Goal: Contribute content: Contribute content

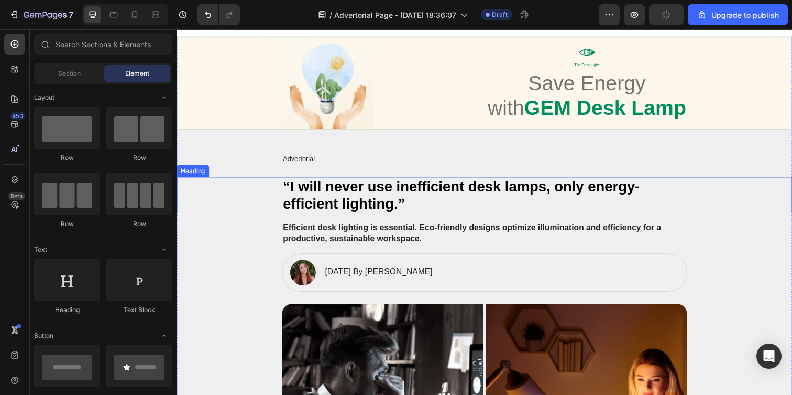
scroll to position [15, 0]
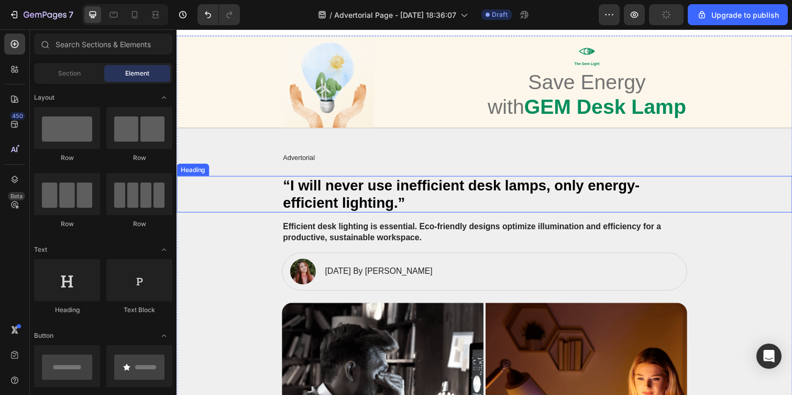
click at [371, 193] on h2 "“I will never use inefficient desk lamps, only energy-efficient lighting.”" at bounding box center [491, 197] width 414 height 37
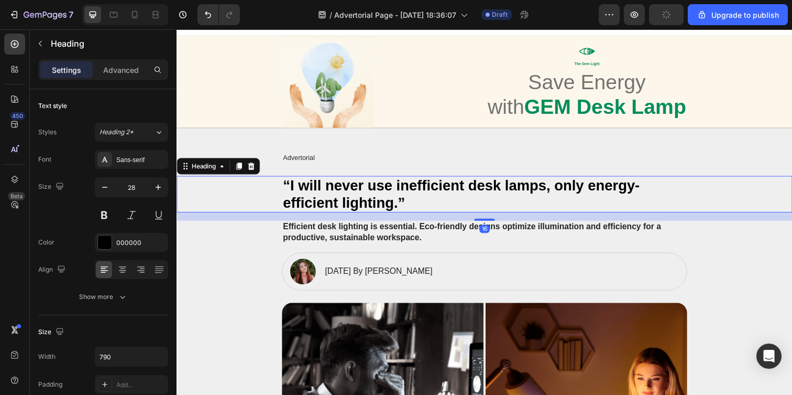
click at [371, 193] on h2 "“I will never use inefficient desk lamps, only energy-efficient lighting.”" at bounding box center [491, 197] width 414 height 37
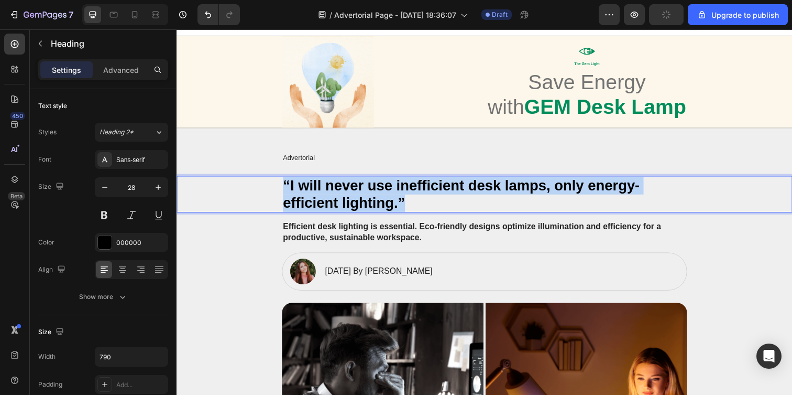
click at [371, 193] on p "“I will never use inefficient desk lamps, only energy-efficient lighting.”" at bounding box center [491, 197] width 412 height 35
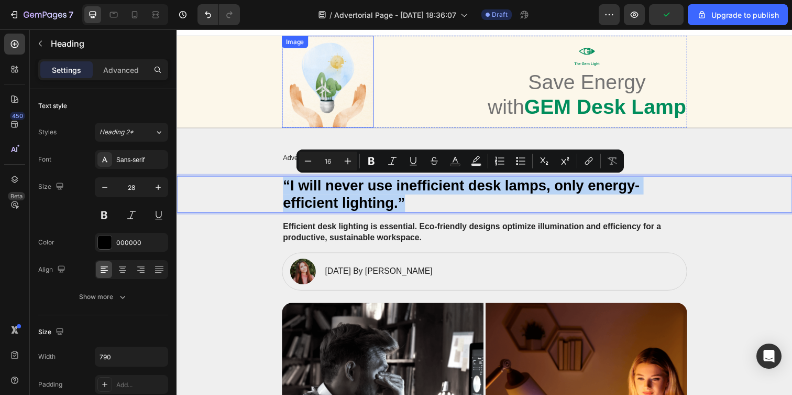
click at [356, 96] on img at bounding box center [331, 83] width 94 height 94
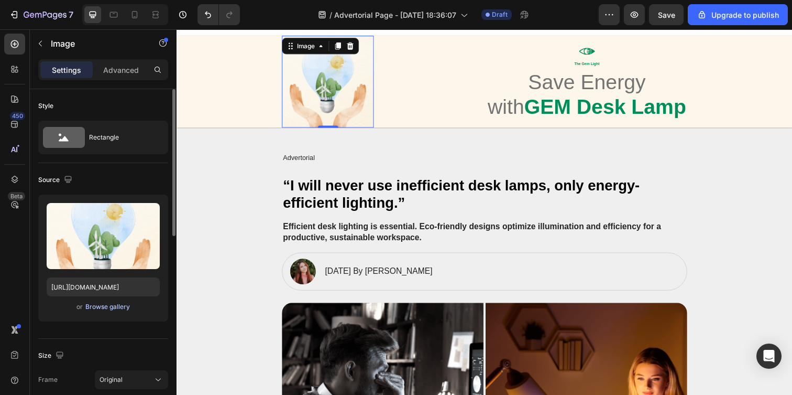
click at [103, 310] on div "Browse gallery" at bounding box center [107, 306] width 45 height 9
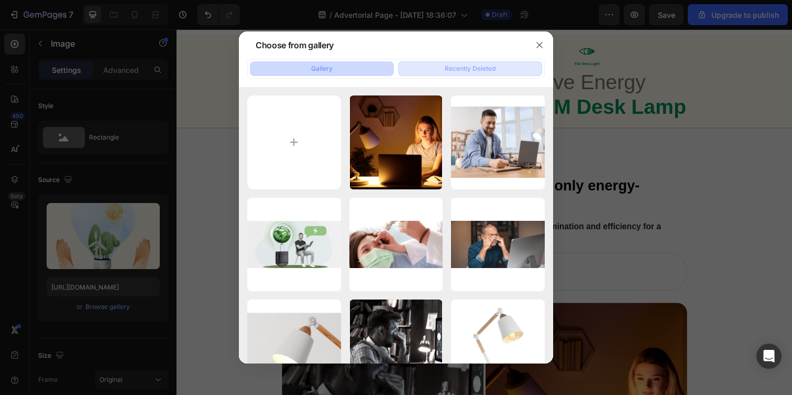
click at [475, 64] on div "Recently Deleted" at bounding box center [470, 68] width 51 height 9
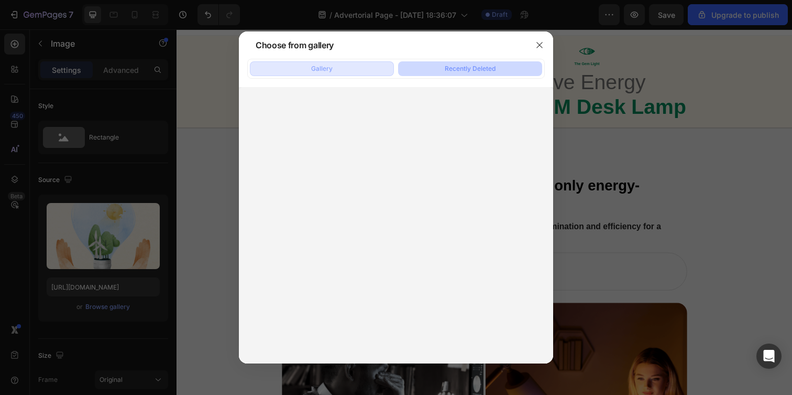
click at [368, 73] on button "Gallery" at bounding box center [322, 68] width 144 height 15
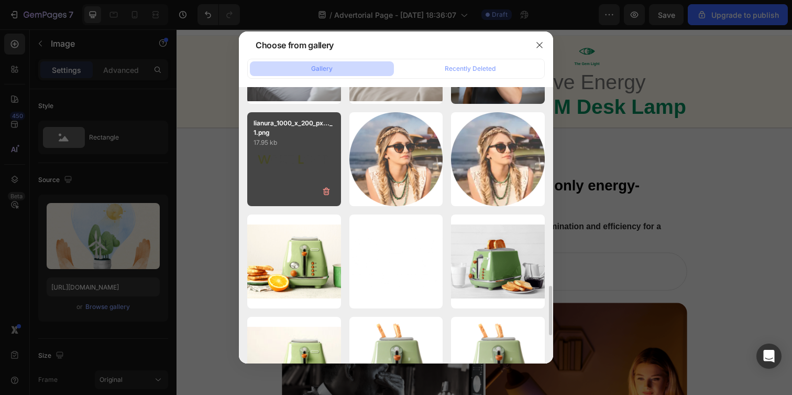
scroll to position [1069, 0]
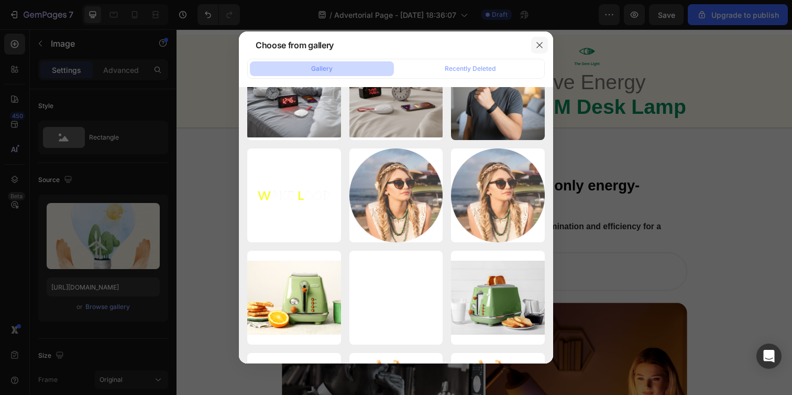
click at [534, 42] on button "button" at bounding box center [539, 45] width 17 height 17
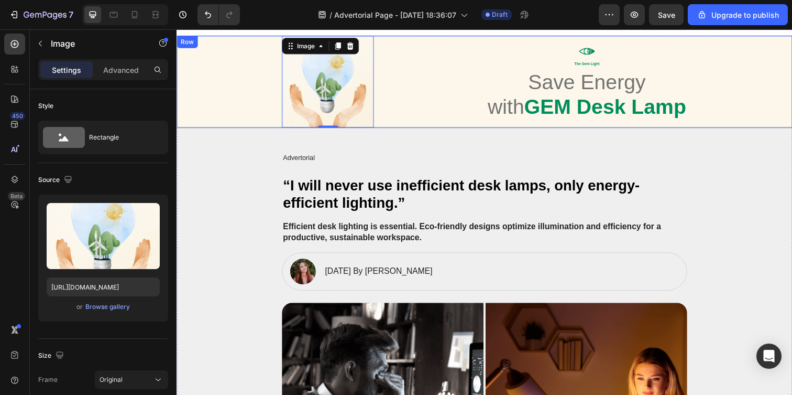
click at [700, 64] on div "Image 0 Icon The Gem Light Text Block Save Energy with GEM Desk Lamp Heading Row" at bounding box center [491, 83] width 608 height 94
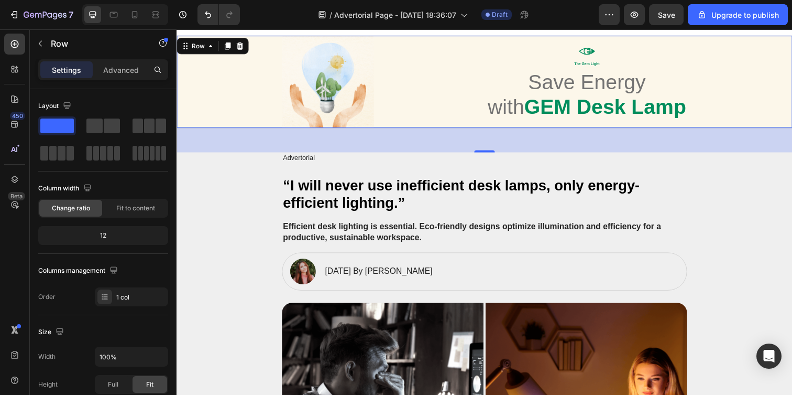
click at [222, 135] on div "48" at bounding box center [491, 141] width 629 height 25
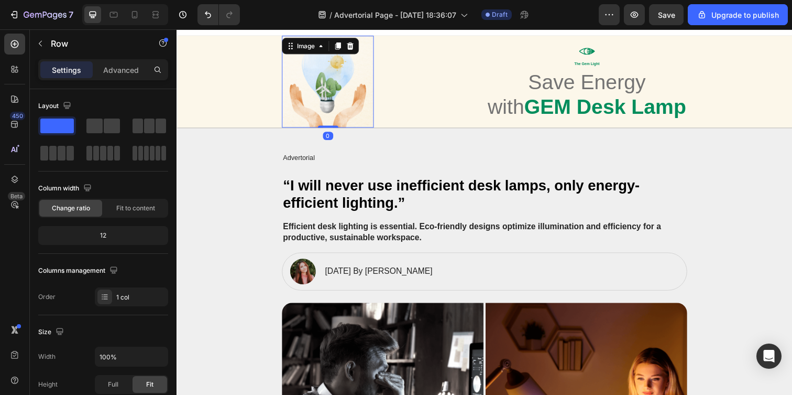
click at [325, 83] on img at bounding box center [331, 83] width 94 height 94
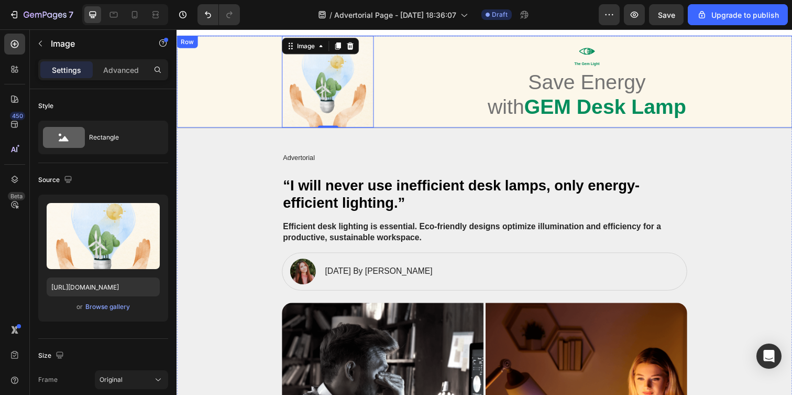
click at [194, 94] on div "Image 0 Icon The Gem Light Text Block Save Energy with GEM Desk Lamp Heading Row" at bounding box center [491, 83] width 608 height 94
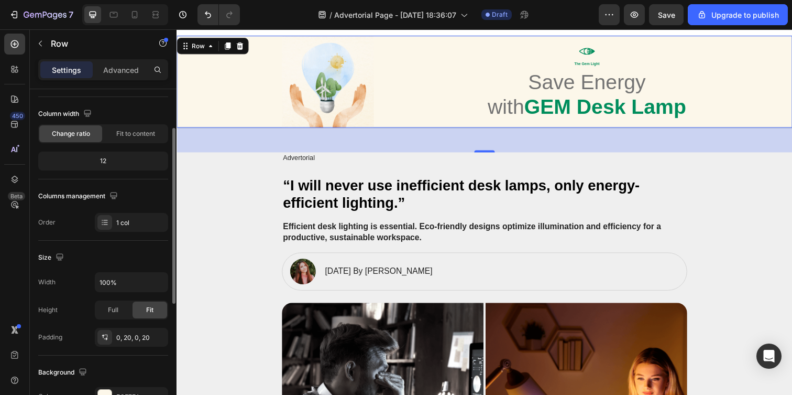
scroll to position [225, 0]
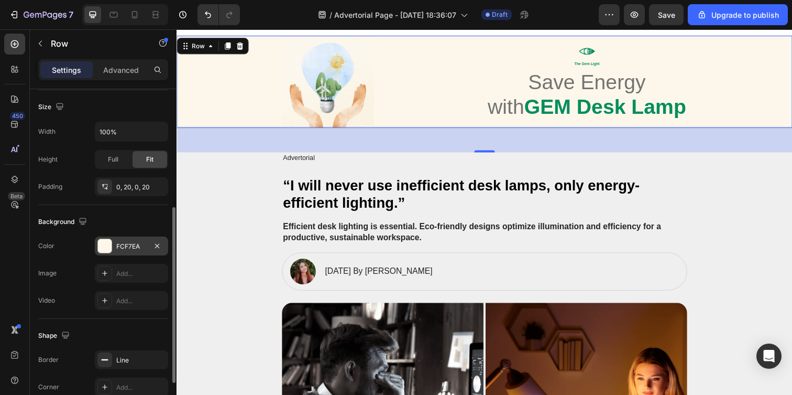
click at [126, 242] on div "FCF7EA" at bounding box center [131, 246] width 30 height 9
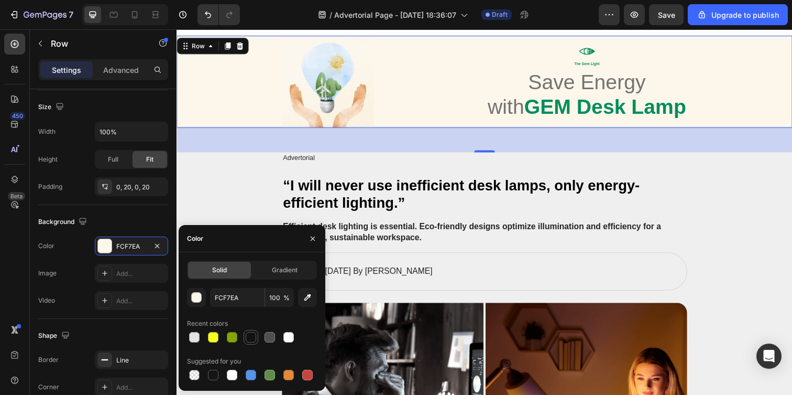
click at [254, 336] on div at bounding box center [251, 337] width 10 height 10
type input "121212"
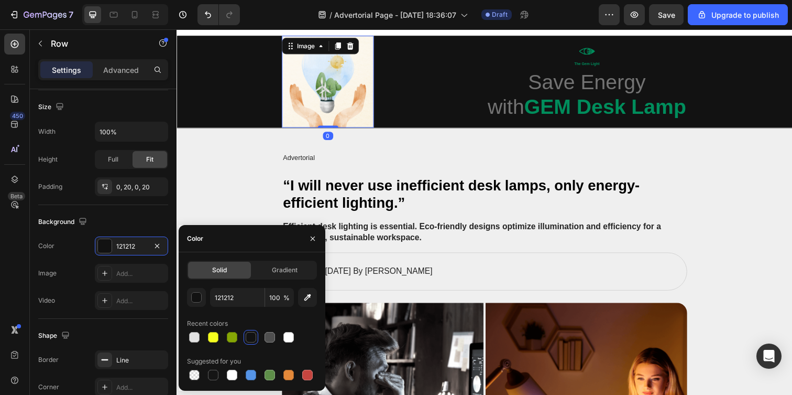
click at [361, 95] on img at bounding box center [331, 83] width 94 height 94
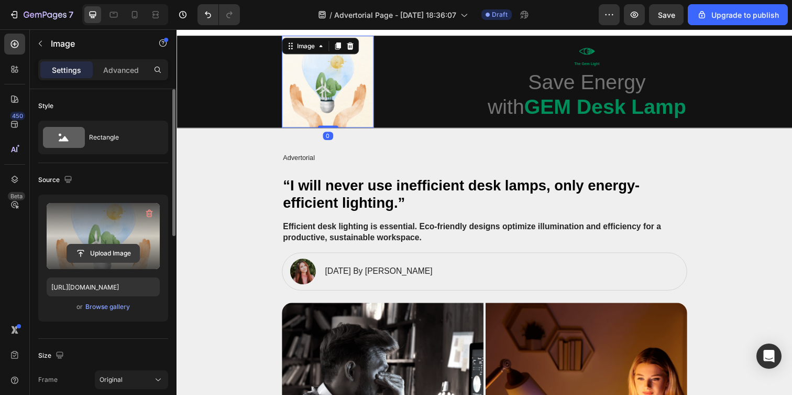
click at [102, 254] on input "file" at bounding box center [103, 253] width 72 height 18
click at [109, 256] on input "file" at bounding box center [103, 253] width 72 height 18
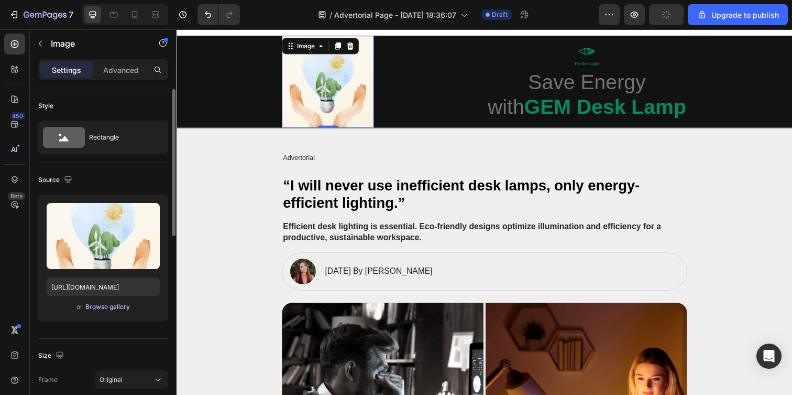
click at [118, 312] on div "Upload Image https://cdn.shopify.com/s/files/1/0938/4601/2235/files/gempages_58…" at bounding box center [103, 257] width 130 height 127
click at [118, 309] on div "Browse gallery" at bounding box center [107, 306] width 45 height 9
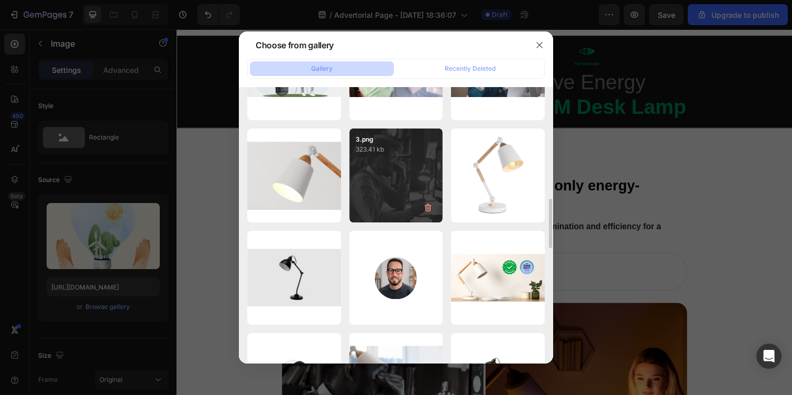
scroll to position [85, 0]
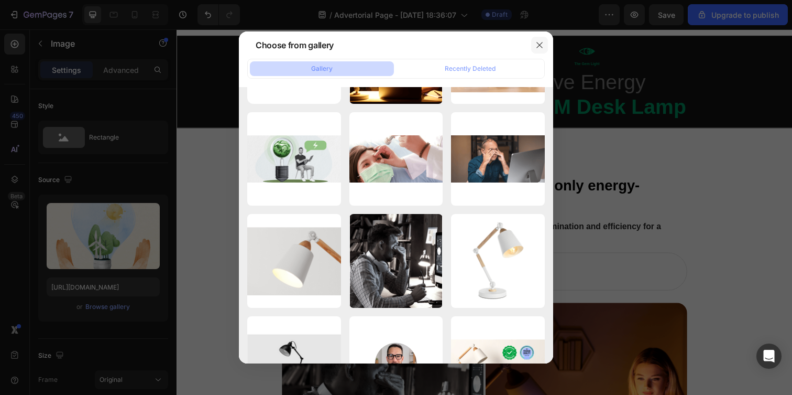
click at [538, 39] on button "button" at bounding box center [539, 45] width 17 height 17
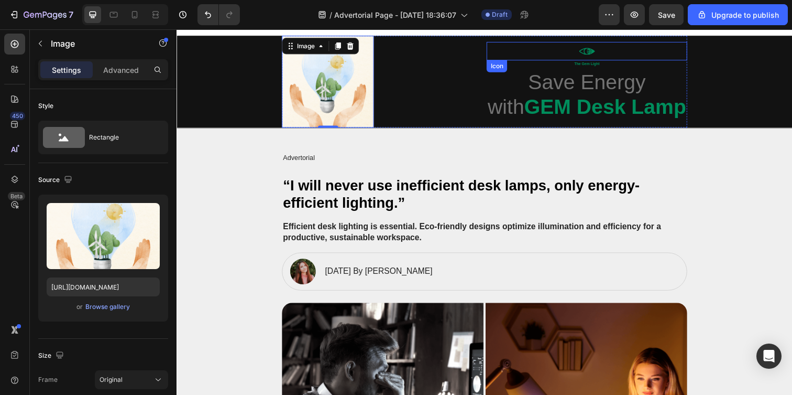
click at [562, 59] on div "Icon" at bounding box center [595, 51] width 205 height 19
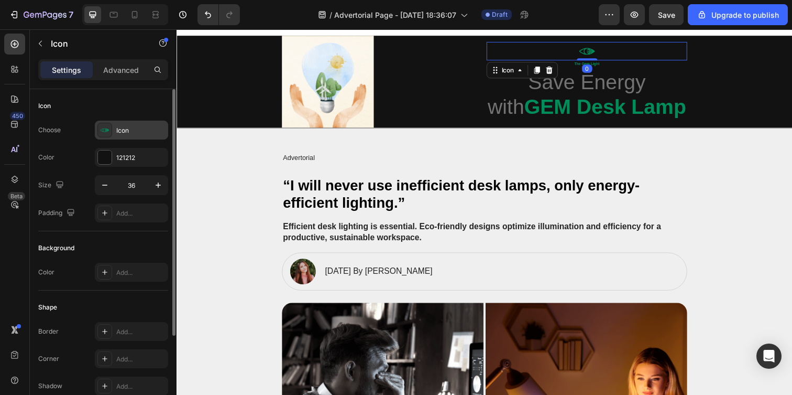
click at [124, 132] on div "Icon" at bounding box center [140, 130] width 49 height 9
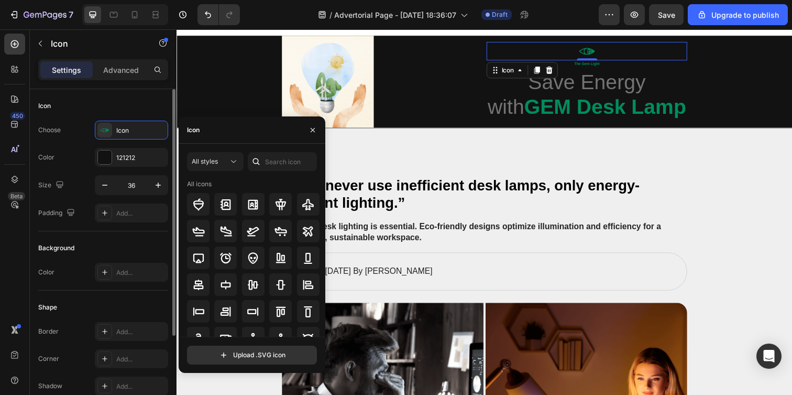
click at [131, 100] on div "Icon" at bounding box center [103, 105] width 130 height 17
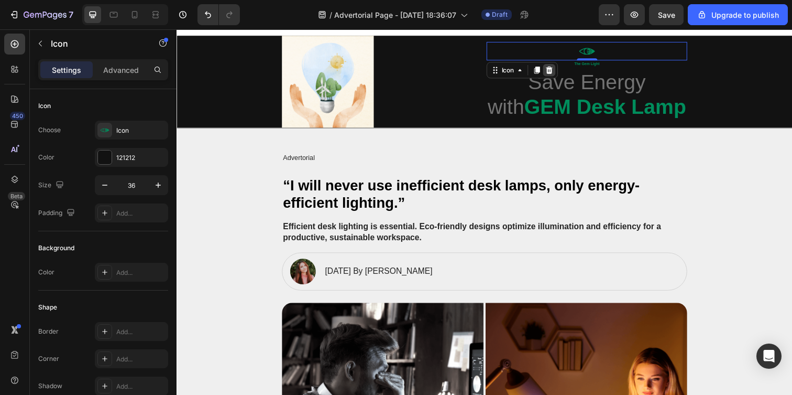
click at [554, 69] on icon at bounding box center [557, 70] width 7 height 7
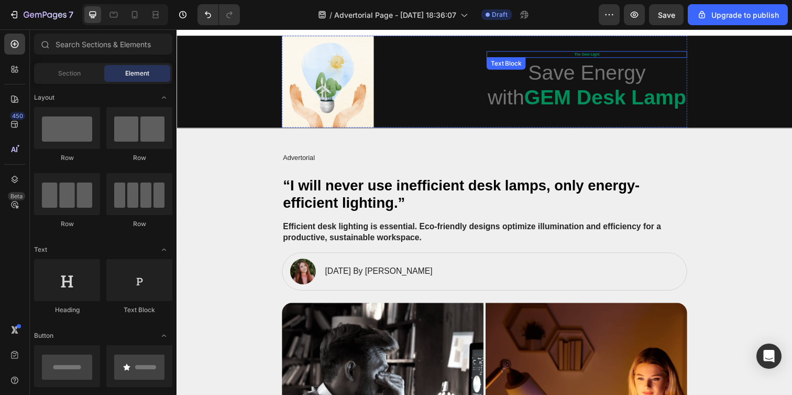
click at [595, 55] on p "The Gem Light" at bounding box center [595, 54] width 203 height 5
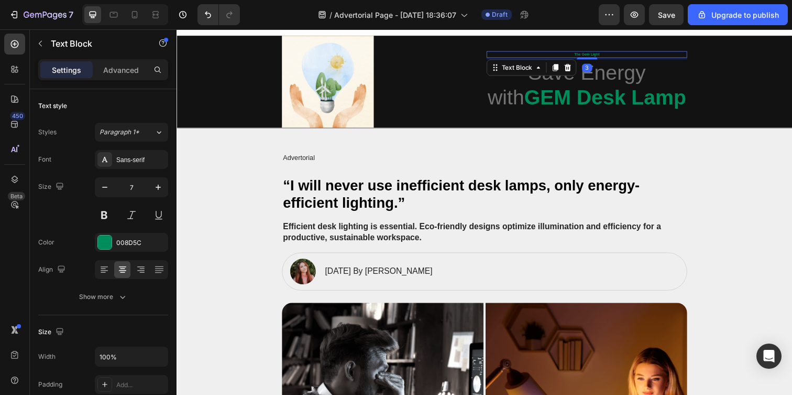
click at [595, 55] on p "The Gem Light" at bounding box center [595, 54] width 203 height 5
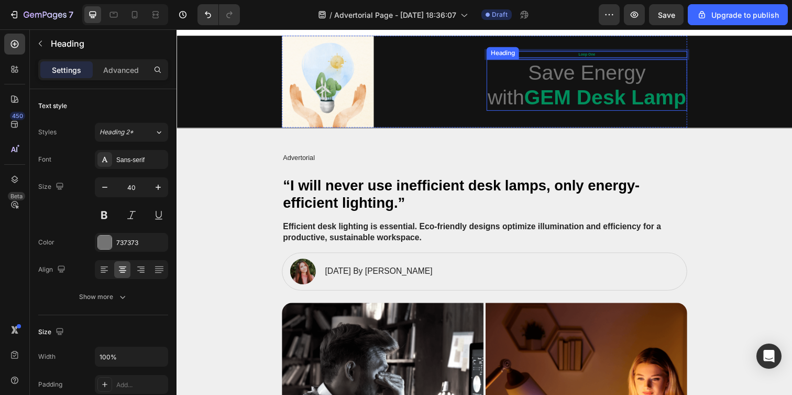
click at [589, 76] on h1 "Save Energy with GEM Desk Lamp" at bounding box center [595, 86] width 205 height 52
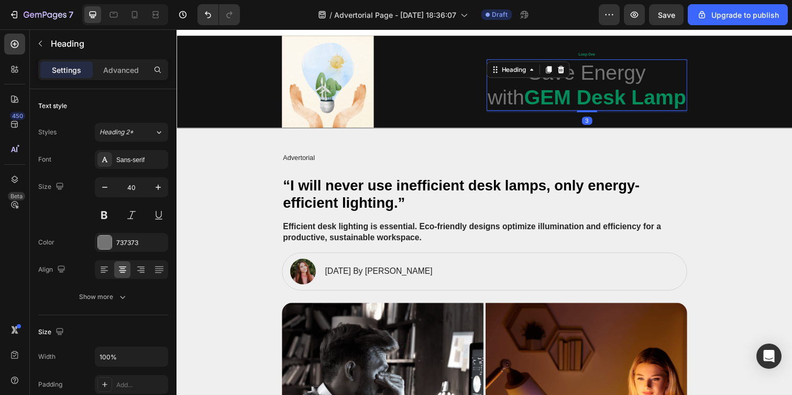
click at [589, 76] on h1 "Save Energy with GEM Desk Lamp" at bounding box center [595, 86] width 205 height 52
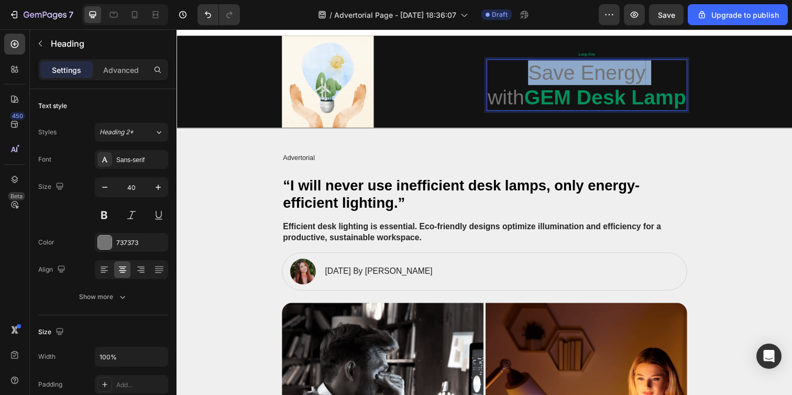
click at [589, 76] on p "Save Energy with GEM Desk Lamp" at bounding box center [595, 86] width 203 height 50
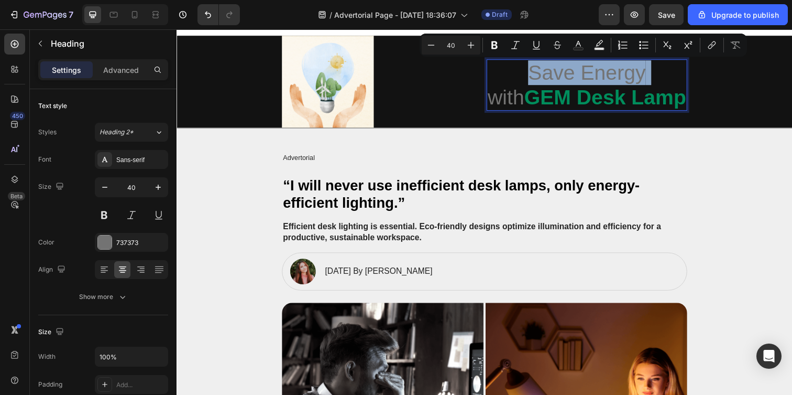
click at [587, 82] on p "Save Energy with GEM Desk Lamp" at bounding box center [595, 86] width 203 height 50
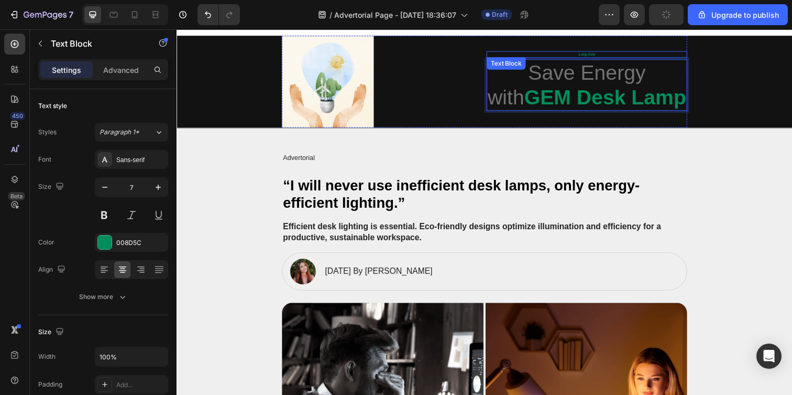
click at [588, 56] on p "Loop One" at bounding box center [595, 54] width 203 height 5
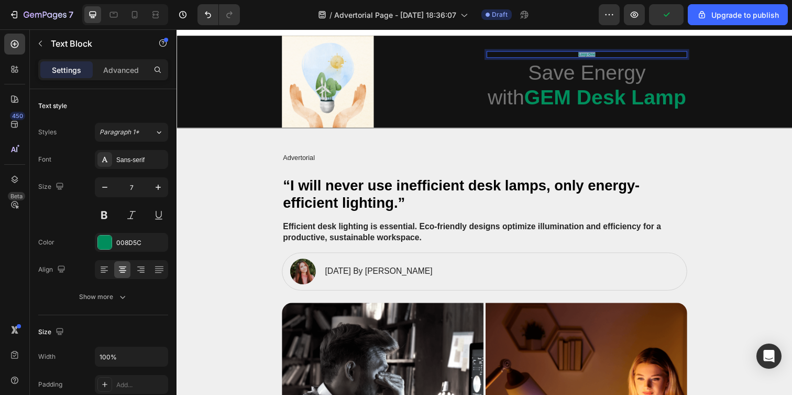
click at [588, 56] on p "Loop One" at bounding box center [595, 54] width 203 height 5
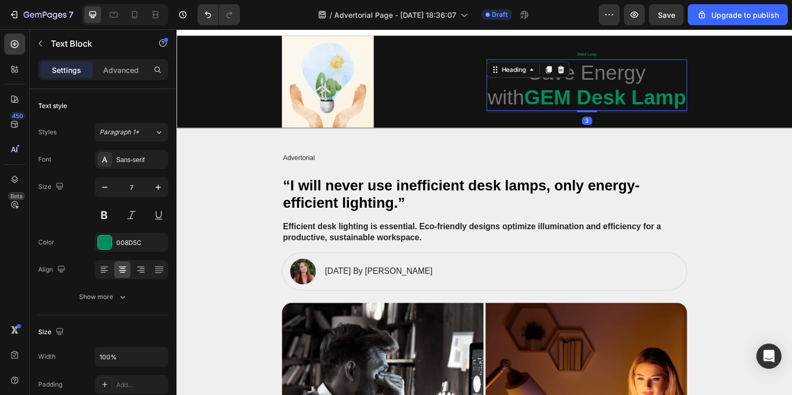
click at [618, 85] on p "Save Energy with GEM Desk Lamp" at bounding box center [595, 86] width 203 height 50
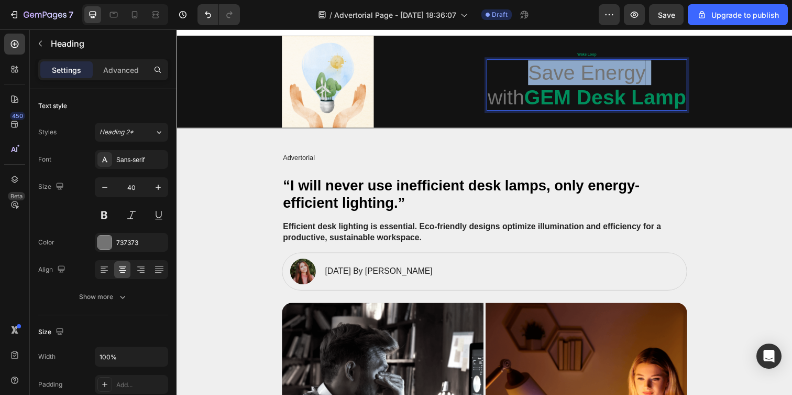
click at [618, 85] on p "Save Energy with GEM Desk Lamp" at bounding box center [595, 86] width 203 height 50
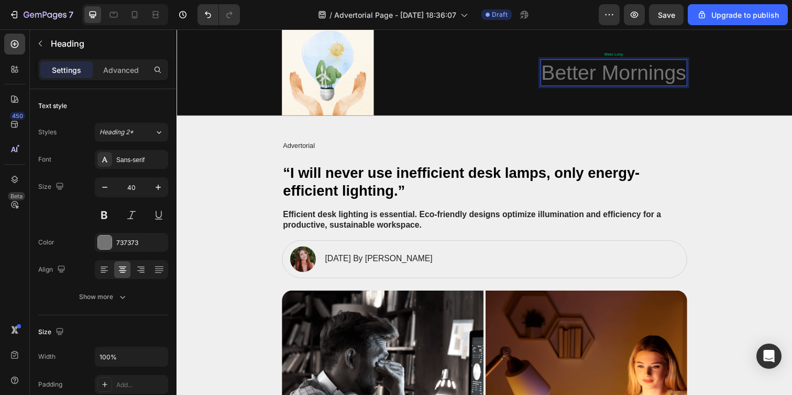
scroll to position [15, 0]
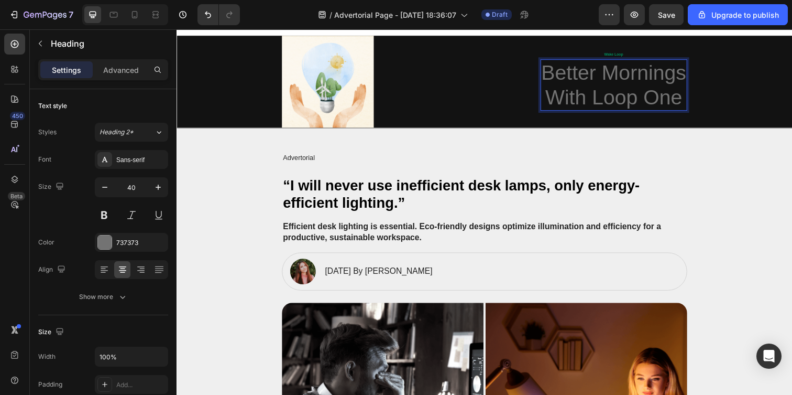
click at [614, 73] on p "Better Mornings With Loop One" at bounding box center [623, 86] width 148 height 50
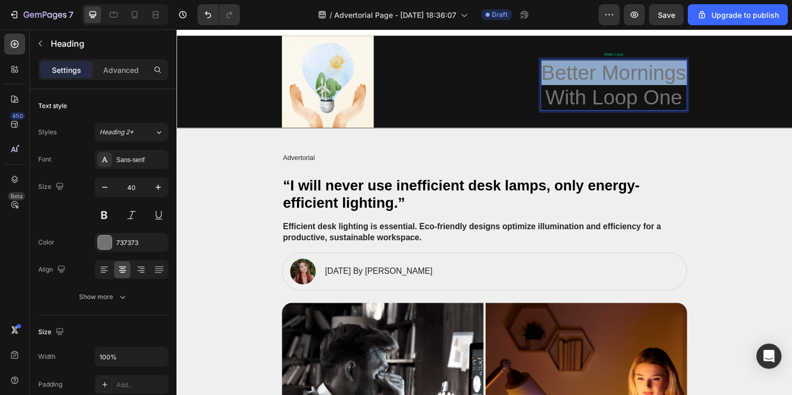
click at [614, 73] on p "Better Mornings With Loop One" at bounding box center [623, 86] width 148 height 50
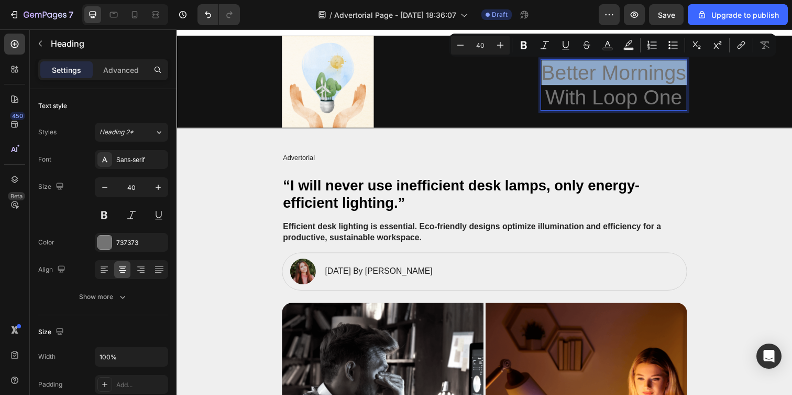
click at [612, 81] on p "Better Mornings With Loop One" at bounding box center [623, 86] width 148 height 50
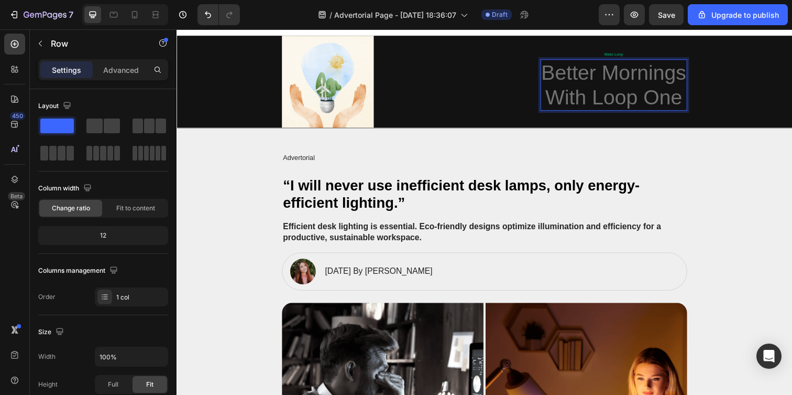
click at [705, 100] on div "Image Wake Loop Text Block Better Mornings With Loop One Heading 3 Row" at bounding box center [491, 83] width 608 height 94
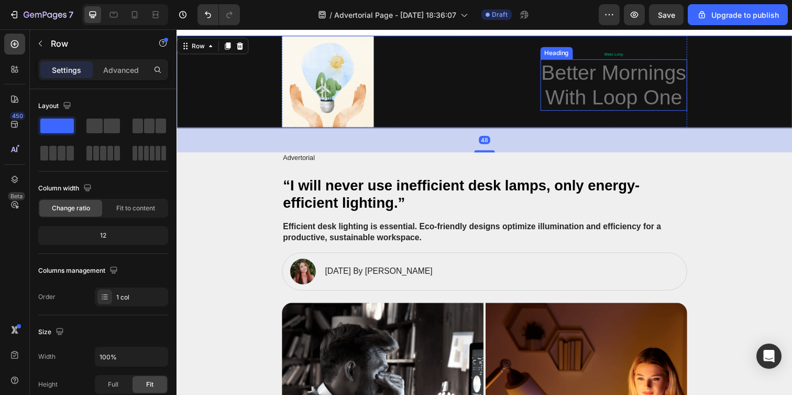
click at [643, 101] on p "Better Mornings With Loop One" at bounding box center [623, 86] width 148 height 50
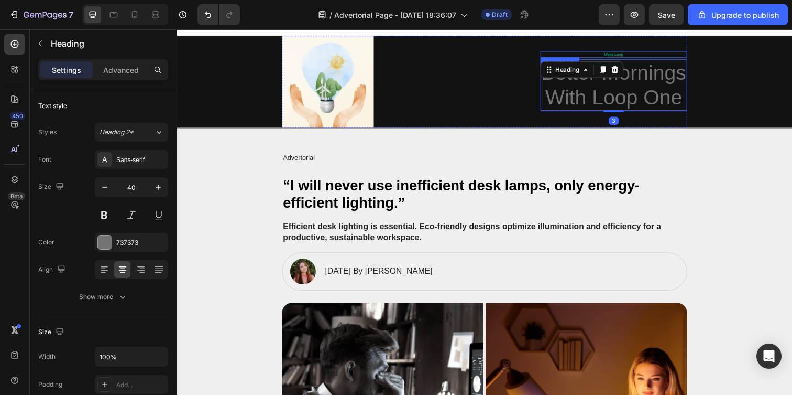
click at [632, 56] on p "Wake Loop" at bounding box center [623, 54] width 148 height 5
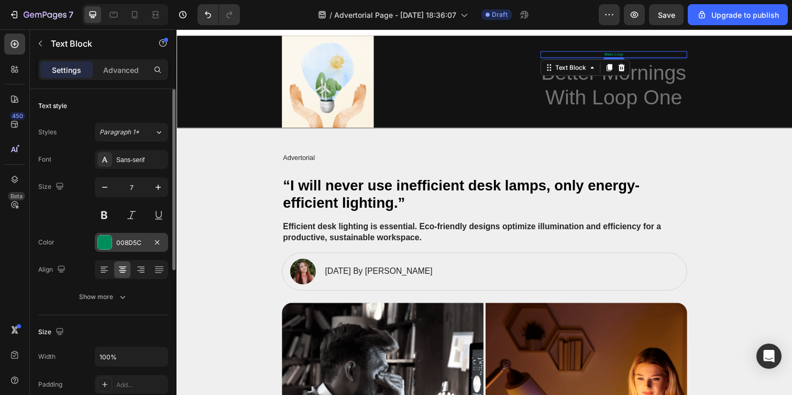
click at [129, 240] on div "008D5C" at bounding box center [131, 242] width 30 height 9
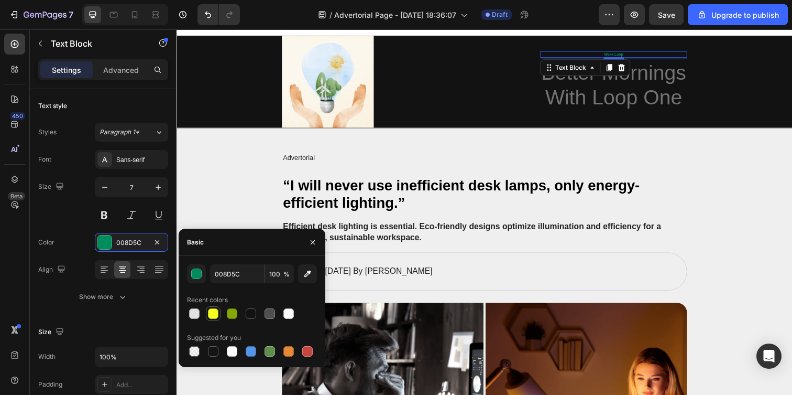
click at [213, 317] on div at bounding box center [213, 313] width 10 height 10
type input "F6FF1F"
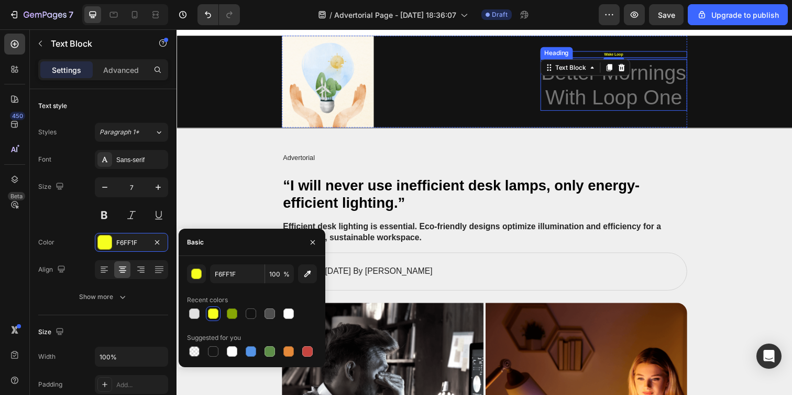
click at [593, 85] on p "Better Mornings With Loop One" at bounding box center [623, 86] width 148 height 50
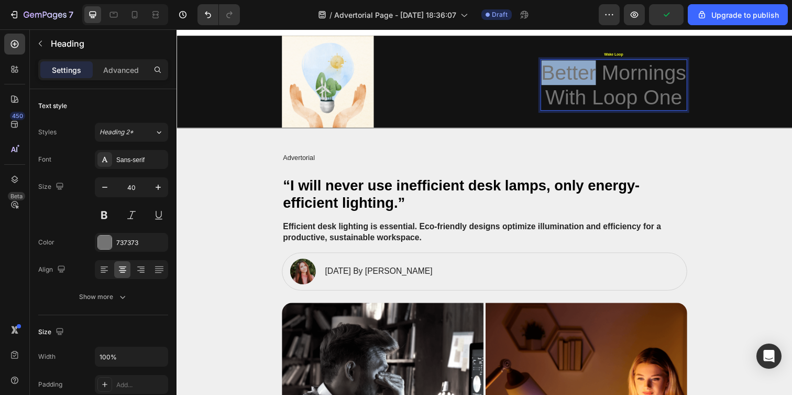
click at [593, 85] on p "Better Mornings With Loop One" at bounding box center [623, 86] width 148 height 50
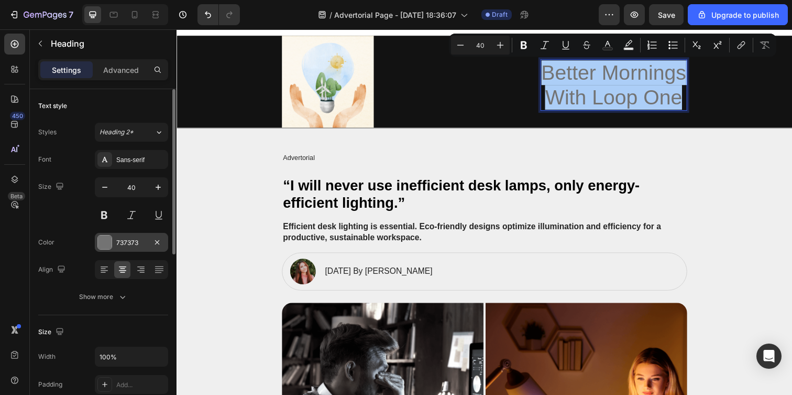
click at [123, 251] on div "737373" at bounding box center [131, 242] width 73 height 19
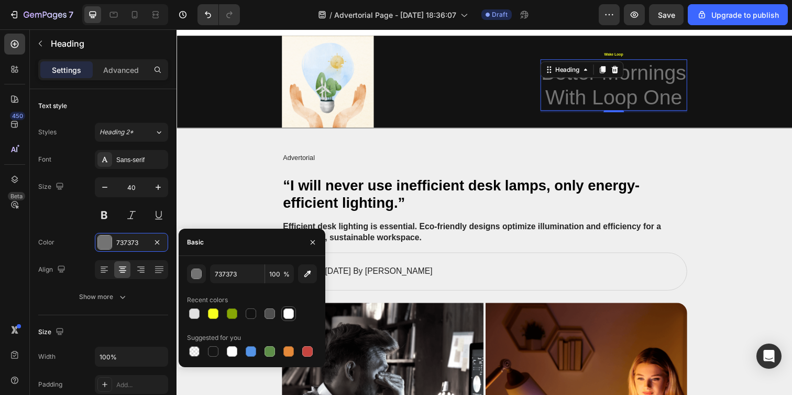
click at [288, 311] on div at bounding box center [288, 313] width 10 height 10
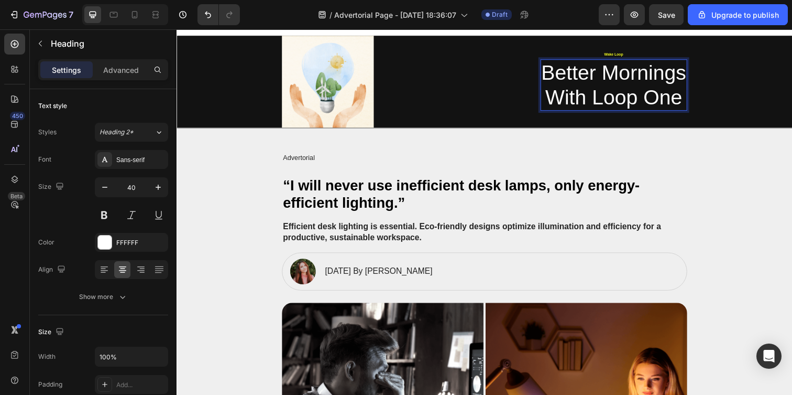
click at [571, 76] on p "Better Mornings With Loop One" at bounding box center [623, 86] width 148 height 50
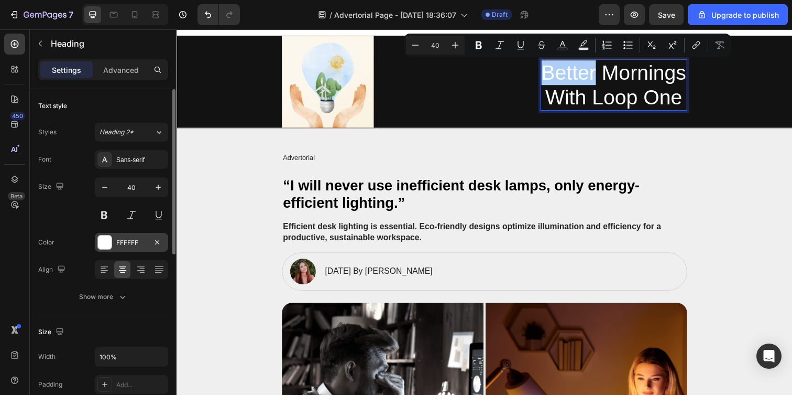
click at [133, 250] on div "FFFFFF" at bounding box center [131, 242] width 73 height 19
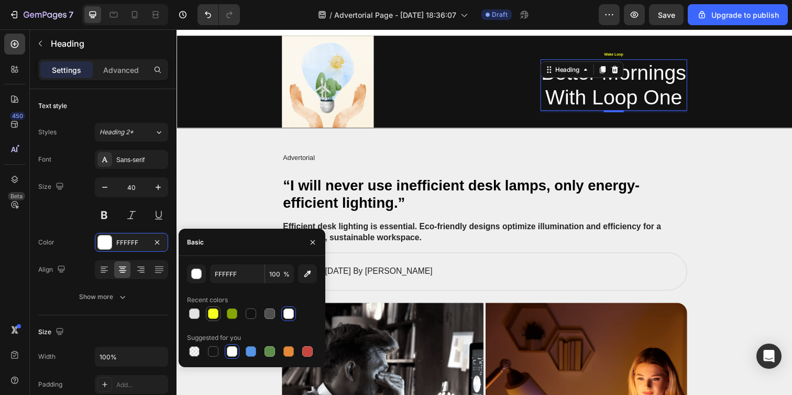
click at [207, 311] on div at bounding box center [213, 313] width 13 height 13
type input "F6FF1F"
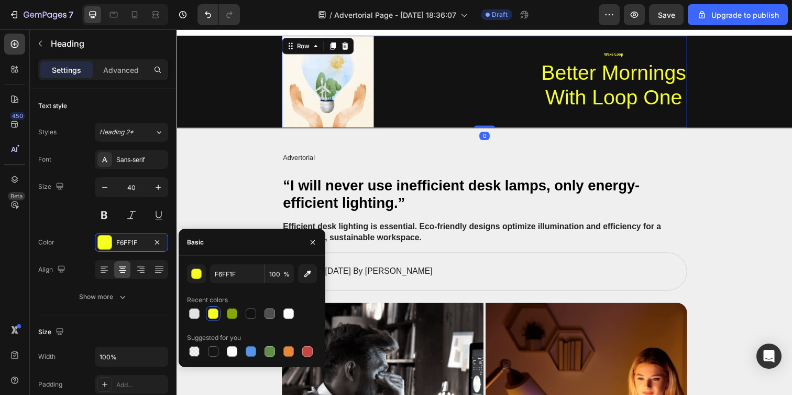
click at [494, 90] on div "Image Wake Loop Text Block Better Mornings With Loop One Heading Row 0" at bounding box center [491, 83] width 414 height 94
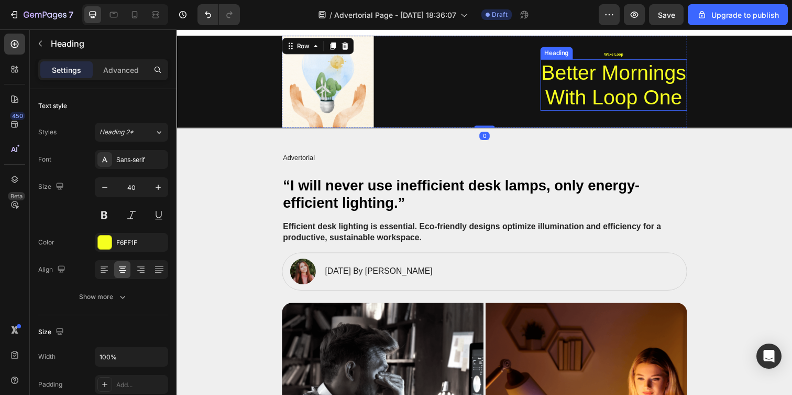
click at [565, 78] on div "Better Mornings With Loop One Heading" at bounding box center [623, 86] width 150 height 52
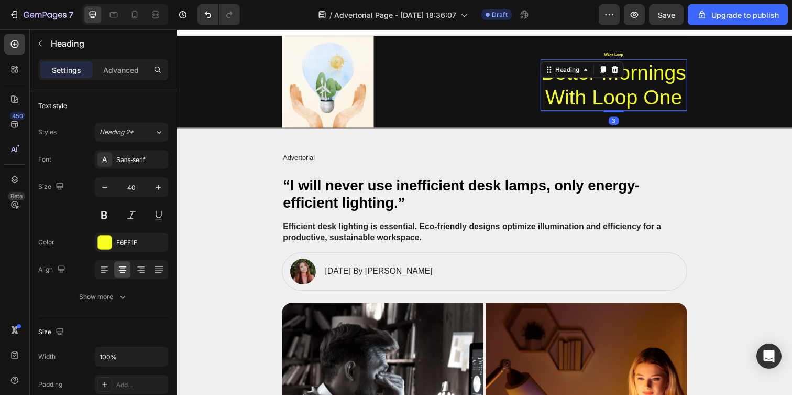
click at [565, 78] on div "Heading" at bounding box center [590, 70] width 85 height 17
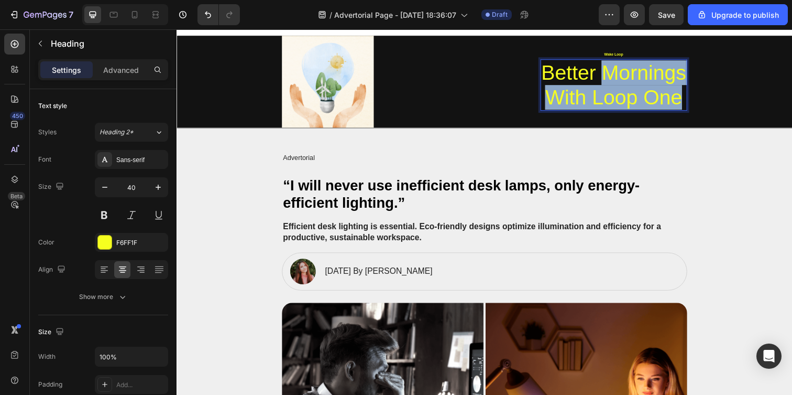
drag, startPoint x: 608, startPoint y: 70, endPoint x: 695, endPoint y: 100, distance: 92.5
click at [695, 100] on div "Image Wake Loop Text Block Better Mornings With Loop One Heading 3 Row" at bounding box center [491, 83] width 608 height 94
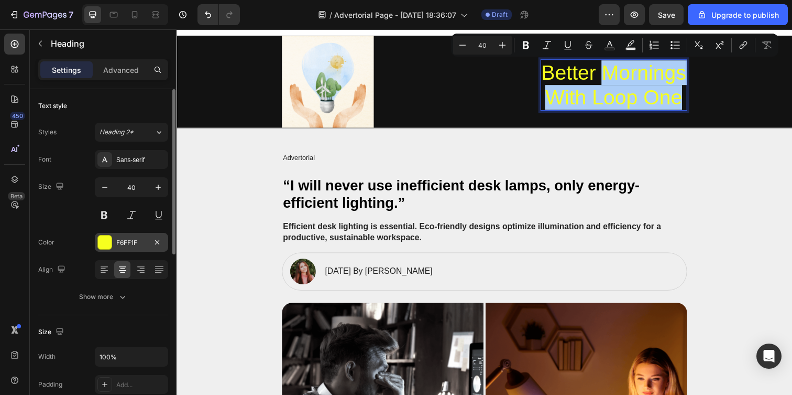
click at [149, 238] on div "F6FF1F" at bounding box center [131, 242] width 73 height 19
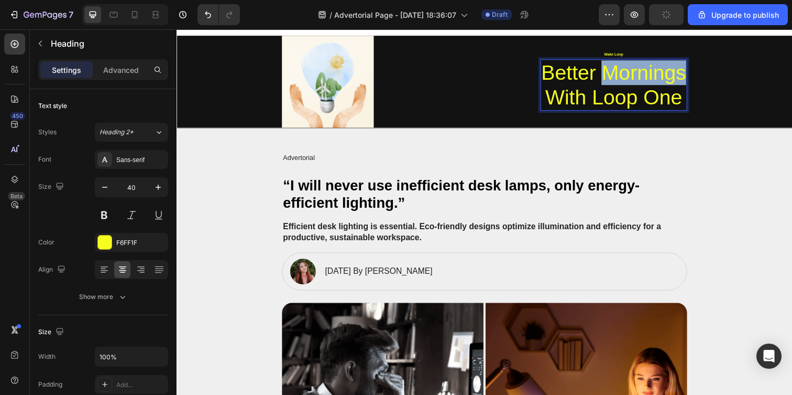
click at [629, 71] on p "Better Mornings With Loop One" at bounding box center [623, 86] width 148 height 50
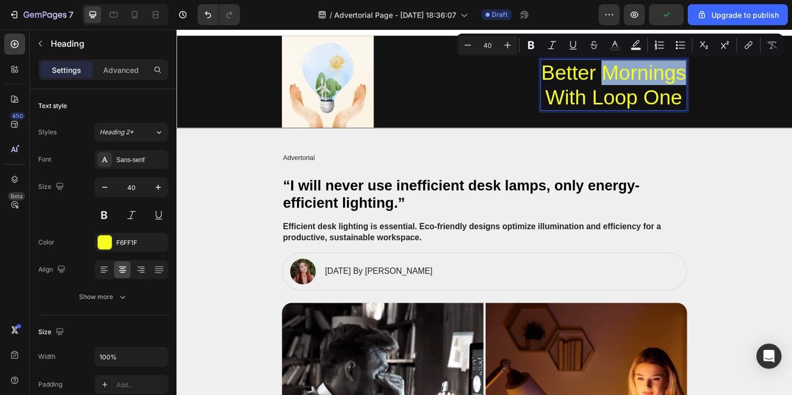
click at [614, 73] on p "Better Mornings With Loop One" at bounding box center [623, 86] width 148 height 50
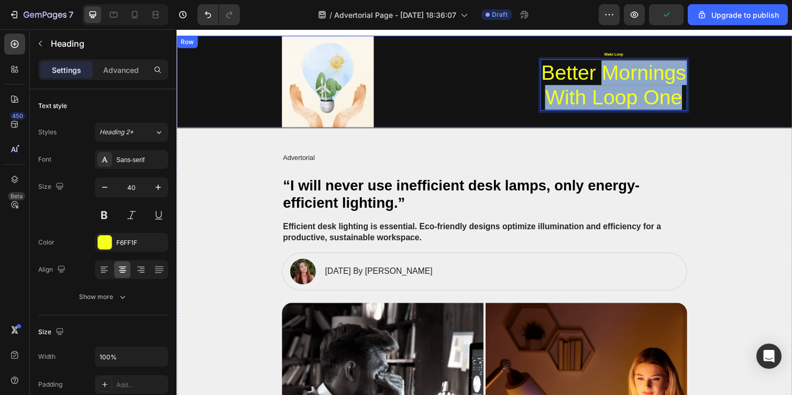
drag, startPoint x: 612, startPoint y: 71, endPoint x: 716, endPoint y: 101, distance: 108.1
click at [716, 101] on div "Image Wake Loop Text Block Better Mornings With Loop One Heading 3 Row" at bounding box center [491, 83] width 608 height 94
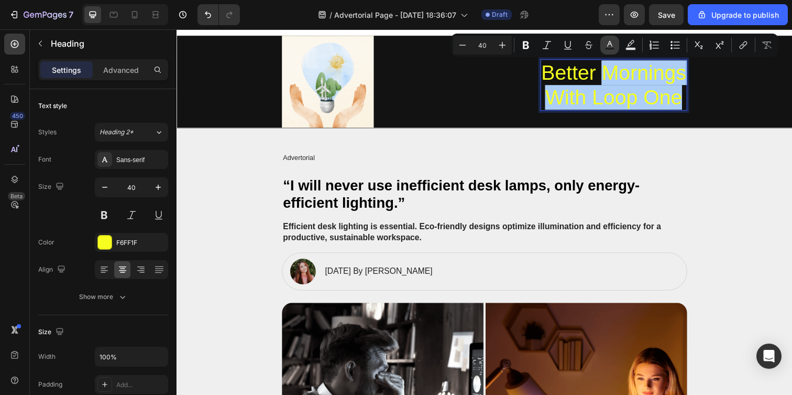
click at [613, 48] on rect "Editor contextual toolbar" at bounding box center [610, 49] width 10 height 3
type input "F6FF1F"
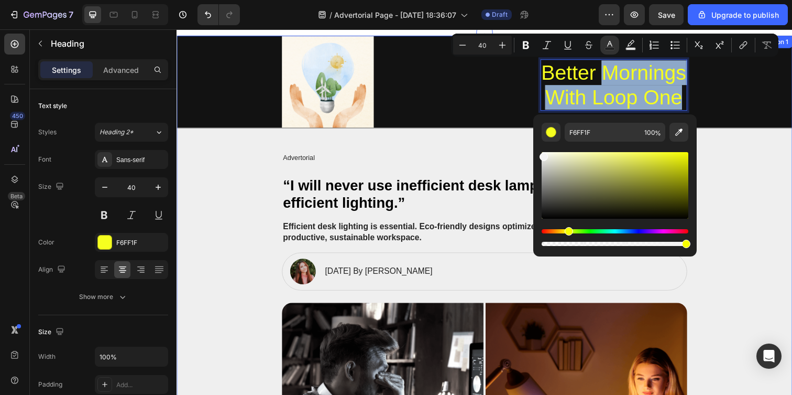
type input "F4F4F4"
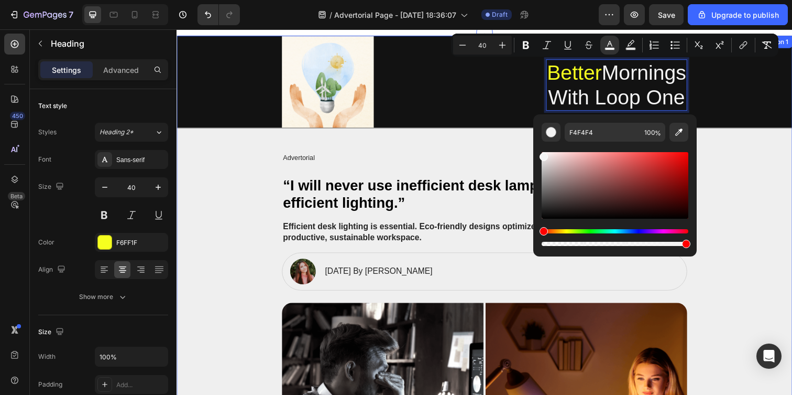
drag, startPoint x: 740, startPoint y: 198, endPoint x: 526, endPoint y: 135, distance: 223.3
click at [497, 69] on div "Image Wake Loop Text Block Better Mornings With Loop One Heading 3 Row" at bounding box center [491, 83] width 414 height 94
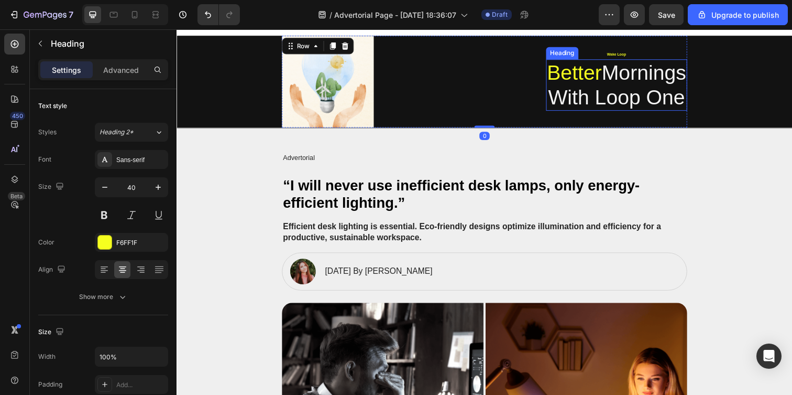
click at [621, 72] on div "Better Mornings With Loop One Heading" at bounding box center [626, 86] width 144 height 52
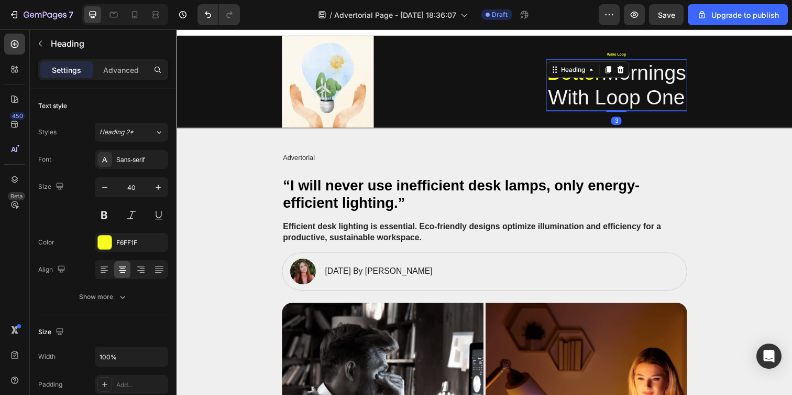
click at [626, 72] on icon at bounding box center [630, 70] width 8 height 8
click at [655, 76] on span "Mornings" at bounding box center [653, 73] width 86 height 23
click at [659, 75] on span "Mornings" at bounding box center [653, 73] width 86 height 23
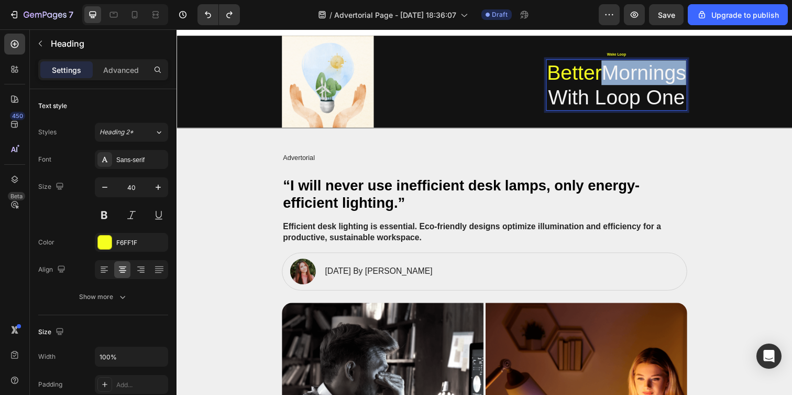
click at [659, 75] on span "Mornings" at bounding box center [653, 73] width 86 height 23
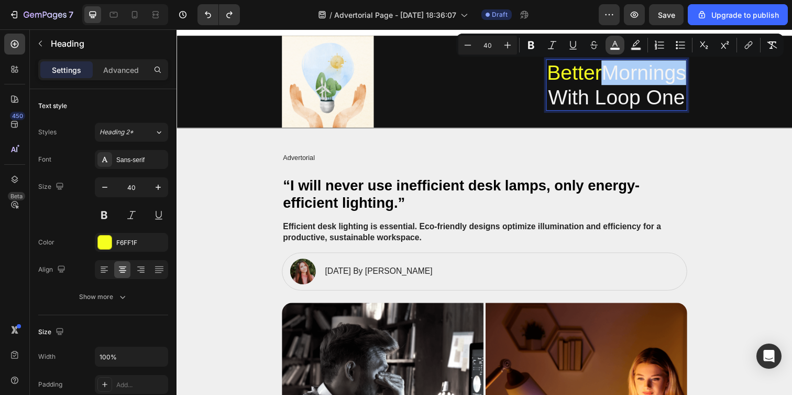
drag, startPoint x: 622, startPoint y: 46, endPoint x: 615, endPoint y: 49, distance: 7.7
click at [621, 46] on button "color" at bounding box center [615, 45] width 19 height 19
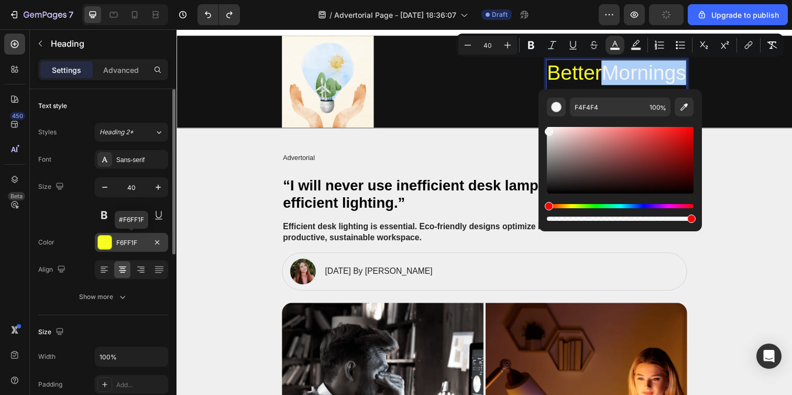
click at [127, 243] on div "F6FF1F" at bounding box center [131, 242] width 30 height 9
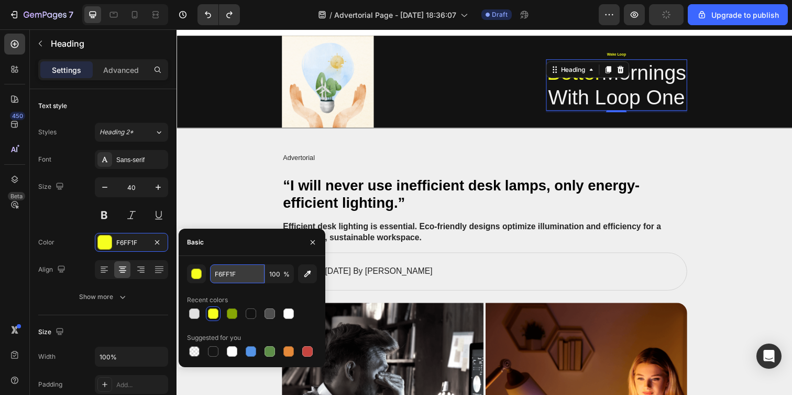
click at [231, 277] on input "F6FF1F" at bounding box center [237, 273] width 54 height 19
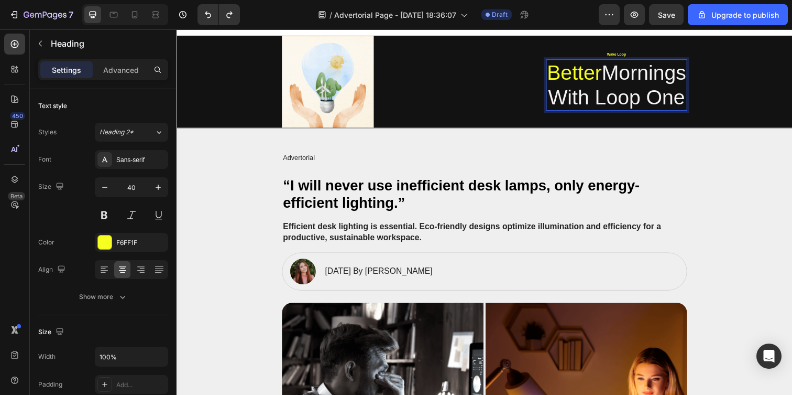
click at [664, 72] on span "Mornings" at bounding box center [653, 73] width 86 height 23
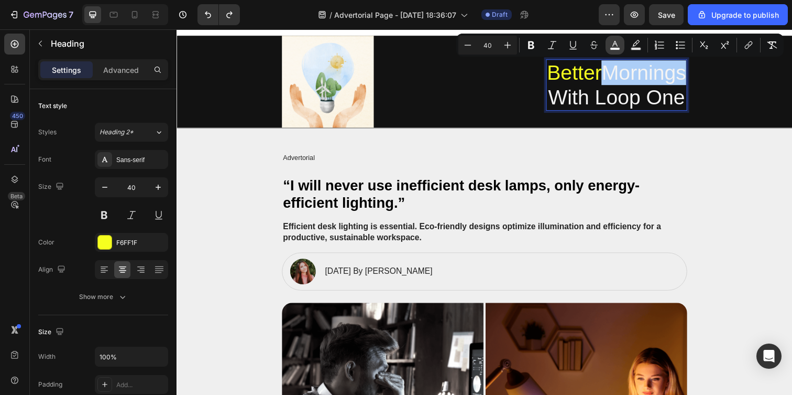
click at [614, 47] on icon "Editor contextual toolbar" at bounding box center [615, 45] width 10 height 10
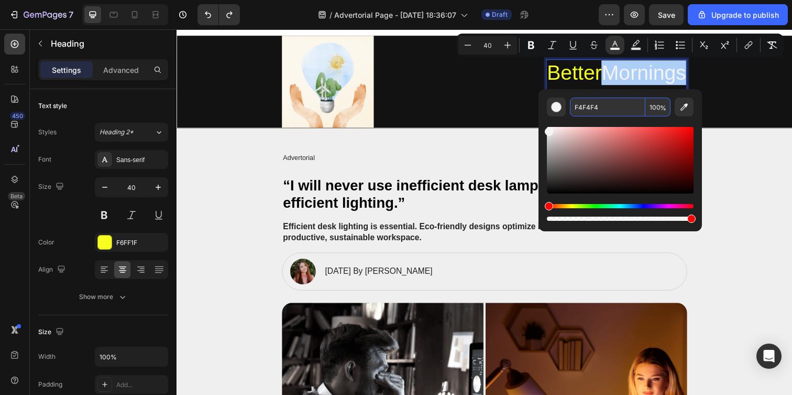
click at [604, 105] on input "F4F4F4" at bounding box center [607, 106] width 75 height 19
paste input "6FF1F"
type input "F6FF1F"
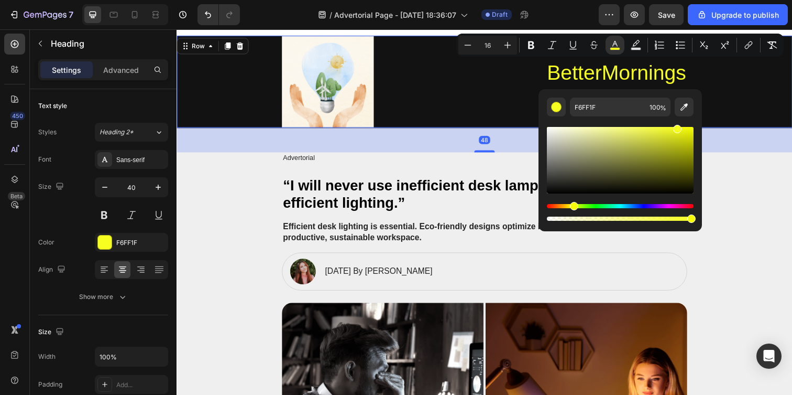
click at [736, 109] on div "Image Wake Loop Text Block Better Mornings With Loop One Heading Row" at bounding box center [491, 83] width 608 height 94
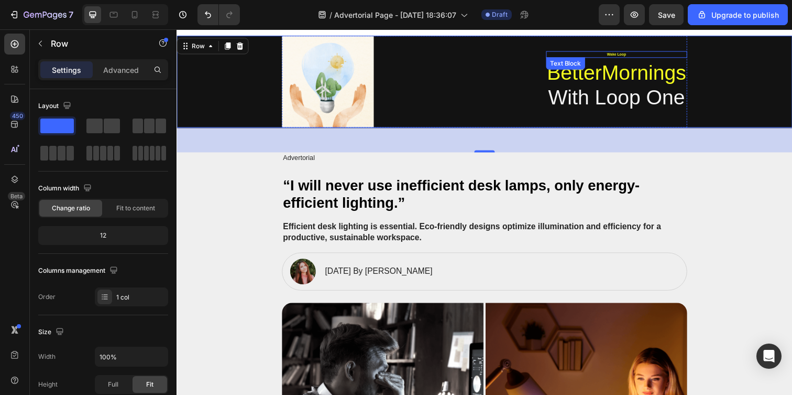
click at [631, 55] on p "Wake Loop" at bounding box center [626, 54] width 142 height 5
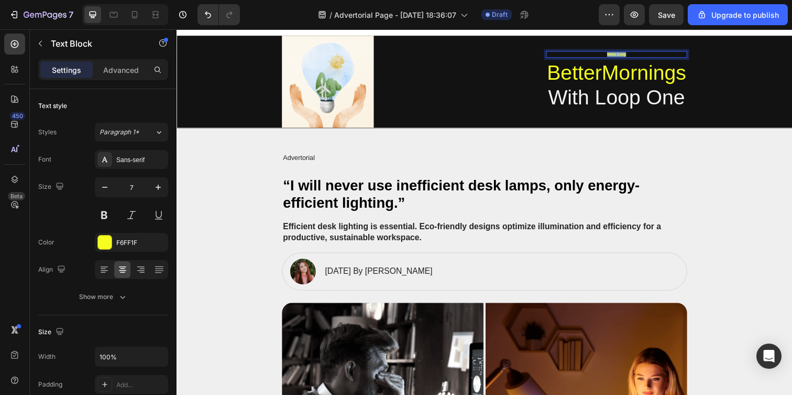
click at [631, 55] on p "Wake Loop" at bounding box center [626, 54] width 142 height 5
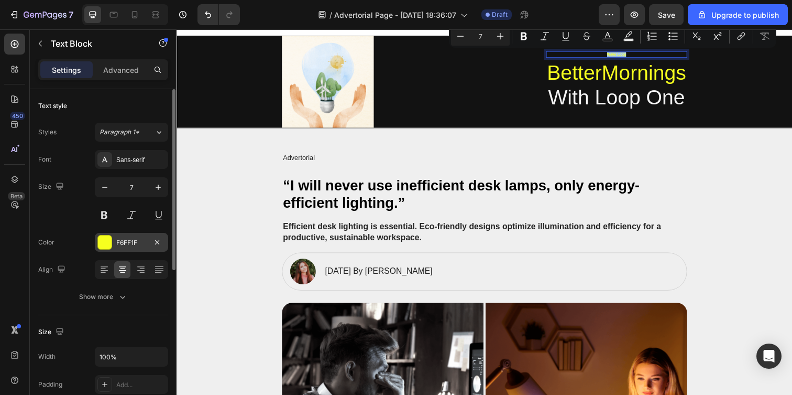
click at [126, 238] on div "F6FF1F" at bounding box center [131, 242] width 30 height 9
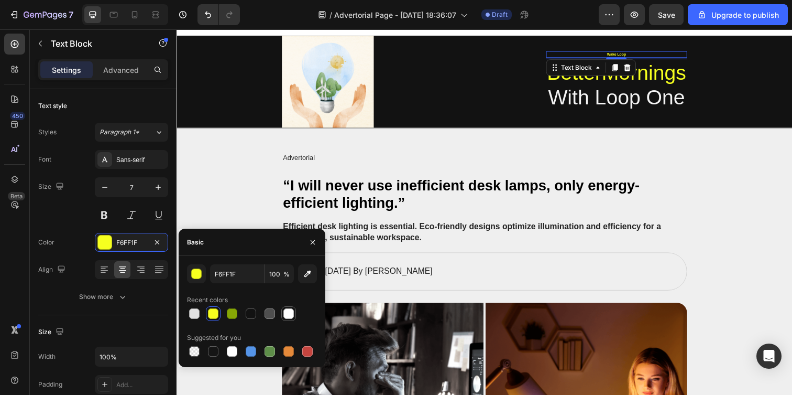
click at [283, 314] on div at bounding box center [288, 313] width 10 height 10
type input "FFFFFF"
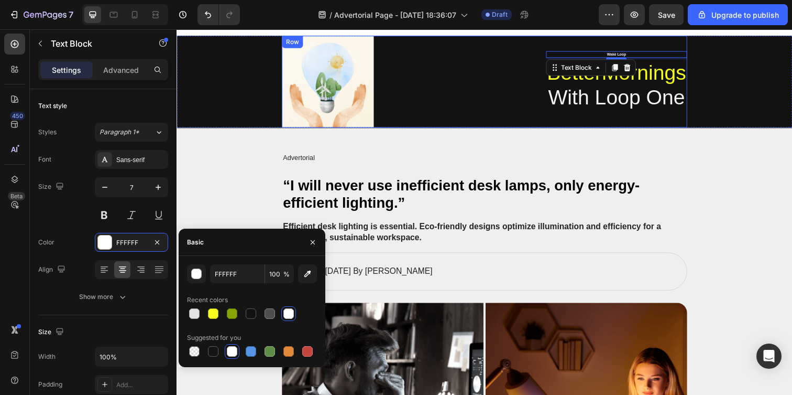
click at [432, 118] on div "Image Wake Loop Text Block 3 Better Mornings With Loop One Heading Row" at bounding box center [491, 83] width 414 height 94
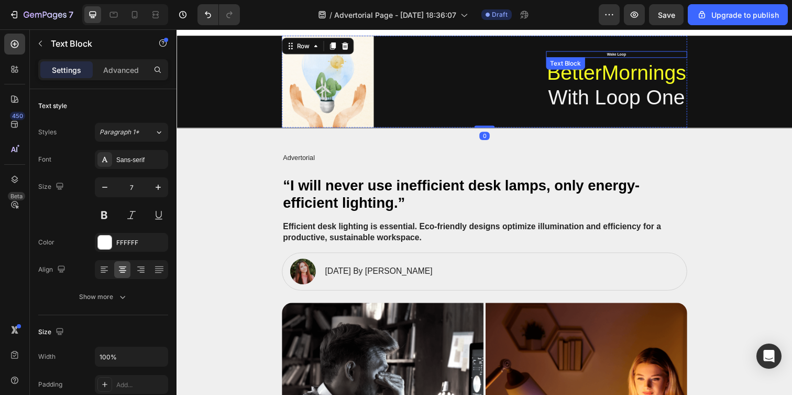
click at [624, 53] on p "Wake Loop" at bounding box center [626, 54] width 142 height 5
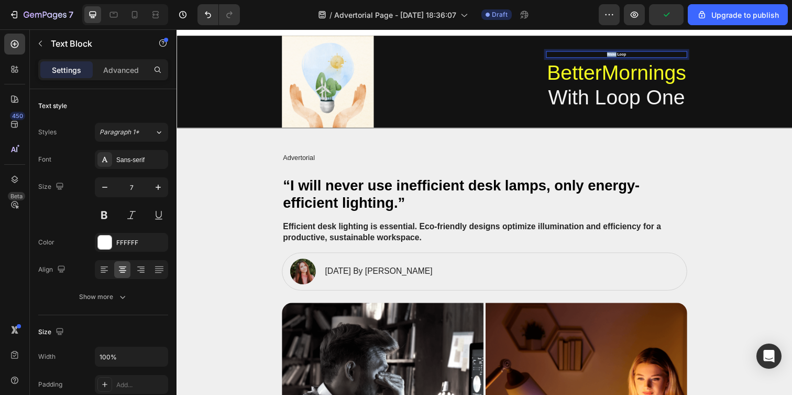
click at [610, 53] on p "Wake Loop" at bounding box center [626, 54] width 142 height 5
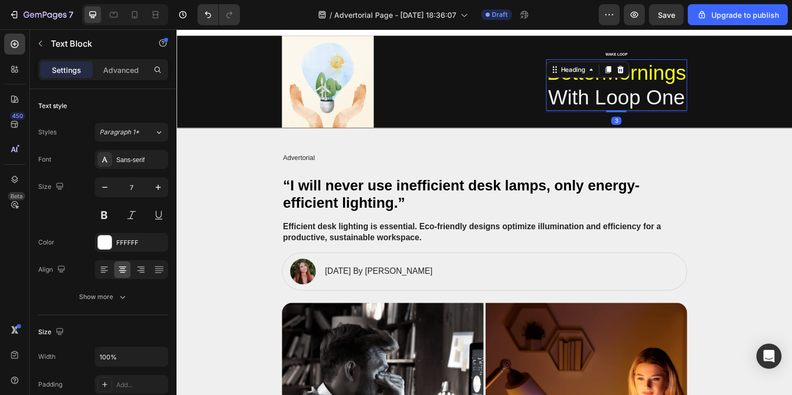
click at [573, 95] on span "With Loop One" at bounding box center [626, 98] width 140 height 23
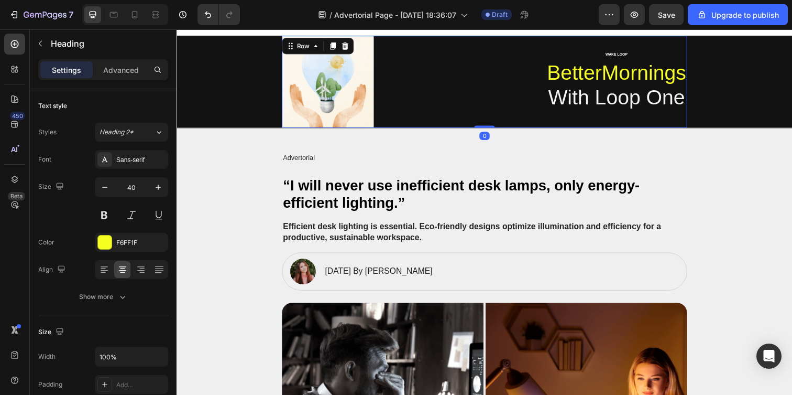
click at [459, 123] on div "Image WAKE LOOP Text Block Better Mornings With Loop One Heading Row 0" at bounding box center [491, 83] width 414 height 94
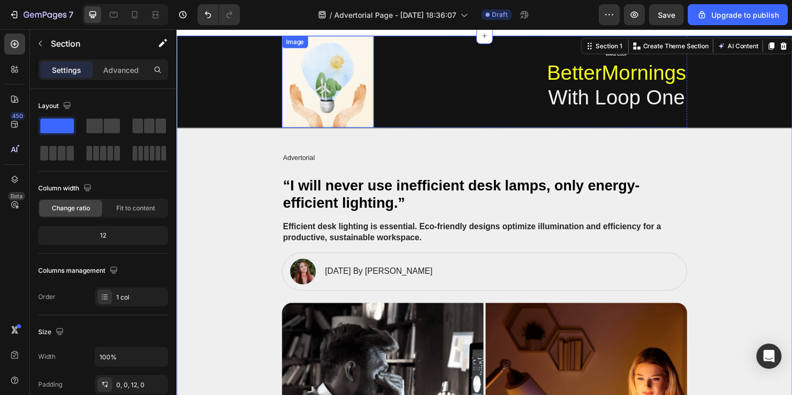
click at [324, 82] on img at bounding box center [331, 83] width 94 height 94
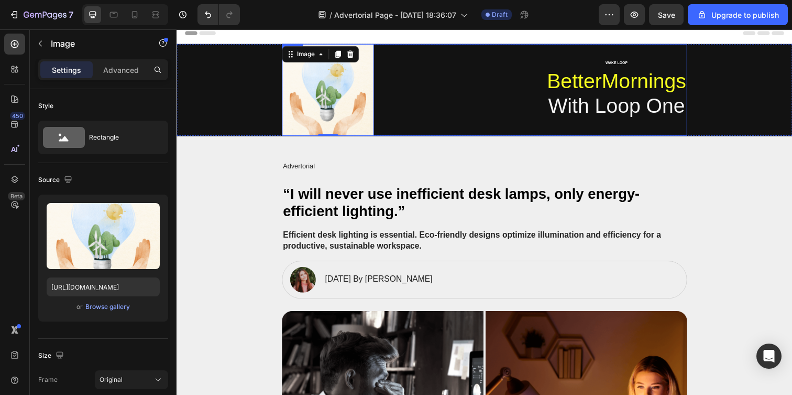
scroll to position [0, 0]
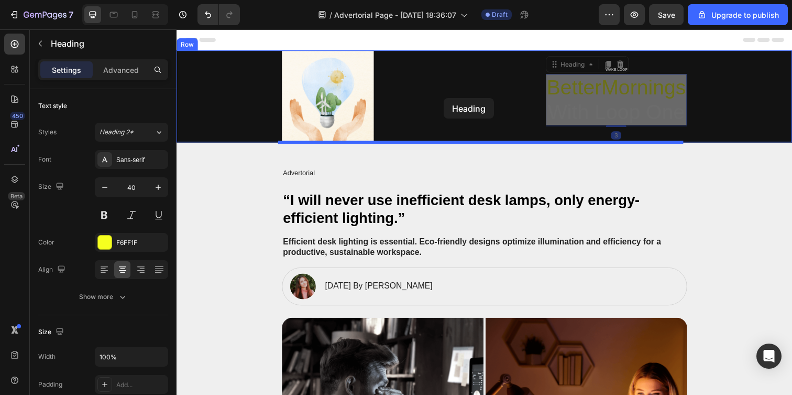
drag, startPoint x: 580, startPoint y: 103, endPoint x: 442, endPoint y: 98, distance: 137.9
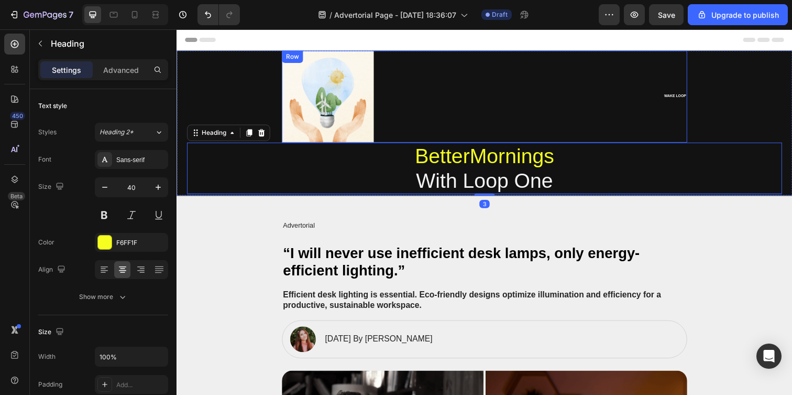
click at [434, 95] on div "Image WAKE LOOP Text Block Row" at bounding box center [491, 98] width 414 height 94
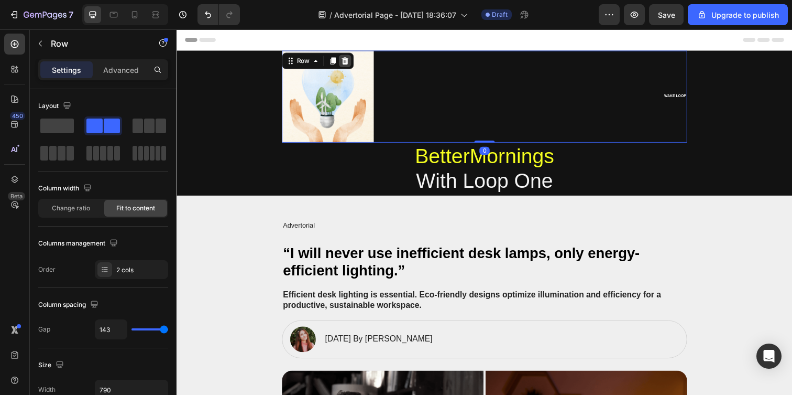
click at [346, 59] on icon at bounding box center [348, 61] width 7 height 7
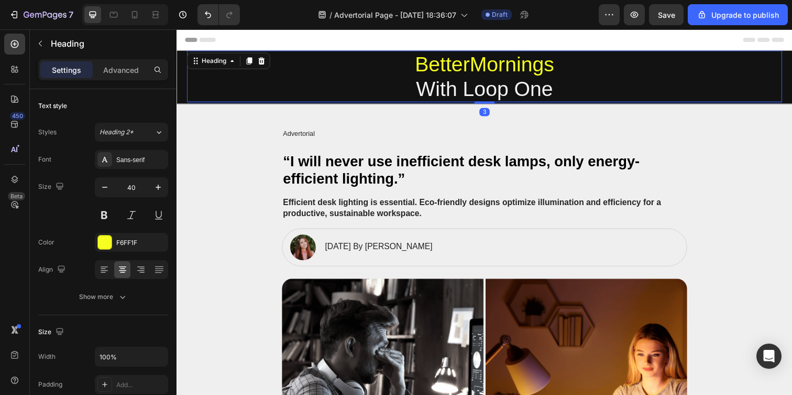
click at [474, 98] on span "With Loop One" at bounding box center [491, 89] width 140 height 23
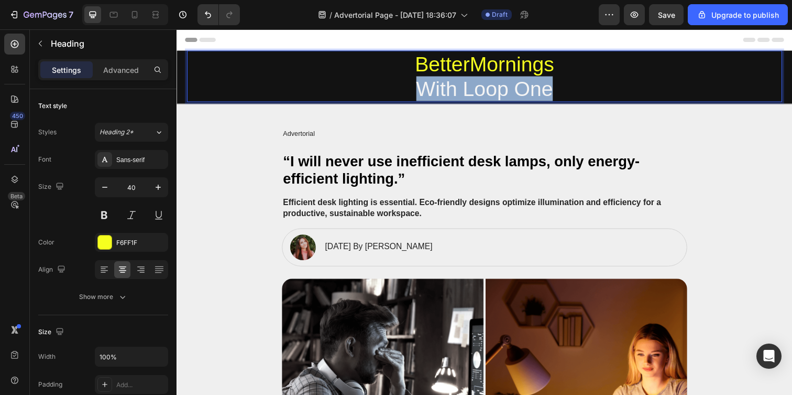
click at [476, 85] on span "With Loop One" at bounding box center [491, 89] width 140 height 23
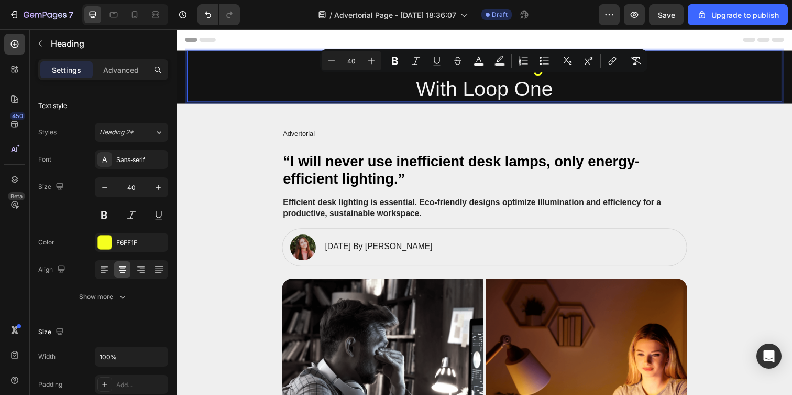
click at [480, 74] on span "Mornings" at bounding box center [519, 64] width 86 height 23
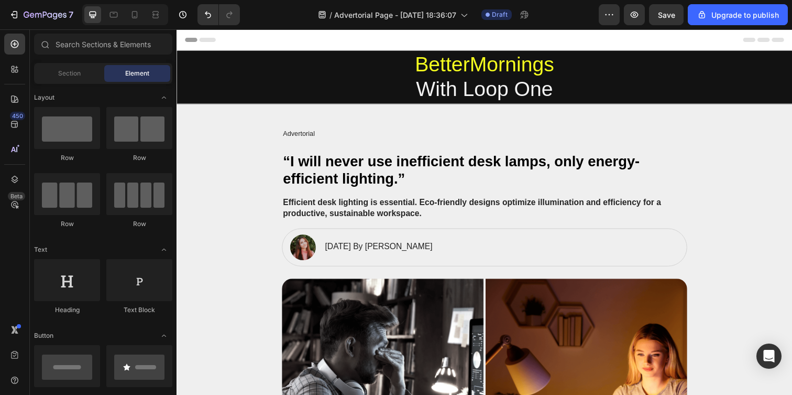
click at [210, 40] on span "Header" at bounding box center [207, 40] width 23 height 10
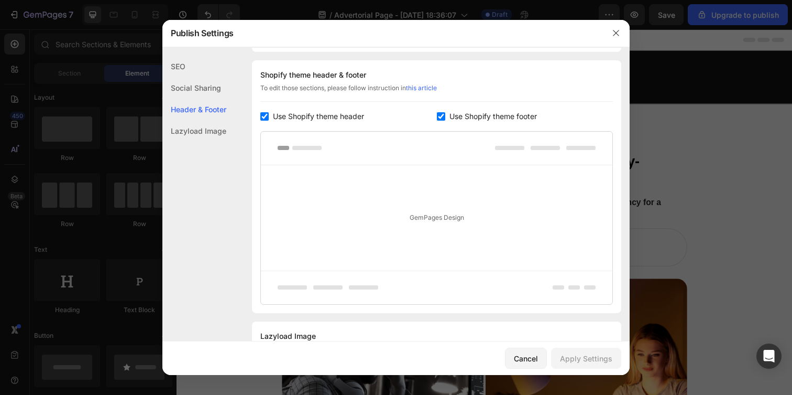
scroll to position [491, 0]
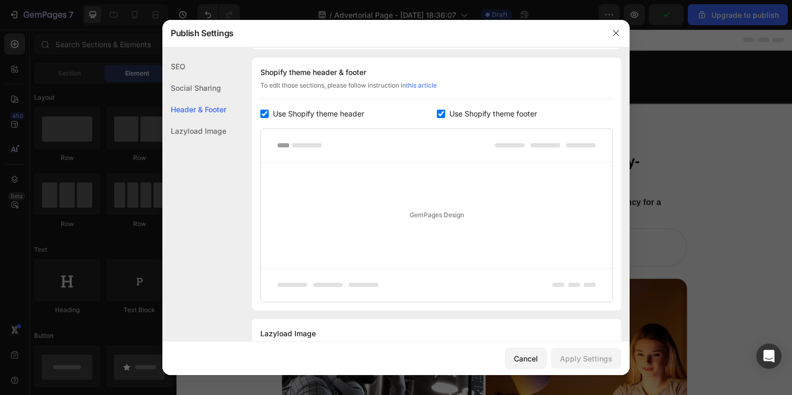
click at [346, 112] on span "Use Shopify theme header" at bounding box center [318, 113] width 91 height 13
checkbox input "false"
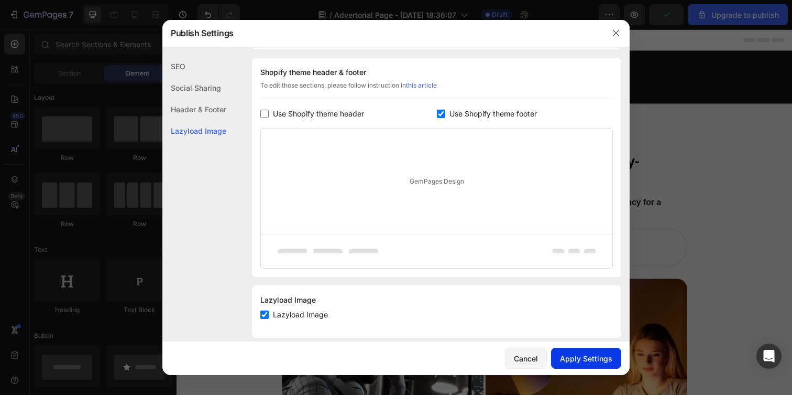
click at [586, 360] on div "Apply Settings" at bounding box center [586, 358] width 52 height 11
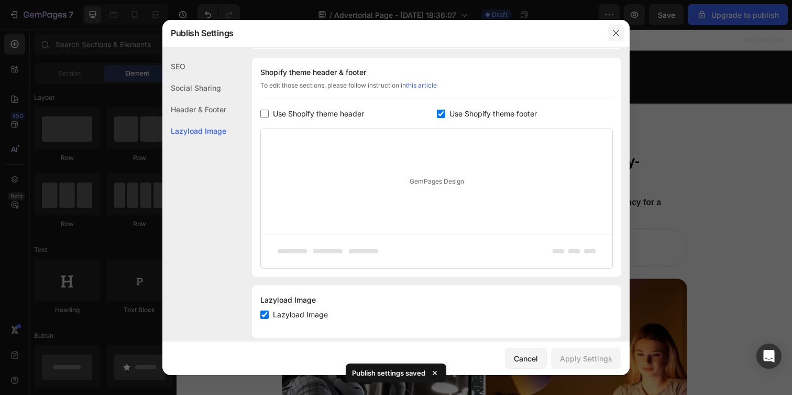
click at [620, 34] on button "button" at bounding box center [616, 33] width 17 height 17
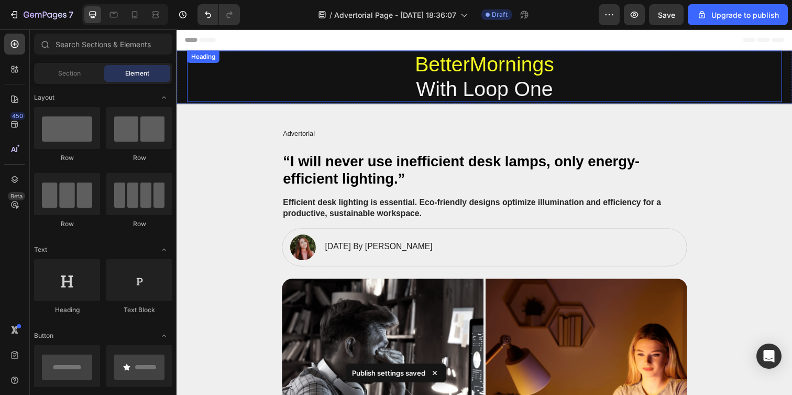
click at [456, 87] on span "With Loop One" at bounding box center [491, 89] width 140 height 23
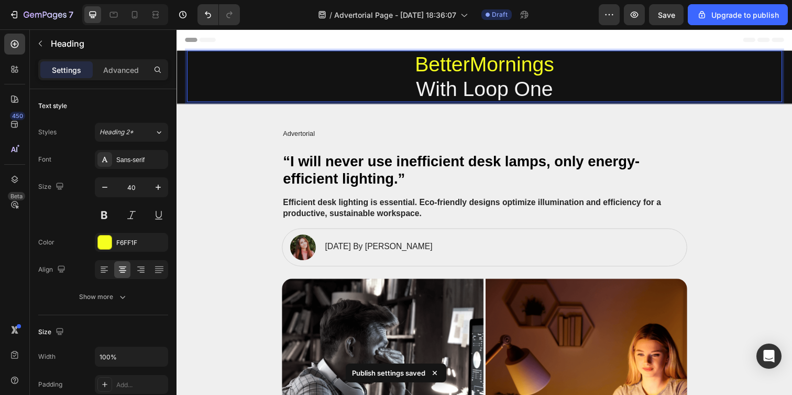
click at [456, 87] on span "With Loop One" at bounding box center [491, 89] width 140 height 23
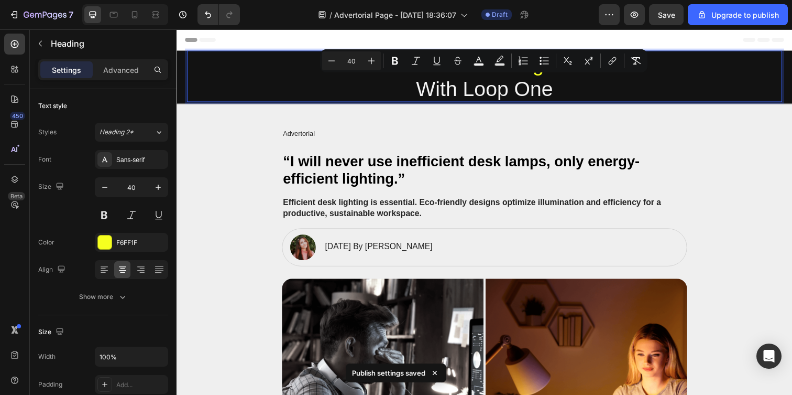
click at [527, 83] on span "With Loop One" at bounding box center [491, 89] width 140 height 23
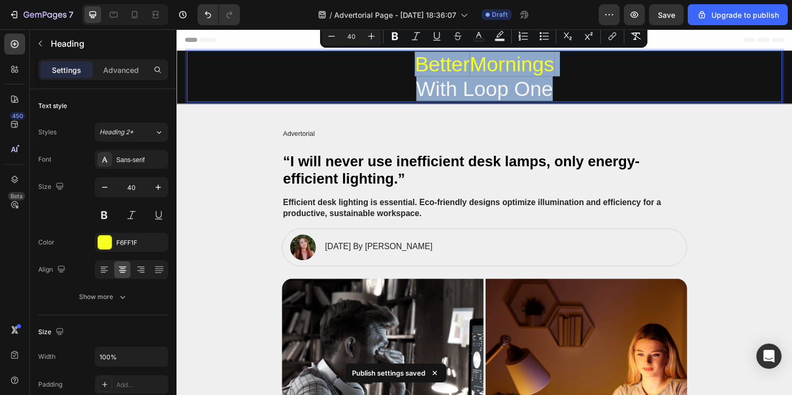
drag, startPoint x: 564, startPoint y: 95, endPoint x: 418, endPoint y: 52, distance: 152.7
click at [418, 52] on p "Better Mornings With Loop One" at bounding box center [491, 77] width 606 height 50
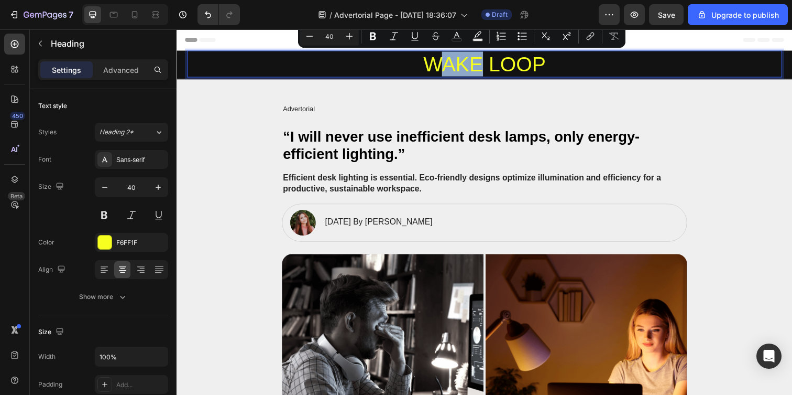
drag, startPoint x: 445, startPoint y: 64, endPoint x: 479, endPoint y: 64, distance: 34.6
click at [479, 64] on p "WAKE LOOP" at bounding box center [491, 64] width 606 height 25
click at [457, 33] on icon "Editor contextual toolbar" at bounding box center [456, 35] width 5 height 6
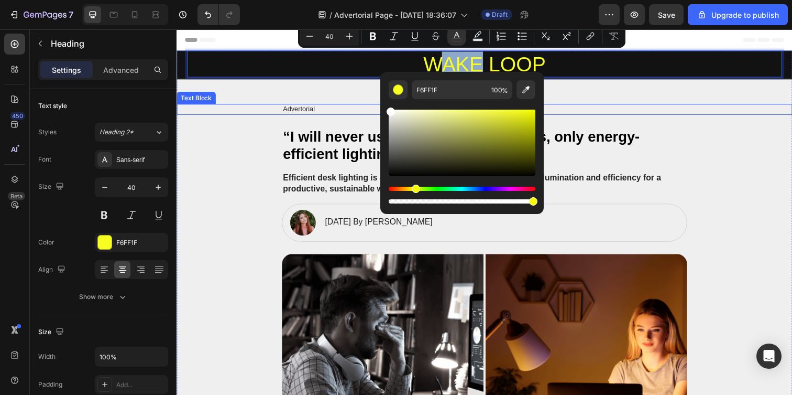
type input "FFFFFF"
drag, startPoint x: 571, startPoint y: 146, endPoint x: 381, endPoint y: 104, distance: 194.1
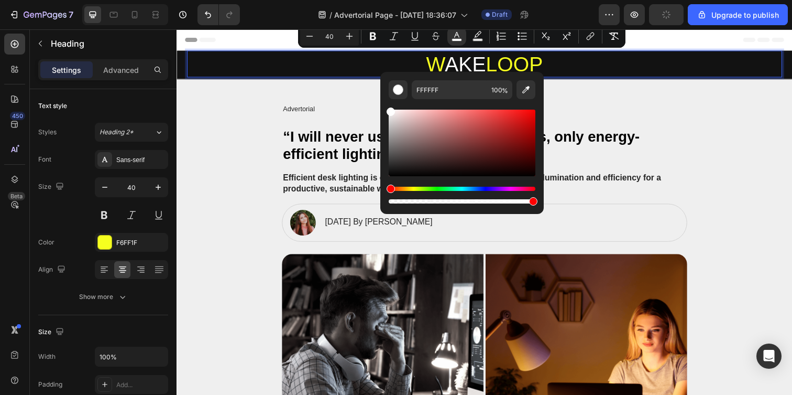
click at [517, 61] on p "W AKE LOOP" at bounding box center [491, 64] width 606 height 25
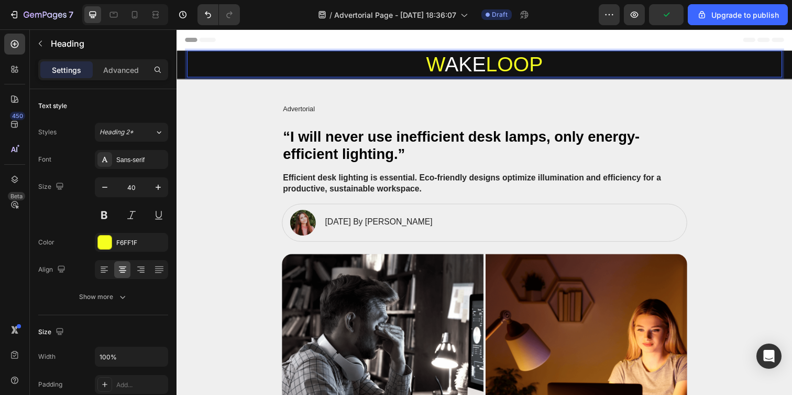
drag, startPoint x: 507, startPoint y: 63, endPoint x: 554, endPoint y: 63, distance: 47.7
click at [554, 63] on p "W AKE LOOP" at bounding box center [491, 64] width 606 height 25
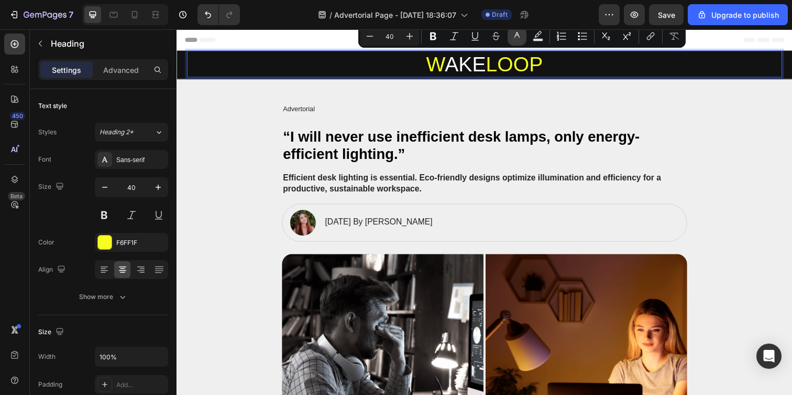
click at [520, 35] on icon "Editor contextual toolbar" at bounding box center [517, 36] width 10 height 10
type input "F6FF1F"
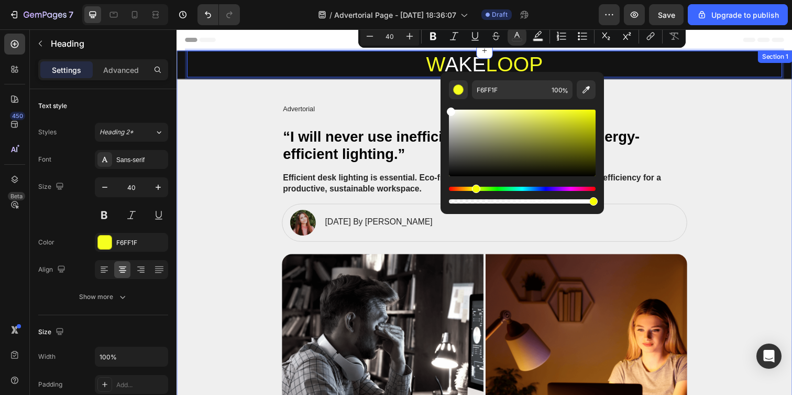
type input "FFFFFF"
drag, startPoint x: 634, startPoint y: 151, endPoint x: 438, endPoint y: 97, distance: 203.7
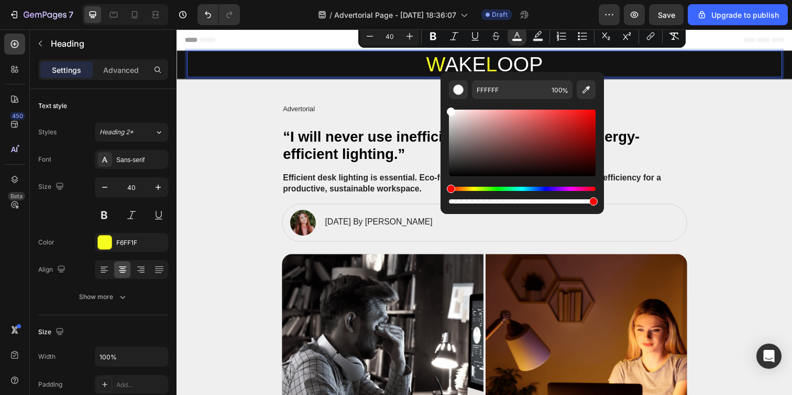
click at [656, 63] on p "W AKE L OOP" at bounding box center [491, 64] width 606 height 25
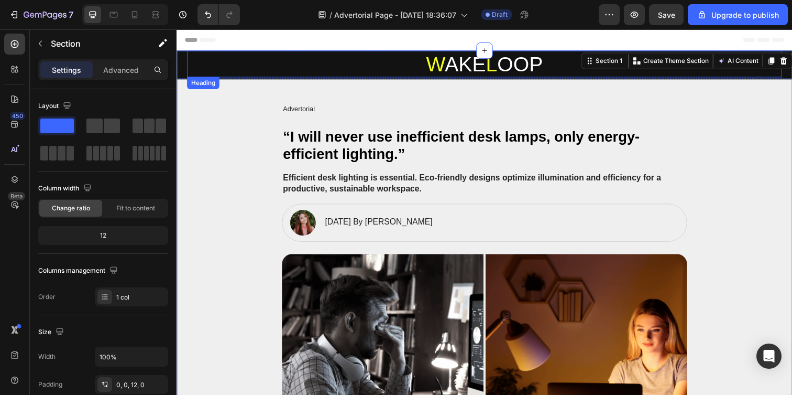
click at [531, 61] on span "OOP" at bounding box center [527, 64] width 47 height 23
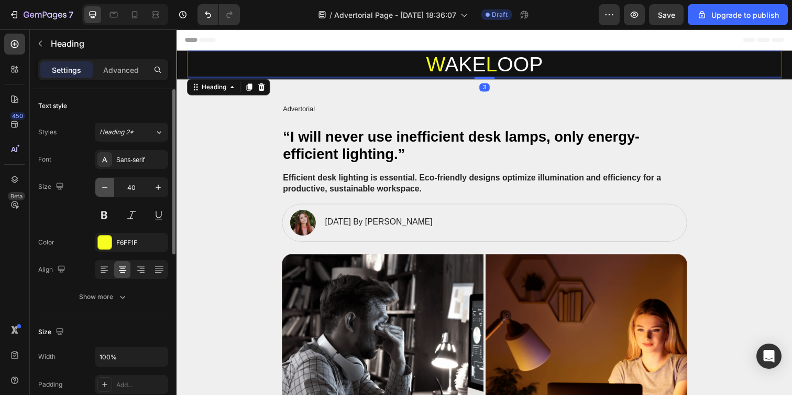
click at [105, 184] on icon "button" at bounding box center [105, 187] width 10 height 10
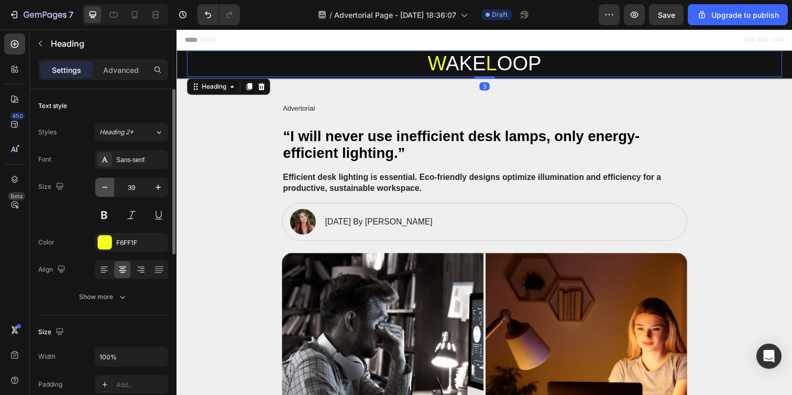
click at [105, 184] on icon "button" at bounding box center [105, 187] width 10 height 10
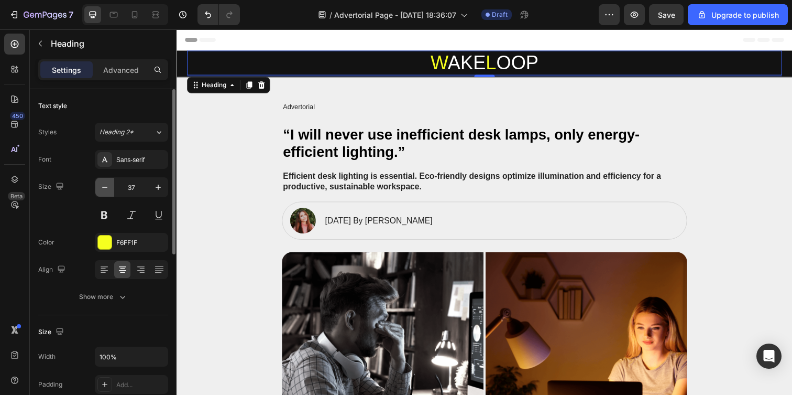
click at [105, 184] on icon "button" at bounding box center [105, 187] width 10 height 10
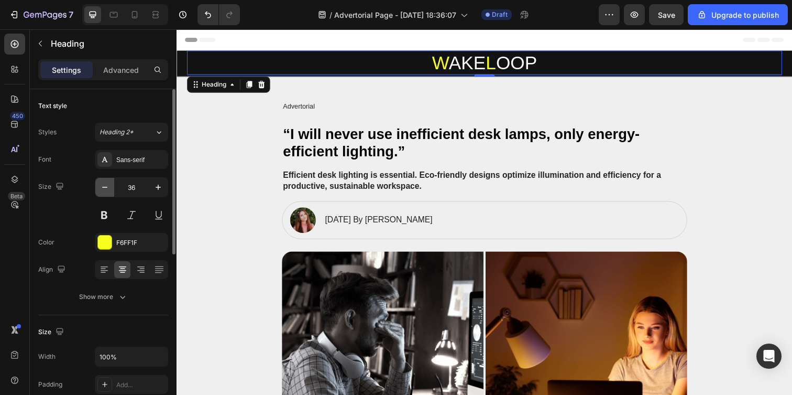
click at [105, 184] on icon "button" at bounding box center [105, 187] width 10 height 10
type input "35"
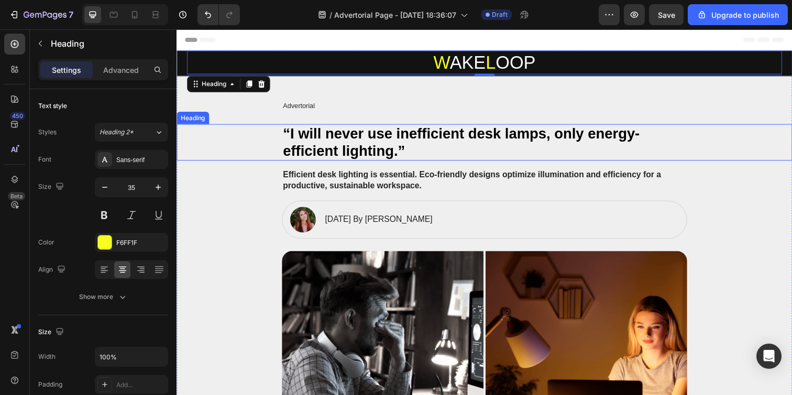
click at [293, 127] on p "“I will never use inefficient desk lamps, only energy-efficient lighting.”" at bounding box center [491, 144] width 412 height 35
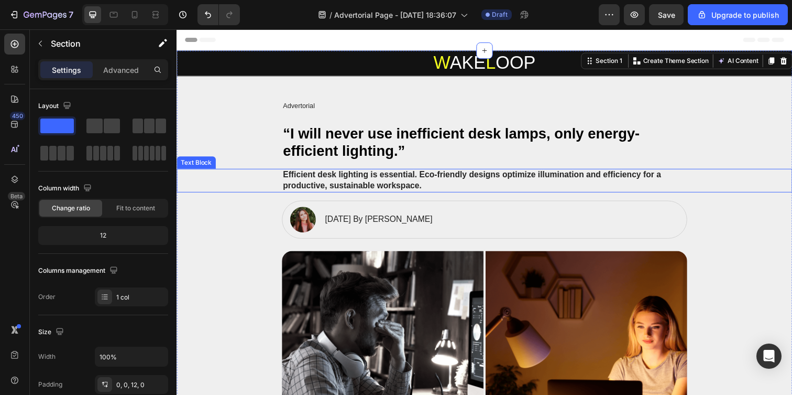
click at [247, 174] on div "Efficient desk lighting is essential. Eco-friendly designs optimize illuminatio…" at bounding box center [491, 183] width 608 height 24
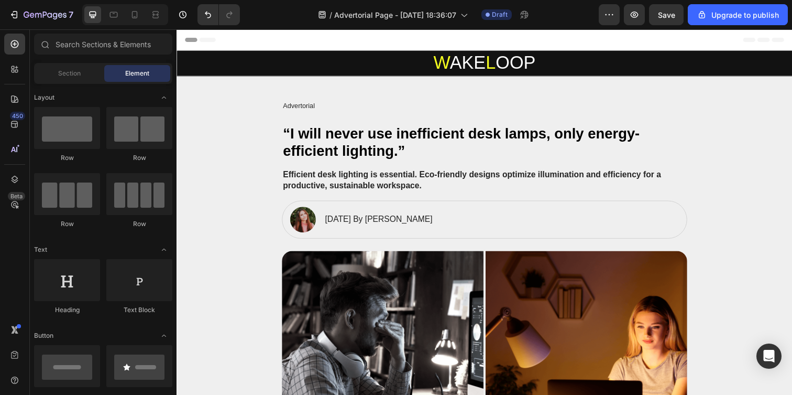
click at [385, 42] on div "Header" at bounding box center [491, 39] width 612 height 21
click at [201, 36] on span "Header" at bounding box center [207, 40] width 23 height 10
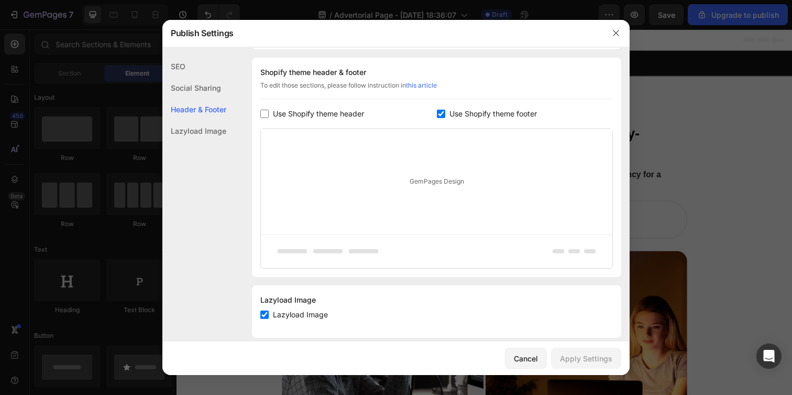
click at [335, 115] on span "Use Shopify theme header" at bounding box center [318, 113] width 91 height 13
checkbox input "true"
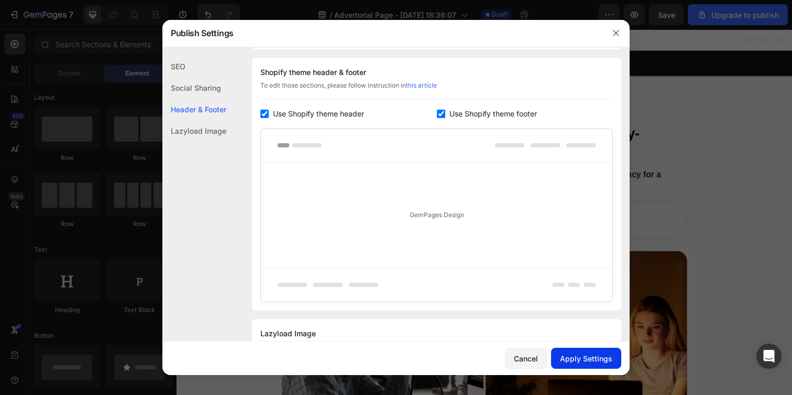
click at [577, 358] on div "Apply Settings" at bounding box center [586, 358] width 52 height 11
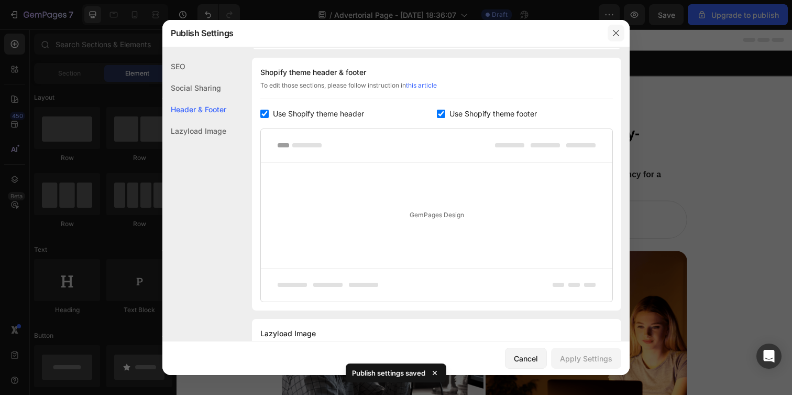
click at [615, 34] on icon "button" at bounding box center [616, 33] width 8 height 8
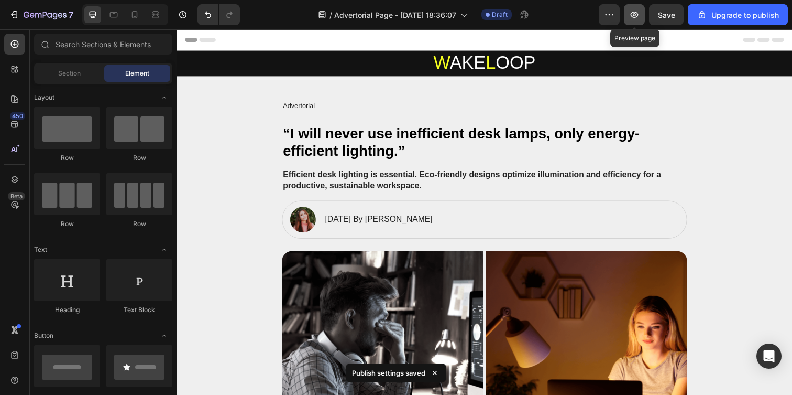
click at [642, 12] on button "button" at bounding box center [634, 14] width 21 height 21
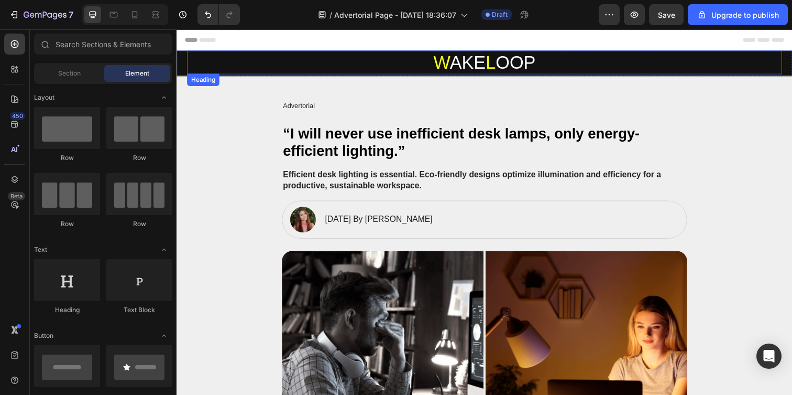
click at [241, 73] on p "W AKE L OOP" at bounding box center [491, 63] width 606 height 22
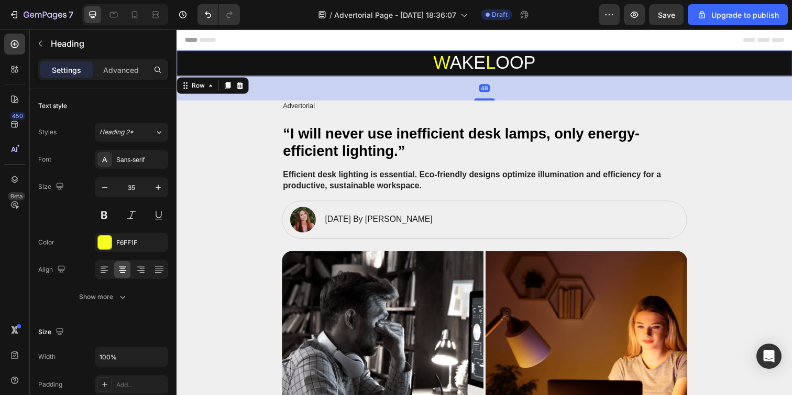
click at [180, 65] on div "W AKE L OOP Heading Row 48" at bounding box center [491, 64] width 629 height 26
click at [523, 61] on span "OOP" at bounding box center [522, 62] width 41 height 20
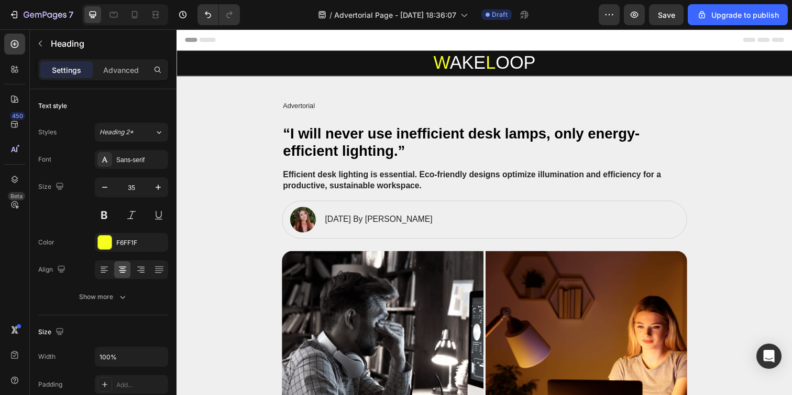
click at [241, 42] on div "Header" at bounding box center [491, 39] width 612 height 21
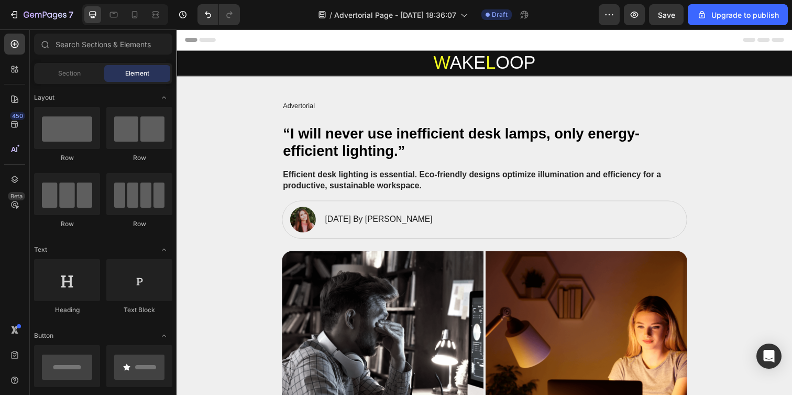
click at [205, 39] on span "Header" at bounding box center [207, 40] width 23 height 10
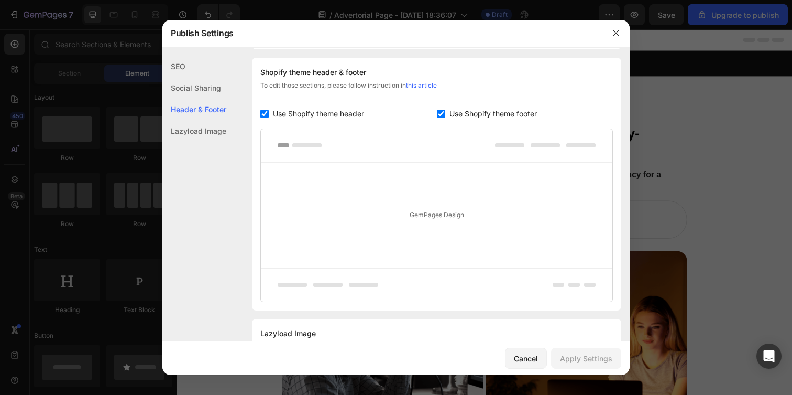
click at [338, 114] on span "Use Shopify theme header" at bounding box center [318, 113] width 91 height 13
checkbox input "false"
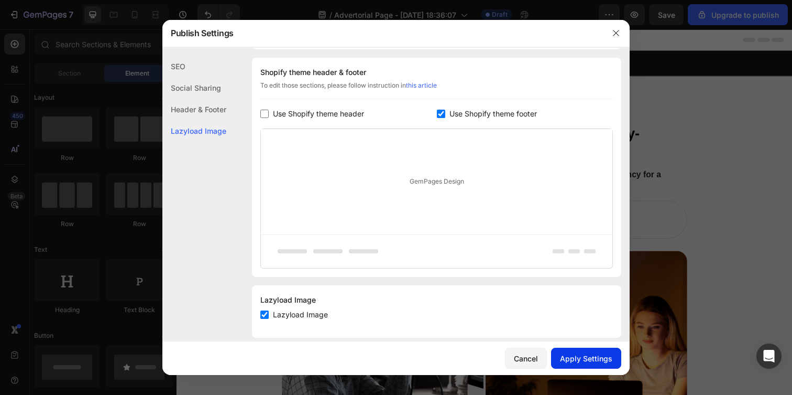
click at [573, 355] on div "Apply Settings" at bounding box center [586, 358] width 52 height 11
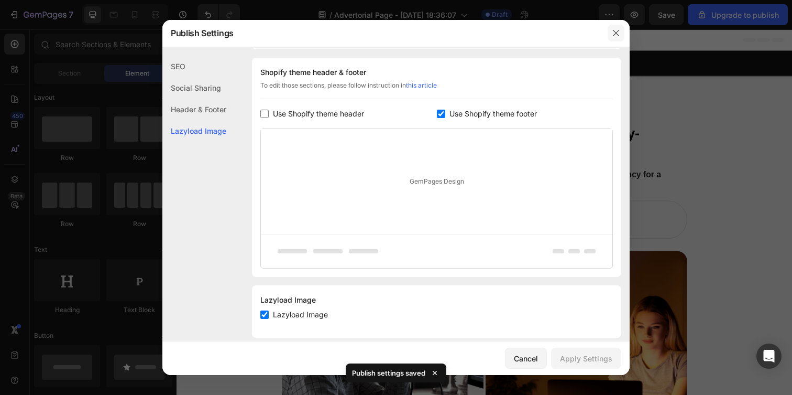
click at [617, 29] on icon "button" at bounding box center [616, 33] width 8 height 8
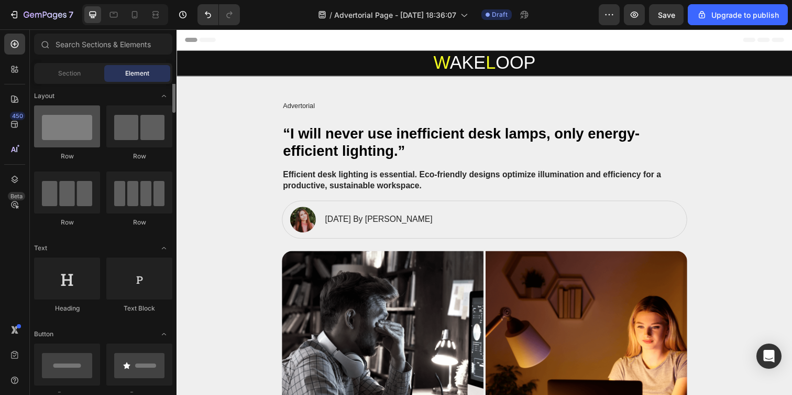
scroll to position [0, 0]
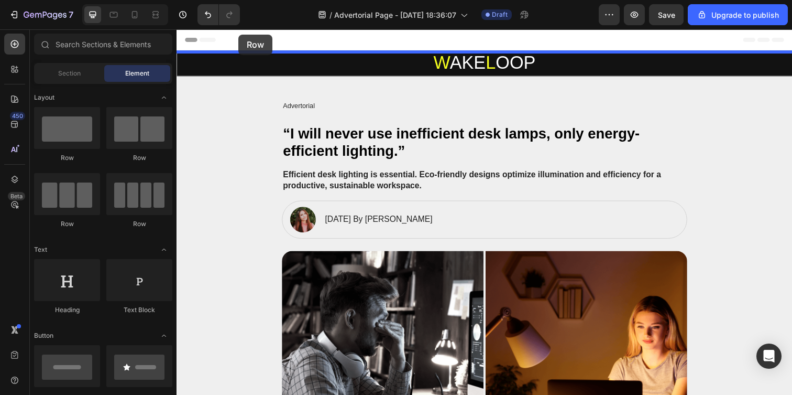
drag, startPoint x: 236, startPoint y: 170, endPoint x: 240, endPoint y: 35, distance: 135.7
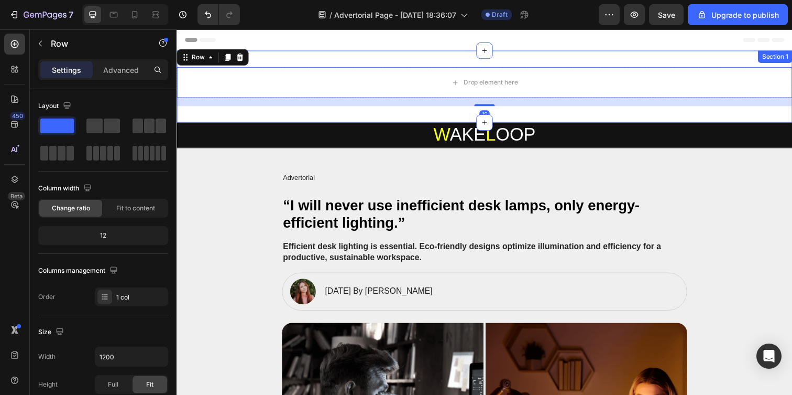
click at [401, 114] on div "Drop element here Row 16 Section 1" at bounding box center [491, 87] width 629 height 73
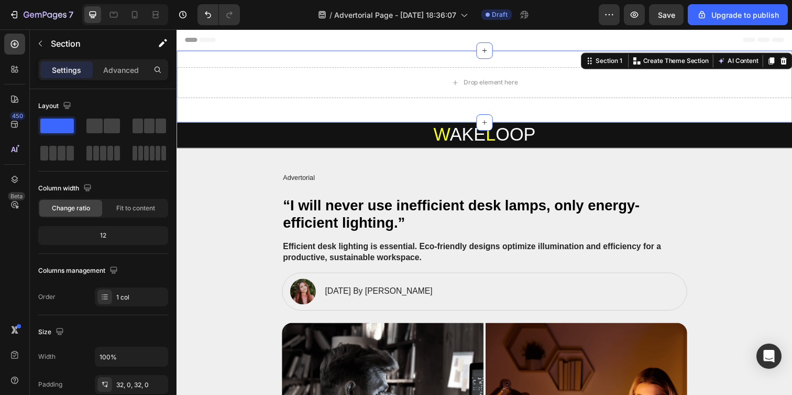
click at [372, 115] on div "Drop element here Row Section 1 You can create reusable sections Create Theme S…" at bounding box center [491, 87] width 629 height 73
click at [369, 108] on div "Drop element here Row Section 1 You can create reusable sections Create Theme S…" at bounding box center [491, 87] width 629 height 73
click at [440, 111] on div "Drop element here Row Section 1 You can create reusable sections Create Theme S…" at bounding box center [491, 87] width 629 height 73
click at [213, 16] on icon "Undo/Redo" at bounding box center [208, 14] width 10 height 10
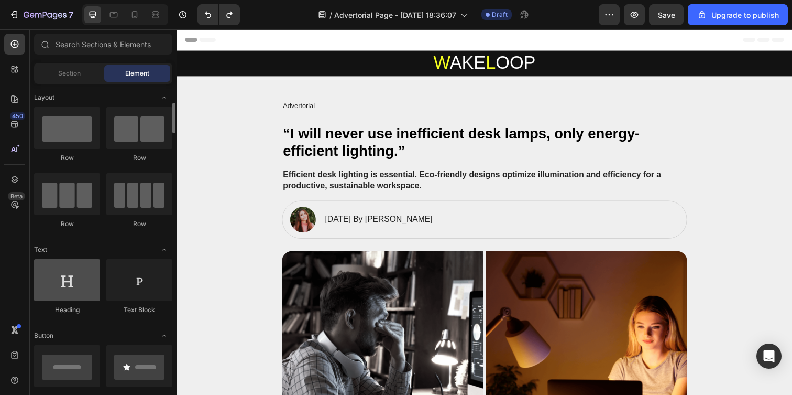
scroll to position [17, 0]
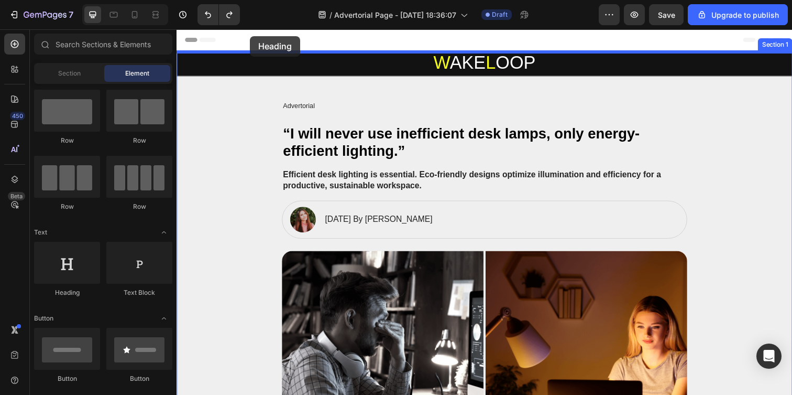
drag, startPoint x: 246, startPoint y: 292, endPoint x: 251, endPoint y: 36, distance: 255.7
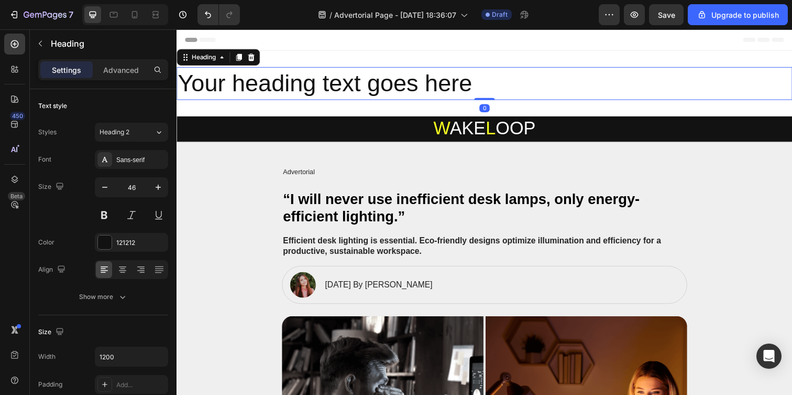
click at [348, 94] on h2 "Your heading text goes here" at bounding box center [491, 85] width 629 height 34
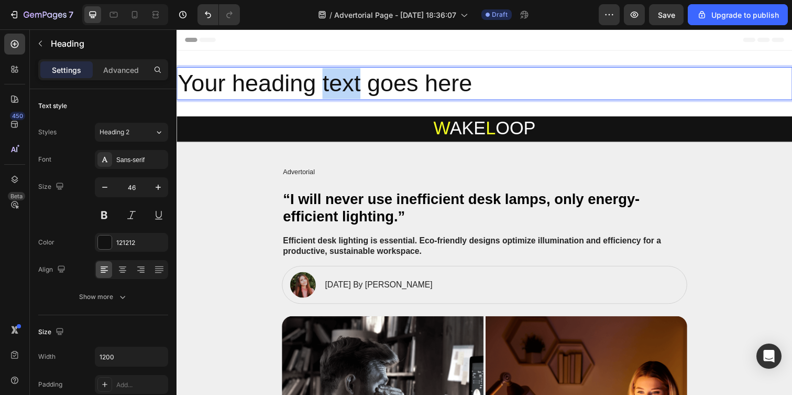
click at [348, 94] on p "Your heading text goes here" at bounding box center [491, 84] width 627 height 31
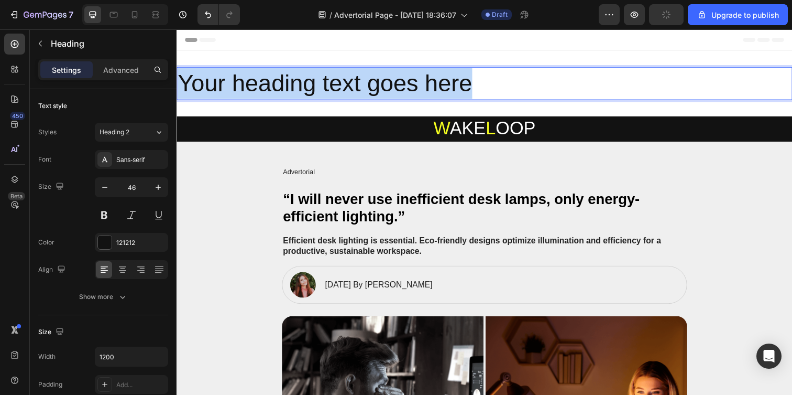
click at [348, 94] on p "Your heading text goes here" at bounding box center [491, 84] width 627 height 31
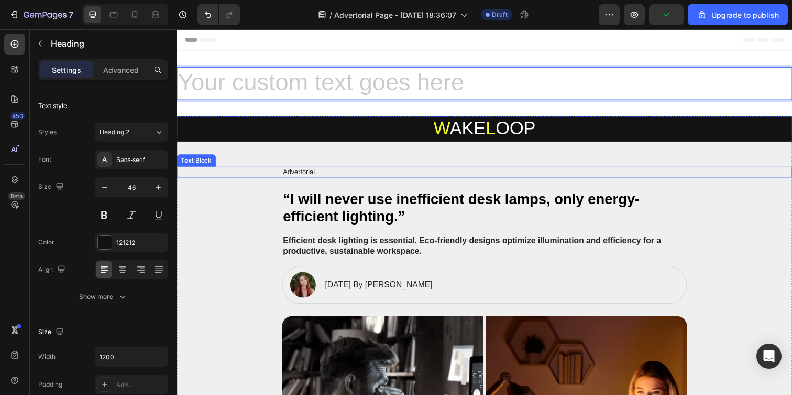
click at [295, 178] on p "Advertorial" at bounding box center [491, 174] width 412 height 9
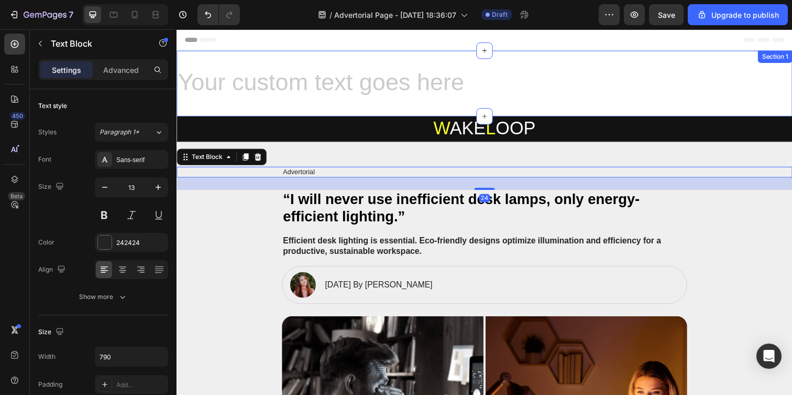
click at [286, 105] on div "Heading Section 1" at bounding box center [491, 84] width 629 height 67
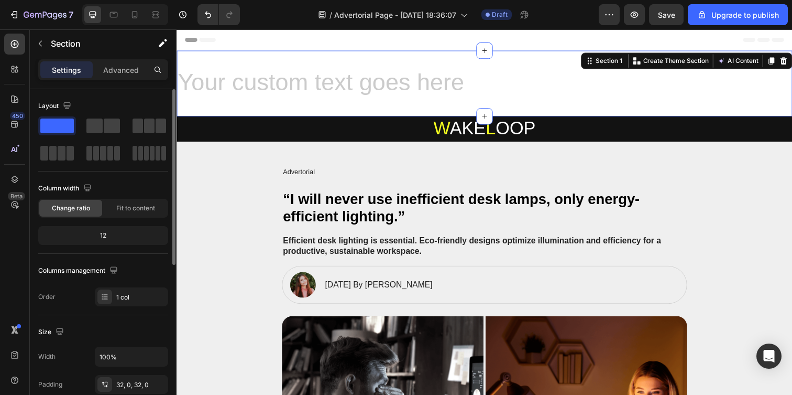
click at [106, 238] on div "12" at bounding box center [103, 235] width 126 height 15
click at [110, 236] on div "12" at bounding box center [103, 235] width 126 height 15
click at [103, 235] on div "12" at bounding box center [103, 235] width 126 height 15
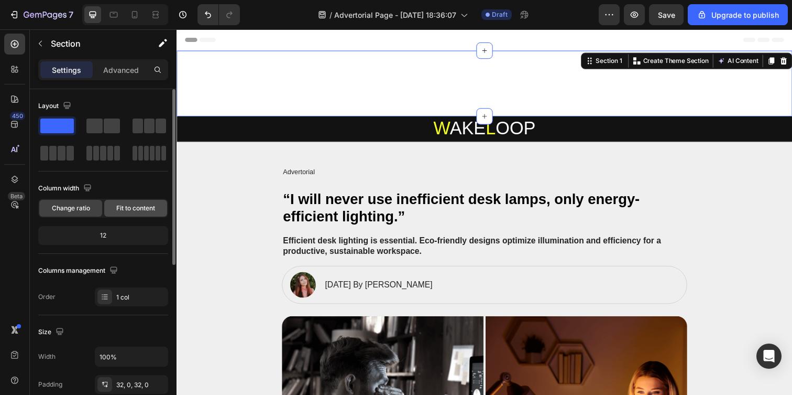
click at [115, 211] on div "Fit to content" at bounding box center [135, 208] width 63 height 17
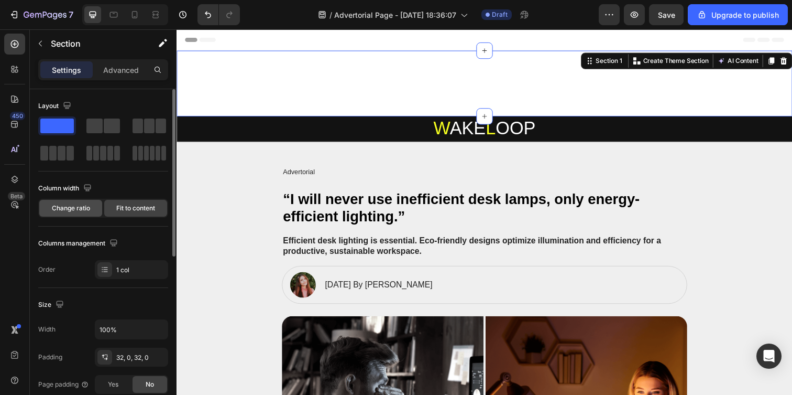
click at [84, 205] on span "Change ratio" at bounding box center [71, 207] width 38 height 9
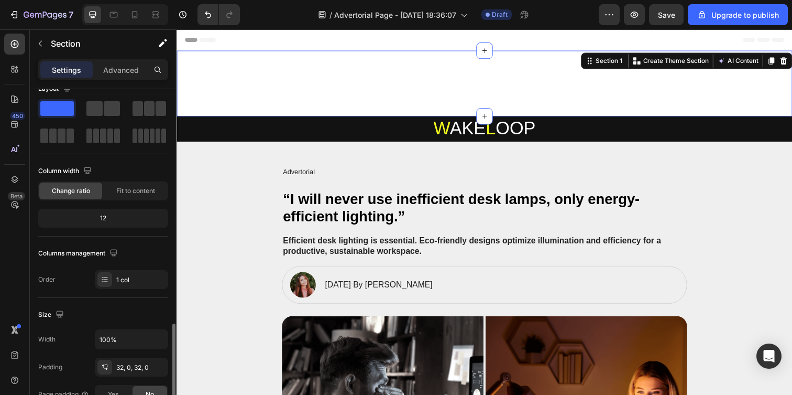
scroll to position [165, 0]
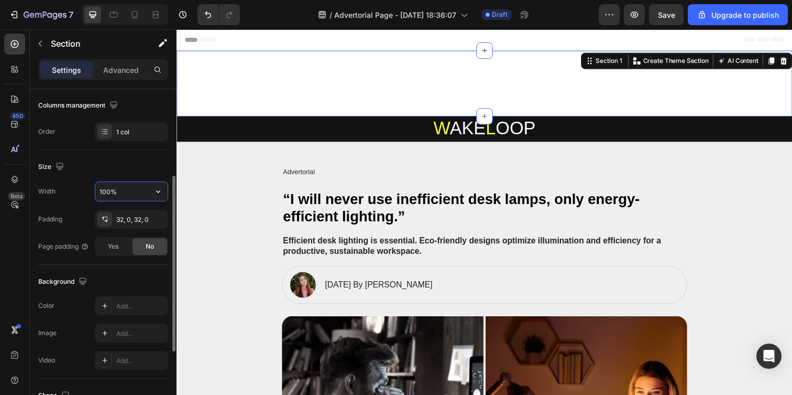
click at [141, 189] on input "100%" at bounding box center [131, 191] width 72 height 19
click at [160, 192] on icon "button" at bounding box center [158, 191] width 10 height 10
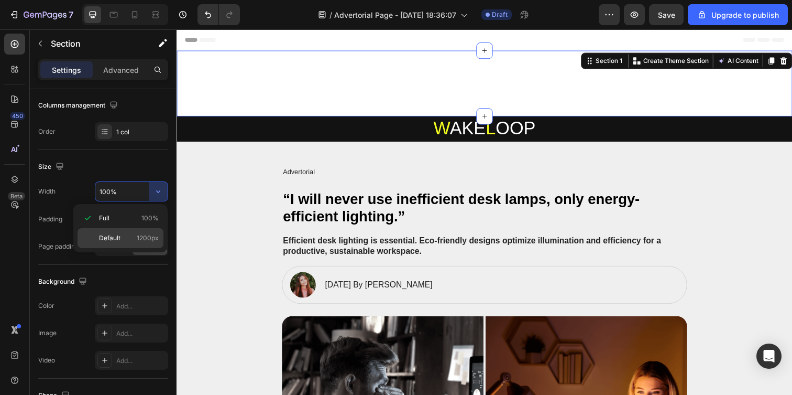
click at [132, 232] on div "Default 1200px" at bounding box center [121, 238] width 86 height 20
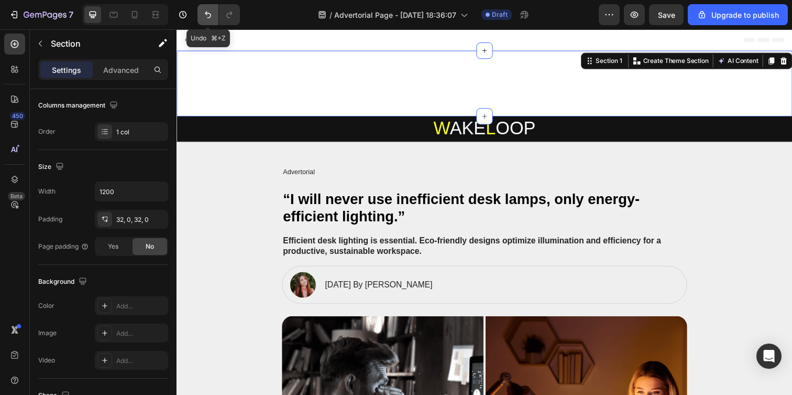
click at [208, 13] on icon "Undo/Redo" at bounding box center [208, 15] width 6 height 7
type input "100%"
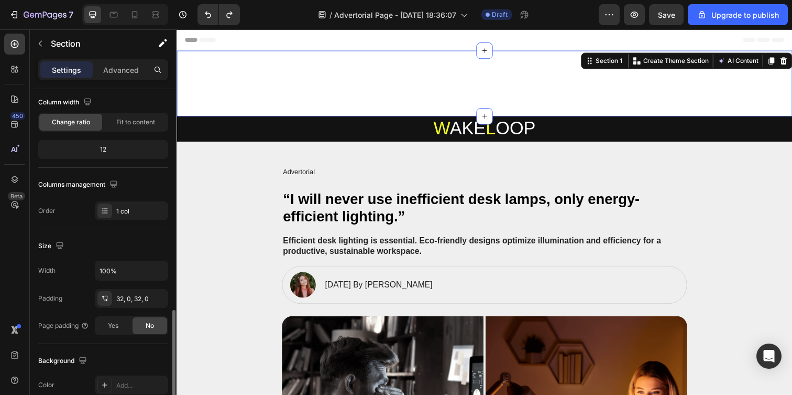
scroll to position [0, 0]
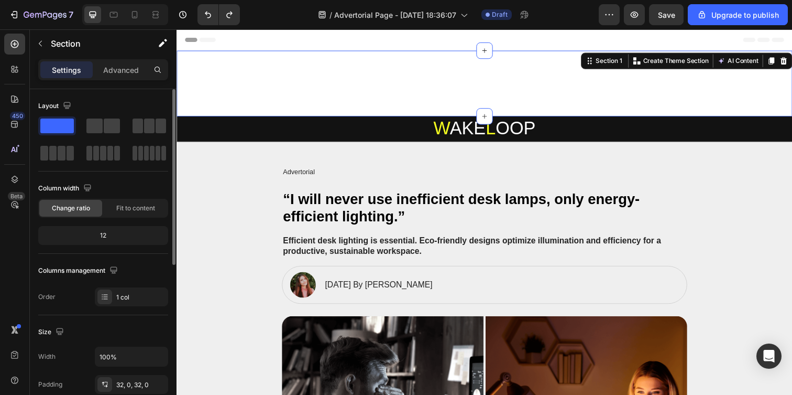
click at [237, 94] on p "Rich Text Editor. Editing area: main" at bounding box center [491, 84] width 627 height 31
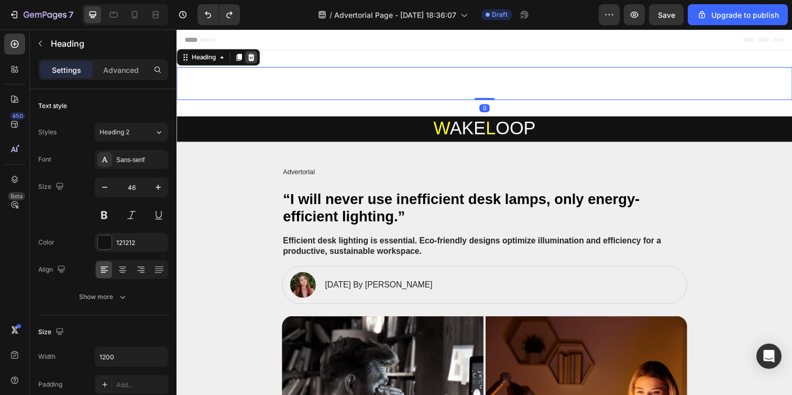
click at [250, 56] on icon at bounding box center [252, 57] width 8 height 8
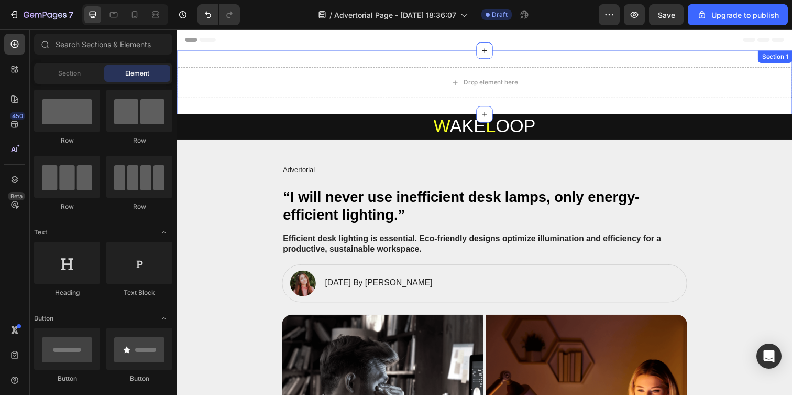
click at [272, 106] on div "Drop element here Section 1" at bounding box center [491, 83] width 629 height 65
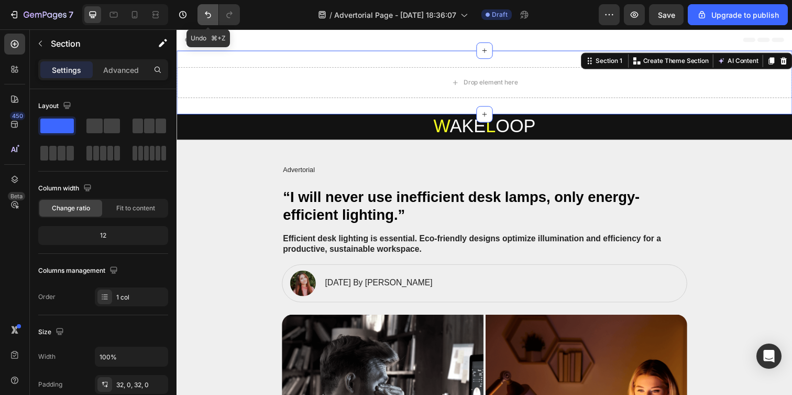
click at [214, 13] on button "Undo/Redo" at bounding box center [208, 14] width 21 height 21
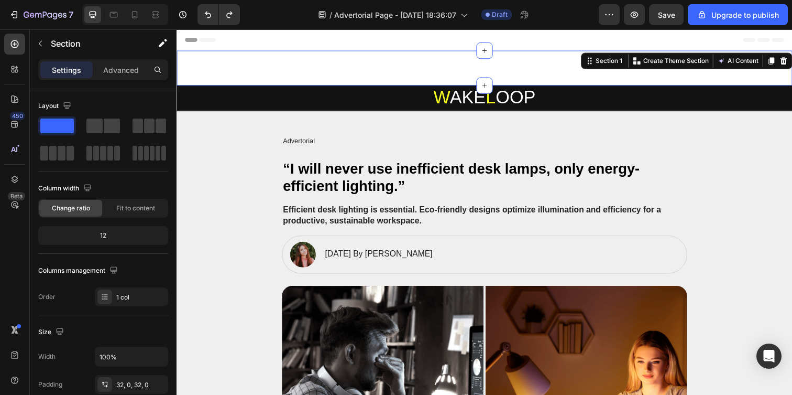
click at [252, 71] on div "Heading Section 1 You can create reusable sections Create Theme Section AI Cont…" at bounding box center [491, 69] width 629 height 36
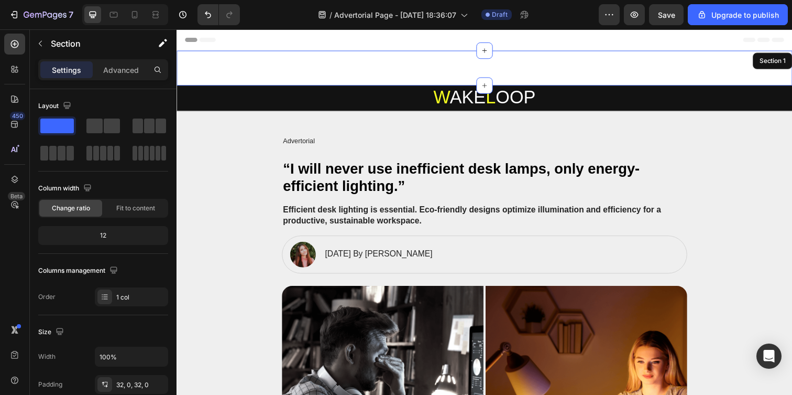
drag, startPoint x: 482, startPoint y: 82, endPoint x: 481, endPoint y: 66, distance: 15.7
click at [481, 66] on div "Heading Section 1" at bounding box center [491, 69] width 629 height 36
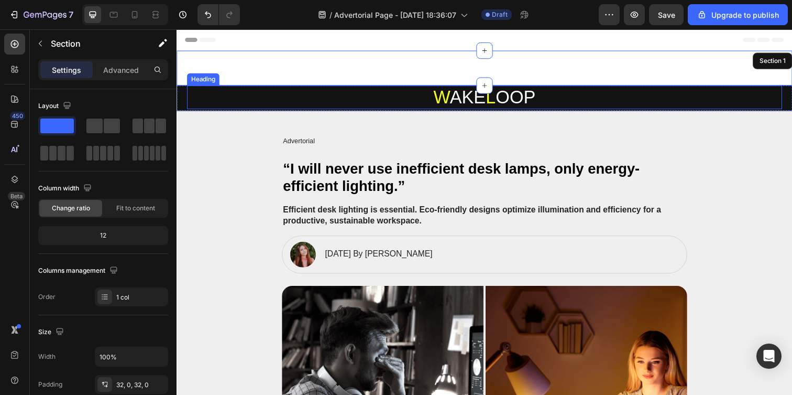
click at [428, 87] on p "W AKE L OOP" at bounding box center [491, 98] width 606 height 22
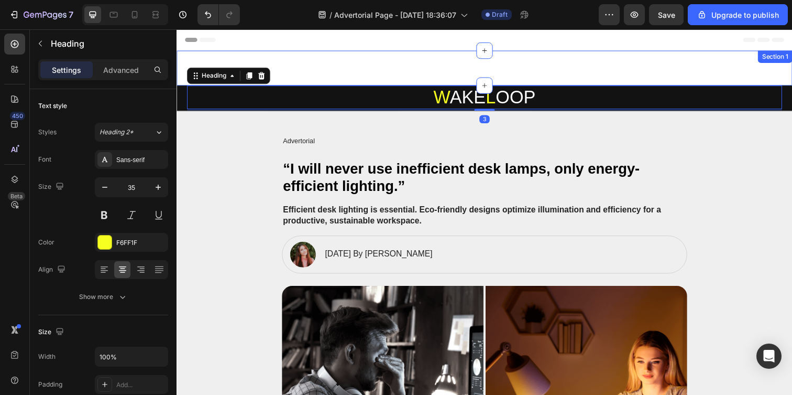
click at [421, 67] on div "Heading Section 1" at bounding box center [491, 69] width 629 height 36
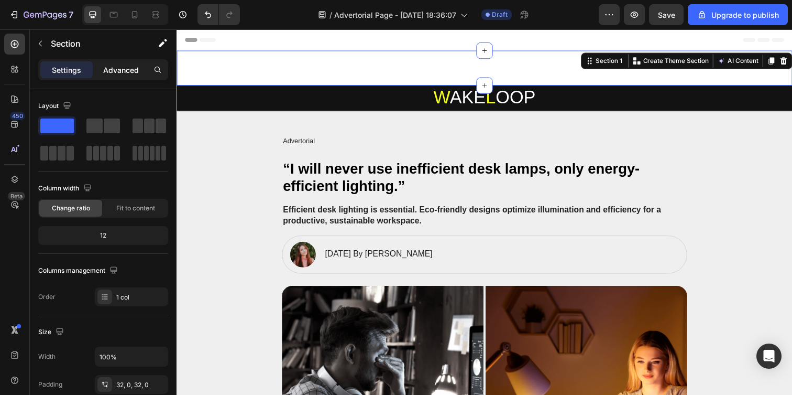
click at [112, 70] on p "Advanced" at bounding box center [121, 69] width 36 height 11
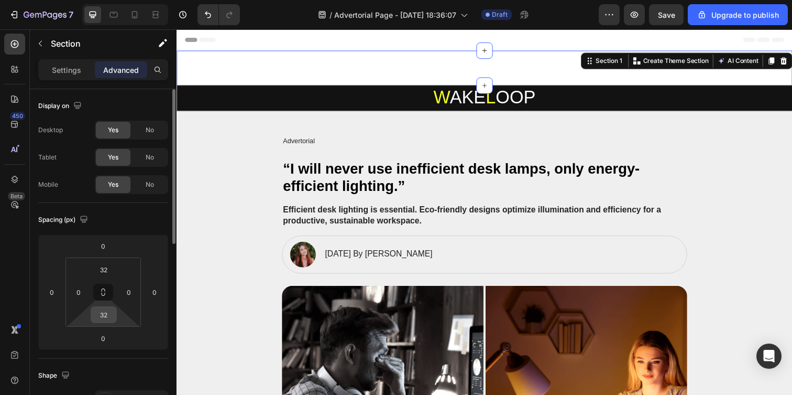
click at [107, 312] on input "32" at bounding box center [103, 314] width 21 height 16
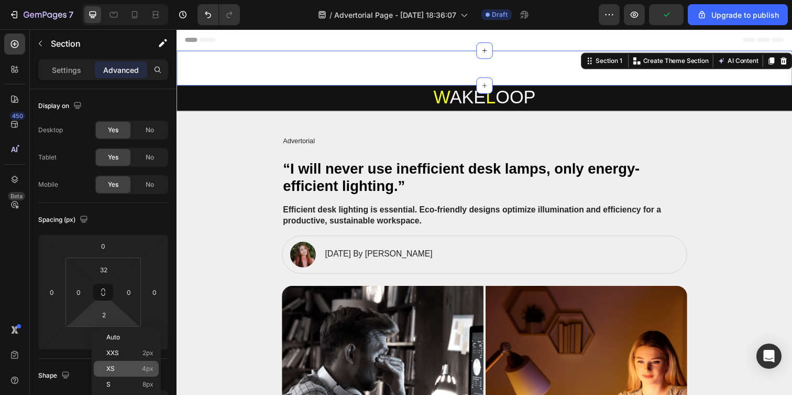
click at [146, 368] on span "4px" at bounding box center [148, 368] width 12 height 7
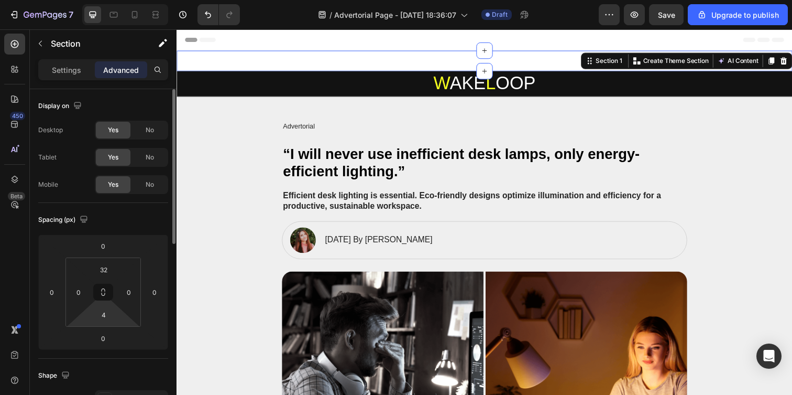
click at [103, 0] on html "7 / Advertorial Page - Sep 28, 18:36:07 Draft Preview Save Upgrade to publish 4…" at bounding box center [396, 0] width 792 height 0
type input "2"
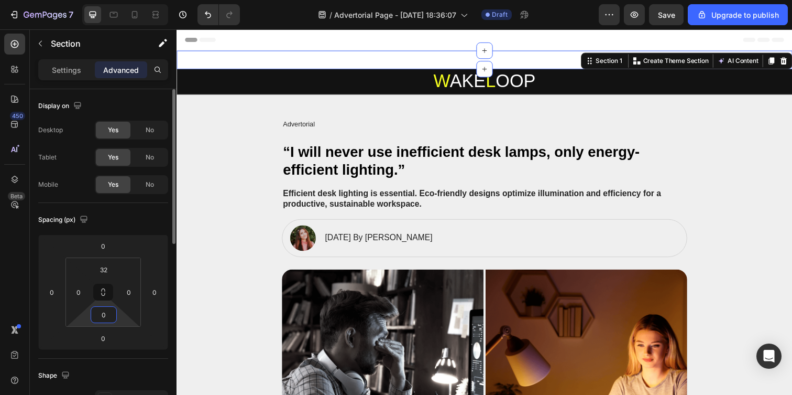
type input "0"
click at [106, 276] on input "32" at bounding box center [103, 269] width 21 height 16
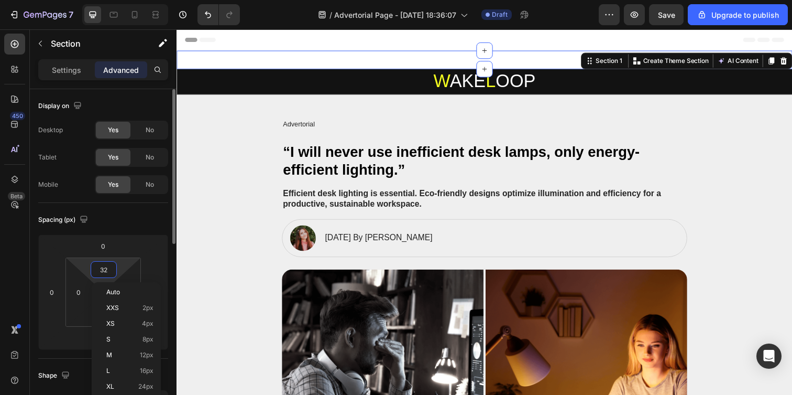
type input "5"
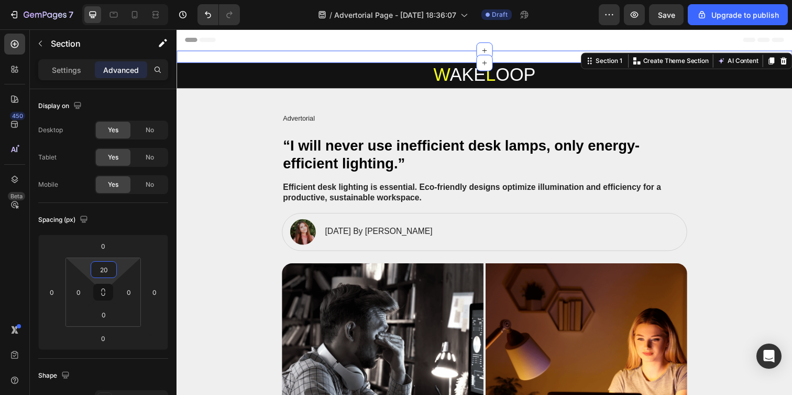
type input "20"
click at [236, 59] on div "Heading Section 1 You can create reusable sections Create Theme Section AI Cont…" at bounding box center [491, 57] width 629 height 13
click at [238, 197] on div "Efficient desk lighting is essential. Eco-friendly designs optimize illuminatio…" at bounding box center [491, 196] width 608 height 24
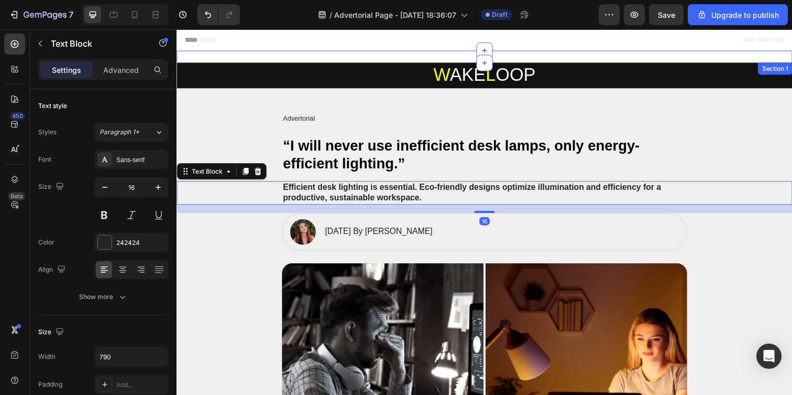
click at [265, 57] on div "Heading Section 1" at bounding box center [491, 57] width 629 height 13
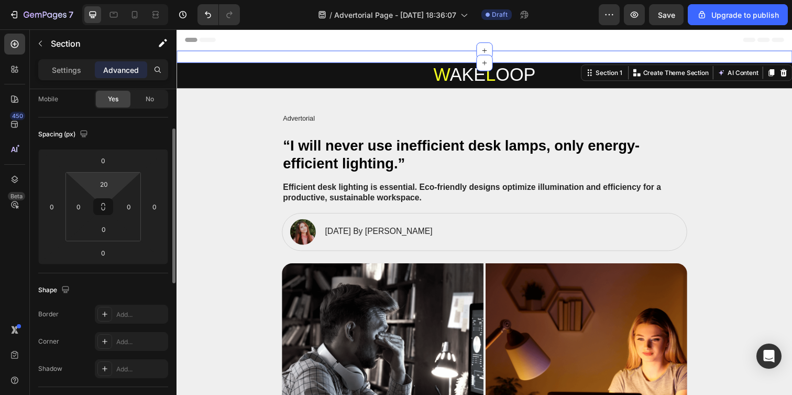
scroll to position [168, 0]
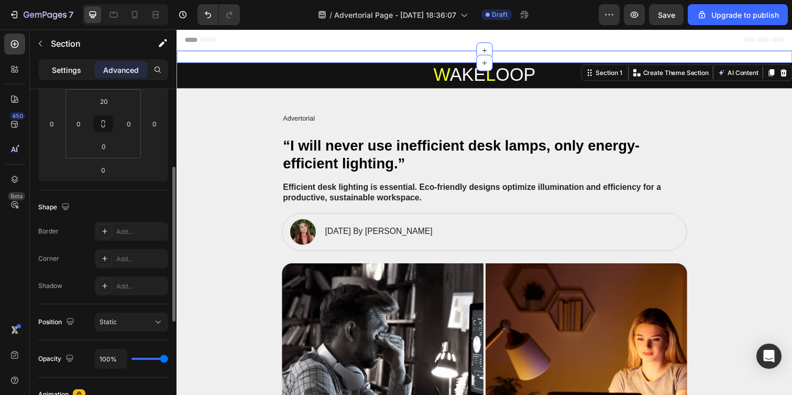
click at [72, 67] on p "Settings" at bounding box center [66, 69] width 29 height 11
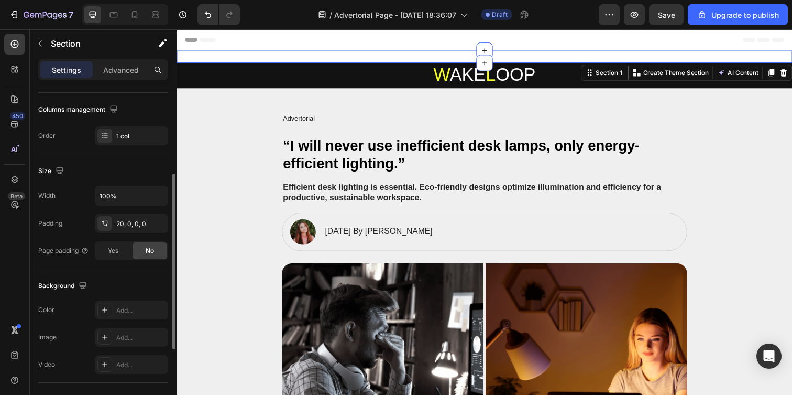
scroll to position [265, 0]
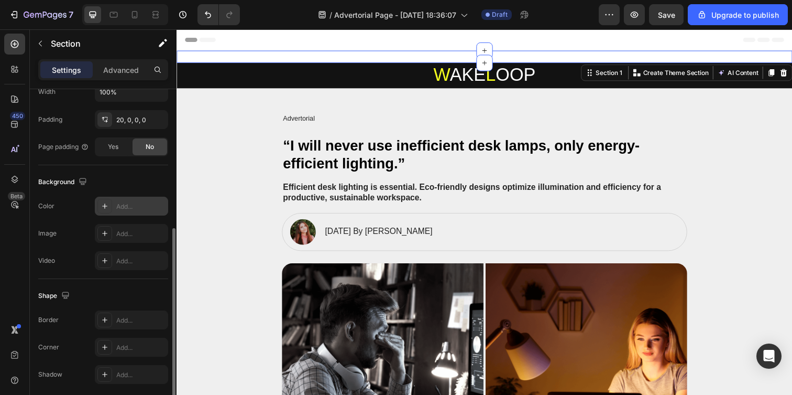
click at [106, 204] on icon at bounding box center [105, 206] width 8 height 8
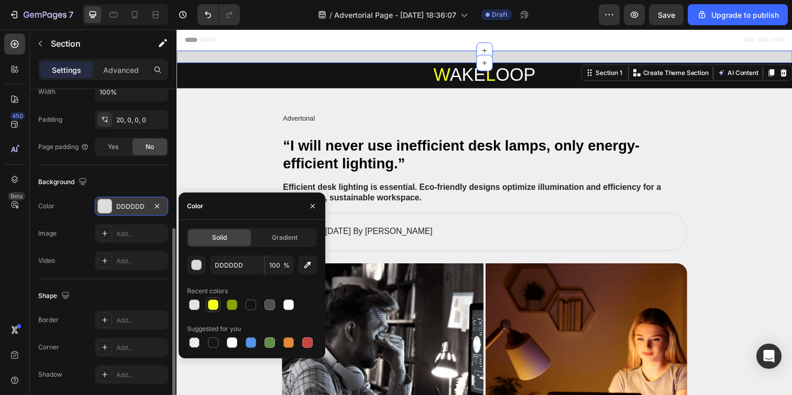
click at [214, 308] on div at bounding box center [213, 304] width 10 height 10
type input "F6FF1F"
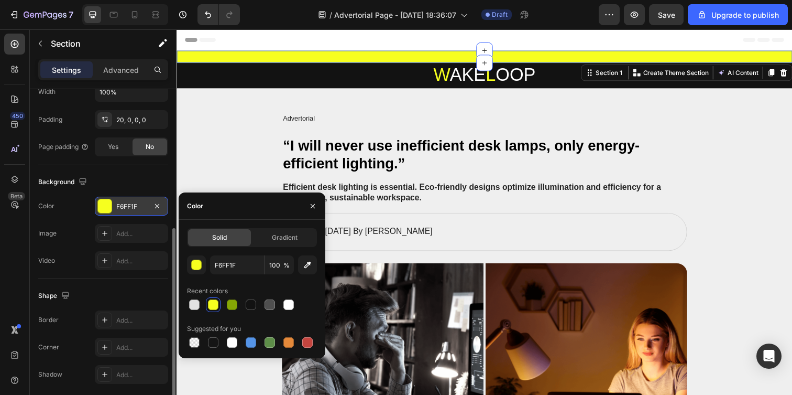
click at [465, 56] on div "Heading Section 1 You can create reusable sections Create Theme Section AI Cont…" at bounding box center [491, 57] width 629 height 13
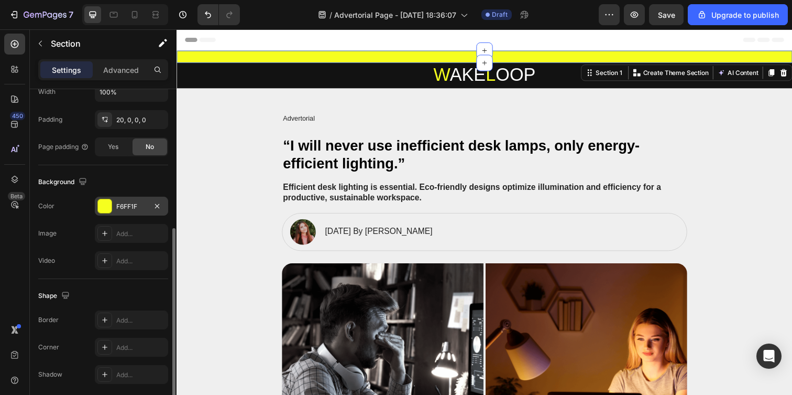
click at [466, 56] on div "Heading Section 1 You can create reusable sections Create Theme Section AI Cont…" at bounding box center [491, 57] width 629 height 13
click at [465, 56] on div "Heading Section 1 You can create reusable sections Create Theme Section AI Cont…" at bounding box center [491, 57] width 629 height 13
click at [459, 59] on div "Heading Section 1 You can create reusable sections Create Theme Section AI Cont…" at bounding box center [491, 57] width 629 height 13
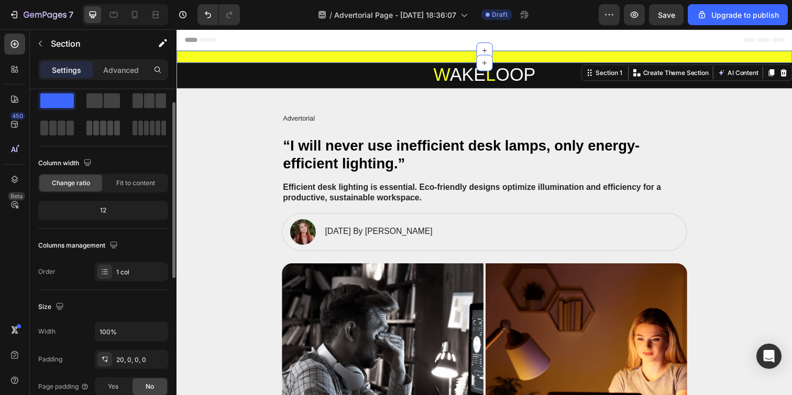
scroll to position [0, 0]
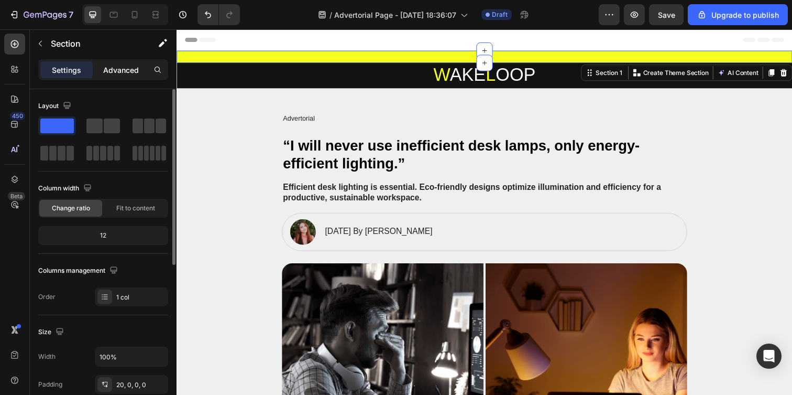
click at [114, 67] on p "Advanced" at bounding box center [121, 69] width 36 height 11
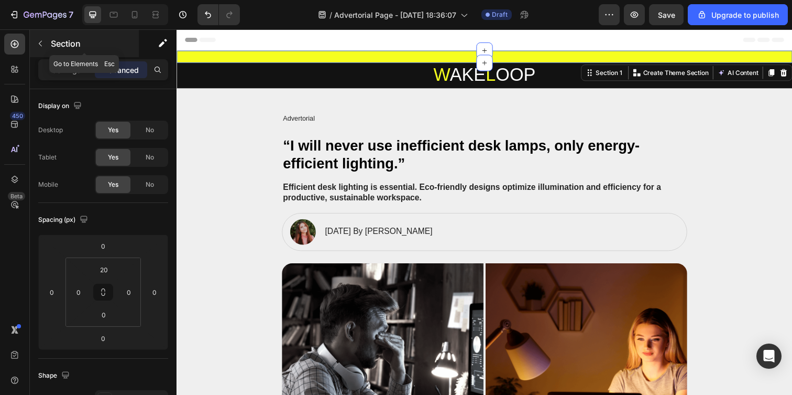
click at [41, 39] on icon "button" at bounding box center [40, 43] width 8 height 8
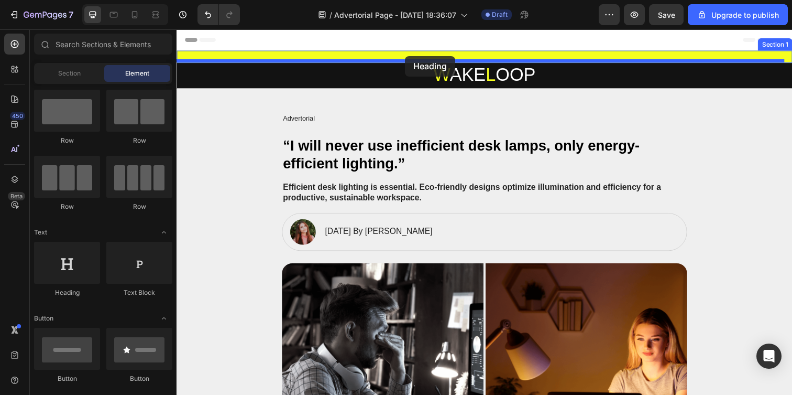
drag, startPoint x: 237, startPoint y: 304, endPoint x: 410, endPoint y: 57, distance: 302.2
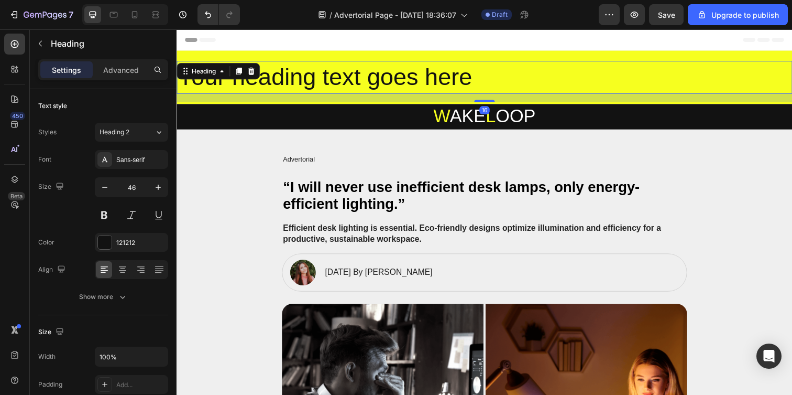
click at [379, 76] on h2 "Your heading text goes here" at bounding box center [491, 78] width 629 height 34
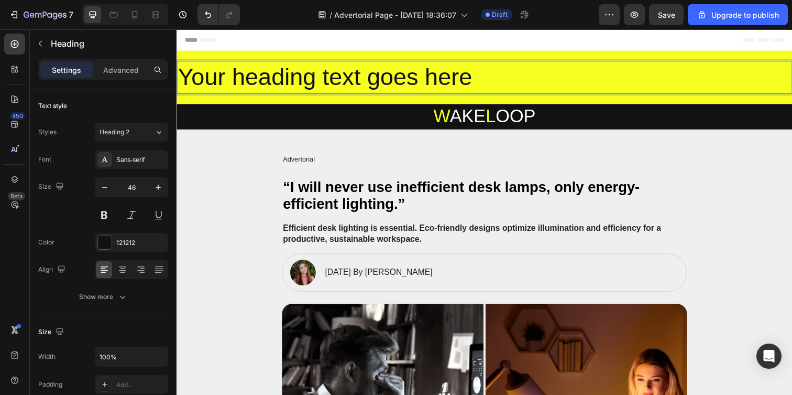
click at [379, 76] on p "Your heading text goes here" at bounding box center [491, 77] width 627 height 31
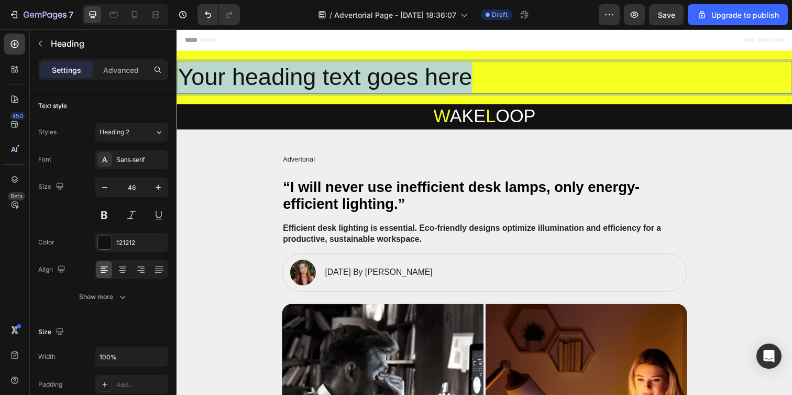
click at [379, 76] on p "Your heading text goes here" at bounding box center [491, 77] width 627 height 31
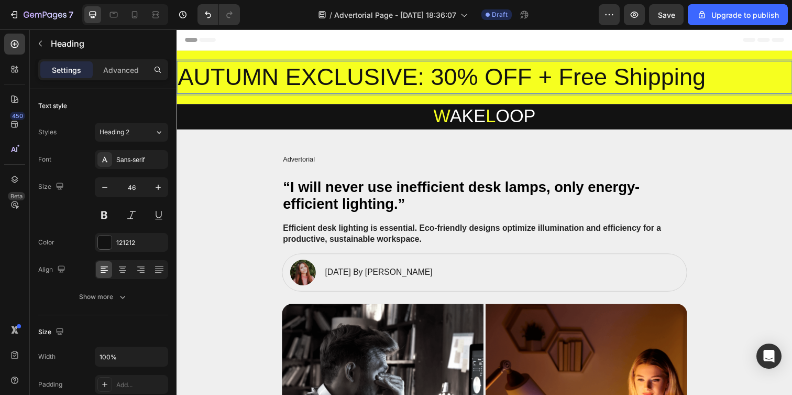
click at [270, 83] on p "AUTUMN EXCLUSIVE: 30% OFF + Free Shipping" at bounding box center [491, 77] width 627 height 31
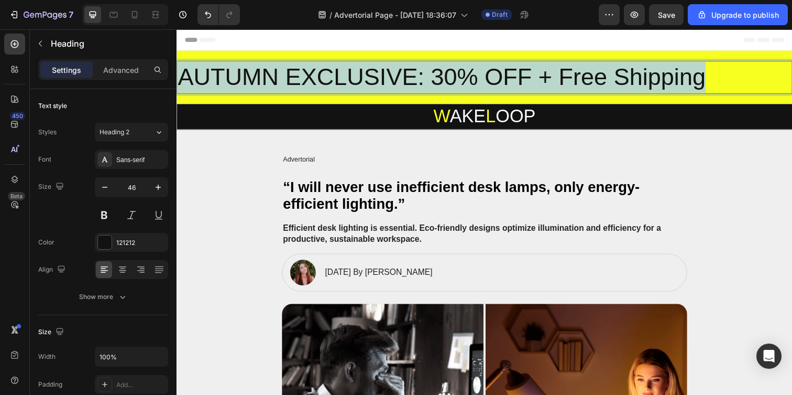
click at [270, 83] on p "AUTUMN EXCLUSIVE: 30% OFF + Free Shipping" at bounding box center [491, 77] width 627 height 31
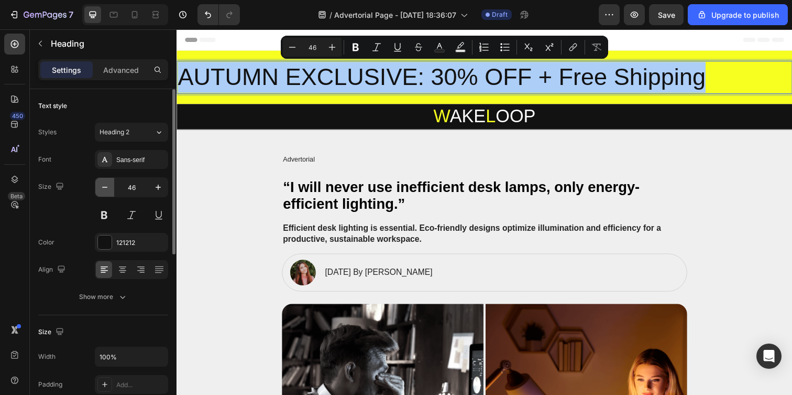
click at [102, 189] on icon "button" at bounding box center [105, 187] width 10 height 10
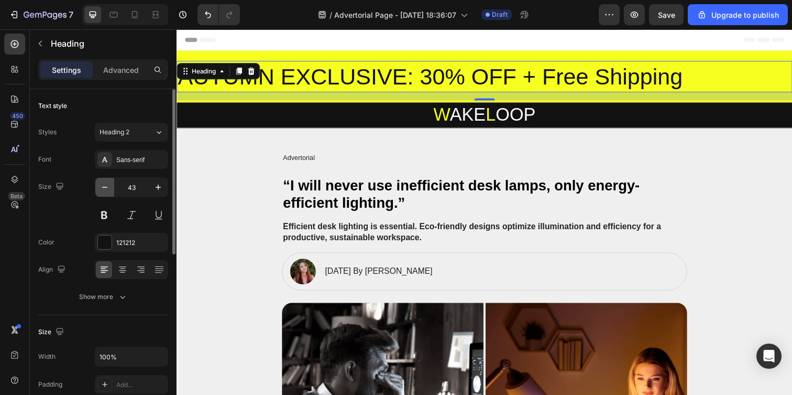
click at [103, 189] on icon "button" at bounding box center [105, 187] width 10 height 10
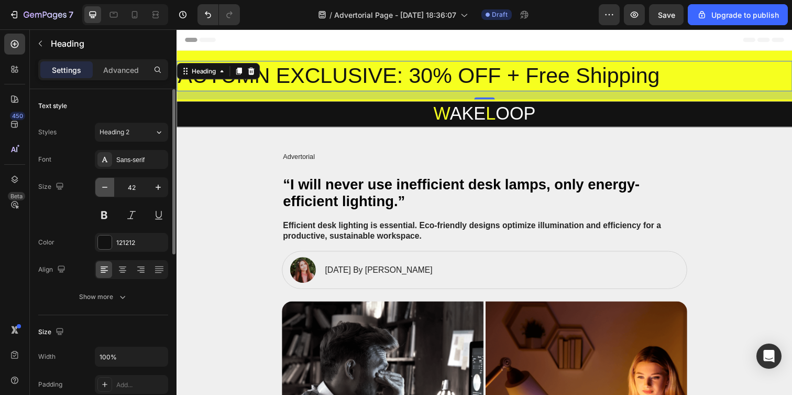
click at [103, 189] on icon "button" at bounding box center [105, 187] width 10 height 10
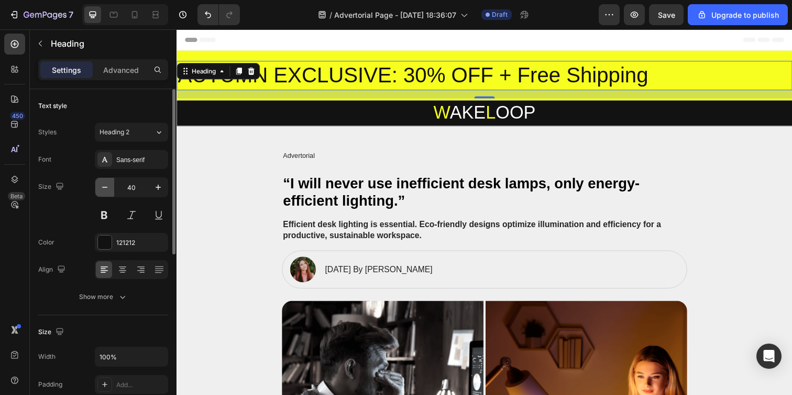
click at [103, 189] on icon "button" at bounding box center [105, 187] width 10 height 10
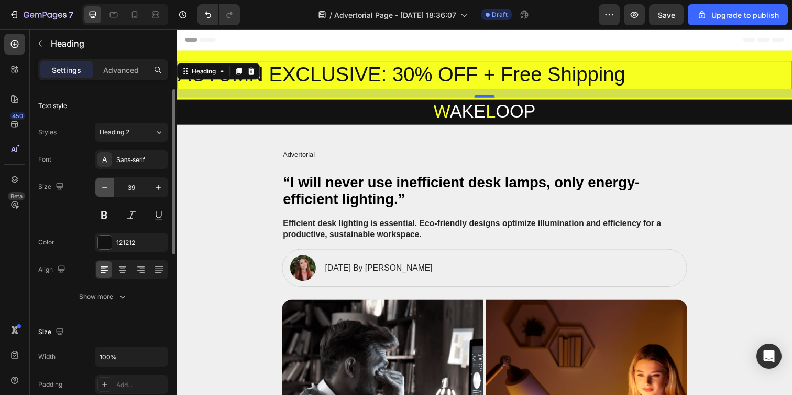
click at [103, 189] on icon "button" at bounding box center [105, 187] width 10 height 10
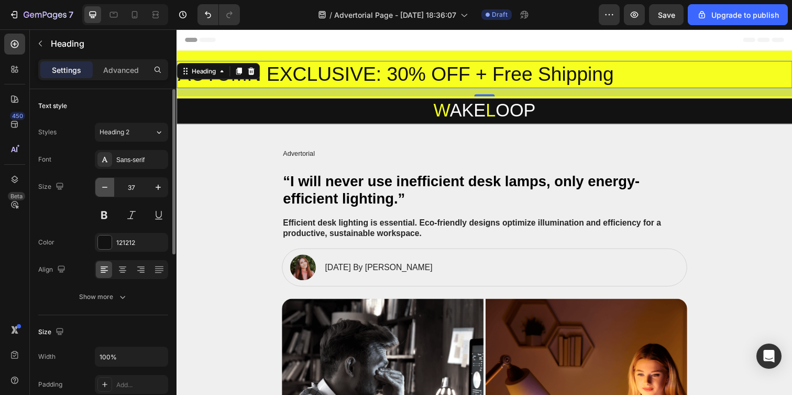
click at [103, 189] on icon "button" at bounding box center [105, 187] width 10 height 10
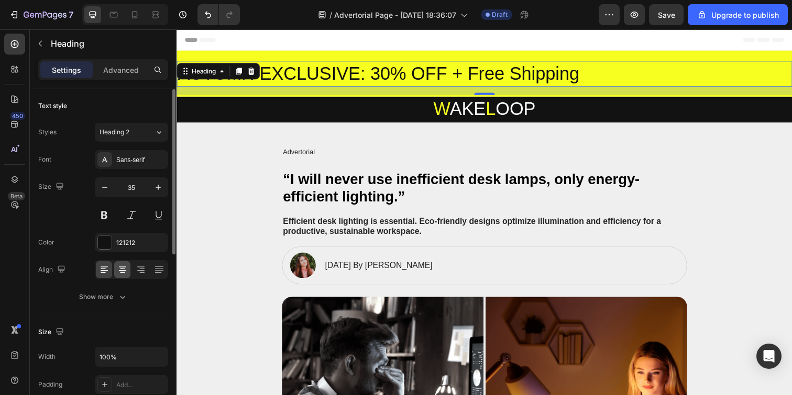
click at [122, 262] on div at bounding box center [122, 269] width 16 height 17
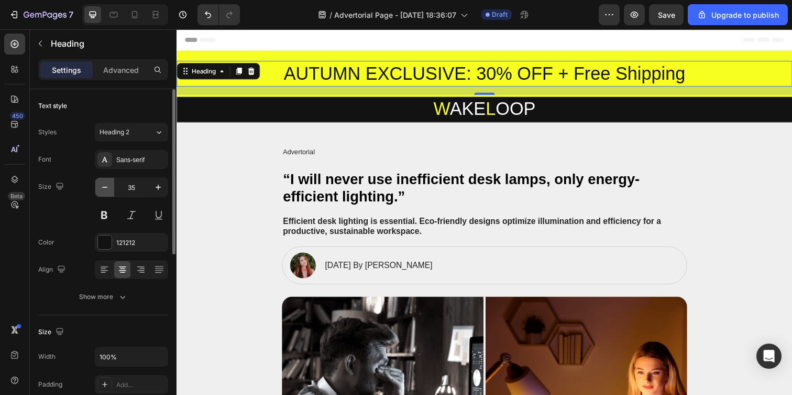
click at [103, 186] on icon "button" at bounding box center [105, 187] width 10 height 10
click at [103, 187] on icon "button" at bounding box center [105, 187] width 10 height 10
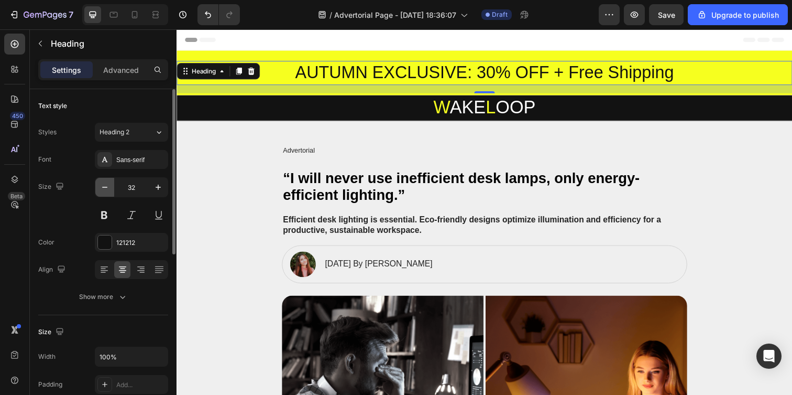
click at [103, 187] on icon "button" at bounding box center [105, 187] width 10 height 10
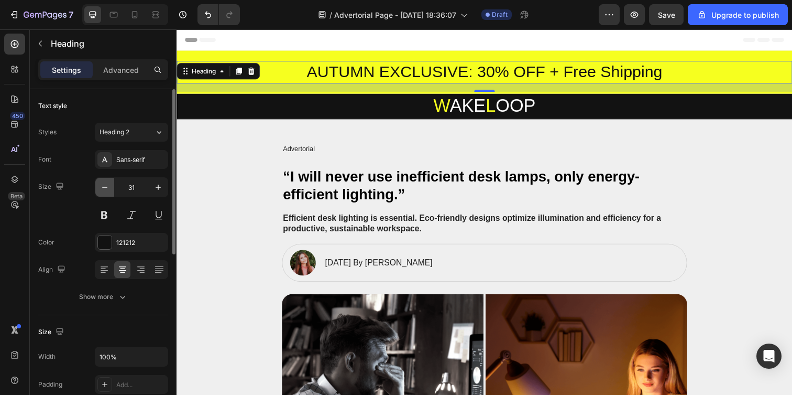
click at [103, 187] on icon "button" at bounding box center [105, 187] width 10 height 10
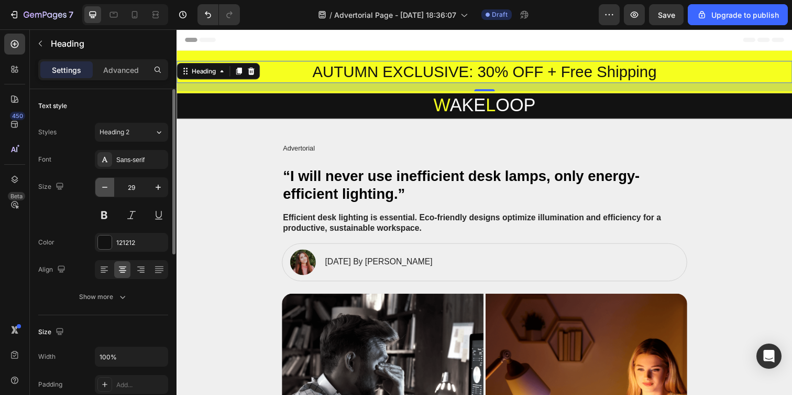
click at [103, 187] on icon "button" at bounding box center [105, 187] width 10 height 10
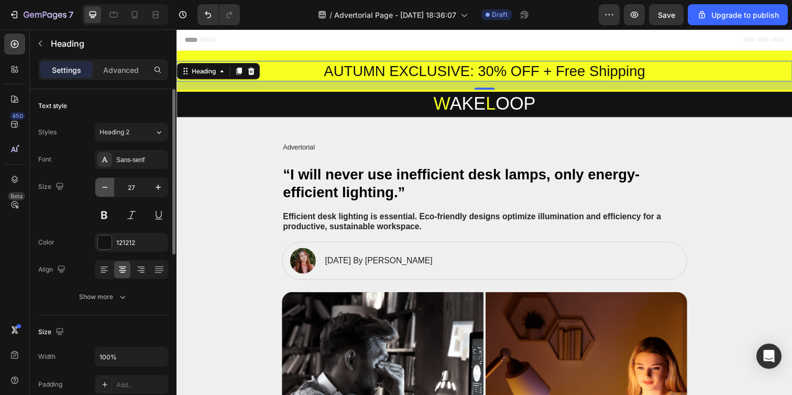
click at [103, 187] on icon "button" at bounding box center [105, 187] width 10 height 10
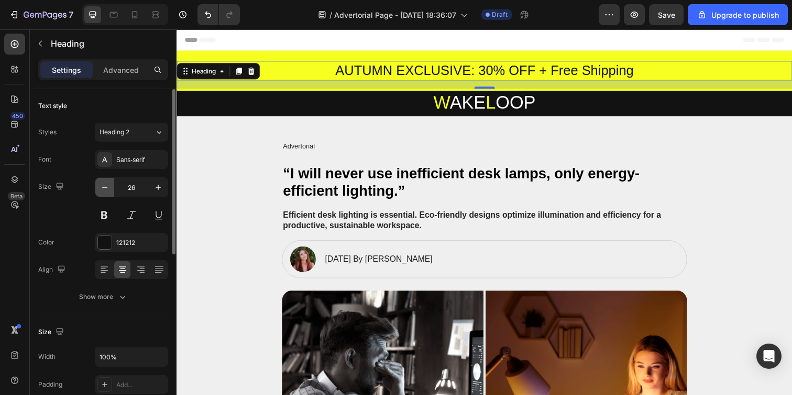
click at [103, 187] on icon "button" at bounding box center [105, 187] width 10 height 10
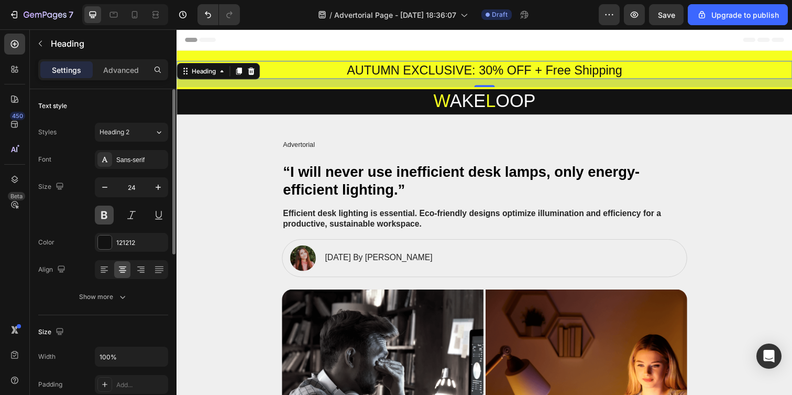
click at [103, 215] on button at bounding box center [104, 214] width 19 height 19
click at [103, 187] on icon "button" at bounding box center [104, 187] width 5 height 1
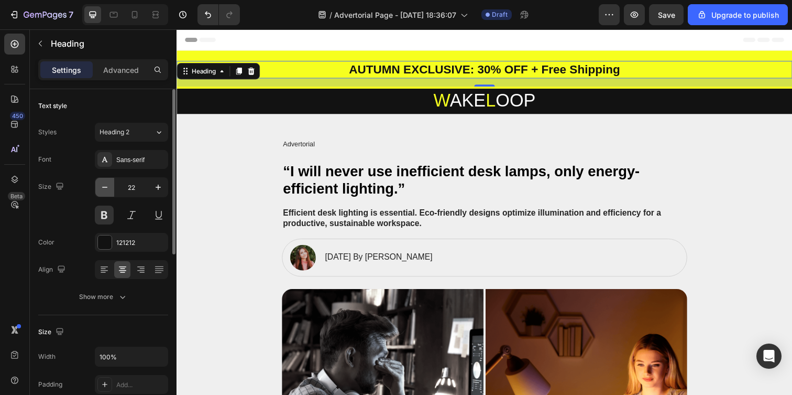
click at [103, 187] on icon "button" at bounding box center [105, 187] width 10 height 10
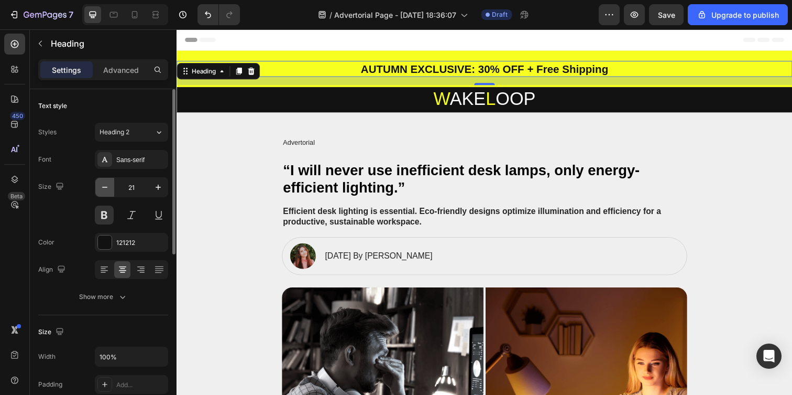
click at [103, 187] on icon "button" at bounding box center [105, 187] width 10 height 10
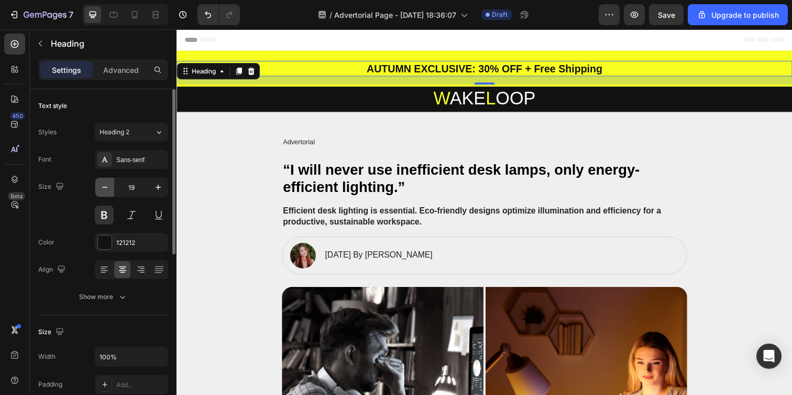
click at [103, 187] on icon "button" at bounding box center [105, 187] width 10 height 10
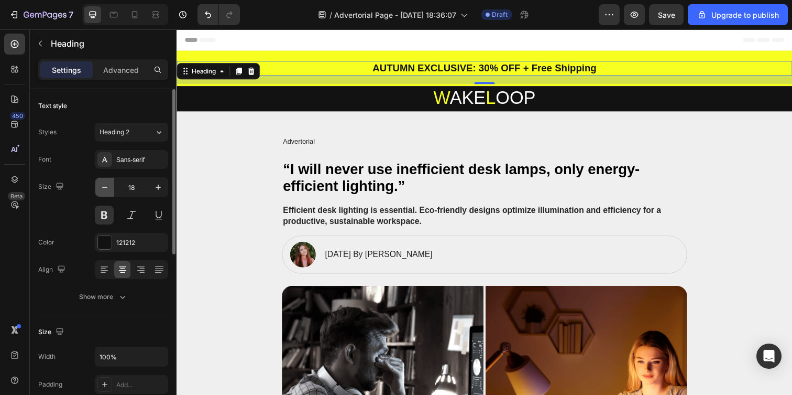
click at [103, 187] on icon "button" at bounding box center [105, 187] width 10 height 10
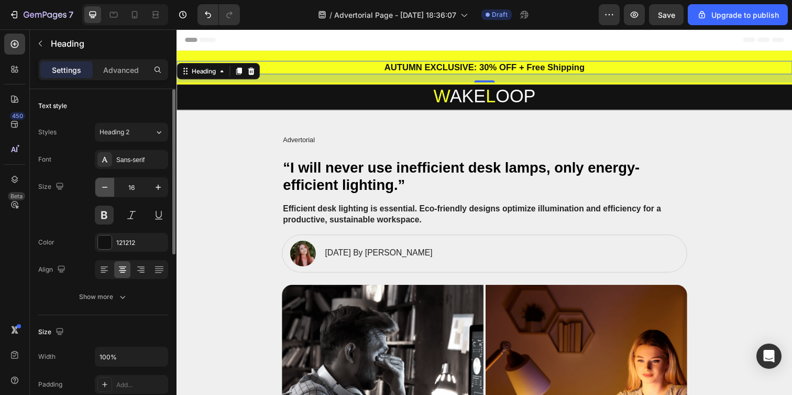
click at [103, 187] on icon "button" at bounding box center [105, 187] width 10 height 10
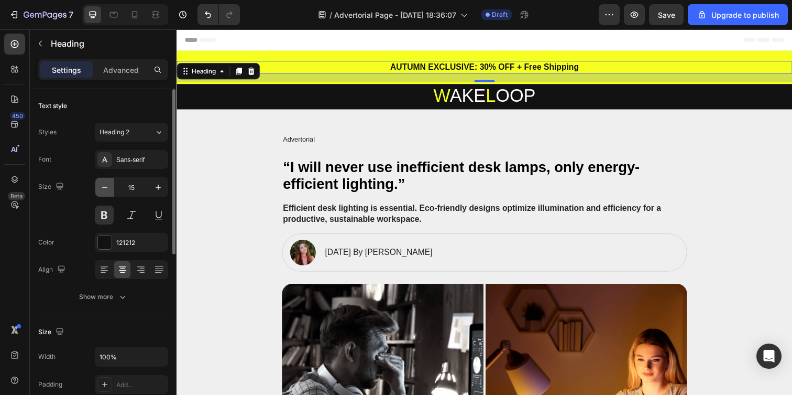
click at [103, 187] on icon "button" at bounding box center [105, 187] width 10 height 10
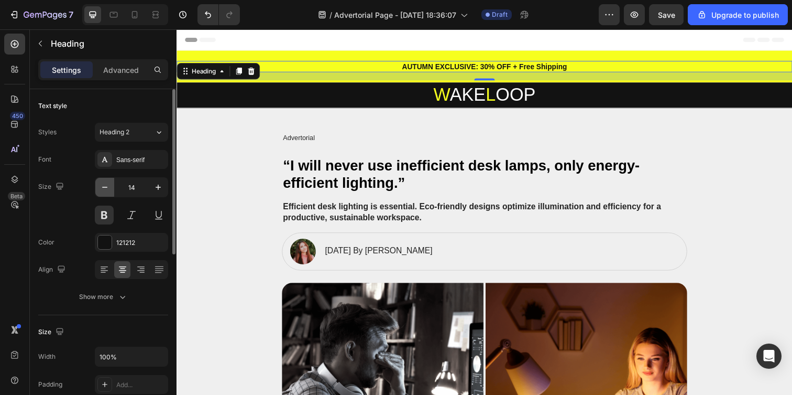
click at [103, 187] on icon "button" at bounding box center [105, 187] width 10 height 10
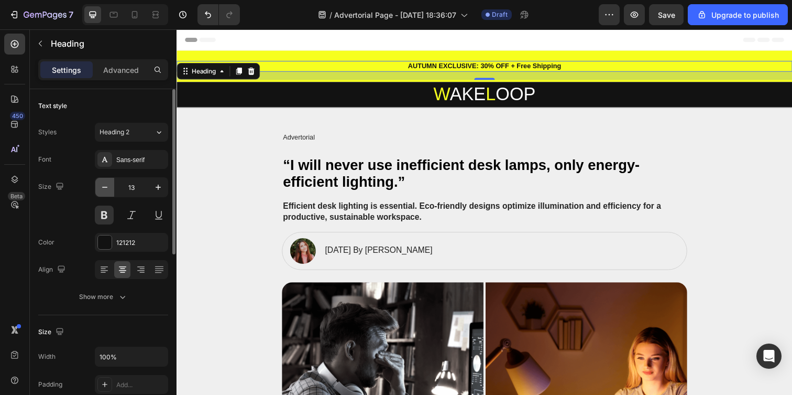
click at [103, 188] on icon "button" at bounding box center [105, 187] width 10 height 10
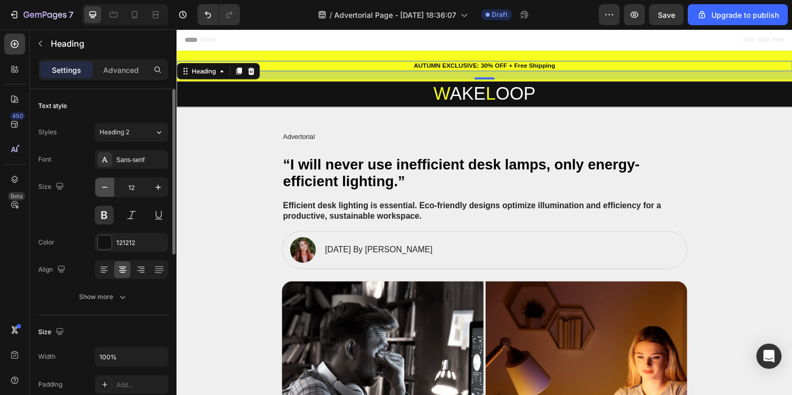
click at [103, 188] on icon "button" at bounding box center [105, 187] width 10 height 10
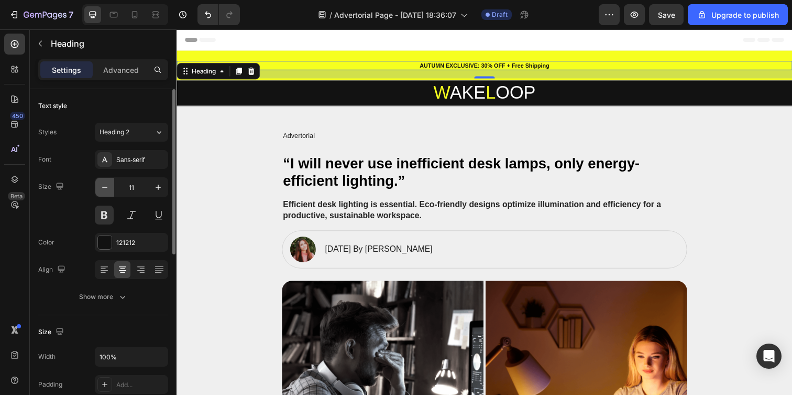
click at [103, 188] on icon "button" at bounding box center [105, 187] width 10 height 10
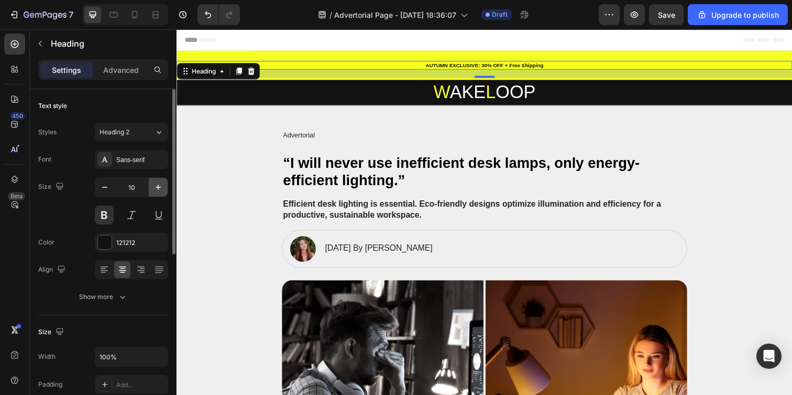
click at [155, 187] on icon "button" at bounding box center [158, 187] width 10 height 10
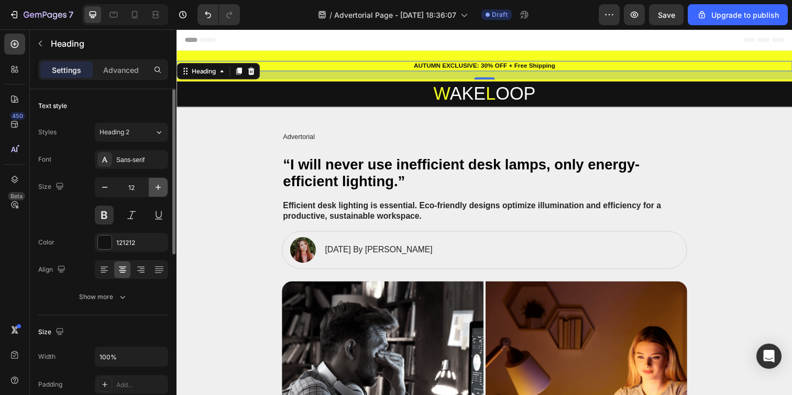
click at [155, 187] on icon "button" at bounding box center [158, 187] width 10 height 10
type input "13"
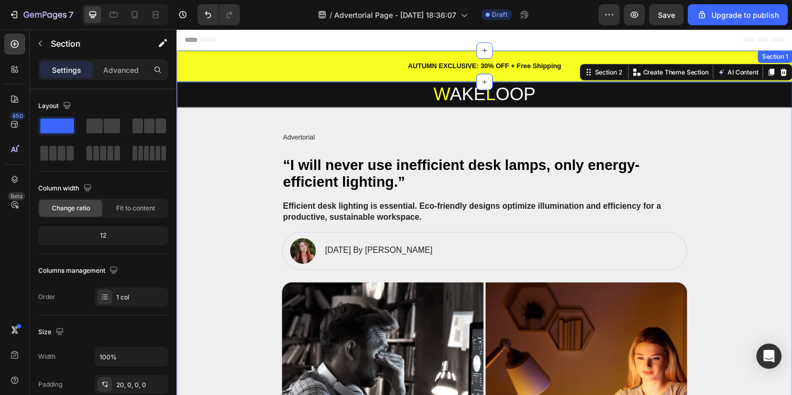
click at [284, 79] on div "AUTUMN EXCLUSIVE: 30% OFF + Free Shipping Heading Heading" at bounding box center [491, 71] width 629 height 21
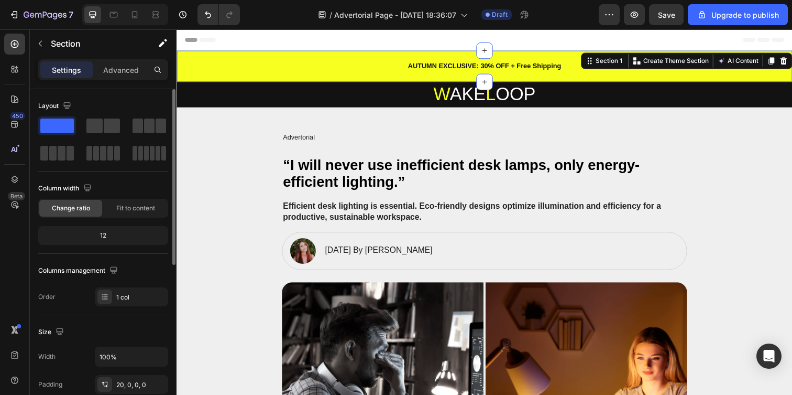
scroll to position [205, 0]
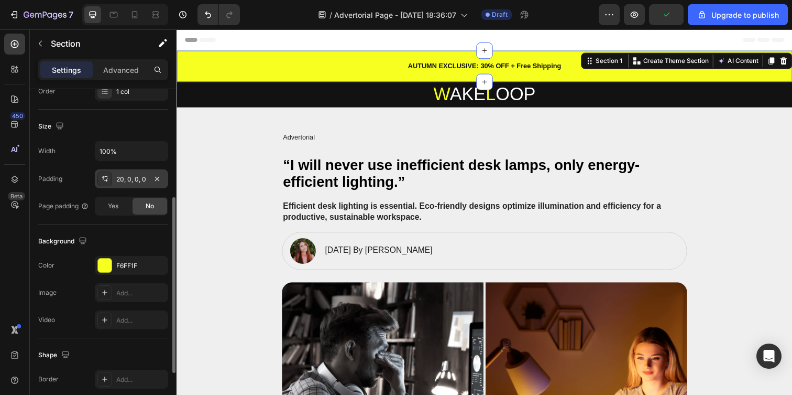
click at [142, 179] on div "20, 0, 0, 0" at bounding box center [131, 178] width 30 height 9
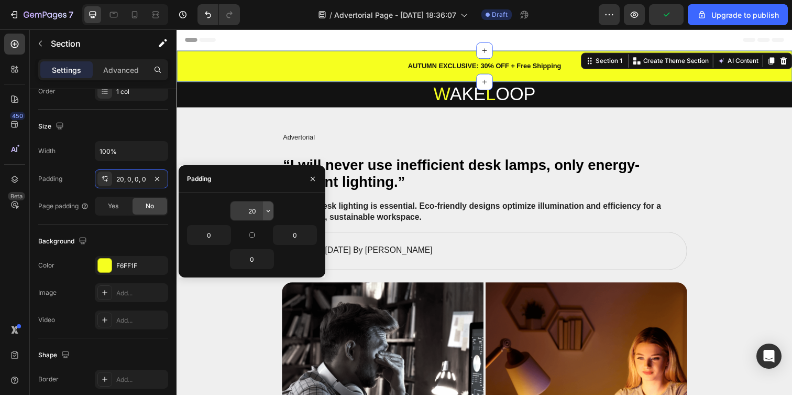
click at [265, 215] on button "button" at bounding box center [268, 210] width 10 height 19
click at [253, 215] on input "20" at bounding box center [252, 210] width 43 height 19
click at [271, 213] on icon "button" at bounding box center [268, 210] width 8 height 8
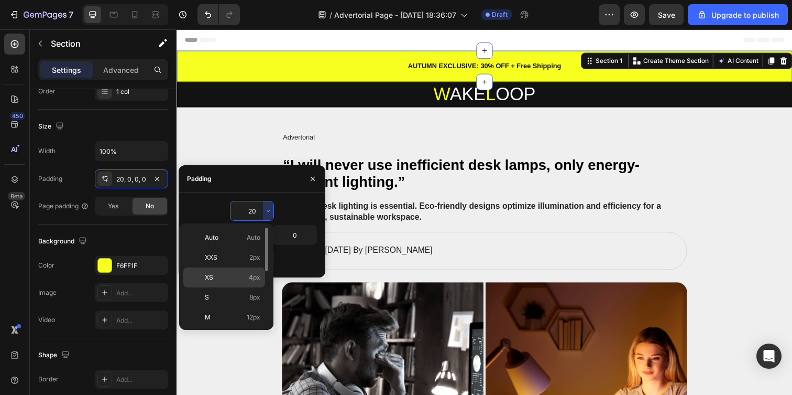
click at [257, 277] on span "4px" at bounding box center [255, 276] width 12 height 9
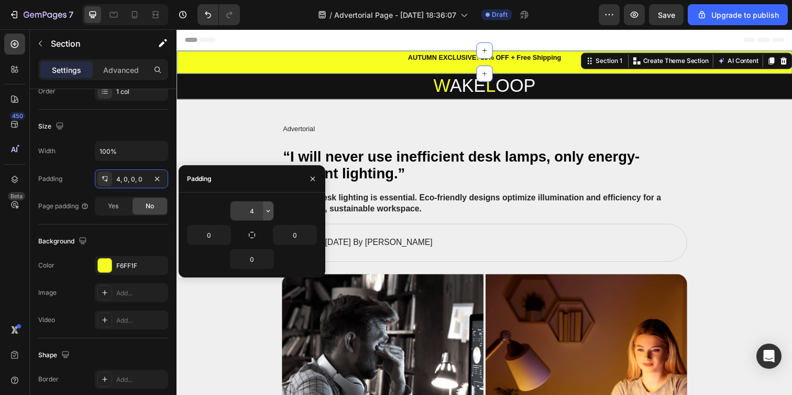
click at [267, 208] on icon "button" at bounding box center [268, 210] width 8 height 8
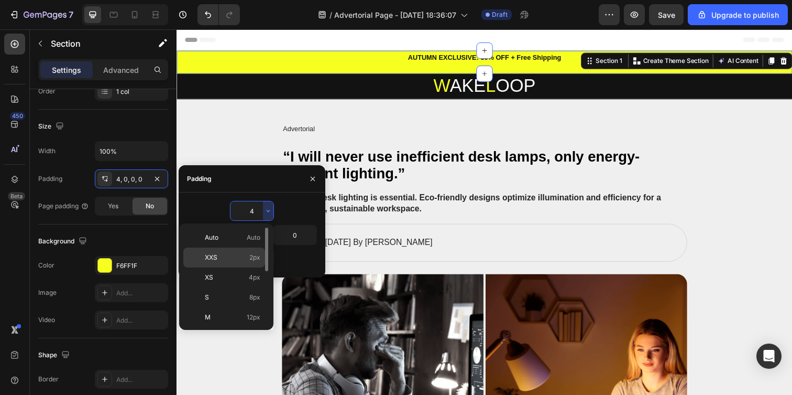
click at [253, 259] on span "2px" at bounding box center [254, 257] width 11 height 9
type input "2"
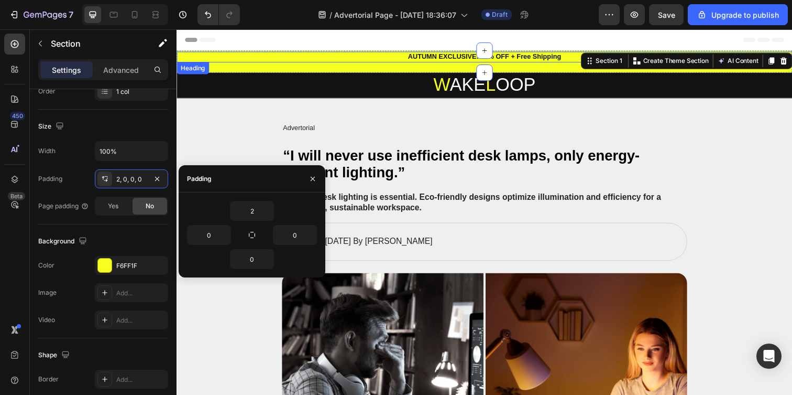
click at [393, 60] on p "AUTUMN EXCLUSIVE: 30% OFF + Free Shipping" at bounding box center [491, 57] width 627 height 9
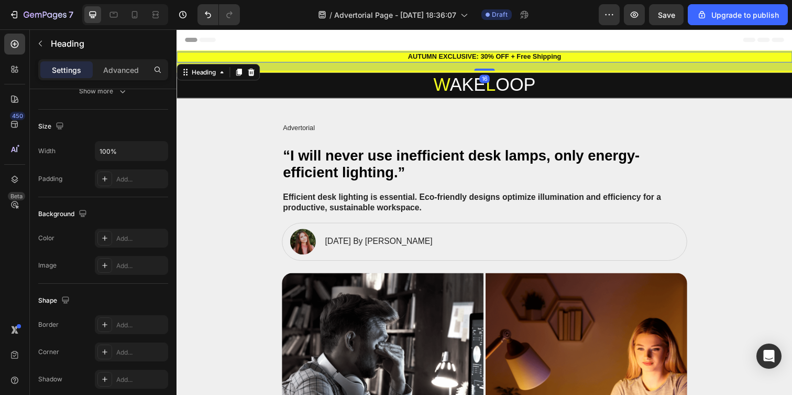
scroll to position [0, 0]
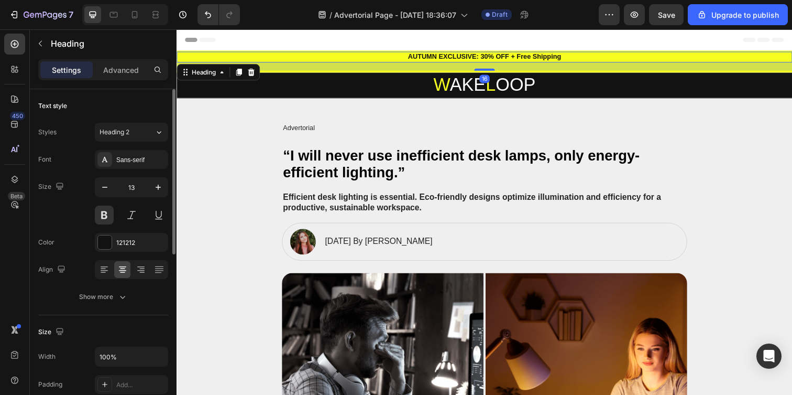
click at [312, 65] on div "16" at bounding box center [491, 67] width 629 height 8
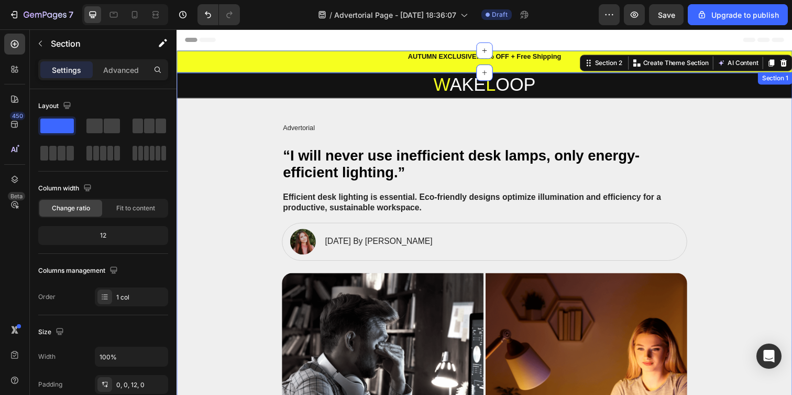
click at [256, 64] on div "AUTUMN EXCLUSIVE: 30% OFF + Free Shipping Heading Heading" at bounding box center [491, 62] width 629 height 21
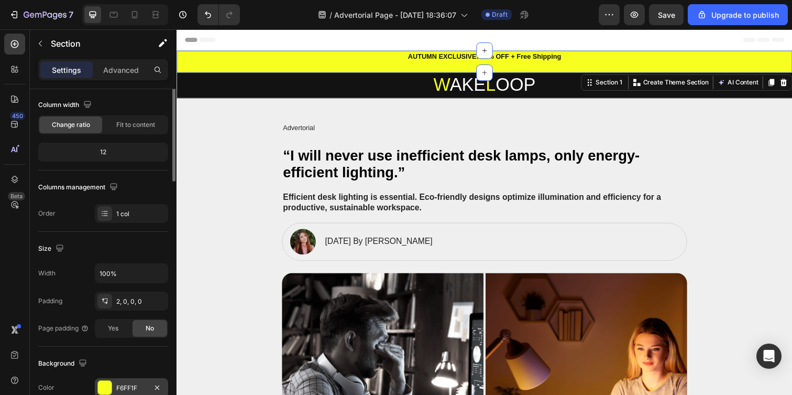
scroll to position [168, 0]
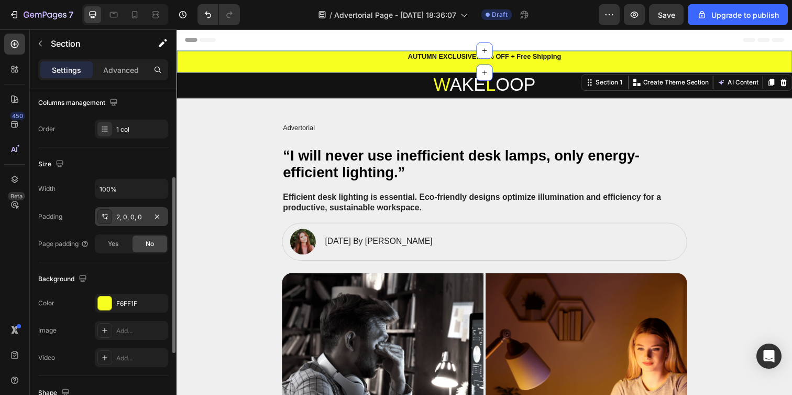
click at [131, 215] on div "2, 0, 0, 0" at bounding box center [131, 216] width 30 height 9
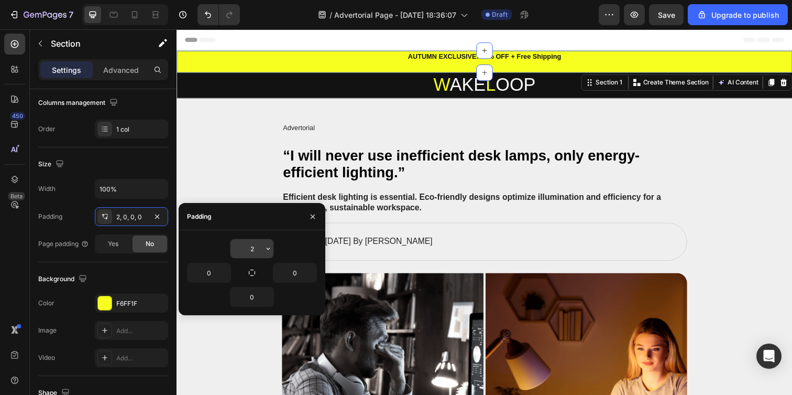
click at [242, 248] on input "2" at bounding box center [252, 248] width 43 height 19
click at [271, 250] on icon "button" at bounding box center [268, 248] width 8 height 8
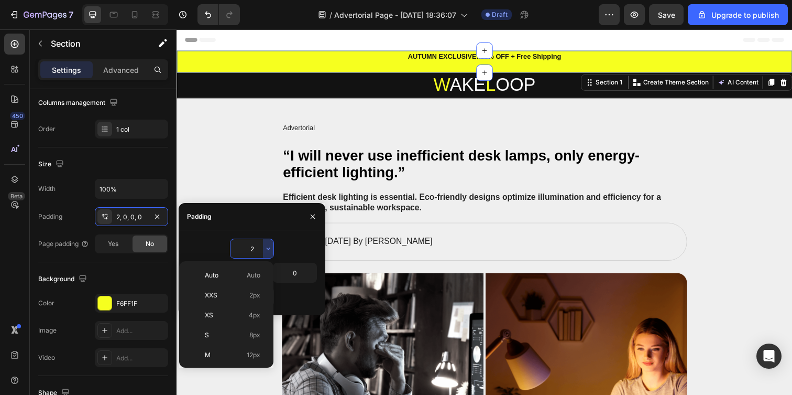
click at [256, 242] on input "2" at bounding box center [252, 248] width 43 height 19
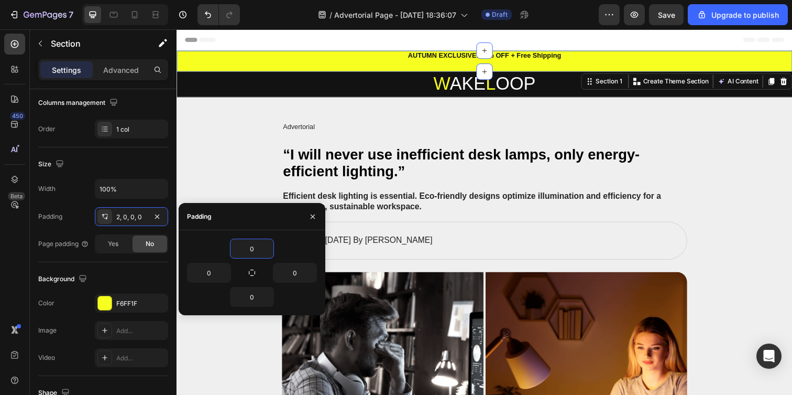
type input "0"
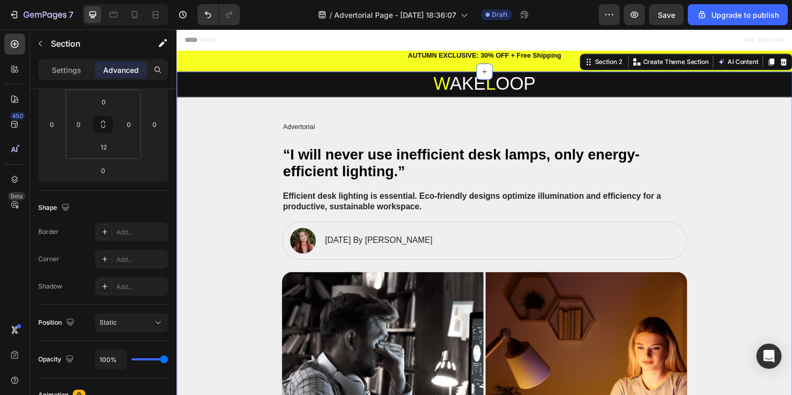
drag, startPoint x: 278, startPoint y: 139, endPoint x: 291, endPoint y: 127, distance: 17.8
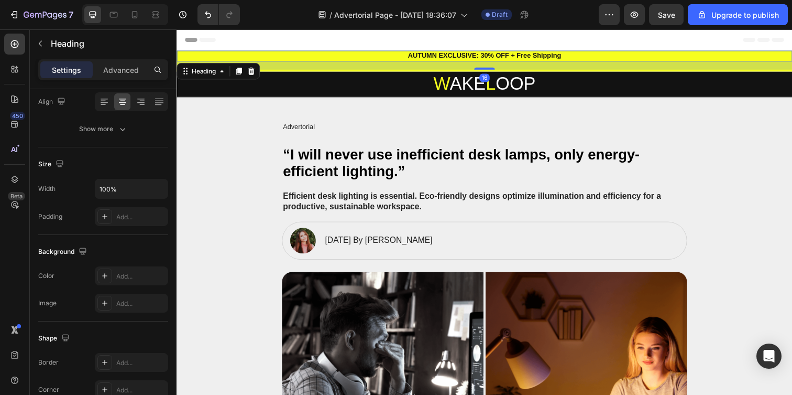
click at [507, 58] on p "AUTUMN EXCLUSIVE: 30% OFF + Free Shipping" at bounding box center [491, 56] width 627 height 9
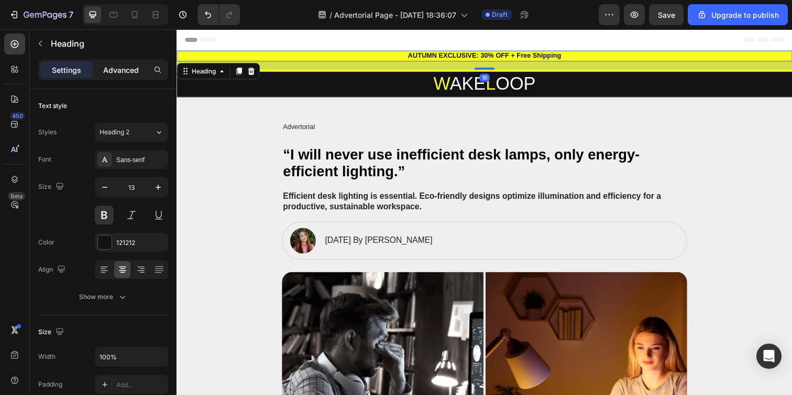
click at [107, 76] on div "Advanced" at bounding box center [121, 69] width 52 height 17
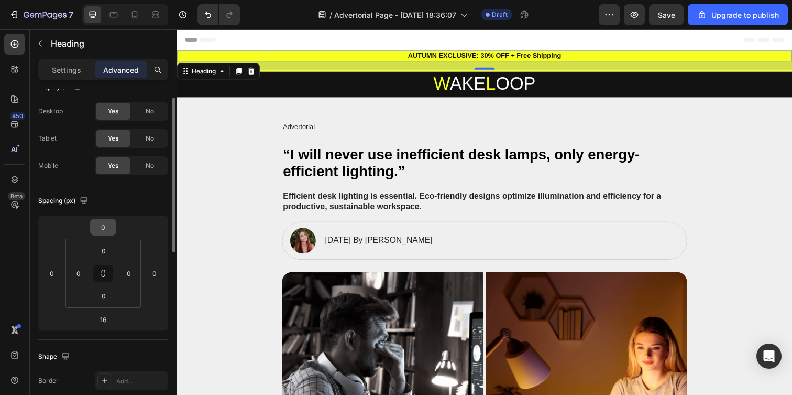
scroll to position [48, 0]
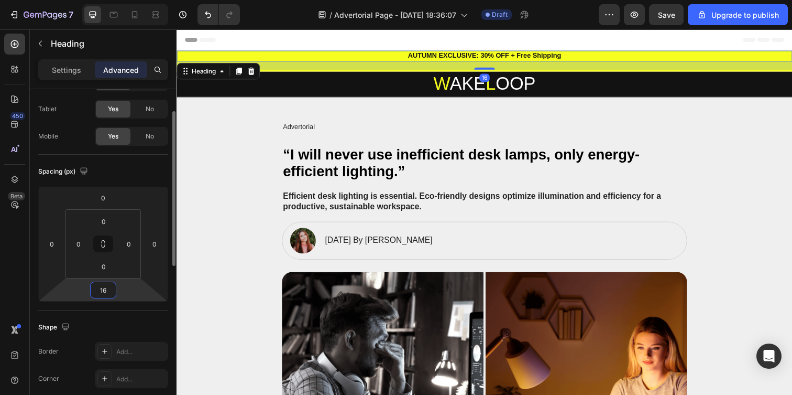
click at [102, 293] on input "16" at bounding box center [103, 290] width 21 height 16
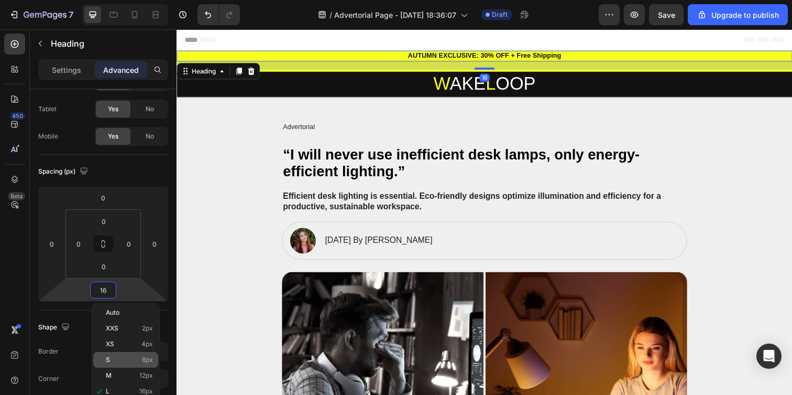
click at [146, 360] on span "8px" at bounding box center [147, 359] width 11 height 7
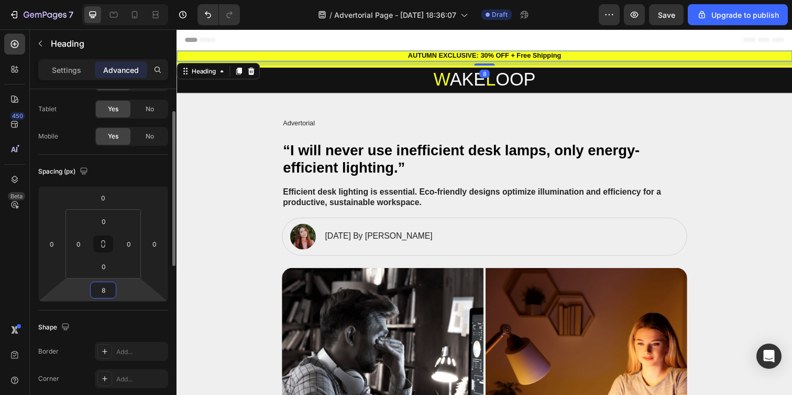
click at [102, 294] on input "8" at bounding box center [103, 290] width 21 height 16
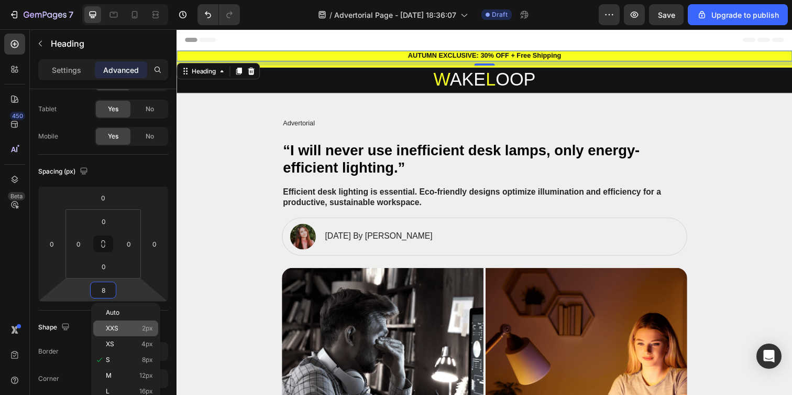
click at [146, 332] on div "XXS 2px" at bounding box center [125, 328] width 65 height 16
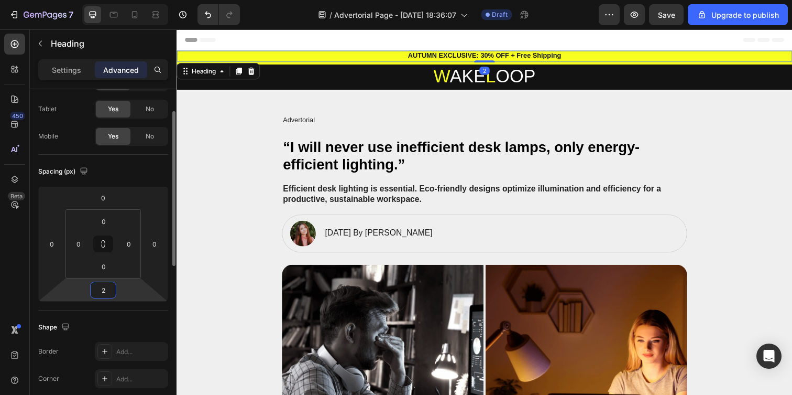
click at [106, 290] on input "2" at bounding box center [103, 290] width 21 height 16
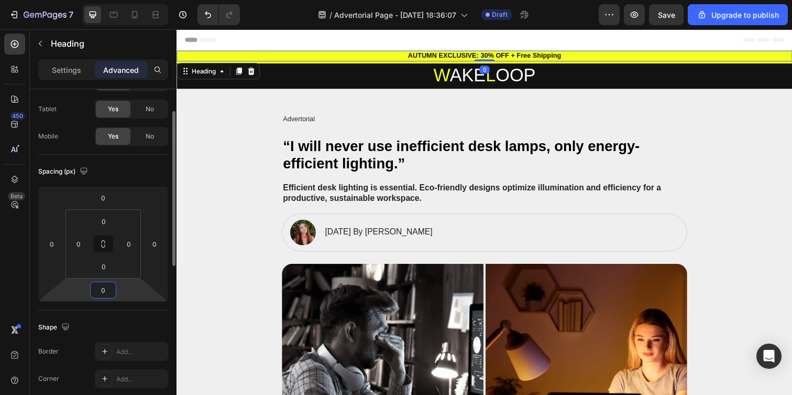
type input "0"
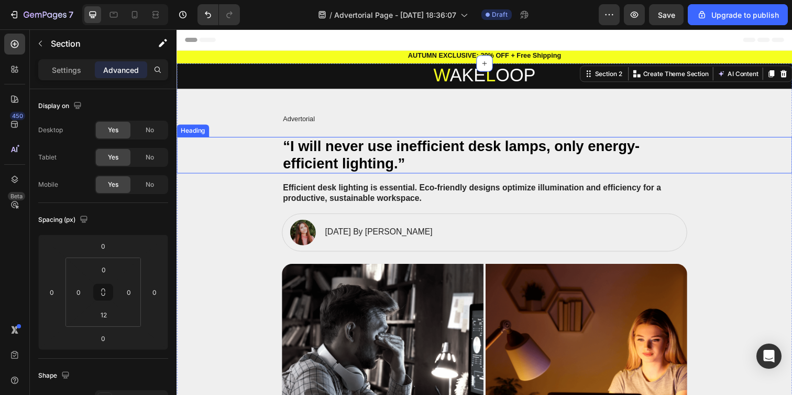
click at [303, 171] on p "“I will never use inefficient desk lamps, only energy-efficient lighting.”" at bounding box center [491, 157] width 412 height 35
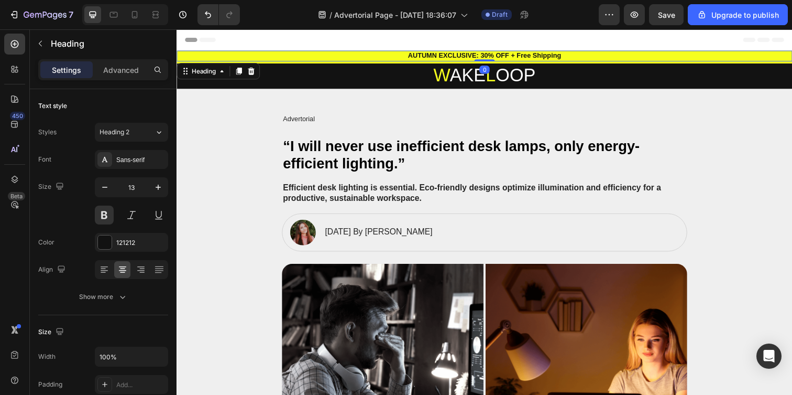
click at [306, 56] on p "AUTUMN EXCLUSIVE: 30% OFF + Free Shipping" at bounding box center [491, 56] width 627 height 9
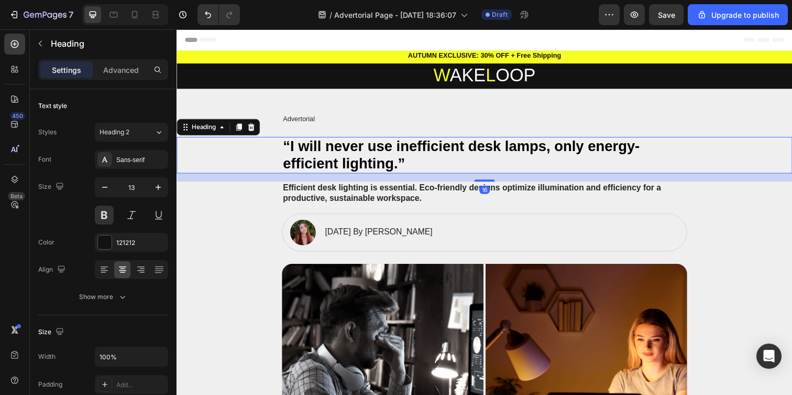
click at [245, 148] on div "“I will never use inefficient desk lamps, only energy-efficient lighting.”" at bounding box center [491, 157] width 608 height 37
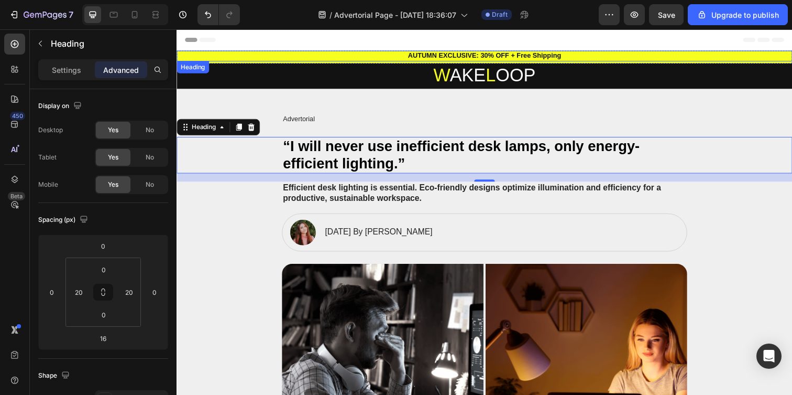
click at [177, 53] on h2 "AUTUMN EXCLUSIVE: 30% OFF + Free Shipping" at bounding box center [491, 56] width 629 height 11
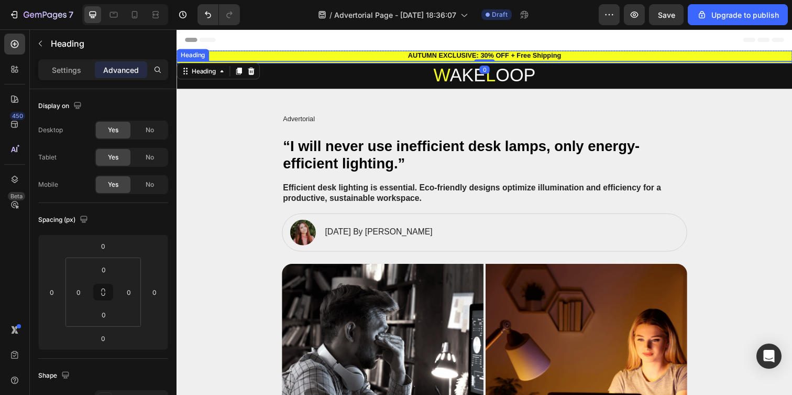
click at [178, 62] on h2 at bounding box center [491, 63] width 629 height 2
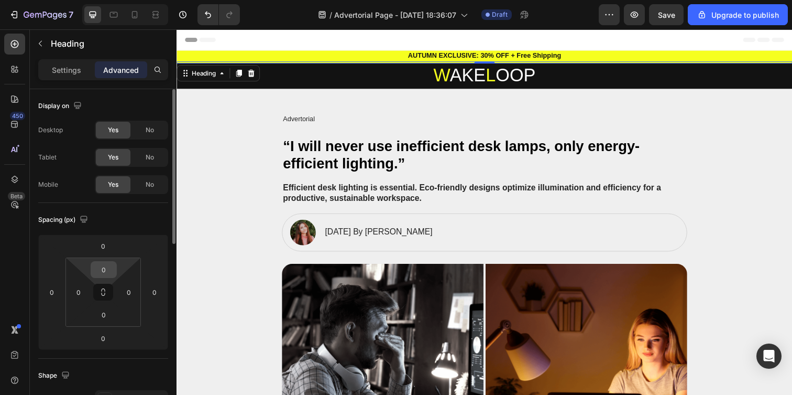
click at [103, 271] on input "0" at bounding box center [103, 269] width 21 height 16
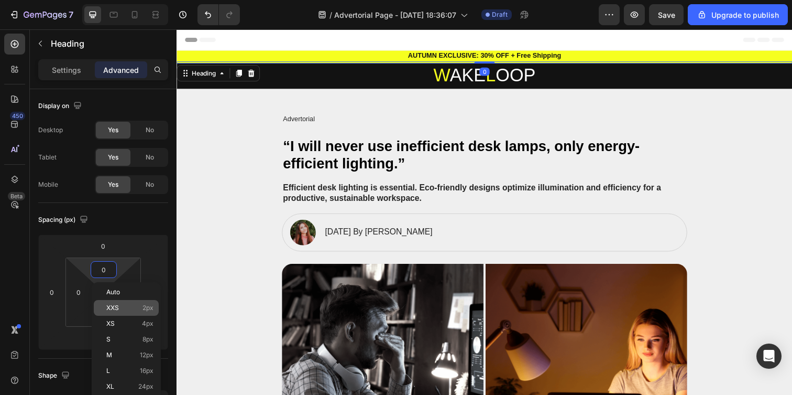
click at [151, 309] on span "2px" at bounding box center [148, 307] width 11 height 7
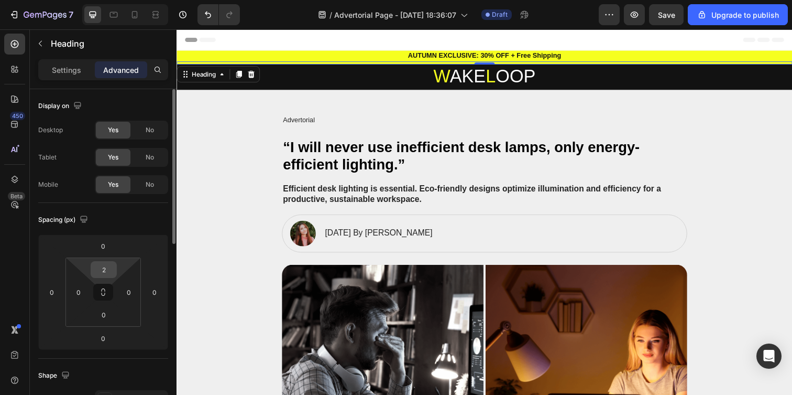
click at [98, 269] on input "2" at bounding box center [103, 269] width 21 height 16
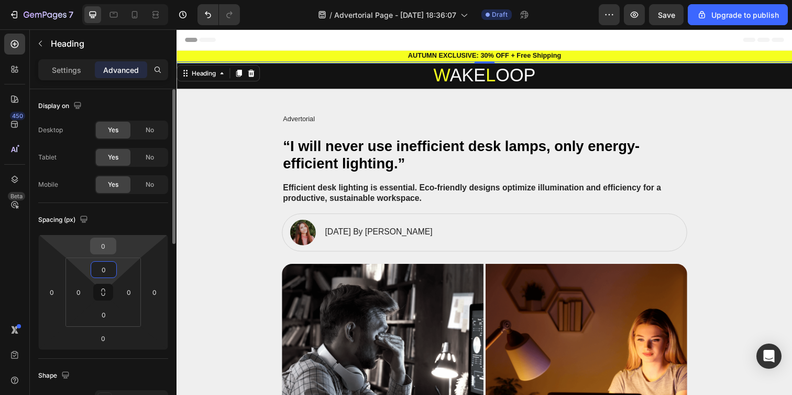
type input "0"
click at [104, 248] on input "0" at bounding box center [103, 246] width 21 height 16
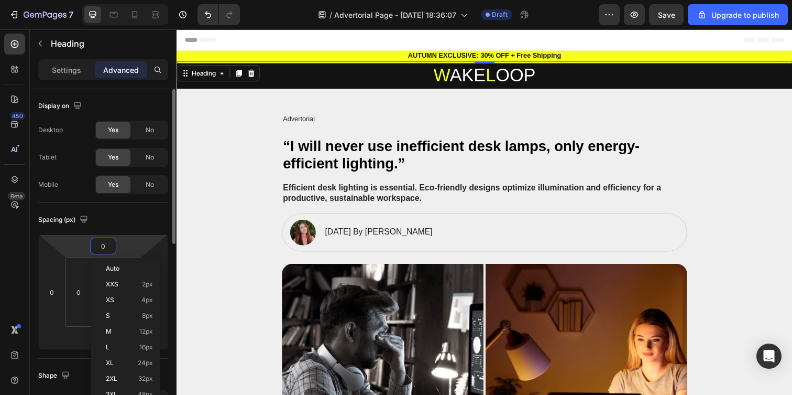
type input "2"
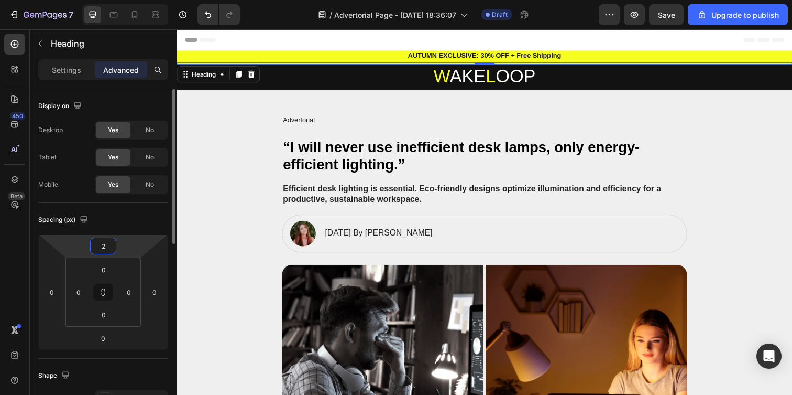
click at [104, 248] on input "2" at bounding box center [103, 246] width 21 height 16
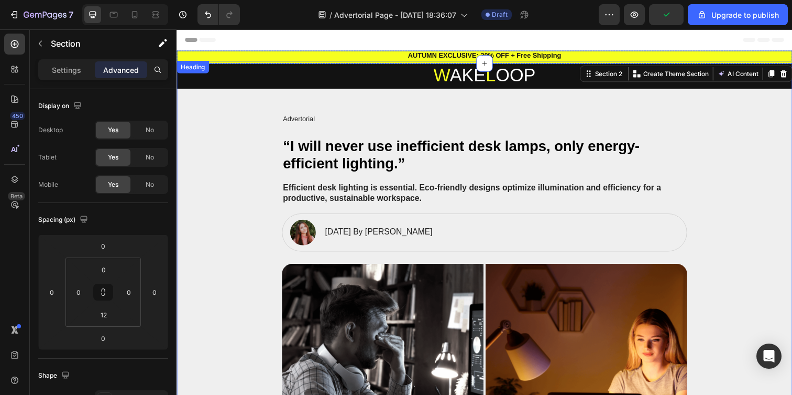
click at [178, 58] on p "AUTUMN EXCLUSIVE: 30% OFF + Free Shipping" at bounding box center [491, 56] width 627 height 9
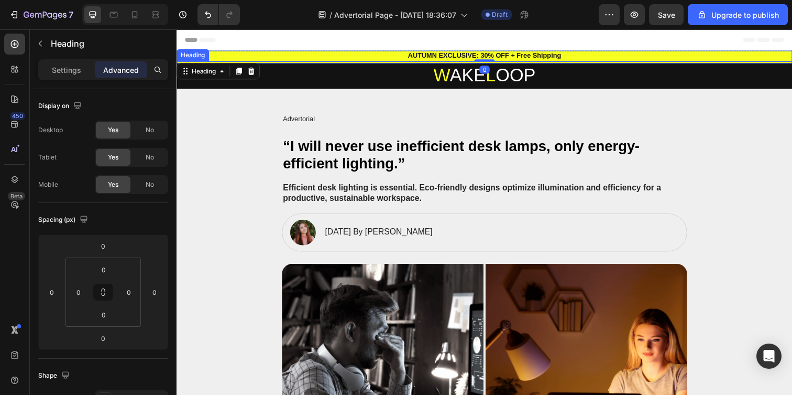
click at [179, 62] on h2 at bounding box center [491, 63] width 629 height 2
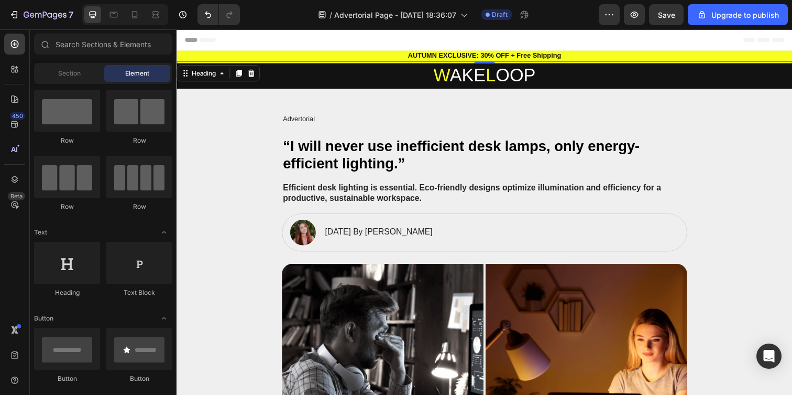
click at [312, 41] on div "Header" at bounding box center [491, 39] width 612 height 21
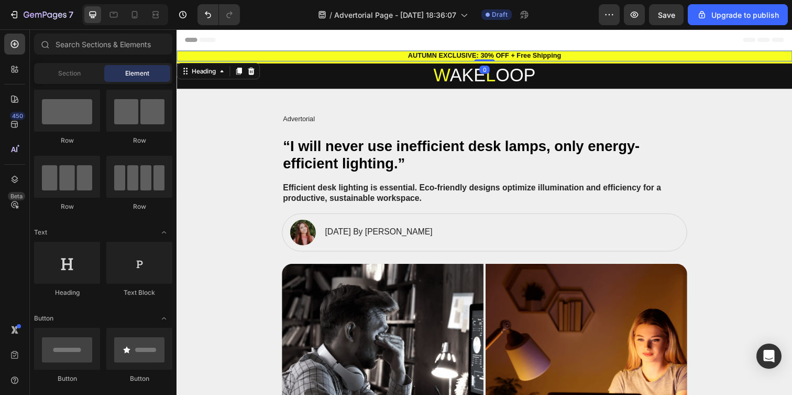
click at [295, 52] on p "AUTUMN EXCLUSIVE: 30% OFF + Free Shipping" at bounding box center [491, 56] width 627 height 9
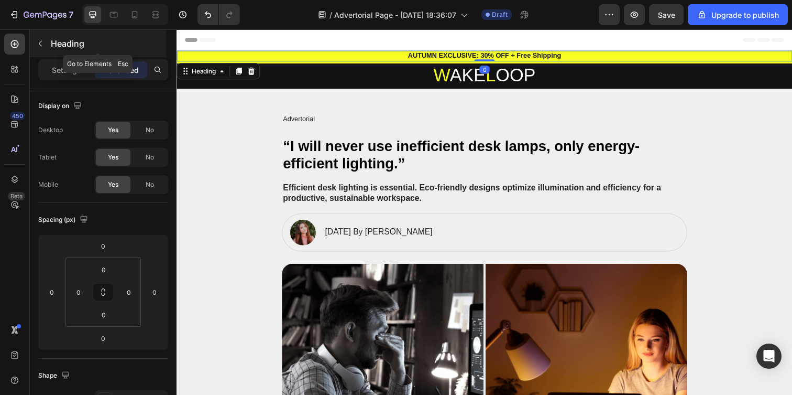
click at [45, 47] on button "button" at bounding box center [40, 43] width 17 height 17
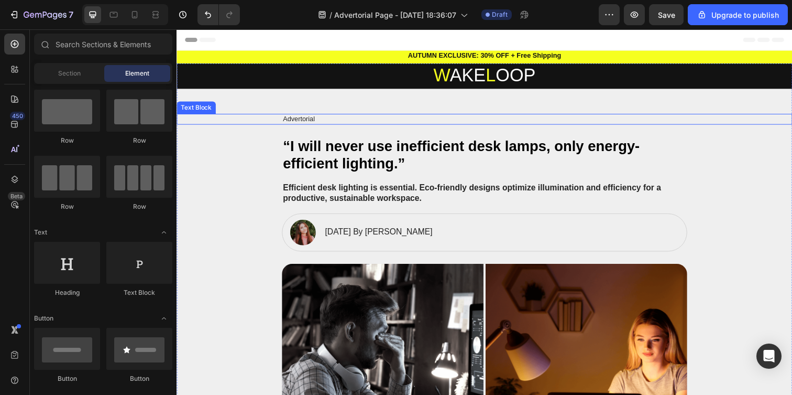
click at [295, 117] on p "Advertorial" at bounding box center [491, 120] width 412 height 9
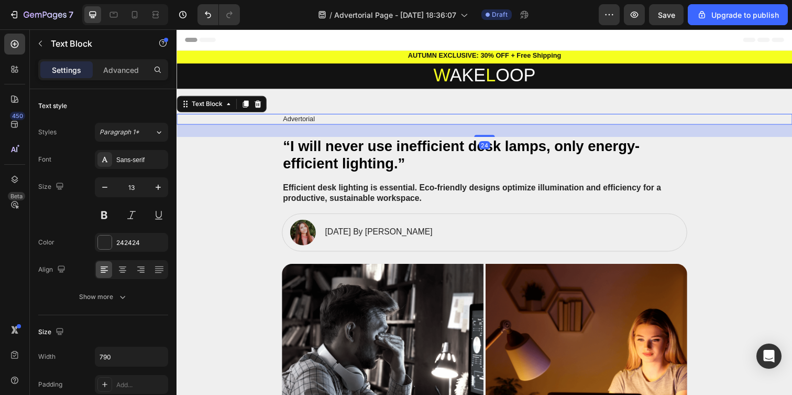
click at [295, 117] on p "Advertorial" at bounding box center [491, 120] width 412 height 9
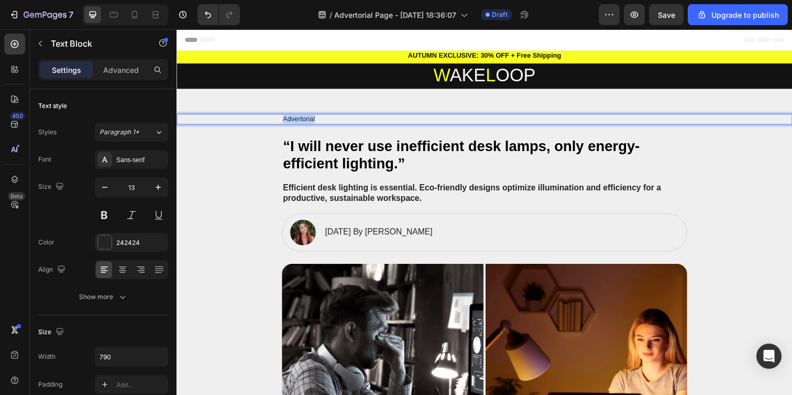
click at [295, 117] on p "Advertorial" at bounding box center [491, 120] width 412 height 9
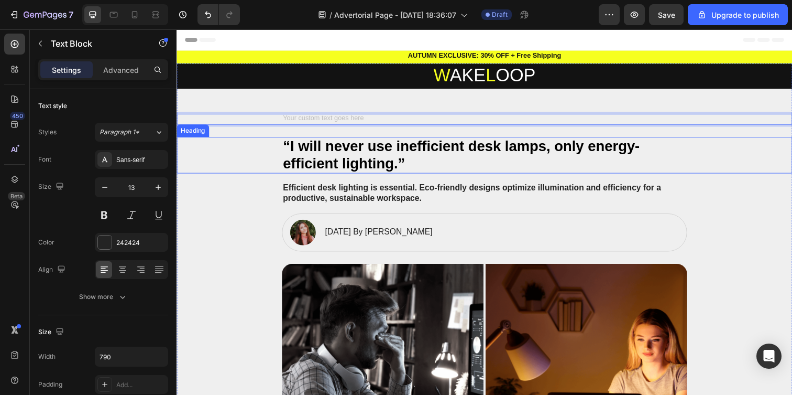
click at [242, 148] on div "“I will never use inefficient desk lamps, only energy-efficient lighting.”" at bounding box center [491, 157] width 608 height 37
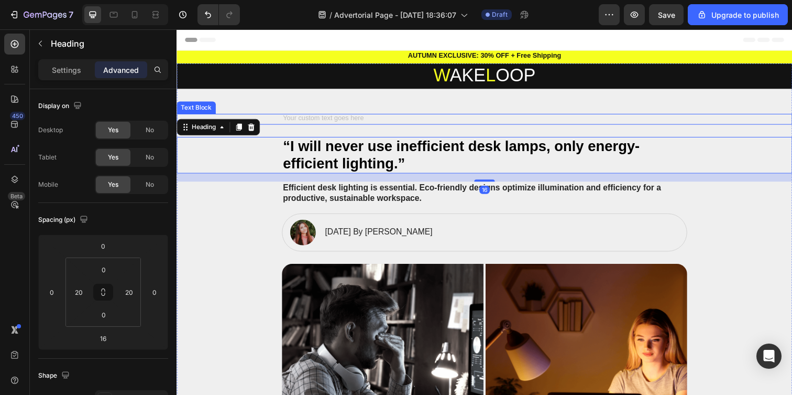
click at [299, 117] on div "Rich Text Editor. Editing area: main" at bounding box center [491, 120] width 414 height 11
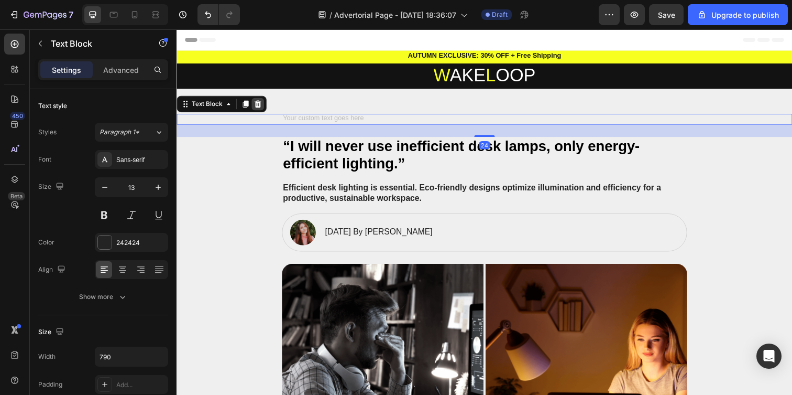
click at [258, 106] on icon at bounding box center [259, 105] width 8 height 8
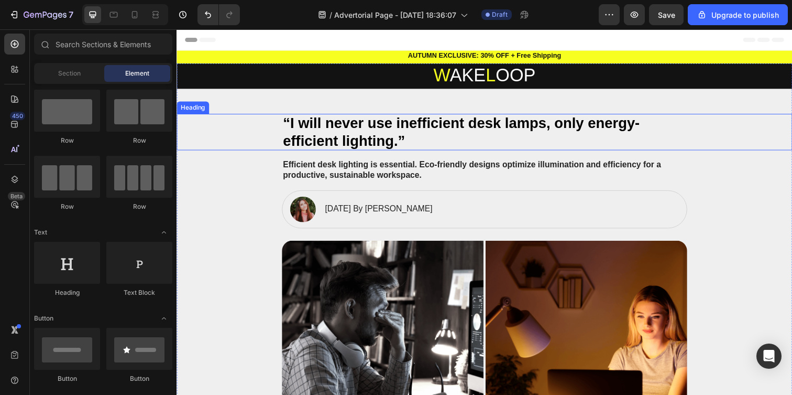
click at [366, 139] on p "“I will never use inefficient desk lamps, only energy-efficient lighting.”" at bounding box center [491, 133] width 412 height 35
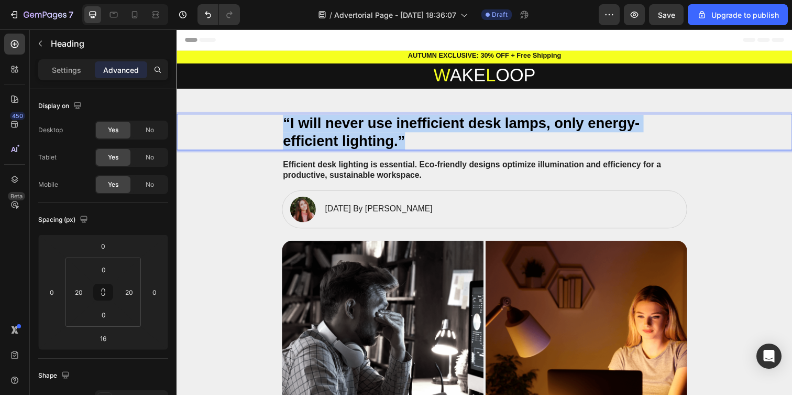
click at [366, 139] on p "“I will never use inefficient desk lamps, only energy-efficient lighting.”" at bounding box center [491, 133] width 412 height 35
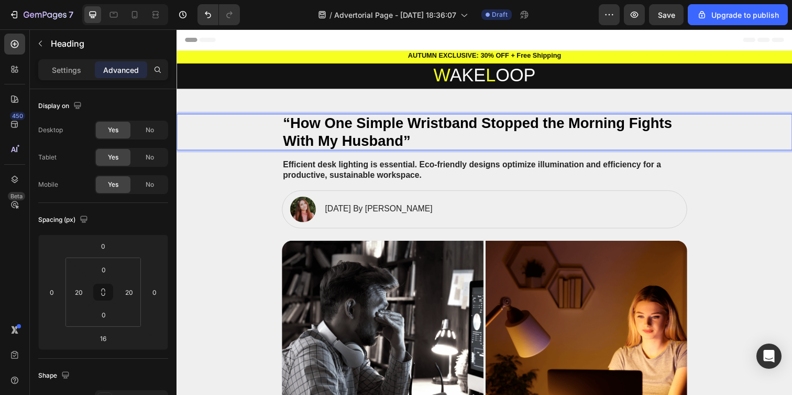
click at [288, 124] on p "“How One Simple Wristband Stopped the Morning Fights With My Husband”" at bounding box center [491, 133] width 412 height 35
click at [285, 121] on p "“How One Simple Wristband Stopped the Morning Fights With My Husband”" at bounding box center [491, 133] width 412 height 35
click at [288, 123] on p "“How One Simple Wristband Stopped the Morning Fights With My Husband”" at bounding box center [491, 133] width 412 height 35
click at [421, 140] on p "How One Simple Wristband Stopped the Morning Fights With My Husband”" at bounding box center [491, 133] width 412 height 35
click at [407, 138] on p "How One Simple Wristband Stopped the Morning Fights With My Husband" at bounding box center [491, 133] width 412 height 35
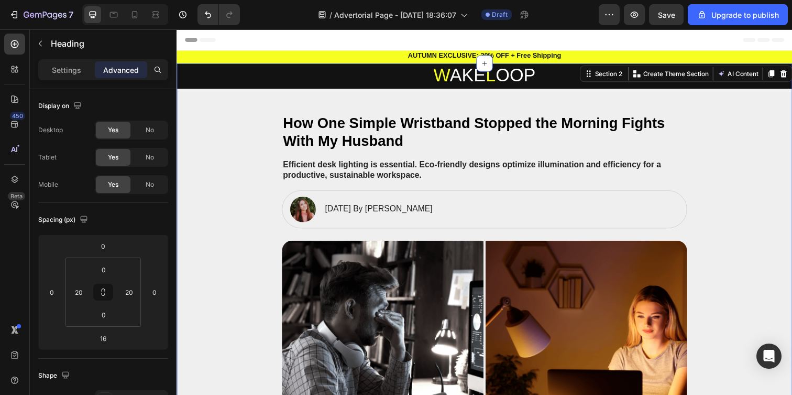
click at [407, 145] on p "How One Simple Wristband Stopped the Morning Fights With My Husband" at bounding box center [491, 133] width 412 height 35
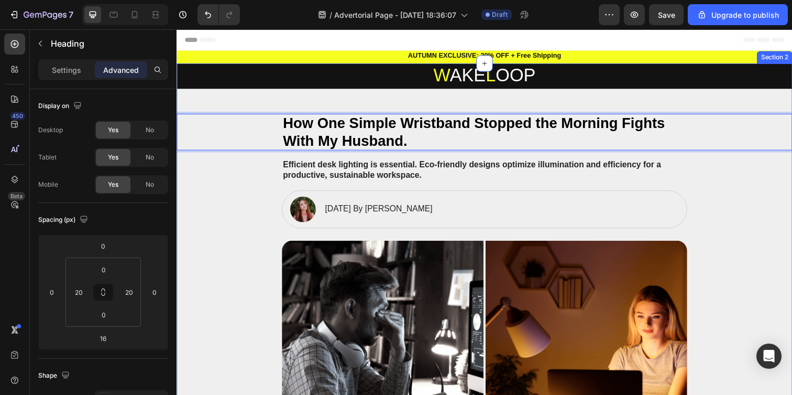
click at [461, 184] on div "Efficient desk lighting is essential. Eco-friendly designs optimize illuminatio…" at bounding box center [491, 173] width 414 height 24
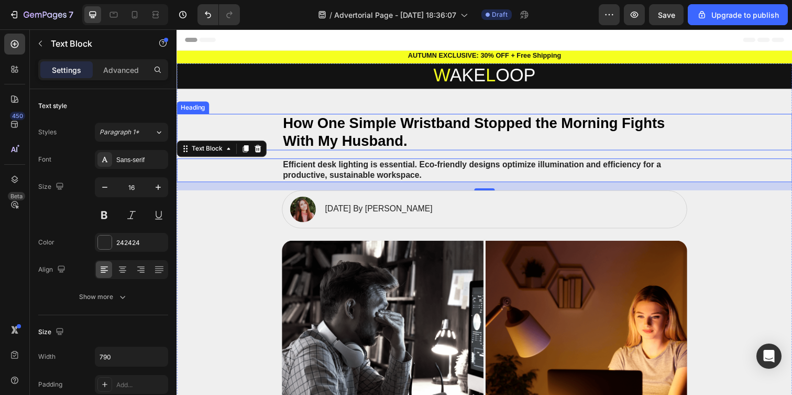
click at [419, 145] on p "How One Simple Wristband Stopped the Morning Fights With My Husband." at bounding box center [491, 133] width 412 height 35
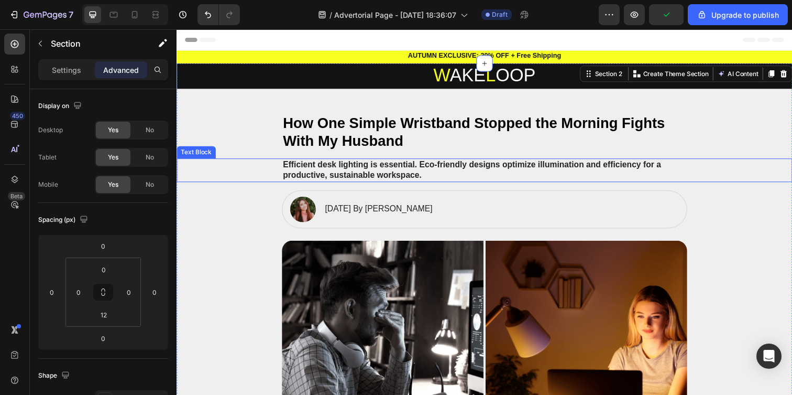
click at [431, 170] on p "Efficient desk lighting is essential. Eco-friendly designs optimize illuminatio…" at bounding box center [491, 173] width 412 height 22
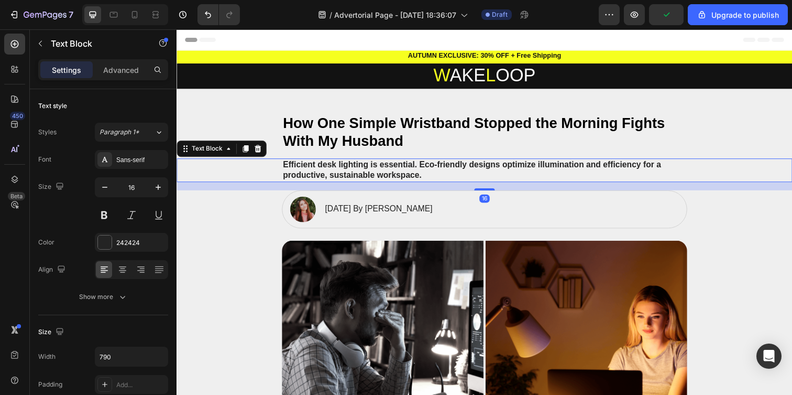
click at [431, 170] on p "Efficient desk lighting is essential. Eco-friendly designs optimize illuminatio…" at bounding box center [491, 173] width 412 height 22
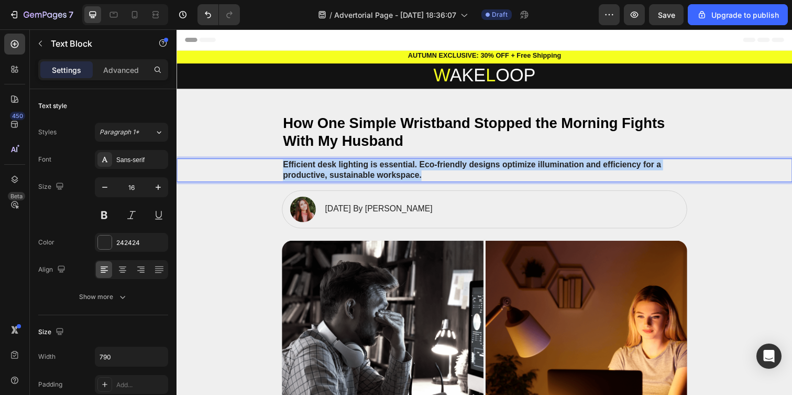
click at [431, 170] on p "Efficient desk lighting is essential. Eco-friendly designs optimize illuminatio…" at bounding box center [491, 173] width 412 height 22
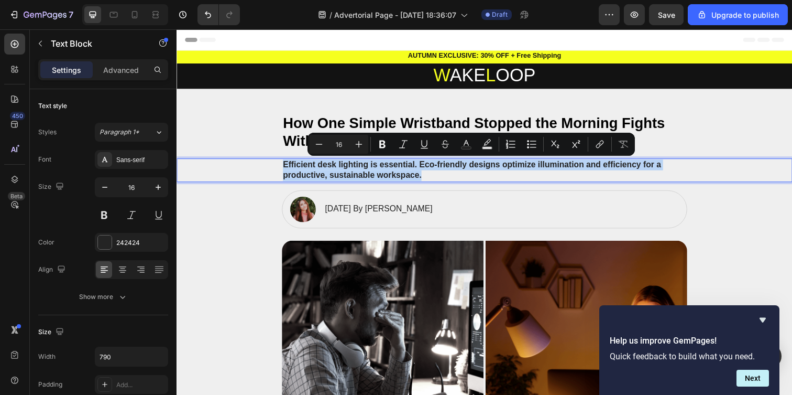
click at [285, 173] on p "Efficient desk lighting is essential. Eco-friendly designs optimize illuminatio…" at bounding box center [491, 173] width 412 height 22
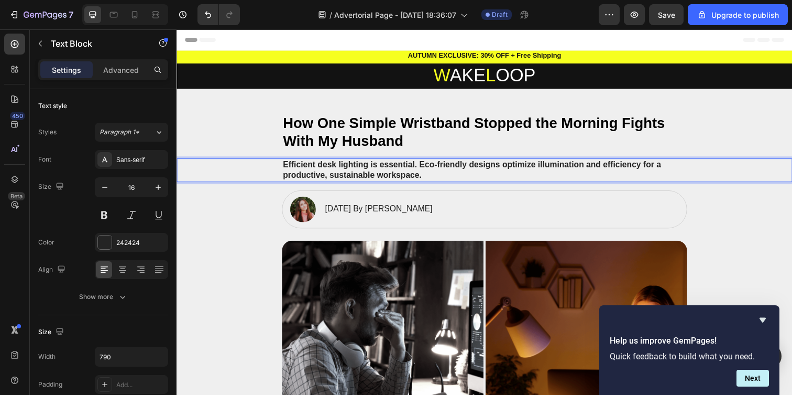
click at [354, 172] on p "Efficient desk lighting is essential. Eco-friendly designs optimize illuminatio…" at bounding box center [491, 173] width 412 height 22
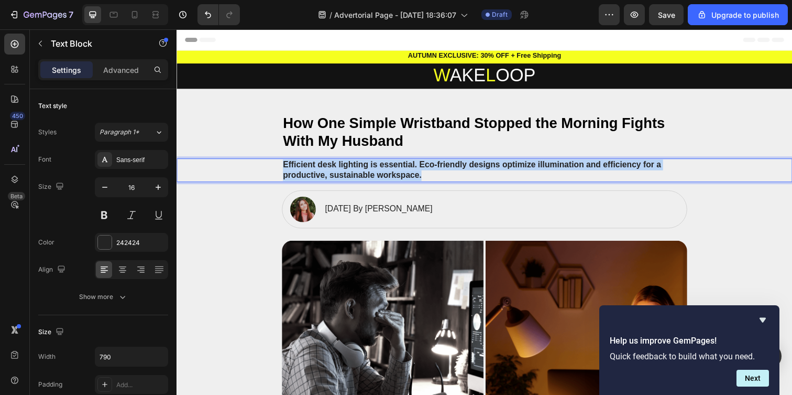
click at [354, 172] on p "Efficient desk lighting is essential. Eco-friendly designs optimize illuminatio…" at bounding box center [491, 173] width 412 height 22
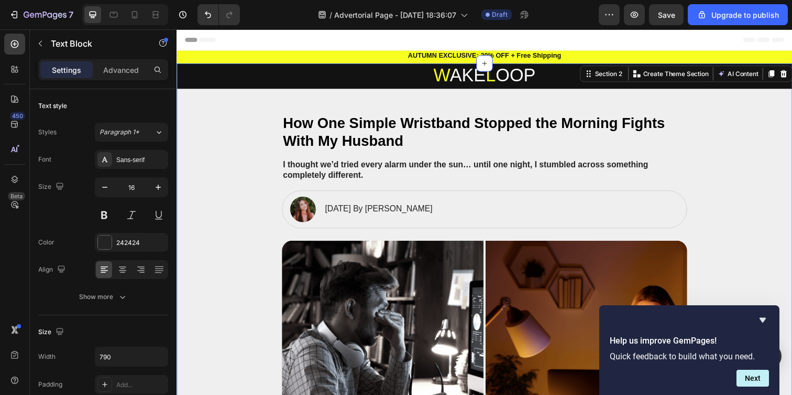
click at [367, 212] on p "January 18, 2024 By Maria Noman" at bounding box center [383, 212] width 110 height 11
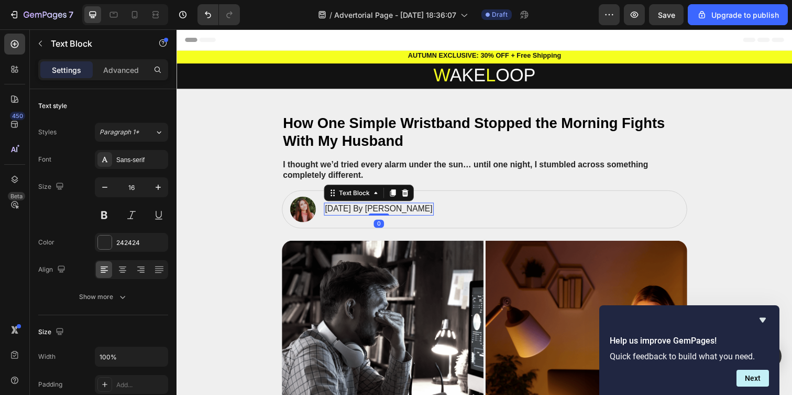
click at [367, 212] on p "January 18, 2024 By Maria Noman" at bounding box center [383, 212] width 110 height 11
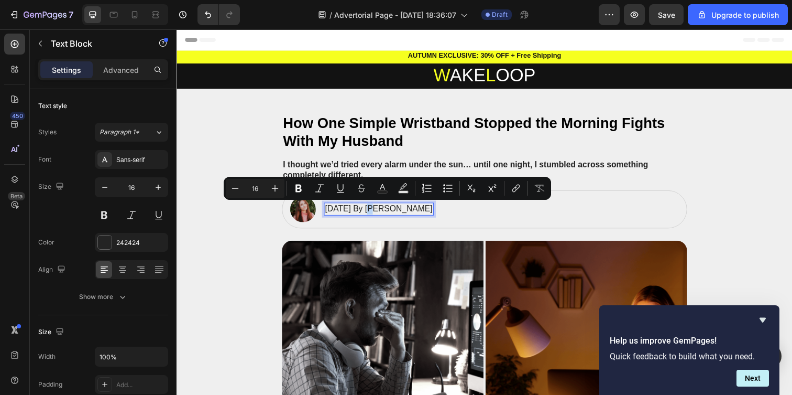
click at [382, 211] on p "January 18, 2024 By Maria Noman" at bounding box center [383, 212] width 110 height 11
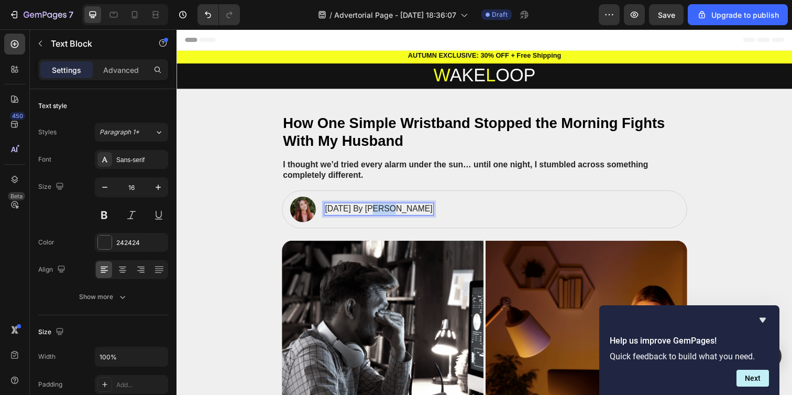
click at [382, 211] on p "January 18, 2024 By Maria Noman" at bounding box center [383, 212] width 110 height 11
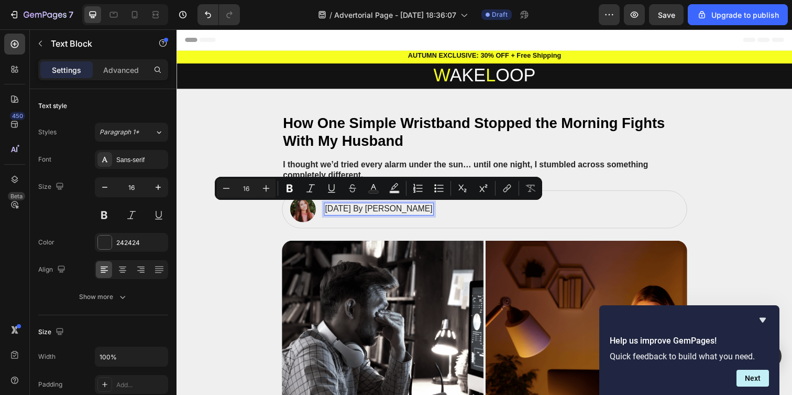
click at [360, 210] on p "January 18, 2024 By Maria Noman" at bounding box center [383, 212] width 110 height 11
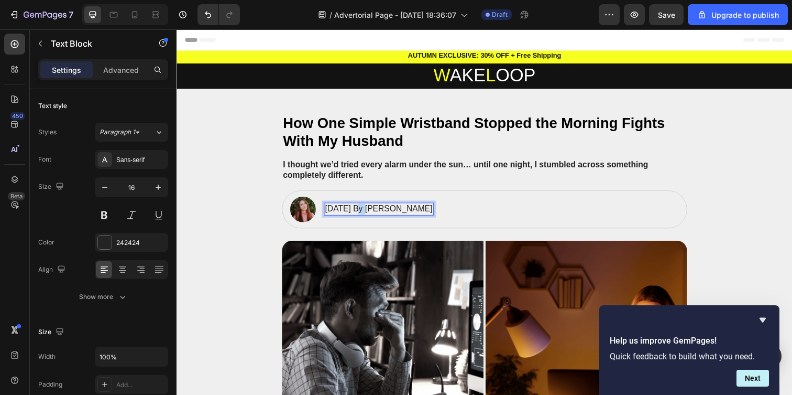
click at [360, 210] on p "January 18, 2024 By Maria Noman" at bounding box center [383, 212] width 110 height 11
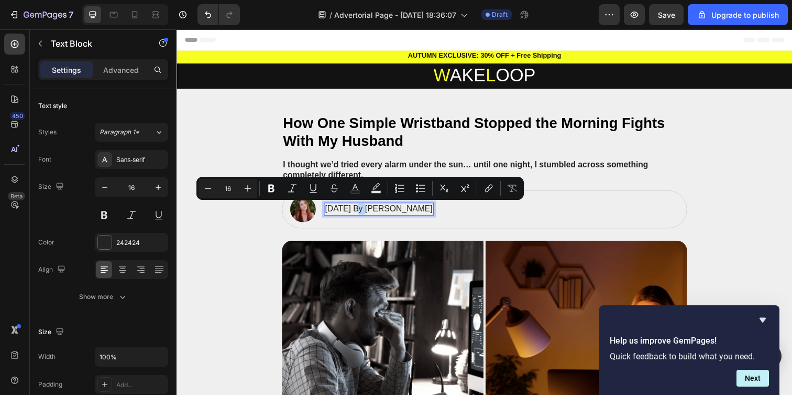
click at [359, 212] on p "January 18, 2024 By Maria Noman" at bounding box center [383, 212] width 110 height 11
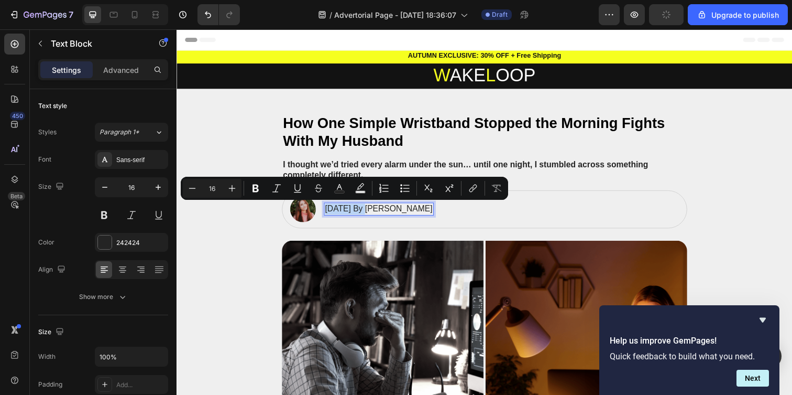
drag, startPoint x: 365, startPoint y: 212, endPoint x: 324, endPoint y: 211, distance: 41.4
click at [328, 211] on p "January 18, 2024 By Maria Noman" at bounding box center [383, 212] width 110 height 11
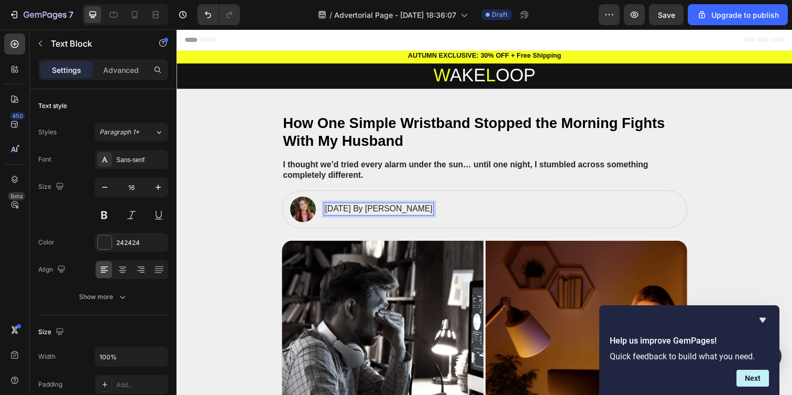
click at [399, 211] on p "September 20, 2024 By Maria Noman" at bounding box center [383, 212] width 110 height 11
click at [432, 213] on p "September 20, 2025 By Maria Noman" at bounding box center [383, 212] width 110 height 11
click at [435, 214] on p "September 20, 2025 By Vanessa Noman" at bounding box center [383, 212] width 110 height 11
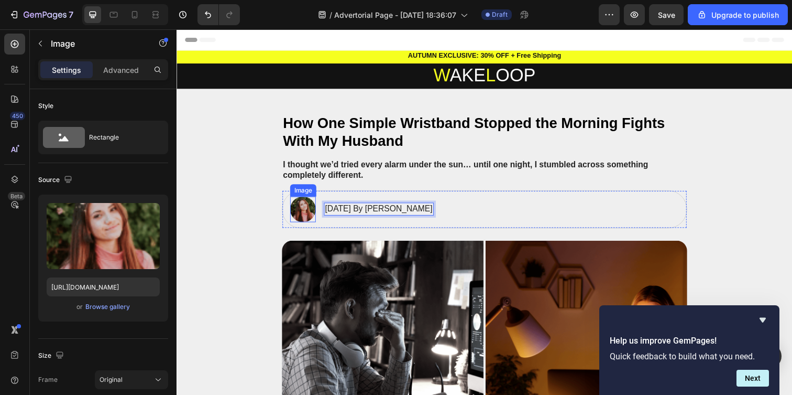
click at [304, 212] on img at bounding box center [305, 213] width 26 height 26
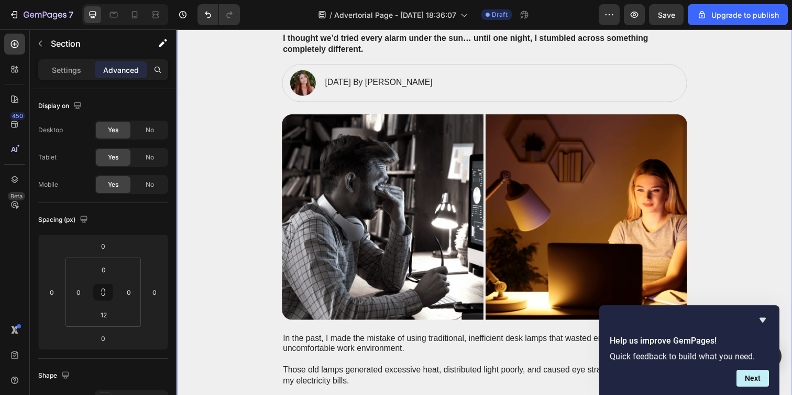
scroll to position [152, 0]
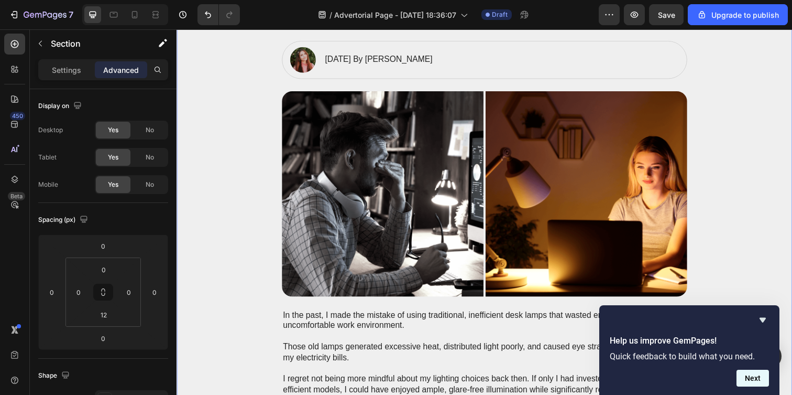
click at [763, 379] on button "Next" at bounding box center [753, 377] width 32 height 17
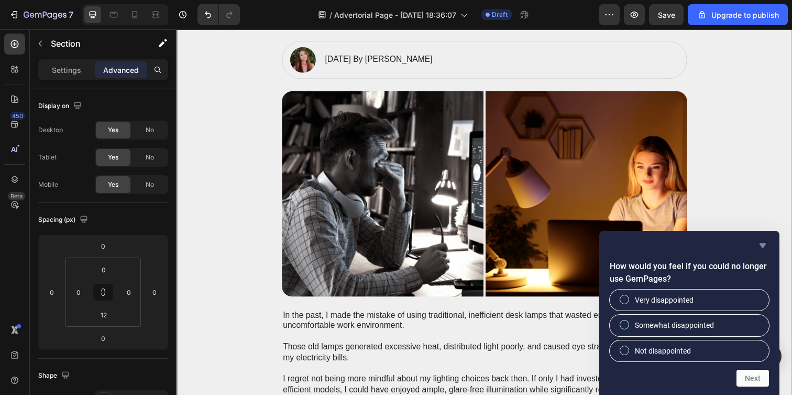
click at [763, 245] on icon "Hide survey" at bounding box center [763, 245] width 6 height 5
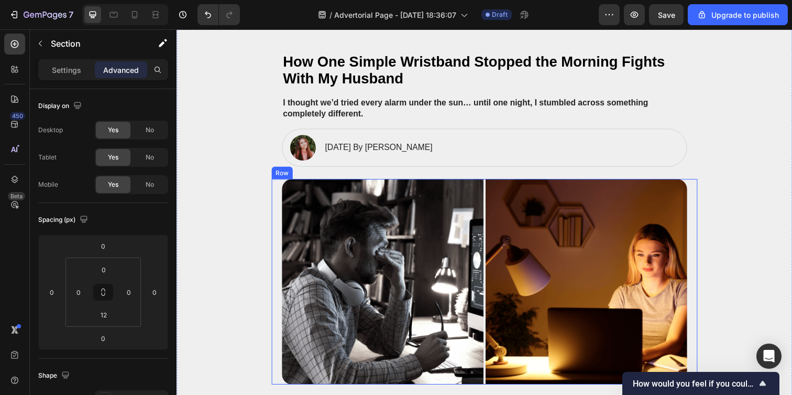
scroll to position [62, 0]
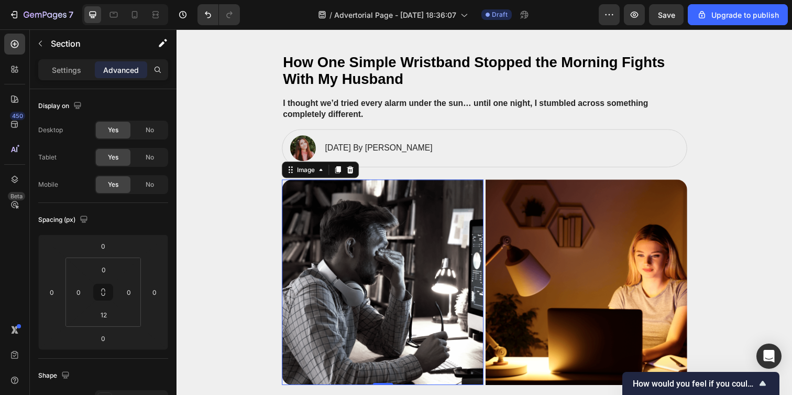
click at [403, 310] on img at bounding box center [387, 287] width 206 height 210
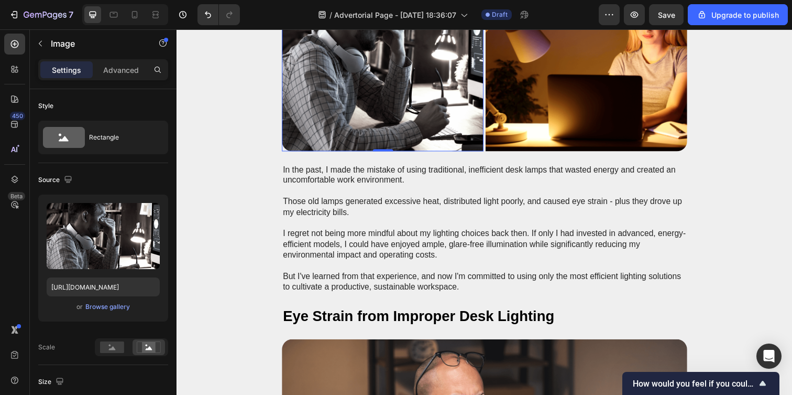
scroll to position [315, 0]
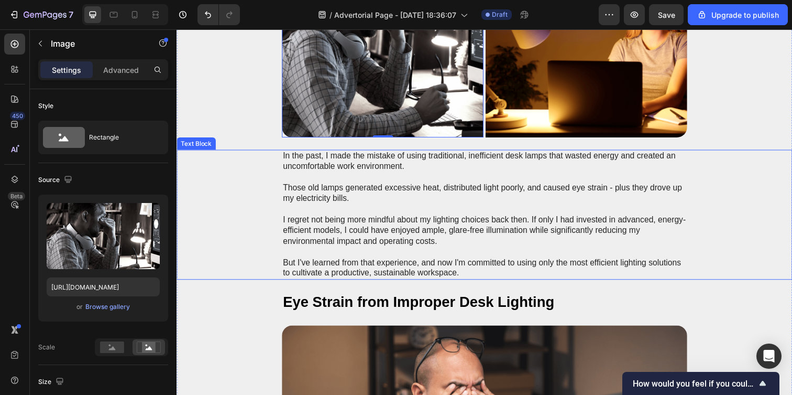
click at [345, 163] on p "In the past, I made the mistake of using traditional, inefficient desk lamps th…" at bounding box center [491, 218] width 412 height 131
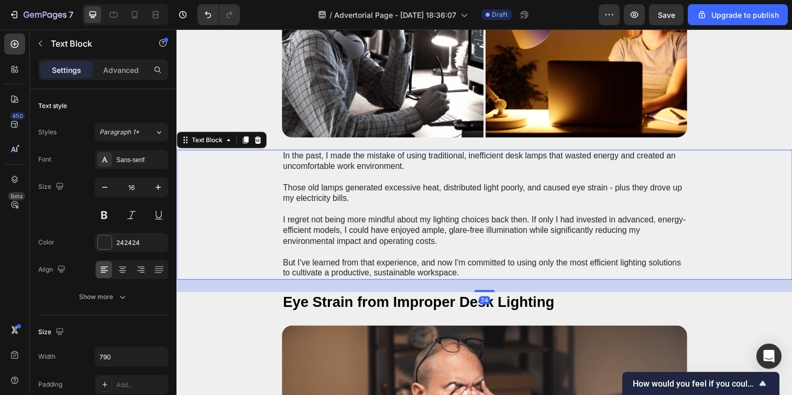
click at [345, 163] on p "In the past, I made the mistake of using traditional, inefficient desk lamps th…" at bounding box center [491, 218] width 412 height 131
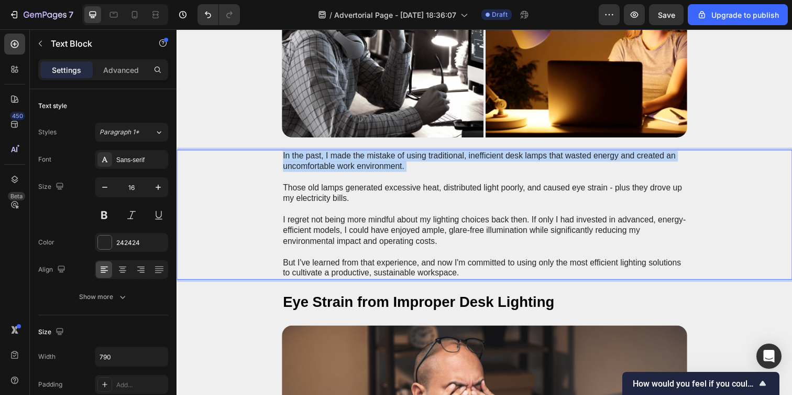
click at [345, 163] on p "In the past, I made the mistake of using traditional, inefficient desk lamps th…" at bounding box center [491, 218] width 412 height 131
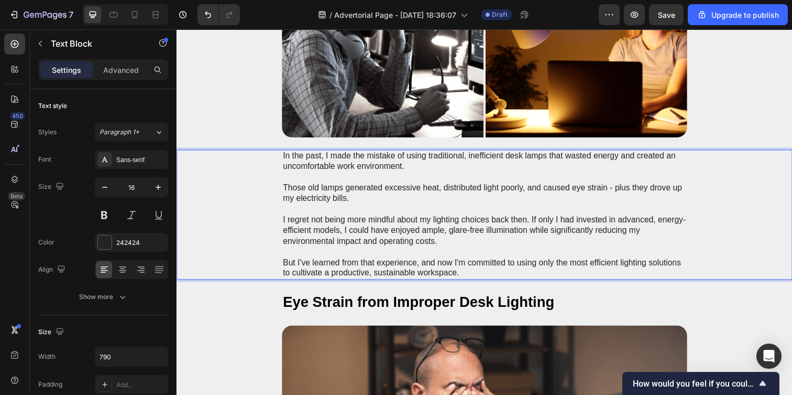
click at [452, 254] on p "In the past, I made the mistake of using traditional, inefficient desk lamps th…" at bounding box center [491, 218] width 412 height 131
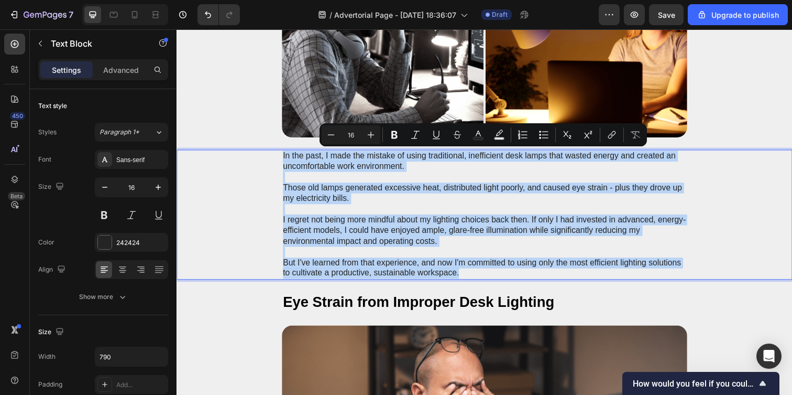
drag, startPoint x: 476, startPoint y: 278, endPoint x: 271, endPoint y: 158, distance: 236.7
click at [271, 158] on div "In the past, I made the mistake of using traditional, inefficient desk lamps th…" at bounding box center [491, 218] width 608 height 133
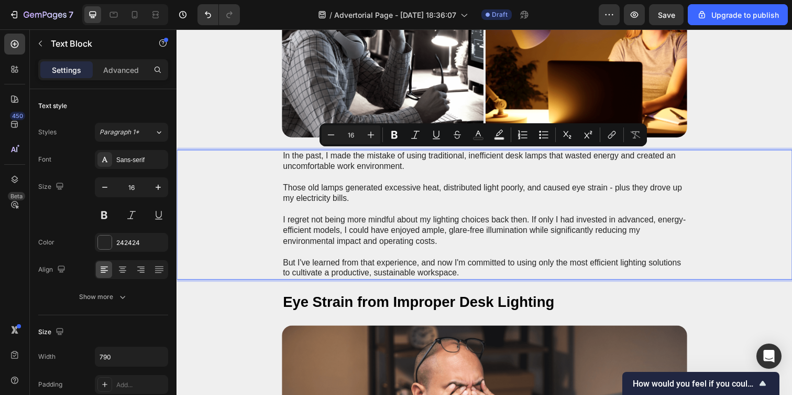
click at [341, 170] on p "In the past, I made the mistake of using traditional, inefficient desk lamps th…" at bounding box center [491, 218] width 412 height 131
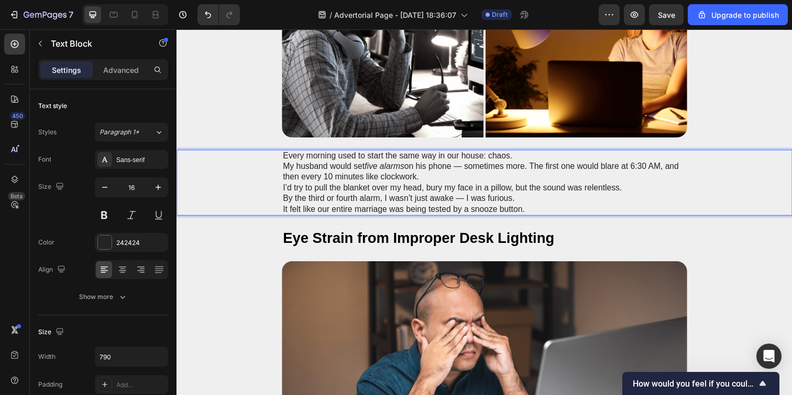
click at [466, 170] on p "My husband would set five alarms on his phone — sometimes more. The first one w…" at bounding box center [491, 174] width 412 height 22
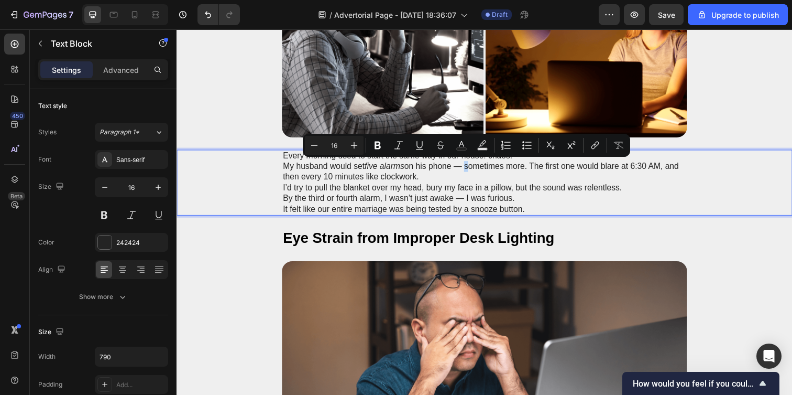
click at [464, 169] on p "My husband would set five alarms on his phone — sometimes more. The first one w…" at bounding box center [491, 174] width 412 height 22
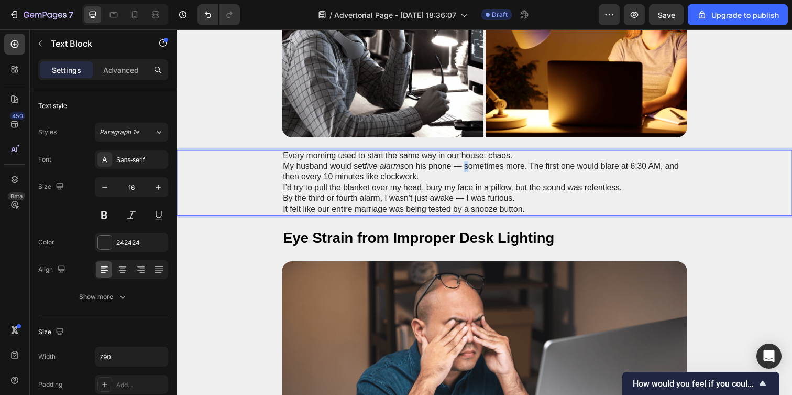
click at [465, 169] on p "My husband would set five alarms on his phone — sometimes more. The first one w…" at bounding box center [491, 174] width 412 height 22
click at [463, 168] on p "My husband would set five alarms on his phone — sometimes more. The first one w…" at bounding box center [491, 174] width 412 height 22
click at [537, 160] on p "Every morning used to start the same way in our house: chaos." at bounding box center [491, 158] width 412 height 11
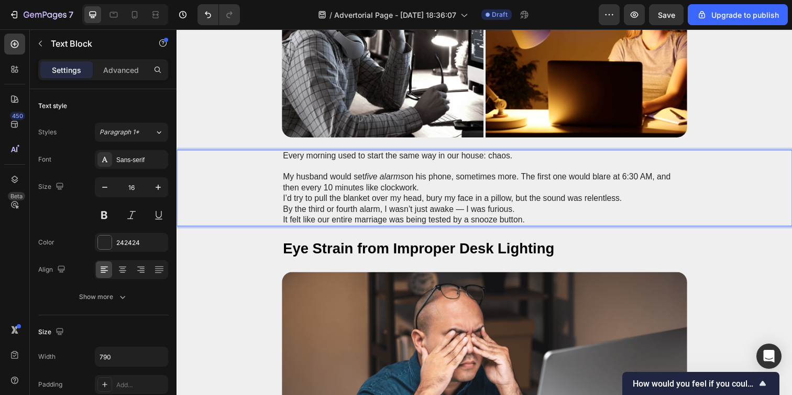
click at [458, 191] on p "My husband would set five alarms on his phone, sometimes more. The first one wo…" at bounding box center [491, 185] width 412 height 22
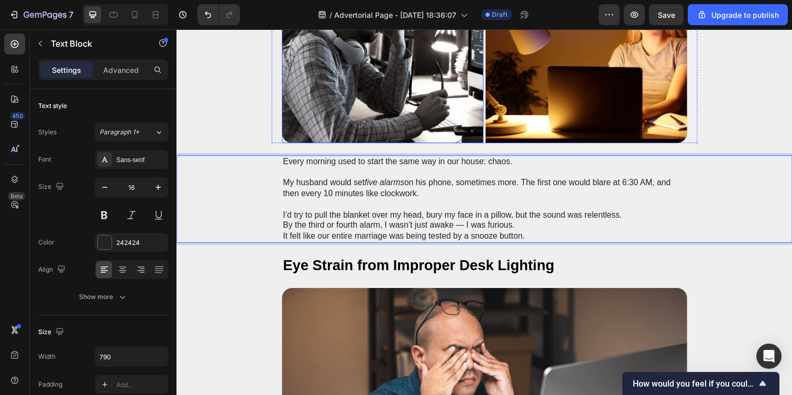
scroll to position [311, 0]
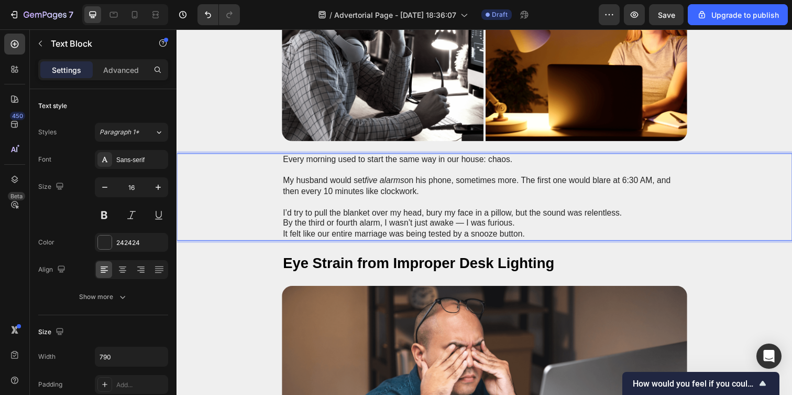
click at [553, 224] on p "By the third or fourth alarm, I wasn’t just awake — I was furious." at bounding box center [491, 227] width 412 height 11
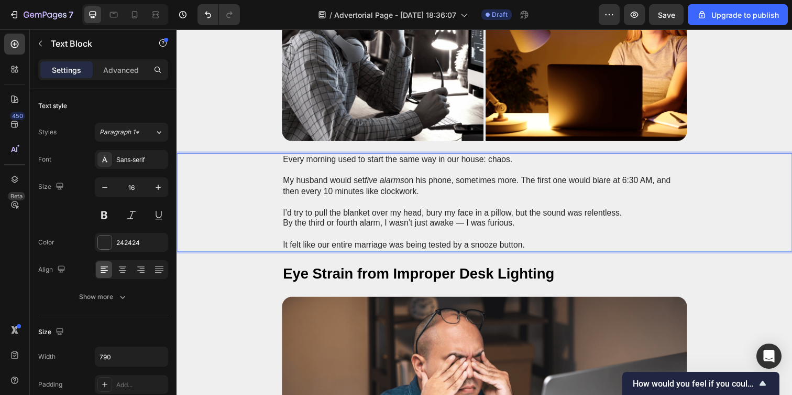
click at [553, 224] on p "By the third or fourth alarm, I wasn’t just awake — I was furious." at bounding box center [491, 227] width 412 height 11
click at [461, 227] on p "By the third or fourth alarm, I wasn’t just awake — I was furious." at bounding box center [491, 227] width 412 height 11
click at [514, 227] on p "By the third or fourth alarm, I wasn’t just awake, I was furious." at bounding box center [491, 227] width 412 height 11
click at [559, 244] on p "It felt like our entire marriage was being tested by a snooze button." at bounding box center [491, 249] width 412 height 11
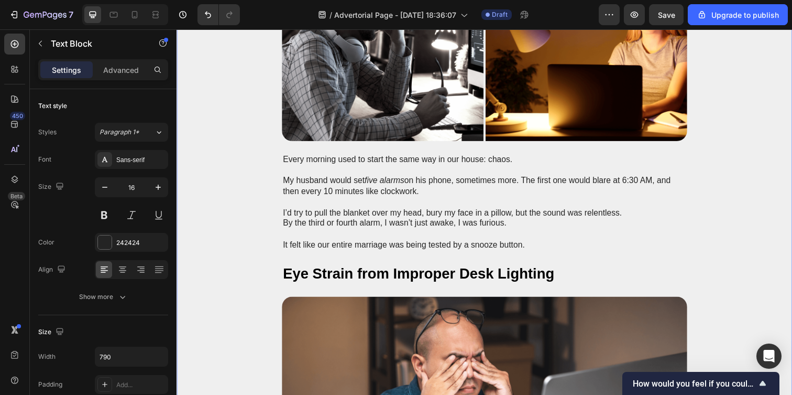
click at [623, 290] on div "W AKE L OOP Heading Row How One Simple Wristband Stopped the Morning Fights Wit…" at bounding box center [491, 346] width 629 height 1186
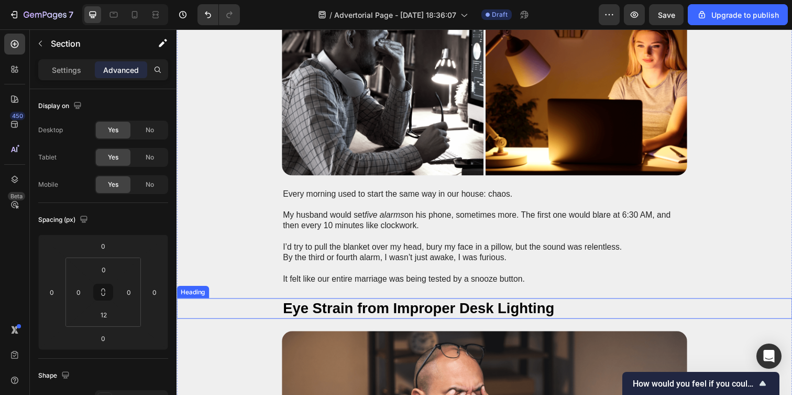
scroll to position [267, 0]
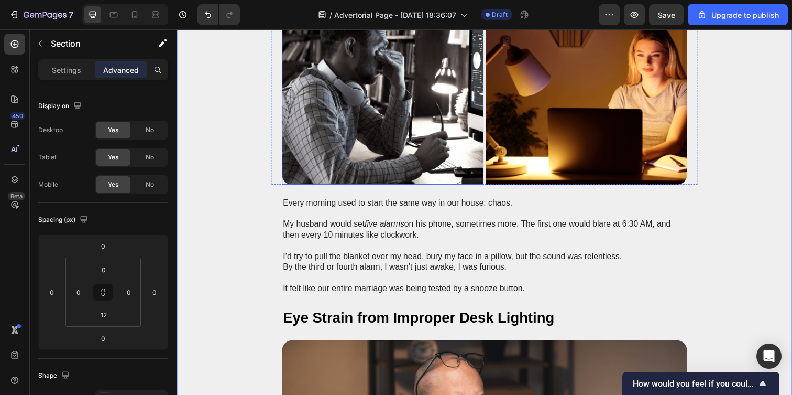
click at [362, 133] on img at bounding box center [387, 83] width 206 height 210
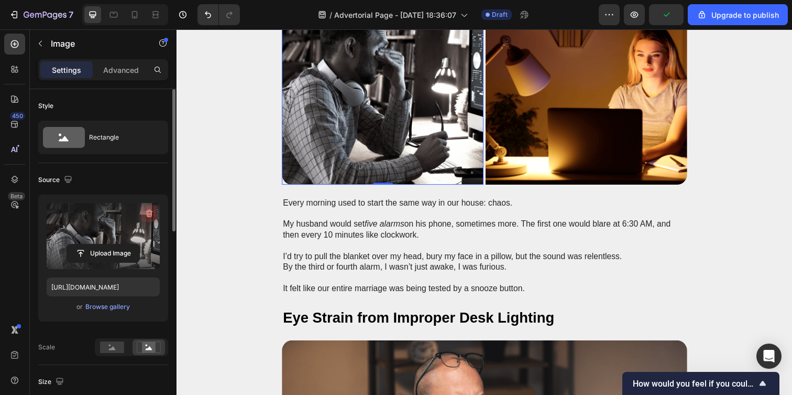
click at [149, 212] on icon "button" at bounding box center [149, 213] width 10 height 10
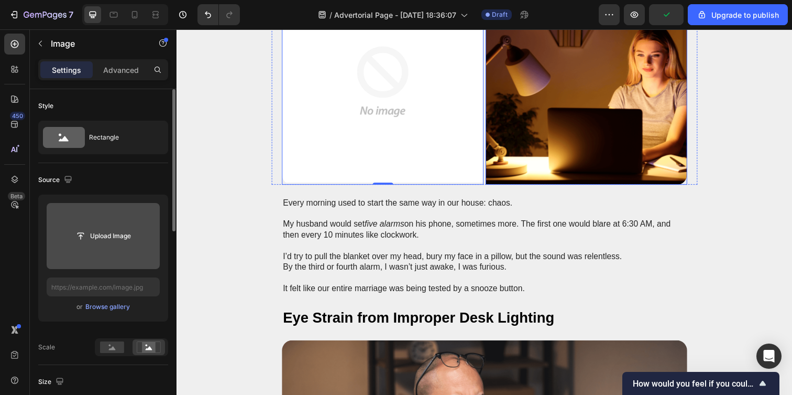
click at [534, 115] on img at bounding box center [595, 83] width 206 height 210
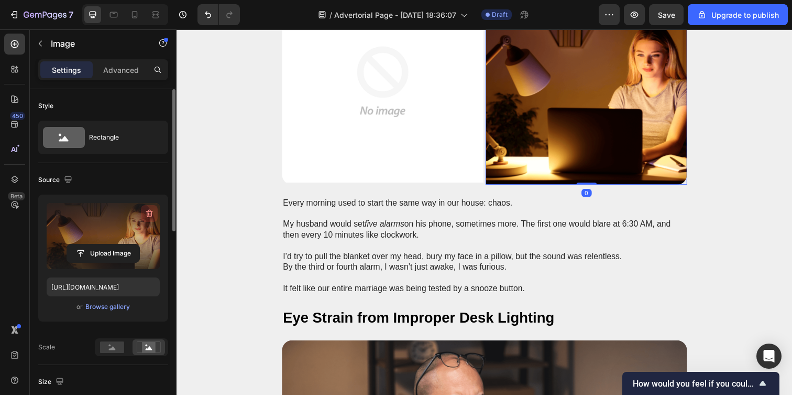
click at [144, 218] on icon "button" at bounding box center [149, 213] width 10 height 10
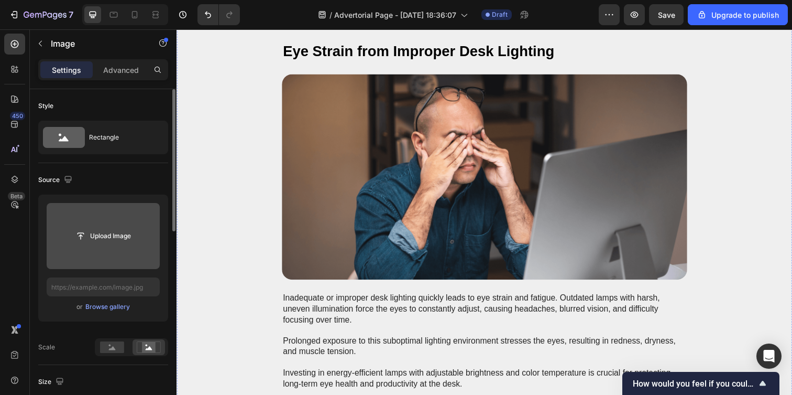
scroll to position [573, 0]
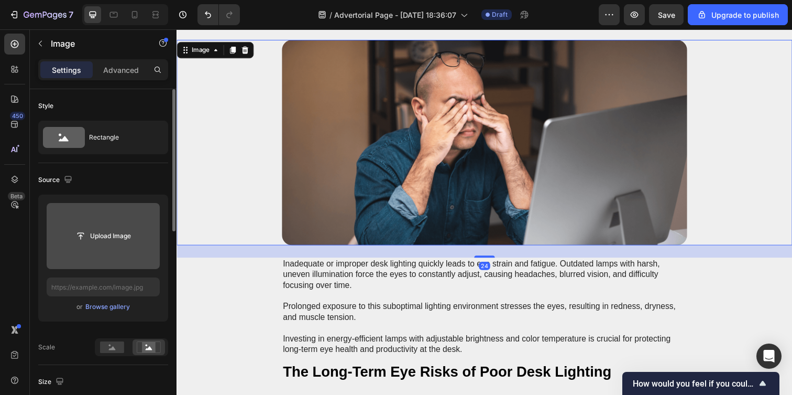
click at [391, 158] on img at bounding box center [491, 145] width 414 height 210
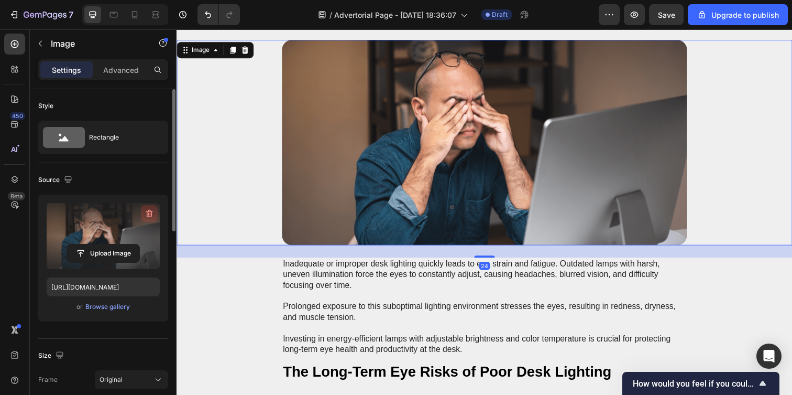
click at [150, 211] on icon "button" at bounding box center [149, 214] width 7 height 8
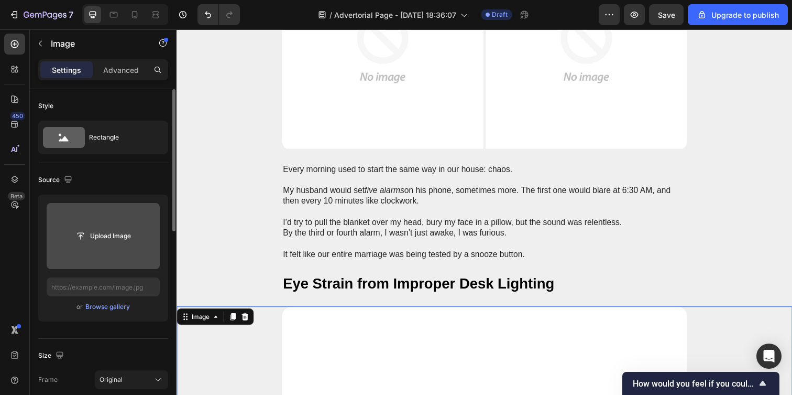
scroll to position [300, 0]
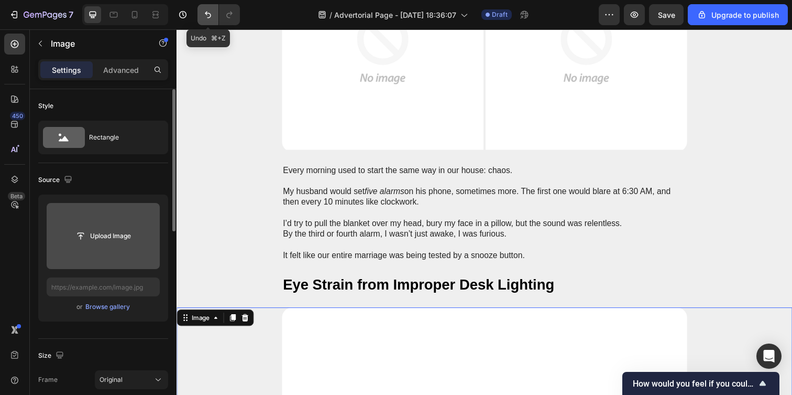
click at [208, 14] on icon "Undo/Redo" at bounding box center [208, 14] width 10 height 10
type input "https://cdn.shopify.com/s/files/1/0938/4601/2235/files/gempages_585528077073777…"
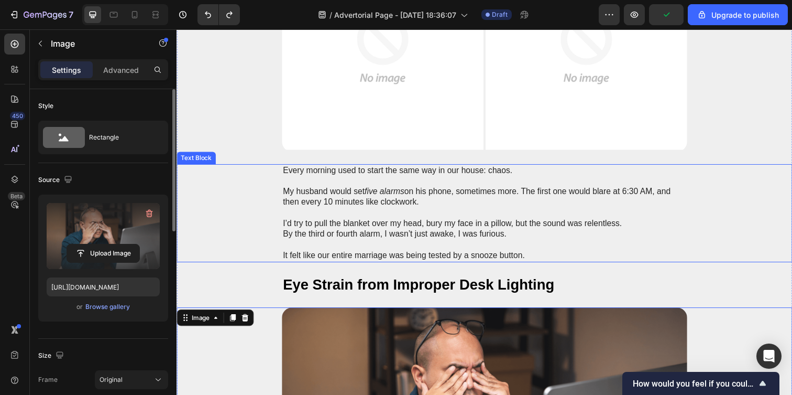
click at [356, 204] on p "My husband would set five alarms on his phone, sometimes more. The first one wo…" at bounding box center [491, 200] width 412 height 22
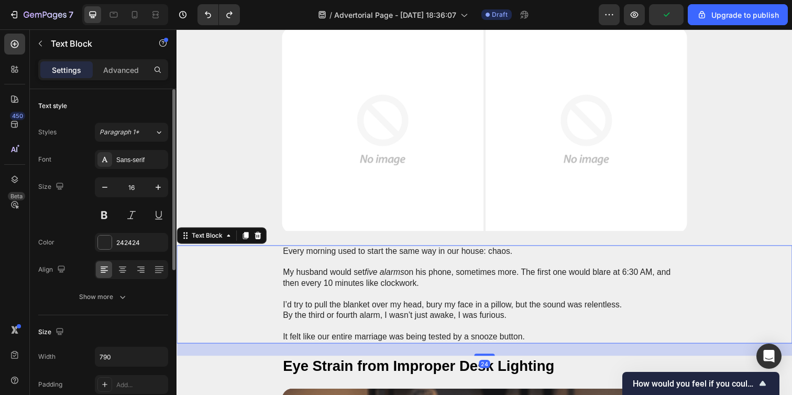
scroll to position [91, 0]
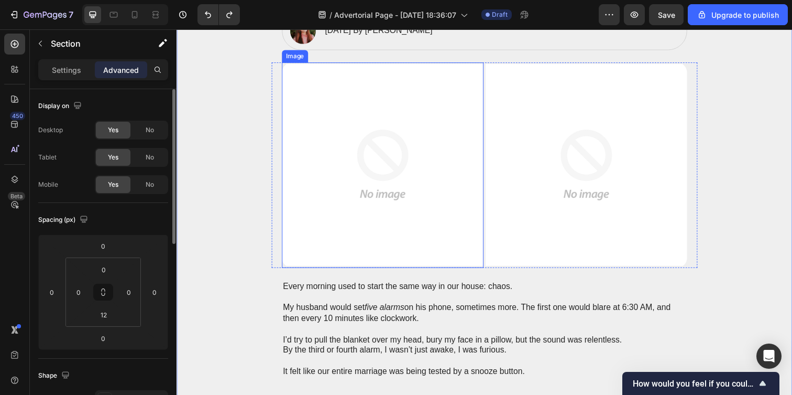
scroll to position [191, 0]
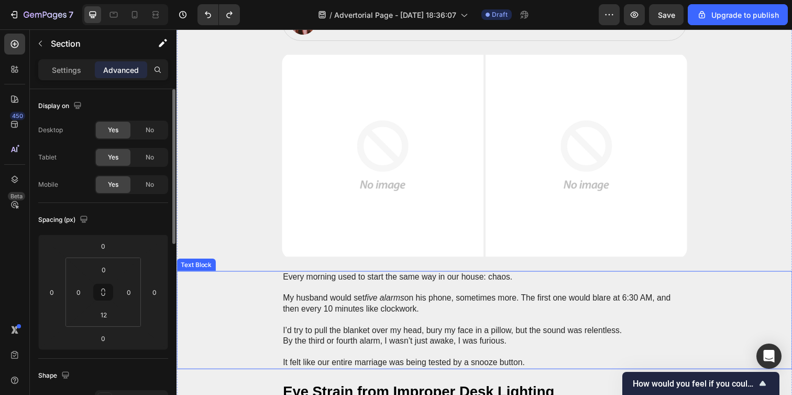
click at [252, 316] on div "Every morning used to start the same way in our house: chaos. My husband would …" at bounding box center [491, 326] width 608 height 100
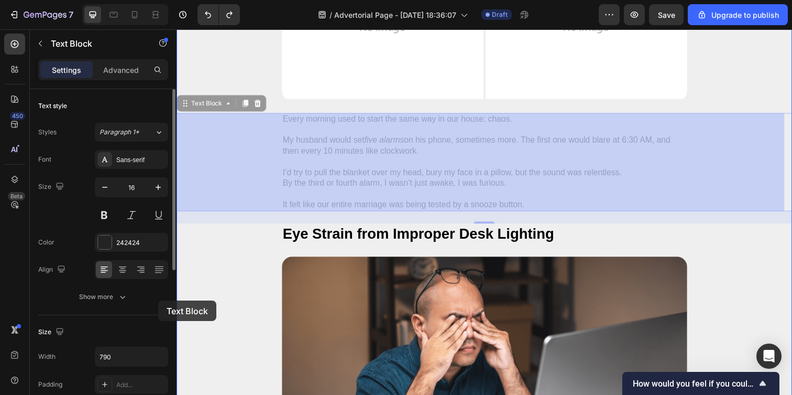
scroll to position [334, 0]
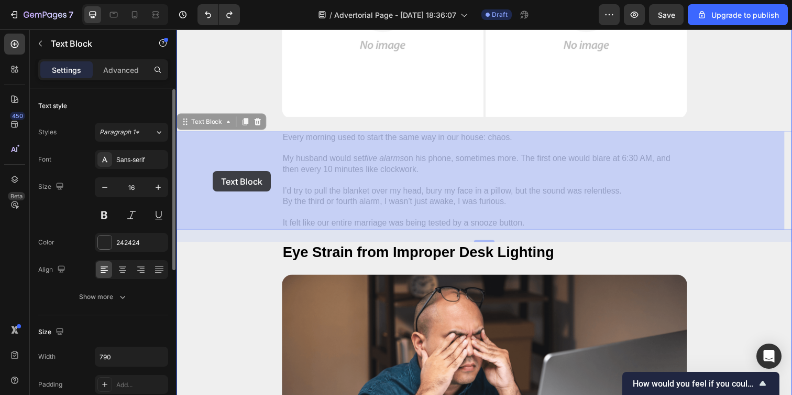
drag, startPoint x: 185, startPoint y: 295, endPoint x: 214, endPoint y: 173, distance: 125.6
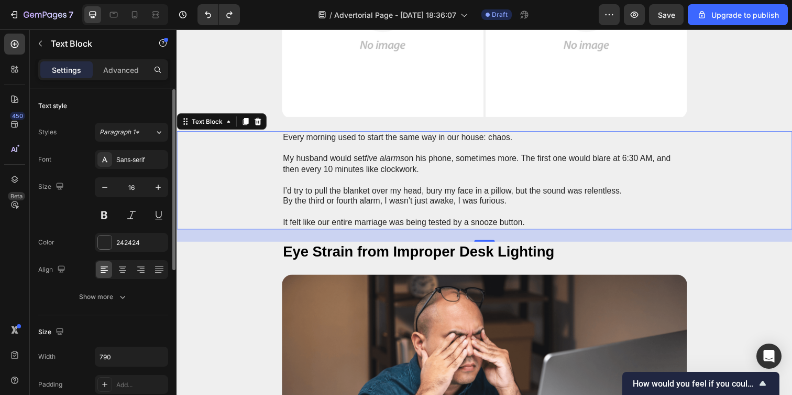
scroll to position [145, 0]
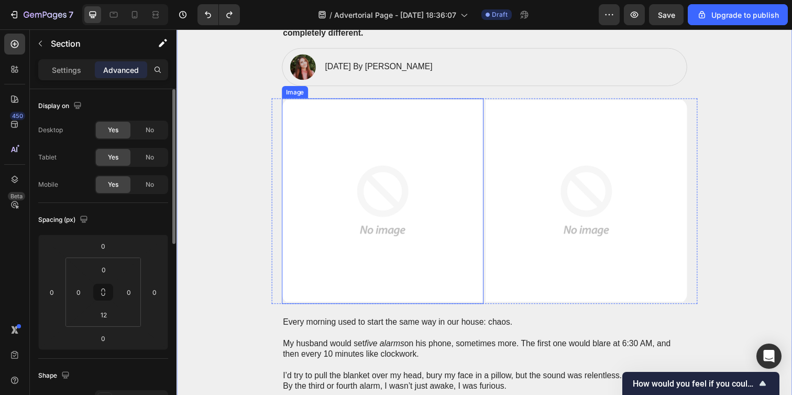
click at [284, 159] on img at bounding box center [387, 205] width 206 height 210
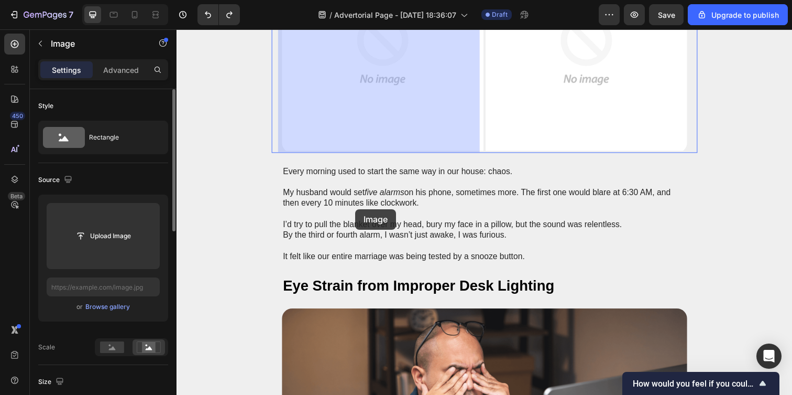
scroll to position [300, 0]
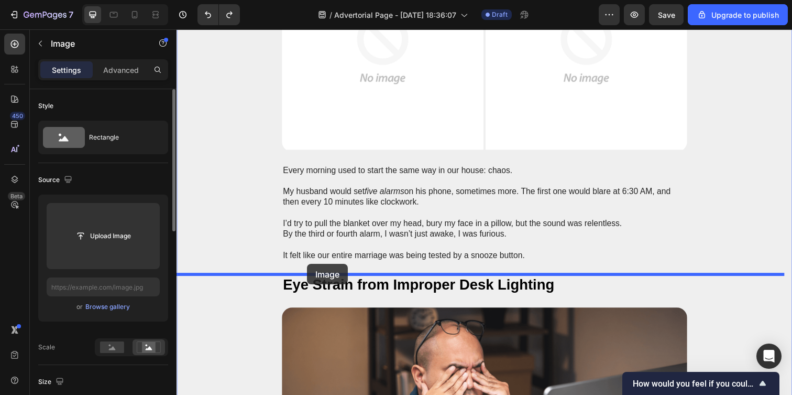
drag, startPoint x: 283, startPoint y: 72, endPoint x: 310, endPoint y: 269, distance: 198.8
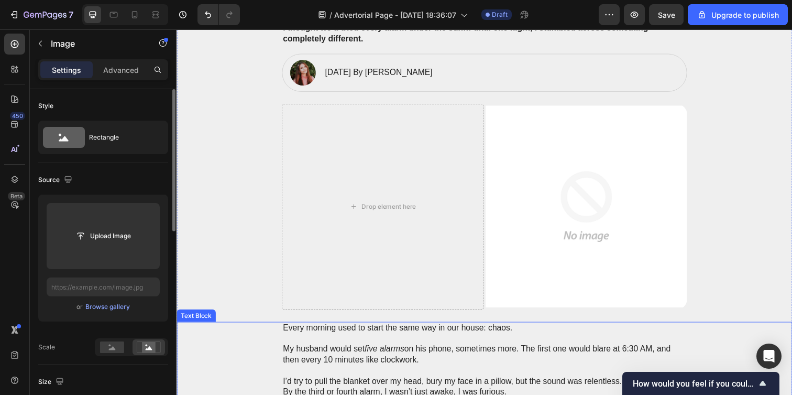
scroll to position [136, 0]
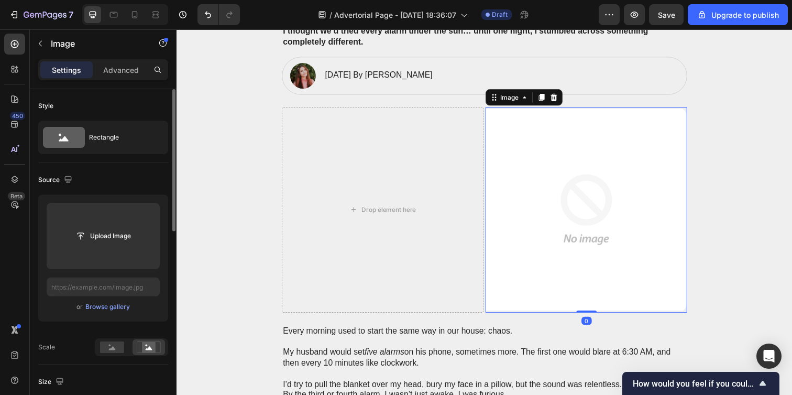
click at [574, 181] on img at bounding box center [595, 213] width 206 height 210
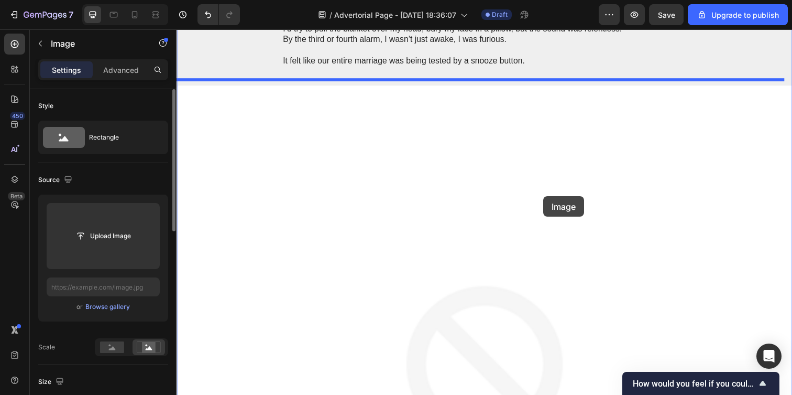
drag, startPoint x: 498, startPoint y: 102, endPoint x: 552, endPoint y: 200, distance: 111.6
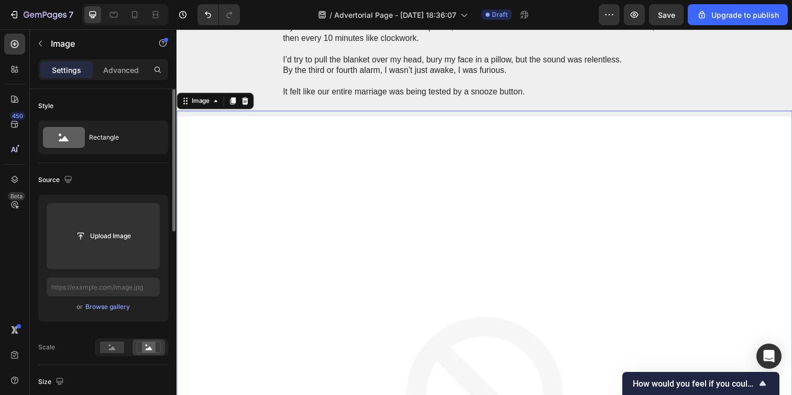
scroll to position [264, 0]
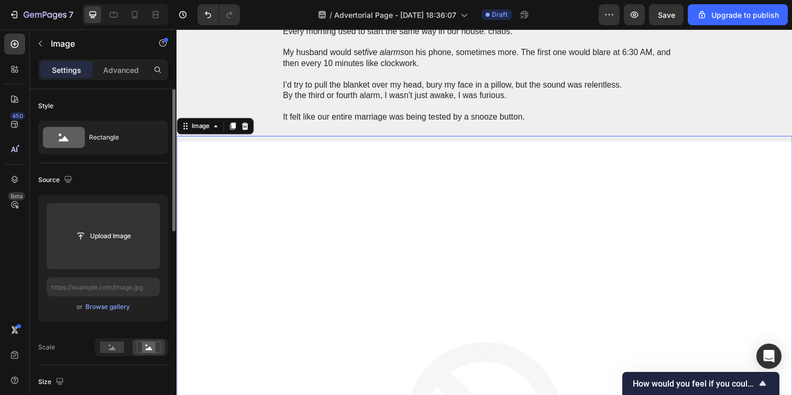
click at [203, 14] on icon "Undo/Redo" at bounding box center [208, 14] width 10 height 10
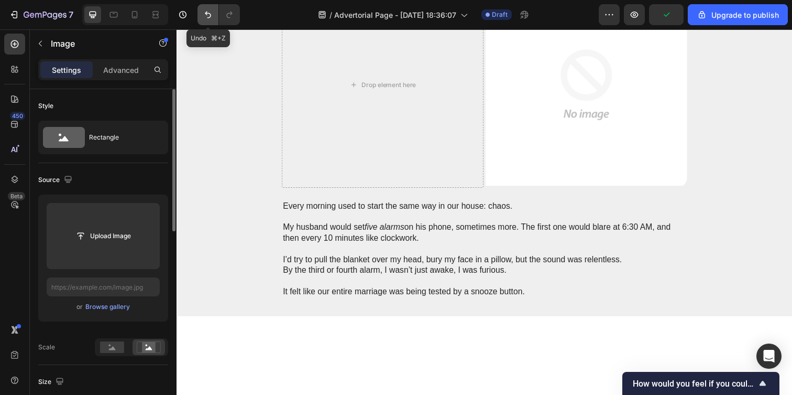
scroll to position [442, 0]
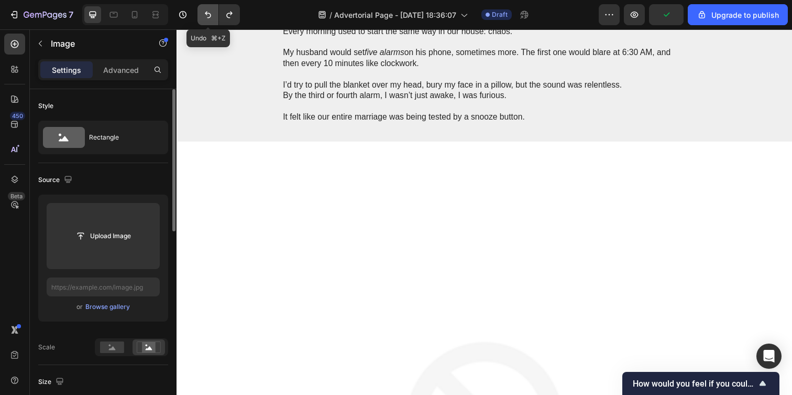
click at [203, 14] on icon "Undo/Redo" at bounding box center [208, 14] width 10 height 10
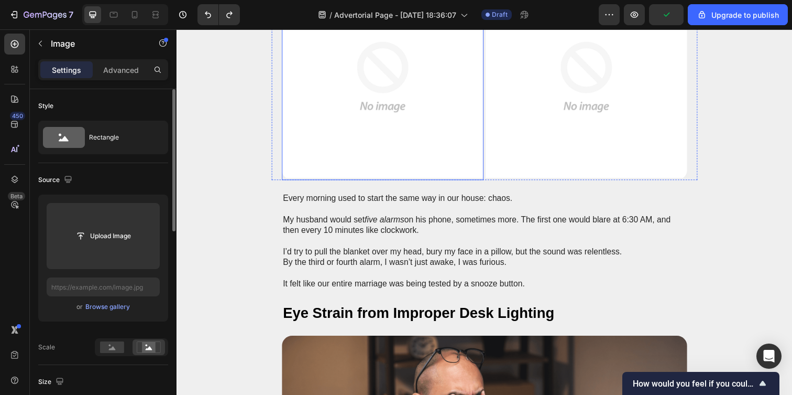
scroll to position [233, 0]
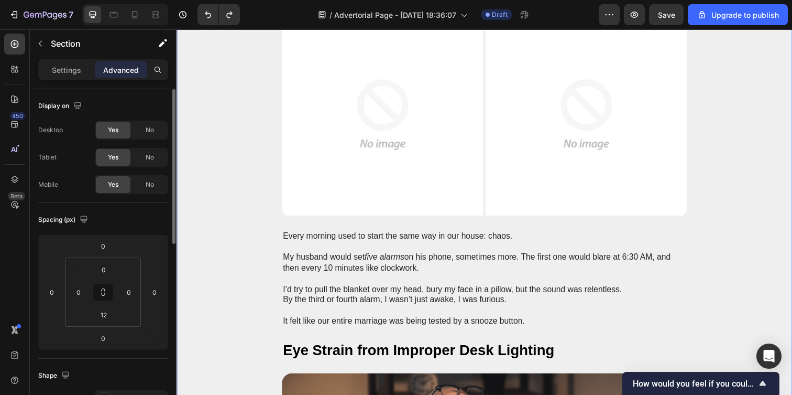
click at [326, 137] on img at bounding box center [387, 117] width 206 height 210
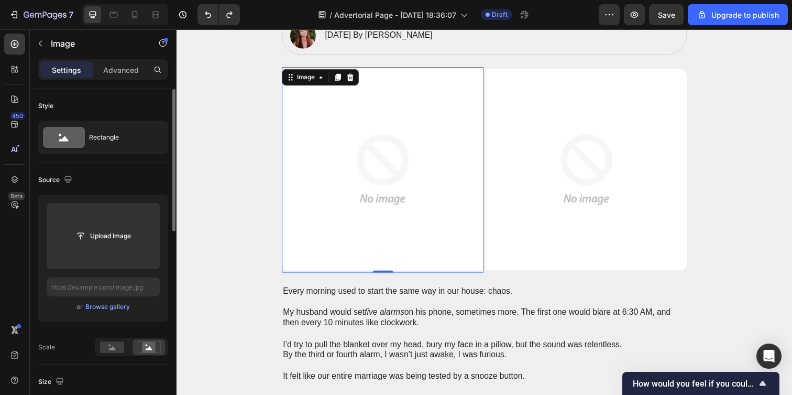
scroll to position [175, 0]
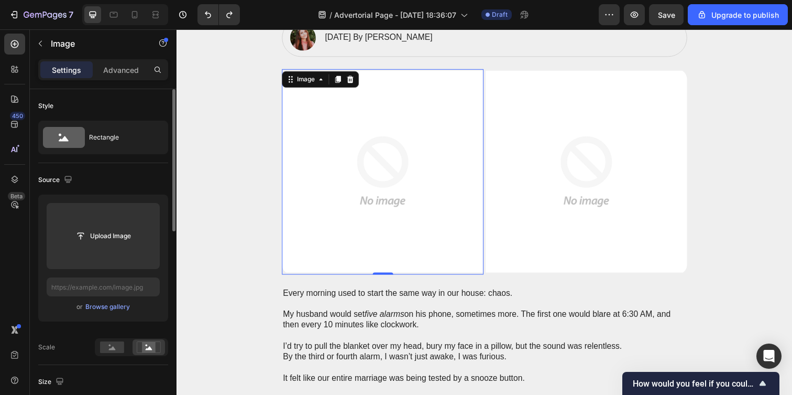
click at [477, 88] on img at bounding box center [387, 175] width 206 height 210
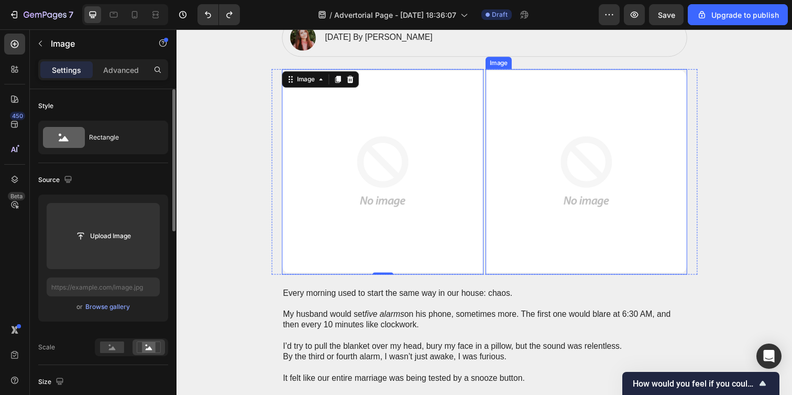
click at [538, 91] on img at bounding box center [595, 175] width 206 height 210
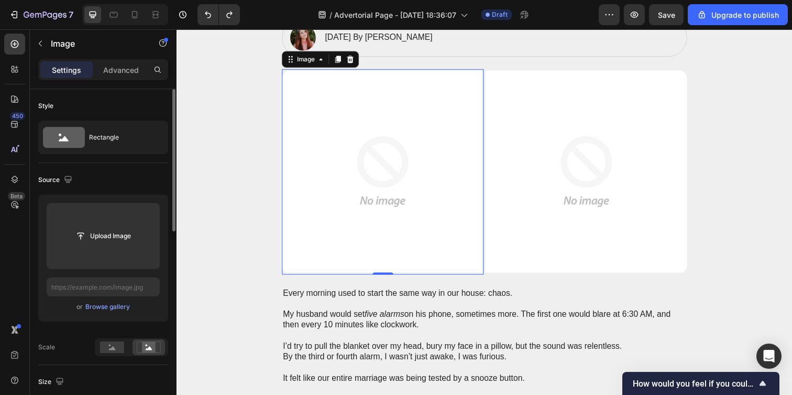
click at [409, 98] on img at bounding box center [387, 175] width 206 height 210
click at [349, 60] on icon at bounding box center [353, 60] width 8 height 8
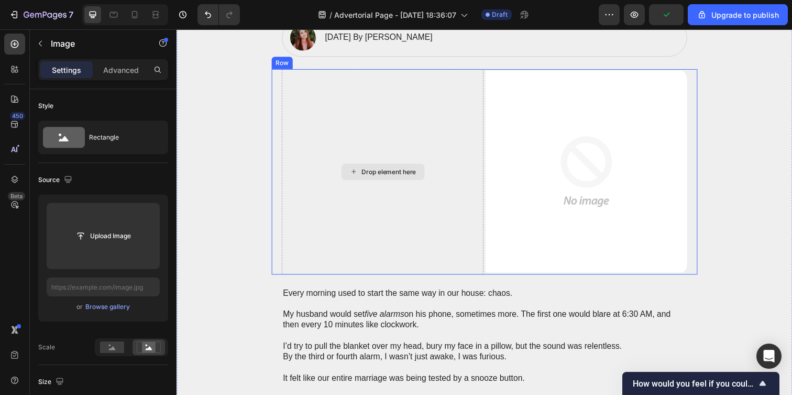
click at [528, 113] on img at bounding box center [595, 175] width 206 height 210
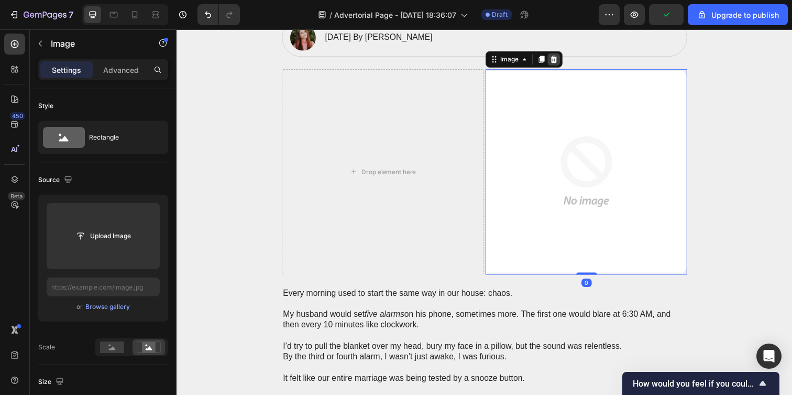
click at [559, 61] on icon at bounding box center [562, 59] width 7 height 7
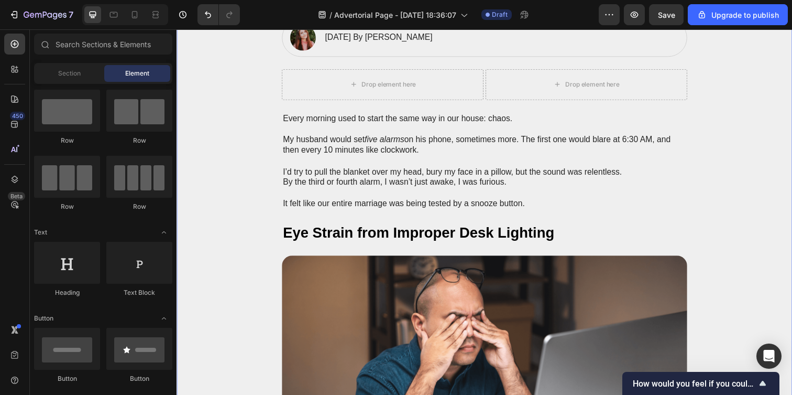
click at [260, 82] on div "W AKE L OOP Heading Row How One Simple Wristband Stopped the Morning Fights Wit…" at bounding box center [491, 393] width 629 height 1008
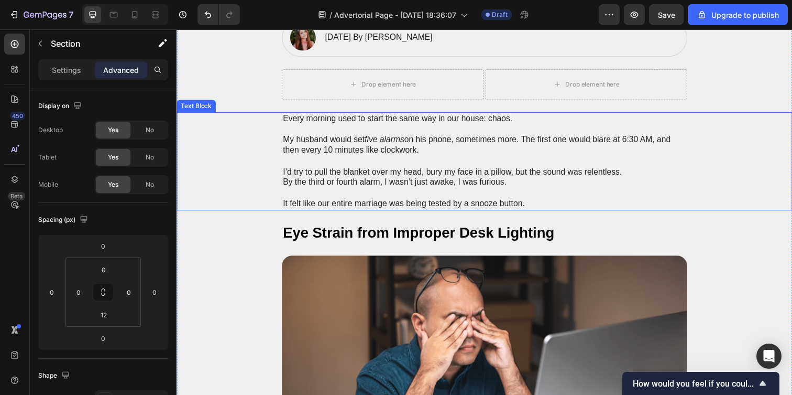
click at [300, 132] on p at bounding box center [491, 130] width 412 height 11
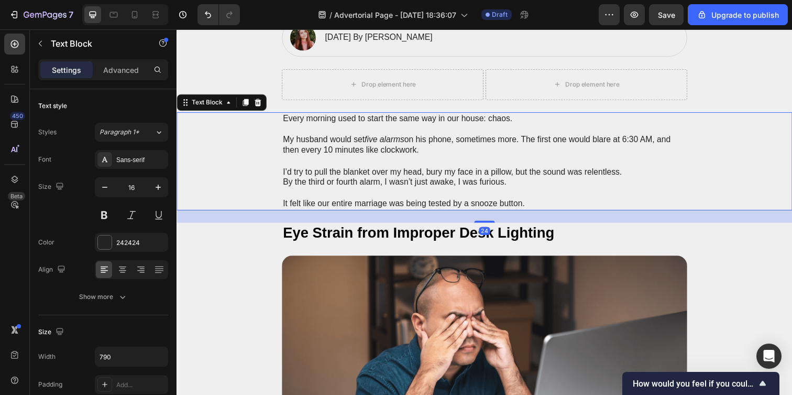
click at [218, 129] on div "Every morning used to start the same way in our house: chaos. My husband would …" at bounding box center [491, 164] width 608 height 100
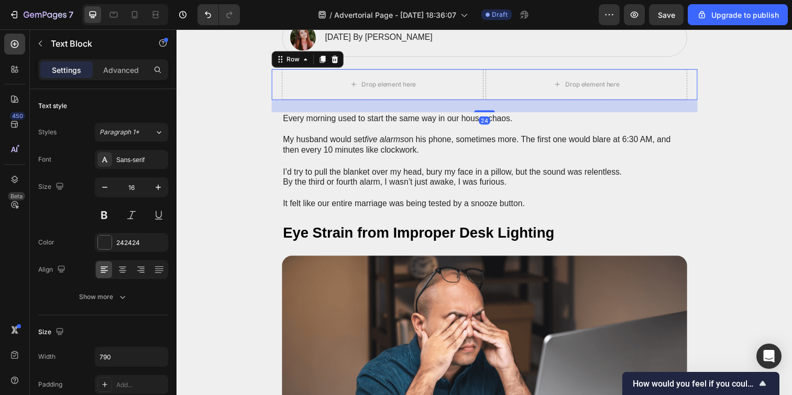
click at [278, 76] on div "Drop element here Drop element here Row 24" at bounding box center [490, 85] width 435 height 31
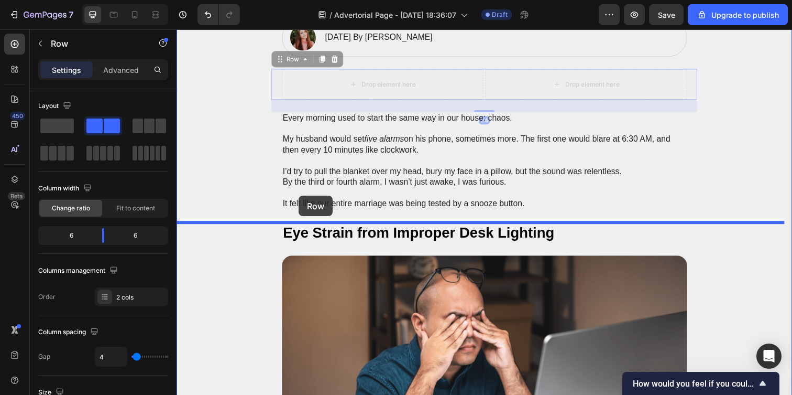
drag, startPoint x: 274, startPoint y: 60, endPoint x: 301, endPoint y: 199, distance: 142.0
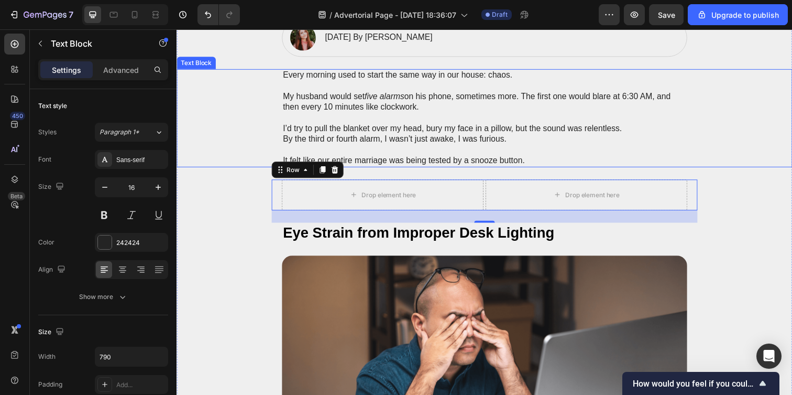
click at [267, 106] on div "Every morning used to start the same way in our house: chaos. My husband would …" at bounding box center [491, 120] width 608 height 100
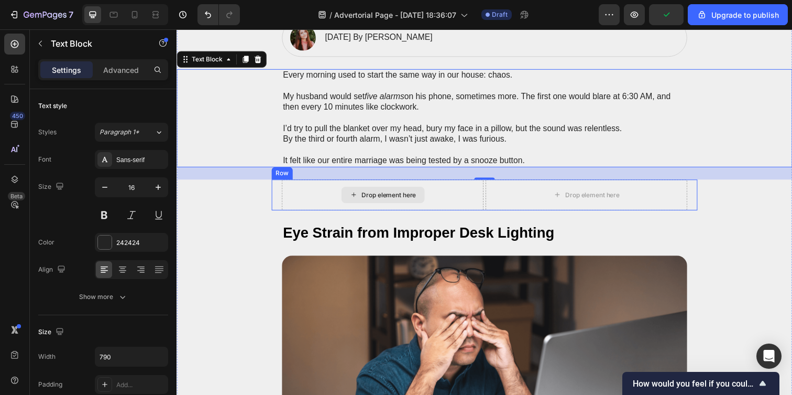
click at [375, 198] on div "Drop element here" at bounding box center [394, 198] width 56 height 8
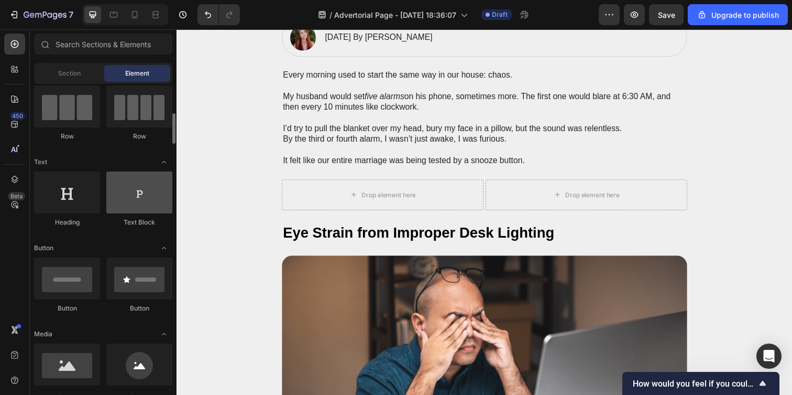
scroll to position [165, 0]
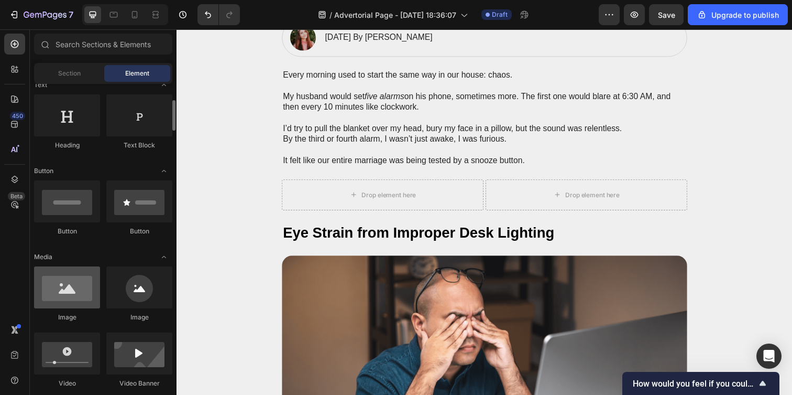
click at [78, 293] on div at bounding box center [67, 287] width 66 height 42
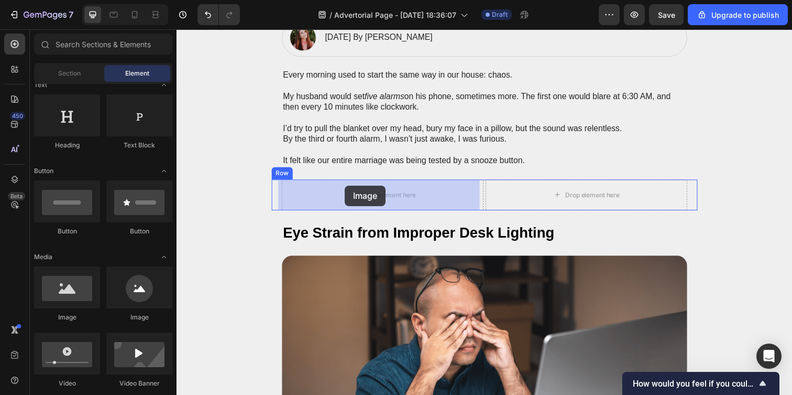
drag, startPoint x: 254, startPoint y: 323, endPoint x: 348, endPoint y: 189, distance: 164.4
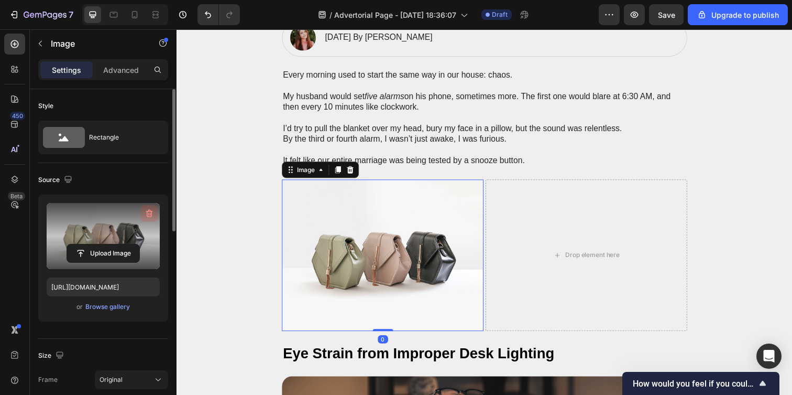
click at [144, 214] on icon "button" at bounding box center [149, 213] width 10 height 10
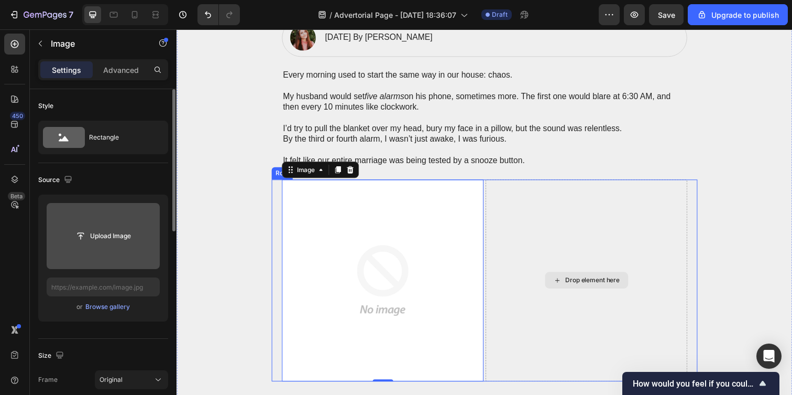
click at [537, 224] on div "Drop element here" at bounding box center [595, 285] width 206 height 206
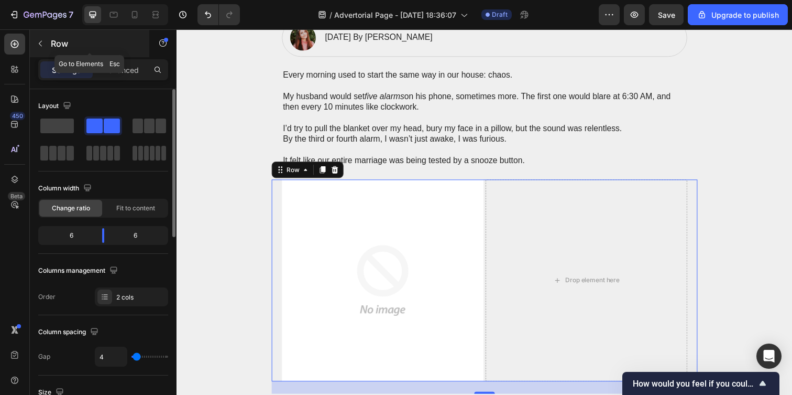
click at [39, 47] on icon "button" at bounding box center [40, 43] width 8 height 8
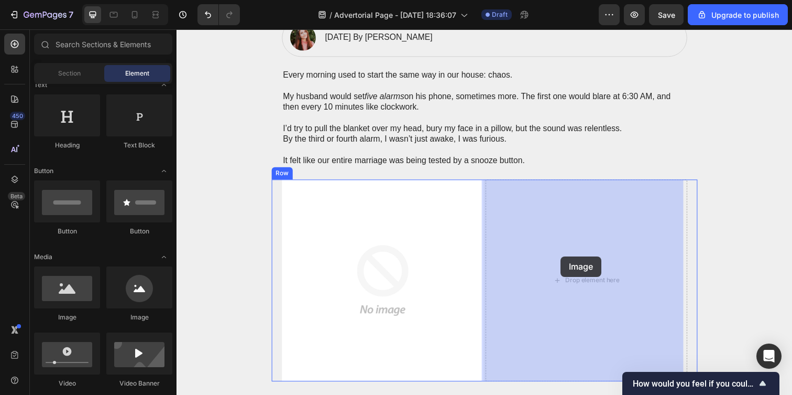
drag, startPoint x: 239, startPoint y: 319, endPoint x: 569, endPoint y: 261, distance: 335.1
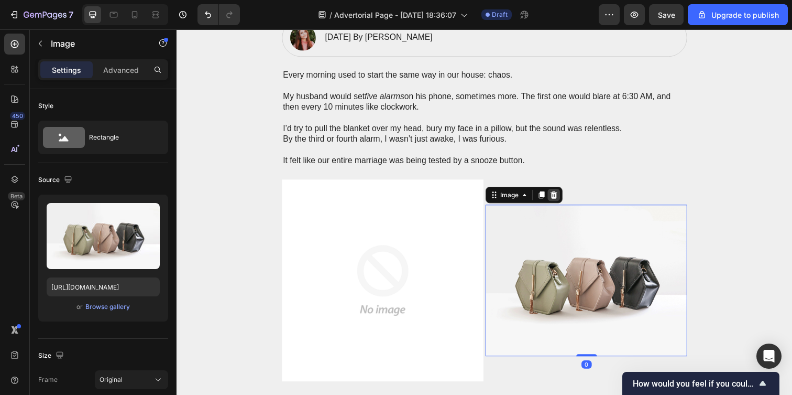
click at [557, 195] on icon at bounding box center [561, 198] width 8 height 8
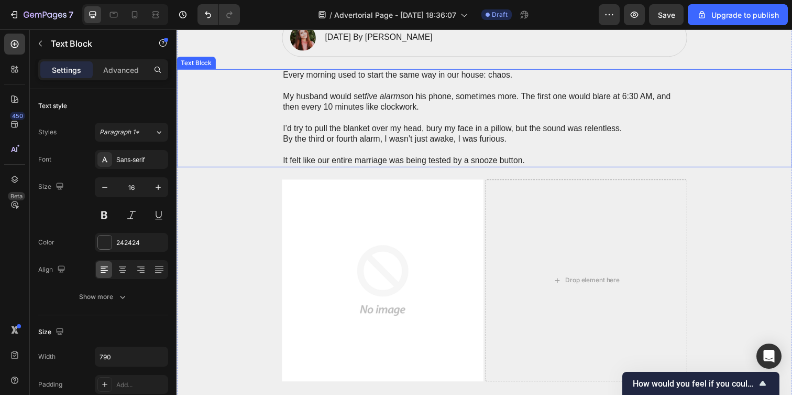
click at [750, 150] on div "Every morning used to start the same way in our house: chaos. My husband would …" at bounding box center [491, 120] width 608 height 100
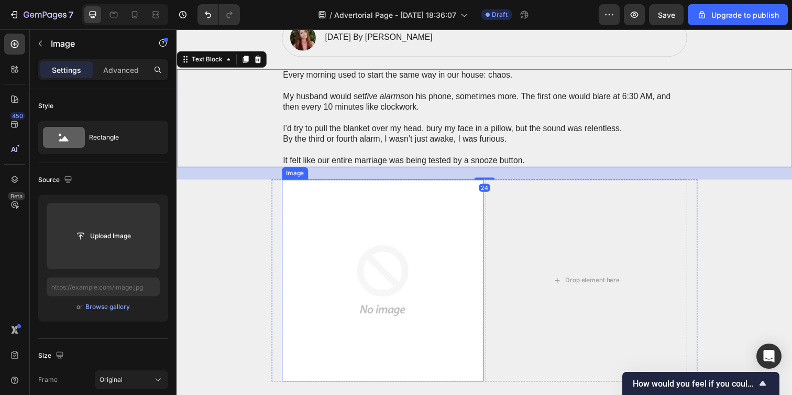
click at [435, 239] on img at bounding box center [387, 285] width 206 height 206
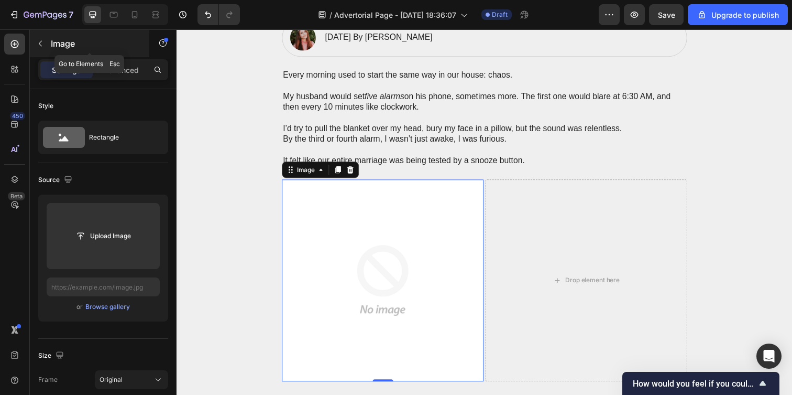
click at [38, 43] on icon "button" at bounding box center [40, 43] width 8 height 8
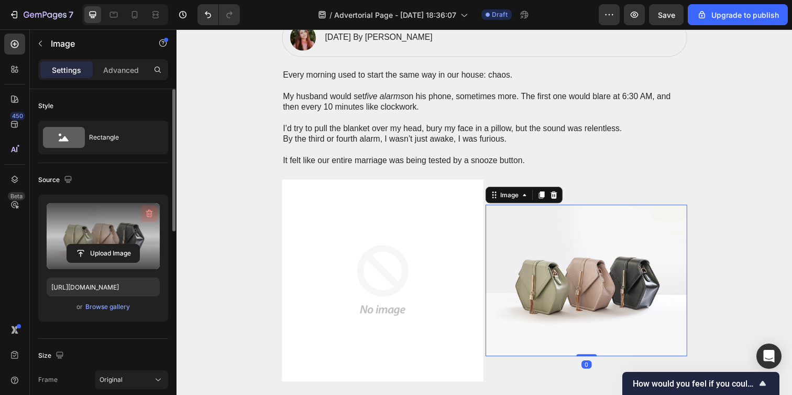
click at [148, 213] on icon "button" at bounding box center [149, 213] width 10 height 10
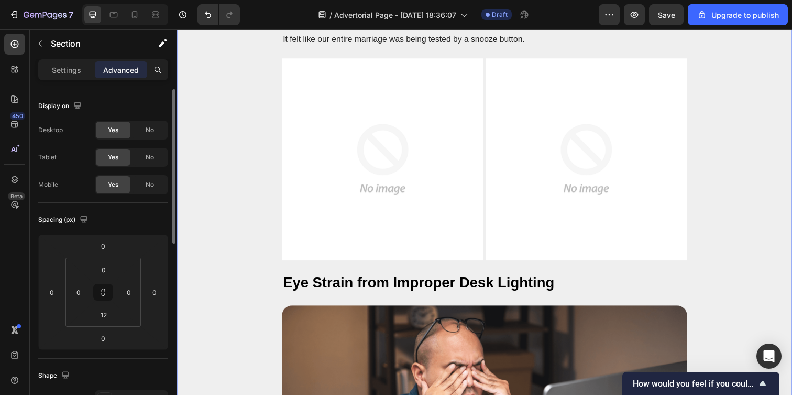
scroll to position [301, 0]
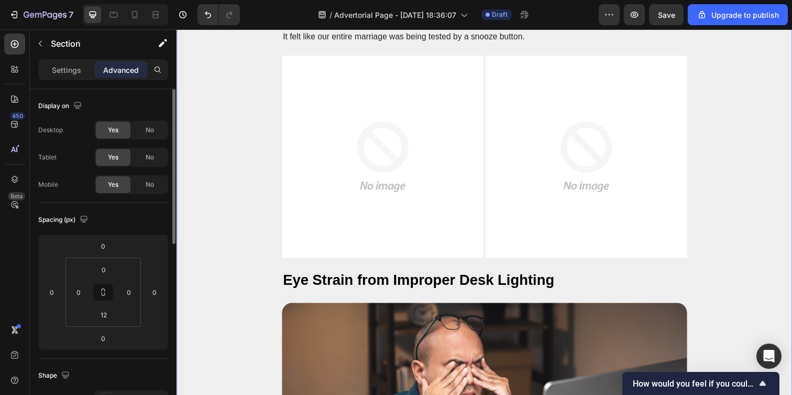
click at [261, 268] on div "W AKE L OOP Heading Row How One Simple Wristband Stopped the Morning Fights Wit…" at bounding box center [491, 354] width 629 height 1183
click at [41, 42] on icon "button" at bounding box center [40, 43] width 8 height 8
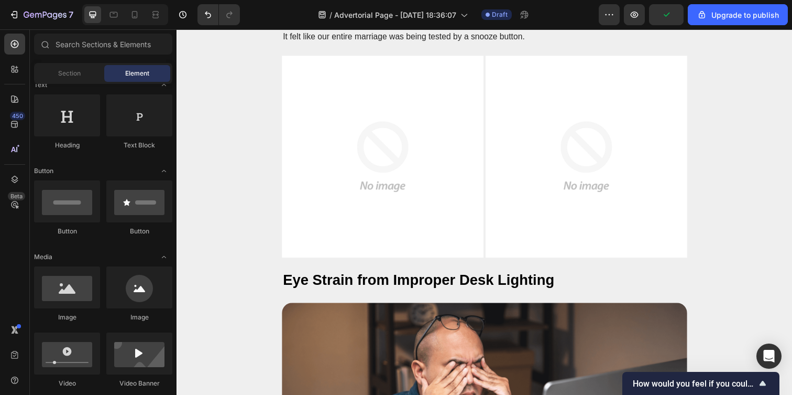
scroll to position [82, 0]
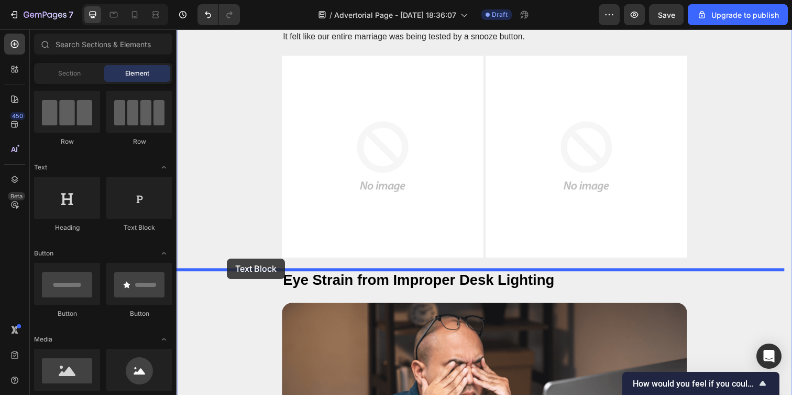
drag, startPoint x: 300, startPoint y: 227, endPoint x: 228, endPoint y: 263, distance: 80.4
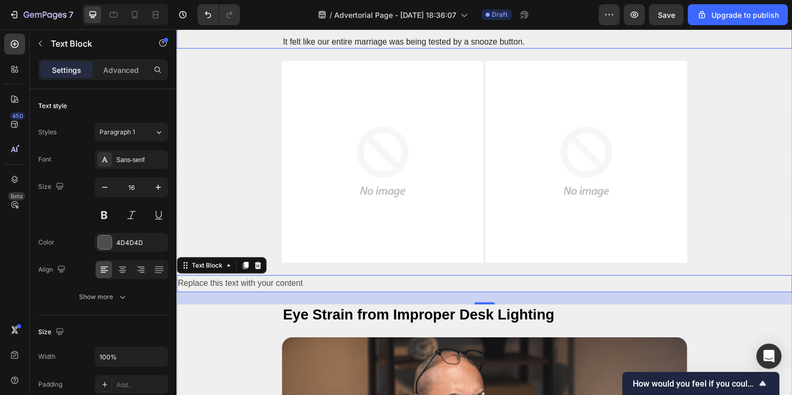
scroll to position [322, 0]
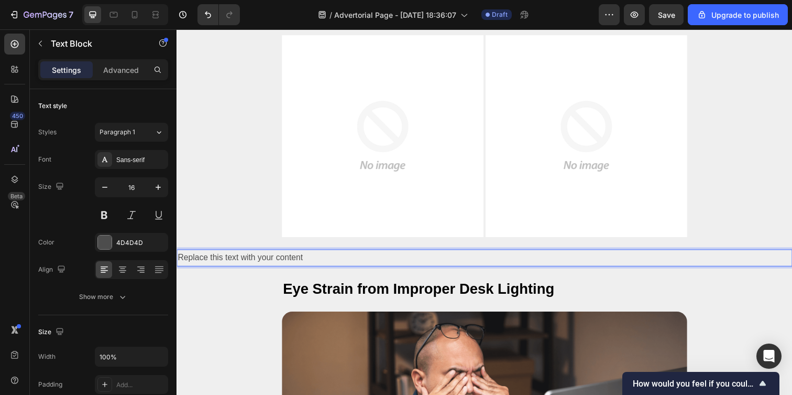
click at [303, 260] on div "Replace this text with your content" at bounding box center [491, 262] width 629 height 17
click at [303, 260] on p "Replace this text with your content" at bounding box center [491, 262] width 627 height 15
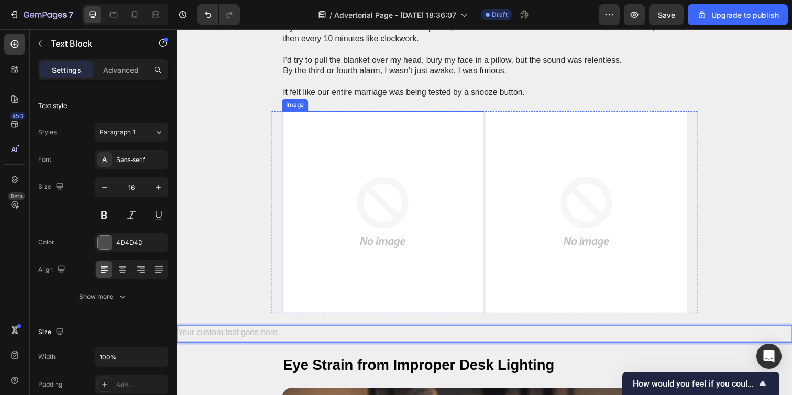
scroll to position [244, 0]
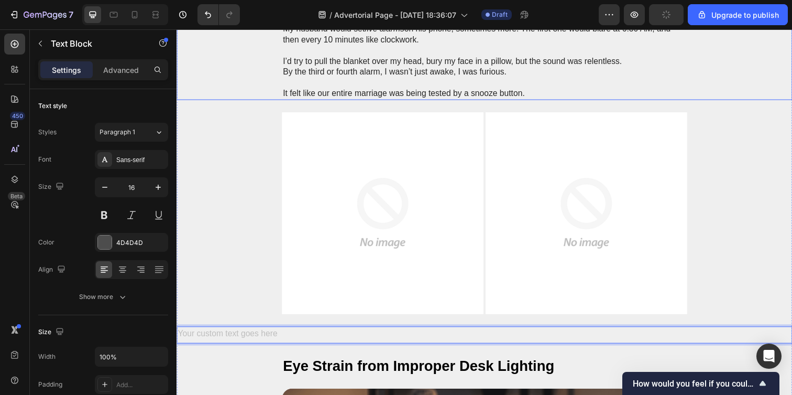
click at [322, 78] on p at bounding box center [491, 83] width 412 height 11
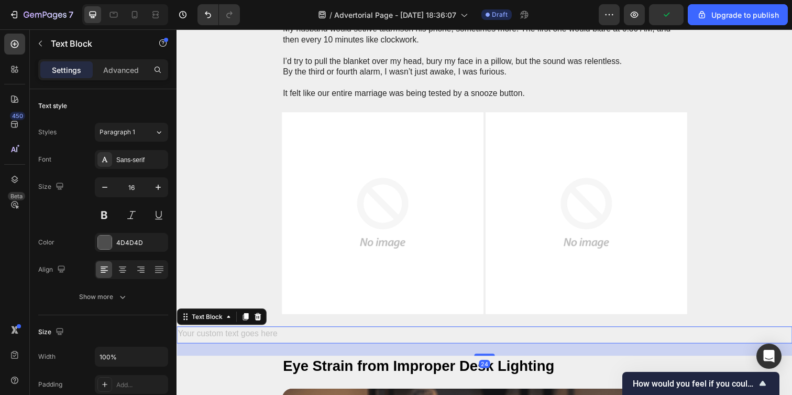
click at [287, 340] on div "Rich Text Editor. Editing area: main" at bounding box center [491, 340] width 629 height 17
click at [140, 135] on div "Paragraph 1" at bounding box center [121, 131] width 42 height 9
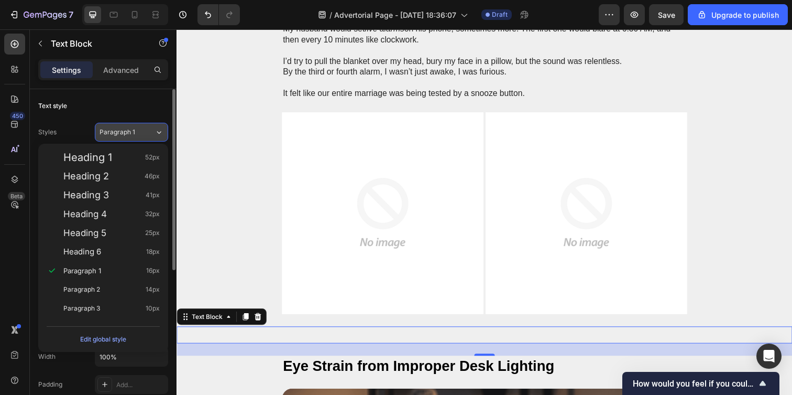
click at [142, 134] on div "Paragraph 1" at bounding box center [127, 131] width 55 height 9
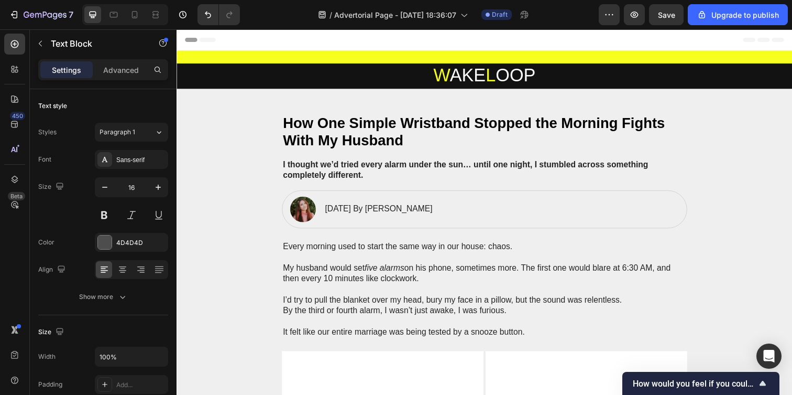
scroll to position [244, 0]
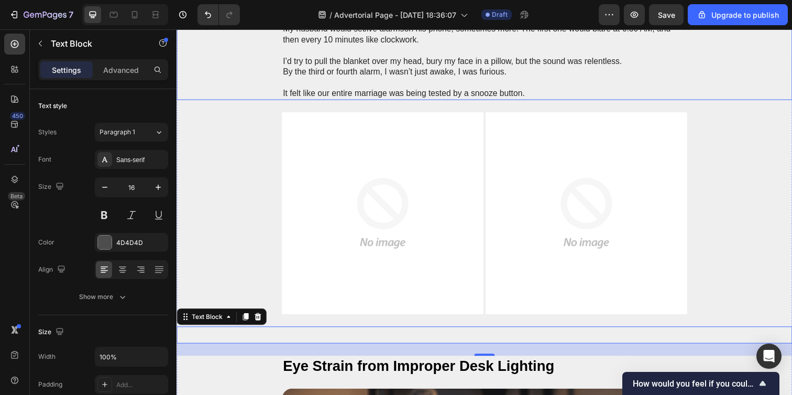
click at [363, 54] on p at bounding box center [491, 51] width 412 height 11
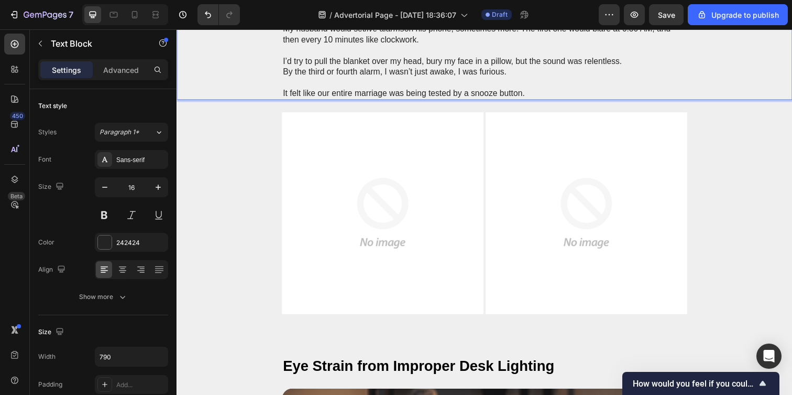
click at [361, 60] on p "I’d try to pull the blanket over my head, bury my face in a pillow, but the sou…" at bounding box center [491, 62] width 412 height 11
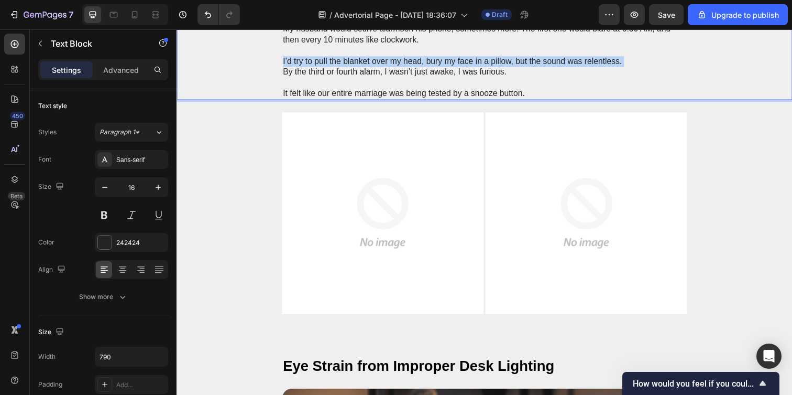
click at [361, 60] on p "I’d try to pull the blanket over my head, bury my face in a pillow, but the sou…" at bounding box center [491, 62] width 412 height 11
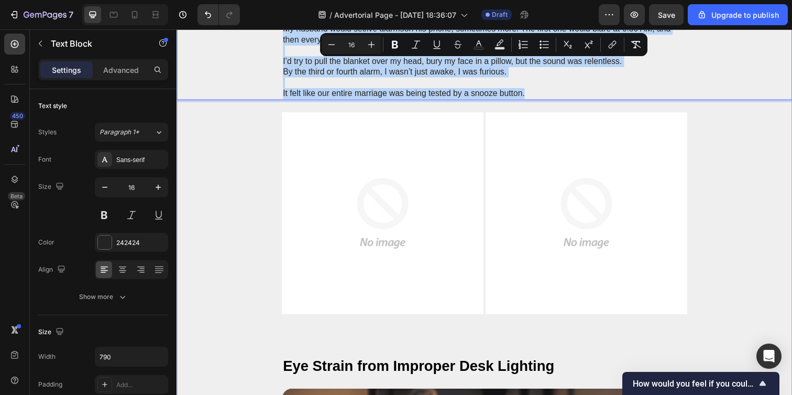
copy div "Every morning used to start the same way in our house: chaos. My husband would …"
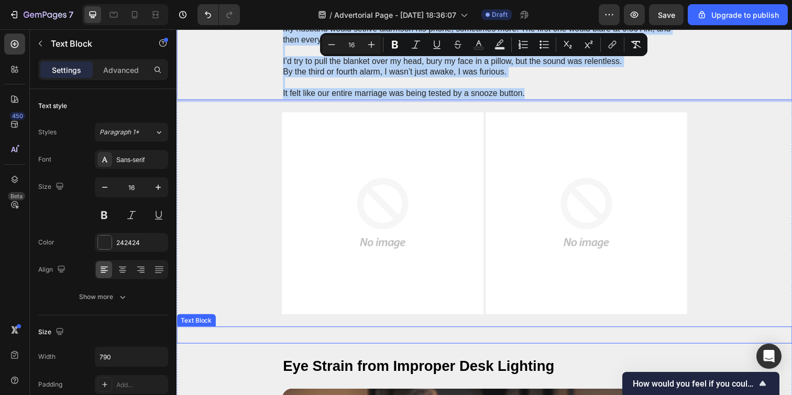
click at [333, 340] on p "Rich Text Editor. Editing area: main" at bounding box center [491, 340] width 627 height 15
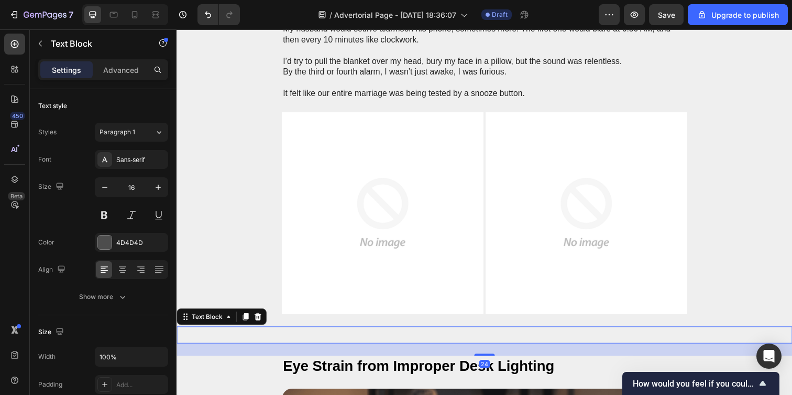
click at [334, 340] on div "Rich Text Editor. Editing area: main" at bounding box center [491, 340] width 629 height 17
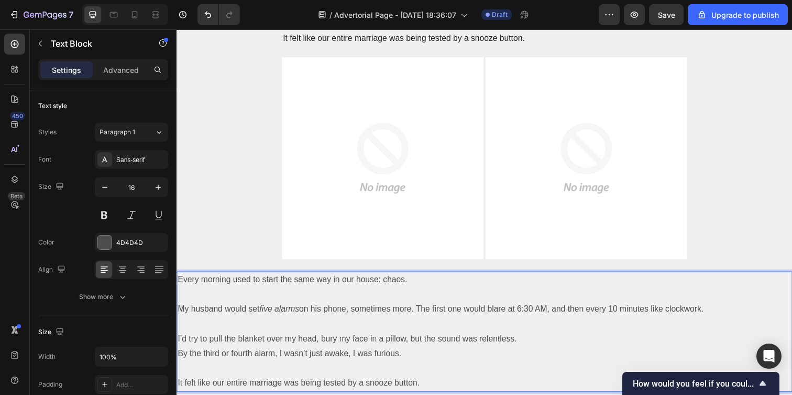
scroll to position [303, 0]
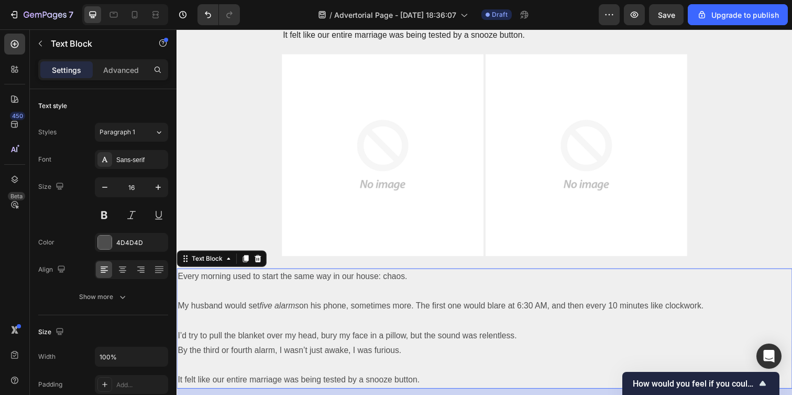
click at [221, 315] on p "My husband would set five alarms on his phone, sometimes more. The first one wo…" at bounding box center [491, 311] width 627 height 15
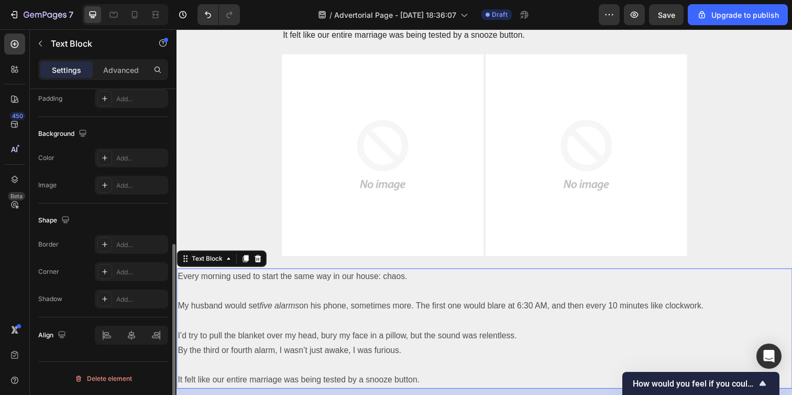
scroll to position [0, 0]
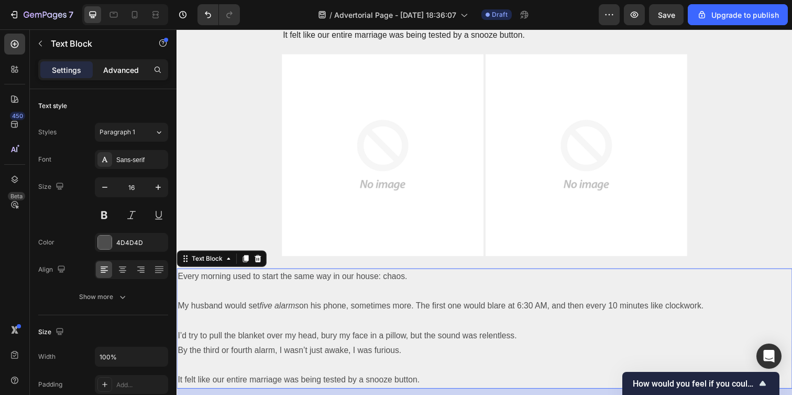
click at [102, 71] on div "Advanced" at bounding box center [121, 69] width 52 height 17
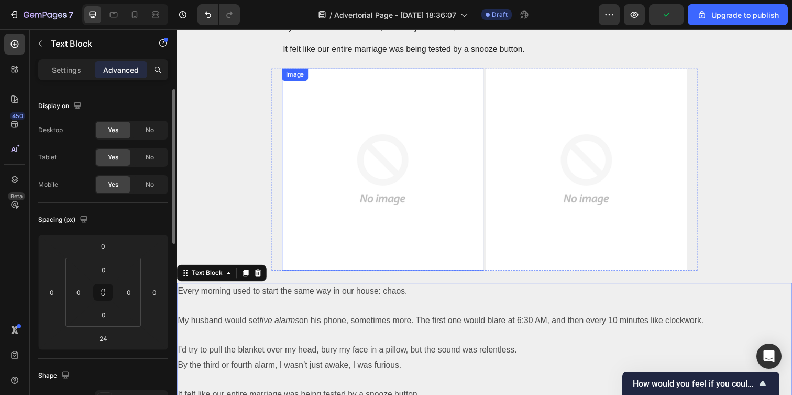
scroll to position [221, 0]
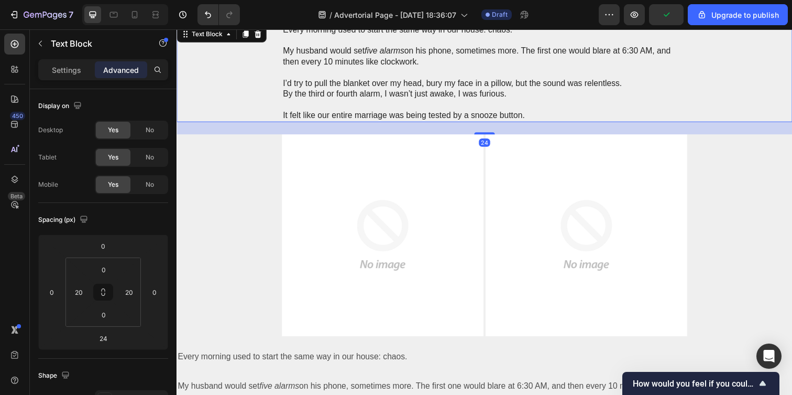
click at [304, 90] on p "By the third or fourth alarm, I wasn’t just awake, I was furious." at bounding box center [491, 95] width 412 height 11
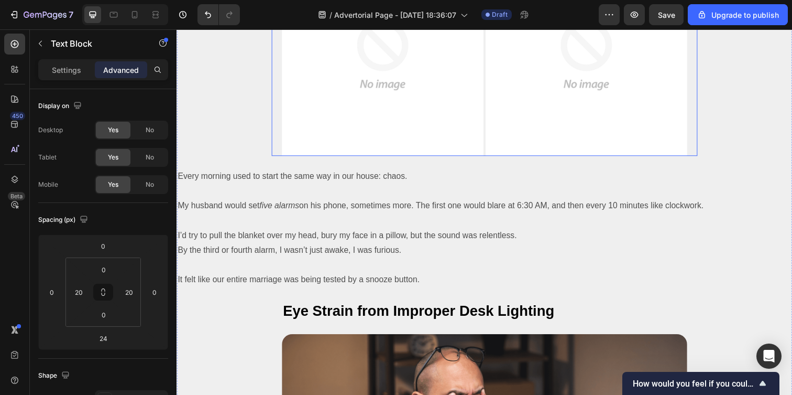
scroll to position [420, 0]
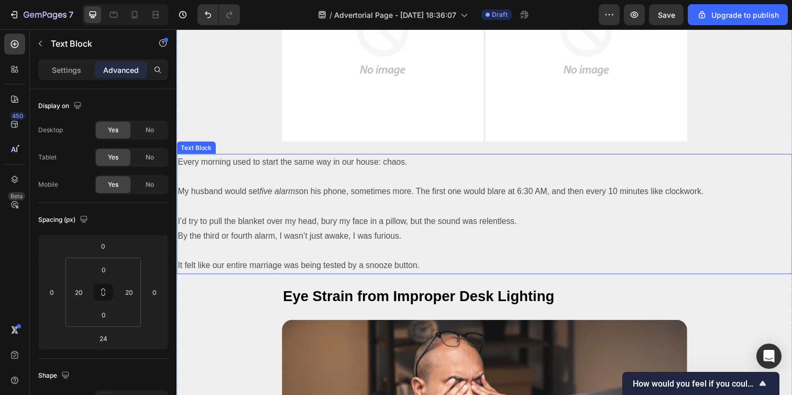
click at [294, 218] on p "I’d try to pull the blanket over my head, bury my face in a pillow, but the sou…" at bounding box center [491, 224] width 627 height 15
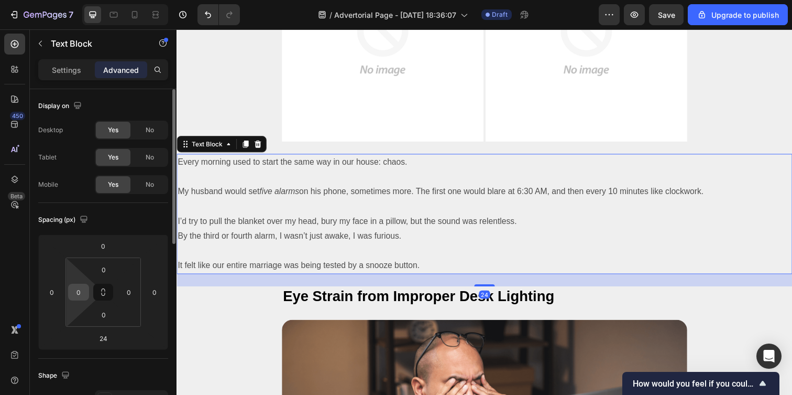
click at [79, 294] on input "0" at bounding box center [79, 292] width 16 height 16
type input "20"
click at [132, 292] on input "0" at bounding box center [129, 292] width 16 height 16
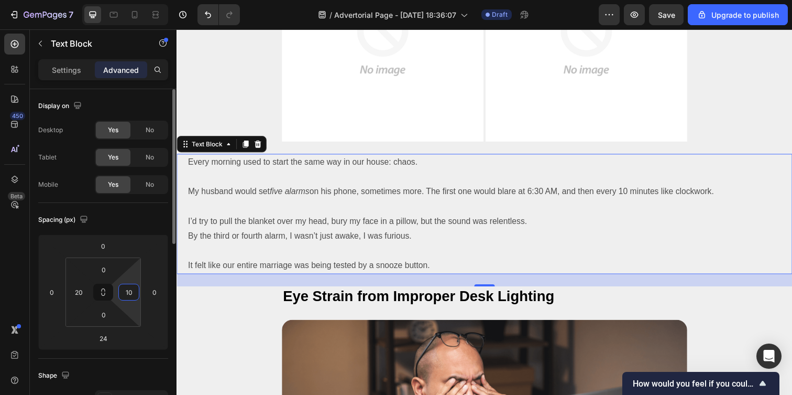
type input "1"
type input "20"
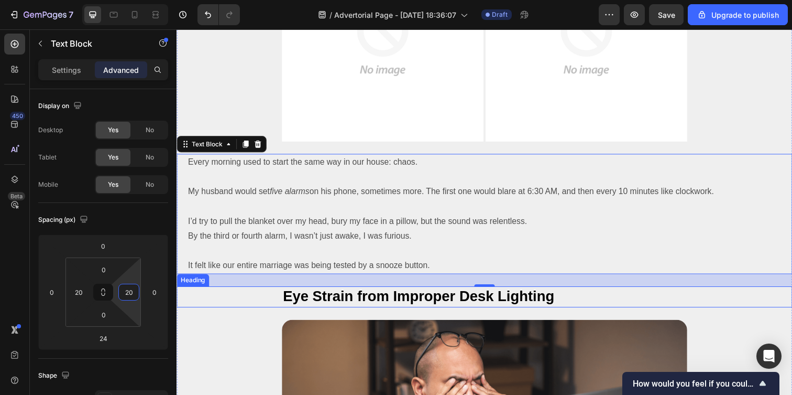
click at [246, 311] on div "Eye Strain from Improper Desk Lighting" at bounding box center [491, 301] width 608 height 21
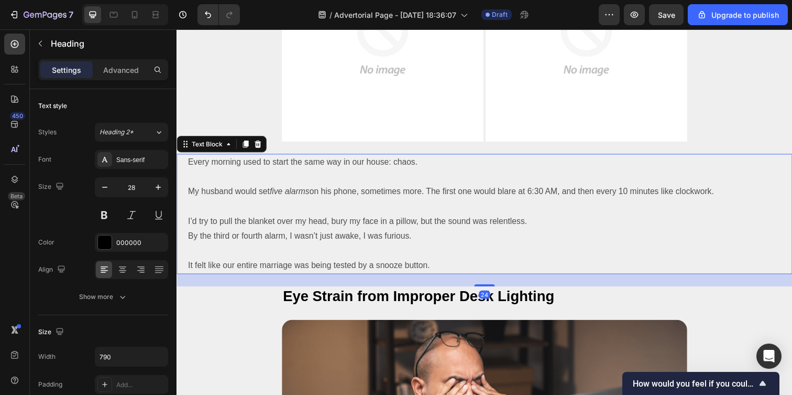
click at [267, 224] on p "I’d try to pull the blanket over my head, bury my face in a pillow, but the sou…" at bounding box center [491, 224] width 606 height 15
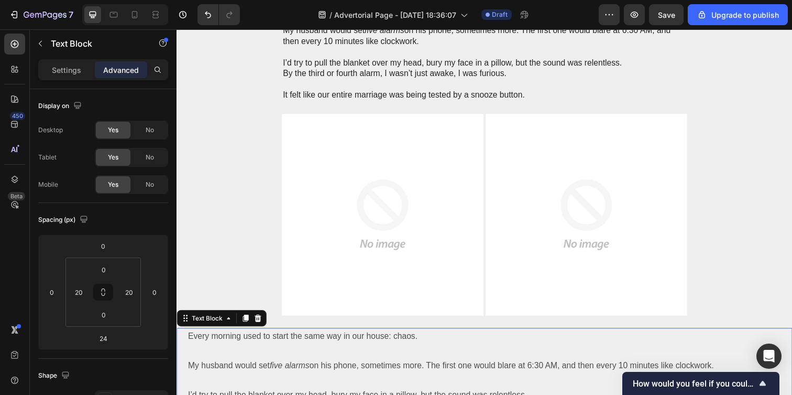
scroll to position [204, 0]
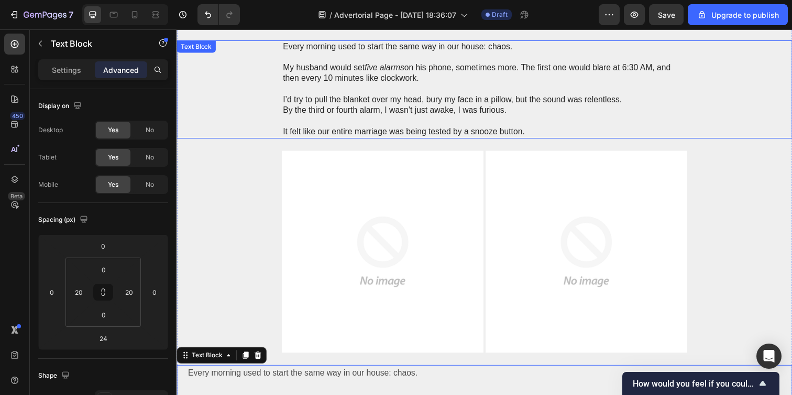
click at [337, 124] on p "Rich Text Editor. Editing area: main" at bounding box center [491, 122] width 412 height 11
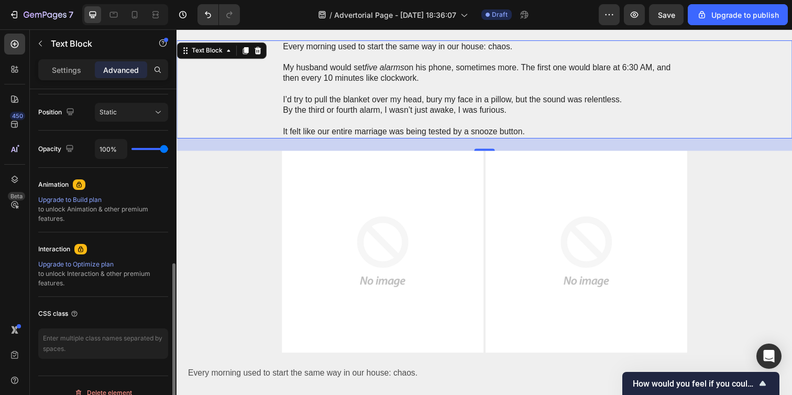
scroll to position [0, 0]
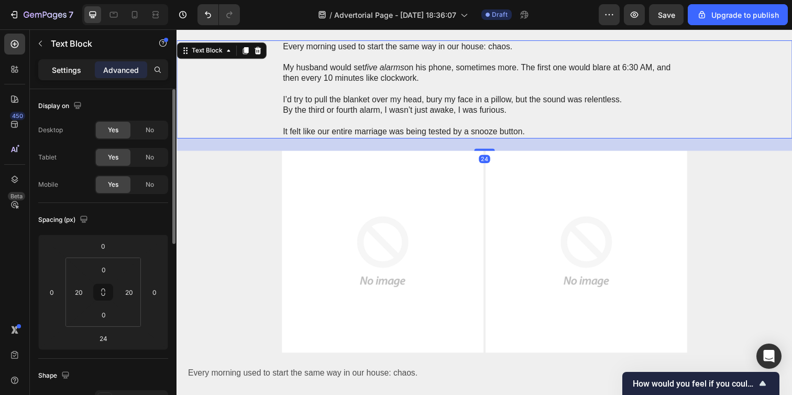
click at [65, 73] on p "Settings" at bounding box center [66, 69] width 29 height 11
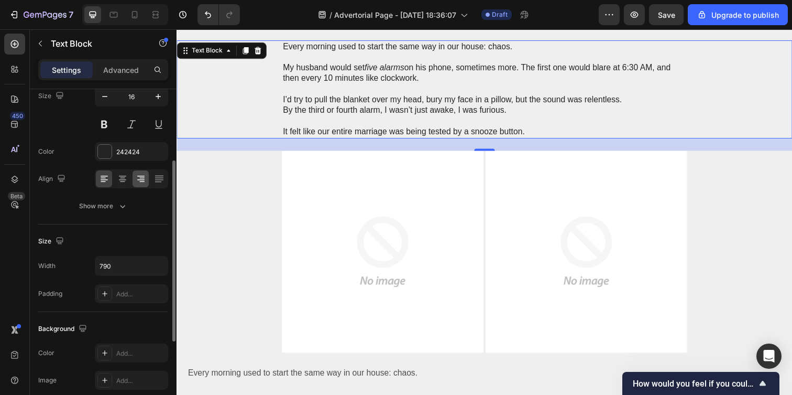
scroll to position [143, 0]
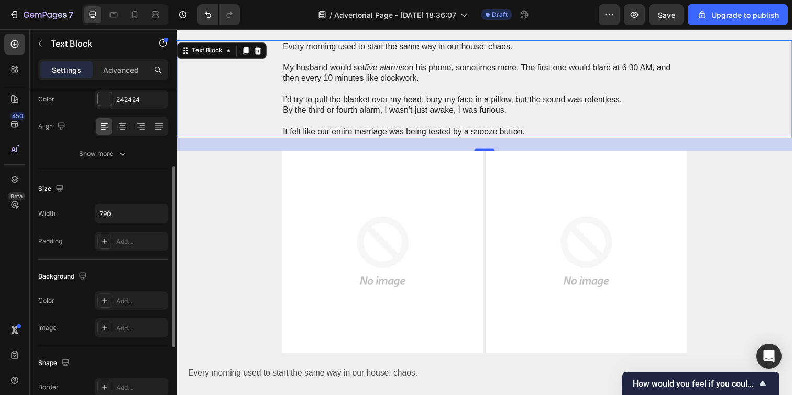
click at [105, 163] on div "Text style Styles Paragraph 1* Font Sans-serif Size 16 Color 242424 Align Show …" at bounding box center [103, 59] width 130 height 226
click at [106, 157] on div "Show more" at bounding box center [103, 153] width 49 height 10
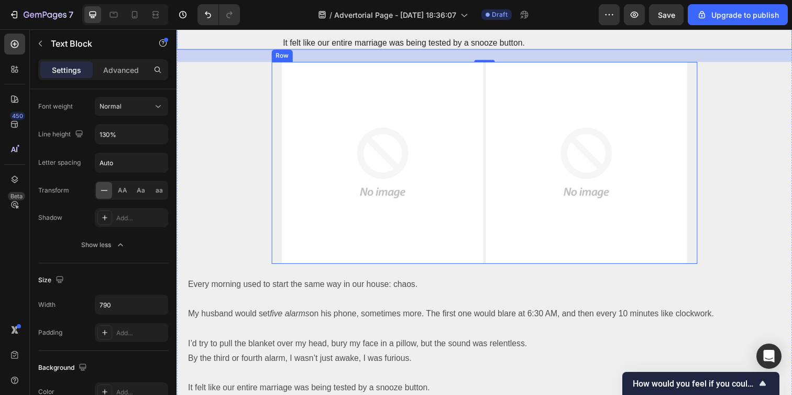
scroll to position [298, 0]
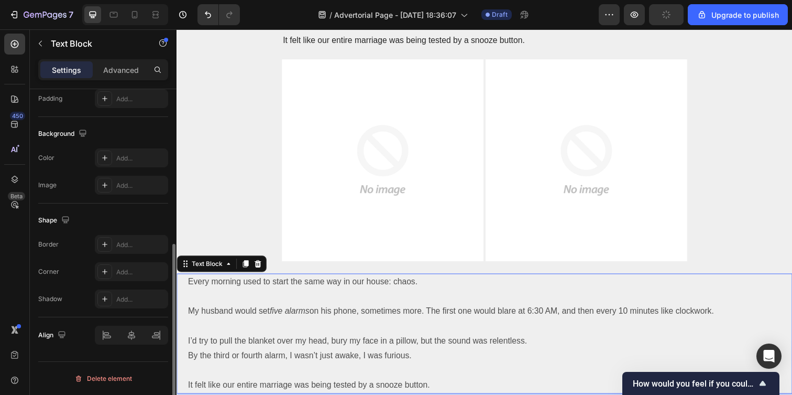
click at [227, 314] on p "My husband would set five alarms on his phone, sometimes more. The first one wo…" at bounding box center [491, 316] width 606 height 15
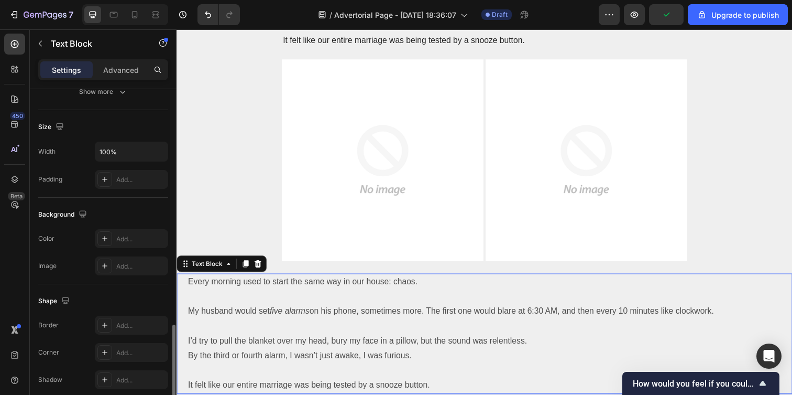
scroll to position [126, 0]
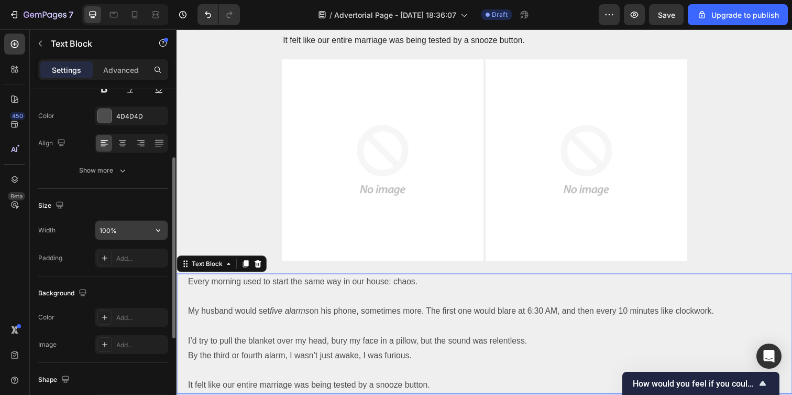
click at [124, 228] on input "100%" at bounding box center [131, 230] width 72 height 19
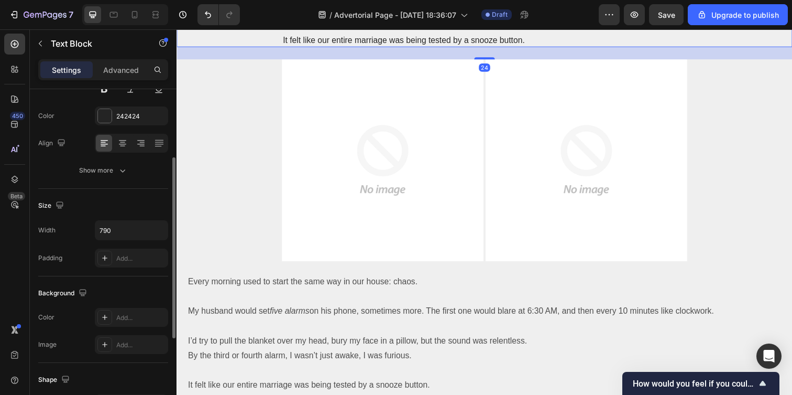
click at [292, 36] on p "It felt like our entire marriage was being tested by a snooze button." at bounding box center [491, 40] width 412 height 11
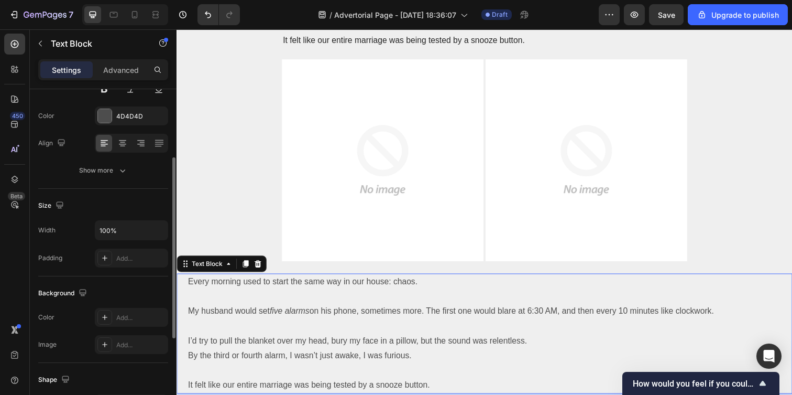
click at [280, 318] on icon "five alarms" at bounding box center [291, 316] width 40 height 9
click at [124, 235] on input "100%" at bounding box center [131, 230] width 72 height 19
click at [165, 231] on button "button" at bounding box center [158, 230] width 19 height 19
click at [122, 231] on input "100%" at bounding box center [131, 230] width 72 height 19
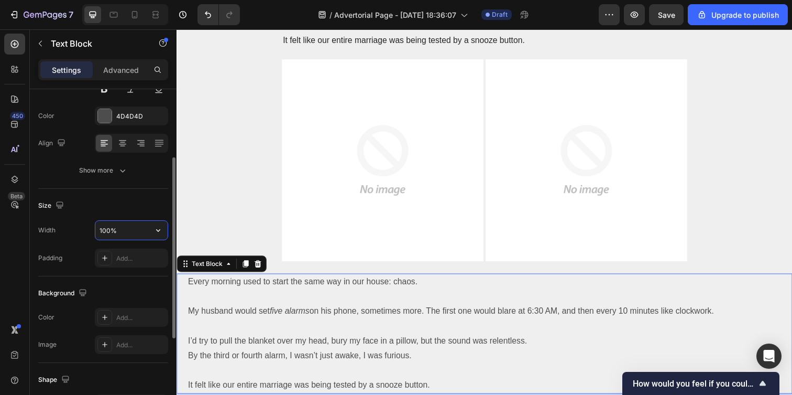
click at [122, 231] on input "100%" at bounding box center [131, 230] width 72 height 19
click at [124, 235] on input "100%" at bounding box center [131, 230] width 72 height 19
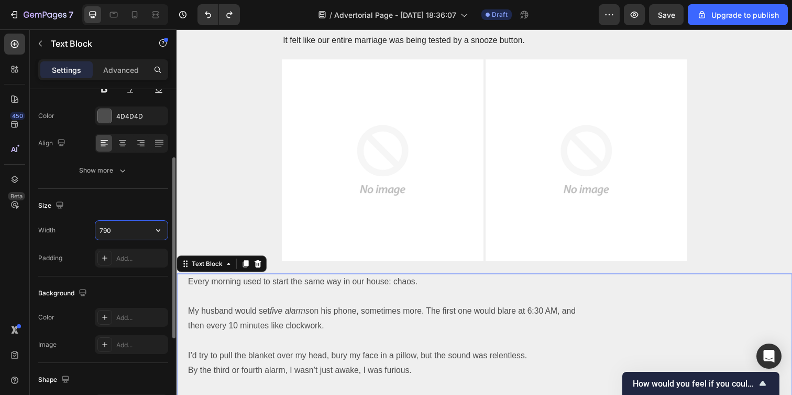
type input "100%"
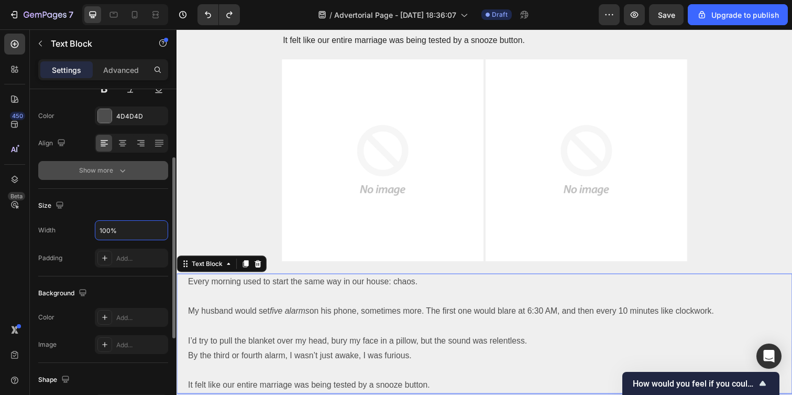
click at [111, 167] on div "Show more" at bounding box center [103, 170] width 49 height 10
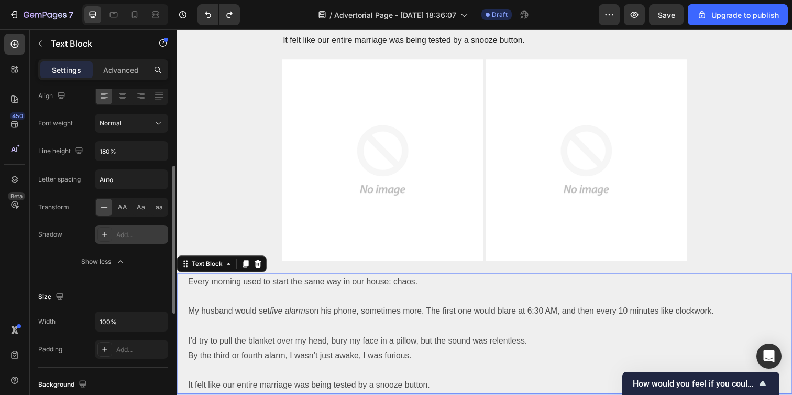
scroll to position [245, 0]
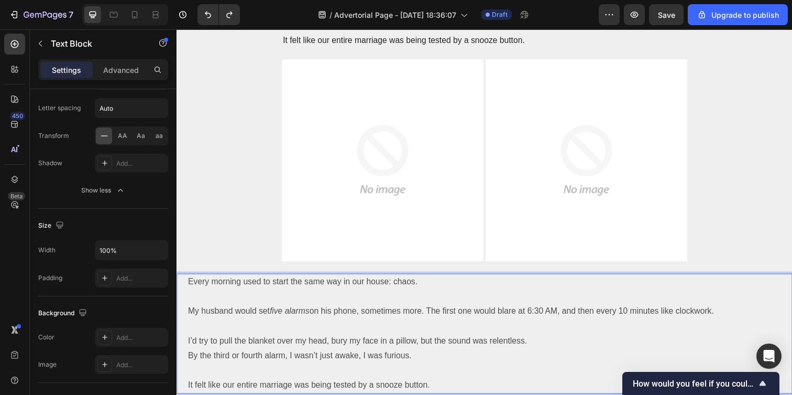
click at [190, 284] on p "Every morning used to start the same way in our house: chaos." at bounding box center [491, 286] width 606 height 15
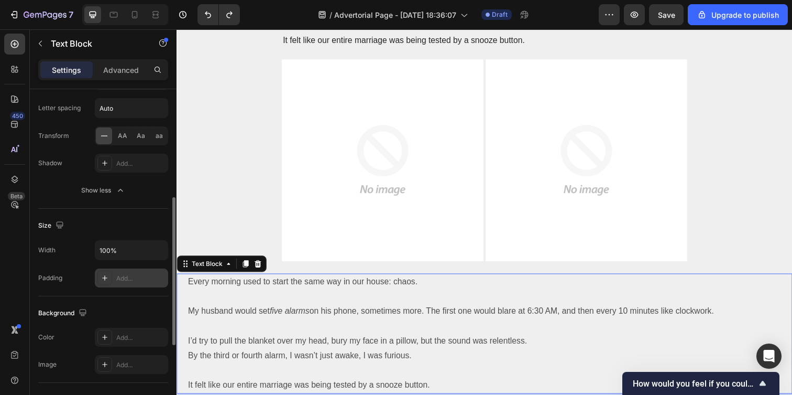
click at [165, 279] on div "Add..." at bounding box center [140, 277] width 49 height 9
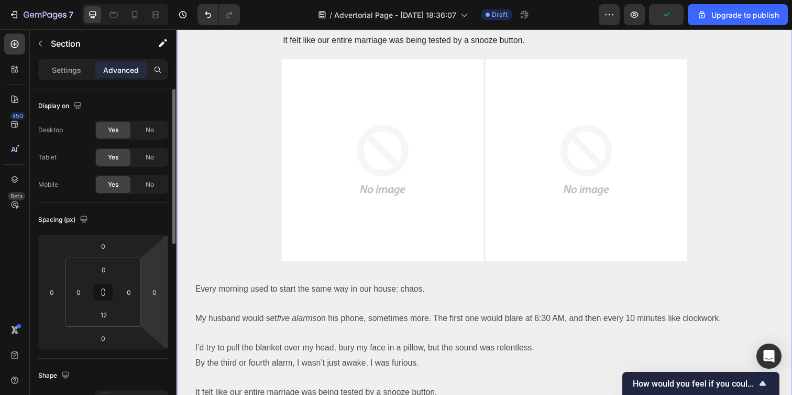
click at [219, 319] on p "My husband would set five alarms on his phone, sometimes more. The first one wo…" at bounding box center [490, 323] width 591 height 15
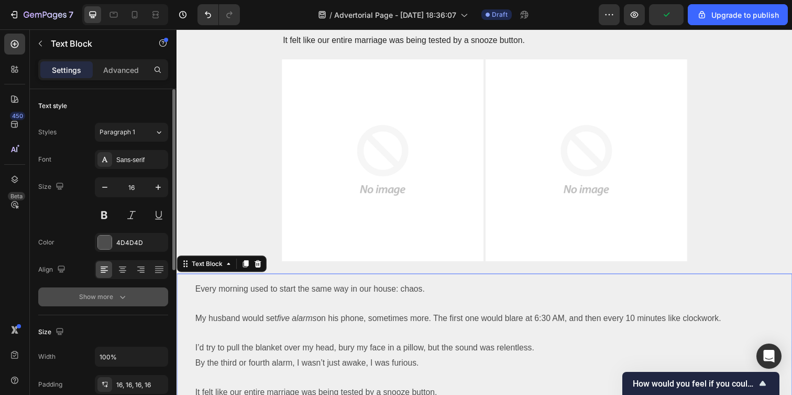
click at [125, 296] on icon "button" at bounding box center [122, 296] width 10 height 10
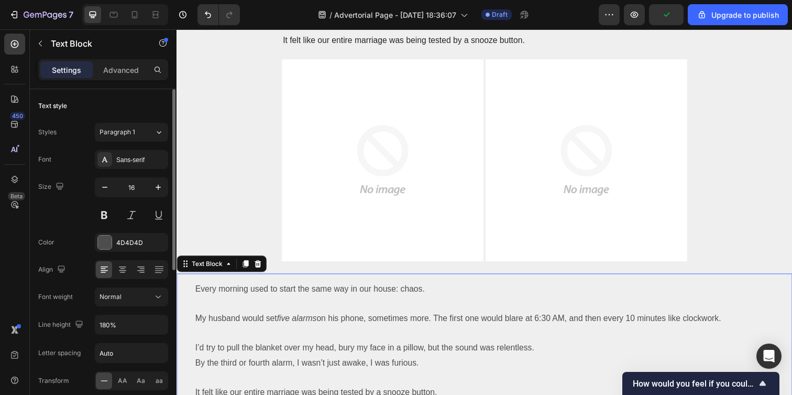
click at [125, 296] on div "Normal" at bounding box center [126, 296] width 53 height 9
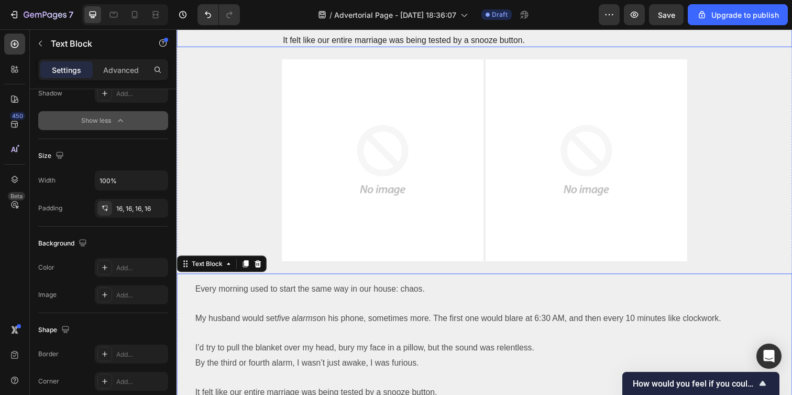
scroll to position [286, 0]
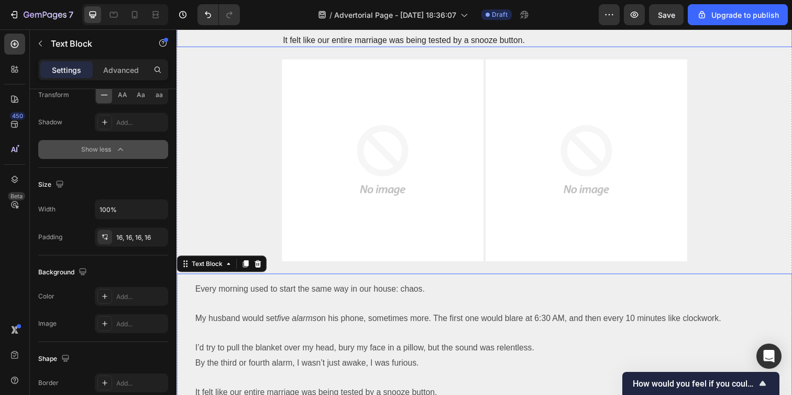
click at [317, 40] on p "It felt like our entire marriage was being tested by a snooze button." at bounding box center [491, 40] width 412 height 11
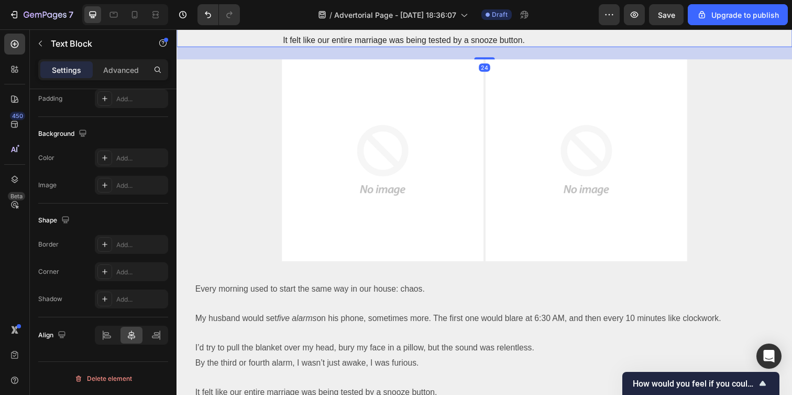
scroll to position [214, 0]
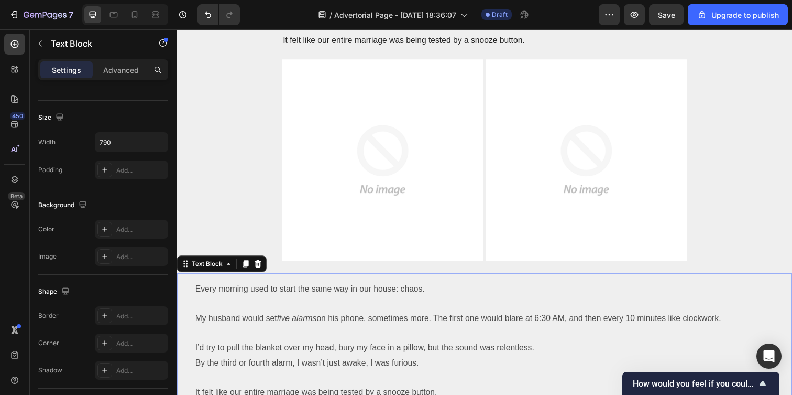
click at [254, 311] on p "Rich Text Editor. Editing area: main" at bounding box center [490, 309] width 591 height 15
click at [124, 169] on div "16, 16, 16, 16" at bounding box center [131, 170] width 30 height 9
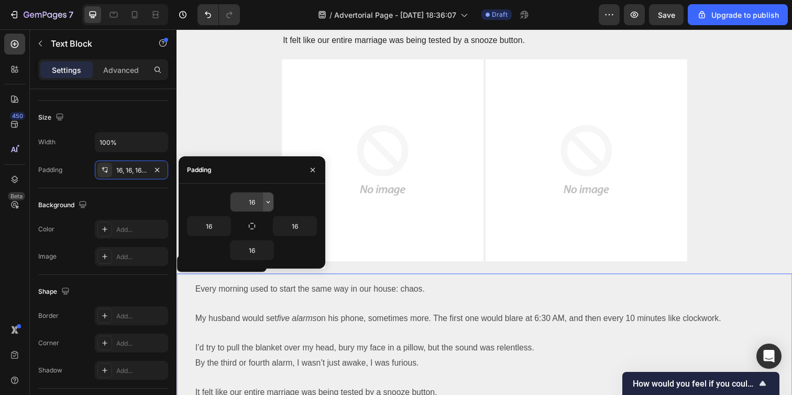
click at [265, 201] on icon "button" at bounding box center [268, 202] width 8 height 8
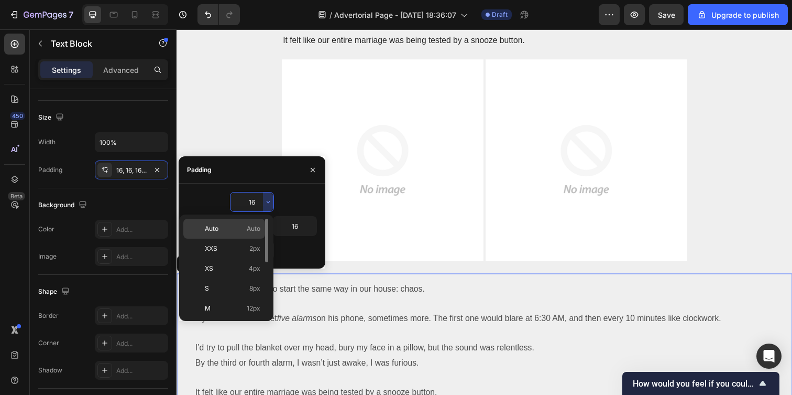
click at [251, 226] on span "Auto" at bounding box center [254, 228] width 14 height 9
type input "Auto"
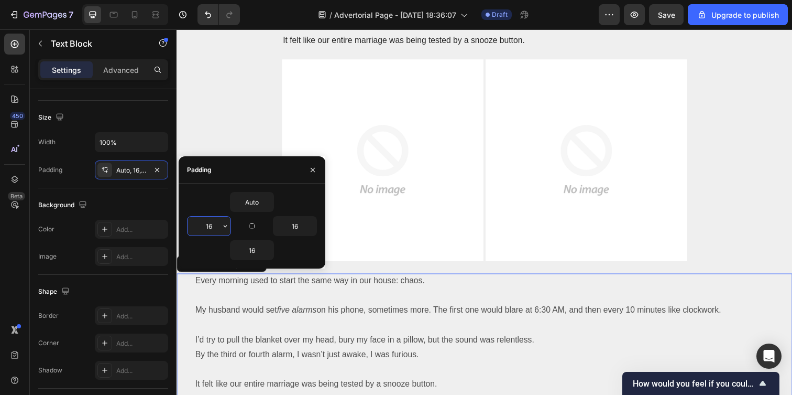
click at [205, 224] on input "16" at bounding box center [209, 225] width 43 height 19
click at [223, 224] on icon "button" at bounding box center [225, 226] width 8 height 8
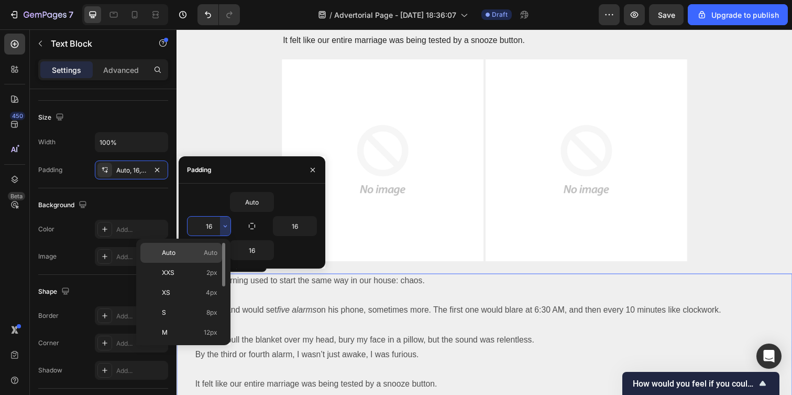
click at [210, 253] on span "Auto" at bounding box center [211, 252] width 14 height 9
type input "Auto"
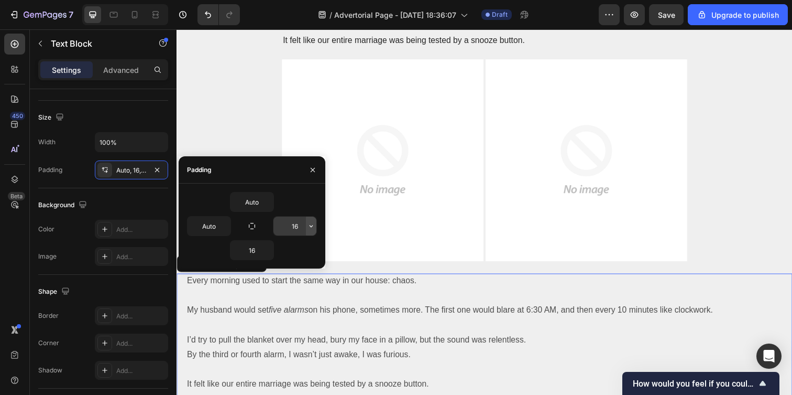
click at [313, 225] on icon "button" at bounding box center [311, 226] width 8 height 8
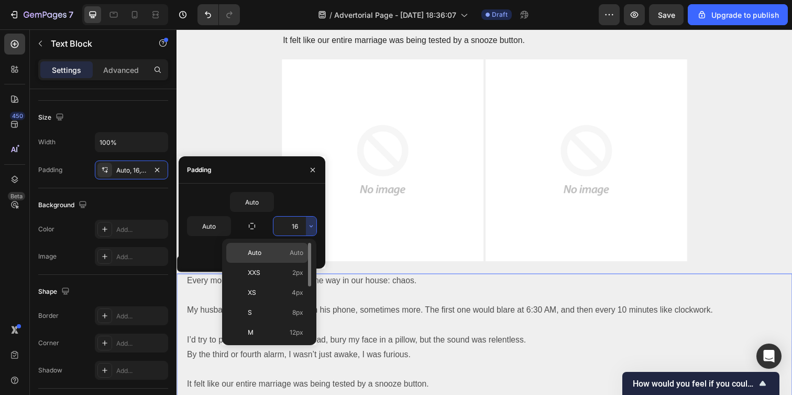
click at [298, 251] on span "Auto" at bounding box center [297, 252] width 14 height 9
type input "Auto"
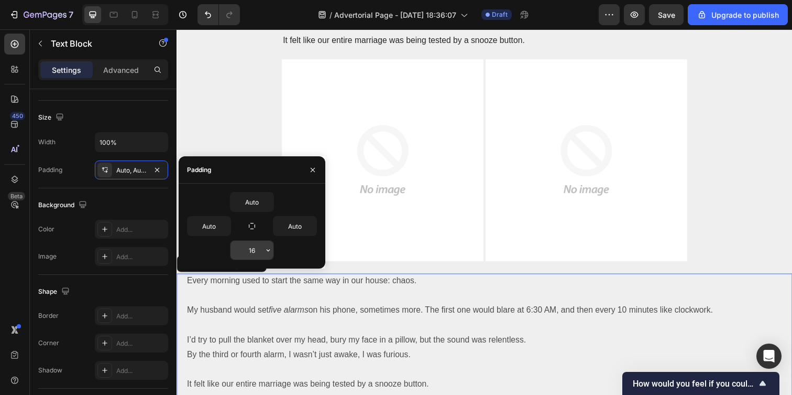
click at [260, 255] on input "16" at bounding box center [252, 249] width 43 height 19
click at [265, 251] on icon "button" at bounding box center [268, 250] width 8 height 8
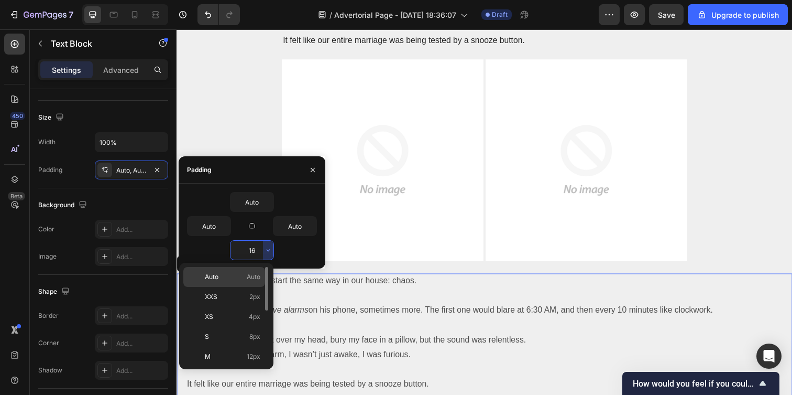
click at [252, 277] on span "Auto" at bounding box center [254, 276] width 14 height 9
type input "Auto"
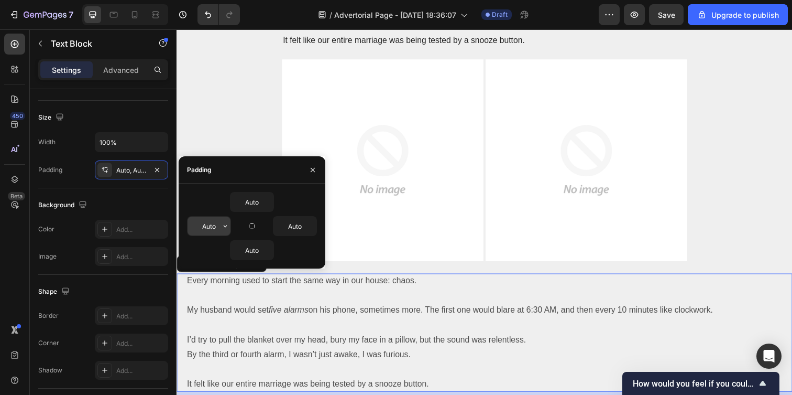
click at [213, 225] on input "Auto" at bounding box center [209, 225] width 43 height 19
type input "2"
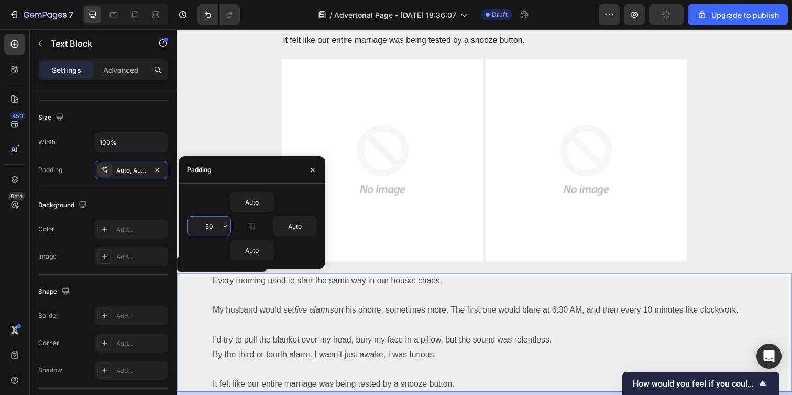
type input "5"
type input "1"
type input "3"
type input "7"
type input "3"
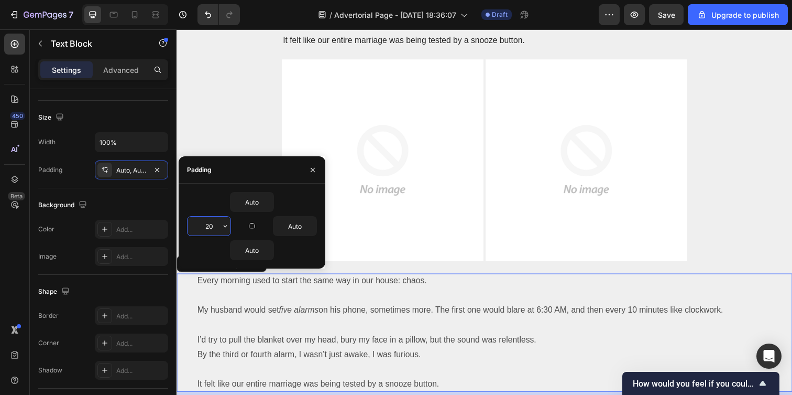
type input "2"
type input "180"
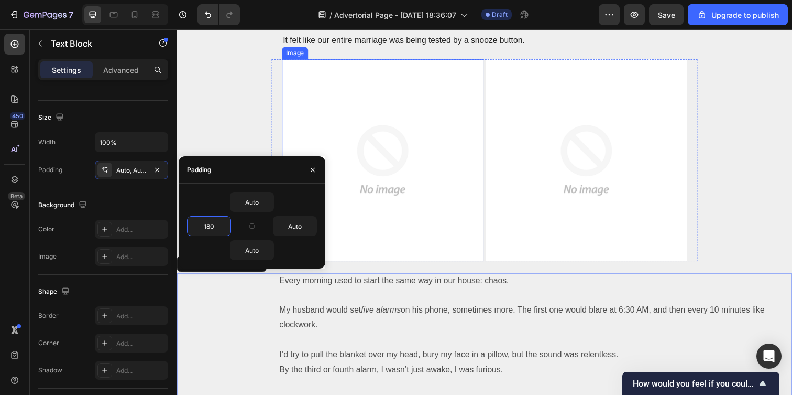
click at [376, 181] on img at bounding box center [387, 163] width 206 height 206
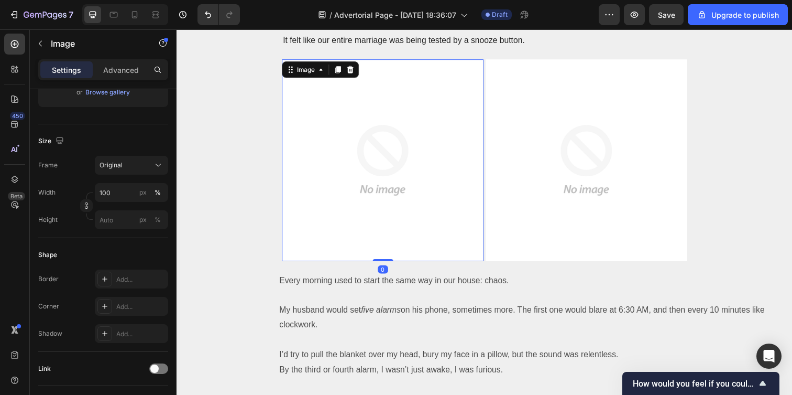
scroll to position [0, 0]
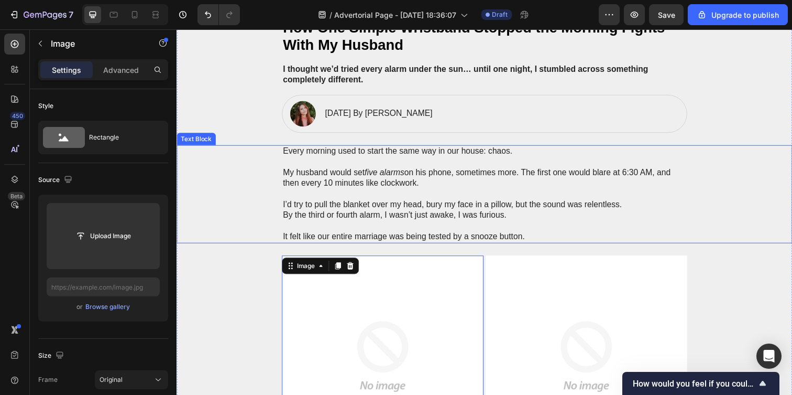
click at [309, 183] on p "My husband would set five alarms on his phone, sometimes more. The first one wo…" at bounding box center [491, 181] width 412 height 22
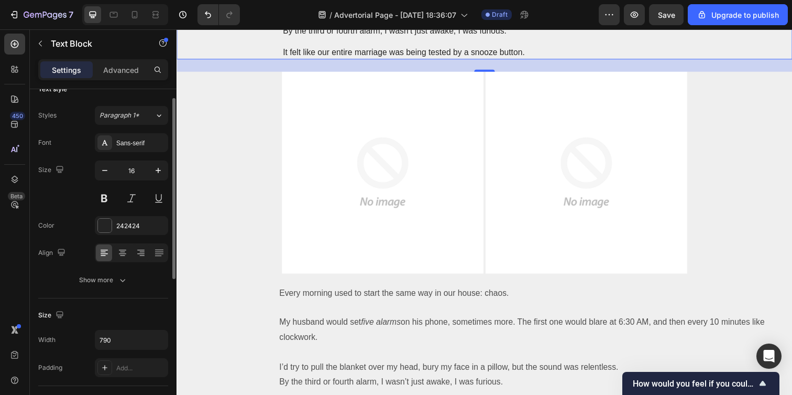
scroll to position [74, 0]
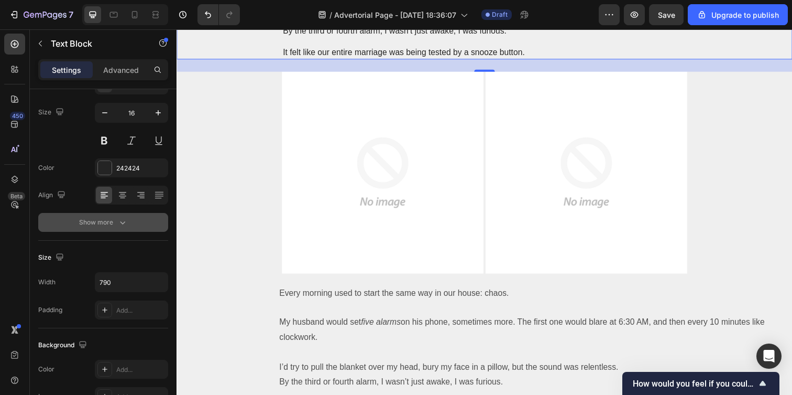
click at [116, 222] on div "Show more" at bounding box center [103, 222] width 49 height 10
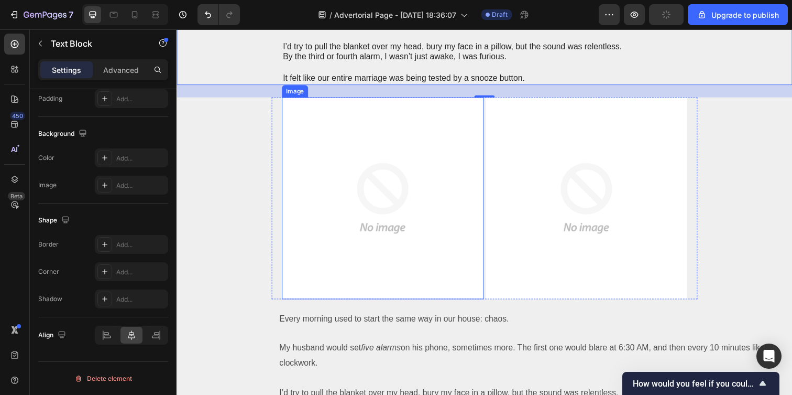
scroll to position [297, 0]
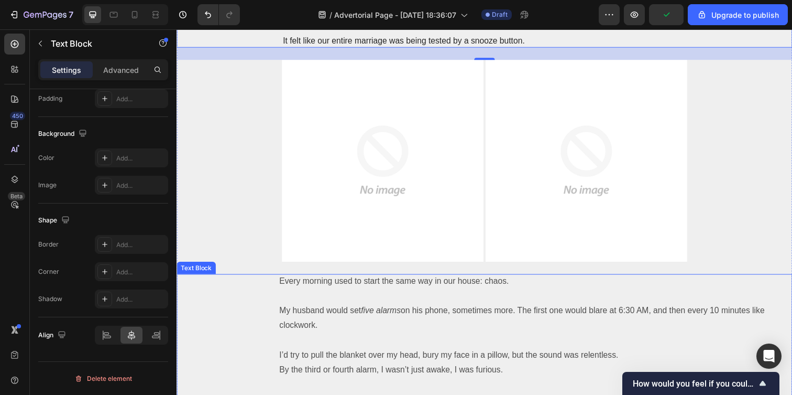
click at [377, 337] on p "My husband would set five alarms on his phone, sometimes more. The first one wo…" at bounding box center [537, 324] width 513 height 30
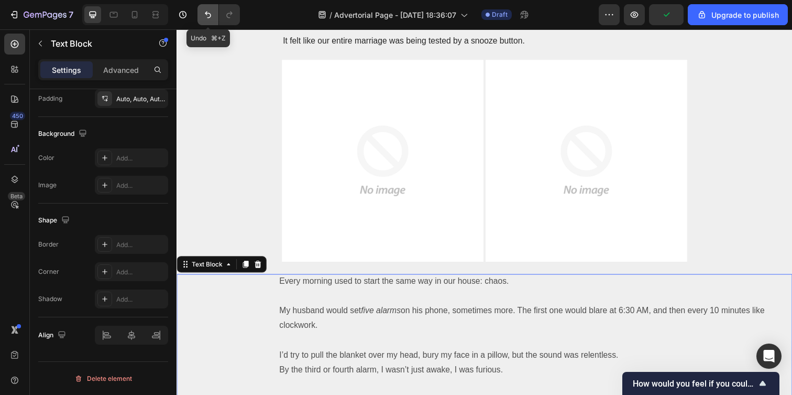
click at [204, 20] on button "Undo/Redo" at bounding box center [208, 14] width 21 height 21
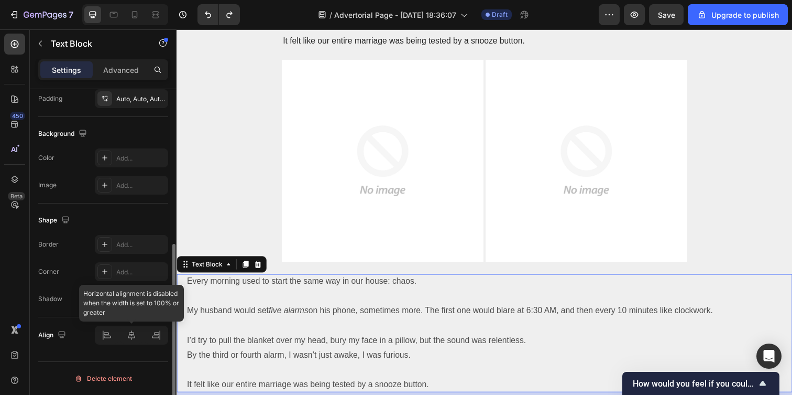
click at [156, 332] on div at bounding box center [131, 334] width 73 height 19
click at [132, 333] on div at bounding box center [131, 334] width 73 height 19
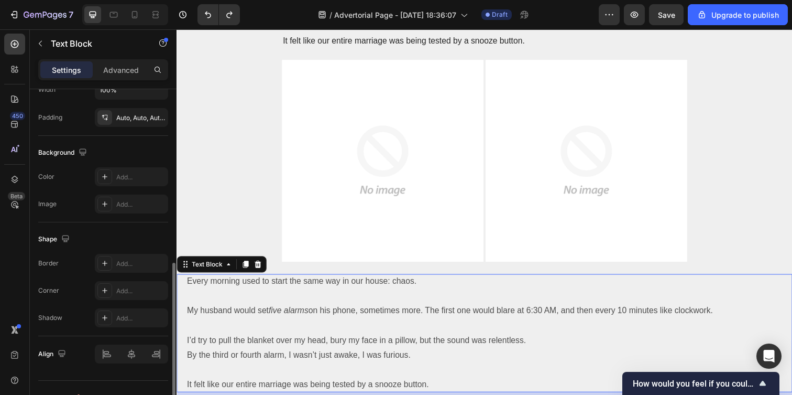
scroll to position [210, 0]
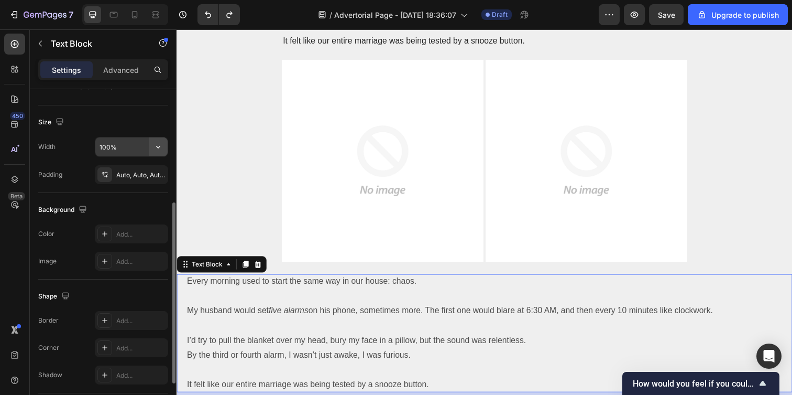
click at [156, 145] on icon "button" at bounding box center [158, 146] width 10 height 10
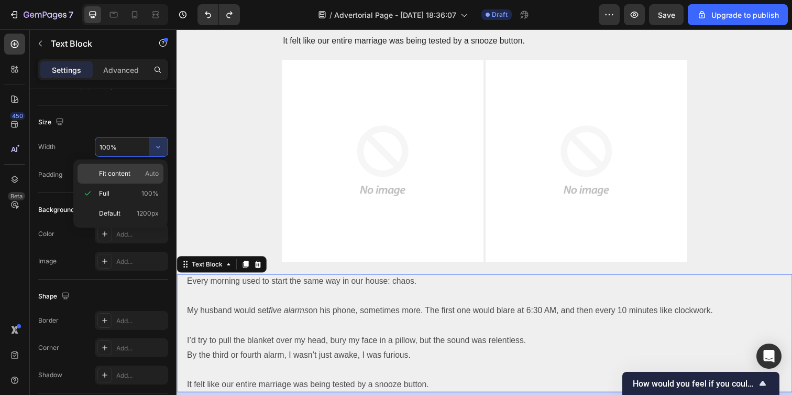
click at [125, 171] on span "Fit content" at bounding box center [114, 173] width 31 height 9
type input "Auto"
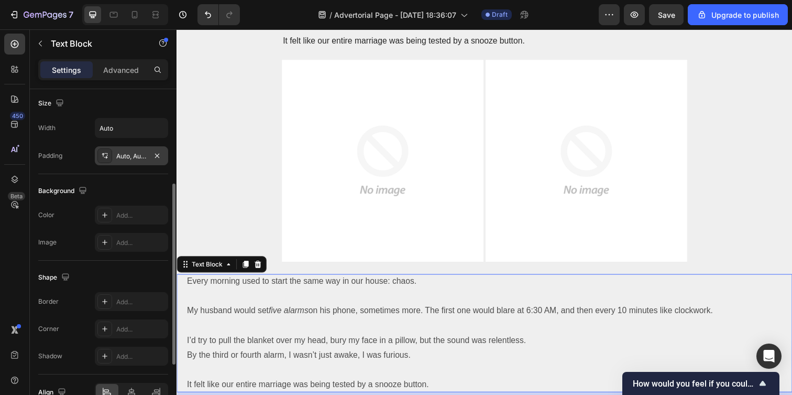
scroll to position [286, 0]
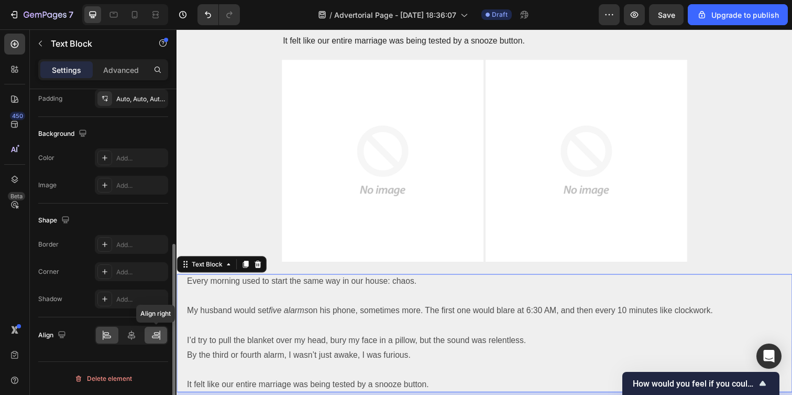
click at [153, 342] on div at bounding box center [156, 334] width 23 height 17
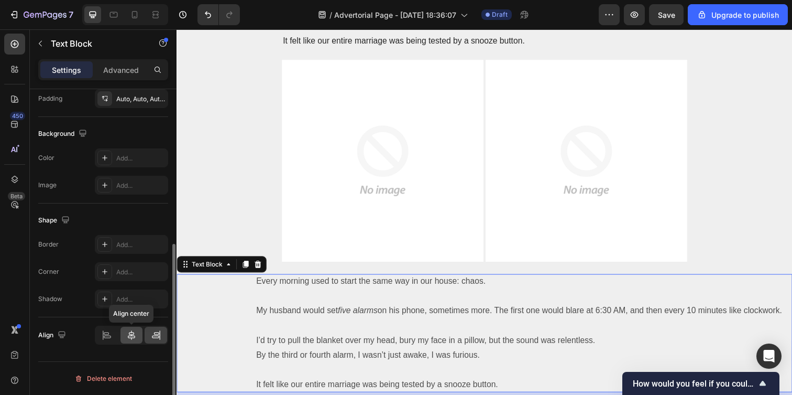
click at [138, 335] on div at bounding box center [132, 334] width 23 height 17
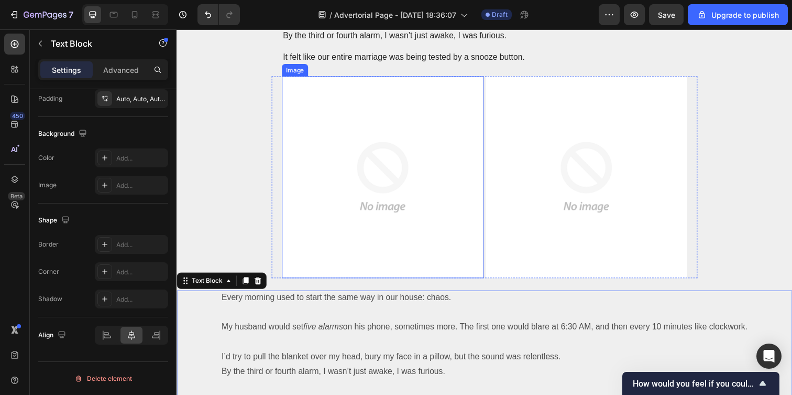
scroll to position [249, 0]
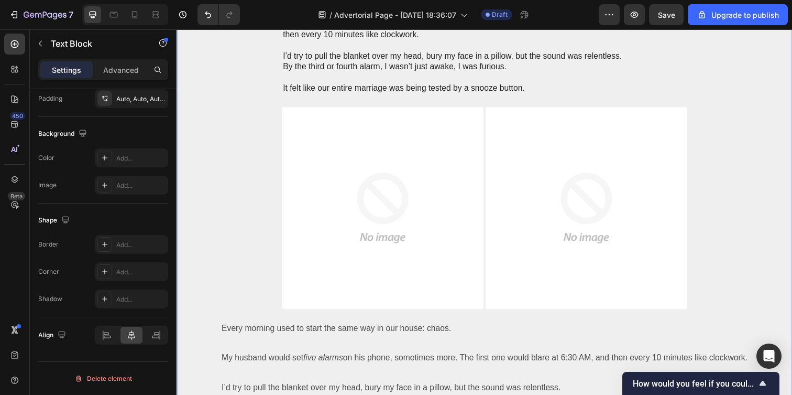
scroll to position [0, 0]
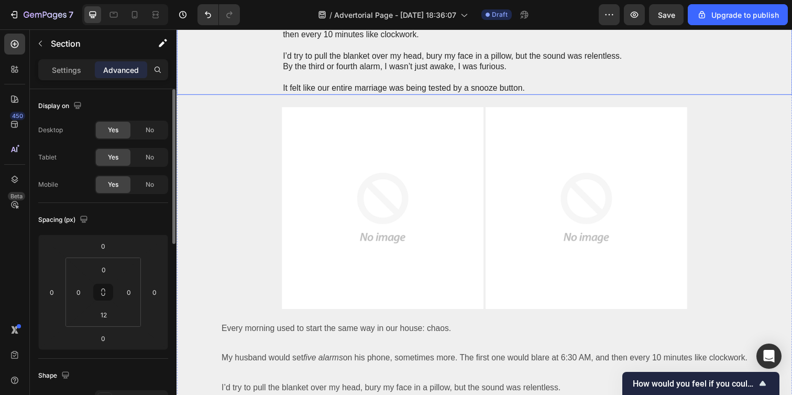
click at [308, 75] on p "Rich Text Editor. Editing area: main" at bounding box center [491, 78] width 412 height 11
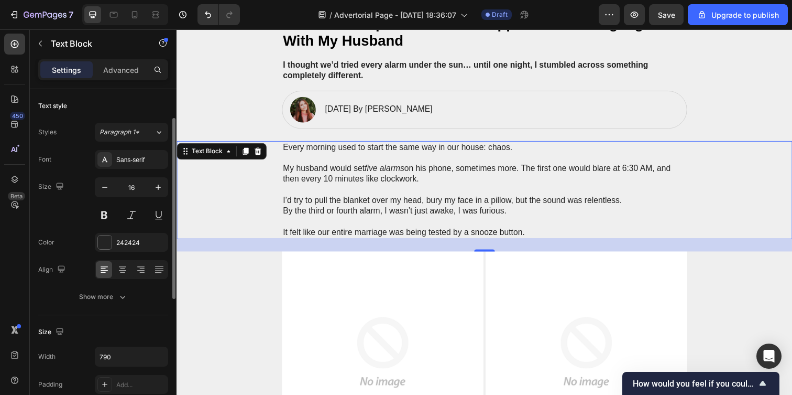
scroll to position [19, 0]
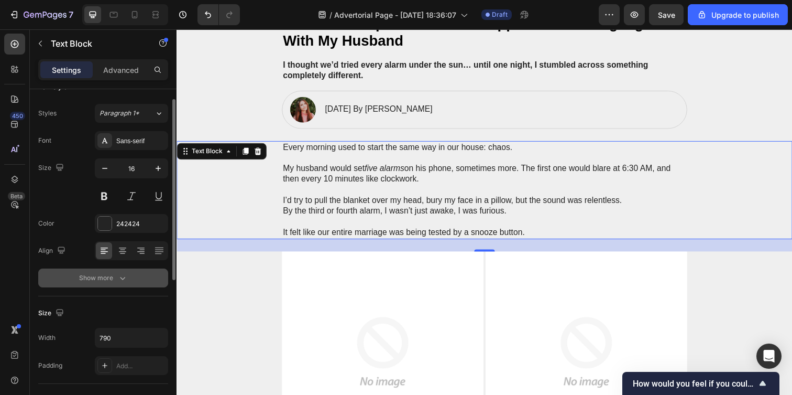
click at [105, 272] on div "Show more" at bounding box center [103, 277] width 49 height 10
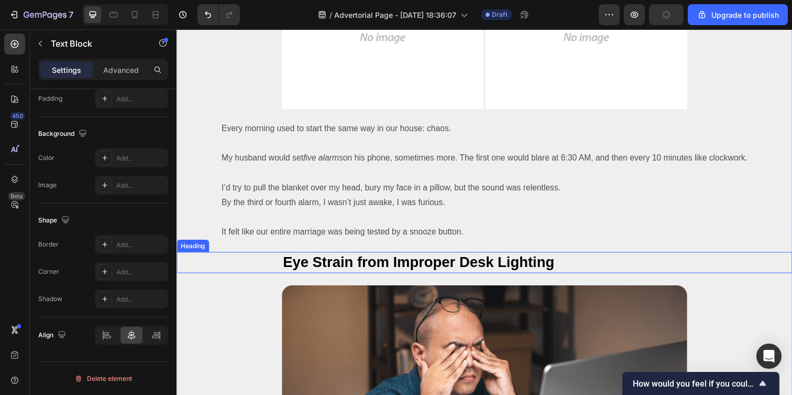
scroll to position [453, 0]
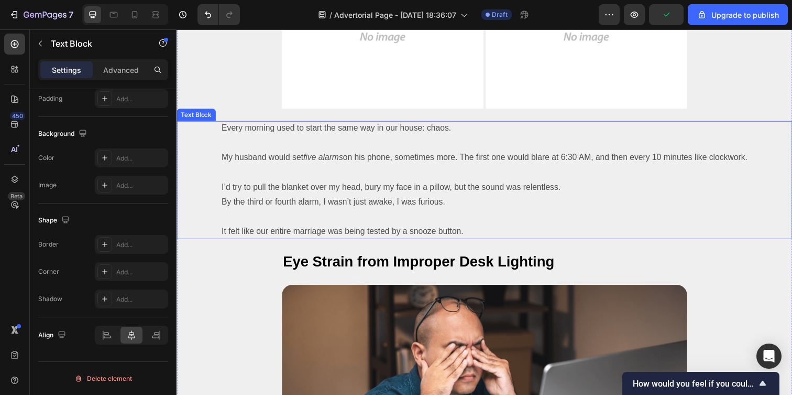
click at [276, 212] on p "By the third or fourth alarm, I wasn’t just awake, I was furious." at bounding box center [490, 205] width 537 height 15
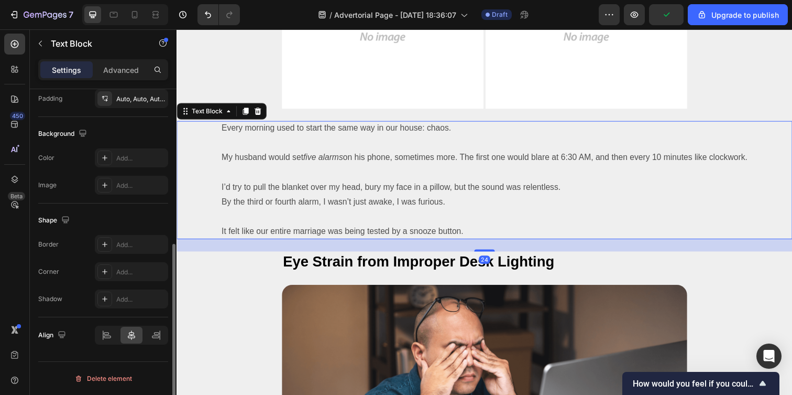
scroll to position [286, 0]
click at [222, 135] on p "Every morning used to start the same way in our house: chaos." at bounding box center [490, 130] width 537 height 15
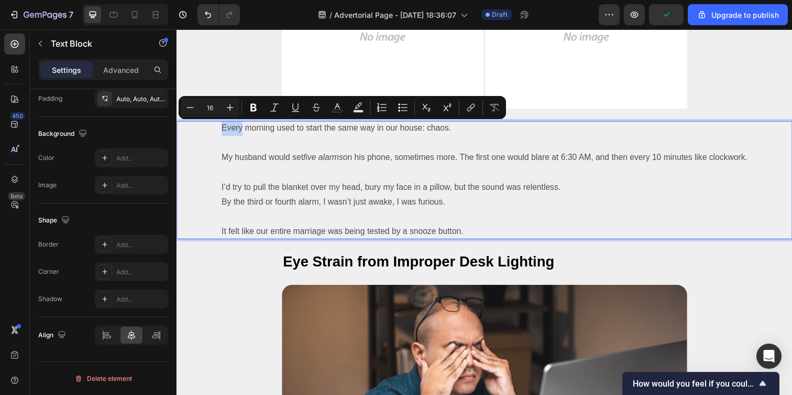
click at [215, 130] on div "Every morning used to start the same way in our house: chaos. My husband would …" at bounding box center [491, 183] width 608 height 121
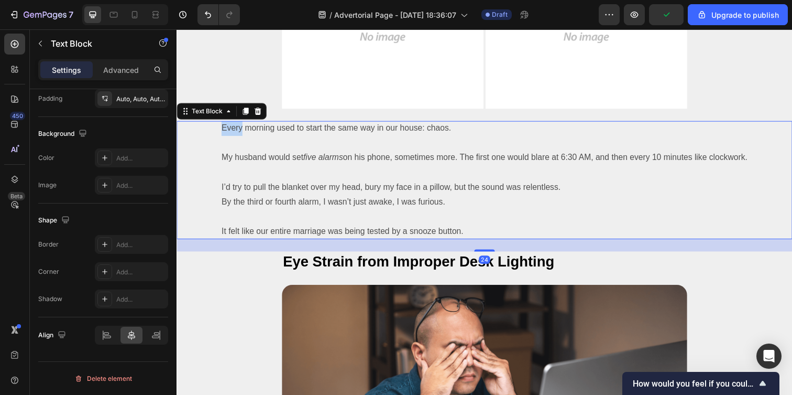
click at [215, 132] on div "Every morning used to start the same way in our house: chaos. My husband would …" at bounding box center [491, 183] width 608 height 121
click at [211, 158] on div "Every morning used to start the same way in our house: chaos. My husband would …" at bounding box center [491, 183] width 608 height 121
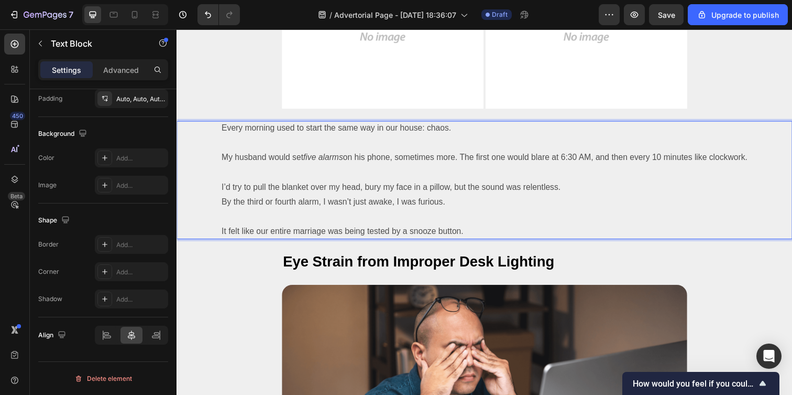
click at [292, 140] on p "Rich Text Editor. Editing area: main" at bounding box center [490, 145] width 537 height 15
click at [200, 130] on div "Every morning used to start the same way in our house: chaos. My husband would …" at bounding box center [491, 183] width 608 height 121
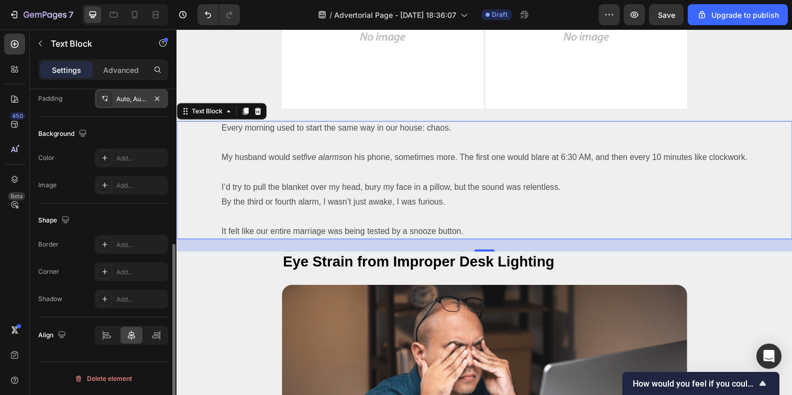
click at [105, 106] on div "Auto, Auto, Auto, Auto" at bounding box center [131, 98] width 73 height 19
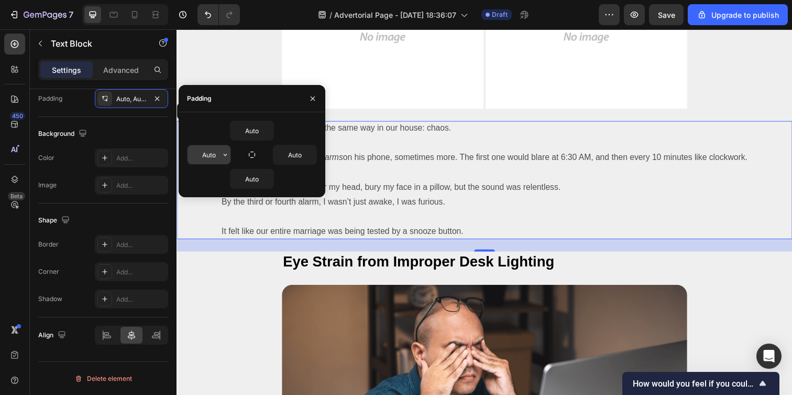
click at [220, 155] on input "Auto" at bounding box center [209, 154] width 43 height 19
click at [222, 155] on icon "button" at bounding box center [225, 154] width 8 height 8
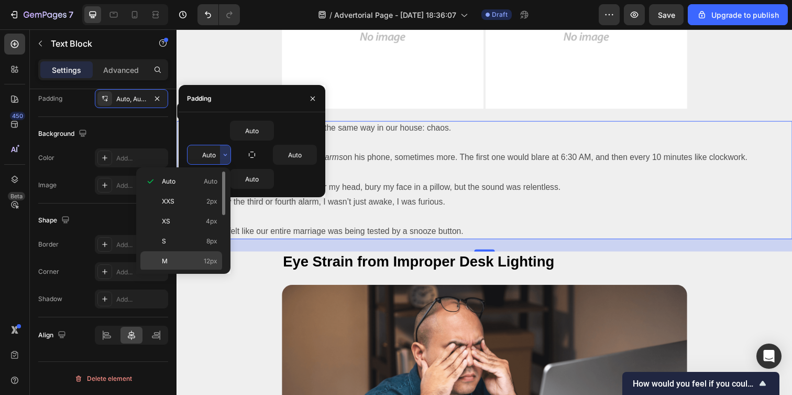
click at [200, 260] on p "M 12px" at bounding box center [190, 260] width 56 height 9
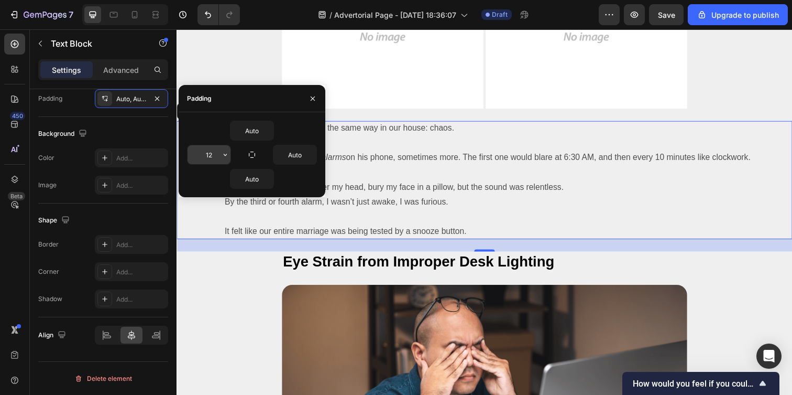
click at [212, 154] on input "12" at bounding box center [209, 154] width 43 height 19
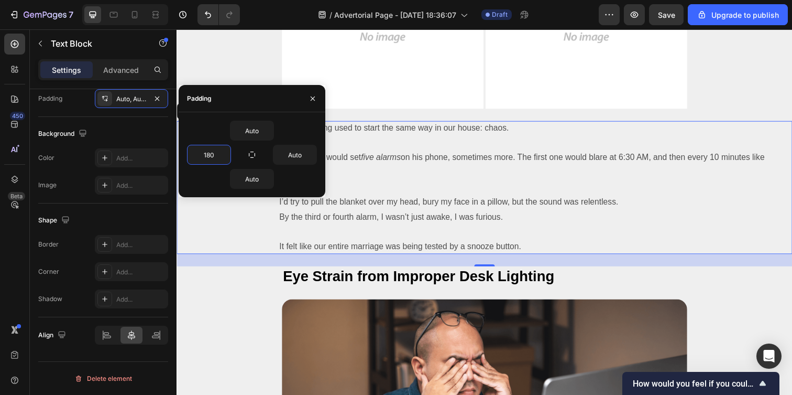
type input "180"
click at [231, 236] on div "Every morning used to start the same way in our house: chaos. My husband would …" at bounding box center [491, 191] width 608 height 136
click at [308, 99] on button "button" at bounding box center [312, 98] width 17 height 17
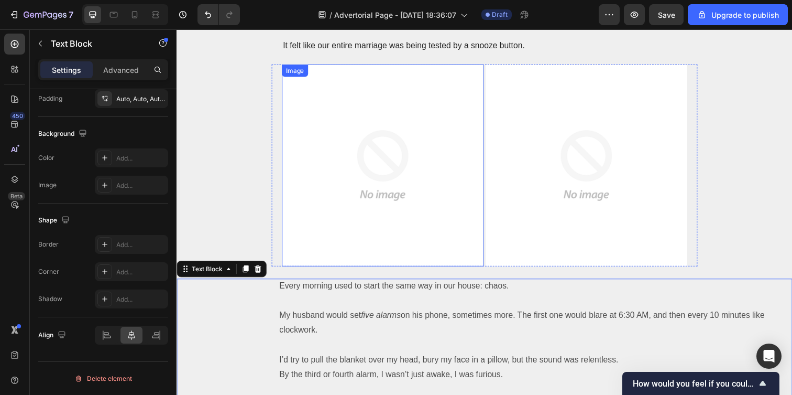
scroll to position [254, 0]
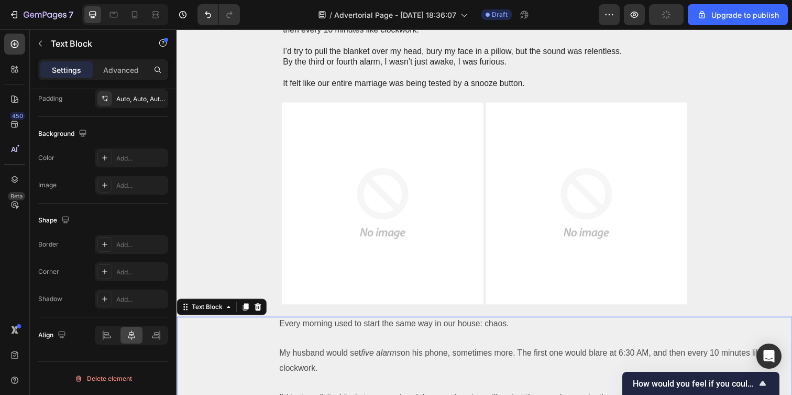
click at [238, 378] on div "Every morning used to start the same way in our house: chaos. My husband would …" at bounding box center [491, 390] width 608 height 136
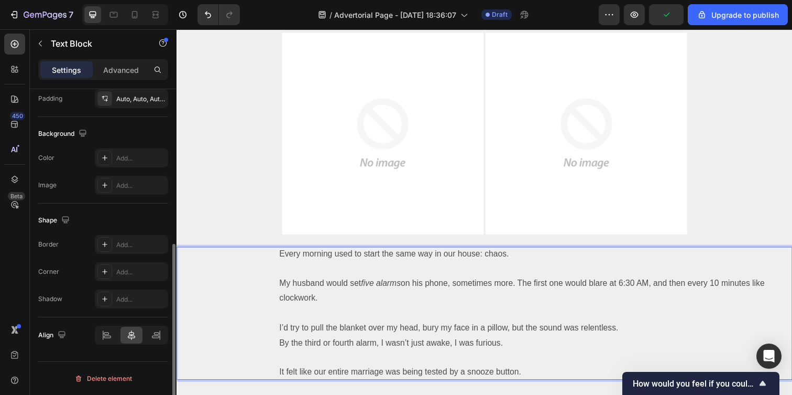
scroll to position [355, 0]
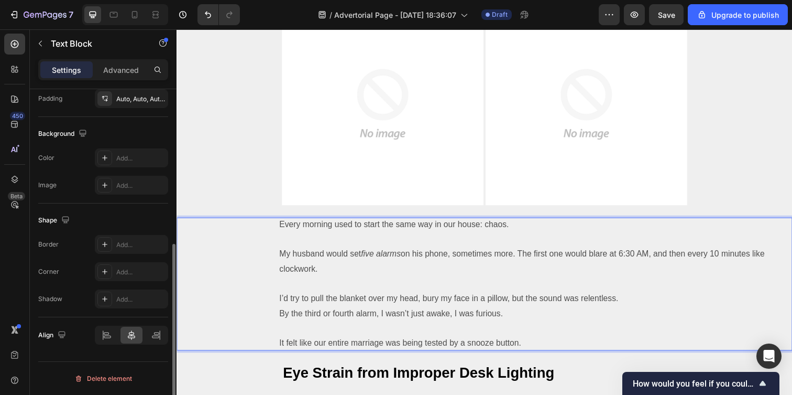
click at [320, 293] on p "Rich Text Editor. Editing area: main" at bounding box center [537, 288] width 513 height 15
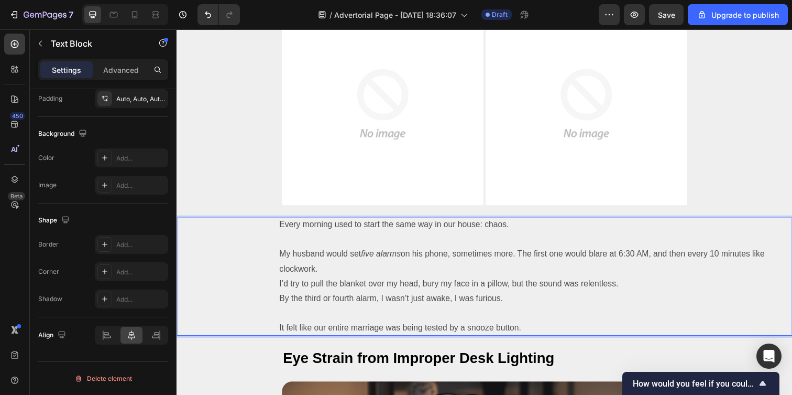
click at [289, 323] on p "Rich Text Editor. Editing area: main" at bounding box center [537, 319] width 513 height 15
click at [312, 279] on p "My husband would set five alarms on his phone, sometimes more. The first one wo…" at bounding box center [537, 266] width 513 height 30
click at [329, 275] on p "My husband would set five alarms on his phone, sometimes more. The first one wo…" at bounding box center [537, 266] width 513 height 30
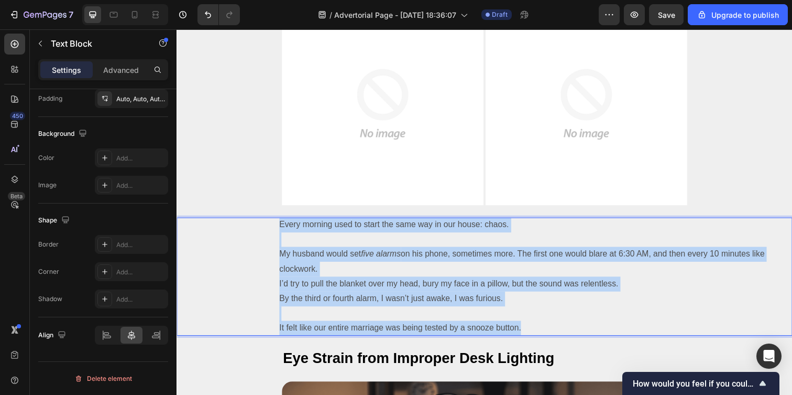
drag, startPoint x: 550, startPoint y: 332, endPoint x: 279, endPoint y: 227, distance: 290.9
click at [279, 227] on div "Every morning used to start the same way in our house: chaos. My husband would …" at bounding box center [491, 281] width 608 height 121
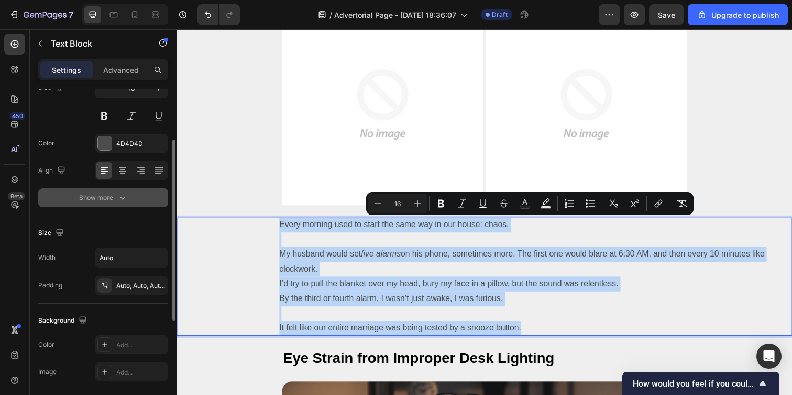
scroll to position [0, 0]
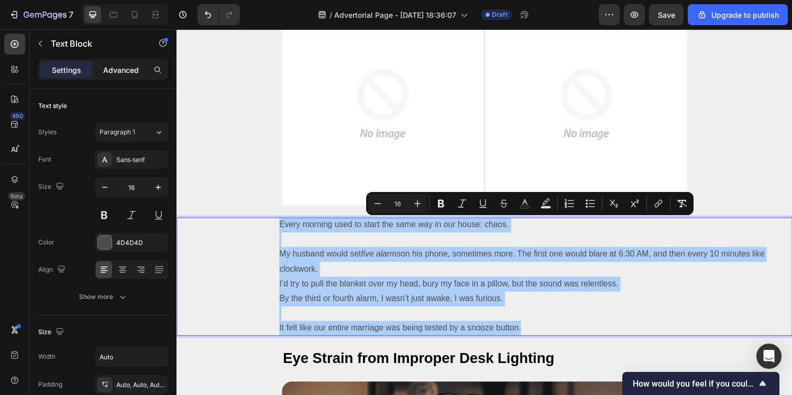
click at [116, 69] on p "Advanced" at bounding box center [121, 69] width 36 height 11
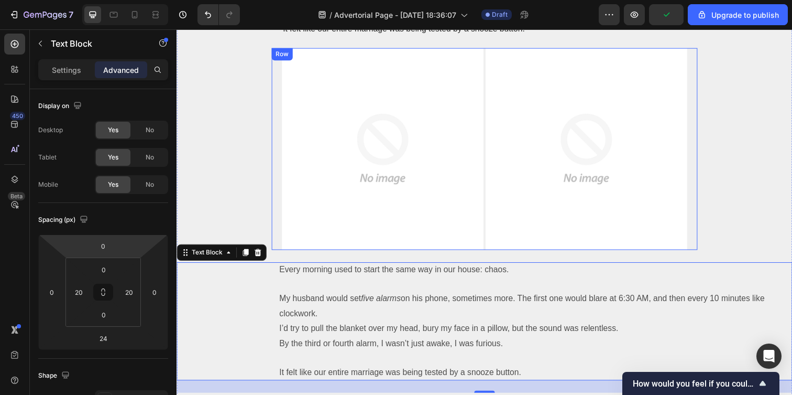
scroll to position [275, 0]
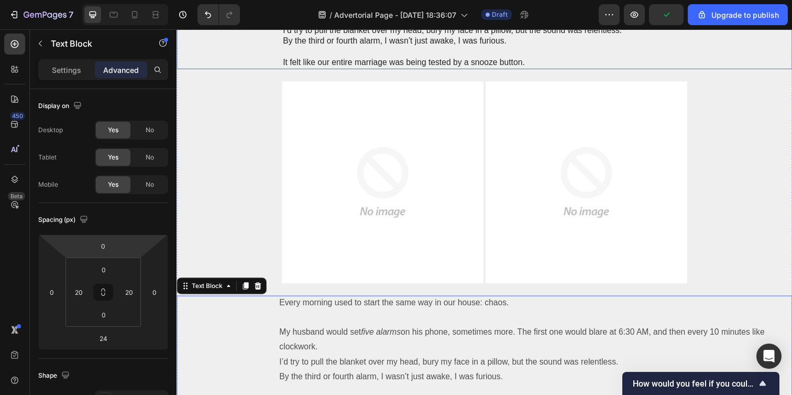
click at [422, 39] on p "By the third or fourth alarm, I wasn’t just awake, I was furious." at bounding box center [491, 41] width 412 height 11
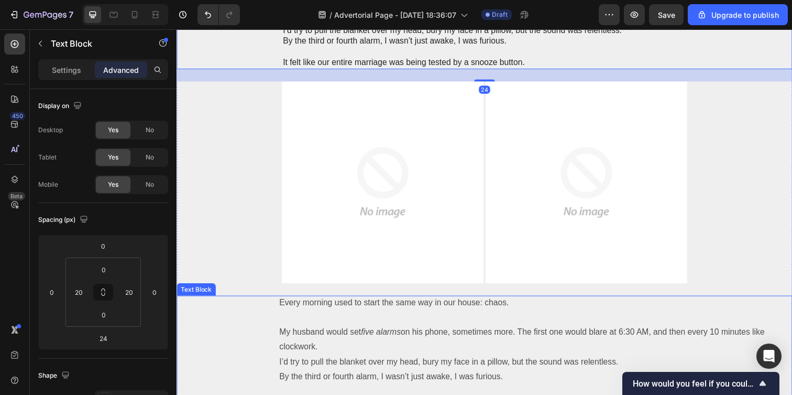
click at [319, 331] on p "My husband would set five alarms on his phone, sometimes more. The first one wo…" at bounding box center [537, 346] width 513 height 30
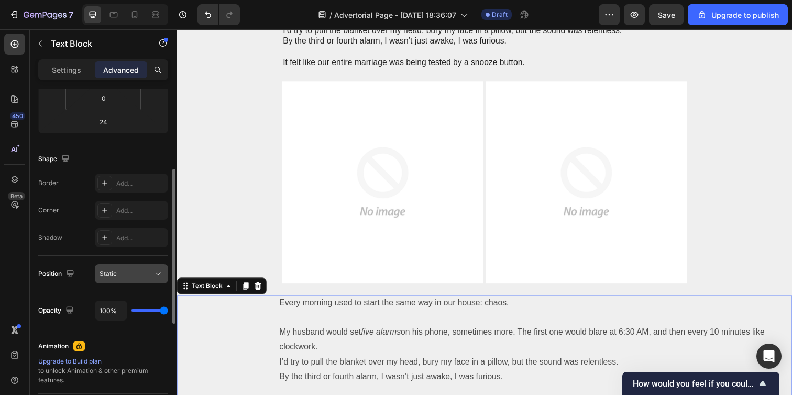
scroll to position [253, 0]
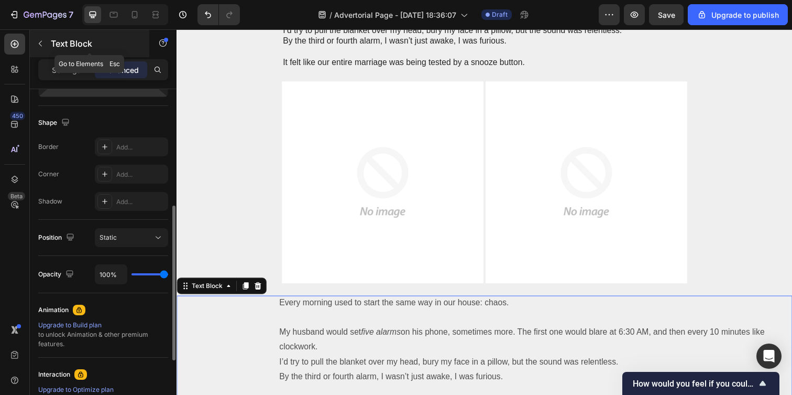
click at [36, 37] on button "button" at bounding box center [40, 43] width 17 height 17
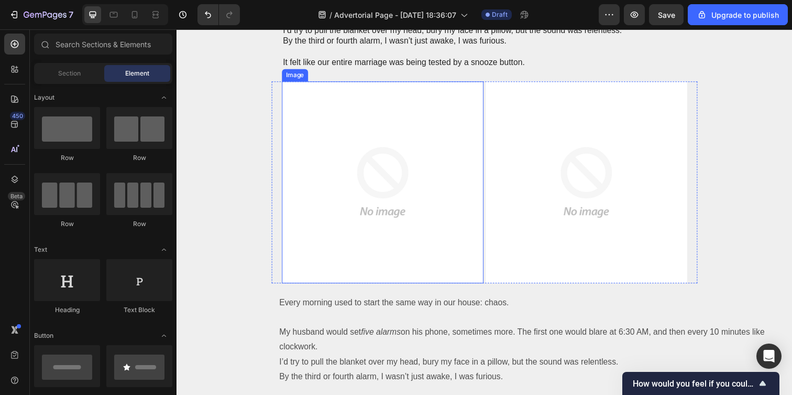
click at [409, 287] on img at bounding box center [387, 185] width 206 height 206
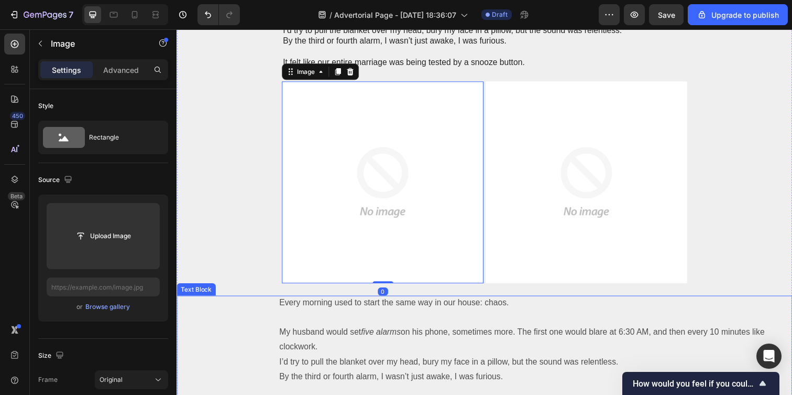
click at [399, 327] on p "Rich Text Editor. Editing area: main" at bounding box center [537, 323] width 513 height 15
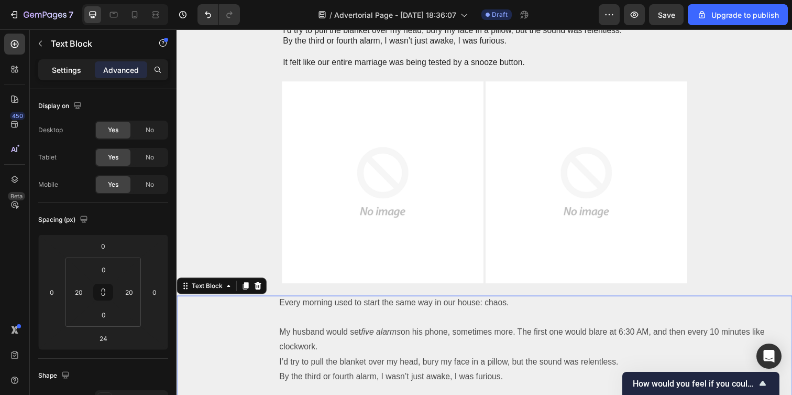
click at [60, 76] on div "Settings" at bounding box center [66, 69] width 52 height 17
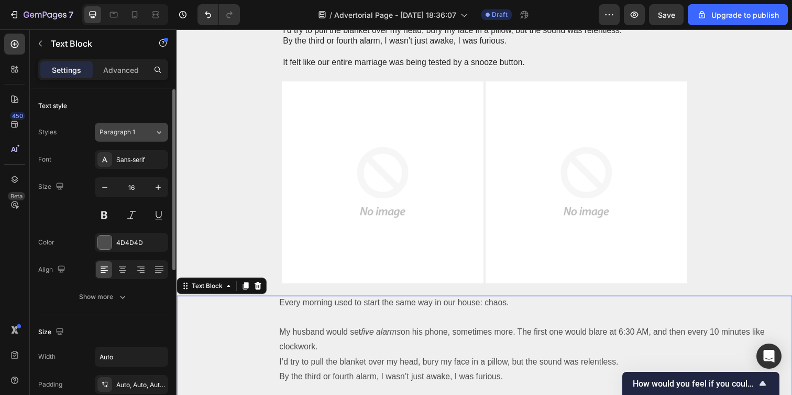
click at [148, 130] on div "Paragraph 1" at bounding box center [127, 131] width 55 height 9
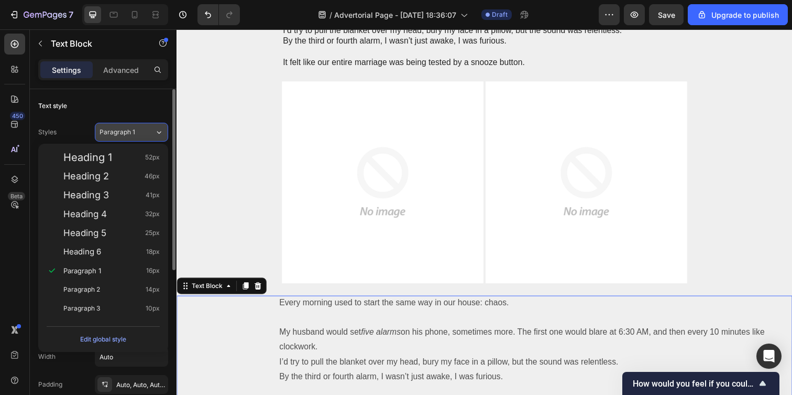
click at [120, 128] on span "Paragraph 1" at bounding box center [118, 131] width 36 height 9
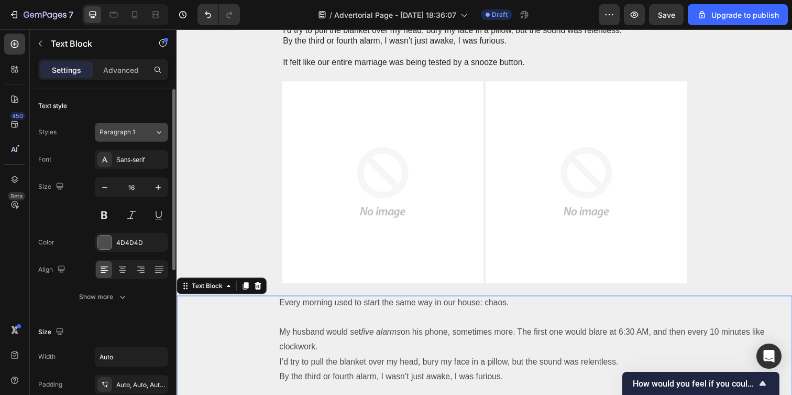
click at [120, 128] on span "Paragraph 1" at bounding box center [118, 131] width 36 height 9
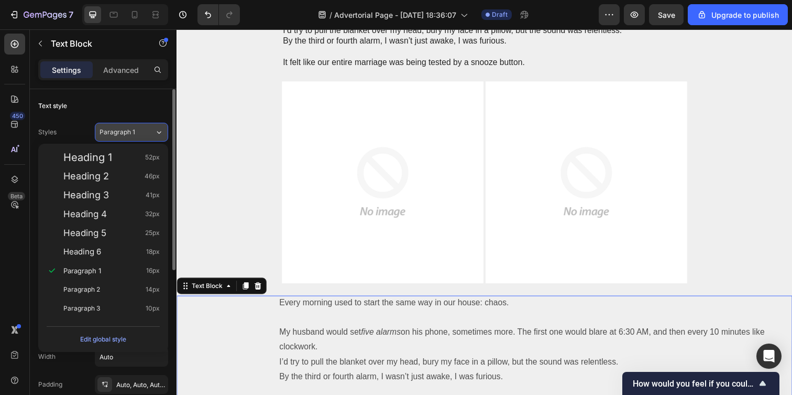
click at [134, 127] on span "Paragraph 1" at bounding box center [118, 131] width 36 height 9
click at [122, 108] on div "Text style" at bounding box center [103, 105] width 130 height 17
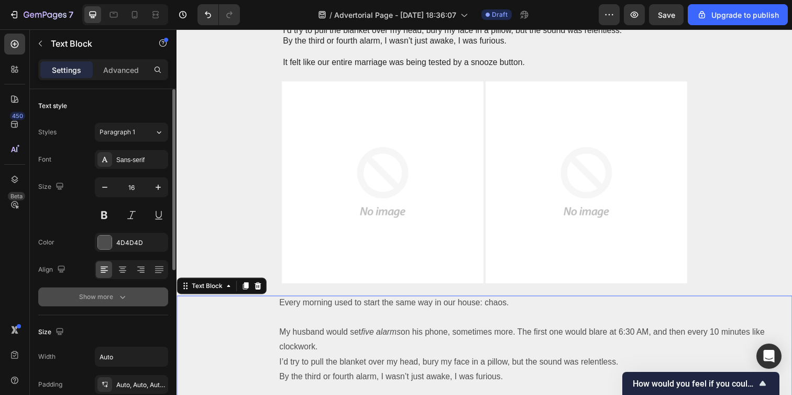
click at [114, 295] on div "Show more" at bounding box center [103, 296] width 49 height 10
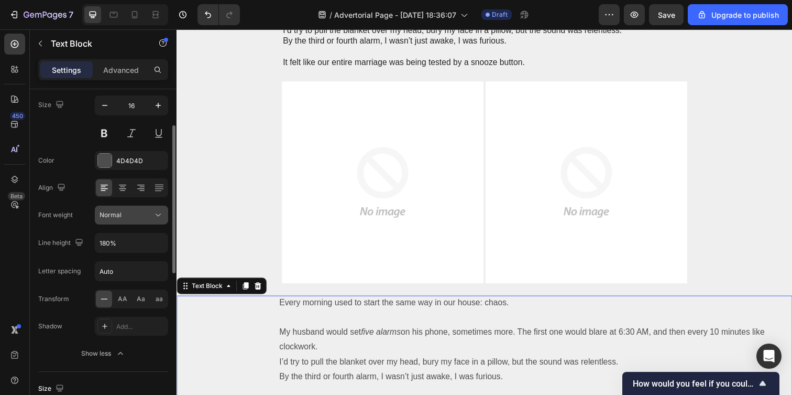
scroll to position [86, 0]
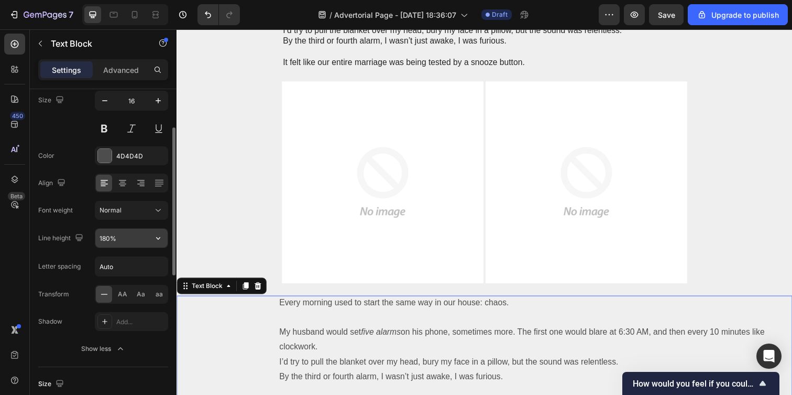
click at [120, 237] on input "180%" at bounding box center [131, 237] width 72 height 19
click at [162, 236] on icon "button" at bounding box center [158, 238] width 10 height 10
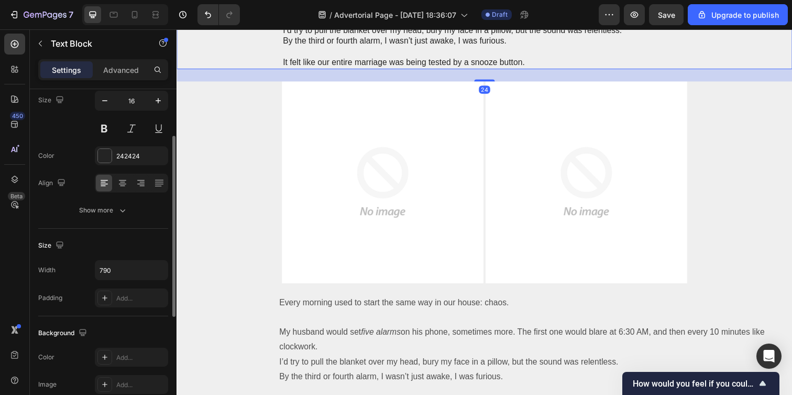
click at [324, 45] on p "By the third or fourth alarm, I wasn’t just awake, I was furious." at bounding box center [491, 41] width 412 height 11
click at [124, 200] on div "Font Sans-serif Size 16 Color 242424 Align Show more" at bounding box center [103, 141] width 130 height 156
click at [119, 210] on icon "button" at bounding box center [122, 210] width 10 height 10
click at [378, 337] on icon "five alarms" at bounding box center [385, 337] width 40 height 9
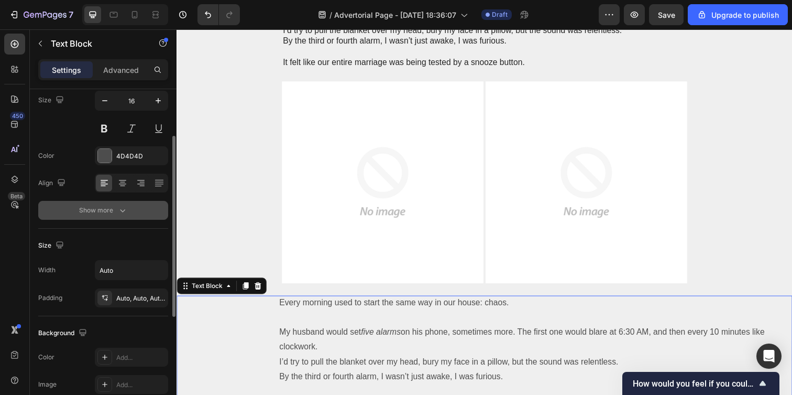
click at [130, 213] on button "Show more" at bounding box center [103, 210] width 130 height 19
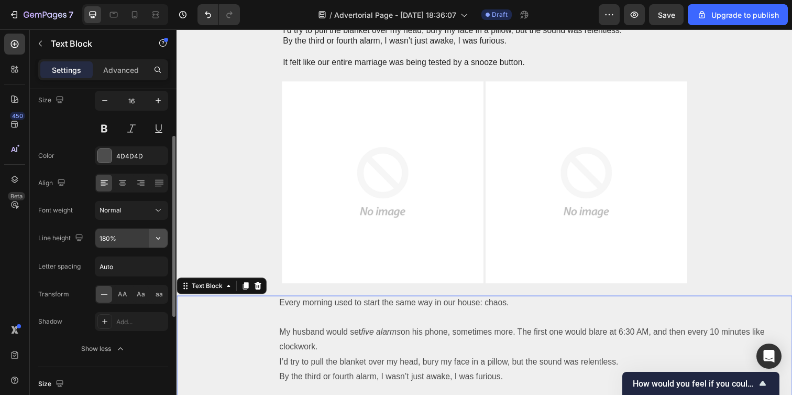
click at [163, 237] on button "button" at bounding box center [158, 237] width 19 height 19
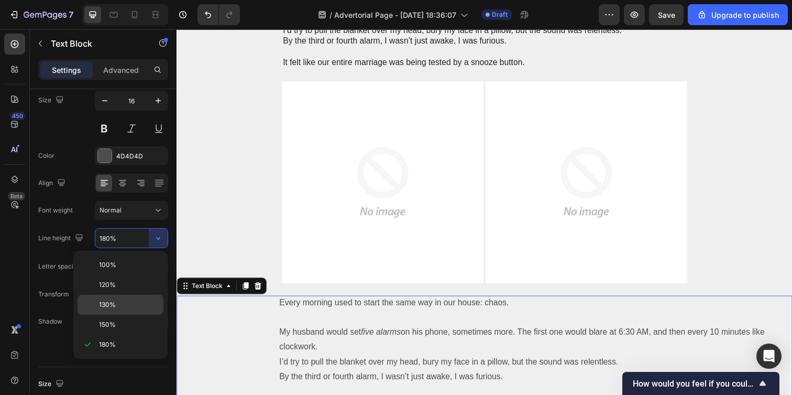
click at [122, 302] on p "130%" at bounding box center [129, 304] width 60 height 9
type input "130%"
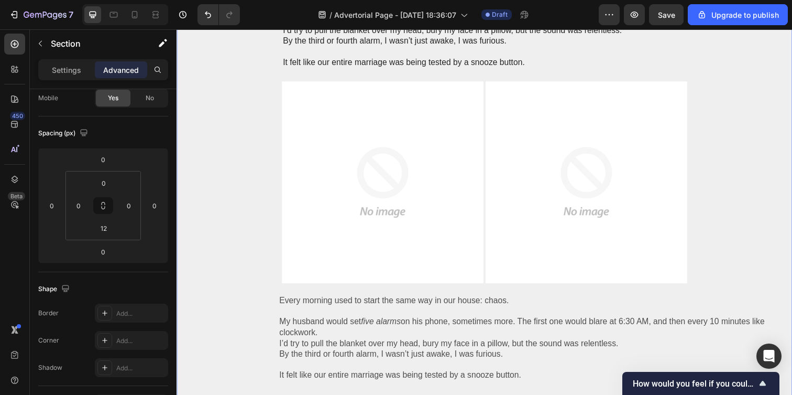
scroll to position [0, 0]
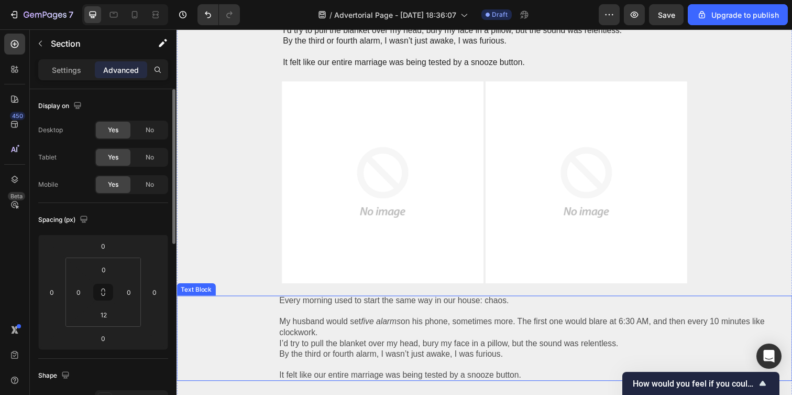
click at [357, 326] on p "My husband would set five alarms on his phone, sometimes more. The first one wo…" at bounding box center [537, 333] width 513 height 22
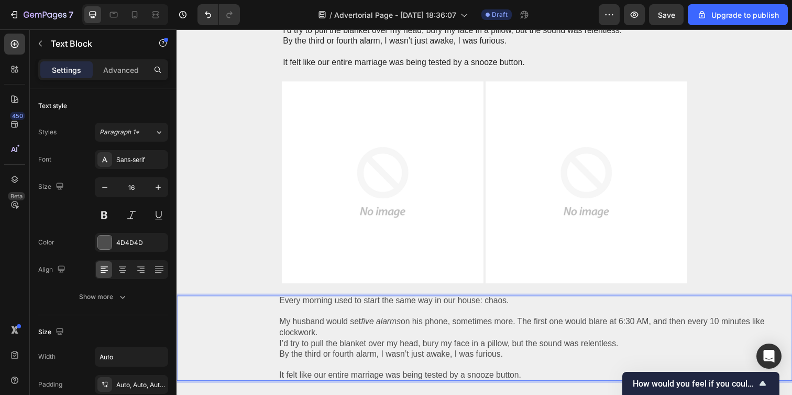
click at [346, 336] on p "My husband would set five alarms on his phone, sometimes more. The first one wo…" at bounding box center [537, 333] width 513 height 22
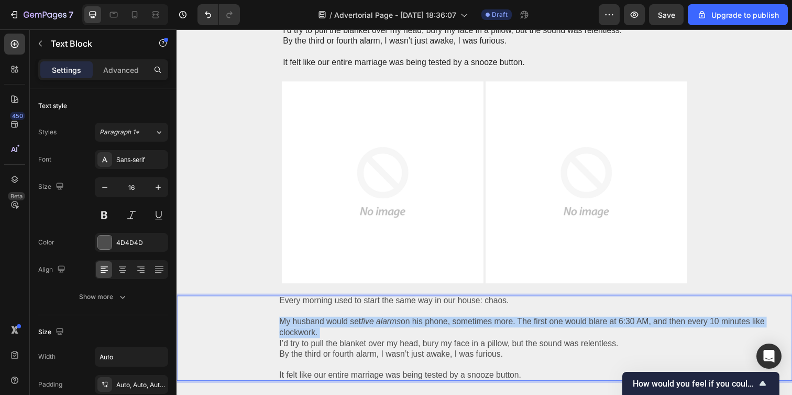
click at [346, 336] on p "My husband would set five alarms on his phone, sometimes more. The first one wo…" at bounding box center [537, 333] width 513 height 22
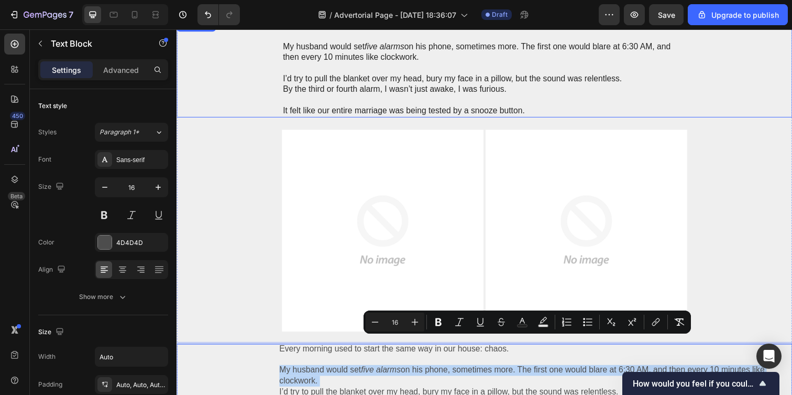
scroll to position [310, 0]
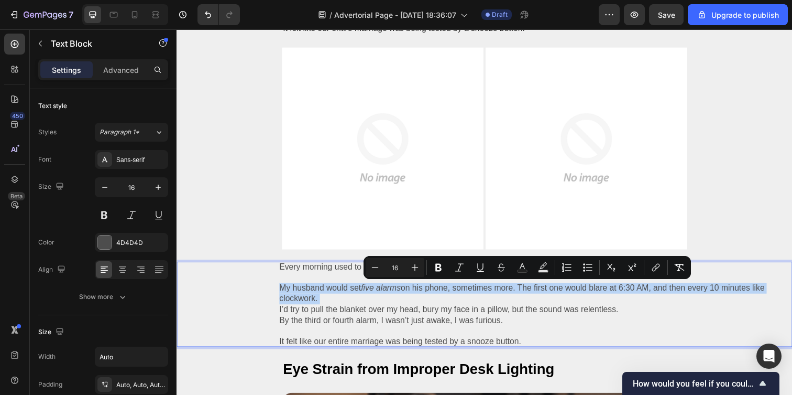
click at [358, 308] on p "My husband would set five alarms on his phone, sometimes more. The first one wo…" at bounding box center [537, 299] width 513 height 22
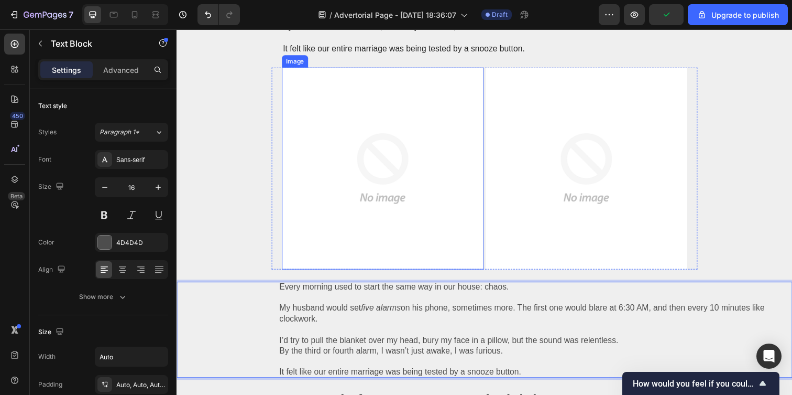
scroll to position [398, 0]
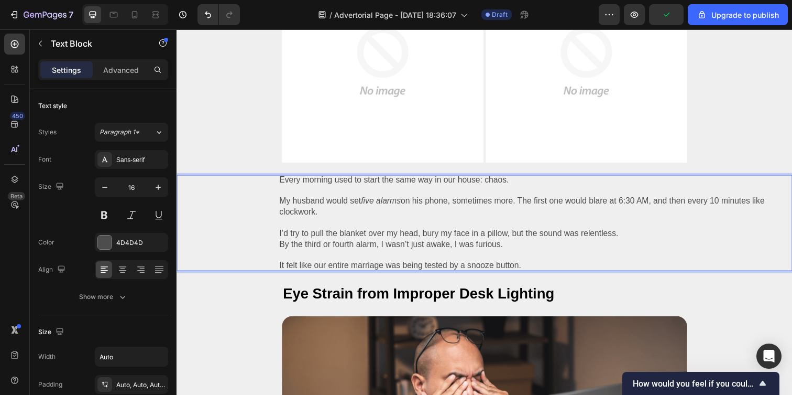
click at [363, 230] on p "Rich Text Editor. Editing area: main" at bounding box center [537, 226] width 513 height 11
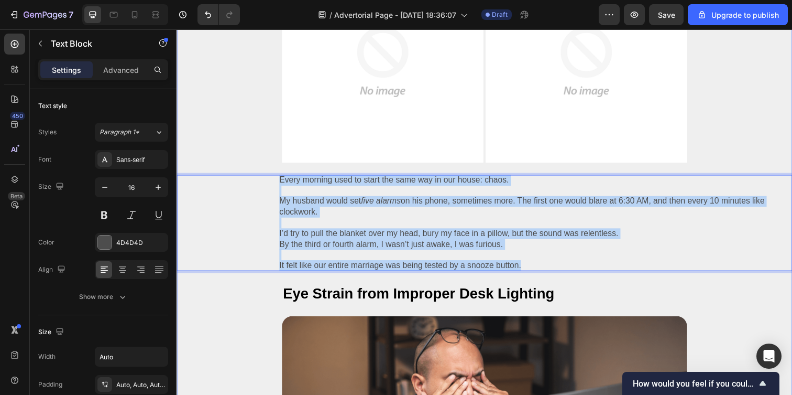
drag, startPoint x: 535, startPoint y: 270, endPoint x: 256, endPoint y: 171, distance: 297.0
click at [256, 171] on div "W AKE L OOP Heading Row How One Simple Wristband Stopped the Morning Fights Wit…" at bounding box center [491, 312] width 629 height 1293
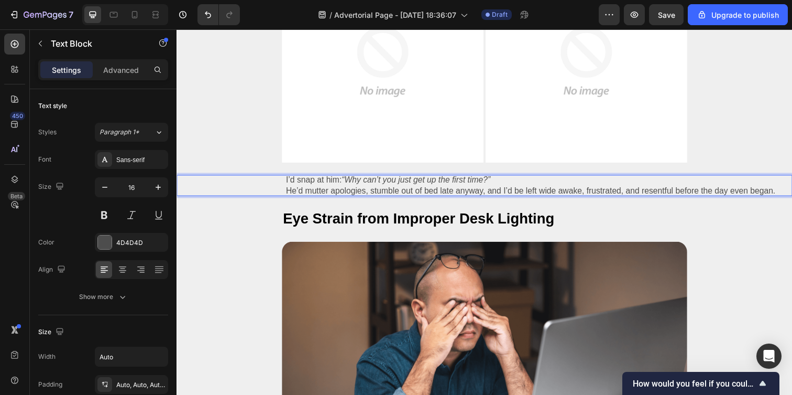
click at [520, 181] on p "I’d snap at him: “Why can’t you just get up the first time?”" at bounding box center [538, 183] width 500 height 11
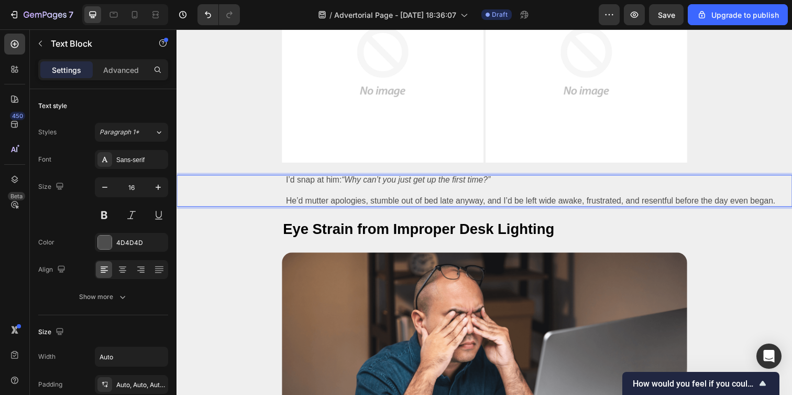
click at [785, 205] on div "I’d snap at him: “Why can’t you just get up the first time?” He’d mutter apolog…" at bounding box center [491, 194] width 608 height 32
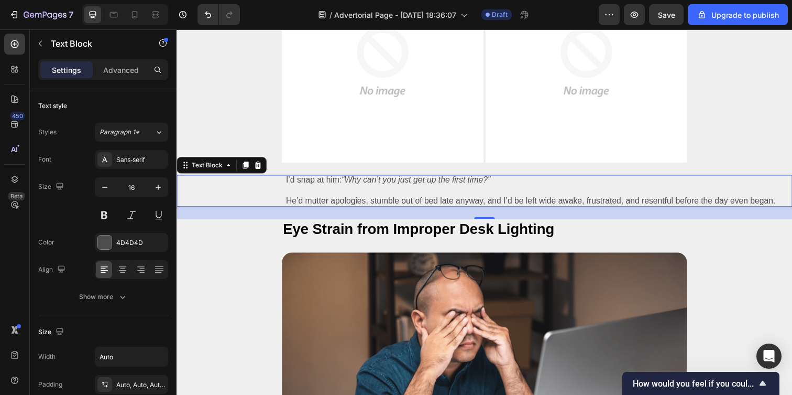
click at [787, 199] on div "I’d snap at him: “Why can’t you just get up the first time?” He’d mutter apolog…" at bounding box center [491, 194] width 629 height 32
click at [786, 204] on div "I’d snap at him: “Why can’t you just get up the first time?” He’d mutter apolog…" at bounding box center [491, 194] width 608 height 32
click at [781, 203] on p "He’d mutter apologies, stumble out of bed late anyway, and I’d be left wide awa…" at bounding box center [538, 204] width 500 height 11
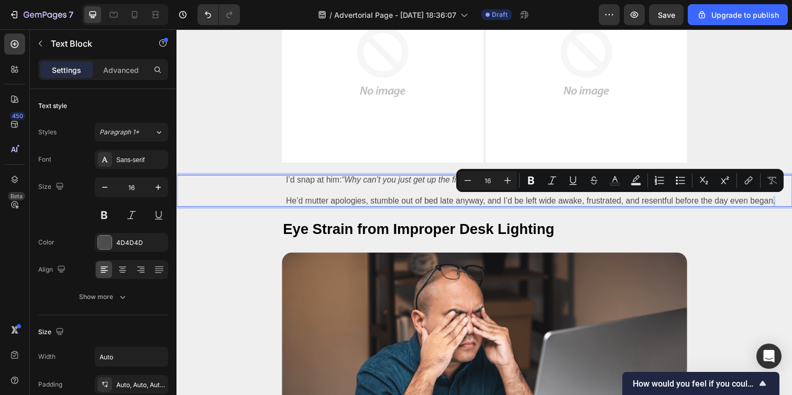
click at [783, 203] on p "He’d mutter apologies, stumble out of bed late anyway, and I’d be left wide awa…" at bounding box center [538, 204] width 500 height 11
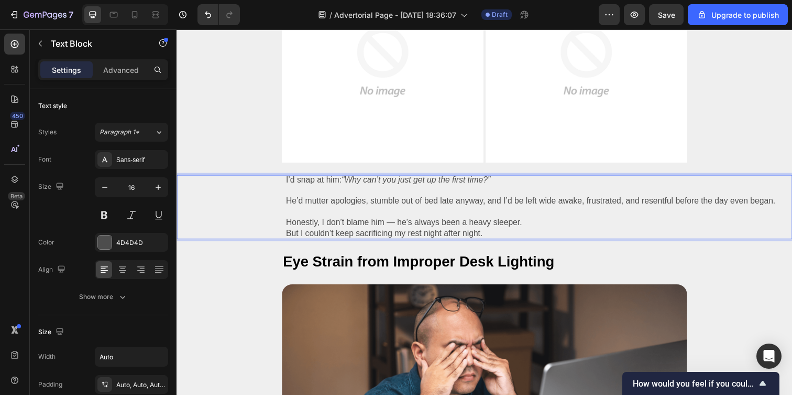
click at [537, 224] on p "Honestly, I don’t blame him — he’s always been a heavy sleeper." at bounding box center [538, 226] width 500 height 11
click at [288, 237] on p "But I couldn’t keep sacrificing my rest night after night." at bounding box center [538, 237] width 500 height 11
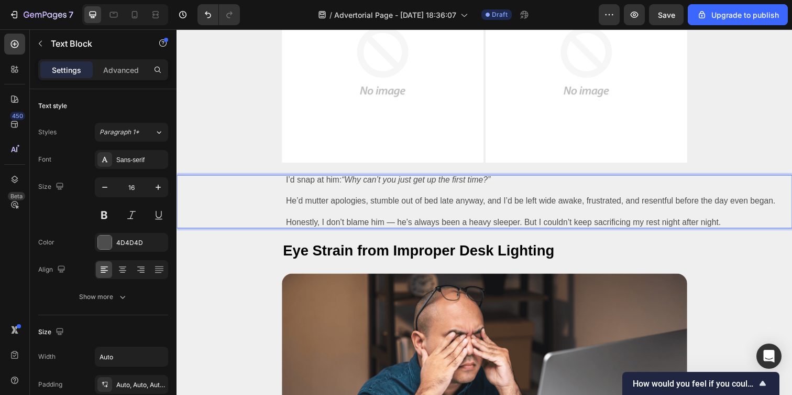
click at [742, 225] on p "Honestly, I don’t blame him — he’s always been a heavy sleeper. But I couldn’t …" at bounding box center [538, 226] width 500 height 11
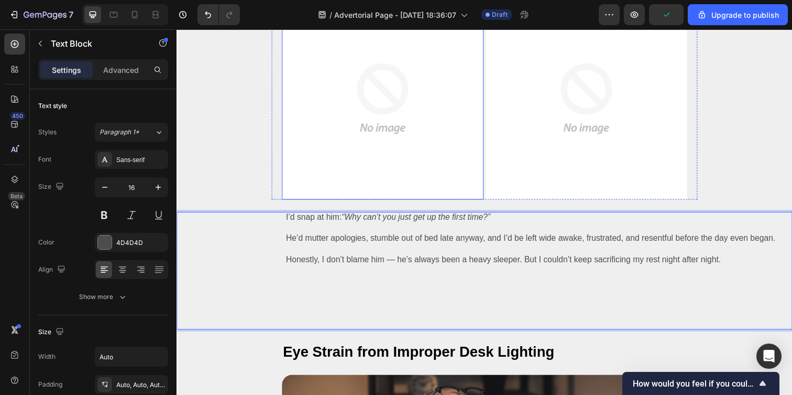
scroll to position [368, 0]
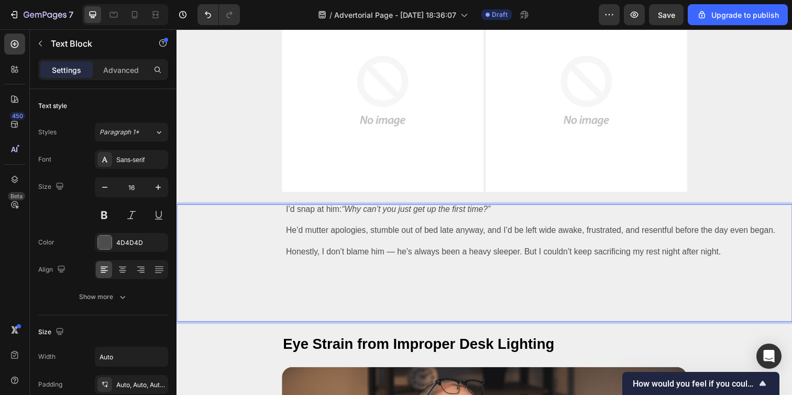
click at [288, 286] on p "Rich Text Editor. Editing area: main" at bounding box center [538, 288] width 500 height 11
click at [406, 288] on p "The guilt was eating at him, too. He’d say, “I feel bad, I know I’m making you …" at bounding box center [538, 288] width 500 height 11
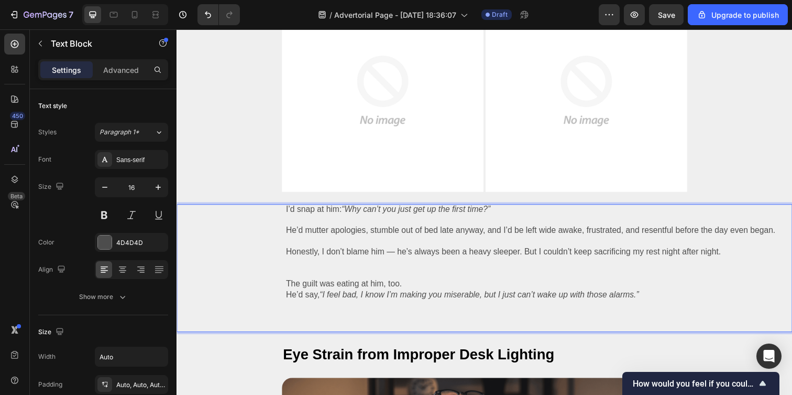
click at [656, 300] on p "He’d say, “I feel bad, I know I’m making you miserable, but I just can’t wake u…" at bounding box center [538, 299] width 500 height 11
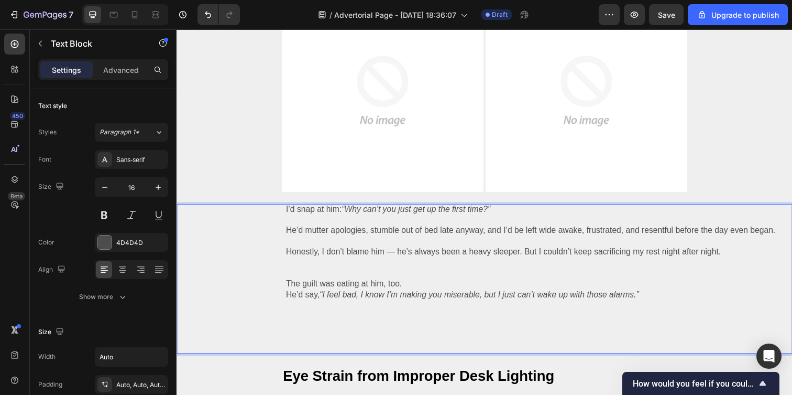
click at [289, 276] on p "Rich Text Editor. Editing area: main" at bounding box center [538, 278] width 500 height 11
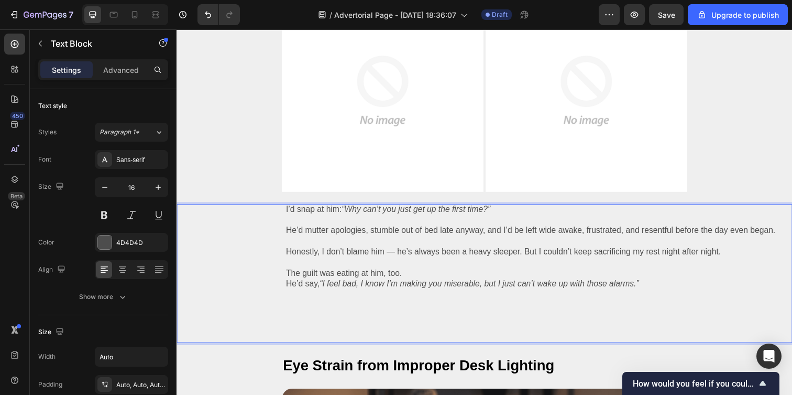
click at [288, 310] on p "Rich Text Editor. Editing area: main" at bounding box center [538, 310] width 500 height 11
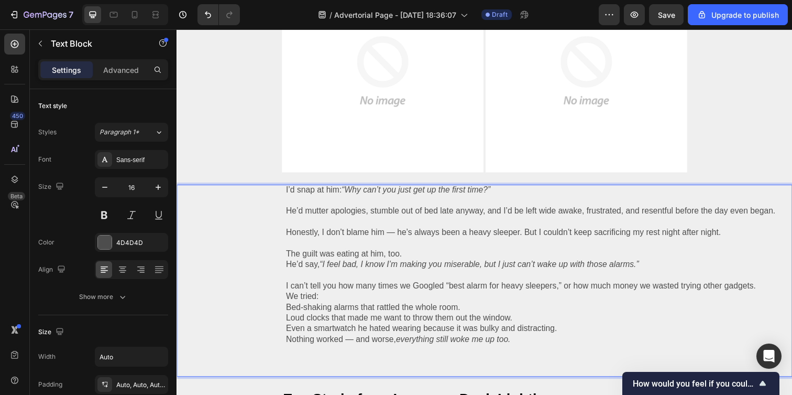
scroll to position [469, 0]
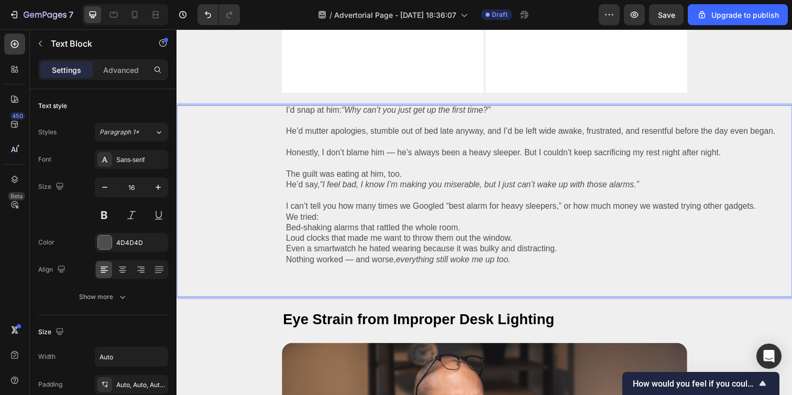
click at [330, 216] on p "We tried:" at bounding box center [538, 220] width 500 height 11
click at [774, 209] on p "I can’t tell you how many times we Googled “best alarm for heavy sleepers,” or …" at bounding box center [538, 209] width 500 height 11
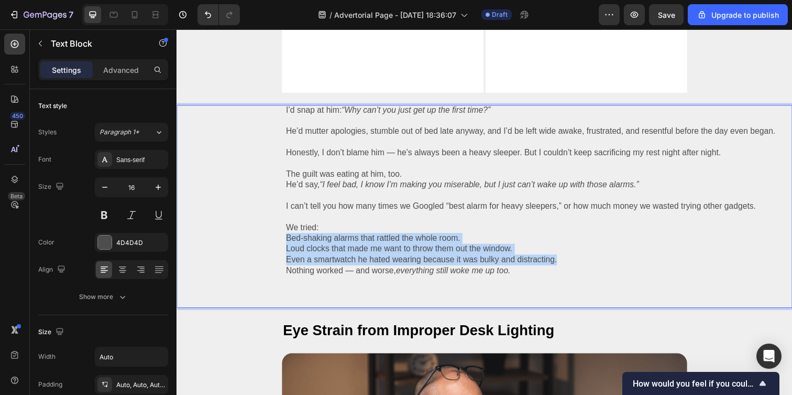
drag, startPoint x: 284, startPoint y: 240, endPoint x: 583, endPoint y: 263, distance: 300.0
click at [583, 263] on div "I’d snap at him: “Why can’t you just get up the first time?” He’d mutter apolog…" at bounding box center [491, 209] width 594 height 207
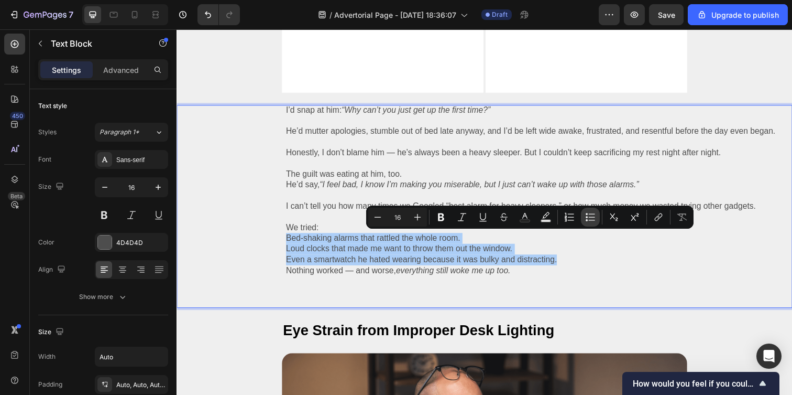
click at [588, 214] on icon "Editor contextual toolbar" at bounding box center [590, 217] width 10 height 10
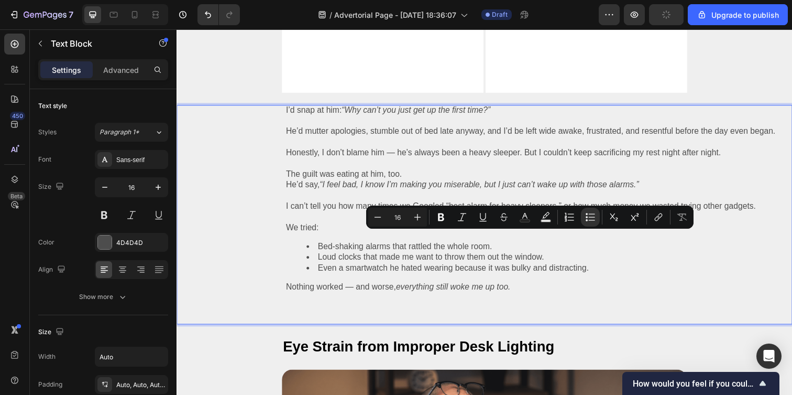
click at [431, 275] on li "Even a smartwatch he hated wearing because it was bulky and distracting." at bounding box center [548, 272] width 479 height 11
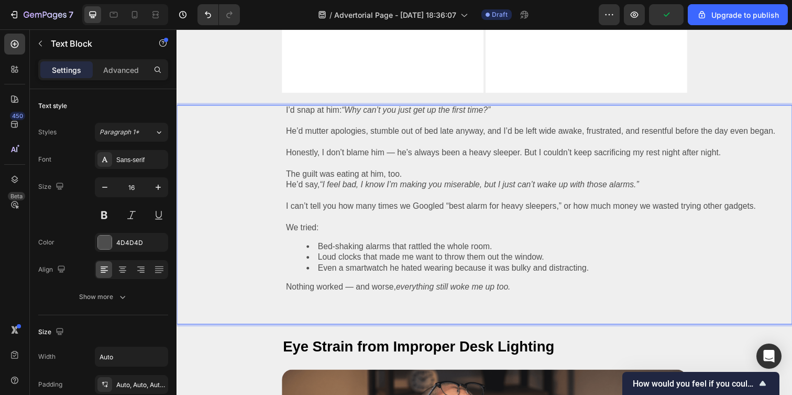
click at [349, 291] on p "Nothing worked — and worse, everything still woke me up too." at bounding box center [538, 292] width 500 height 11
click at [527, 294] on p "Nothing worked, and worse, everything still woke me up too." at bounding box center [538, 292] width 500 height 11
click at [393, 154] on p "Honestly, I don’t blame him — he’s always been a heavy sleeper. But I couldn’t …" at bounding box center [538, 155] width 500 height 11
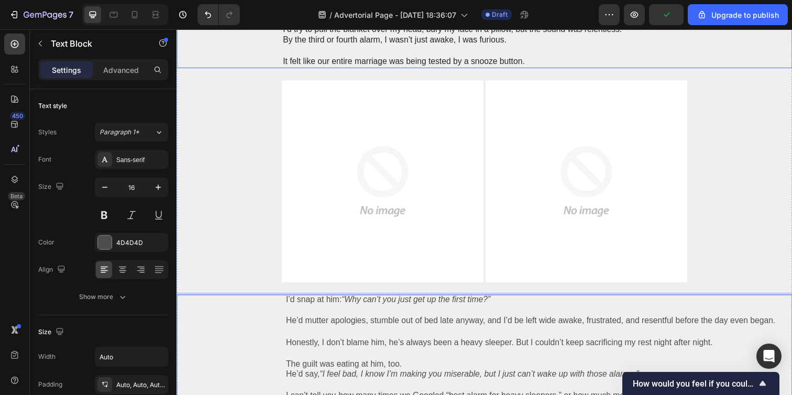
scroll to position [398, 0]
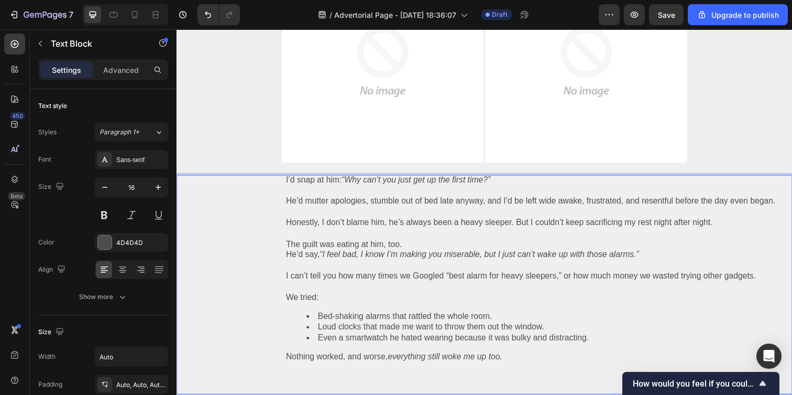
click at [433, 253] on p "The guilt was eating at him, too." at bounding box center [538, 248] width 500 height 11
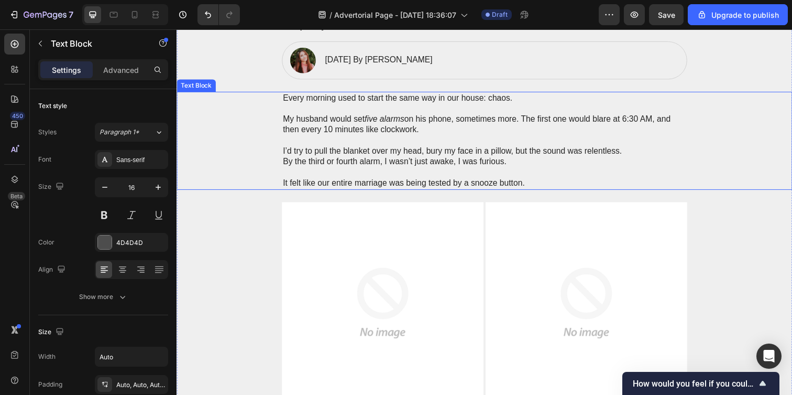
scroll to position [105, 0]
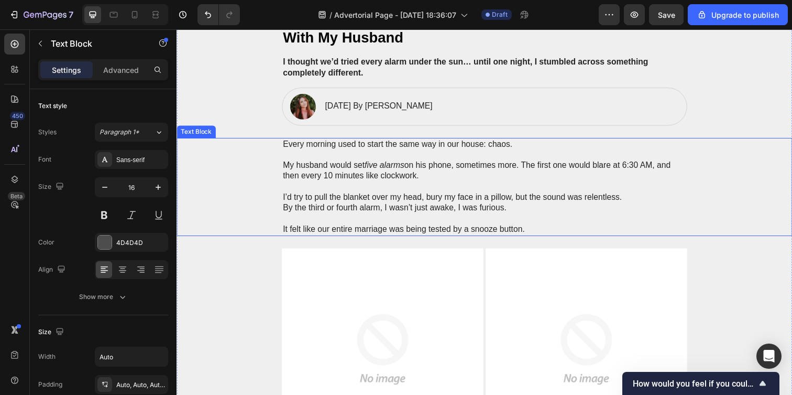
click at [407, 163] on p "My husband would set five alarms on his phone, sometimes more. The first one wo…" at bounding box center [491, 173] width 412 height 22
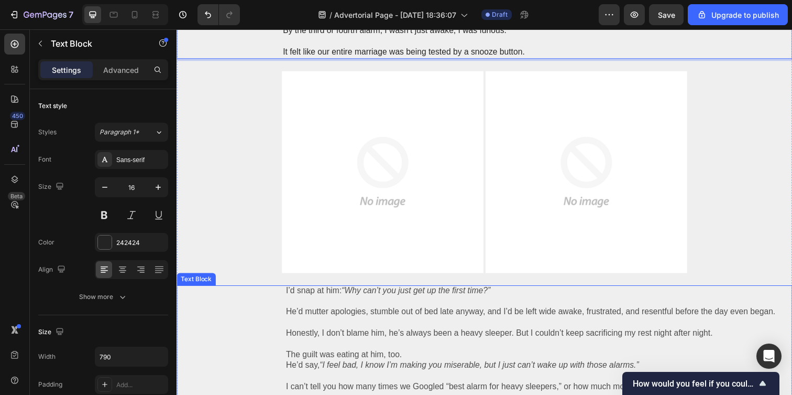
scroll to position [459, 0]
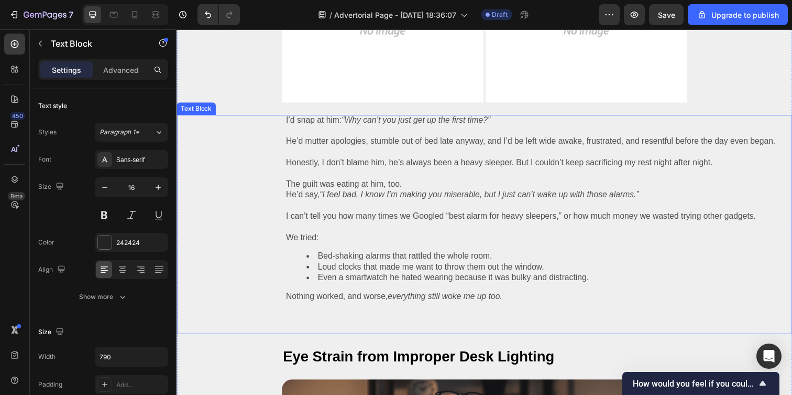
click at [365, 219] on p "I can’t tell you how many times we Googled “best alarm for heavy sleepers,” or …" at bounding box center [538, 219] width 500 height 11
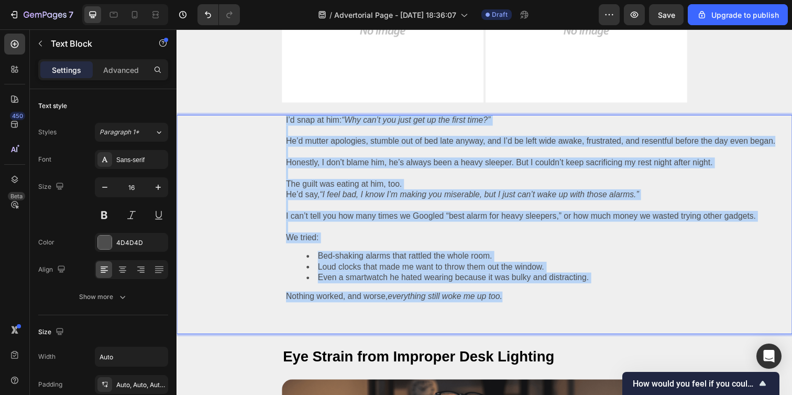
drag, startPoint x: 549, startPoint y: 302, endPoint x: 261, endPoint y: 119, distance: 340.8
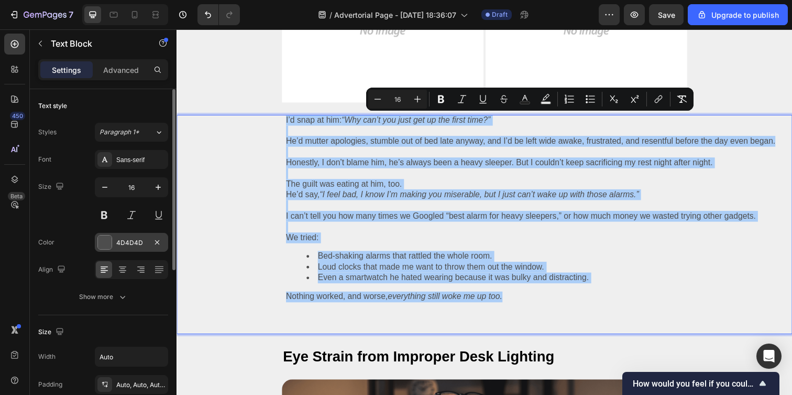
click at [130, 238] on div "4D4D4D" at bounding box center [131, 242] width 30 height 9
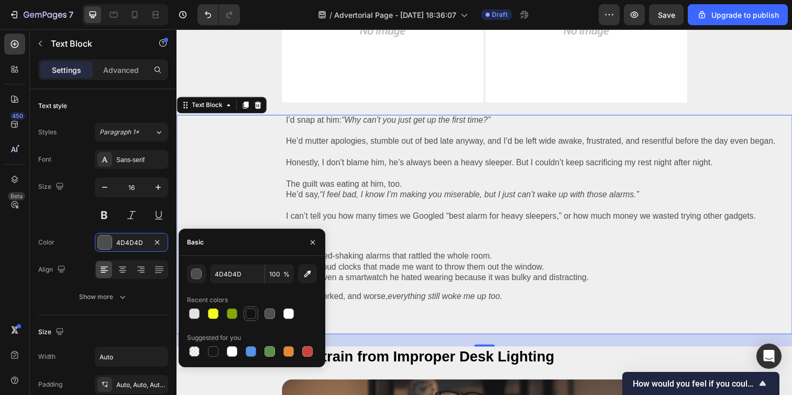
click at [252, 310] on div at bounding box center [251, 313] width 10 height 10
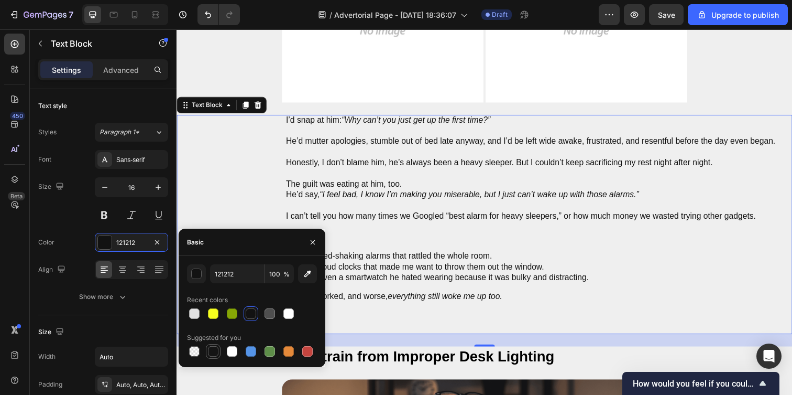
click at [217, 351] on div at bounding box center [213, 351] width 10 height 10
click at [254, 315] on div at bounding box center [251, 313] width 10 height 10
type input "121212"
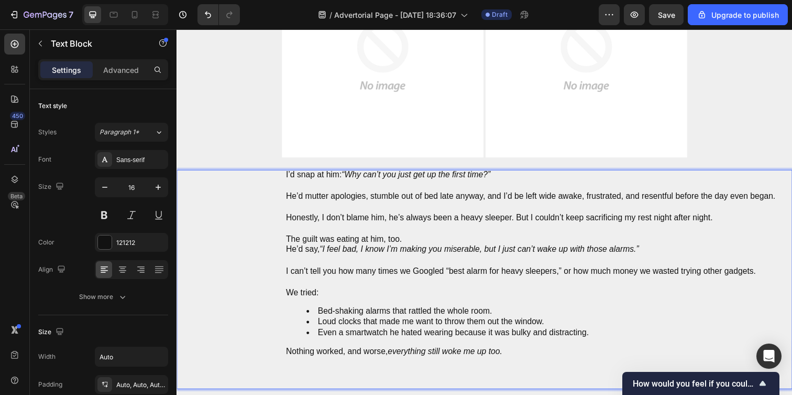
scroll to position [83, 0]
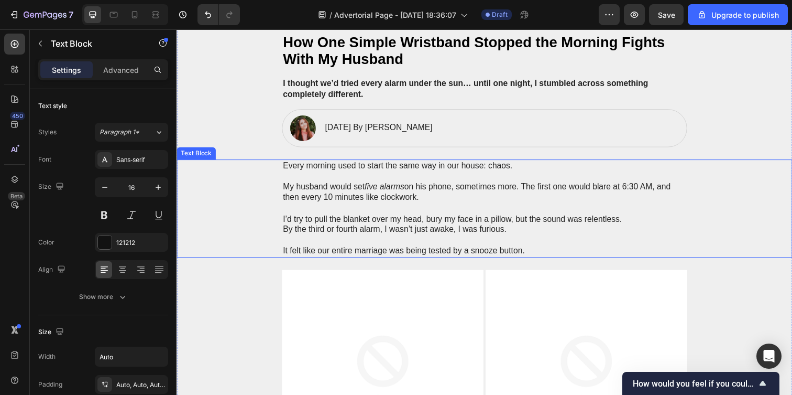
click at [436, 216] on p "Rich Text Editor. Editing area: main" at bounding box center [491, 211] width 412 height 11
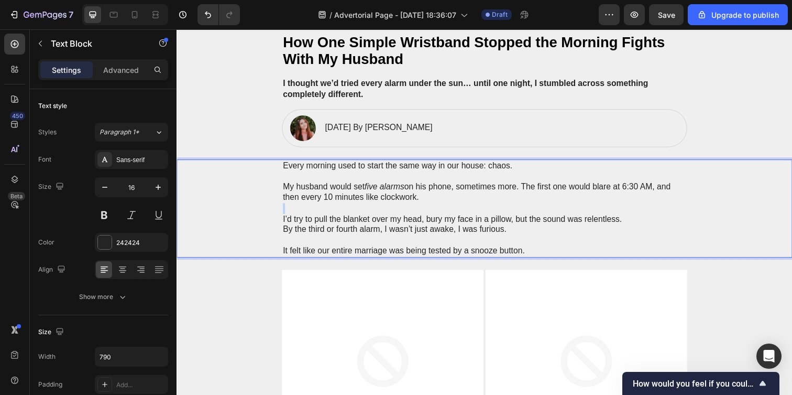
click at [436, 216] on p "Rich Text Editor. Editing area: main" at bounding box center [491, 211] width 412 height 11
click at [495, 228] on p "By the third or fourth alarm, I wasn’t just awake, I was furious." at bounding box center [491, 233] width 412 height 11
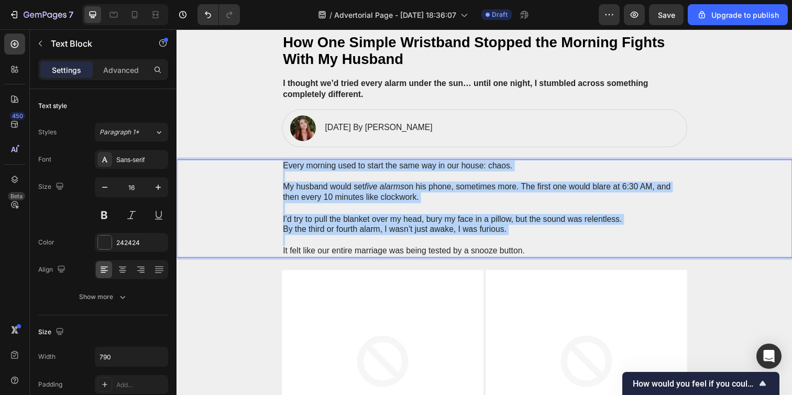
drag, startPoint x: 554, startPoint y: 250, endPoint x: 280, endPoint y: 163, distance: 288.0
click at [284, 162] on div "Every morning used to start the same way in our house: chaos. My husband would …" at bounding box center [491, 212] width 414 height 100
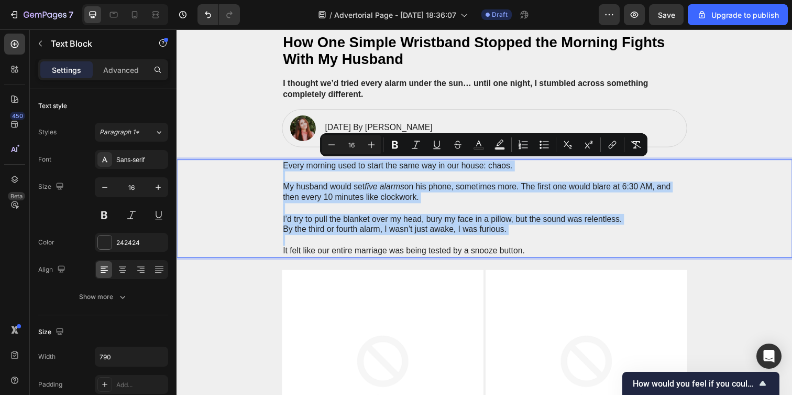
click at [277, 175] on div "Every morning used to start the same way in our house: chaos. My husband would …" at bounding box center [491, 212] width 608 height 100
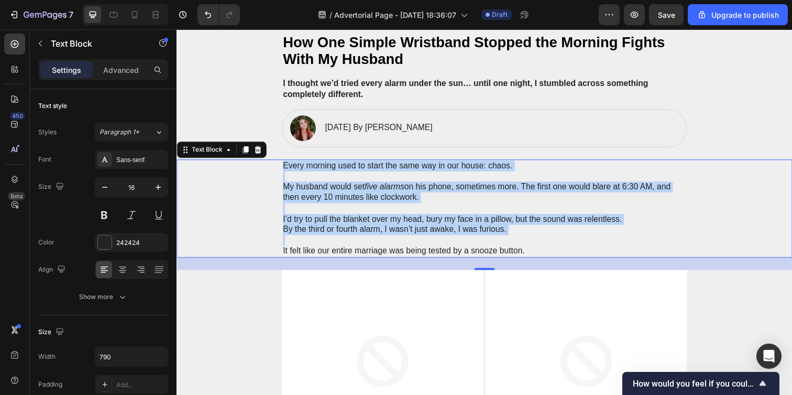
click at [279, 164] on div "Every morning used to start the same way in our house: chaos. My husband would …" at bounding box center [491, 212] width 608 height 100
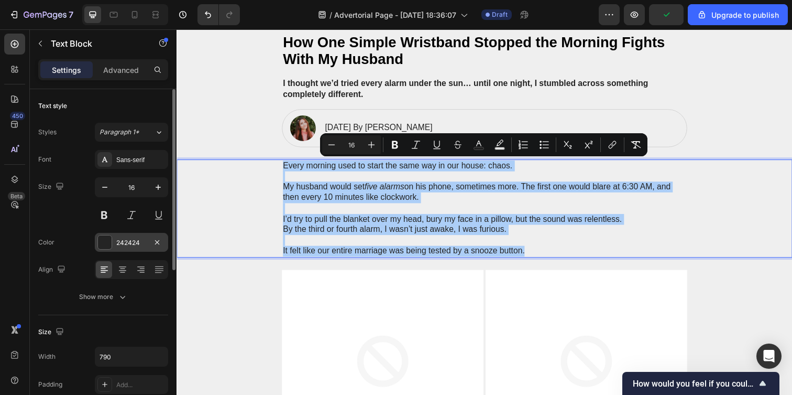
click at [137, 246] on div "242424" at bounding box center [131, 242] width 30 height 9
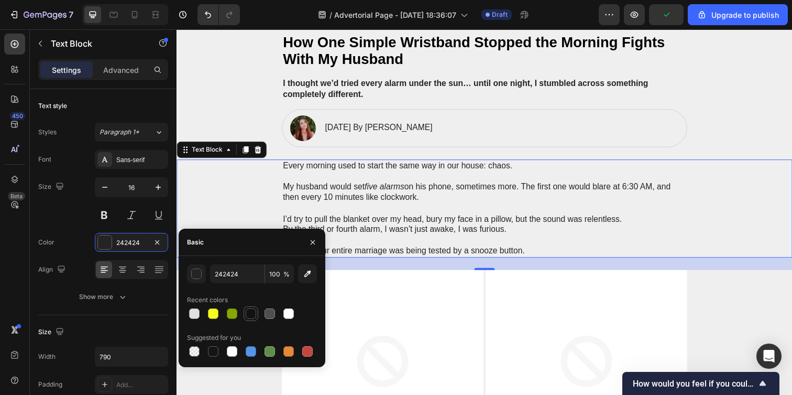
click at [253, 314] on div at bounding box center [251, 313] width 10 height 10
type input "121212"
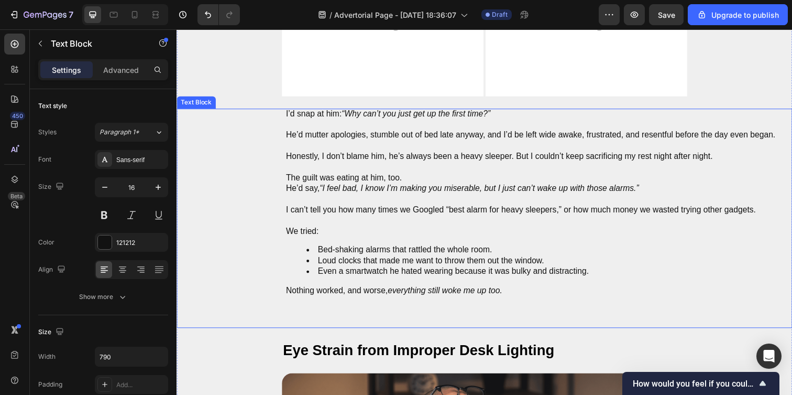
scroll to position [476, 0]
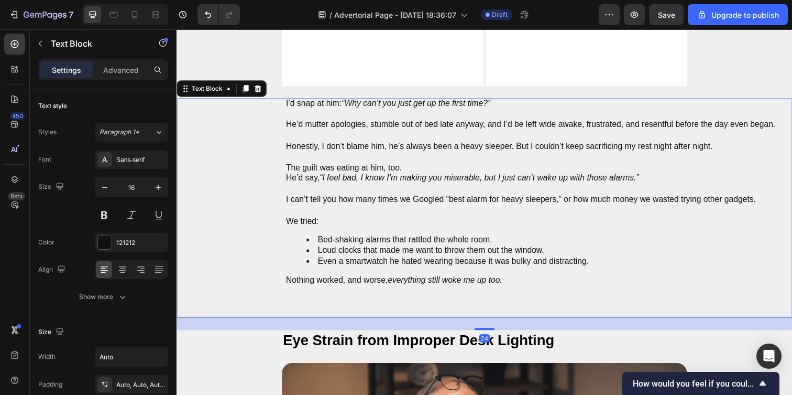
click at [305, 299] on p "Rich Text Editor. Editing area: main" at bounding box center [538, 296] width 500 height 11
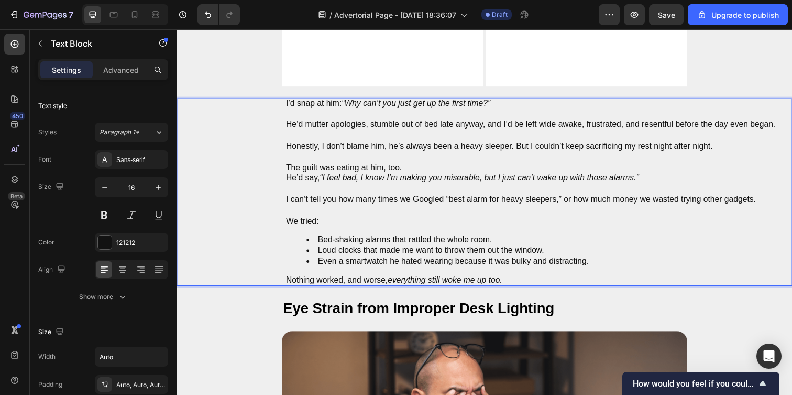
click at [644, 227] on p "We tried:" at bounding box center [538, 225] width 500 height 11
click at [566, 280] on p "Nothing worked, and worse, everything still woke me up too." at bounding box center [538, 285] width 500 height 11
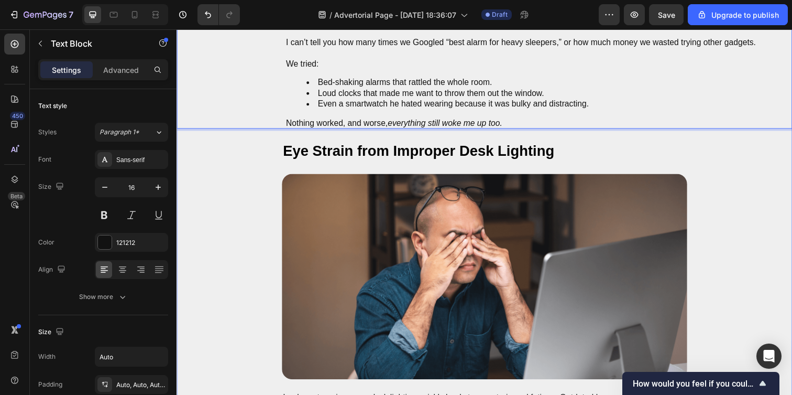
scroll to position [637, 0]
click at [529, 125] on p "Nothing worked, and worse, everything still woke me up too." at bounding box center [538, 124] width 500 height 11
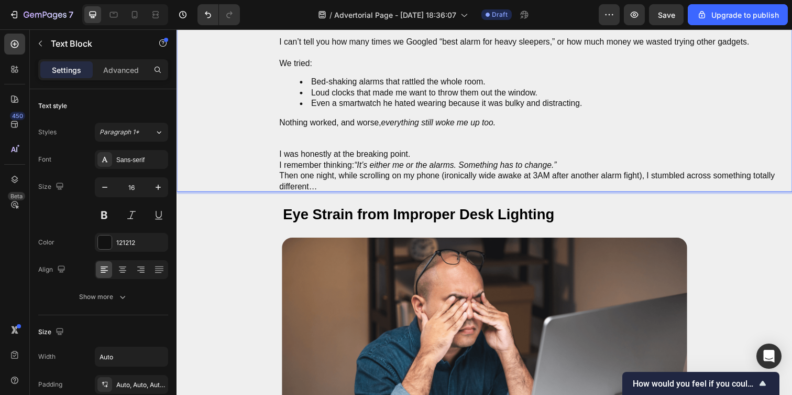
click at [304, 143] on p "Rich Text Editor. Editing area: main" at bounding box center [537, 145] width 513 height 11
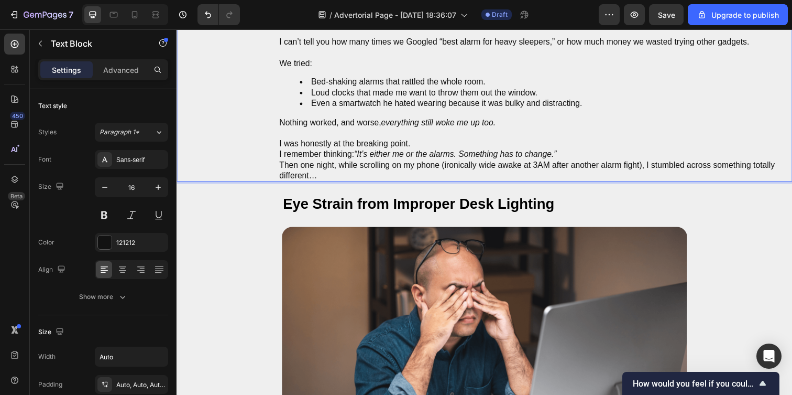
click at [418, 147] on p "I was honestly at the breaking point." at bounding box center [537, 145] width 513 height 11
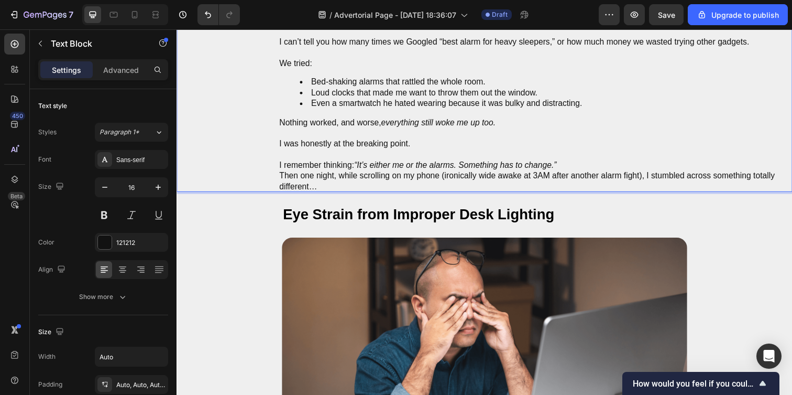
click at [594, 167] on p "I remember thinking: “It’s either me or the alarms. Something has to change.”" at bounding box center [537, 167] width 513 height 11
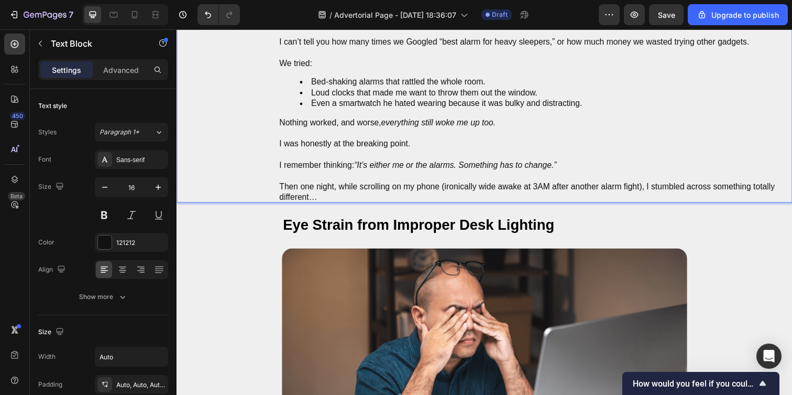
click at [425, 198] on p "Then one night, while scrolling on my phone (ironically wide awake at 3AM after…" at bounding box center [537, 195] width 513 height 22
click at [576, 234] on h2 "Eye Strain from Improper Desk Lighting" at bounding box center [491, 228] width 414 height 21
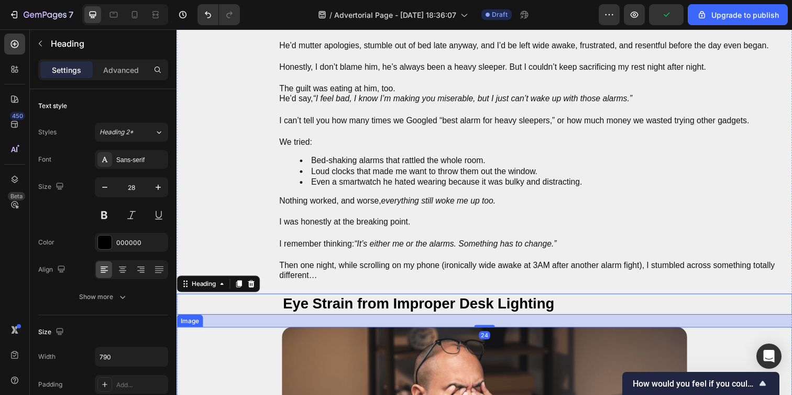
scroll to position [533, 0]
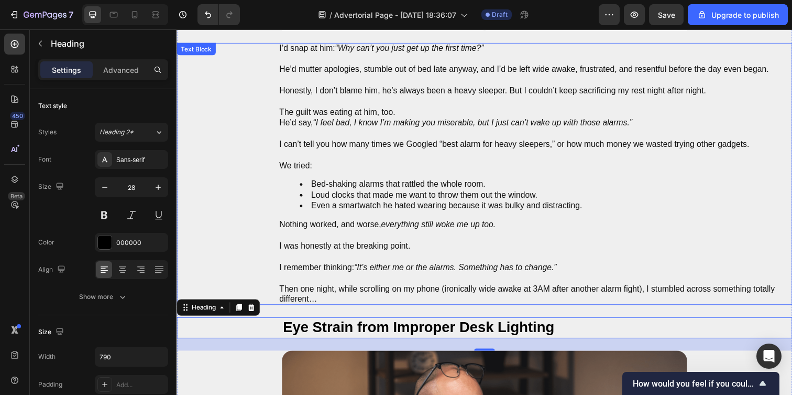
click at [341, 241] on p "Rich Text Editor. Editing area: main" at bounding box center [537, 239] width 513 height 11
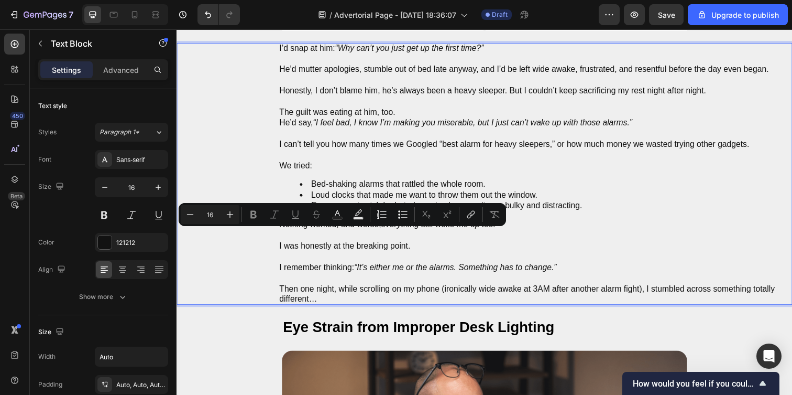
click at [281, 249] on p "I was honestly at the breaking point." at bounding box center [537, 250] width 513 height 11
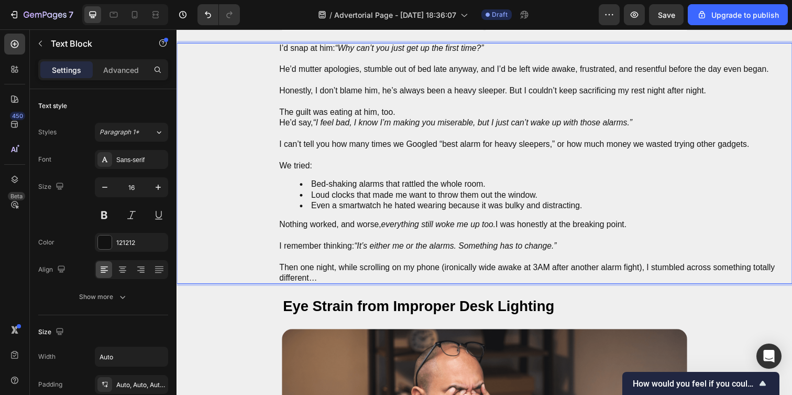
click at [616, 251] on p "I remember thinking: “It’s either me or the alarms. Something has to change.”" at bounding box center [537, 250] width 513 height 11
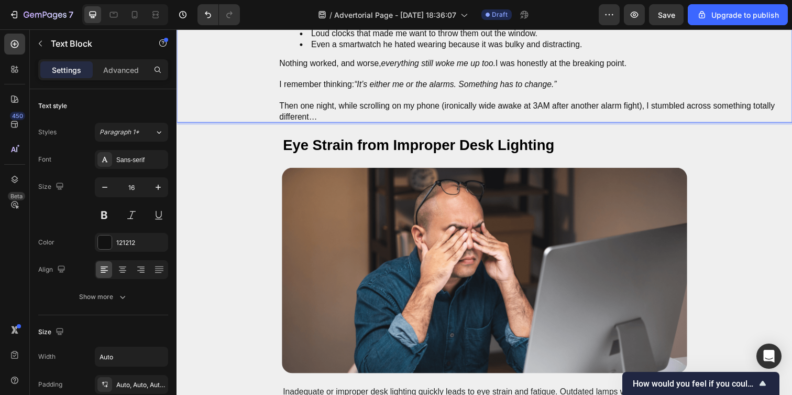
scroll to position [701, 0]
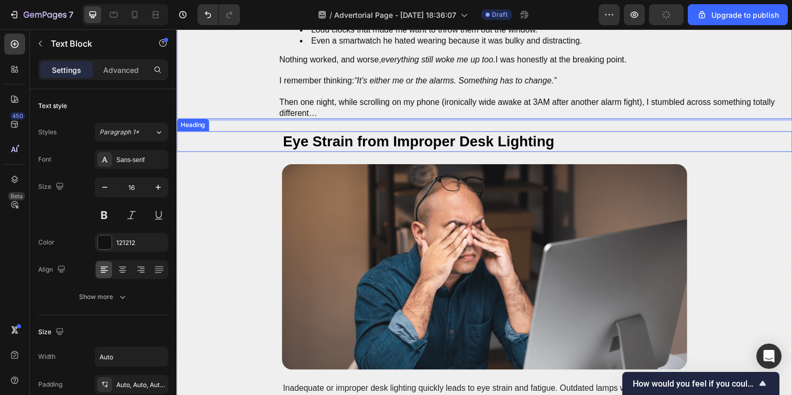
click at [385, 140] on h2 "Eye Strain from Improper Desk Lighting" at bounding box center [491, 143] width 414 height 21
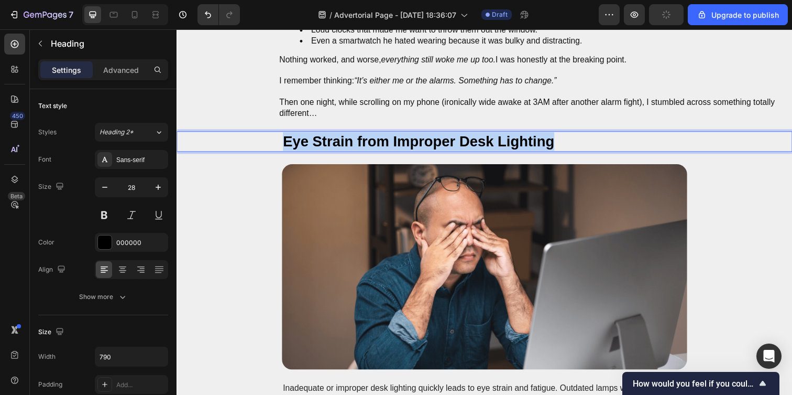
click at [385, 140] on p "Eye Strain from Improper Desk Lighting" at bounding box center [491, 143] width 412 height 19
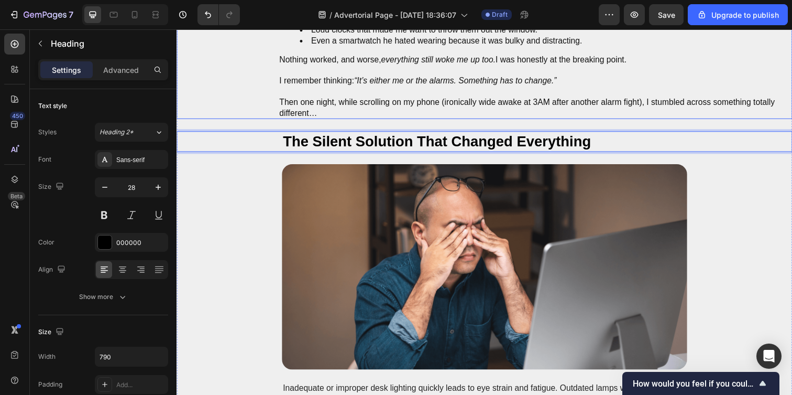
click at [414, 105] on p "Then one night, while scrolling on my phone (ironically wide awake at 3AM after…" at bounding box center [537, 109] width 513 height 22
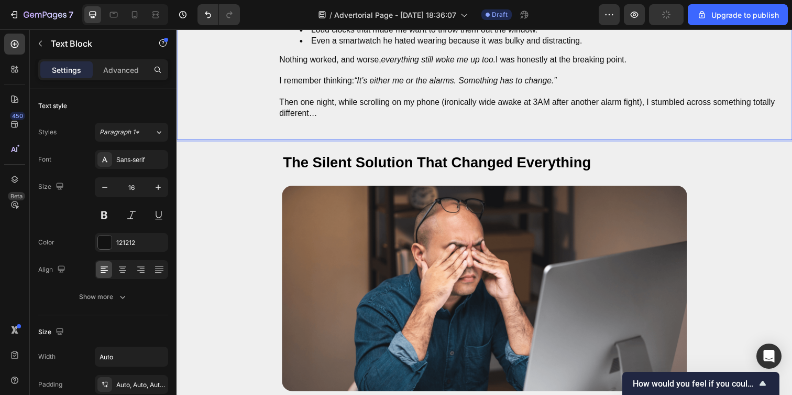
click at [483, 144] on div "W AKE L OOP Heading Row How One Simple Wristband Stopped the Morning Fights Wit…" at bounding box center [491, 94] width 629 height 1463
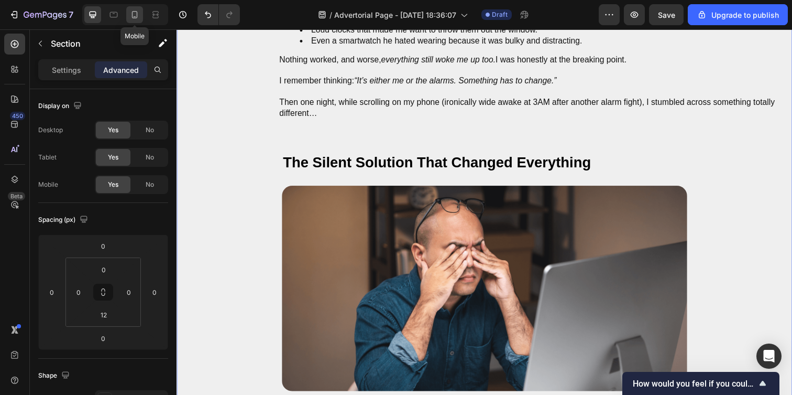
click at [127, 15] on div at bounding box center [134, 14] width 17 height 17
type input "10"
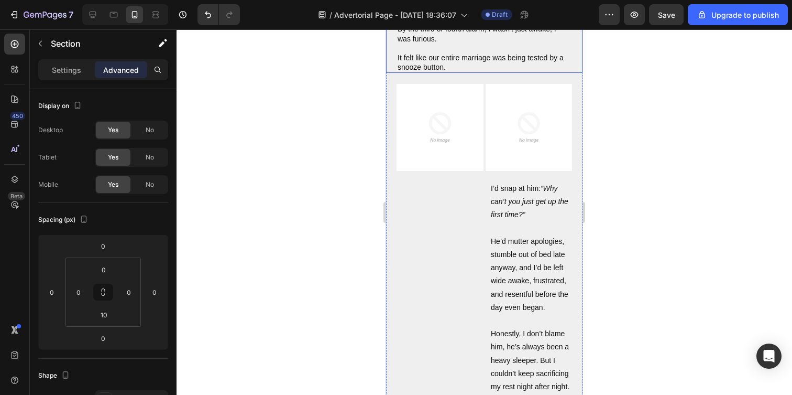
scroll to position [306, 0]
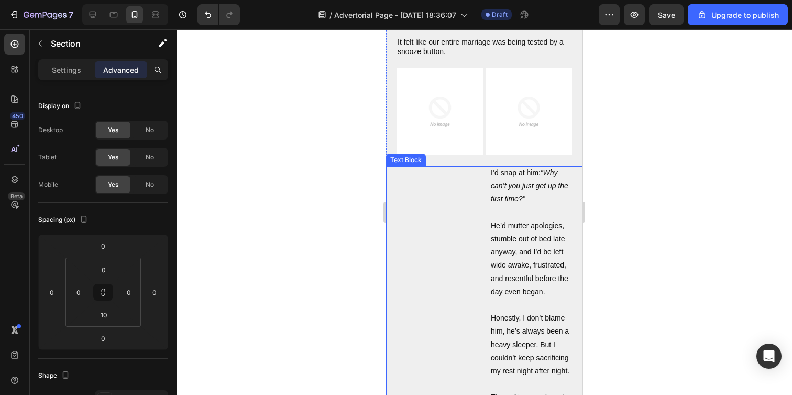
click at [509, 211] on p "Rich Text Editor. Editing area: main" at bounding box center [531, 212] width 81 height 13
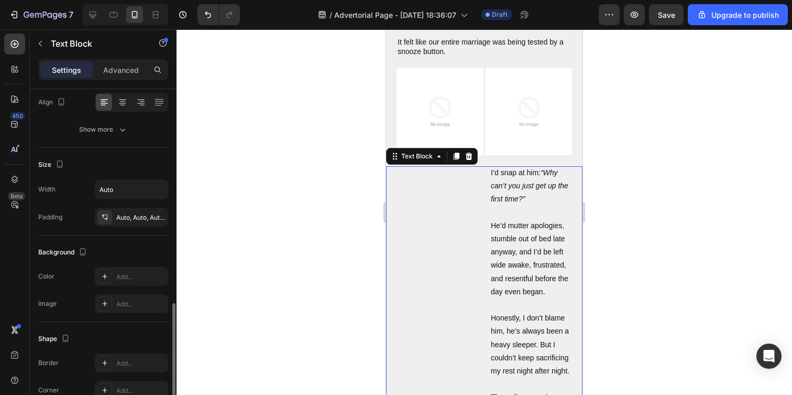
scroll to position [79, 0]
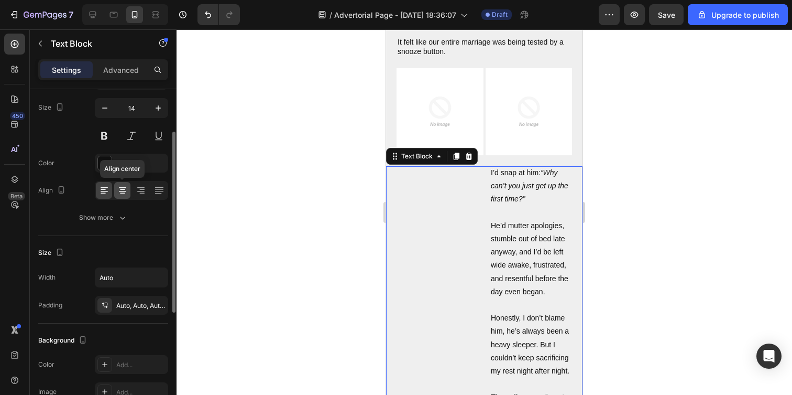
click at [122, 194] on icon at bounding box center [122, 190] width 10 height 10
click at [108, 189] on icon at bounding box center [104, 190] width 10 height 10
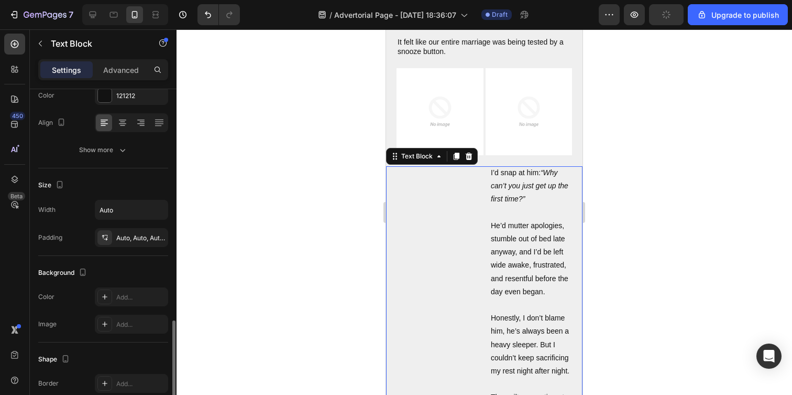
scroll to position [286, 0]
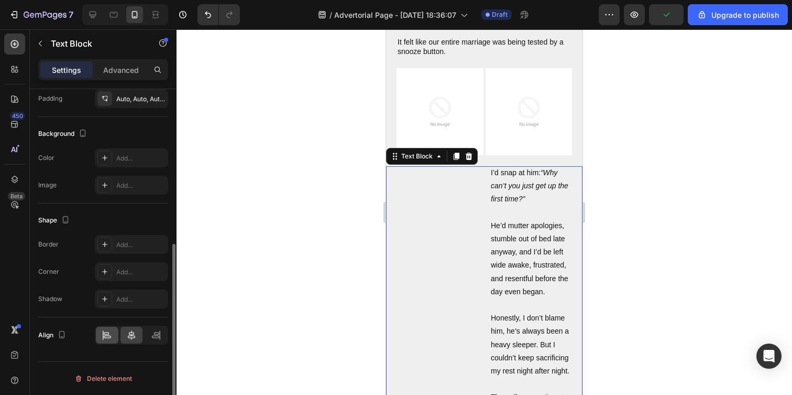
click at [107, 330] on icon at bounding box center [107, 335] width 10 height 10
click at [107, 333] on icon at bounding box center [107, 335] width 10 height 10
click at [131, 337] on icon at bounding box center [131, 334] width 7 height 9
click at [107, 334] on icon at bounding box center [107, 335] width 10 height 10
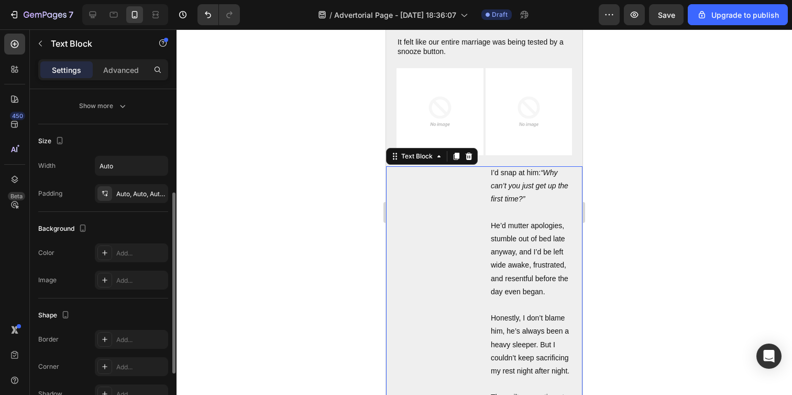
scroll to position [90, 0]
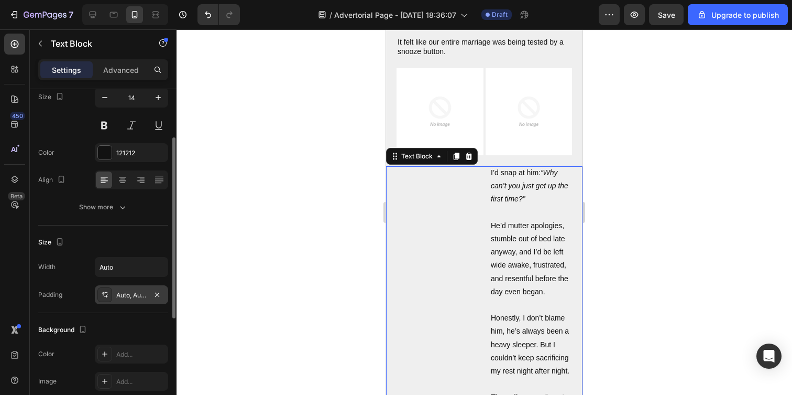
click at [120, 303] on div "Auto, Auto, Auto, 180" at bounding box center [131, 294] width 73 height 19
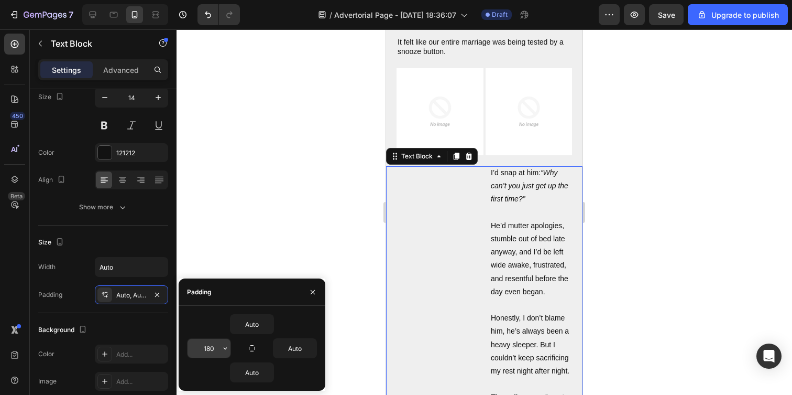
click at [209, 349] on input "180" at bounding box center [209, 347] width 43 height 19
click at [221, 347] on icon "button" at bounding box center [225, 348] width 8 height 8
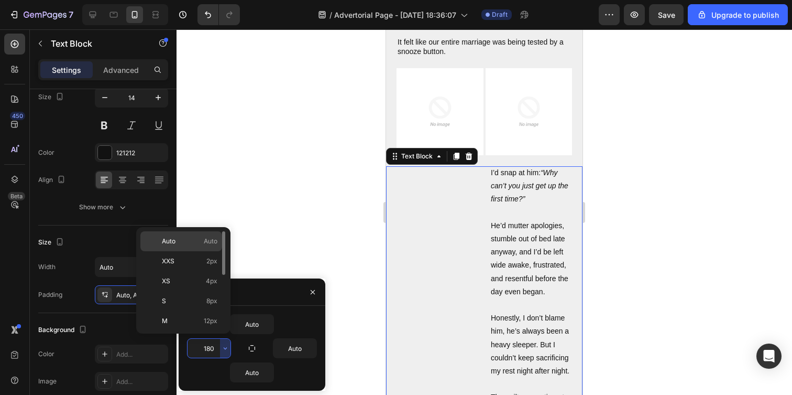
click at [199, 244] on p "Auto Auto" at bounding box center [190, 240] width 56 height 9
type input "Auto"
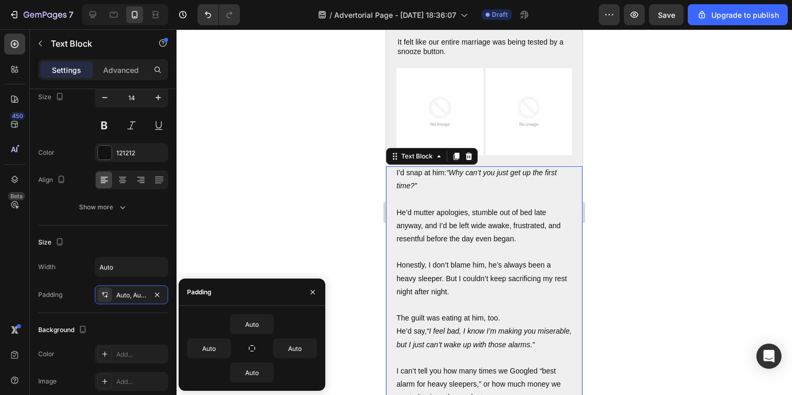
click at [254, 225] on div at bounding box center [485, 211] width 616 height 365
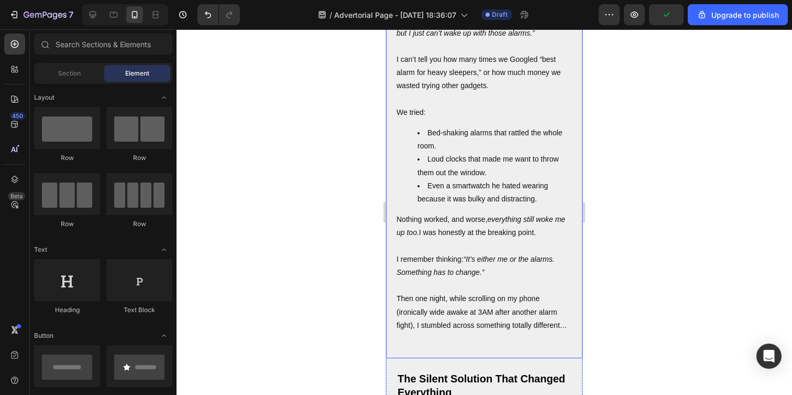
scroll to position [537, 0]
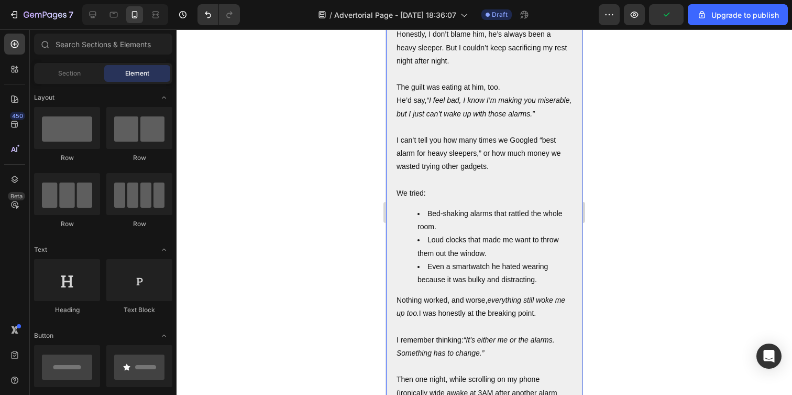
click at [420, 200] on p "We tried:" at bounding box center [485, 193] width 176 height 13
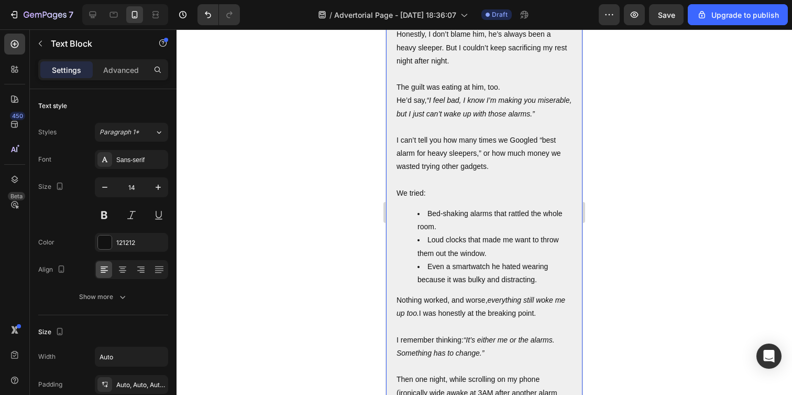
click at [420, 213] on div "I’d snap at him: “Why can’t you just get up the first time?” He’d mutter apolog…" at bounding box center [485, 187] width 176 height 503
click at [408, 187] on p "Rich Text Editor. Editing area: main" at bounding box center [485, 179] width 176 height 13
click at [411, 220] on ul "Bed-shaking alarms that rattled the whole room. Loud clocks that made me want t…" at bounding box center [485, 246] width 176 height 79
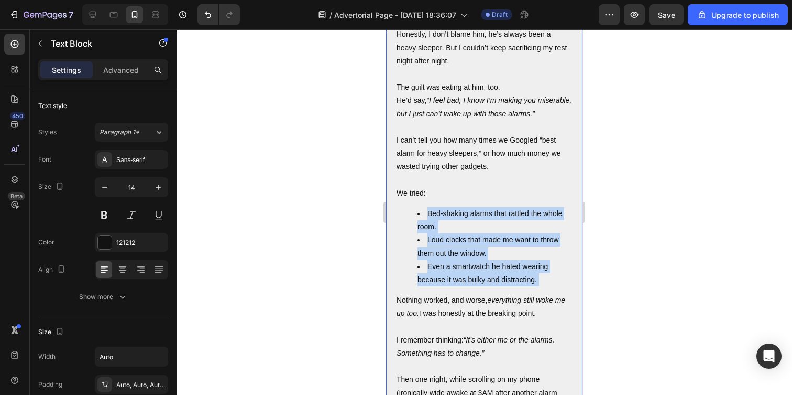
drag, startPoint x: 412, startPoint y: 221, endPoint x: 550, endPoint y: 297, distance: 157.1
click at [550, 297] on div "I’d snap at him: “Why can’t you just get up the first time?” He’d mutter apolog…" at bounding box center [485, 187] width 176 height 503
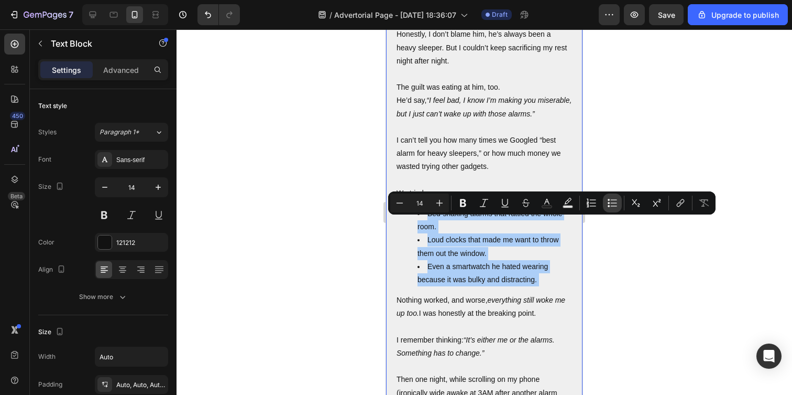
click at [606, 205] on button "Bulleted List" at bounding box center [612, 202] width 19 height 19
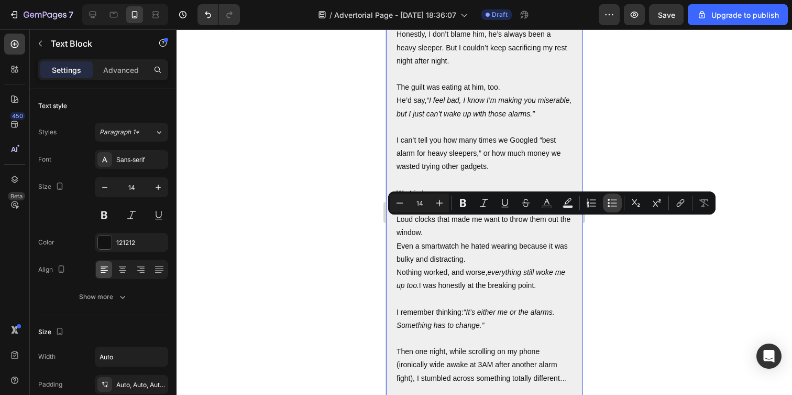
click at [609, 203] on icon "Editor contextual toolbar" at bounding box center [612, 203] width 10 height 10
type input "14"
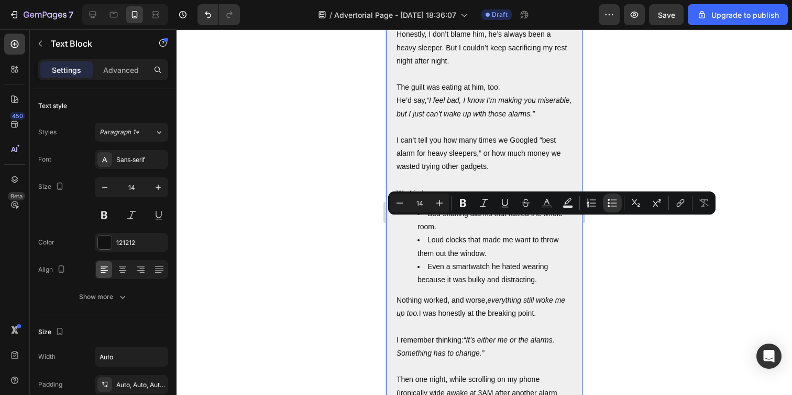
click at [497, 273] on li "Even a smartwatch he hated wearing because it was bulky and distracting." at bounding box center [495, 273] width 155 height 26
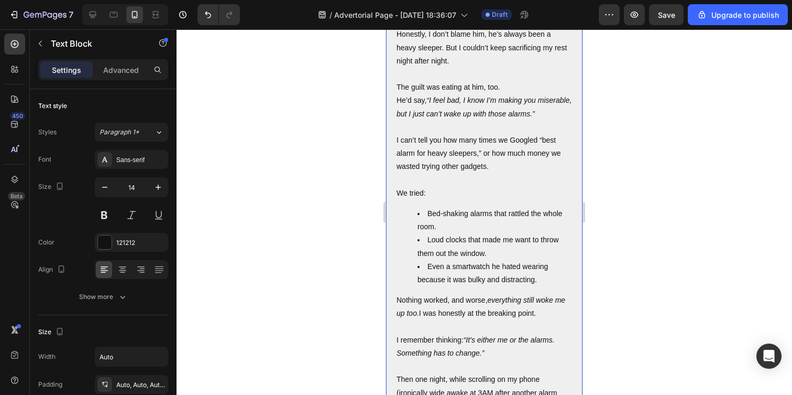
click at [423, 233] on li "Bed-shaking alarms that rattled the whole room." at bounding box center [495, 220] width 155 height 26
click at [415, 236] on ul "Bed-shaking alarms that rattled the whole room. Loud clocks that made me want t…" at bounding box center [485, 246] width 176 height 79
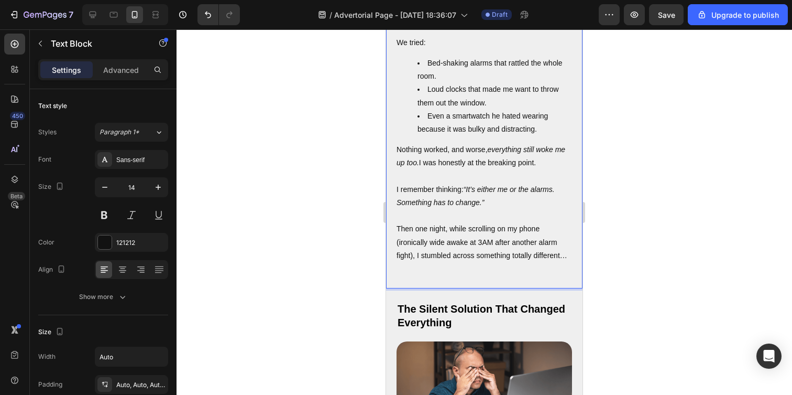
scroll to position [542, 0]
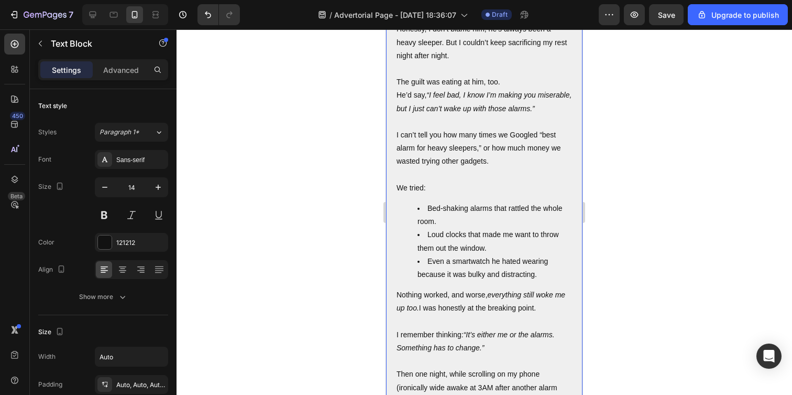
click at [423, 205] on div "I’d snap at him: “Why can’t you just get up the first time?” He’d mutter apolog…" at bounding box center [485, 181] width 176 height 503
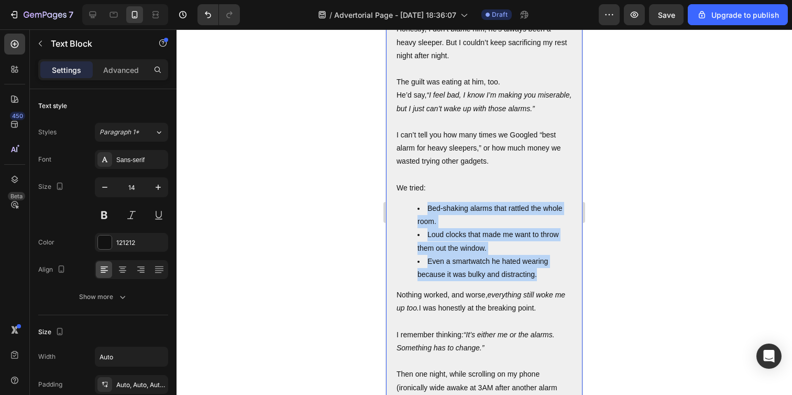
drag, startPoint x: 413, startPoint y: 216, endPoint x: 548, endPoint y: 286, distance: 151.4
click at [548, 281] on ul "Bed-shaking alarms that rattled the whole room. Loud clocks that made me want t…" at bounding box center [485, 241] width 176 height 79
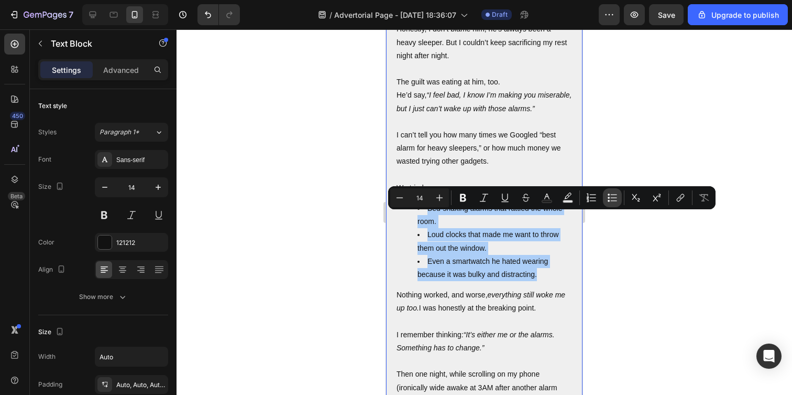
click at [610, 199] on icon "Editor contextual toolbar" at bounding box center [612, 197] width 10 height 10
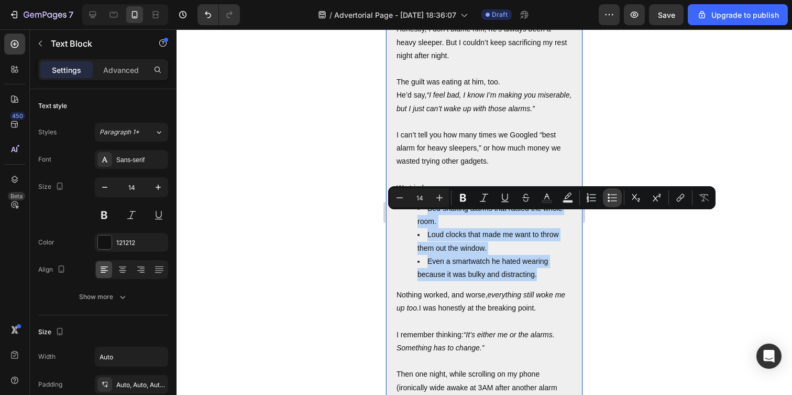
type input "14"
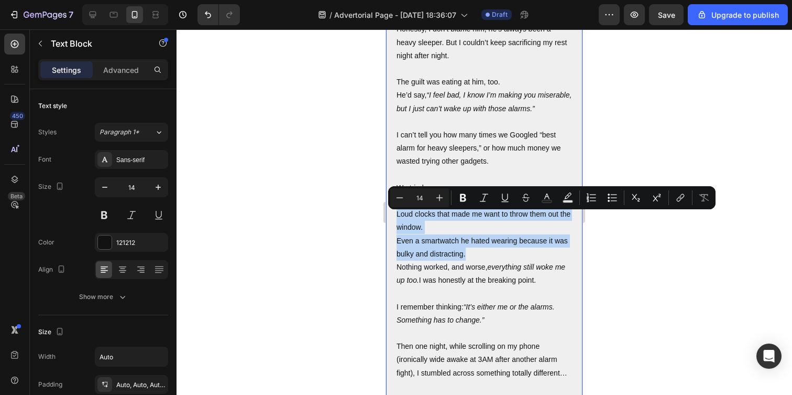
click at [397, 224] on p "Loud clocks that made me want to throw them out the window." at bounding box center [485, 220] width 176 height 26
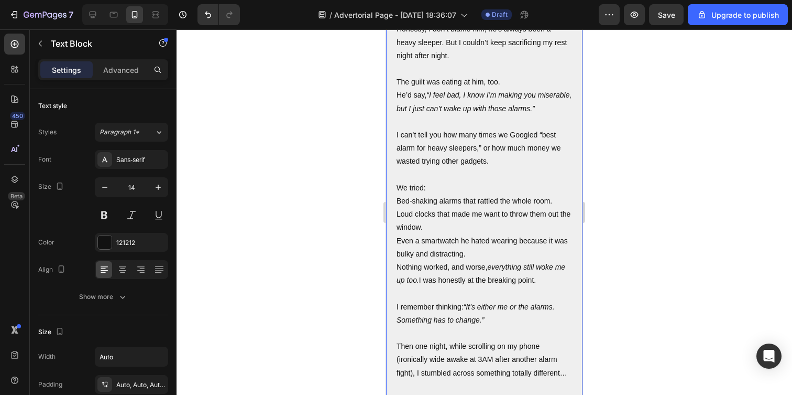
click at [397, 207] on p "Bed-shaking alarms that rattled the whole room." at bounding box center [485, 200] width 176 height 13
click at [397, 223] on p "Loud clocks that made me want to throw them out the window." at bounding box center [485, 220] width 176 height 26
click at [395, 246] on div "I’d snap at him: “Why can’t you just get up the first time?” He’d mutter apolog…" at bounding box center [484, 167] width 196 height 475
click at [397, 248] on p "Even a smartwatch he hated wearing because it was bulky and distracting." at bounding box center [485, 247] width 176 height 26
click at [441, 260] on p "- Even a smartwatch he hated wearing because it was bulky and distracting." at bounding box center [485, 247] width 176 height 26
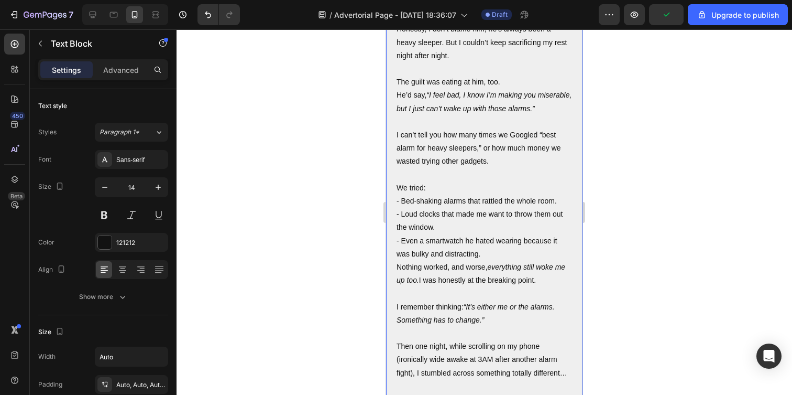
click at [501, 260] on p "- Even a smartwatch he hated wearing because it was bulky and distracting." at bounding box center [485, 247] width 176 height 26
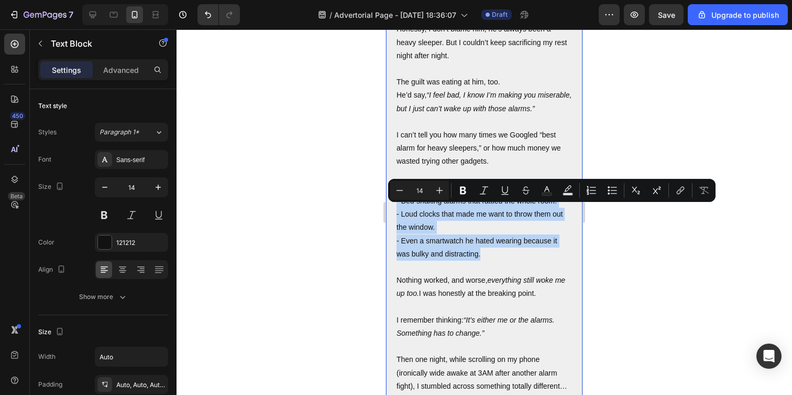
drag, startPoint x: 489, startPoint y: 263, endPoint x: 396, endPoint y: 210, distance: 107.2
click at [396, 210] on div "I’d snap at him: “Why can’t you just get up the first time?” He’d mutter apolog…" at bounding box center [484, 174] width 196 height 489
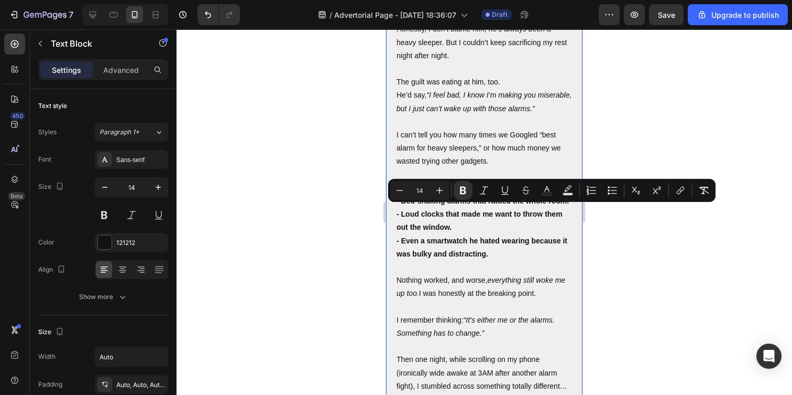
click at [480, 258] on strong "- Even a smartwatch he hated wearing because it was bulky and distracting." at bounding box center [482, 246] width 171 height 21
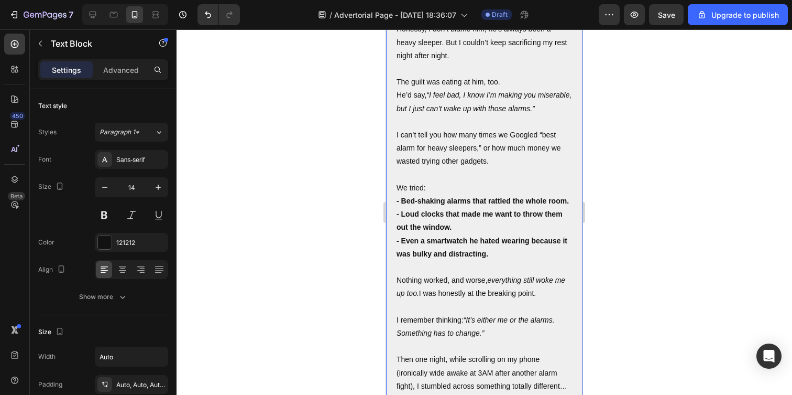
click at [502, 260] on p "- Even a smartwatch he hated wearing because it was bulky and distracting." at bounding box center [485, 247] width 176 height 26
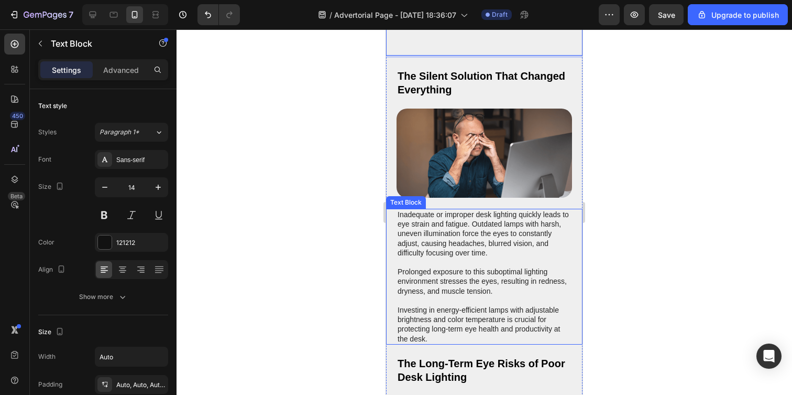
scroll to position [907, 0]
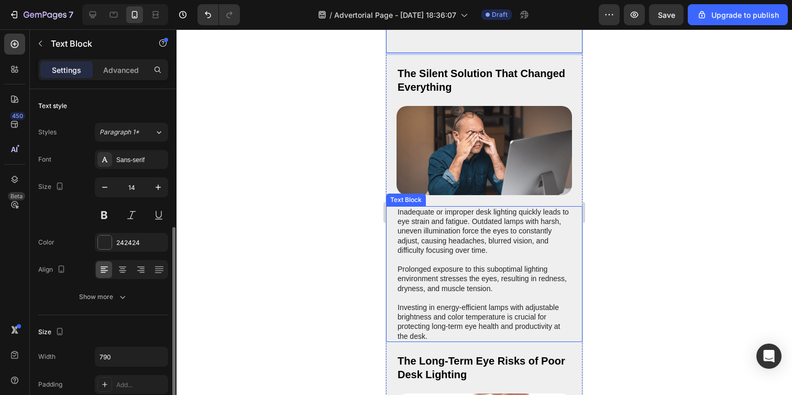
click at [476, 332] on p "Inadequate or improper desk lighting quickly leads to eye strain and fatigue. O…" at bounding box center [484, 274] width 173 height 134
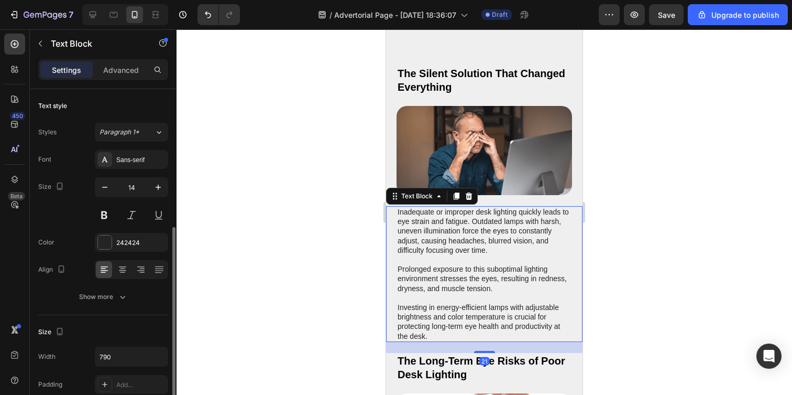
scroll to position [90, 0]
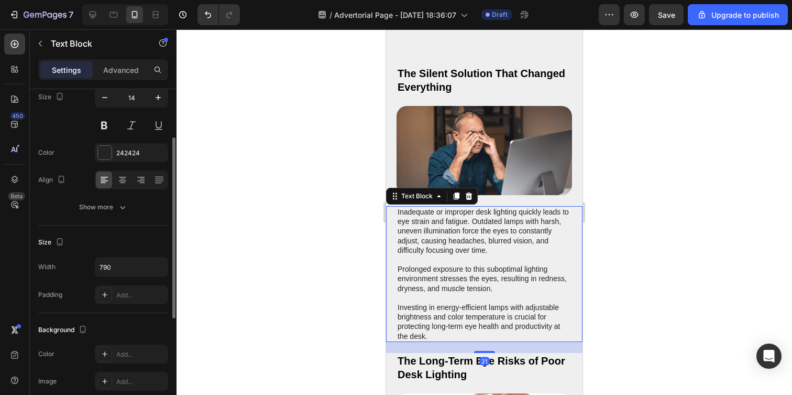
click at [476, 332] on p "Inadequate or improper desk lighting quickly leads to eye strain and fatigue. O…" at bounding box center [484, 274] width 173 height 134
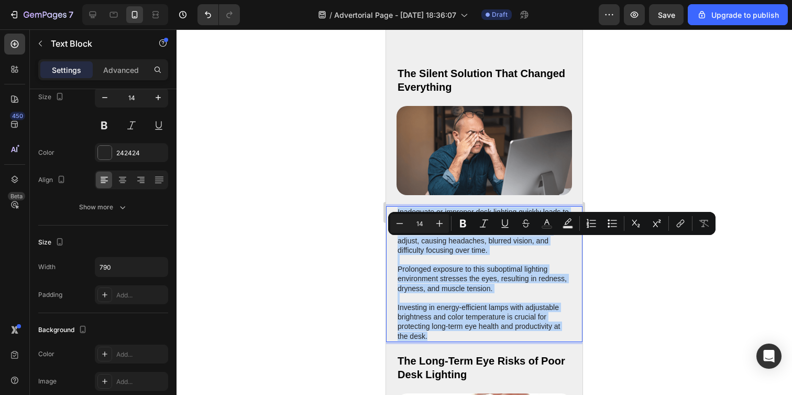
drag, startPoint x: 475, startPoint y: 367, endPoint x: 366, endPoint y: 242, distance: 166.3
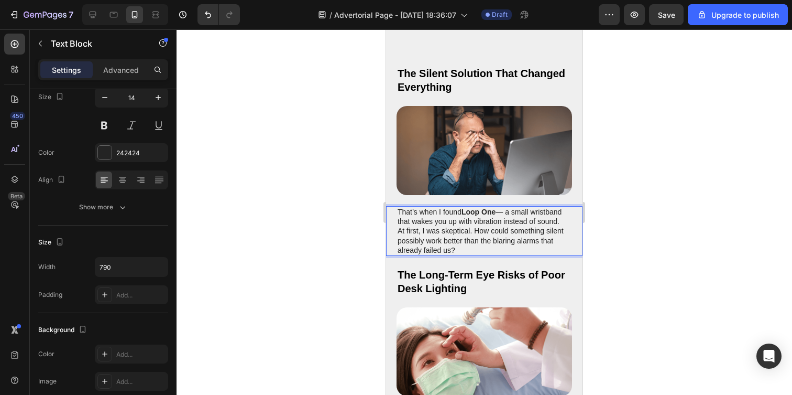
click at [433, 226] on p "That’s when I found Loop One — a small wristband that wakes you up with vibrati…" at bounding box center [484, 216] width 173 height 19
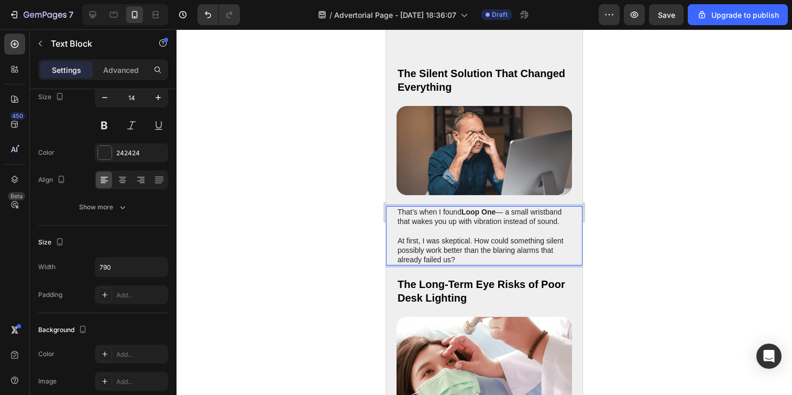
click at [434, 226] on p "That’s when I found Loop One — a small wristband that wakes you up with vibrati…" at bounding box center [484, 216] width 173 height 19
click at [502, 226] on p "That’s when I found Loop One — a small wristband that wakes you up with vibrati…" at bounding box center [484, 216] width 173 height 19
click at [500, 265] on p "At first, I was skeptical. How could something silent possibly work better than…" at bounding box center [484, 250] width 173 height 29
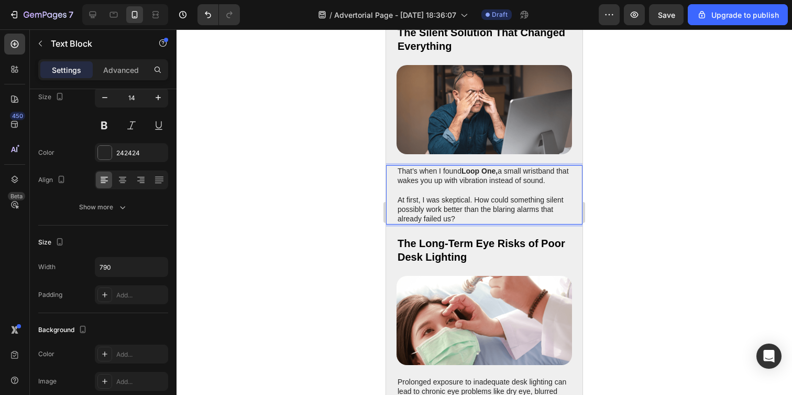
scroll to position [965, 0]
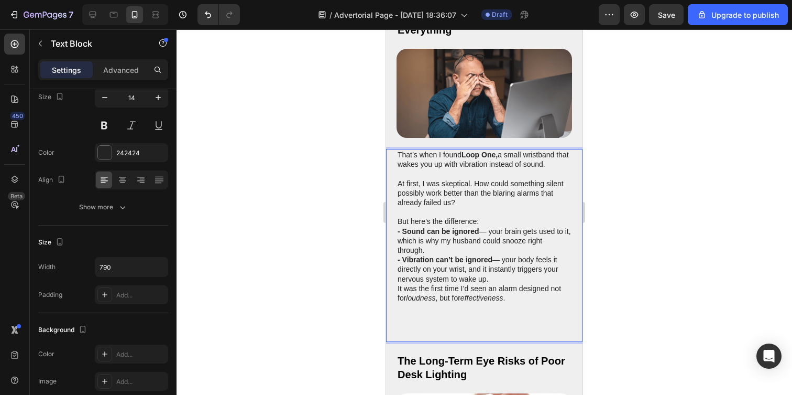
click at [476, 283] on p "- Vibration can’t be ignored — your body feels it directly on your wrist, and i…" at bounding box center [484, 269] width 173 height 29
click at [561, 283] on p "- Vibration can’t be ignored — your body feels it directly on your wrist, and i…" at bounding box center [484, 269] width 173 height 29
click at [503, 283] on p "- Vibration can’t be ignored — your body feels it directly on your wrist, and i…" at bounding box center [484, 269] width 173 height 29
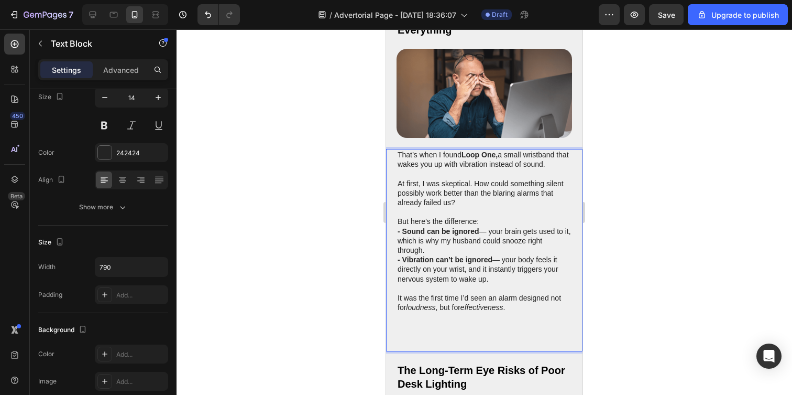
click at [485, 255] on p "- Sound can be ignored — your brain gets used to it, which is why my husband co…" at bounding box center [484, 240] width 173 height 29
click at [497, 283] on p "- Vibration can’t be ignored — your body feels it directly on your wrist, and i…" at bounding box center [484, 269] width 173 height 29
click at [530, 331] on p "Rich Text Editor. Editing area: main" at bounding box center [484, 326] width 173 height 9
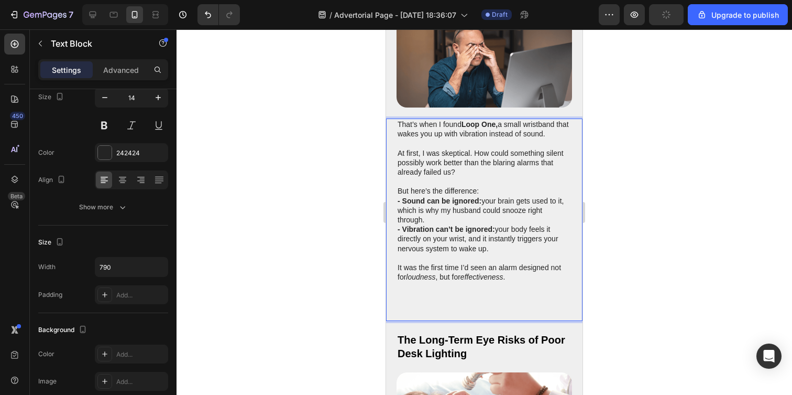
scroll to position [1059, 0]
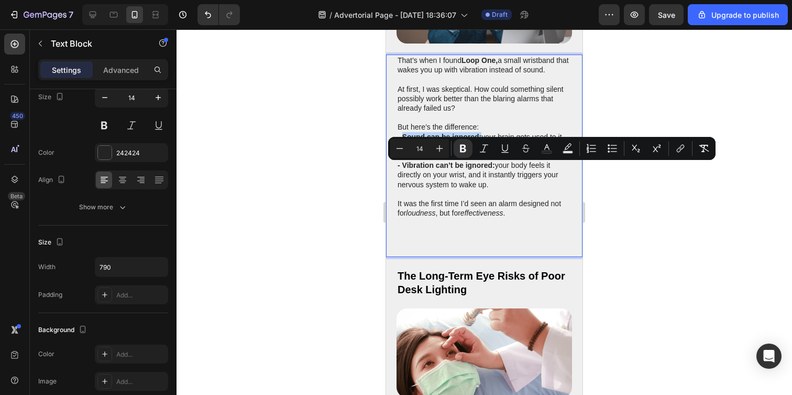
drag, startPoint x: 404, startPoint y: 167, endPoint x: 480, endPoint y: 169, distance: 76.0
click at [480, 141] on strong "- Sound can be ignored:" at bounding box center [440, 137] width 84 height 8
click at [429, 161] on p "- Sound can be ignored: your brain gets used to it, which is why my husband cou…" at bounding box center [484, 146] width 173 height 29
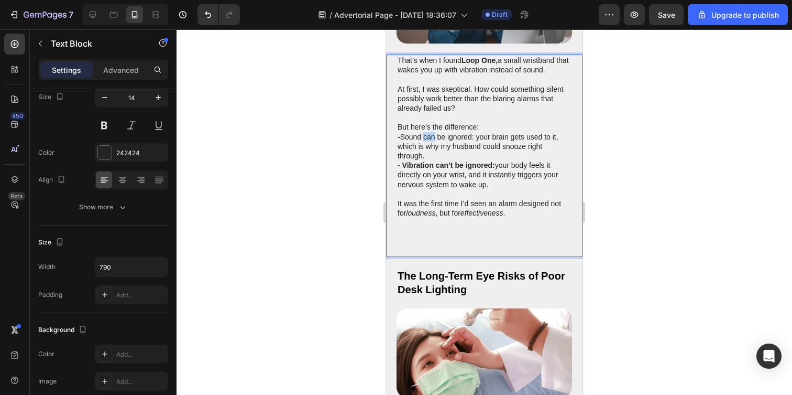
click at [429, 161] on p "- Sound can be ignored: your brain gets used to it, which is why my husband cou…" at bounding box center [484, 146] width 173 height 29
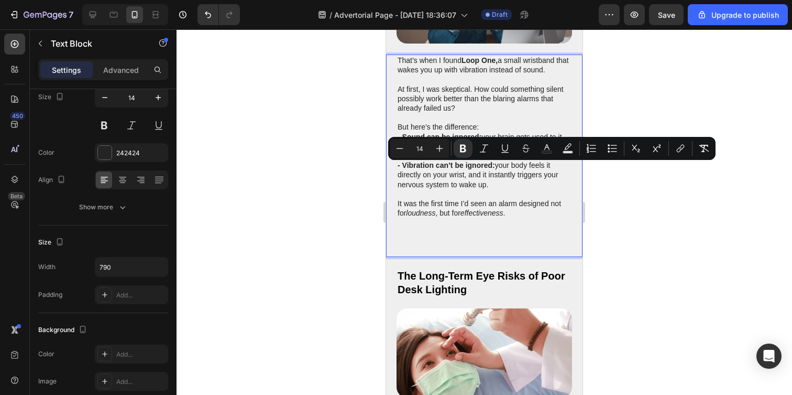
click at [452, 189] on p "- Vibration can’t be ignored: your body feels it directly on your wrist, and it…" at bounding box center [484, 174] width 173 height 29
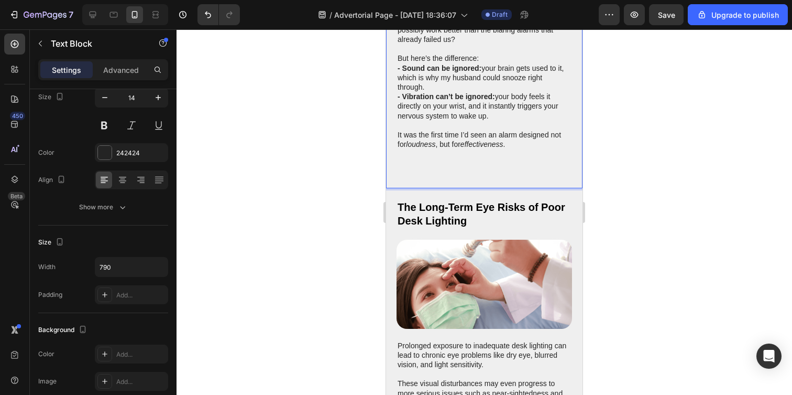
scroll to position [1128, 0]
click at [436, 92] on p "- Sound can be ignored: your brain gets used to it, which is why my husband cou…" at bounding box center [484, 77] width 173 height 29
click at [446, 92] on p "- Sound can be ignored: your brain gets used to it, which is why my husband cou…" at bounding box center [484, 77] width 173 height 29
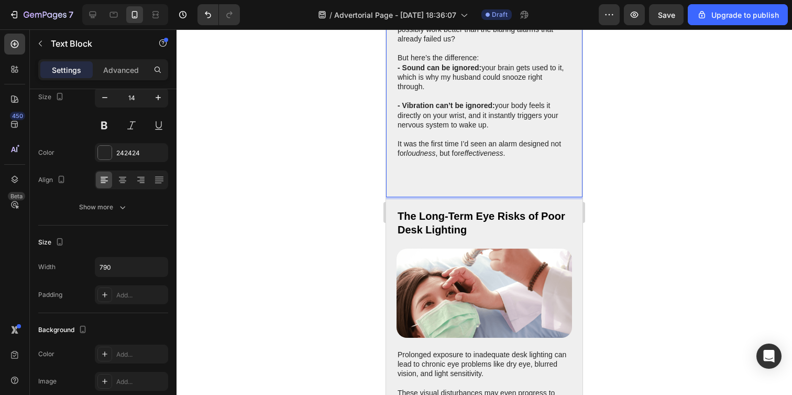
click at [480, 129] on p "- Vibration can’t be ignored: your body feels it directly on your wrist, and it…" at bounding box center [484, 115] width 173 height 29
click at [485, 62] on p "But here’s the difference:" at bounding box center [484, 57] width 173 height 9
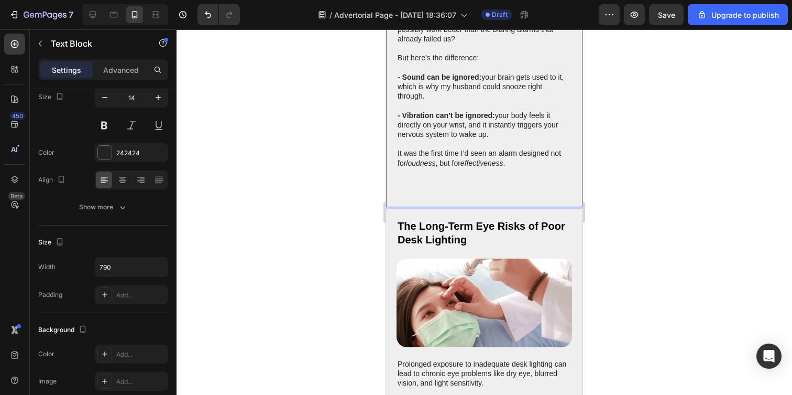
click at [430, 110] on p "Rich Text Editor. Editing area: main" at bounding box center [484, 105] width 173 height 9
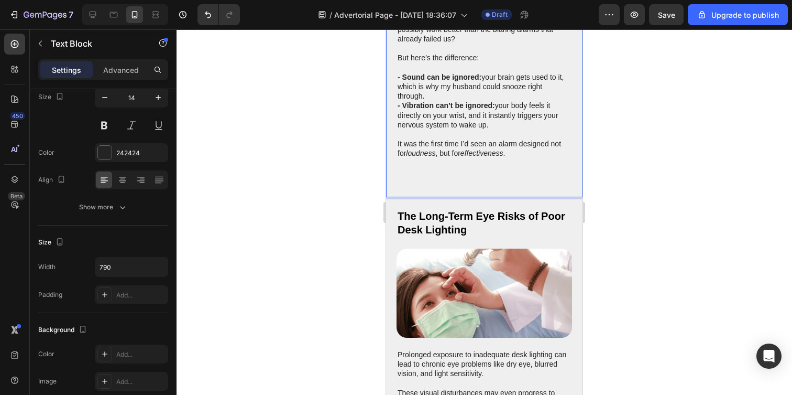
click at [544, 129] on p "- Vibration can’t be ignored: your body feels it directly on your wrist, and it…" at bounding box center [484, 115] width 173 height 29
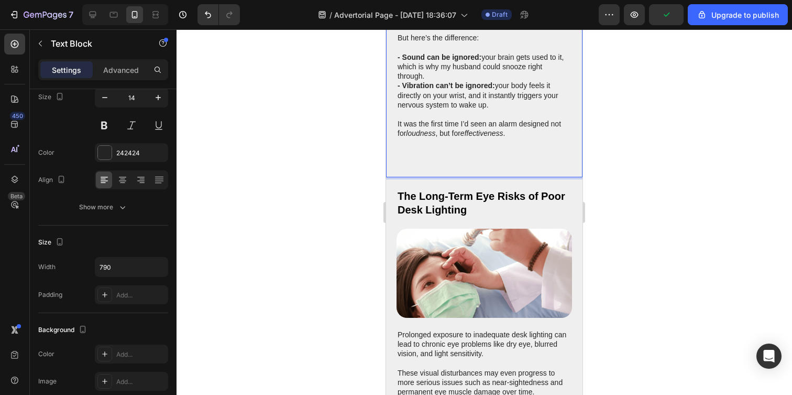
scroll to position [1149, 0]
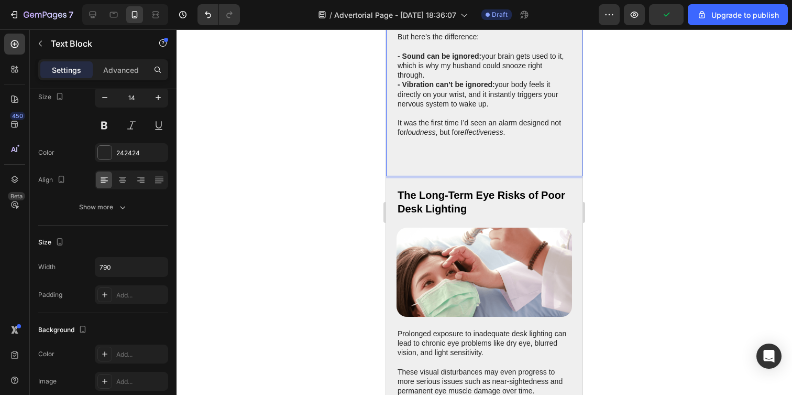
click at [447, 156] on p "Rich Text Editor. Editing area: main" at bounding box center [484, 151] width 173 height 9
click at [426, 166] on p "Rich Text Editor. Editing area: main" at bounding box center [484, 160] width 173 height 9
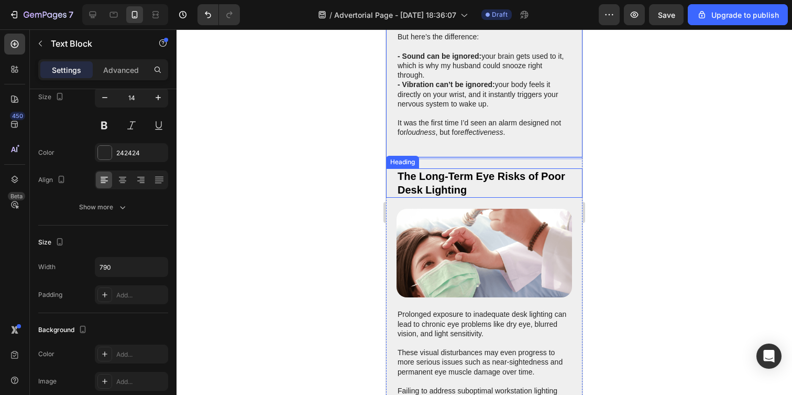
click at [468, 198] on h2 "The Long-Term Eye Risks of Poor Desk Lighting" at bounding box center [485, 182] width 176 height 29
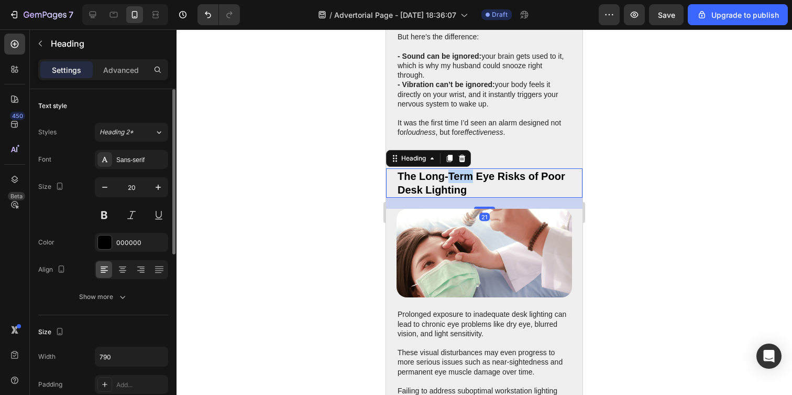
click at [468, 198] on h2 "The Long-Term Eye Risks of Poor Desk Lighting" at bounding box center [485, 182] width 176 height 29
click at [468, 196] on p "The Long-Term Eye Risks of Poor Desk Lighting" at bounding box center [484, 182] width 173 height 27
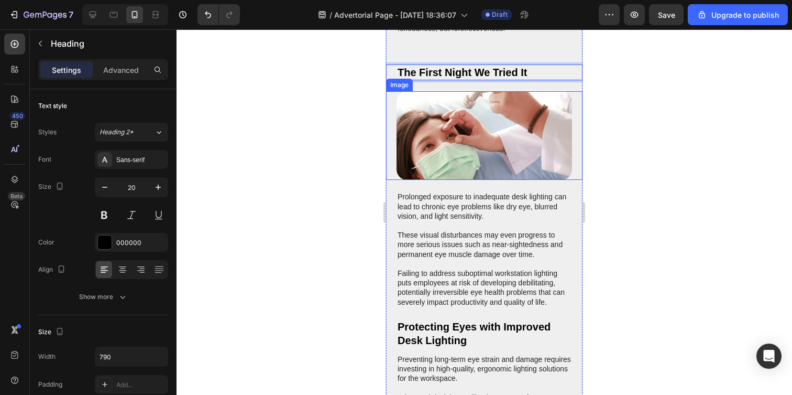
scroll to position [1258, 0]
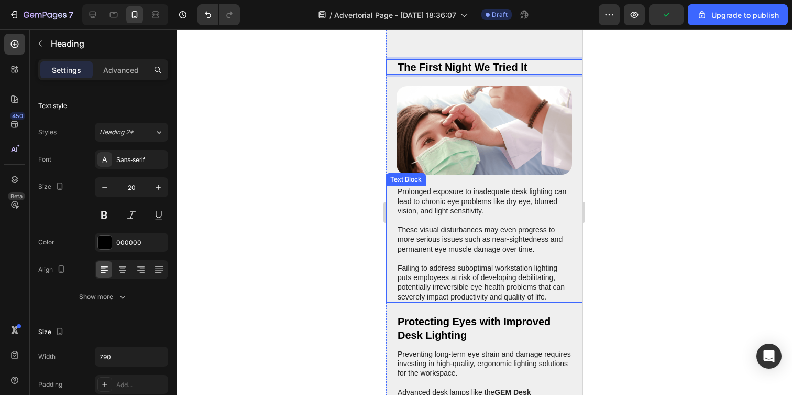
click at [472, 261] on p "Prolonged exposure to inadequate desk lighting can lead to chronic eye problems…" at bounding box center [484, 244] width 173 height 114
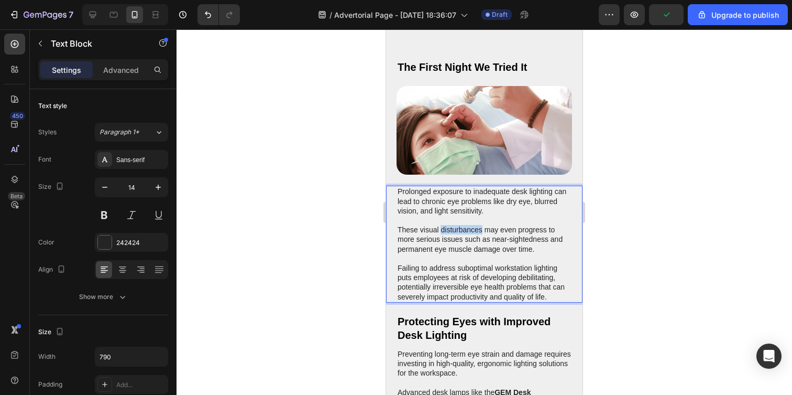
click at [472, 261] on p "Prolonged exposure to inadequate desk lighting can lead to chronic eye problems…" at bounding box center [484, 244] width 173 height 114
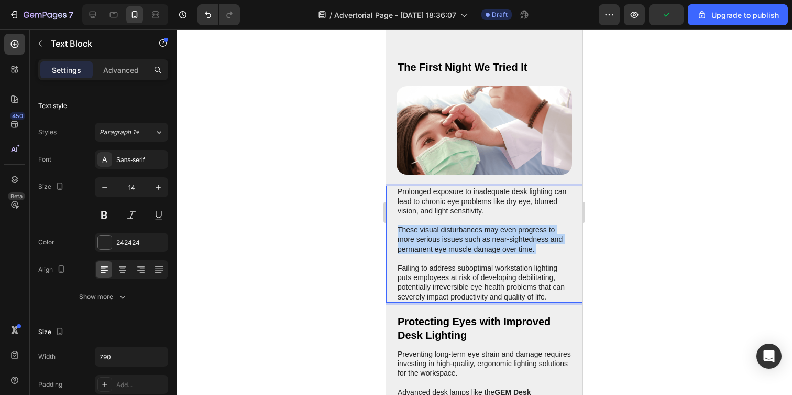
click at [472, 261] on p "Prolonged exposure to inadequate desk lighting can lead to chronic eye problems…" at bounding box center [484, 244] width 173 height 114
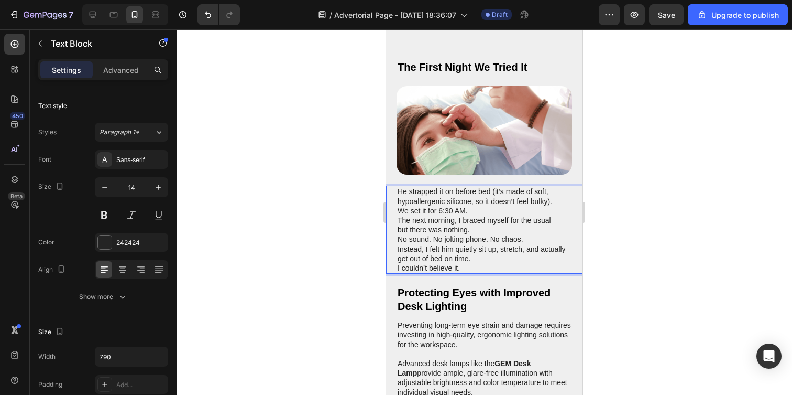
click at [556, 205] on p "He strapped it on before bed (it’s made of soft, hypoallergenic silicone, so it…" at bounding box center [484, 196] width 173 height 19
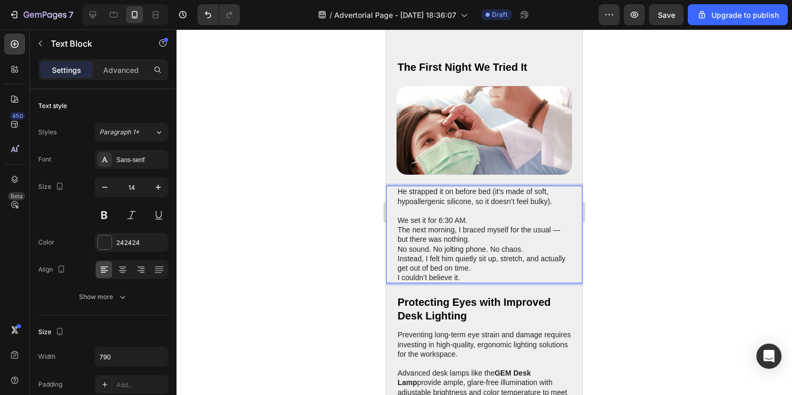
click at [476, 225] on p "We set it for 6:30 AM." at bounding box center [484, 219] width 173 height 9
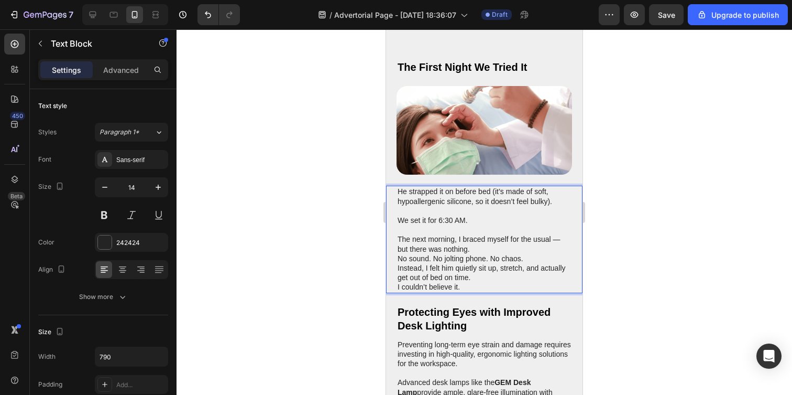
click at [481, 253] on p "The next morning, I braced myself for the usual — but there was nothing." at bounding box center [484, 243] width 173 height 19
click at [400, 263] on p "No sound. No jolting phone. No chaos." at bounding box center [484, 258] width 173 height 9
click at [401, 263] on p "No sound. No jolting phone. No chaos." at bounding box center [484, 258] width 173 height 9
click at [399, 263] on p "No sound. No jolting phone. No chaos." at bounding box center [484, 258] width 173 height 9
click at [447, 263] on p "The next morning, I braced myself for the usual — but there was nothing. No sou…" at bounding box center [484, 248] width 173 height 29
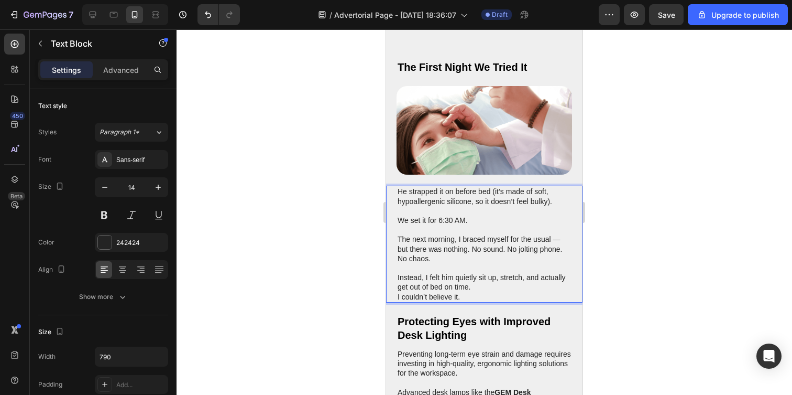
click at [514, 291] on p "Instead, I felt him quietly sit up, stretch, and actually get out of bed on tim…" at bounding box center [484, 281] width 173 height 19
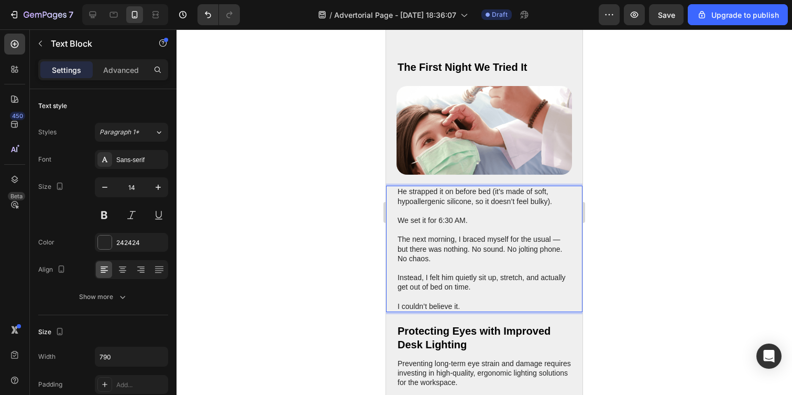
click at [397, 312] on div "He strapped it on before bed (it’s made of soft, hypoallergenic silicone, so it…" at bounding box center [485, 248] width 176 height 126
click at [443, 291] on p "Instead, I felt him quietly sit up, stretch, and actually get out of bed on tim…" at bounding box center [484, 281] width 173 height 19
click at [478, 311] on p "I couldn’t believe it." at bounding box center [484, 305] width 173 height 9
click at [557, 263] on p "The next morning, I braced myself for the usual — but there was nothing. No sou…" at bounding box center [484, 248] width 173 height 29
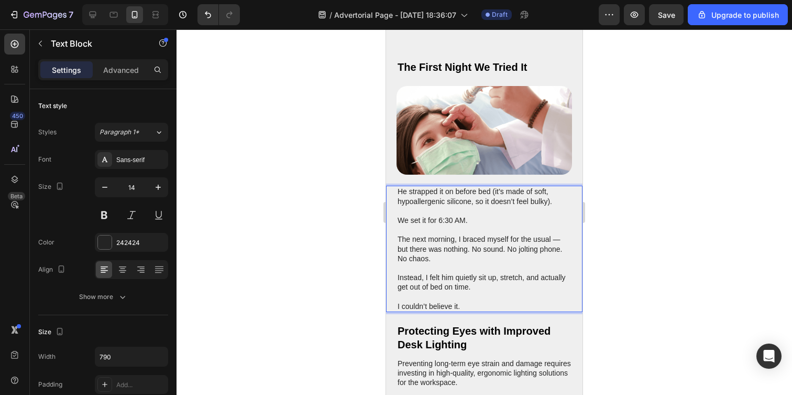
click at [554, 263] on p "The next morning, I braced myself for the usual — but there was nothing. No sou…" at bounding box center [484, 248] width 173 height 29
click at [482, 272] on p "Rich Text Editor. Editing area: main" at bounding box center [484, 267] width 173 height 9
click at [472, 263] on p "The next morning, I braced myself for the usual, but there was nothing. No soun…" at bounding box center [484, 248] width 173 height 29
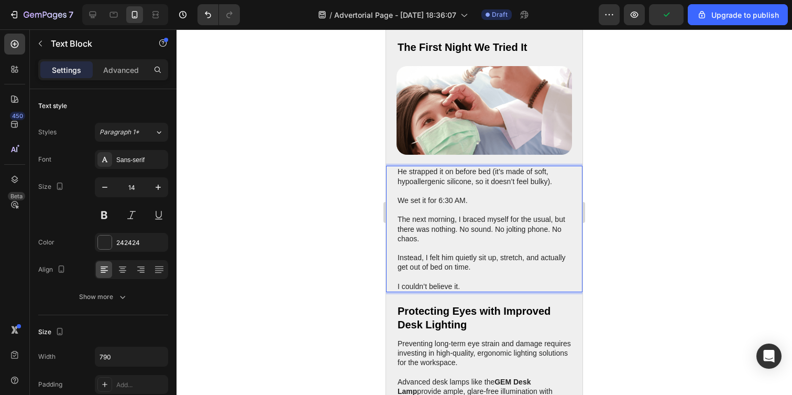
scroll to position [1304, 0]
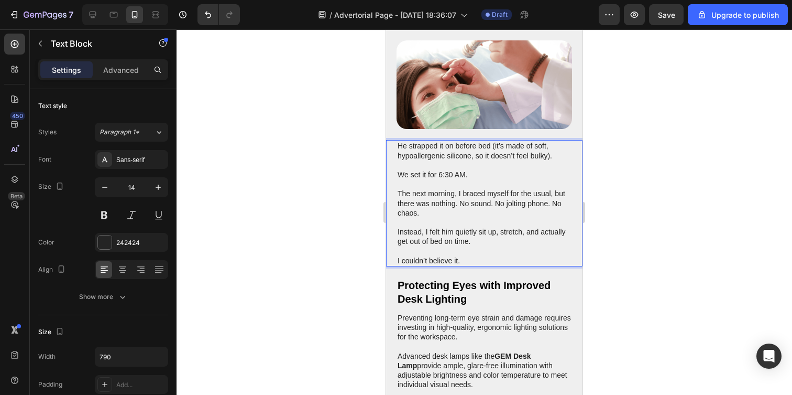
click at [483, 265] on p "I couldn’t believe it." at bounding box center [484, 260] width 173 height 9
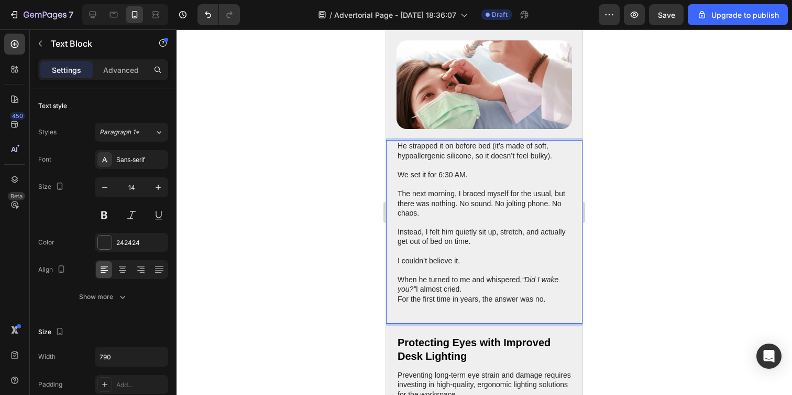
click at [484, 293] on p "When he turned to me and whispered, “Did I wake you?” I almost cried." at bounding box center [484, 284] width 173 height 19
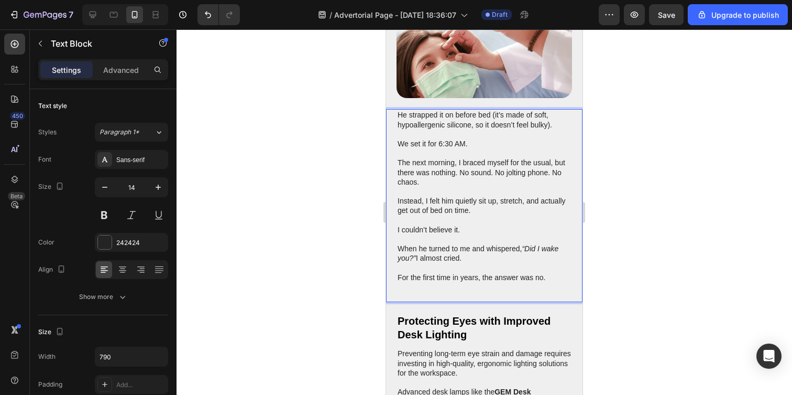
scroll to position [1393, 0]
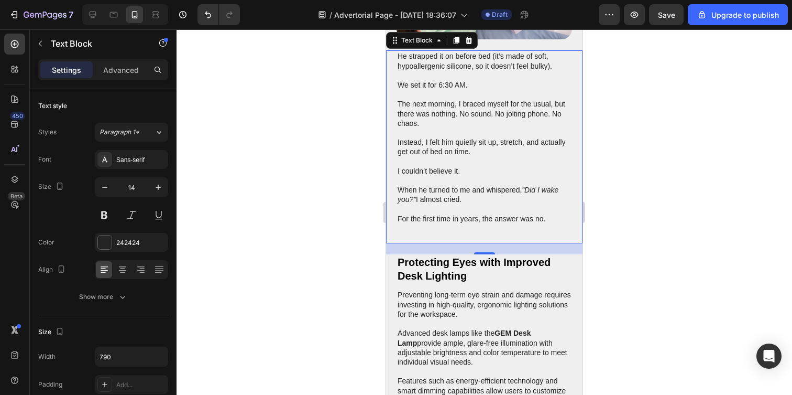
click at [330, 232] on div at bounding box center [485, 211] width 616 height 365
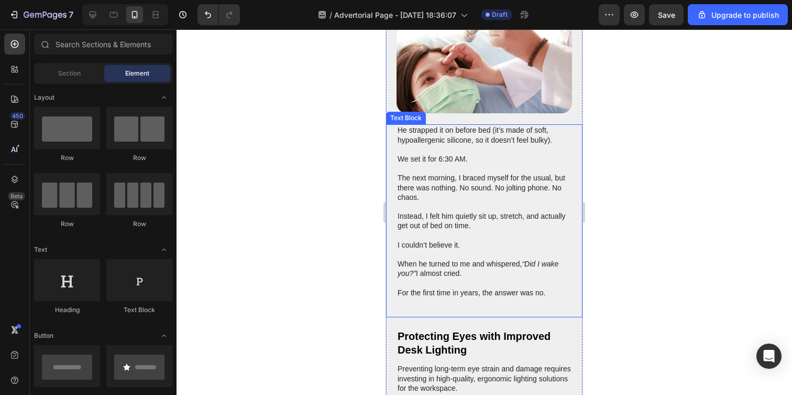
scroll to position [1319, 0]
click at [486, 278] on p "When he turned to me and whispered, “Did I wake you?” I almost cried." at bounding box center [484, 268] width 173 height 19
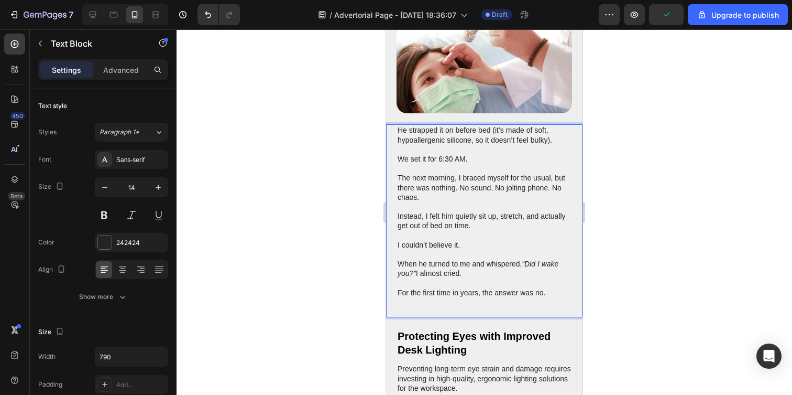
click at [471, 297] on p "For the first time in years, the answer was no." at bounding box center [484, 292] width 173 height 9
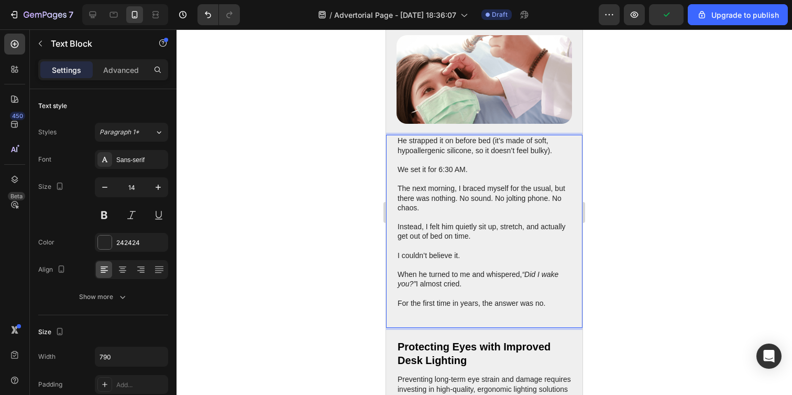
scroll to position [1143, 0]
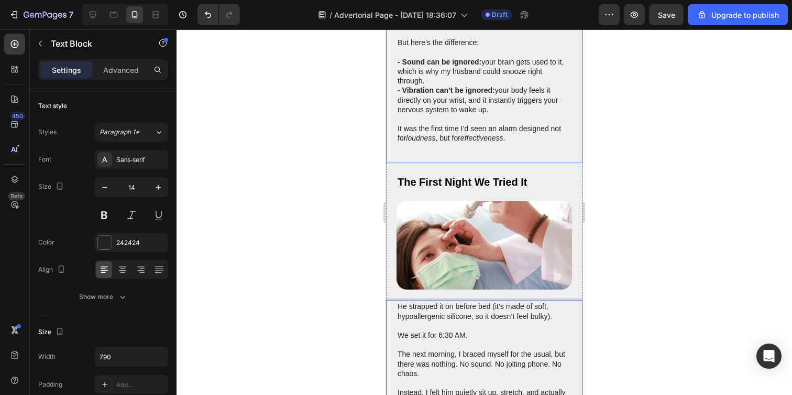
click at [461, 114] on p "- Vibration can’t be ignored: your body feels it directly on your wrist, and it…" at bounding box center [484, 99] width 173 height 29
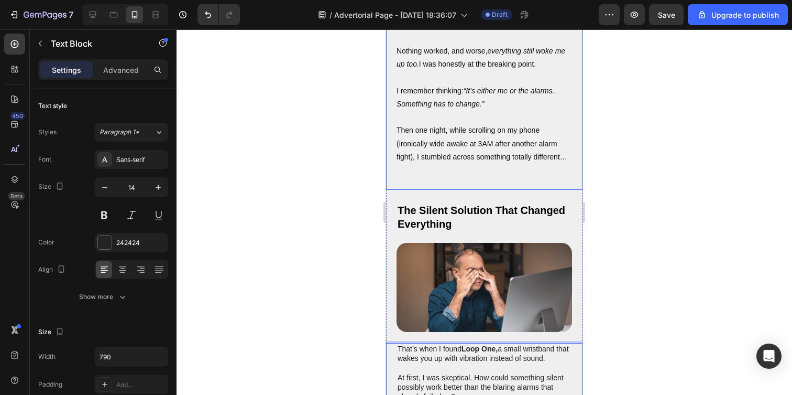
click at [472, 124] on p "Rich Text Editor. Editing area: main" at bounding box center [485, 117] width 176 height 13
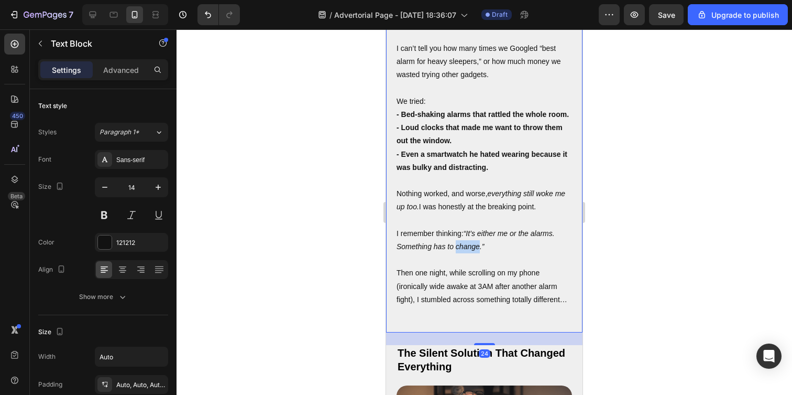
click at [467, 157] on div "I’d snap at him: “Why can’t you just get up the first time?” He’d mutter apolog…" at bounding box center [485, 88] width 176 height 489
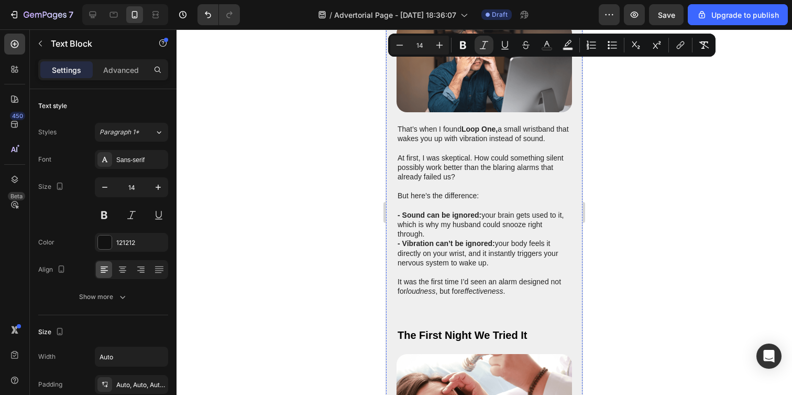
scroll to position [1012, 0]
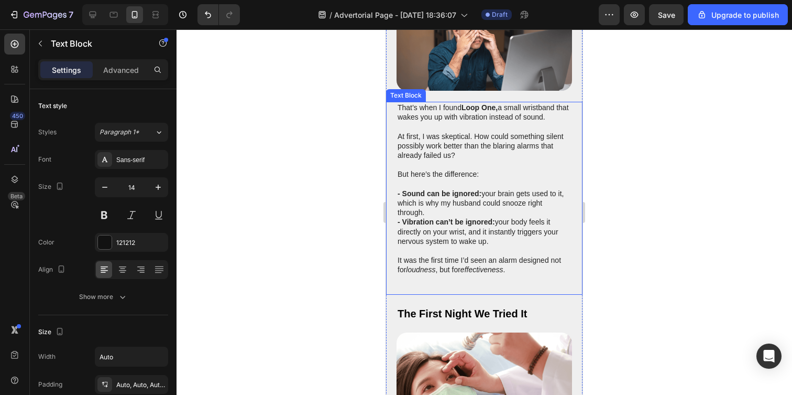
click at [443, 160] on p "At first, I was skeptical. How could something silent possibly work better than…" at bounding box center [484, 146] width 173 height 29
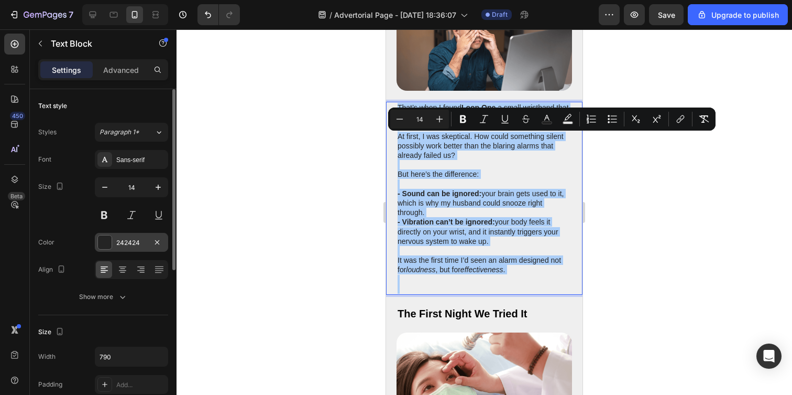
click at [114, 241] on div "242424" at bounding box center [131, 242] width 73 height 19
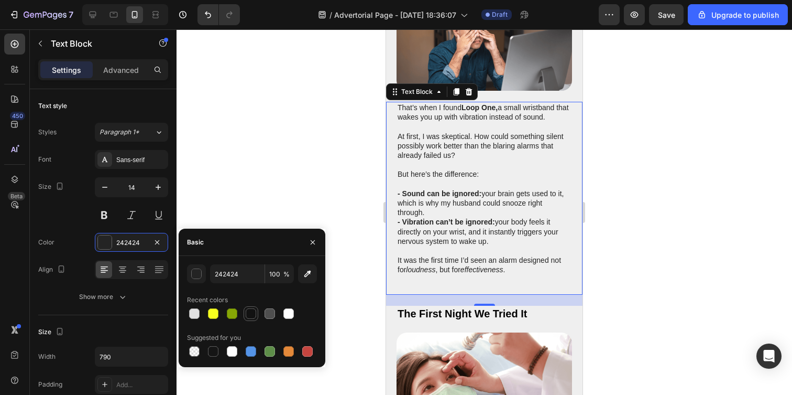
click at [251, 315] on div at bounding box center [251, 313] width 10 height 10
type input "121212"
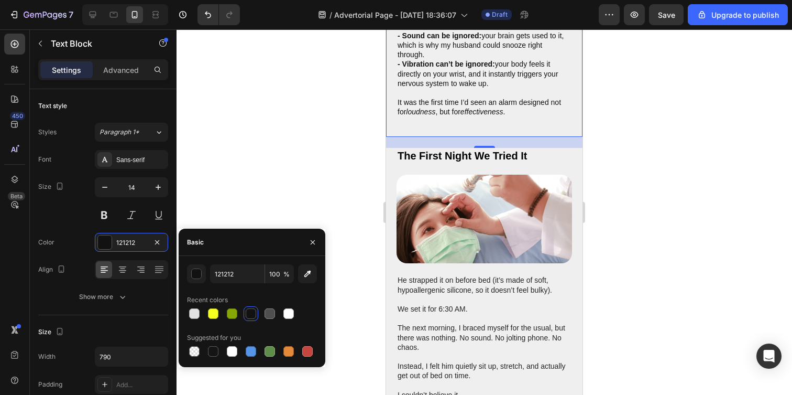
scroll to position [1296, 0]
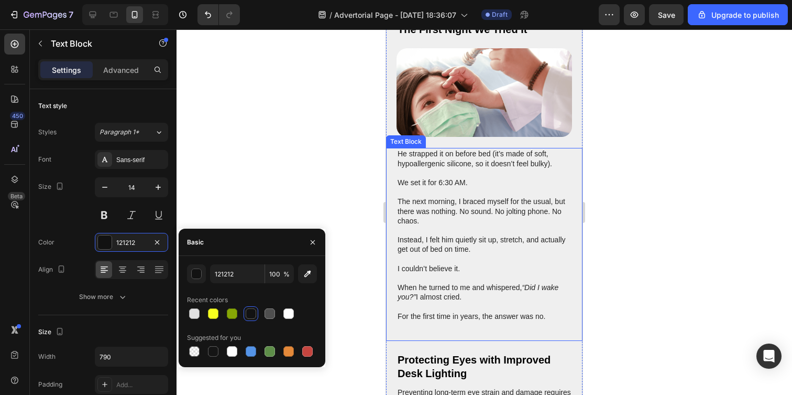
click at [439, 235] on p "Rich Text Editor. Editing area: main" at bounding box center [484, 229] width 173 height 9
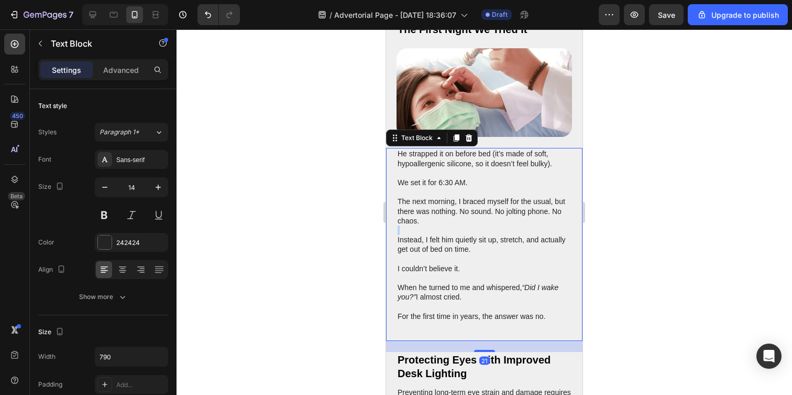
click at [439, 235] on p "Rich Text Editor. Editing area: main" at bounding box center [484, 229] width 173 height 9
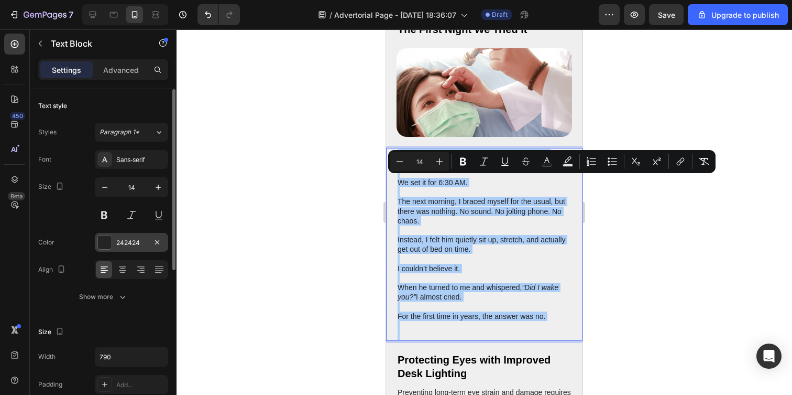
click at [130, 247] on div "242424" at bounding box center [131, 242] width 30 height 9
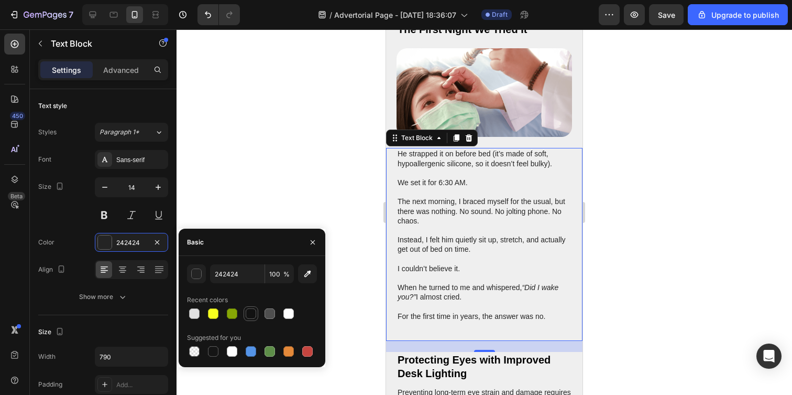
click at [244, 313] on div at bounding box center [251, 313] width 15 height 15
type input "121212"
click at [305, 188] on div at bounding box center [485, 211] width 616 height 365
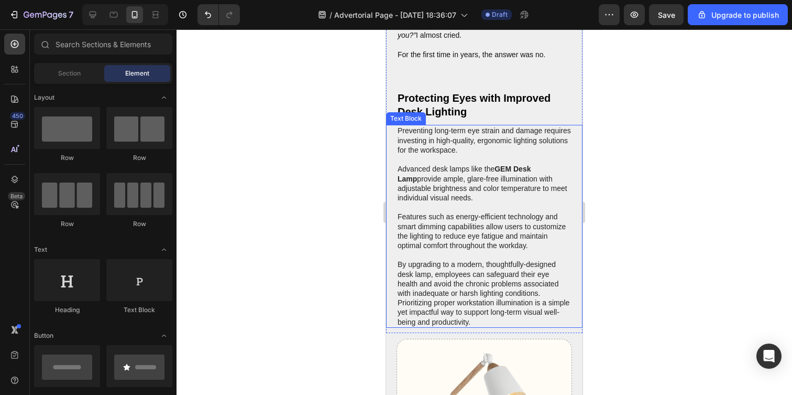
scroll to position [1557, 0]
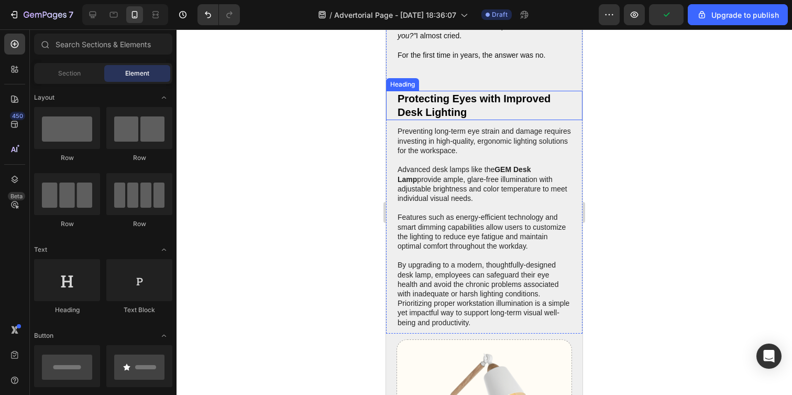
click at [455, 120] on h2 "Protecting Eyes with Improved Desk Lighting" at bounding box center [485, 105] width 176 height 29
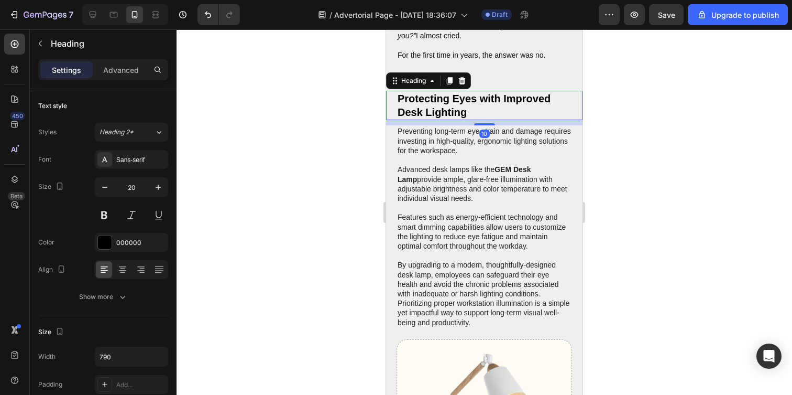
click at [415, 120] on h2 "Protecting Eyes with Improved Desk Lighting" at bounding box center [485, 105] width 176 height 29
click at [416, 119] on p "Protecting Eyes with Improved Desk Lighting" at bounding box center [484, 105] width 173 height 27
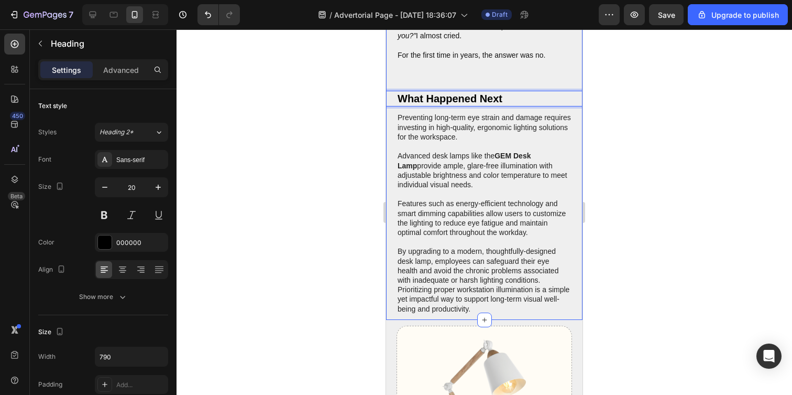
click at [334, 125] on div at bounding box center [485, 211] width 616 height 365
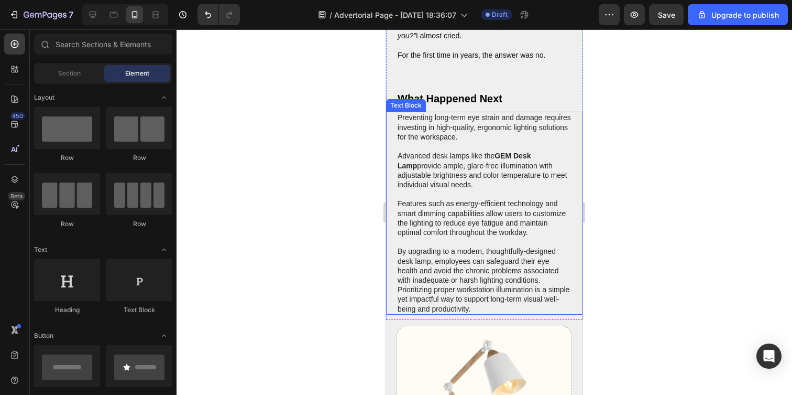
click at [443, 224] on p "Preventing long-term eye strain and damage requires investing in high-quality, …" at bounding box center [484, 213] width 173 height 200
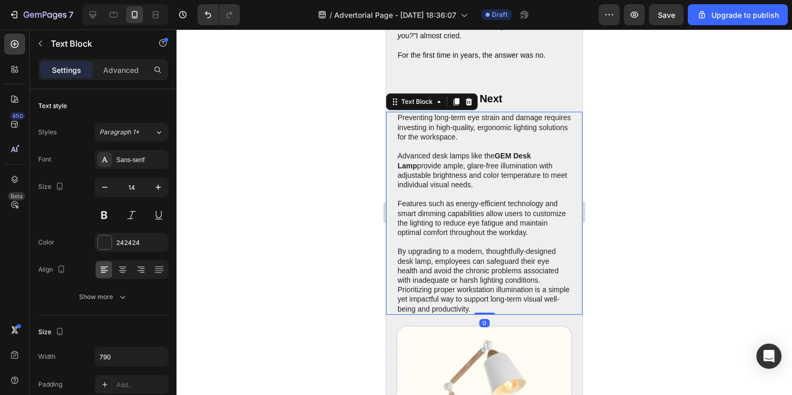
click at [443, 224] on p "Preventing long-term eye strain and damage requires investing in high-quality, …" at bounding box center [484, 213] width 173 height 200
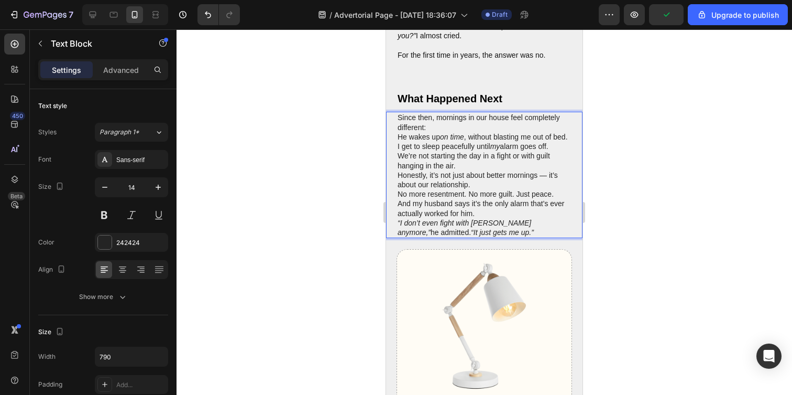
click at [447, 132] on p "Since then, mornings in our house feel completely different:" at bounding box center [484, 122] width 173 height 19
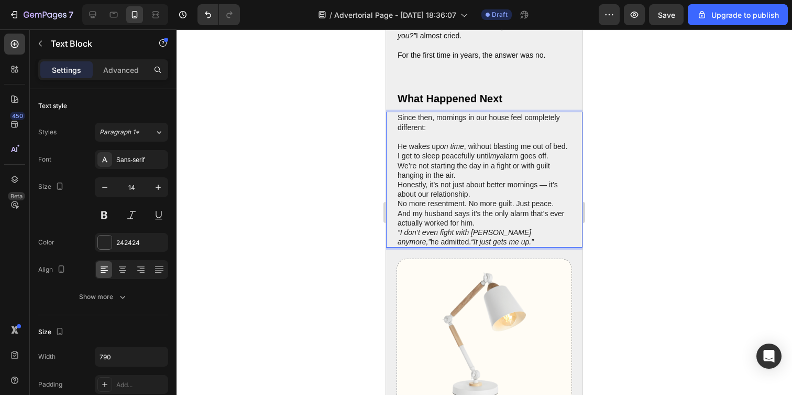
click at [431, 151] on p "He wakes up on time , without blasting me out of bed." at bounding box center [484, 145] width 173 height 9
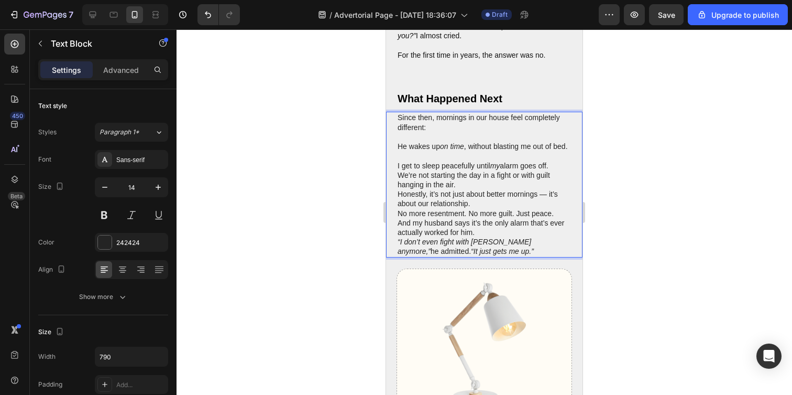
click at [483, 189] on p "We’re not starting the day in a fight or with guilt hanging in the air." at bounding box center [484, 179] width 173 height 19
click at [553, 170] on p "I get to sleep peacefully until my alarm goes off." at bounding box center [484, 165] width 173 height 9
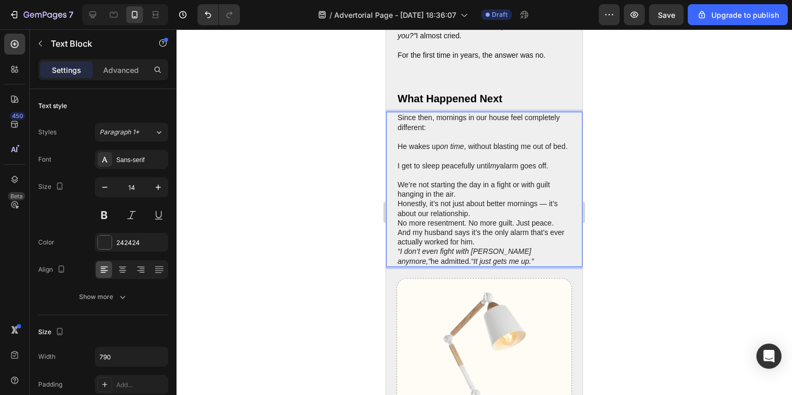
click at [477, 199] on p "We’re not starting the day in a fight or with guilt hanging in the air." at bounding box center [484, 189] width 173 height 19
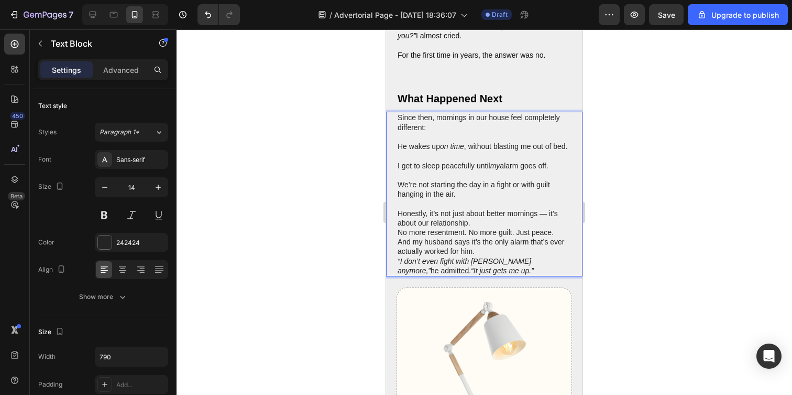
click at [483, 227] on p "Honestly, it’s not just about better mornings — it’s about our relationship." at bounding box center [484, 218] width 173 height 19
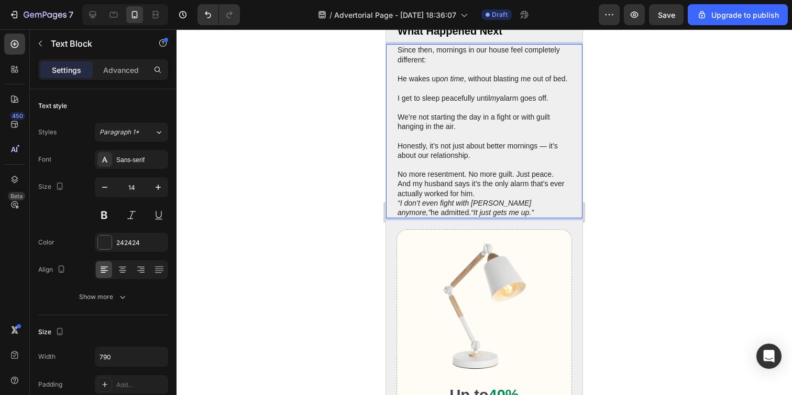
scroll to position [1632, 0]
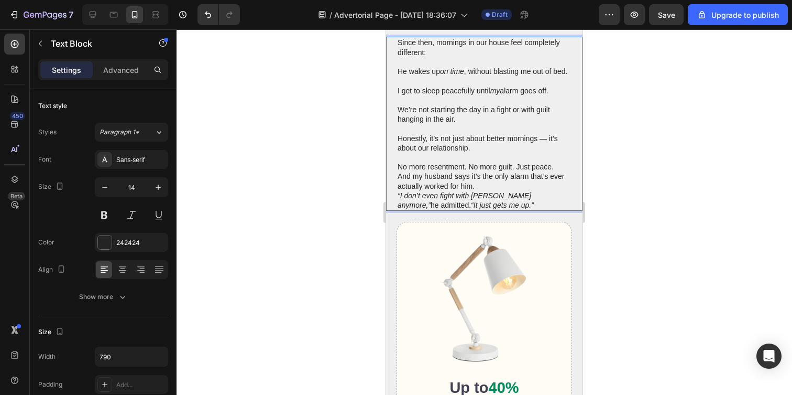
click at [504, 190] on p "And my husband says it’s the only alarm that’s ever actually worked for him." at bounding box center [484, 180] width 173 height 19
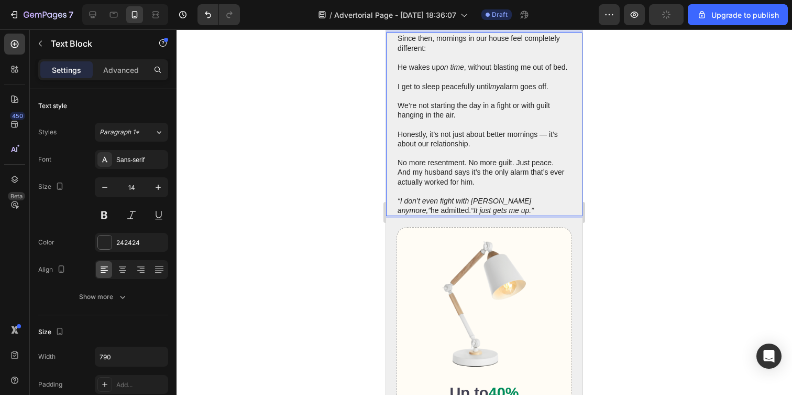
scroll to position [1636, 0]
click at [541, 148] on p "Honestly, it’s not just about better mornings — it’s about our relationship." at bounding box center [484, 138] width 173 height 19
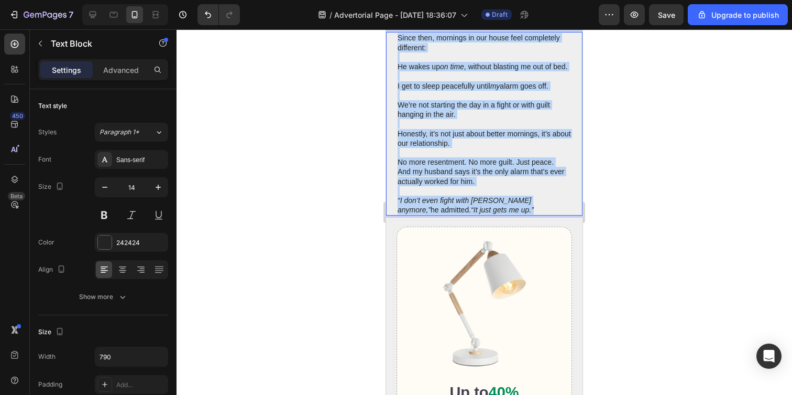
drag, startPoint x: 515, startPoint y: 247, endPoint x: 381, endPoint y: 56, distance: 233.3
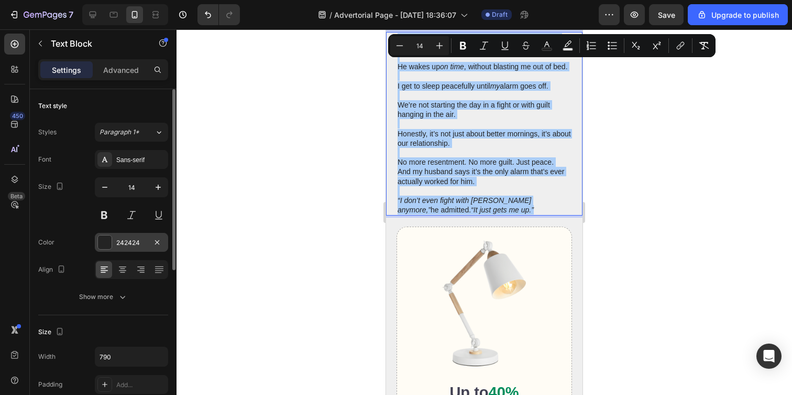
click at [113, 249] on div "242424" at bounding box center [131, 242] width 73 height 19
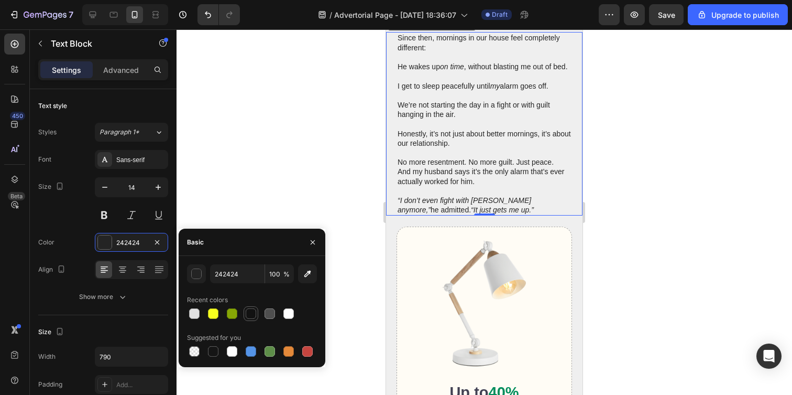
click at [254, 315] on div at bounding box center [251, 313] width 10 height 10
type input "121212"
click at [273, 166] on div at bounding box center [485, 211] width 616 height 365
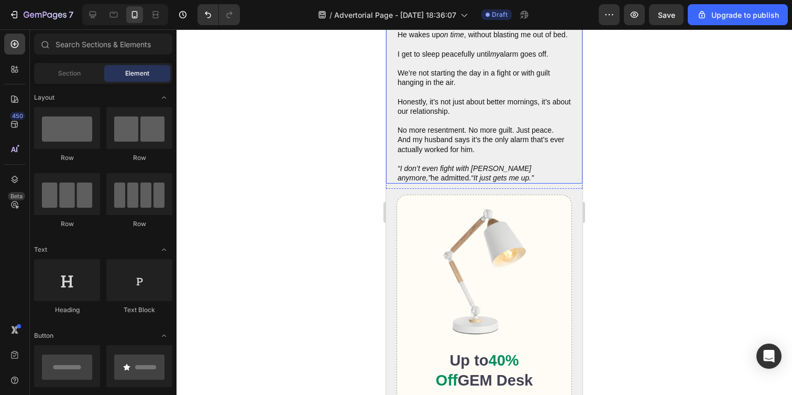
scroll to position [1678, 0]
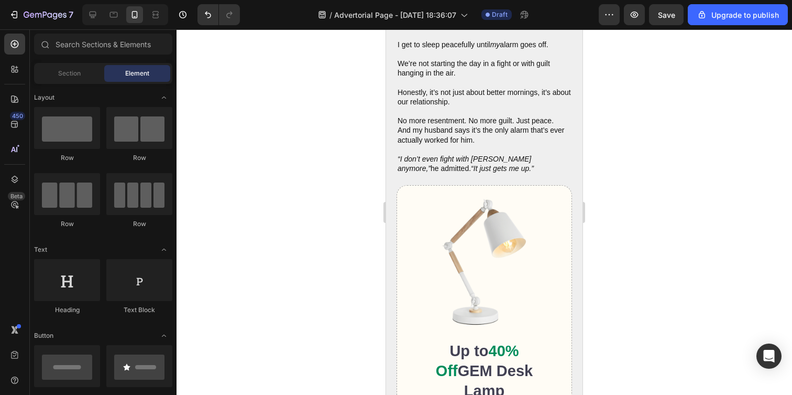
click at [353, 126] on div at bounding box center [485, 211] width 616 height 365
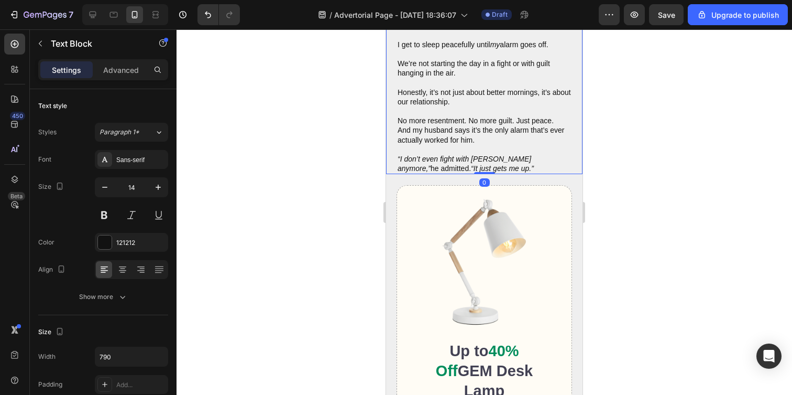
click at [457, 173] on p "“I don’t even fight with snooze anymore,” he admitted. “It just gets me up.”" at bounding box center [484, 163] width 173 height 19
click at [502, 173] on p "“I don’t even fight with snooze anymore,” he admitted. “It just gets me up.”" at bounding box center [484, 163] width 173 height 19
click at [509, 173] on p "“I don’t even fight with snooze anymore,” he admitted. “It just gets me up.”" at bounding box center [484, 163] width 173 height 19
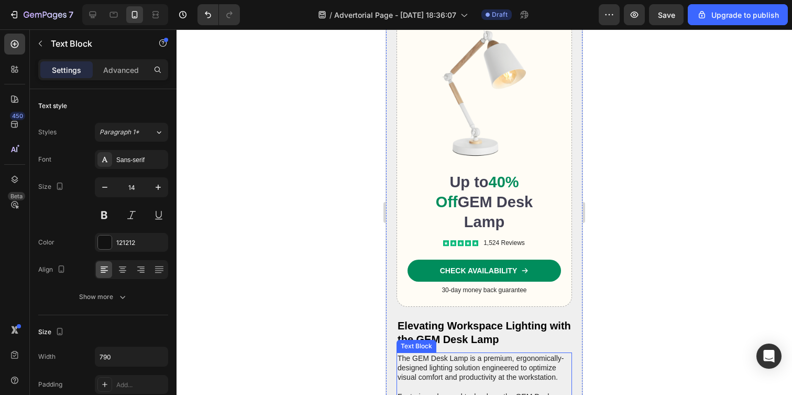
scroll to position [1646, 0]
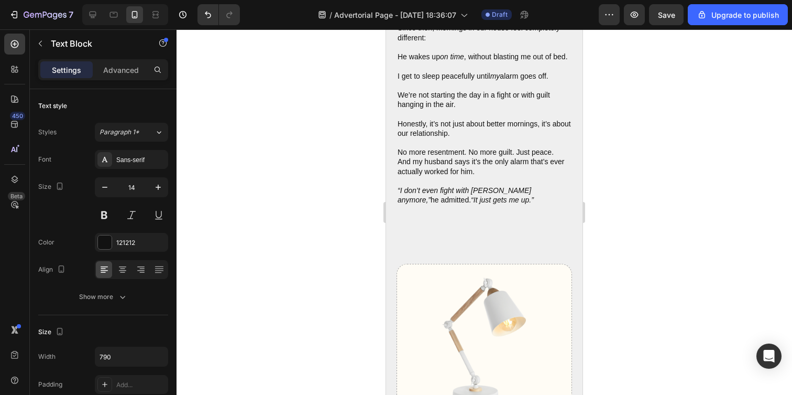
click at [254, 136] on div at bounding box center [485, 211] width 616 height 365
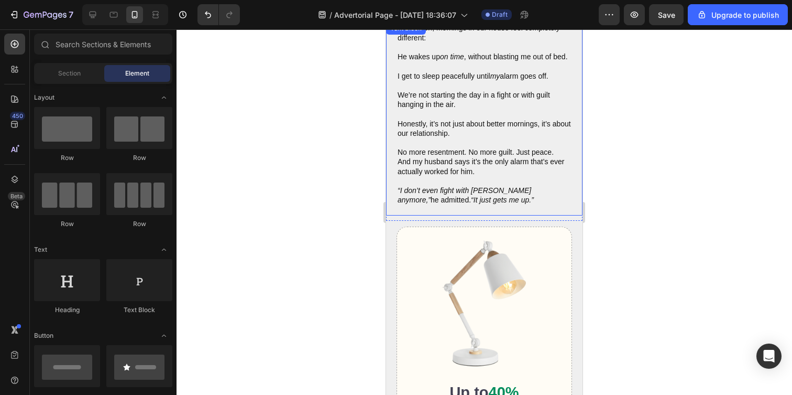
scroll to position [1841, 0]
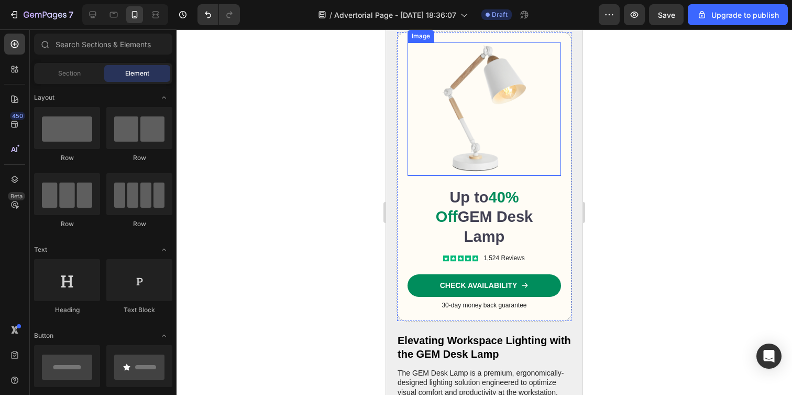
click at [480, 162] on img at bounding box center [485, 108] width 154 height 133
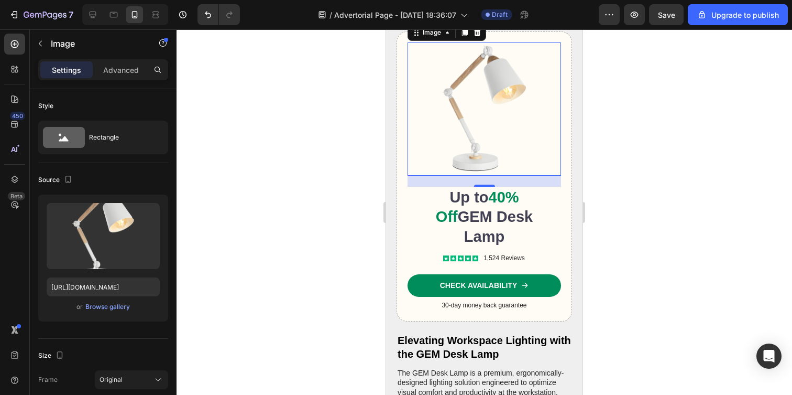
click at [359, 183] on div at bounding box center [485, 211] width 616 height 365
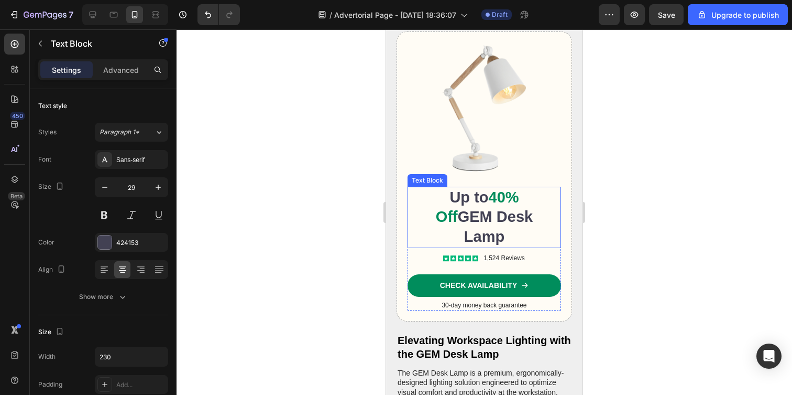
click at [465, 233] on p "Up to 40% Off GEM Desk Lamp" at bounding box center [484, 217] width 118 height 59
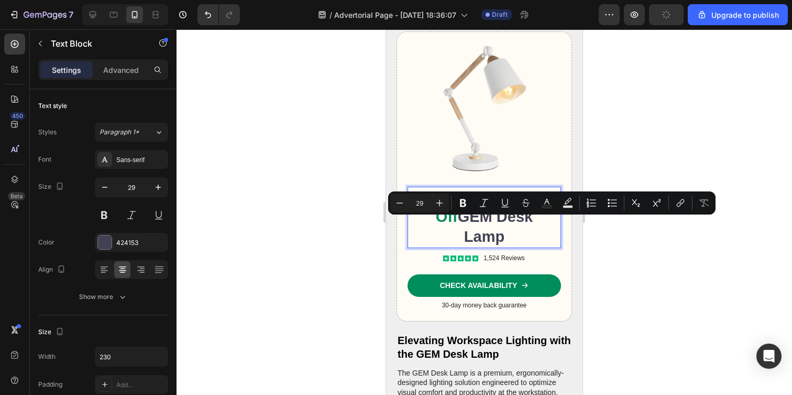
click at [480, 225] on span "40% Off" at bounding box center [477, 207] width 83 height 37
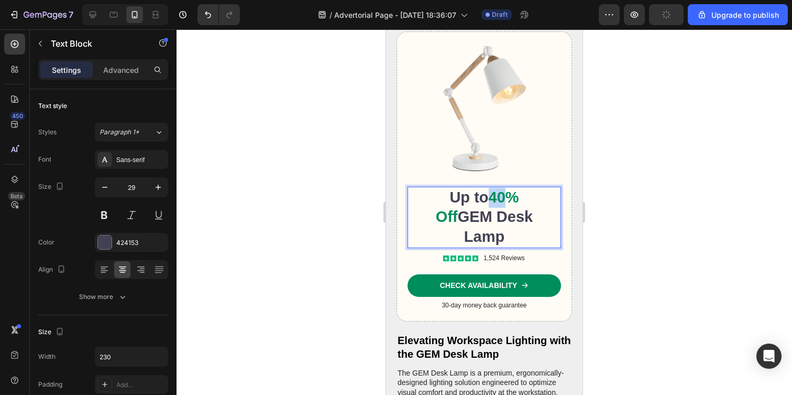
click at [480, 225] on span "40% Off" at bounding box center [477, 207] width 83 height 37
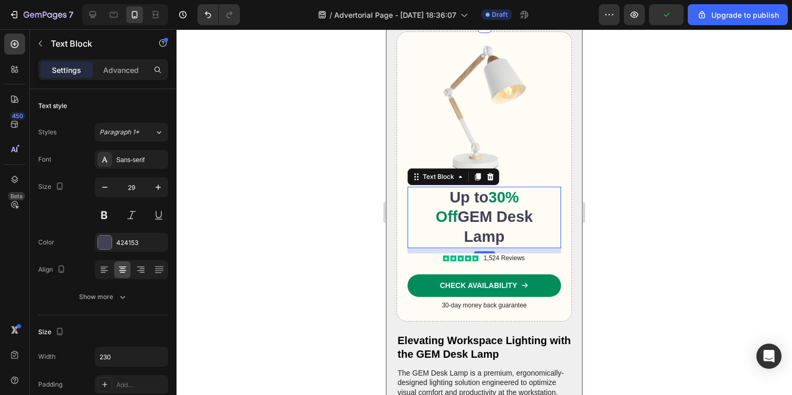
click at [345, 218] on div at bounding box center [485, 211] width 616 height 365
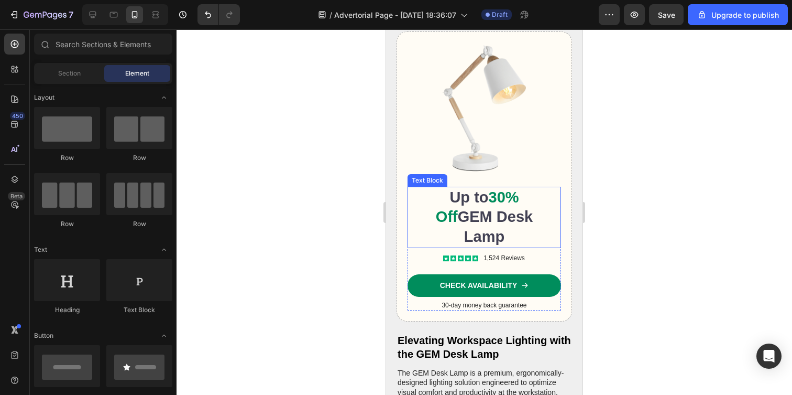
click at [462, 246] on p "Up to 30% Off GEM Desk Lamp" at bounding box center [484, 217] width 118 height 59
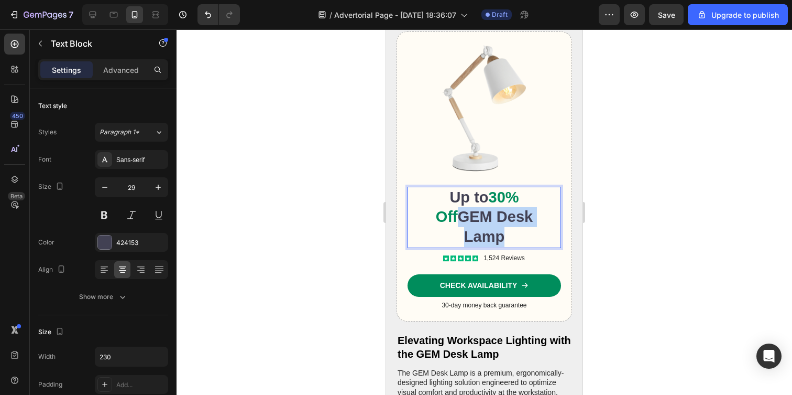
drag, startPoint x: 445, startPoint y: 245, endPoint x: 497, endPoint y: 269, distance: 57.2
click at [497, 247] on p "Up to 30% Off GEM Desk Lamp" at bounding box center [484, 217] width 118 height 59
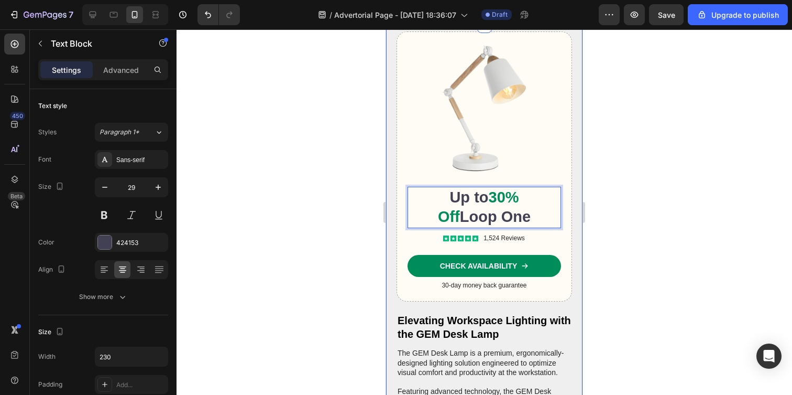
click at [300, 263] on div at bounding box center [485, 211] width 616 height 365
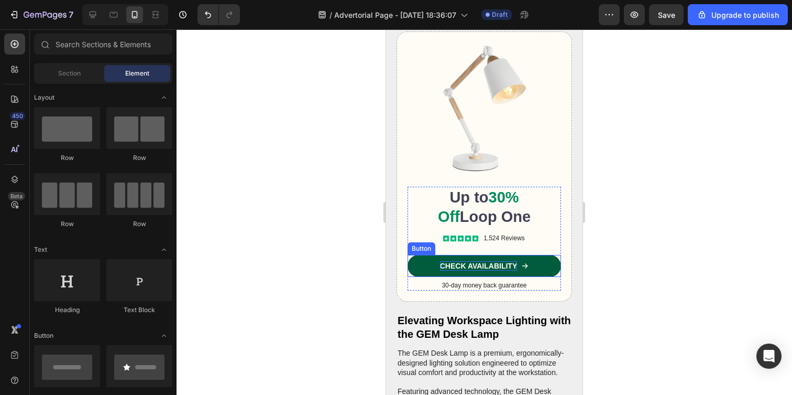
click at [460, 270] on p "CHECK AVAILABILITY" at bounding box center [479, 265] width 78 height 9
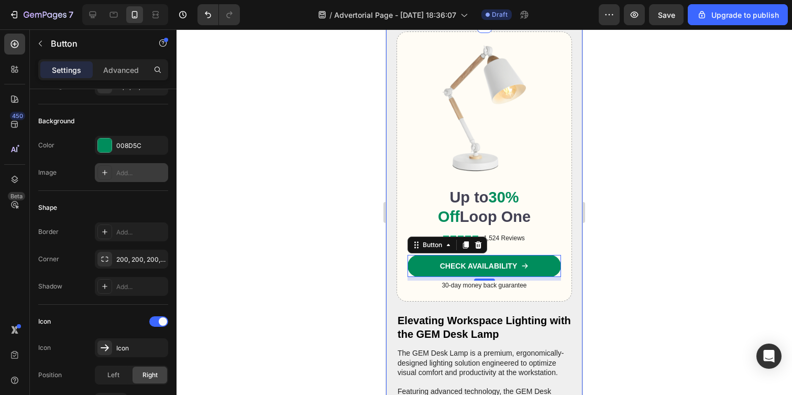
scroll to position [0, 0]
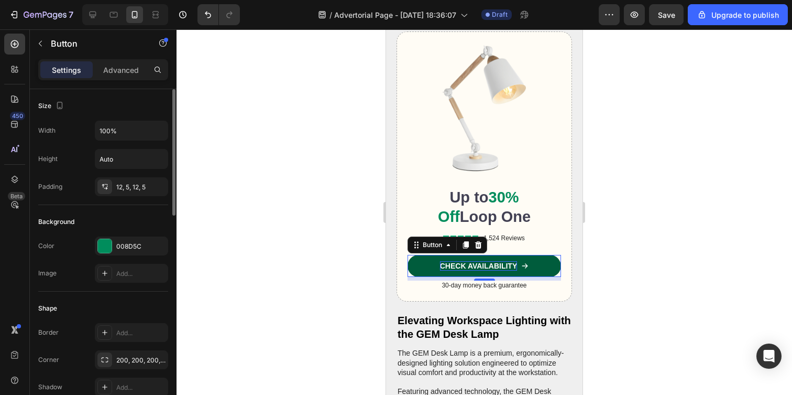
click at [479, 277] on link "CHECK AVAILABILITY" at bounding box center [485, 266] width 154 height 22
click at [479, 270] on p "CHECK AVAILABILITY" at bounding box center [479, 265] width 78 height 9
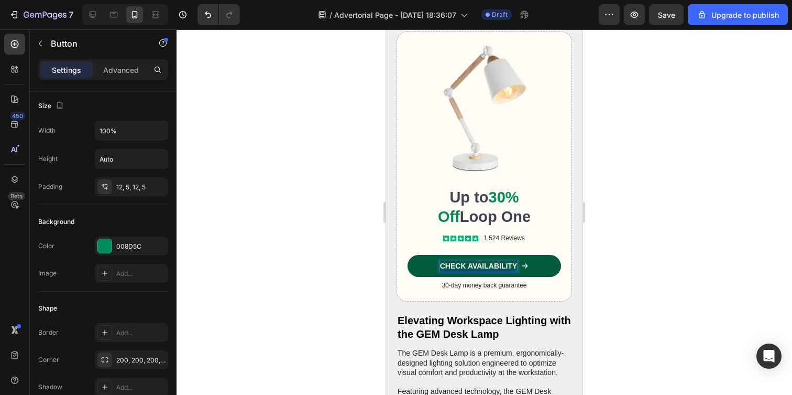
click at [476, 270] on p "CHECK AVAILABILITY" at bounding box center [479, 265] width 78 height 9
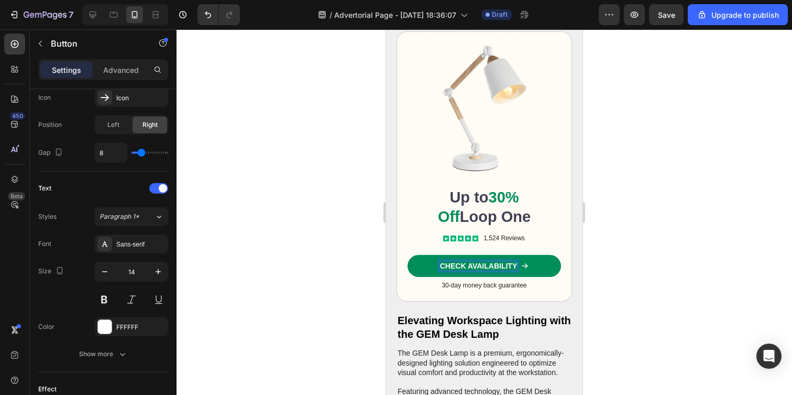
scroll to position [553, 0]
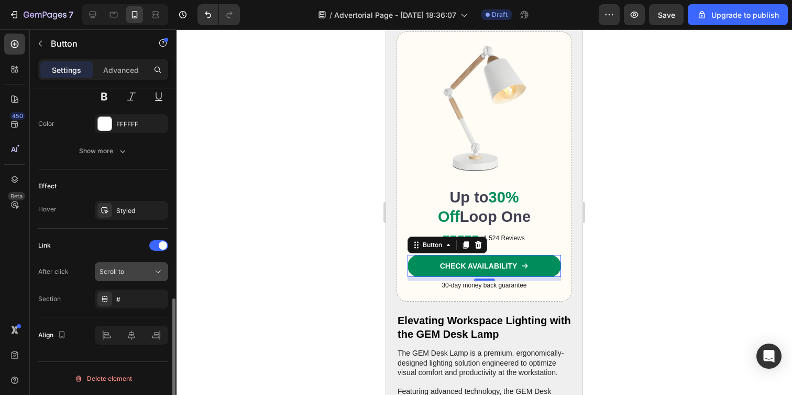
click at [108, 275] on span "Scroll to" at bounding box center [112, 271] width 25 height 8
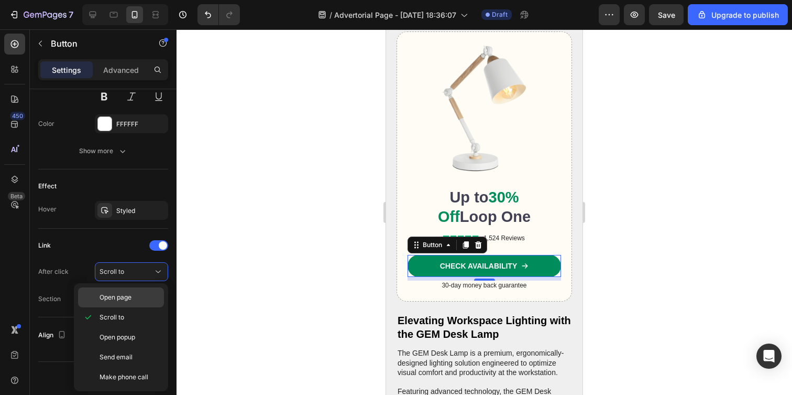
click at [127, 298] on span "Open page" at bounding box center [116, 296] width 32 height 9
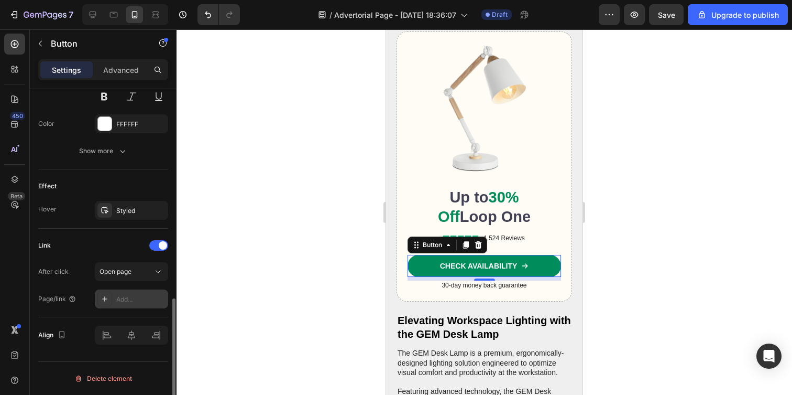
click at [126, 300] on div "Add..." at bounding box center [140, 298] width 49 height 9
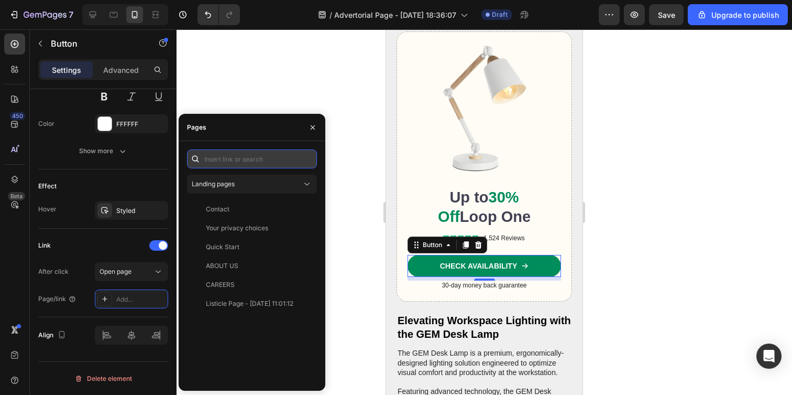
click at [228, 162] on input "text" at bounding box center [252, 158] width 130 height 19
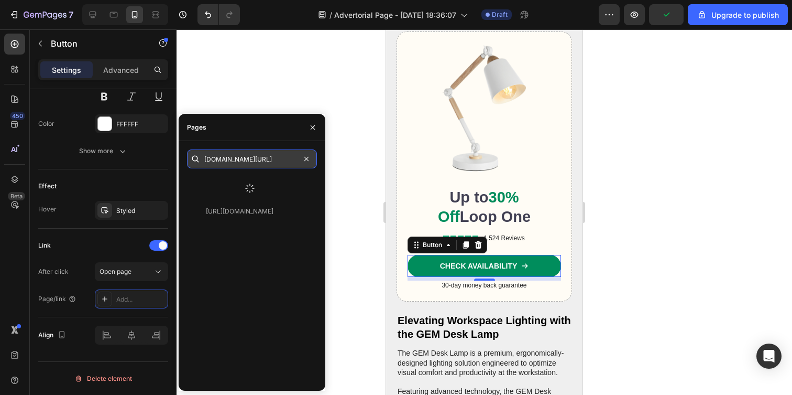
scroll to position [0, 9]
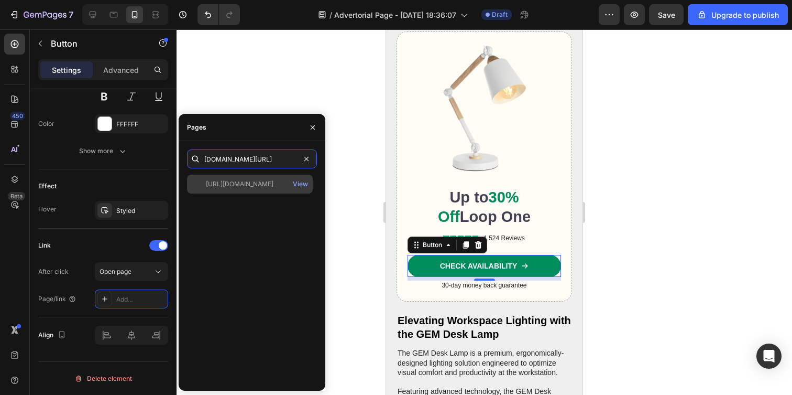
type input "[DOMAIN_NAME][URL]"
click at [253, 183] on div "[URL][DOMAIN_NAME]" at bounding box center [240, 183] width 68 height 9
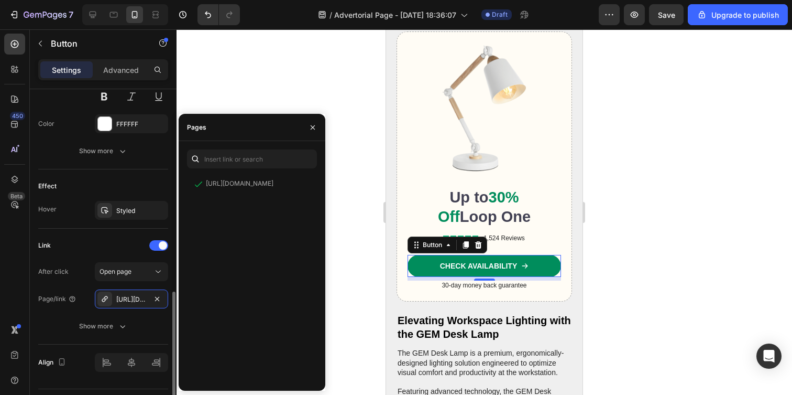
click at [44, 248] on div "Link" at bounding box center [44, 244] width 13 height 9
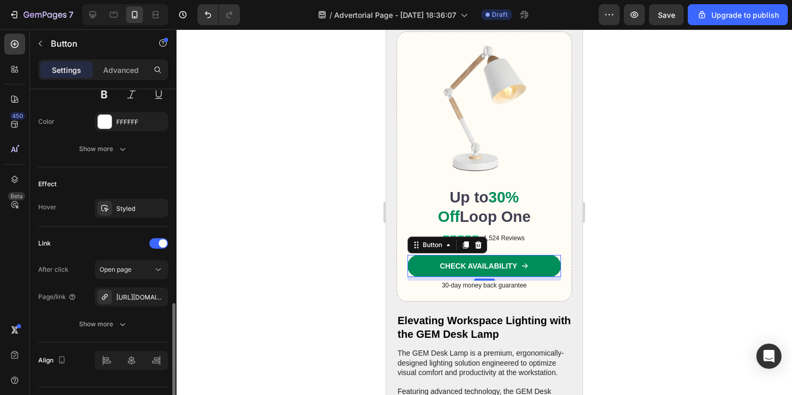
scroll to position [581, 0]
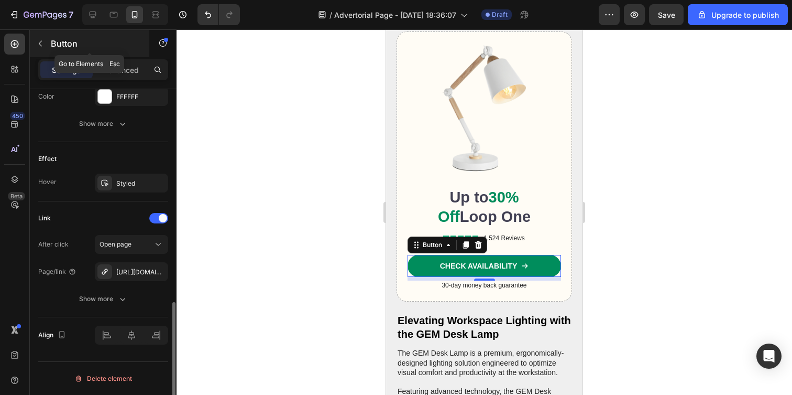
click at [40, 45] on icon "button" at bounding box center [40, 43] width 8 height 8
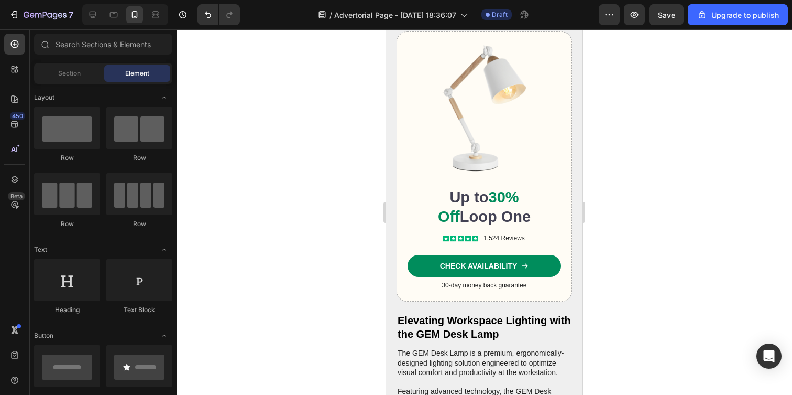
click at [272, 140] on div at bounding box center [485, 211] width 616 height 365
click at [452, 290] on p "30-day money back guarantee" at bounding box center [484, 285] width 151 height 8
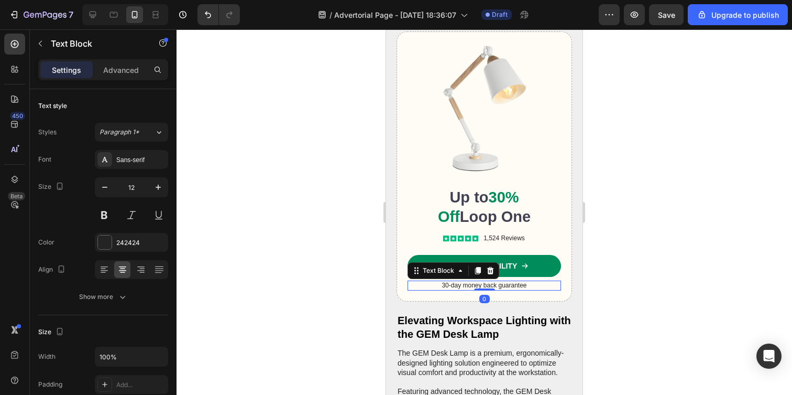
click at [452, 290] on p "30-day money back guarantee" at bounding box center [484, 285] width 151 height 8
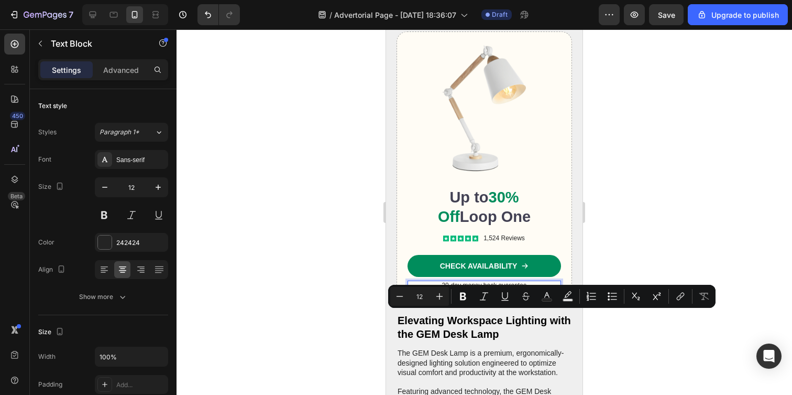
click at [441, 290] on p "30-day money back guarantee" at bounding box center [484, 285] width 151 height 8
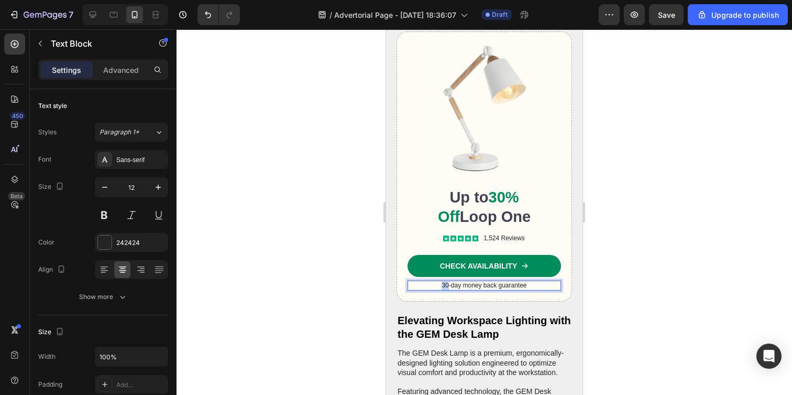
click at [441, 290] on p "30-day money back guarantee" at bounding box center [484, 285] width 151 height 8
click at [634, 243] on div at bounding box center [485, 211] width 616 height 365
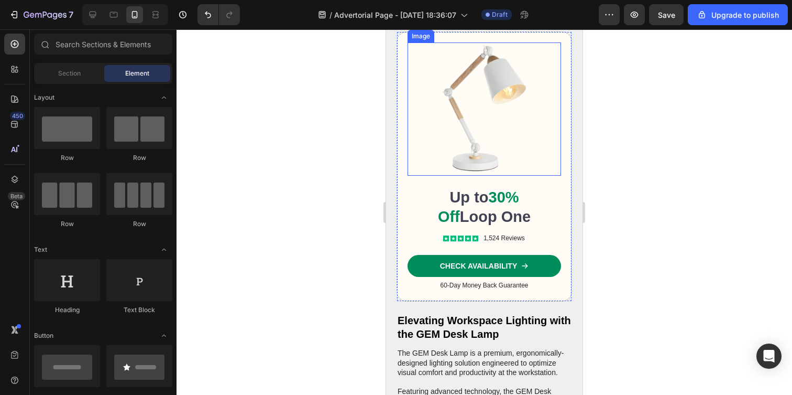
click at [459, 149] on img at bounding box center [485, 108] width 154 height 133
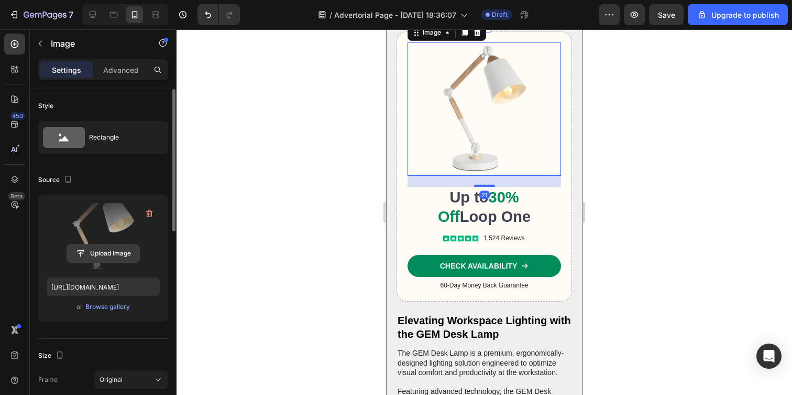
click at [104, 251] on input "file" at bounding box center [103, 253] width 72 height 18
click at [105, 240] on label at bounding box center [103, 236] width 113 height 66
click at [105, 244] on input "file" at bounding box center [103, 253] width 72 height 18
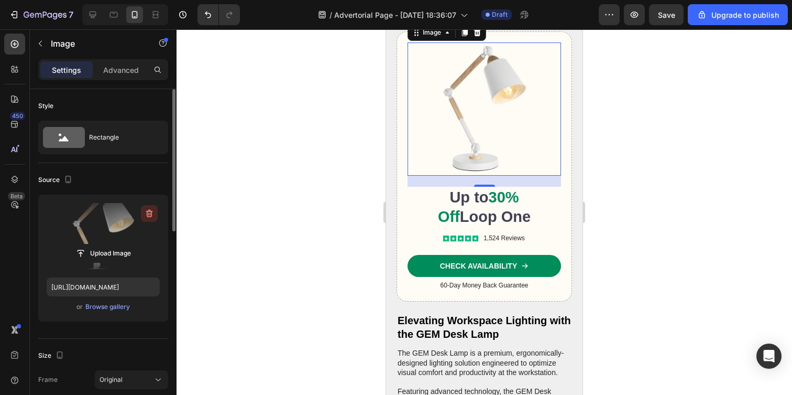
click at [147, 212] on icon "button" at bounding box center [149, 214] width 7 height 8
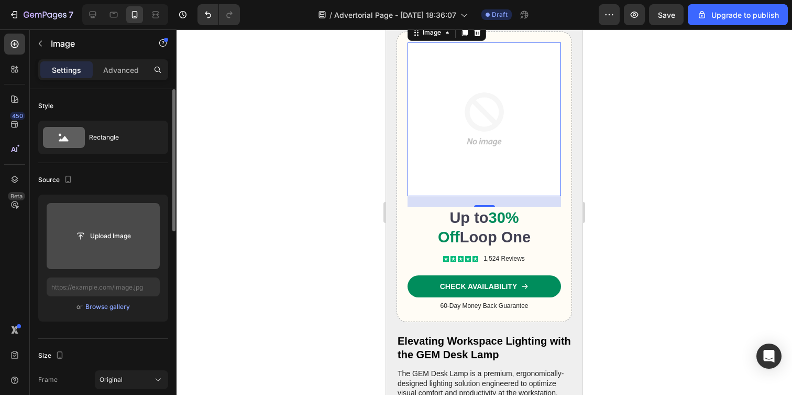
click at [288, 201] on div at bounding box center [485, 211] width 616 height 365
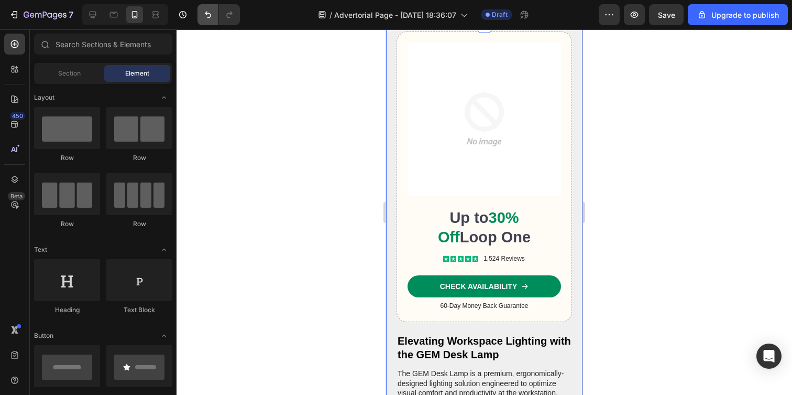
click at [211, 15] on icon "Undo/Redo" at bounding box center [208, 15] width 6 height 7
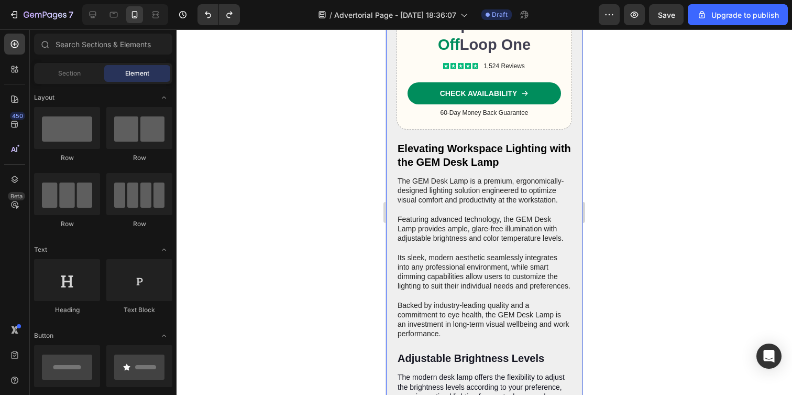
scroll to position [2067, 0]
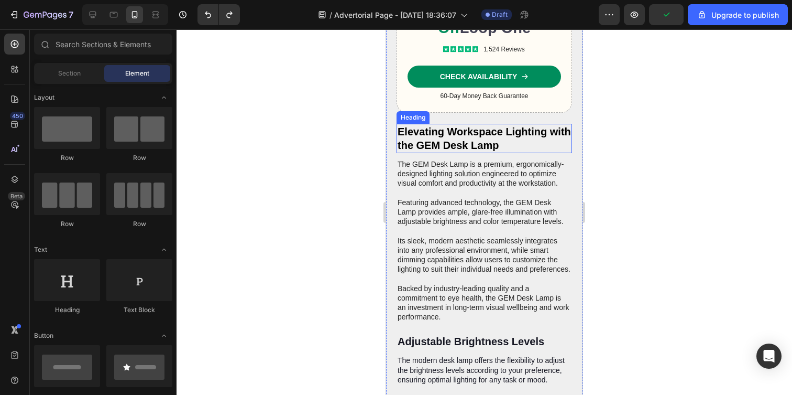
click at [461, 135] on h2 "Elevating Workspace Lighting with the GEM Desk Lamp" at bounding box center [485, 138] width 176 height 29
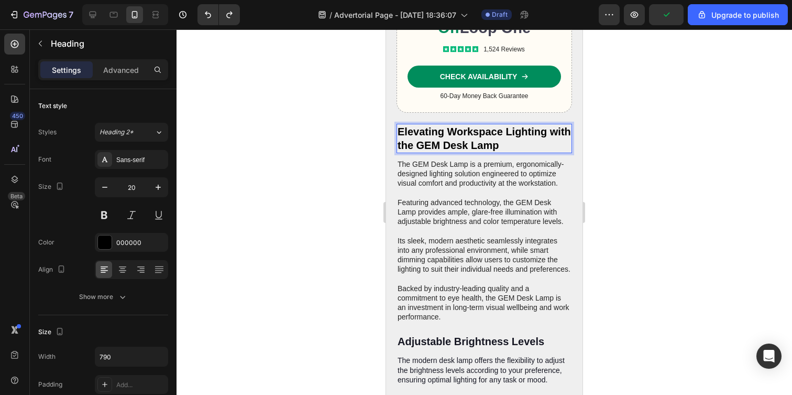
click at [461, 135] on h2 "Elevating Workspace Lighting with the GEM Desk Lamp" at bounding box center [485, 138] width 176 height 29
click at [461, 135] on p "Elevating Workspace Lighting with the GEM Desk Lamp" at bounding box center [484, 138] width 173 height 27
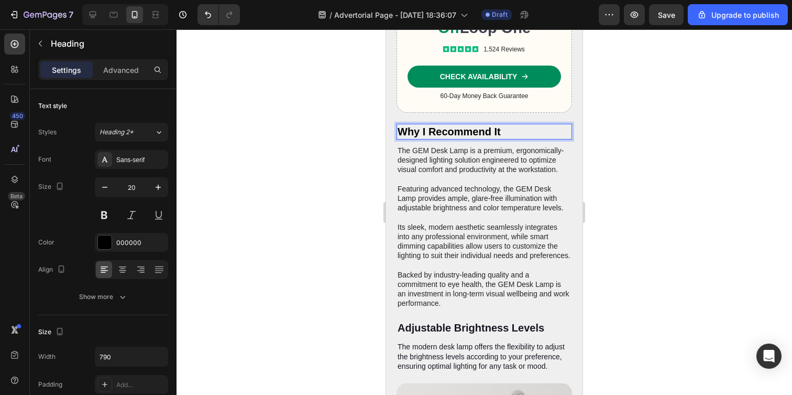
click at [322, 172] on div at bounding box center [485, 211] width 616 height 365
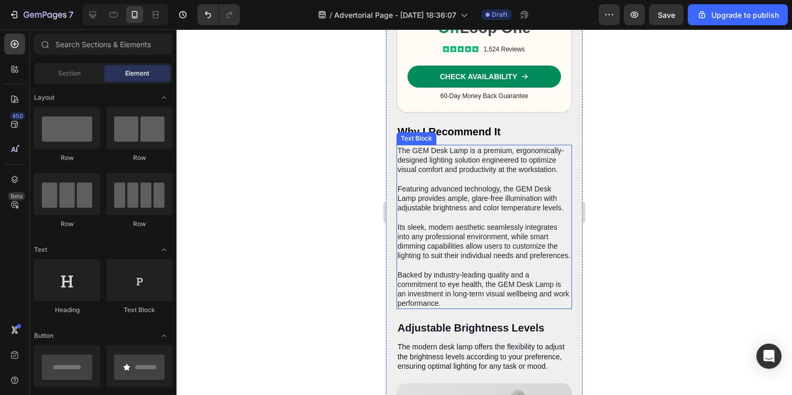
click at [435, 161] on p "The GEM Desk Lamp is a premium, ergonomically-designed lighting solution engine…" at bounding box center [484, 227] width 173 height 162
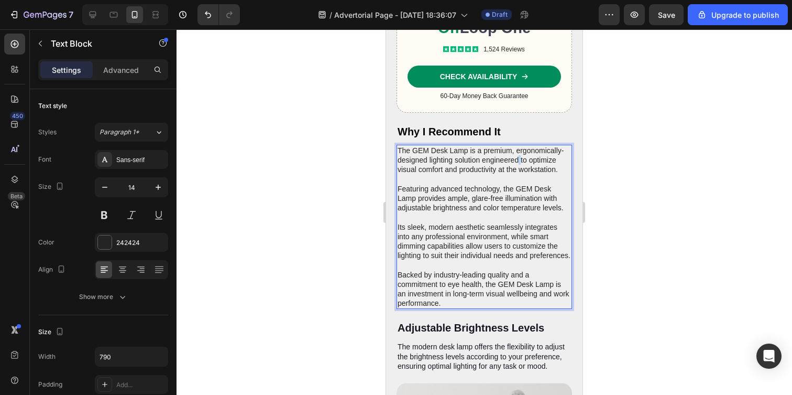
click at [435, 161] on p "The GEM Desk Lamp is a premium, ergonomically-designed lighting solution engine…" at bounding box center [484, 227] width 173 height 162
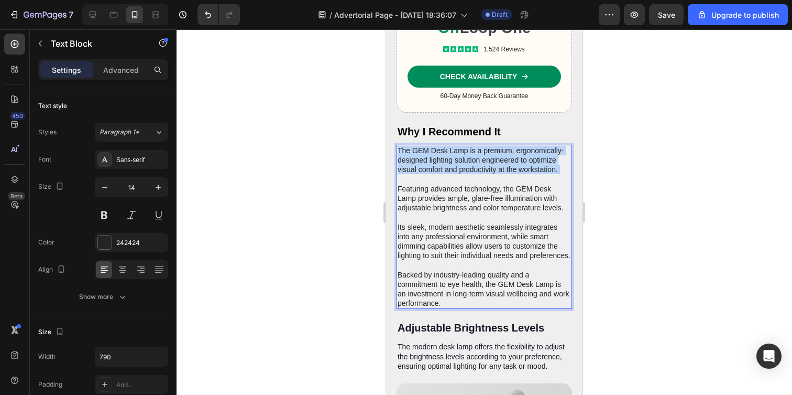
click at [435, 161] on p "The GEM Desk Lamp is a premium, ergonomically-designed lighting solution engine…" at bounding box center [484, 227] width 173 height 162
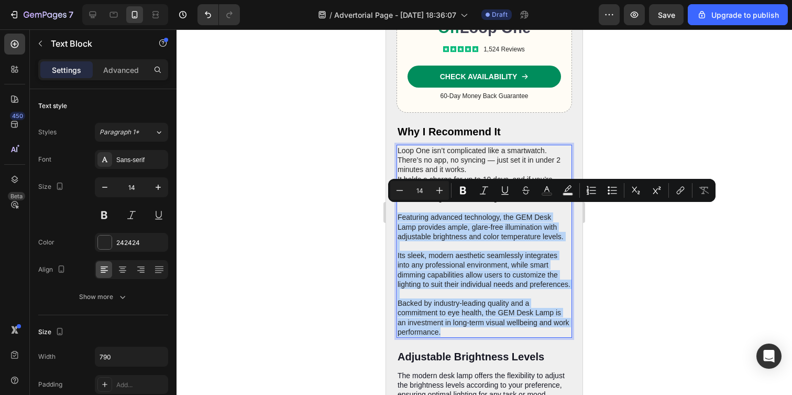
drag, startPoint x: 398, startPoint y: 208, endPoint x: 484, endPoint y: 345, distance: 161.9
click at [484, 336] on p "⁠⁠⁠⁠⁠⁠⁠ Featuring advanced technology, the GEM Desk Lamp provides ample, glare-…" at bounding box center [484, 270] width 173 height 134
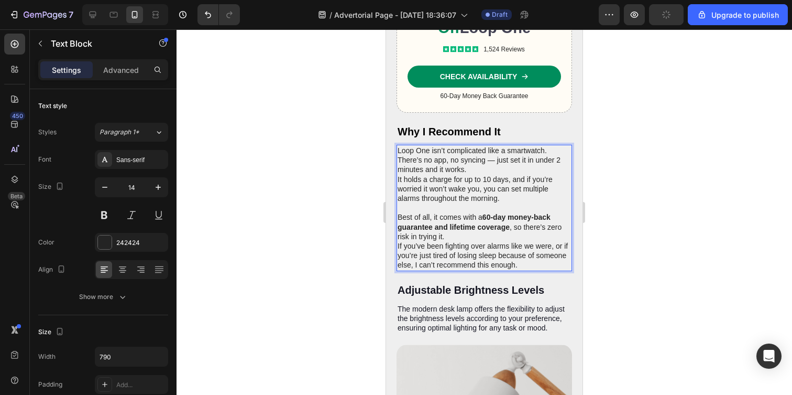
click at [511, 227] on p "Best of all, it comes with a 60-day money-back guarantee and lifetime coverage …" at bounding box center [484, 222] width 173 height 38
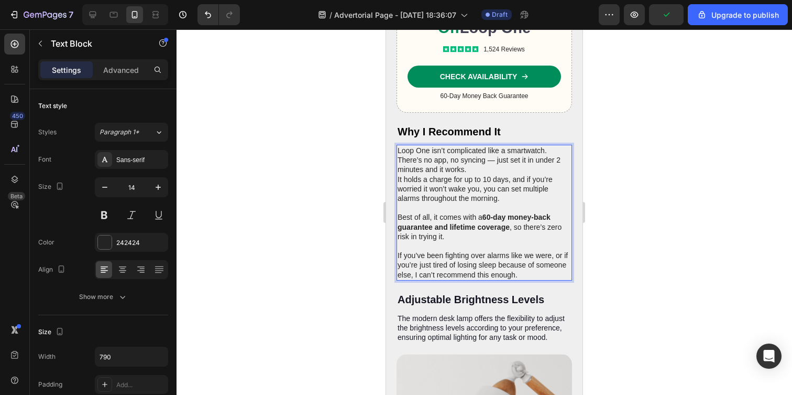
click at [483, 174] on p "It holds a charge for up to 10 days, and if you’re worried it won’t wake you, y…" at bounding box center [484, 188] width 173 height 29
click at [484, 159] on p "There’s no app, no syncing — just set it in under 2 minutes and it works." at bounding box center [484, 164] width 173 height 19
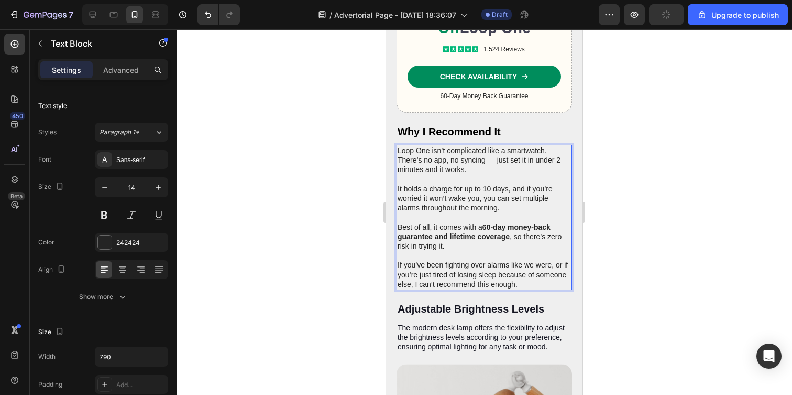
click at [489, 155] on p "There’s no app, no syncing — just set it in under 2 minutes and it works." at bounding box center [484, 164] width 173 height 19
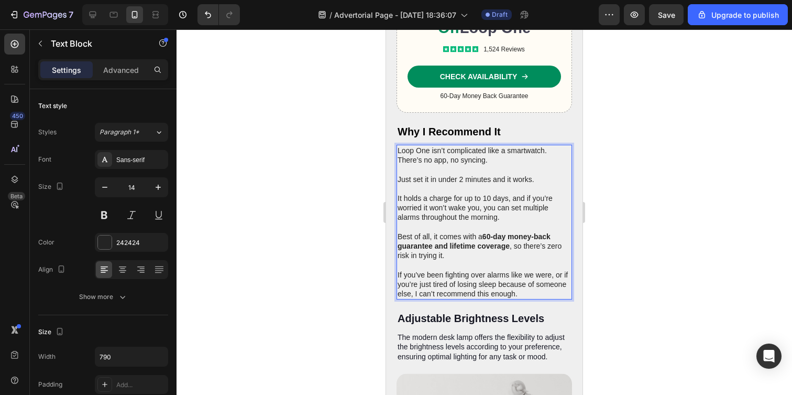
click at [494, 212] on p "It holds a charge for up to 10 days, and if you’re worried it won’t wake you, y…" at bounding box center [484, 207] width 173 height 29
click at [486, 193] on p "It holds a charge for up to 10 days, and if you’re worried it won’t wake you, y…" at bounding box center [484, 207] width 173 height 29
click at [513, 211] on p "It holds a charge for up to 10 days, and if you’re worried it won’t wake you, y…" at bounding box center [484, 207] width 173 height 29
click at [481, 239] on strong "60-day money-back guarantee and lifetime coverage" at bounding box center [474, 241] width 153 height 18
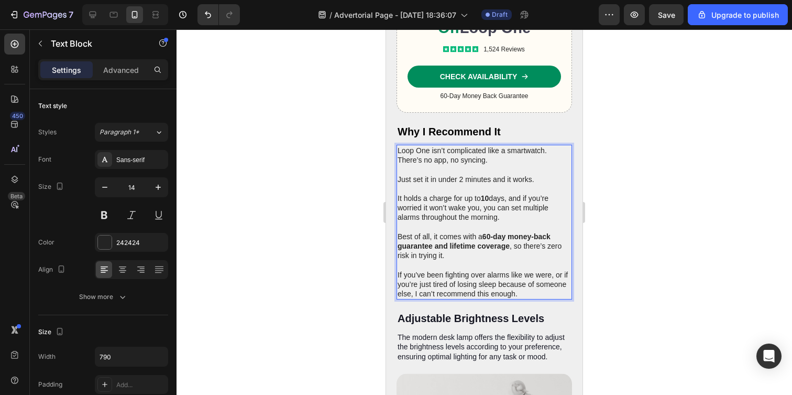
click at [487, 243] on p "Best of all, it comes with a 60-day money-back guarantee and lifetime coverage …" at bounding box center [484, 241] width 173 height 38
click at [480, 245] on p "Best of all, it comes with a 60-day money-back guarantee and lifetime coverage …" at bounding box center [484, 241] width 173 height 38
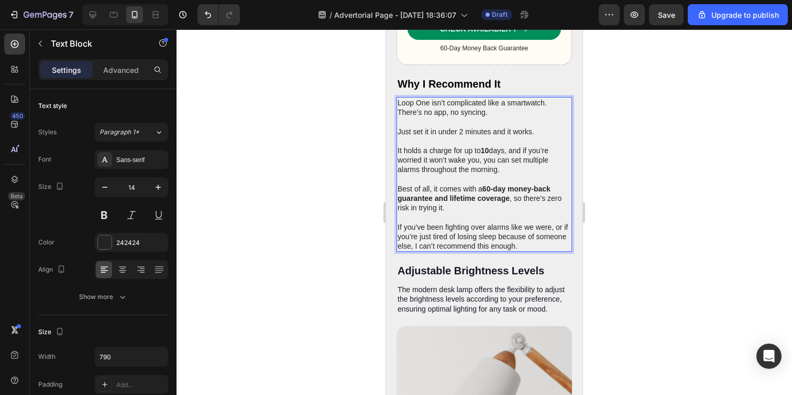
scroll to position [2117, 0]
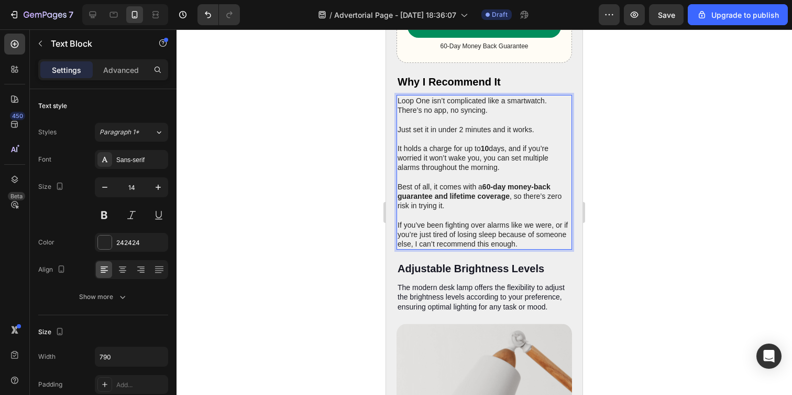
click at [549, 235] on p "If you’ve been fighting over alarms like we were, or if you’re just tired of lo…" at bounding box center [484, 234] width 173 height 29
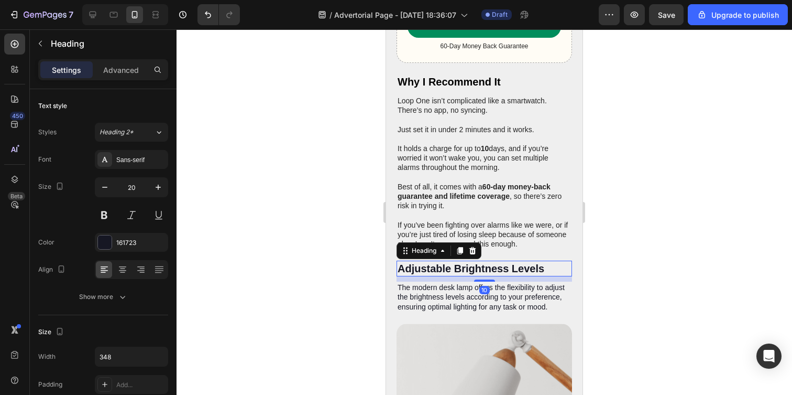
click at [428, 262] on h2 "Adjustable Brightness Levels" at bounding box center [485, 268] width 176 height 16
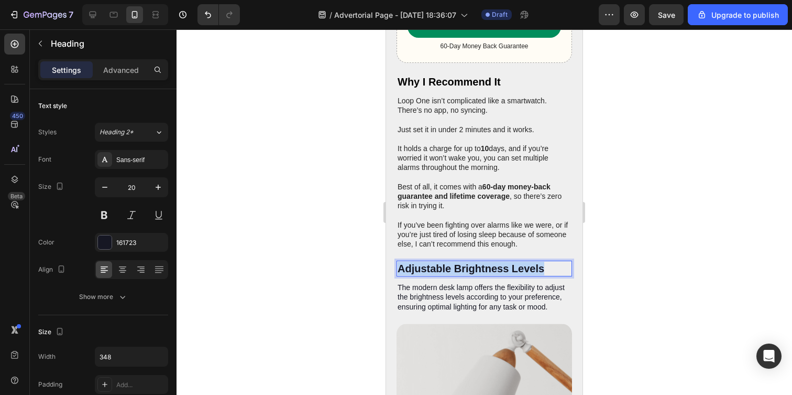
click at [428, 262] on p "Adjustable Brightness Levels" at bounding box center [484, 268] width 173 height 14
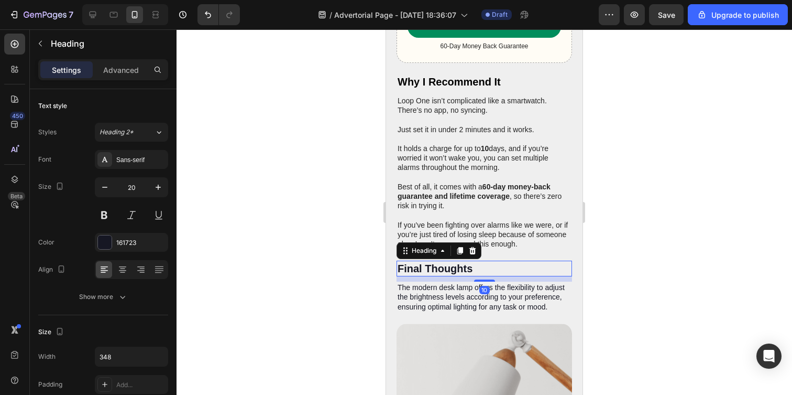
click at [348, 247] on div at bounding box center [485, 211] width 616 height 365
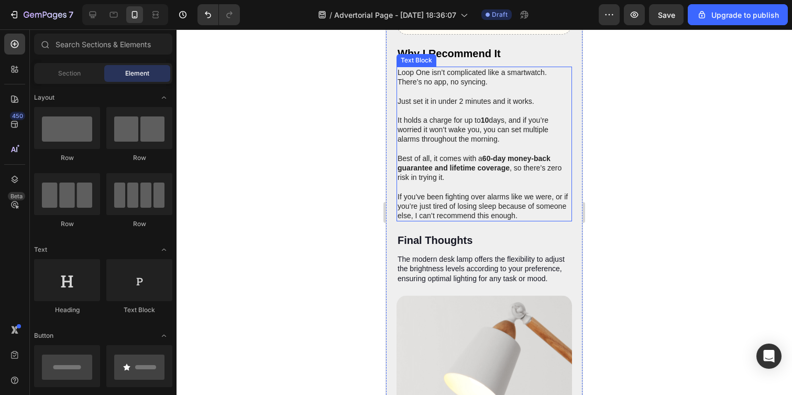
scroll to position [2291, 0]
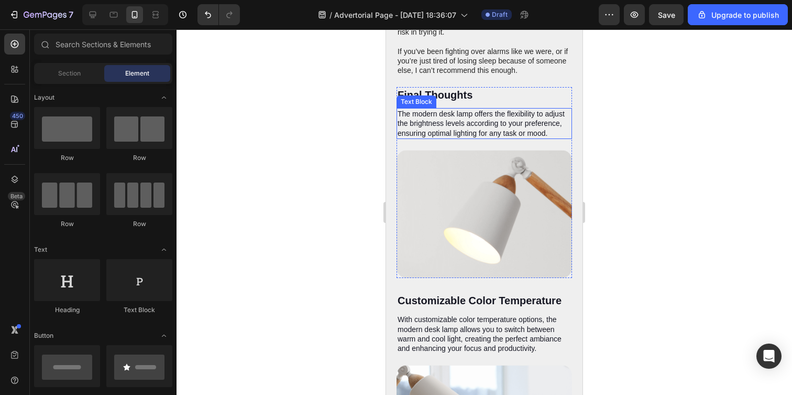
click at [435, 134] on p "The modern desk lamp offers the flexibility to adjust the brightness levels acc…" at bounding box center [484, 123] width 173 height 29
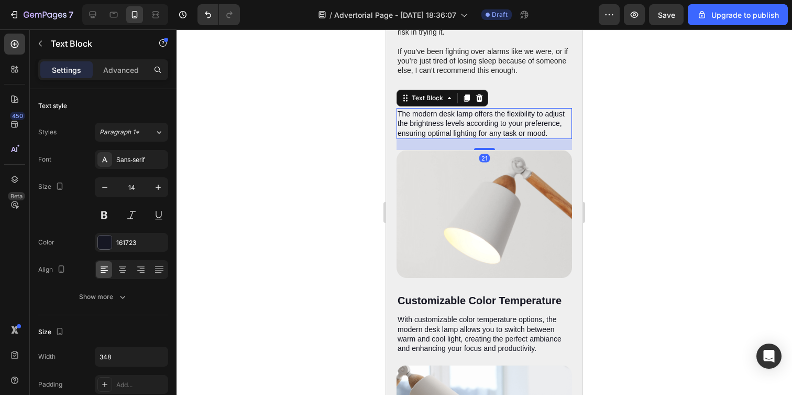
click at [435, 134] on p "The modern desk lamp offers the flexibility to adjust the brightness levels acc…" at bounding box center [484, 123] width 173 height 29
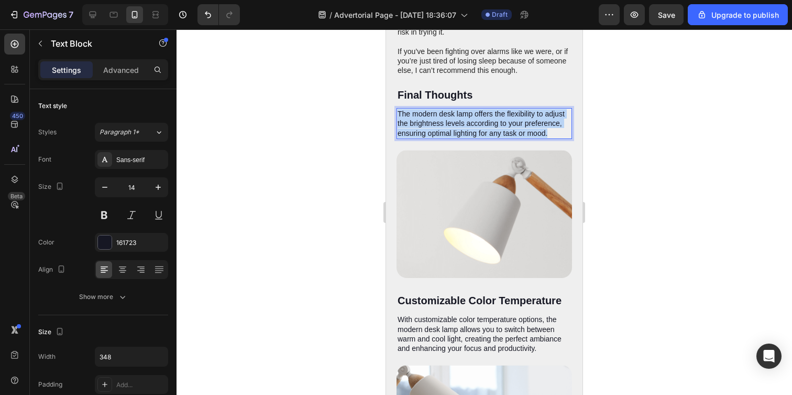
click at [435, 134] on p "The modern desk lamp offers the flexibility to adjust the brightness levels acc…" at bounding box center [484, 123] width 173 height 29
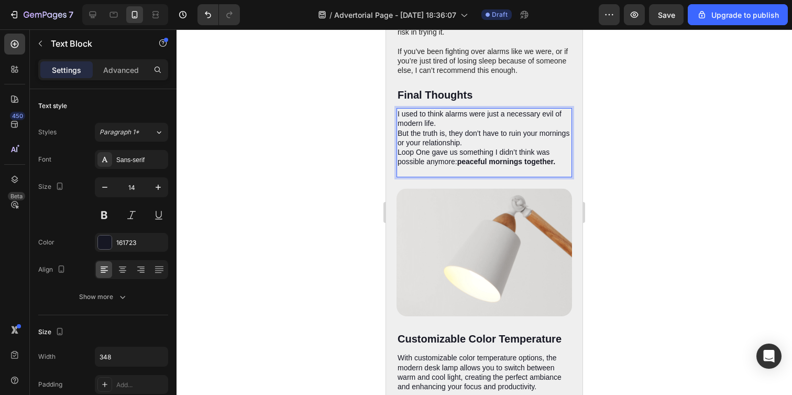
click at [457, 116] on p "I used to think alarms were just a necessary evil of modern life." at bounding box center [484, 118] width 173 height 19
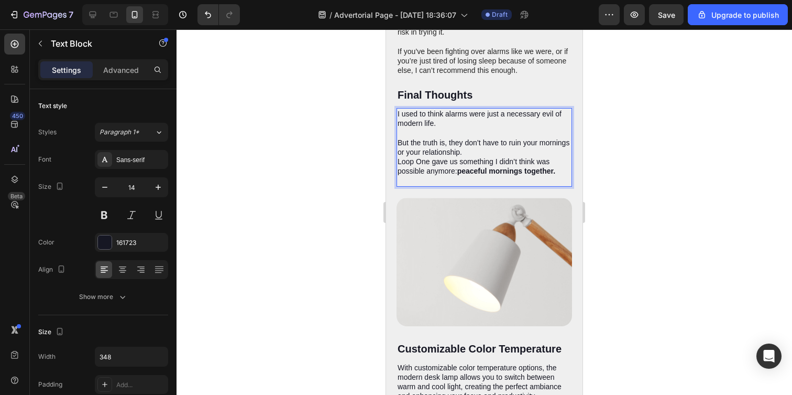
click at [516, 149] on p "But the truth is, they don’t have to ruin your mornings or your relationship." at bounding box center [484, 147] width 173 height 19
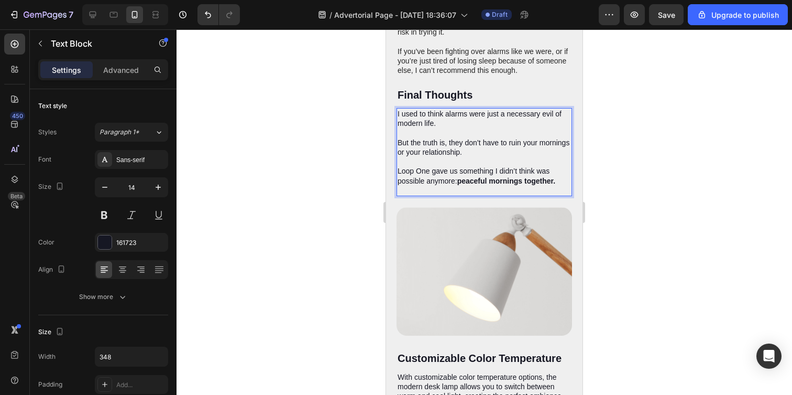
click at [528, 185] on p "Rich Text Editor. Editing area: main" at bounding box center [484, 189] width 173 height 9
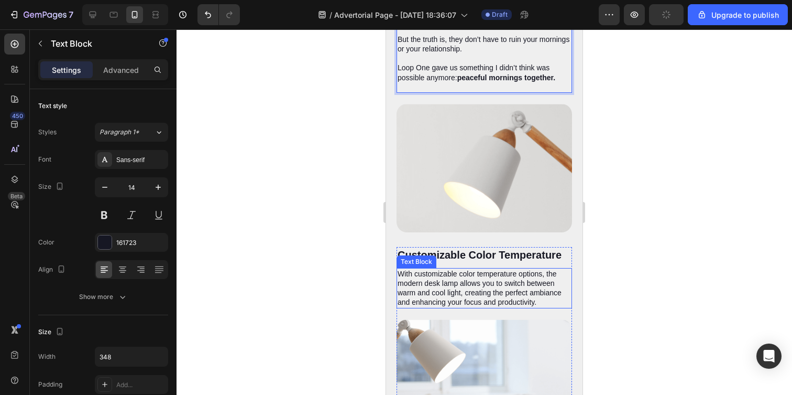
scroll to position [2333, 0]
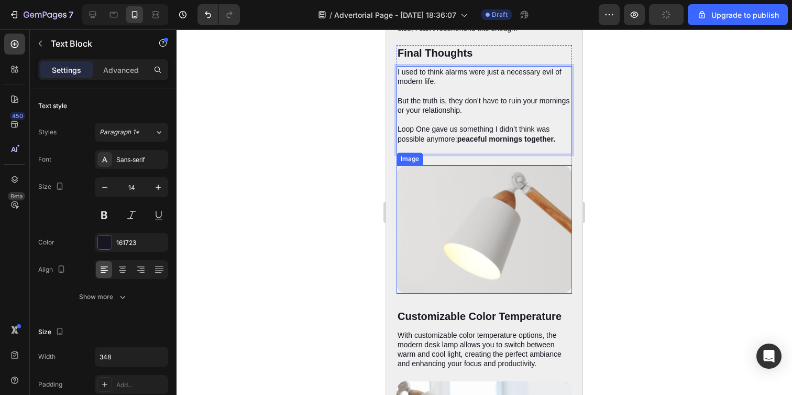
click at [463, 249] on img at bounding box center [485, 229] width 176 height 128
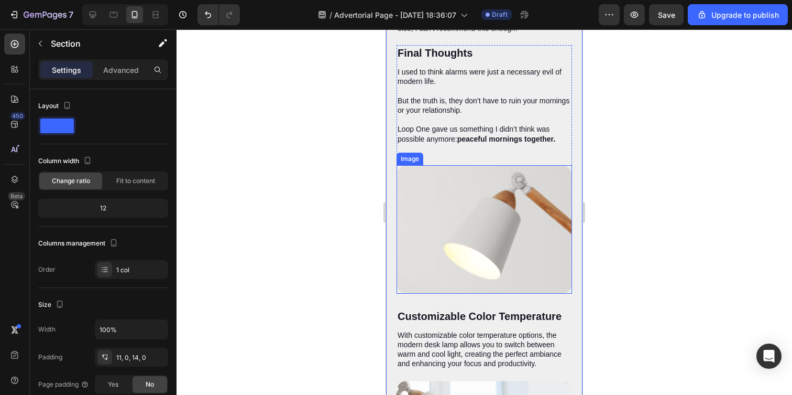
click at [415, 209] on img at bounding box center [485, 229] width 176 height 128
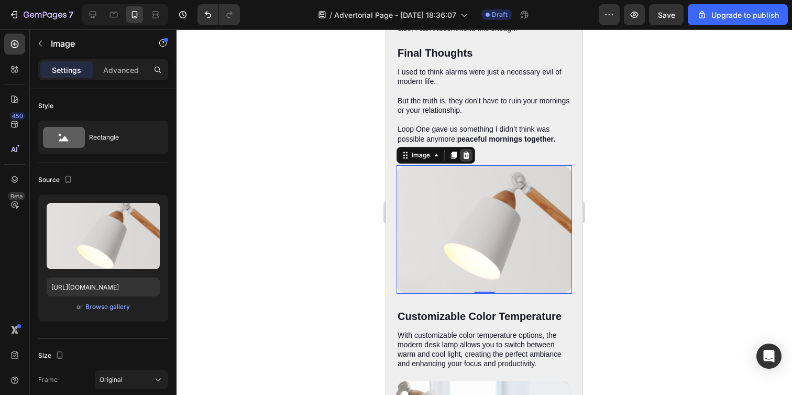
click at [466, 151] on icon at bounding box center [466, 154] width 7 height 7
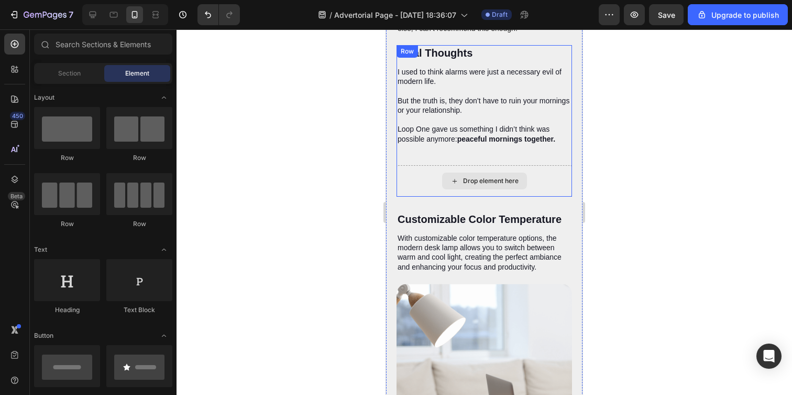
click at [404, 181] on div "Drop element here" at bounding box center [485, 180] width 176 height 31
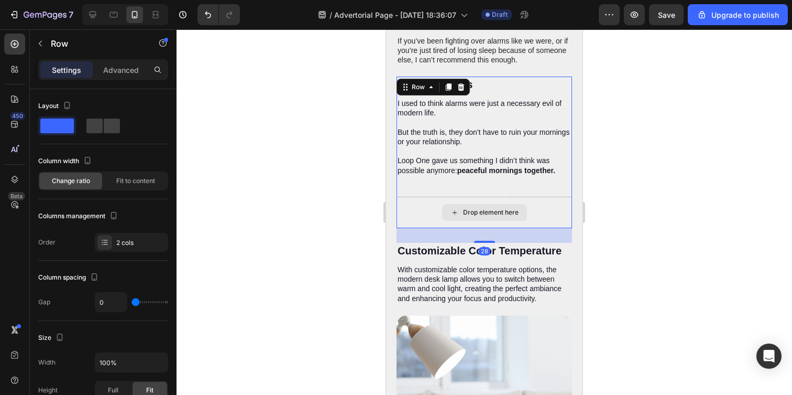
scroll to position [2301, 0]
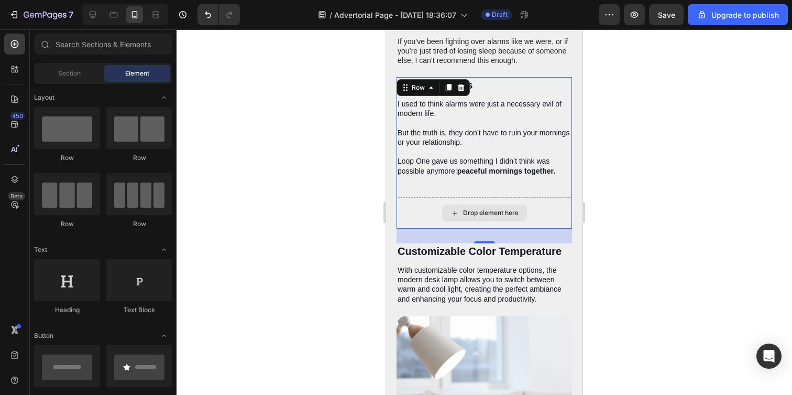
click at [451, 209] on icon at bounding box center [455, 213] width 8 height 9
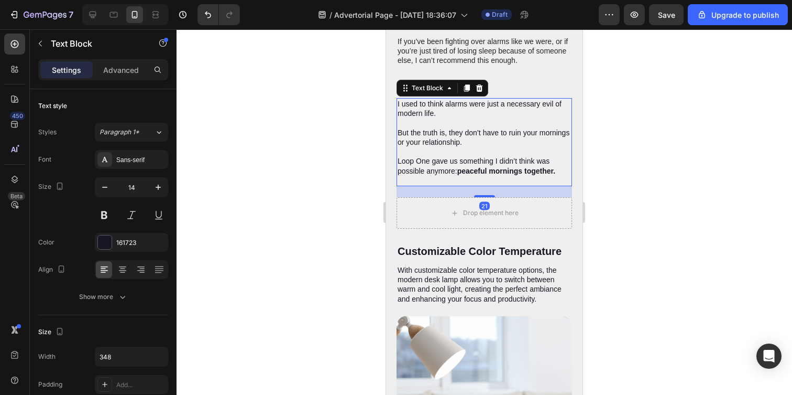
click at [432, 147] on p "Rich Text Editor. Editing area: main" at bounding box center [484, 151] width 173 height 9
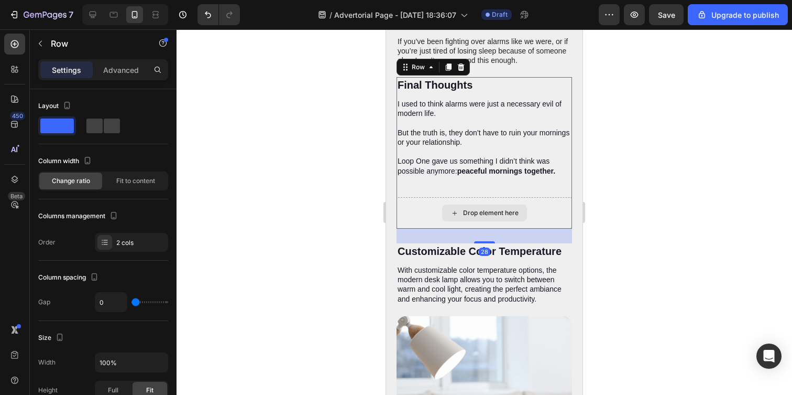
click at [401, 202] on div "Drop element here" at bounding box center [485, 212] width 176 height 31
click at [461, 63] on icon at bounding box center [461, 66] width 7 height 7
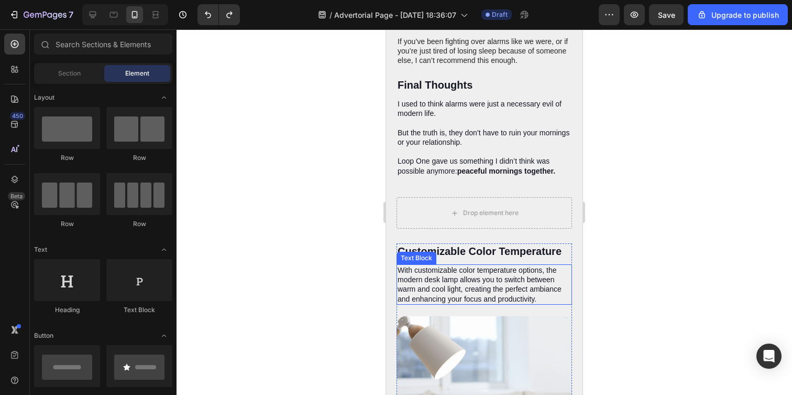
click at [409, 253] on div "Text Block" at bounding box center [417, 257] width 36 height 9
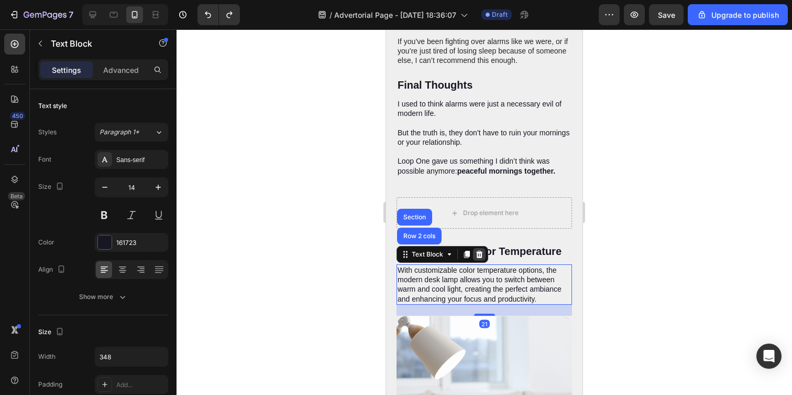
click at [481, 250] on icon at bounding box center [479, 253] width 7 height 7
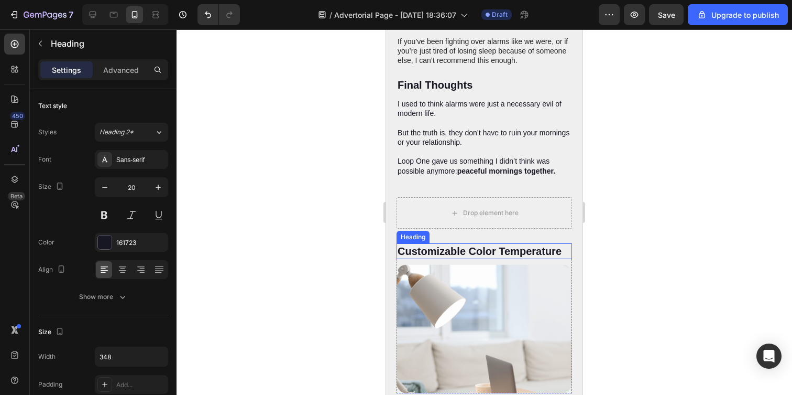
click at [489, 246] on h2 "Customizable Color Temperature" at bounding box center [485, 251] width 176 height 16
click at [468, 227] on div at bounding box center [472, 233] width 13 height 13
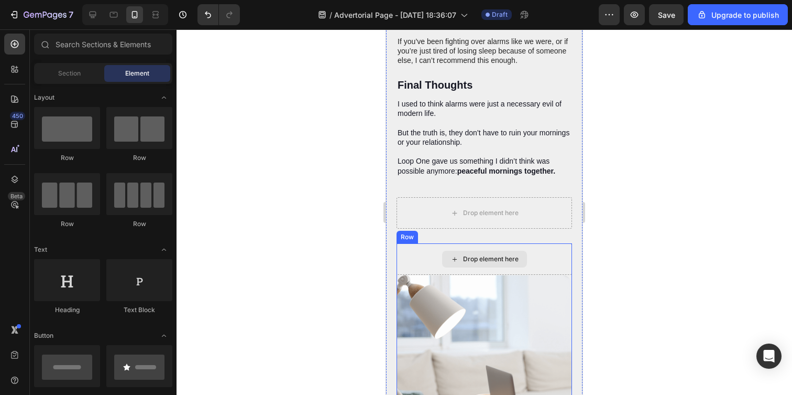
click at [445, 283] on img at bounding box center [485, 339] width 176 height 129
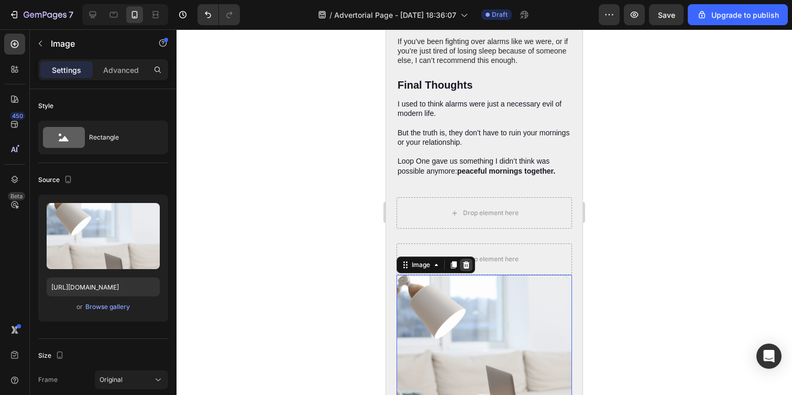
click at [469, 261] on icon at bounding box center [466, 264] width 7 height 7
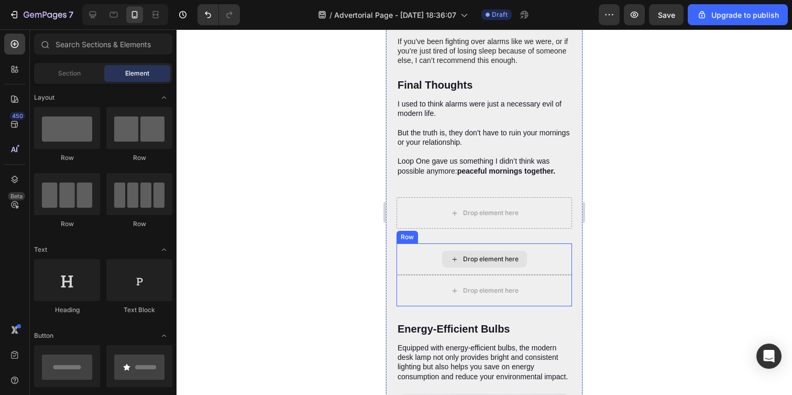
click at [399, 248] on div "Drop element here" at bounding box center [485, 258] width 176 height 31
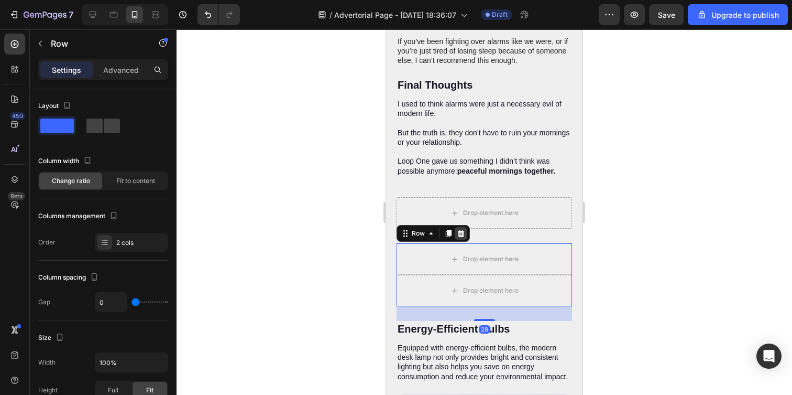
click at [461, 229] on icon at bounding box center [461, 232] width 7 height 7
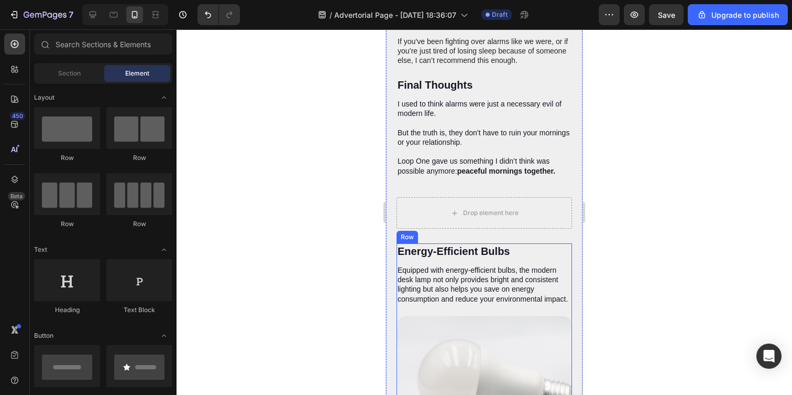
click at [444, 254] on div "Energy-Efficient Bulbs Heading Equipped with energy-efficient bulbs, the modern…" at bounding box center [485, 279] width 176 height 72
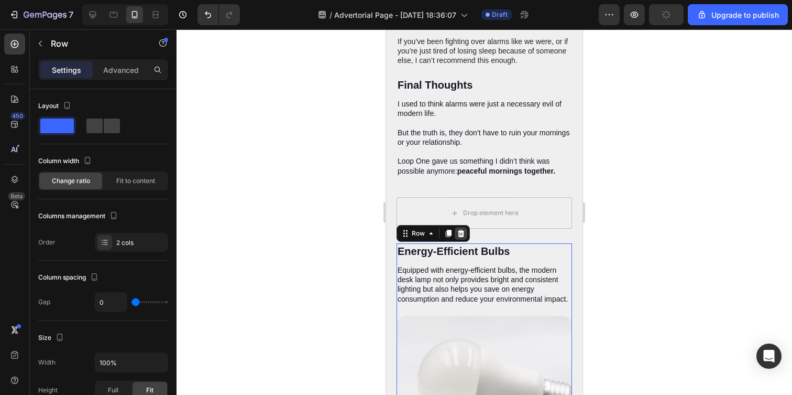
click at [458, 229] on icon at bounding box center [461, 232] width 7 height 7
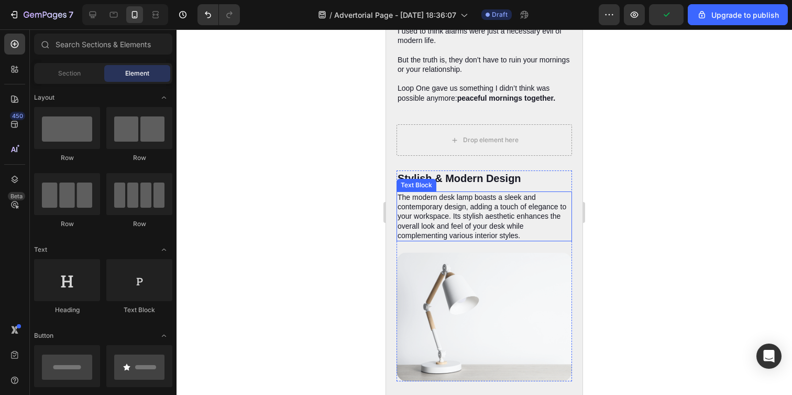
scroll to position [2373, 0]
click at [467, 194] on p "The modern desk lamp boasts a sleek and contemporary design, adding a touch of …" at bounding box center [484, 216] width 173 height 48
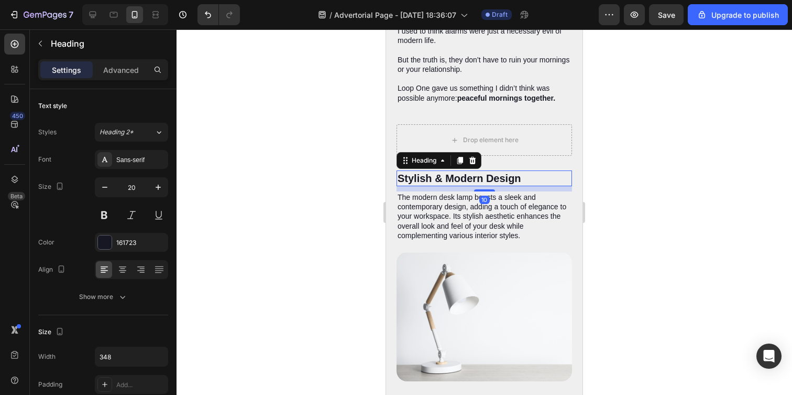
click at [515, 175] on h2 "Stylish & Modern Design" at bounding box center [485, 178] width 176 height 16
click at [473, 156] on icon at bounding box center [472, 160] width 8 height 8
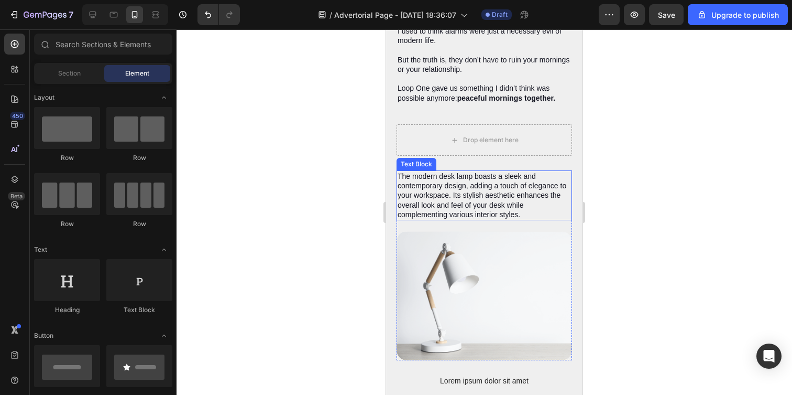
click at [469, 187] on p "The modern desk lamp boasts a sleek and contemporary design, adding a touch of …" at bounding box center [484, 195] width 173 height 48
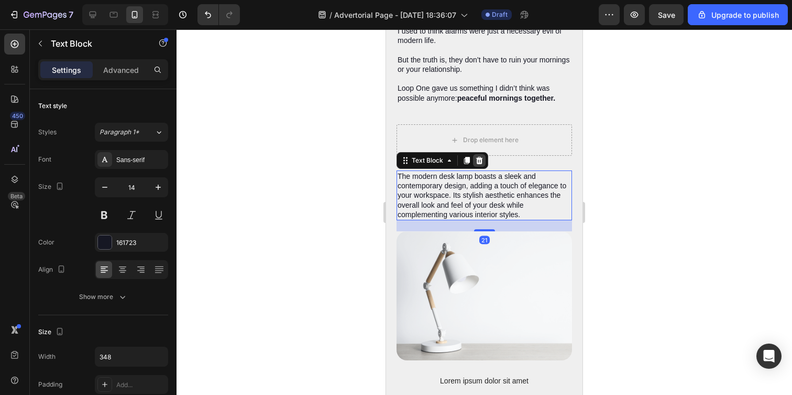
click at [481, 157] on icon at bounding box center [479, 160] width 7 height 7
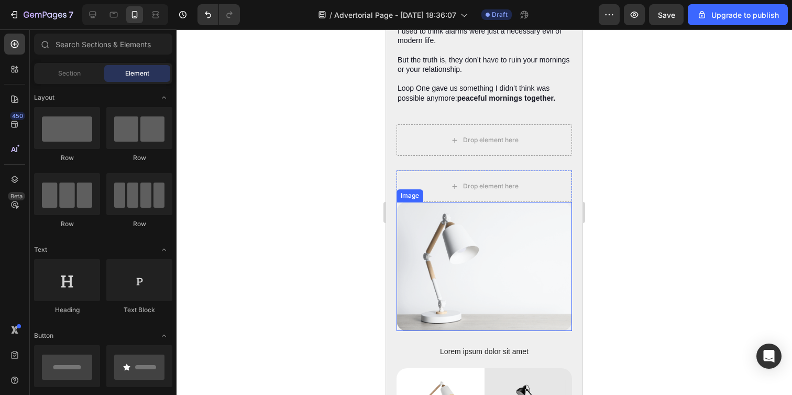
click at [466, 207] on img at bounding box center [485, 266] width 176 height 129
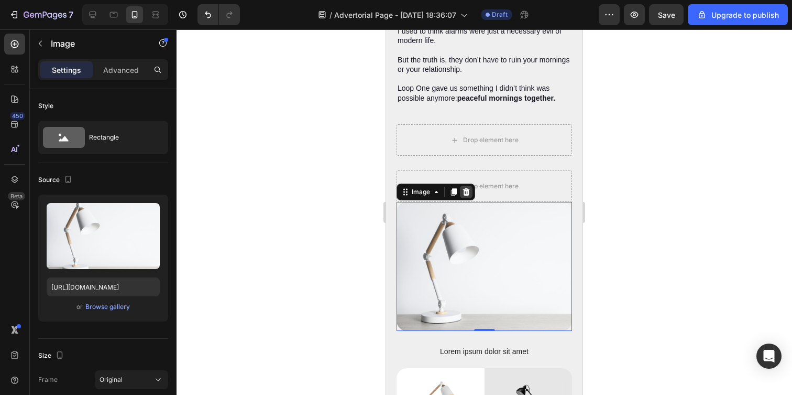
click at [469, 188] on icon at bounding box center [466, 192] width 8 height 8
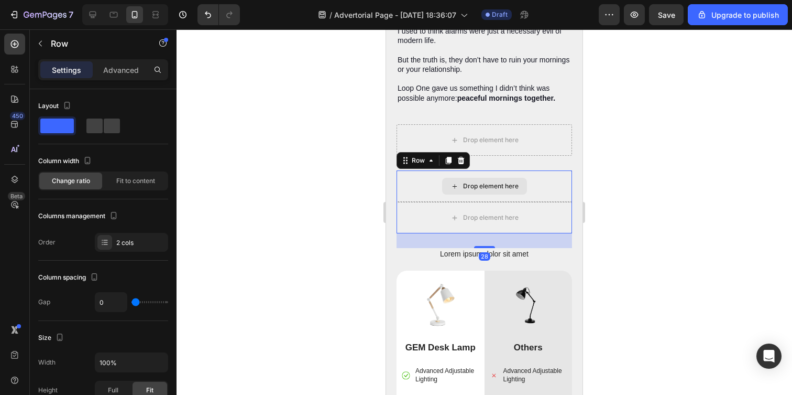
click at [428, 173] on div "Drop element here" at bounding box center [485, 185] width 176 height 31
click at [462, 157] on icon at bounding box center [461, 160] width 7 height 7
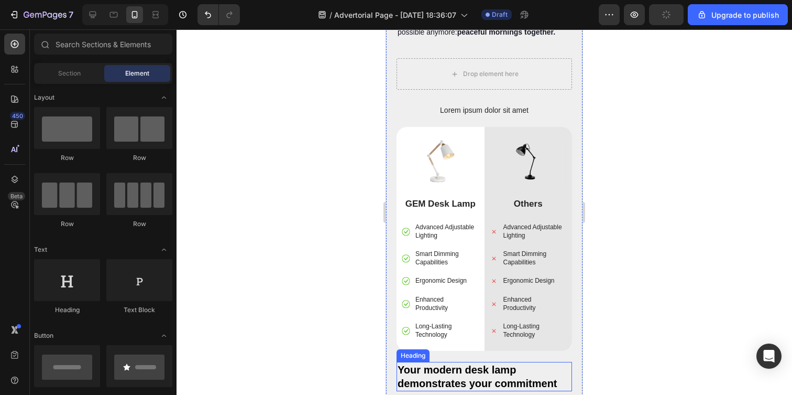
scroll to position [2429, 0]
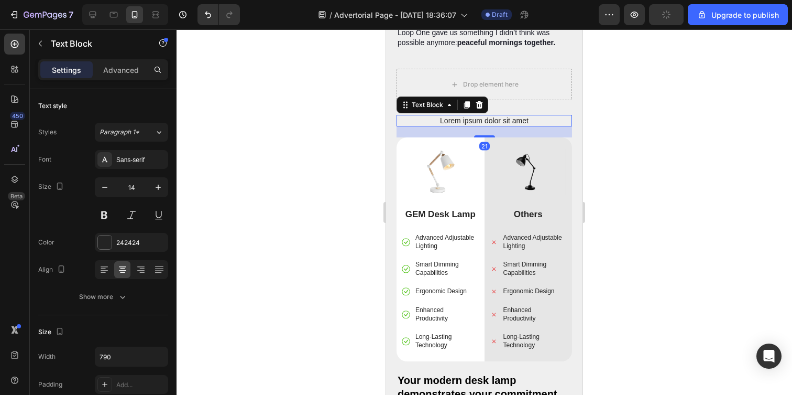
click at [484, 116] on p "Lorem ipsum dolor sit amet" at bounding box center [484, 120] width 152 height 9
click at [481, 116] on p "Lorem ipsum dolor sit amet" at bounding box center [484, 120] width 152 height 9
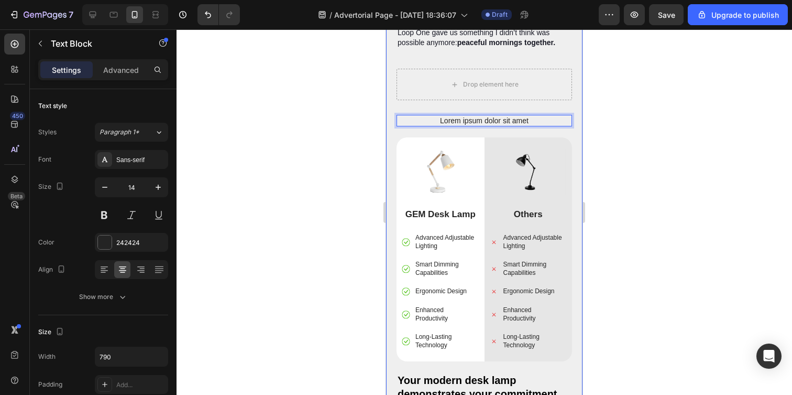
click at [520, 128] on div "Image Up to 30% Off Loop One Text Block Icon Icon Icon Icon Icon Icon List 1,52…" at bounding box center [485, 269] width 176 height 1576
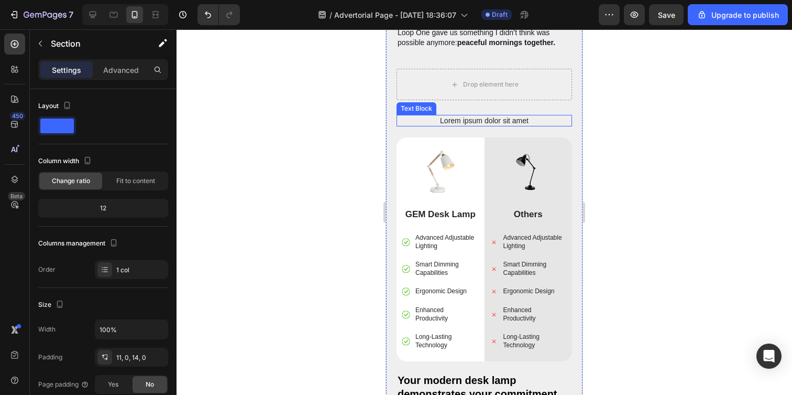
click at [521, 116] on p "Lorem ipsum dolor sit amet" at bounding box center [484, 120] width 152 height 9
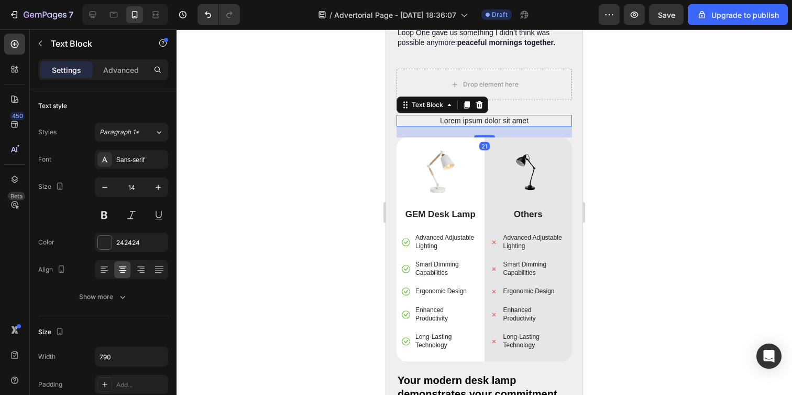
click at [479, 101] on icon at bounding box center [479, 104] width 7 height 7
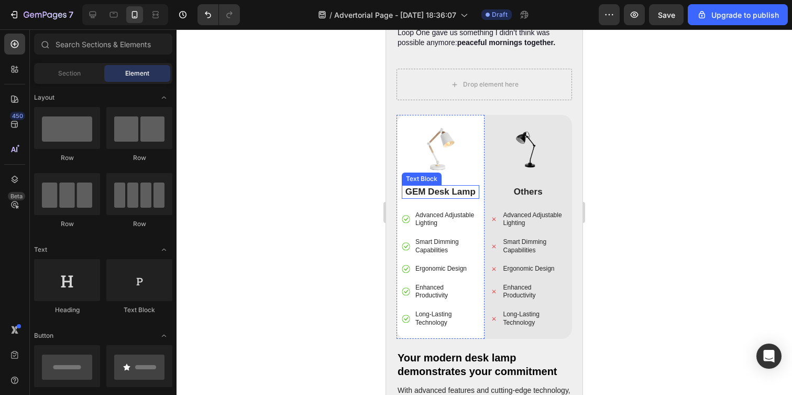
click at [440, 187] on p "GEM Desk Lamp" at bounding box center [440, 192] width 75 height 12
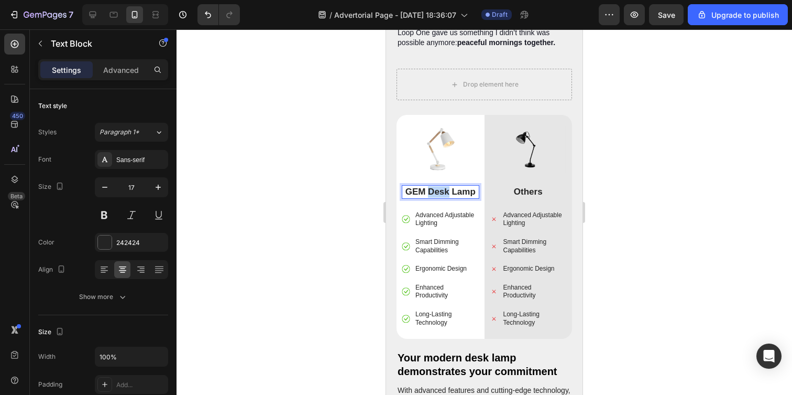
click at [440, 187] on p "GEM Desk Lamp" at bounding box center [440, 192] width 75 height 12
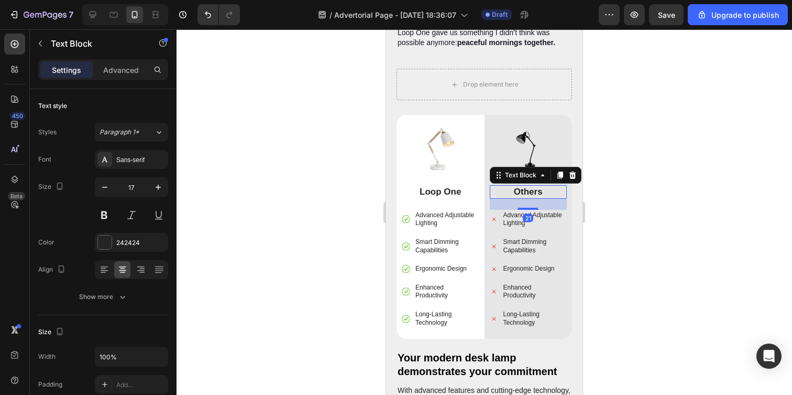
click at [526, 186] on p "Others" at bounding box center [528, 192] width 75 height 12
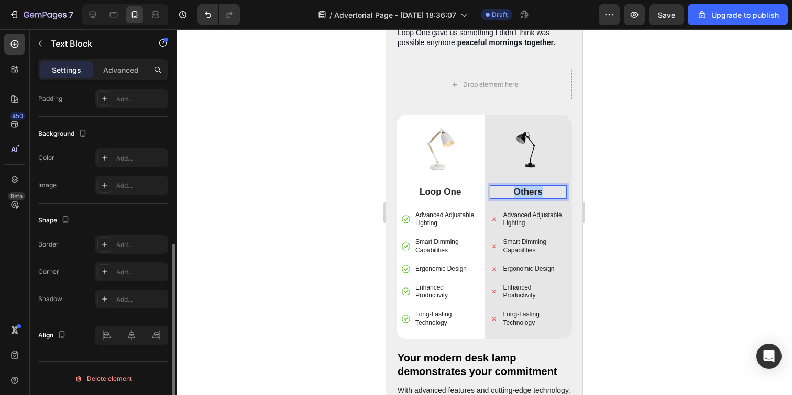
click at [526, 186] on p "Others" at bounding box center [528, 192] width 75 height 12
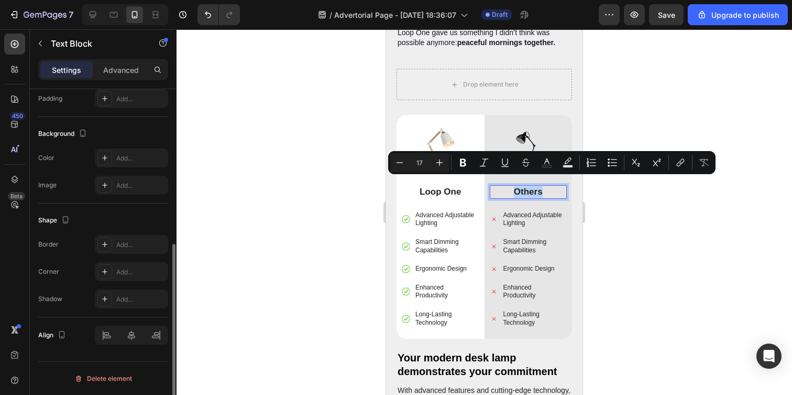
click at [537, 186] on p "Others" at bounding box center [528, 192] width 75 height 12
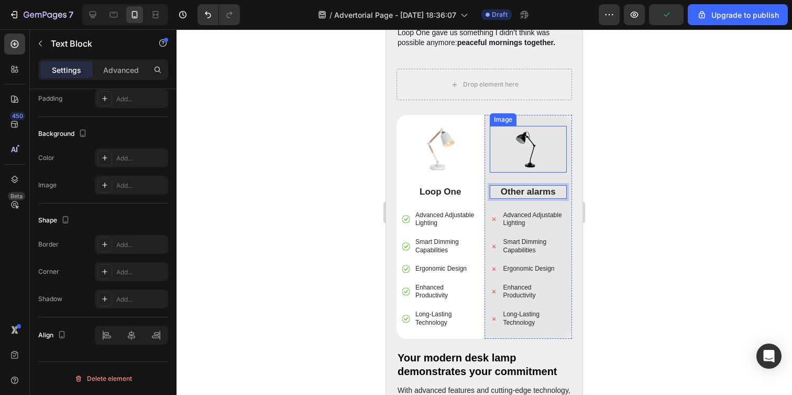
click at [518, 136] on img at bounding box center [527, 149] width 75 height 47
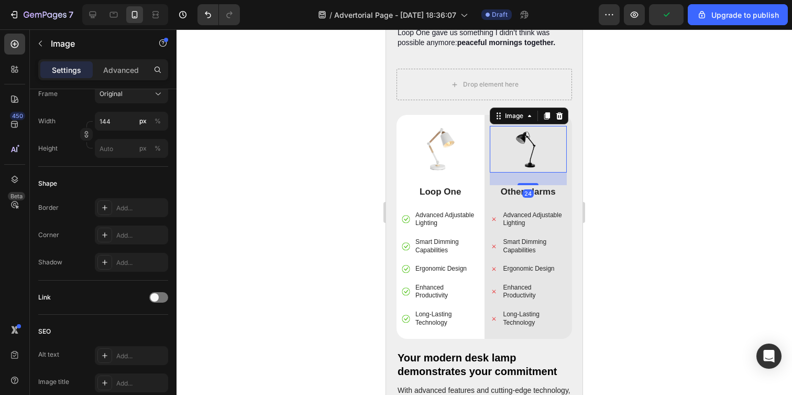
scroll to position [0, 0]
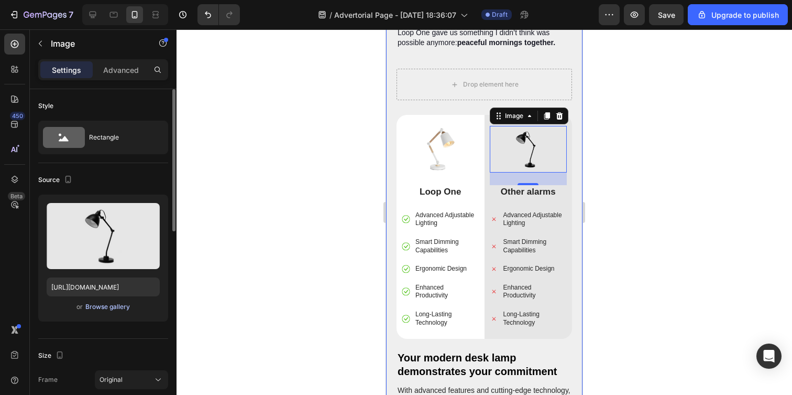
click at [107, 307] on div "Browse gallery" at bounding box center [107, 306] width 45 height 9
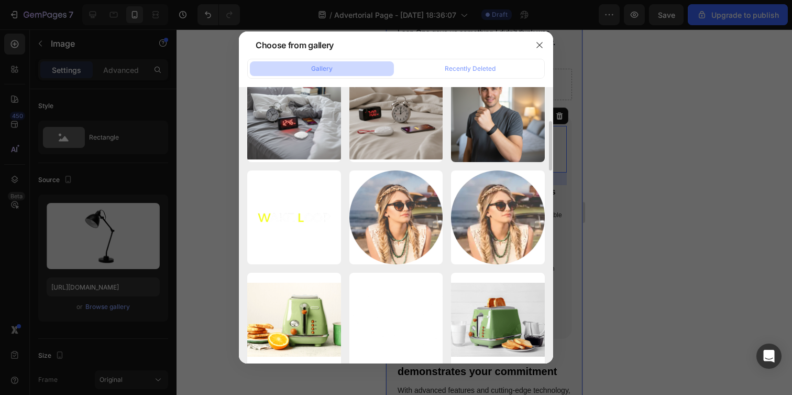
scroll to position [916, 0]
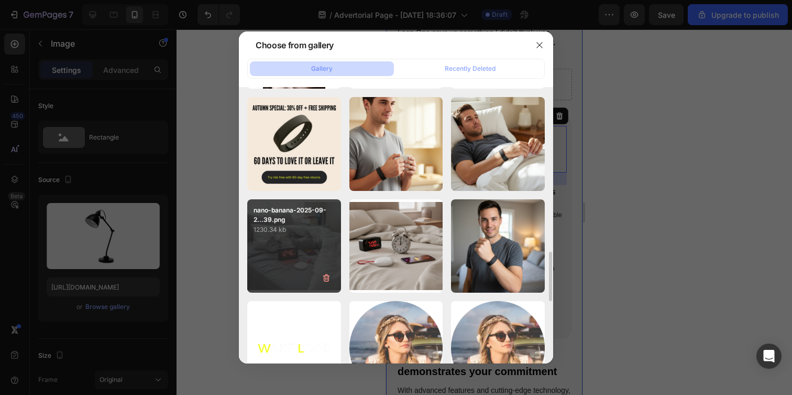
click at [282, 246] on div "nano-banana-2025-09-2...39.png 1230.34 kb" at bounding box center [294, 246] width 94 height 94
type input "[URL][DOMAIN_NAME]"
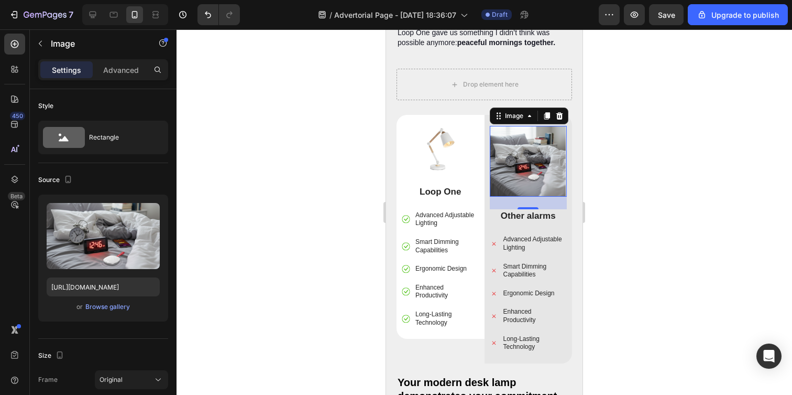
click at [490, 196] on div "24" at bounding box center [529, 202] width 78 height 13
click at [424, 224] on div "Advanced Adjustable Lighting Smart Dimming Capabilities Ergonomic Design Enhanc…" at bounding box center [441, 269] width 78 height 118
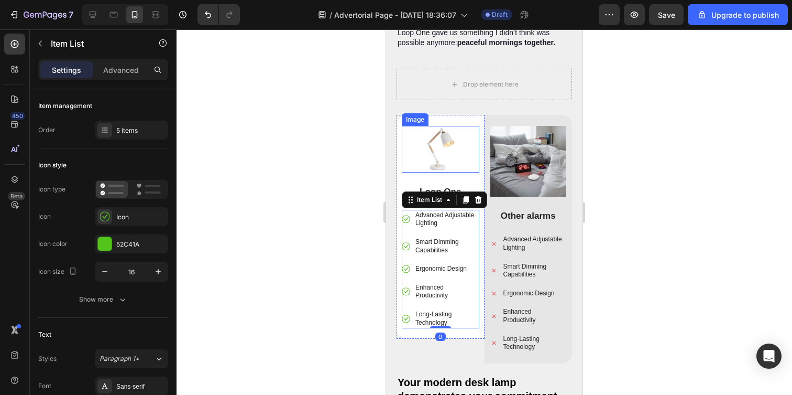
click at [425, 140] on img at bounding box center [440, 149] width 75 height 47
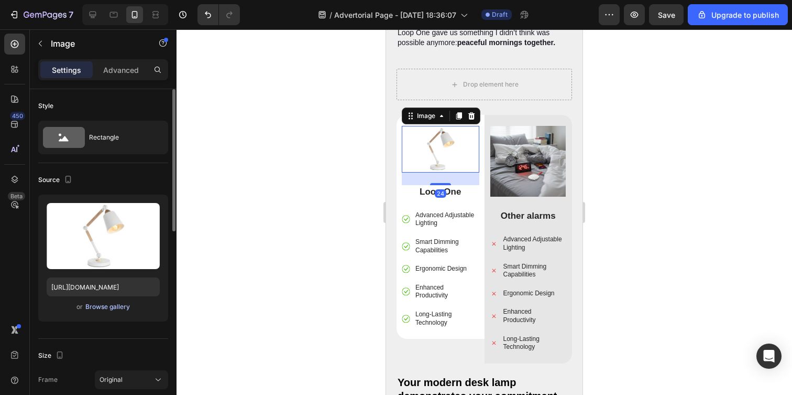
click at [106, 311] on div "Browse gallery" at bounding box center [107, 306] width 45 height 9
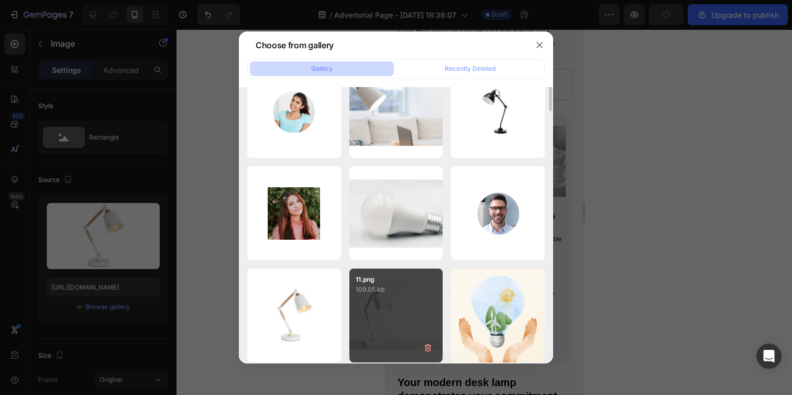
scroll to position [253, 0]
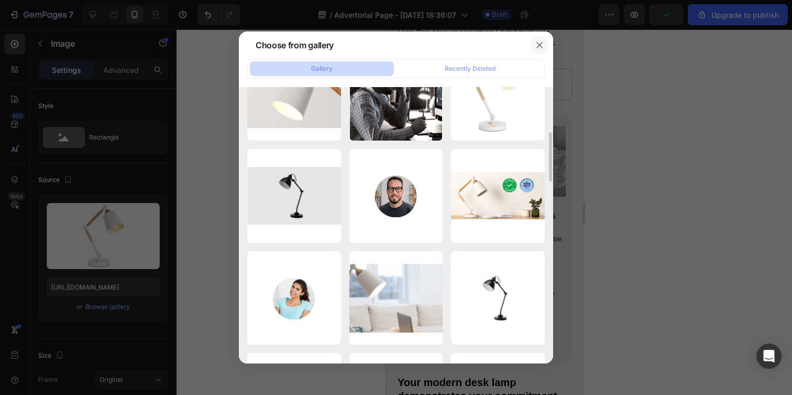
click at [541, 43] on icon "button" at bounding box center [539, 45] width 8 height 8
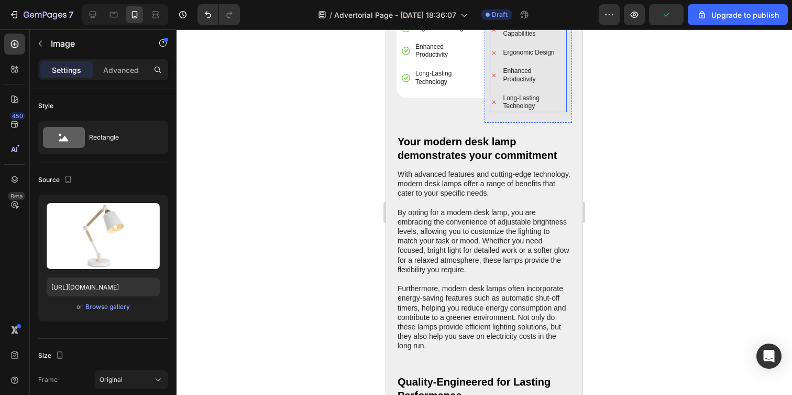
scroll to position [2669, 0]
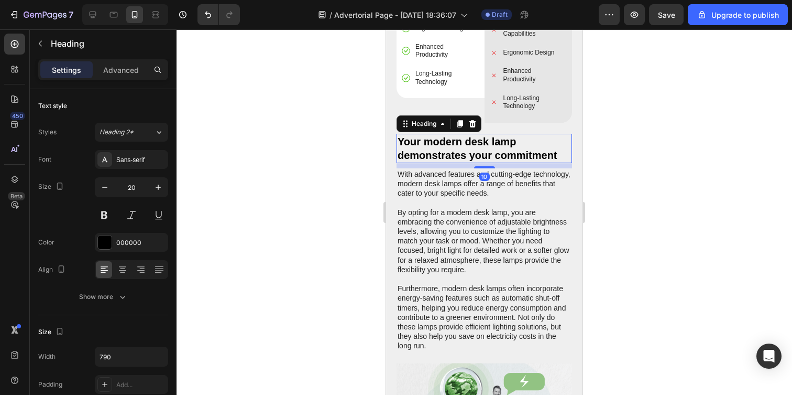
click at [464, 138] on h2 "Your modern desk lamp demonstrates your commitment" at bounding box center [485, 148] width 176 height 29
click at [477, 119] on icon at bounding box center [472, 123] width 8 height 8
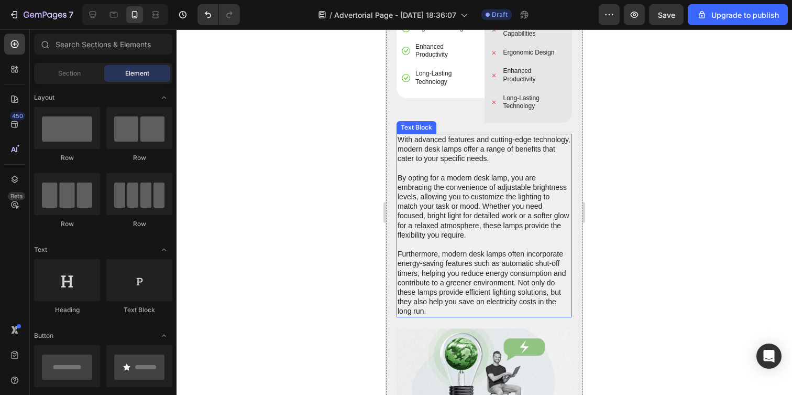
click at [463, 162] on p "With advanced features and cutting-edge technology, modern desk lamps offer a r…" at bounding box center [484, 225] width 173 height 181
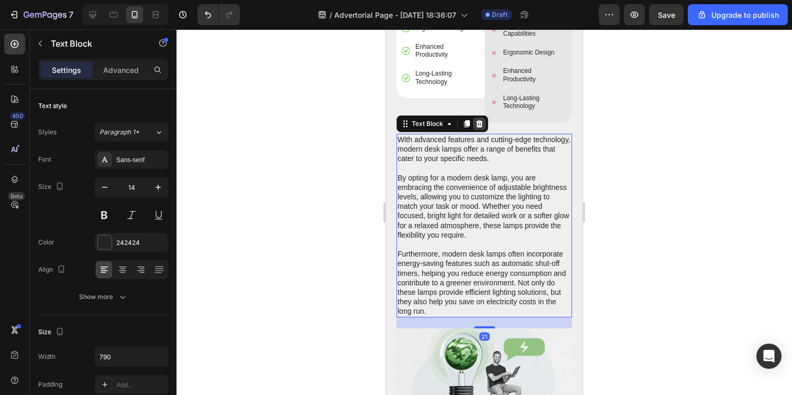
click at [477, 120] on icon at bounding box center [479, 123] width 7 height 7
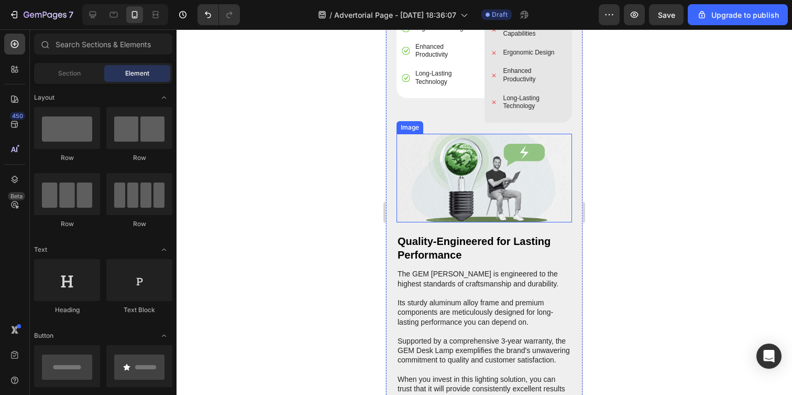
click at [444, 185] on img at bounding box center [485, 178] width 176 height 89
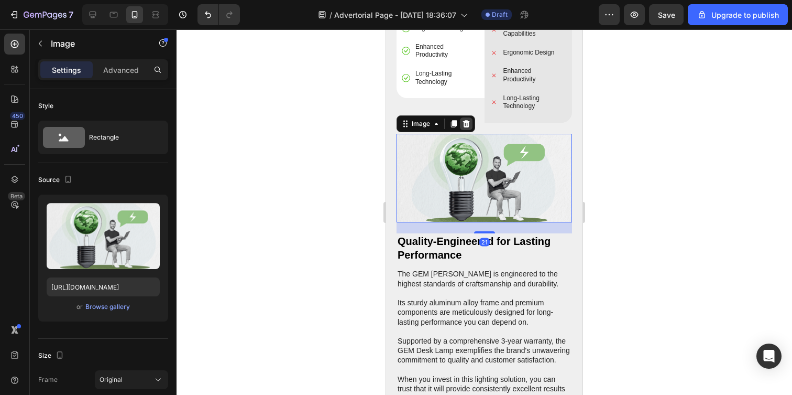
click at [468, 120] on icon at bounding box center [466, 123] width 7 height 7
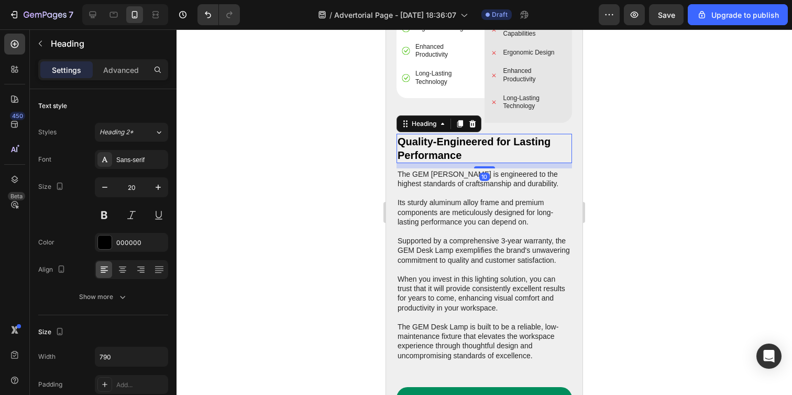
click at [456, 148] on h2 "Quality-Engineered for Lasting Performance" at bounding box center [485, 148] width 176 height 29
click at [475, 120] on icon at bounding box center [472, 123] width 7 height 7
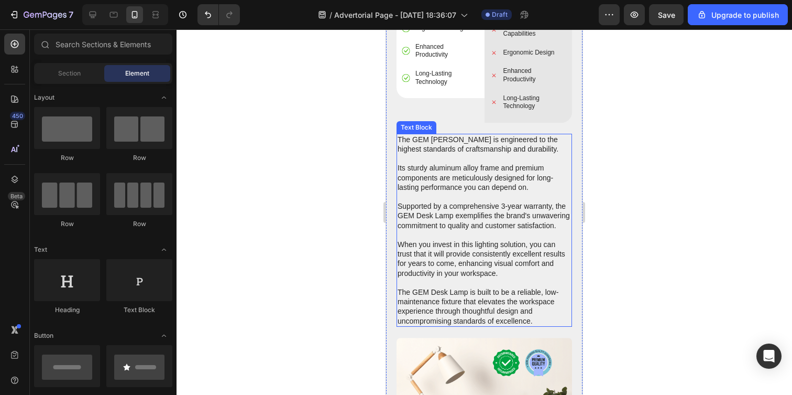
click at [441, 169] on p "The GEM [PERSON_NAME] is engineered to the highest standards of craftsmanship a…" at bounding box center [484, 230] width 173 height 191
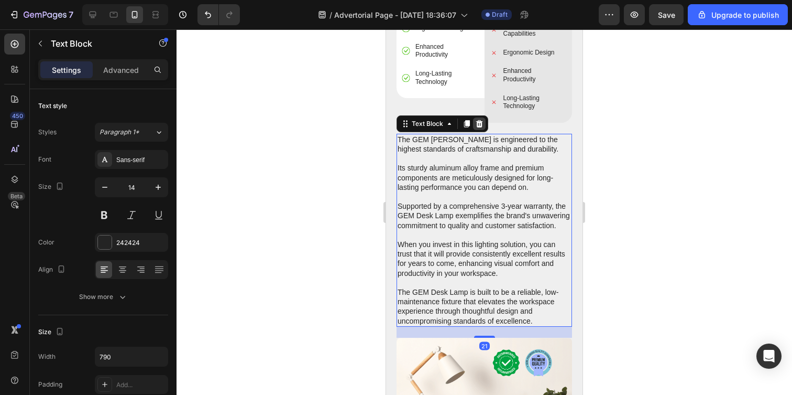
click at [481, 120] on icon at bounding box center [479, 123] width 7 height 7
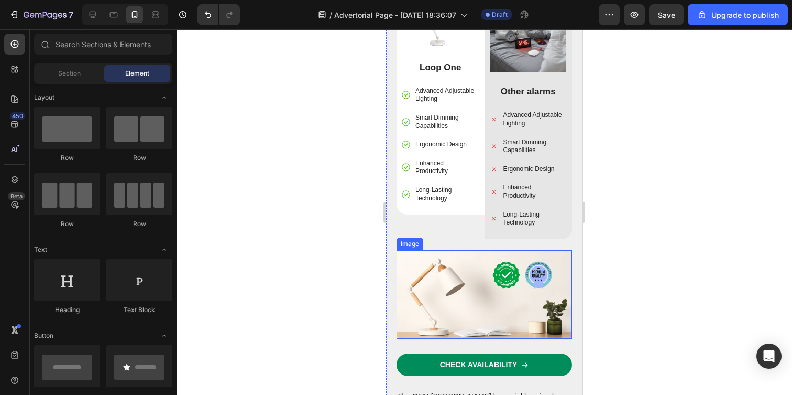
scroll to position [2553, 0]
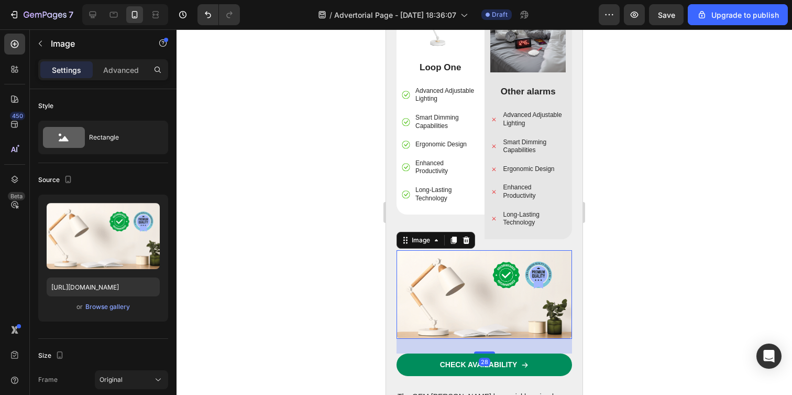
click at [447, 269] on img at bounding box center [485, 294] width 176 height 89
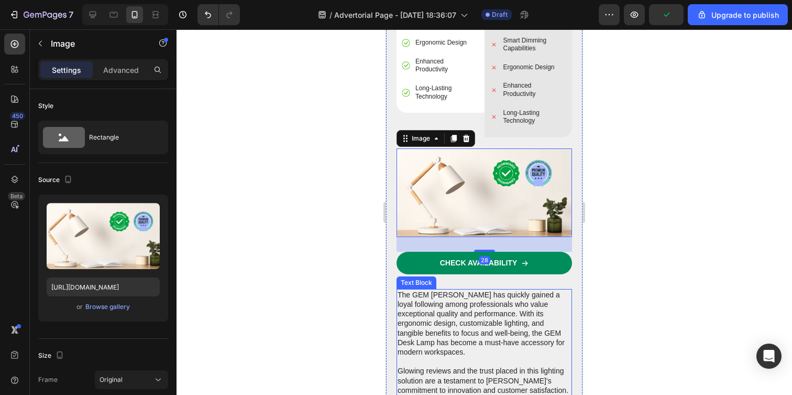
scroll to position [2804, 0]
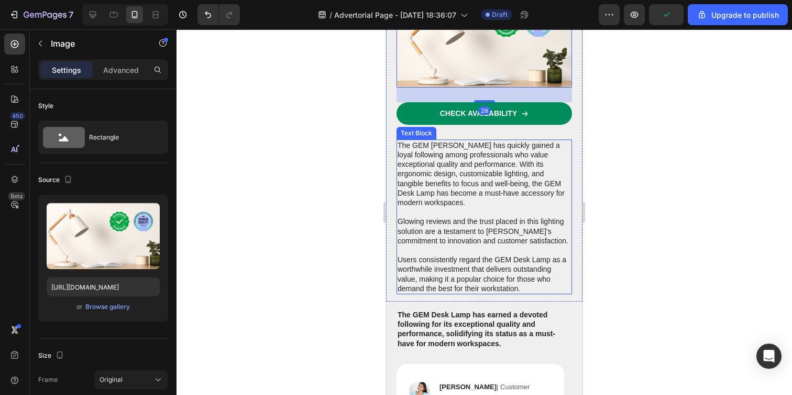
click at [470, 197] on p "The GEM [PERSON_NAME] has quickly gained a loyal following among professionals …" at bounding box center [484, 216] width 173 height 152
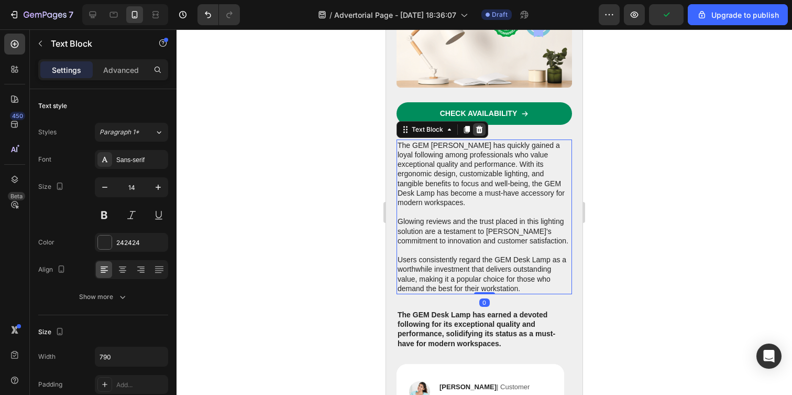
click at [483, 125] on icon at bounding box center [479, 129] width 8 height 8
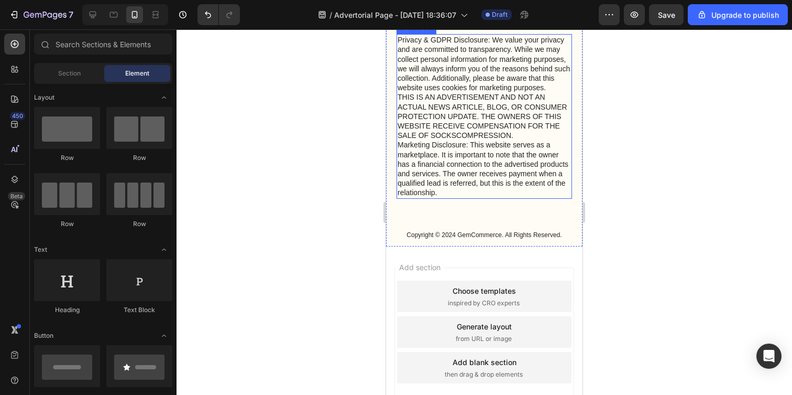
scroll to position [3848, 0]
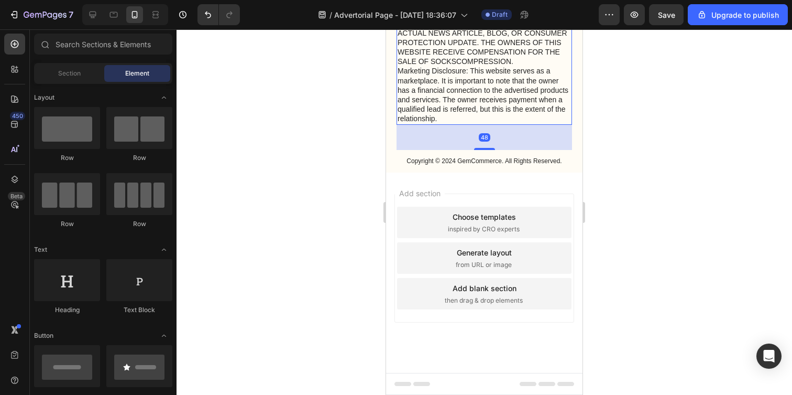
click at [477, 123] on p "Privacy & GDPR Disclosure: We value your privacy and are committed to transpare…" at bounding box center [484, 42] width 173 height 162
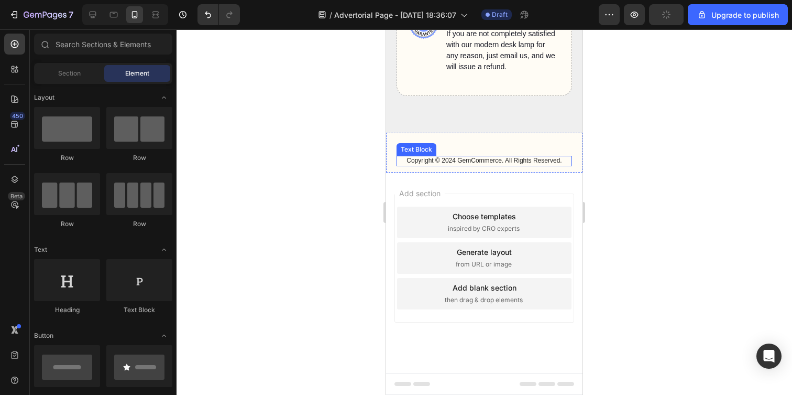
click at [481, 160] on p "Copyright © 2024 GemCommerce. All Rights Reserved." at bounding box center [484, 161] width 173 height 8
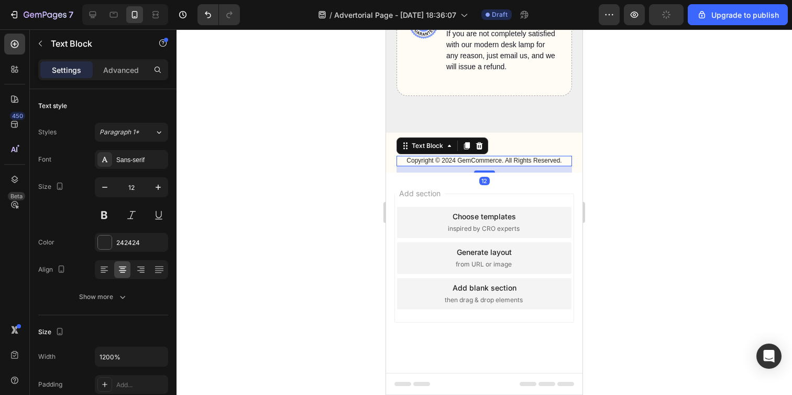
click at [485, 141] on div "Text Block" at bounding box center [443, 145] width 92 height 17
click at [483, 144] on icon at bounding box center [479, 145] width 8 height 8
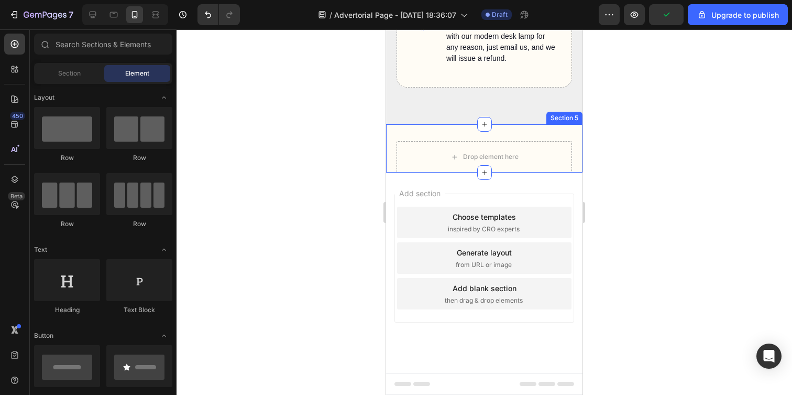
click at [541, 136] on div "Drop element here Section 5" at bounding box center [484, 148] width 196 height 48
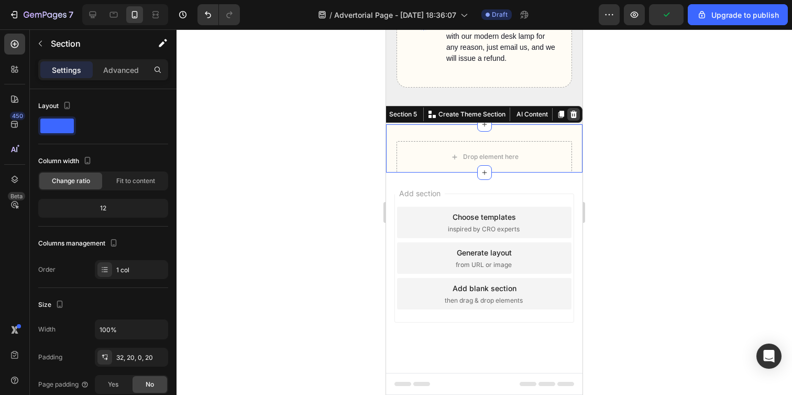
click at [570, 114] on icon at bounding box center [574, 114] width 8 height 8
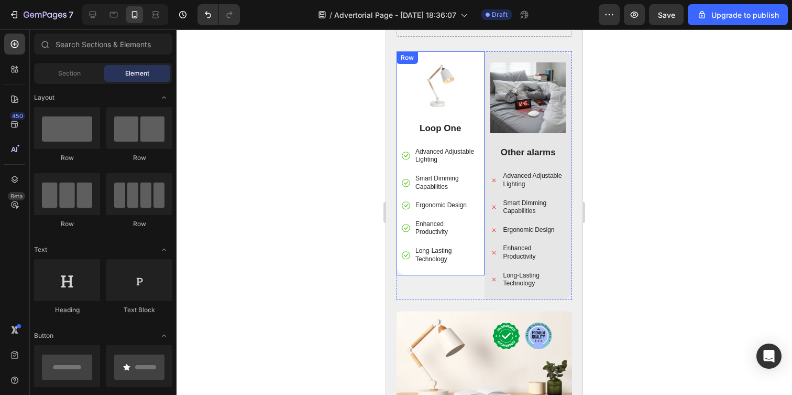
scroll to position [2490, 0]
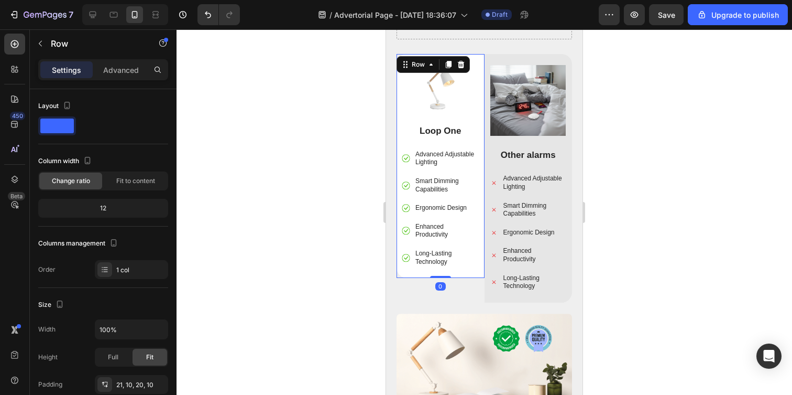
click at [462, 111] on div "Image Loop One Text Block Advanced Adjustable Lighting Smart Dimming Capabiliti…" at bounding box center [441, 166] width 78 height 202
click at [462, 60] on icon at bounding box center [461, 64] width 8 height 8
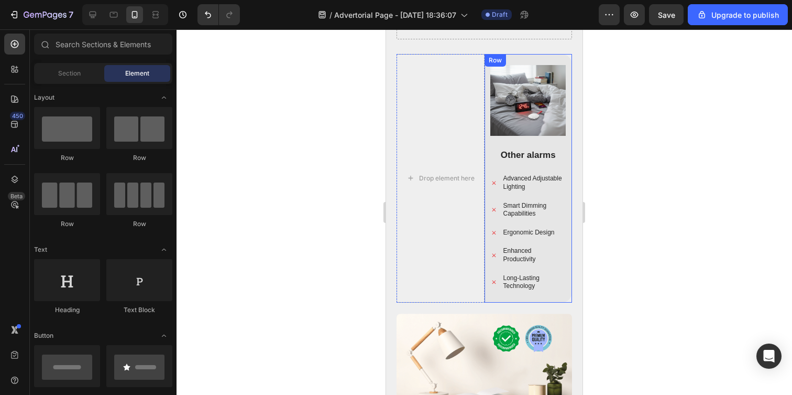
click at [499, 129] on div "Image Other alarms Text Block Advanced Adjustable Lighting Smart Dimming Capabi…" at bounding box center [529, 178] width 78 height 227
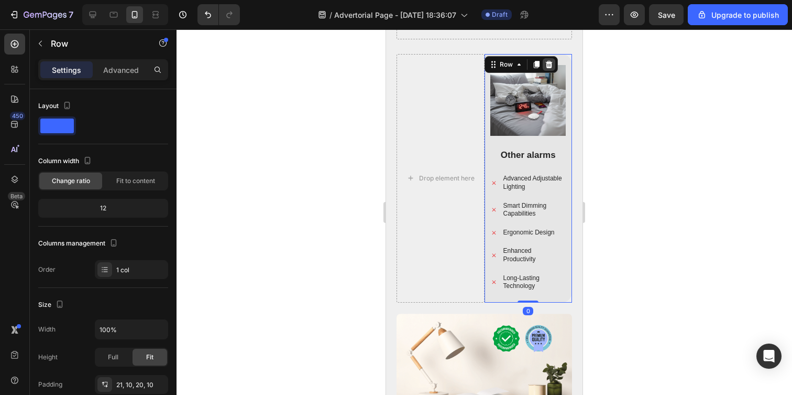
click at [546, 60] on icon at bounding box center [549, 64] width 8 height 8
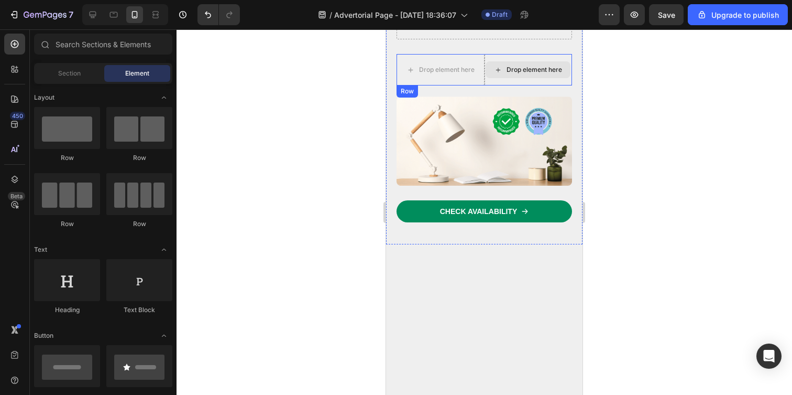
click at [488, 74] on div "Drop element here" at bounding box center [529, 69] width 88 height 31
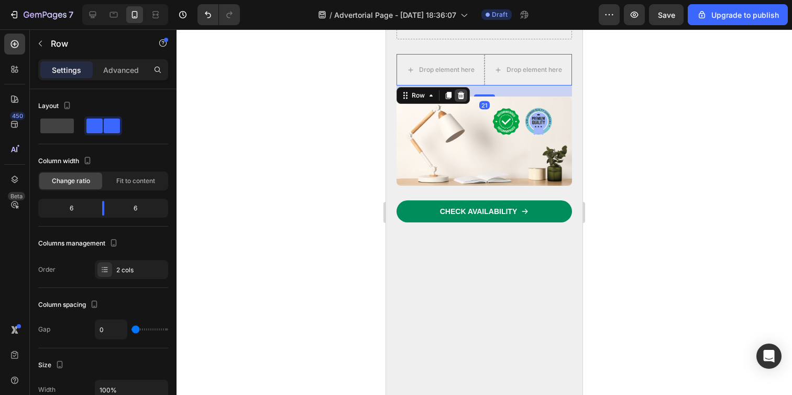
click at [462, 91] on icon at bounding box center [461, 95] width 8 height 8
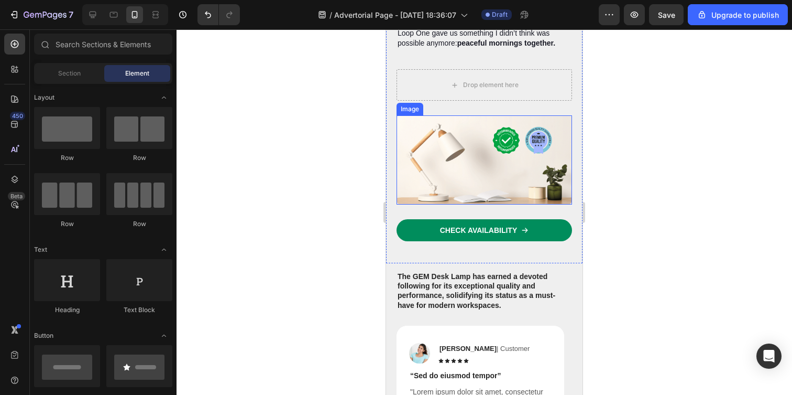
scroll to position [2418, 0]
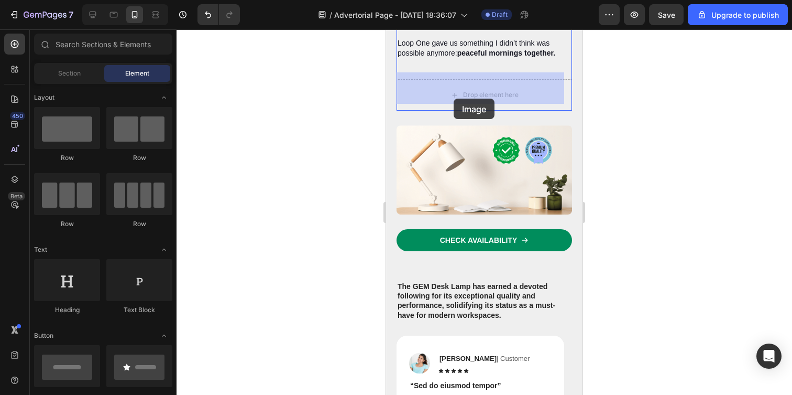
drag, startPoint x: 450, startPoint y: 403, endPoint x: 454, endPoint y: 98, distance: 305.0
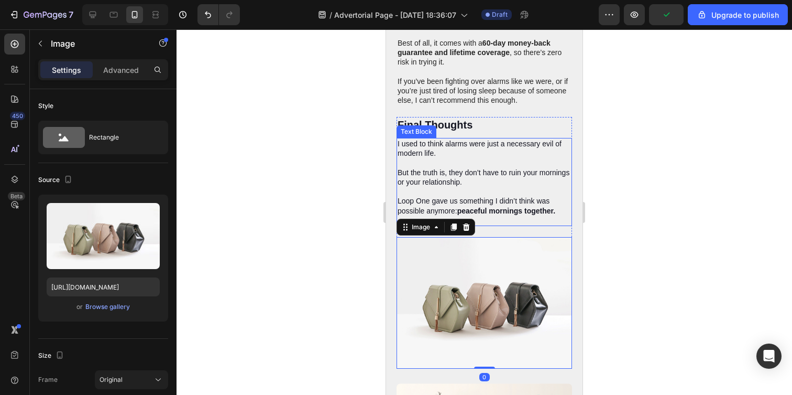
scroll to position [2245, 0]
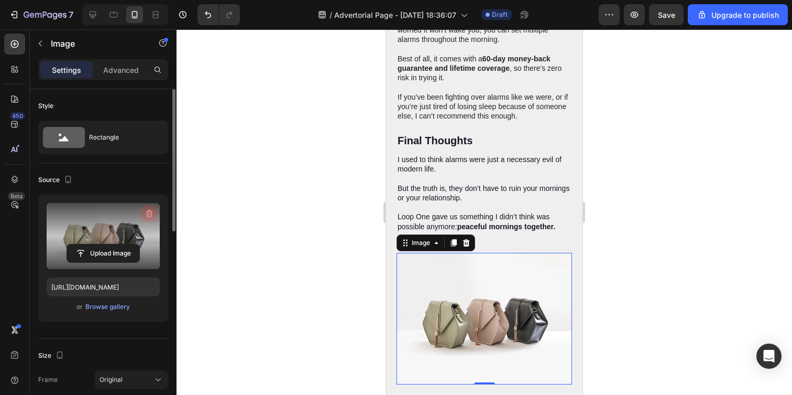
click at [146, 215] on icon "button" at bounding box center [149, 213] width 10 height 10
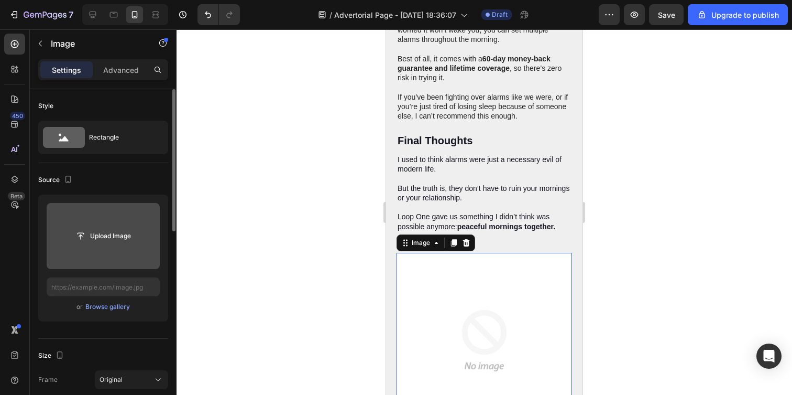
click at [112, 234] on input "file" at bounding box center [103, 236] width 72 height 18
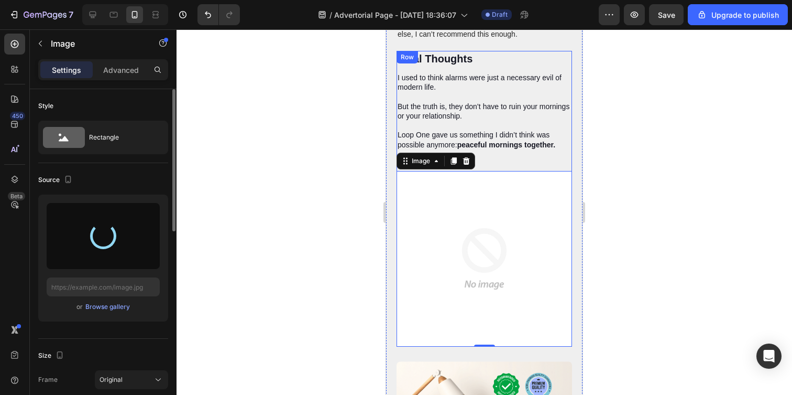
scroll to position [2328, 0]
type input "[URL][DOMAIN_NAME]"
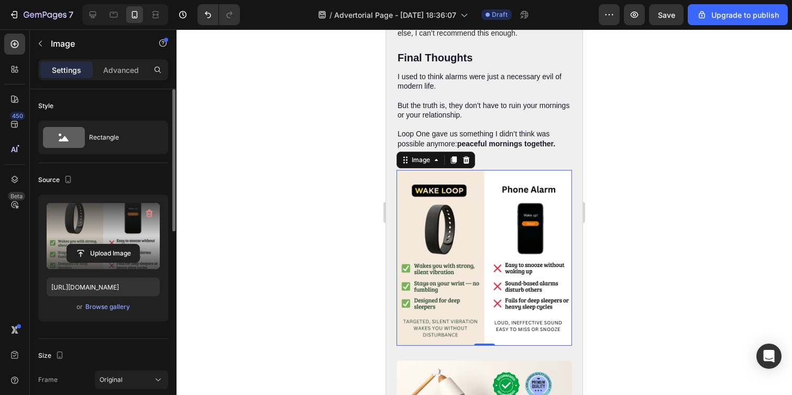
click at [331, 246] on div at bounding box center [485, 211] width 616 height 365
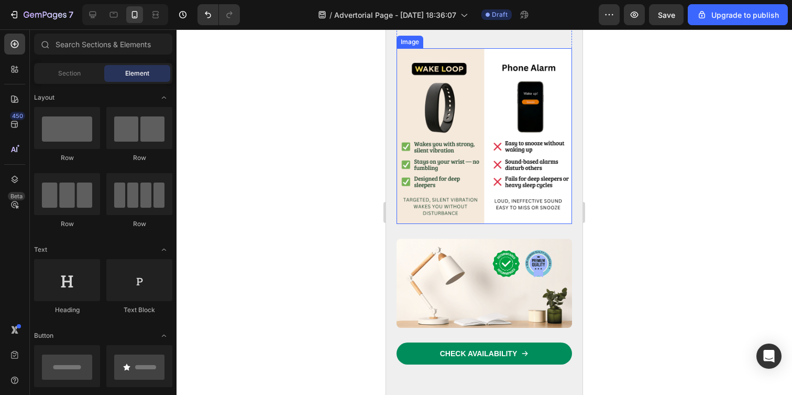
scroll to position [2469, 0]
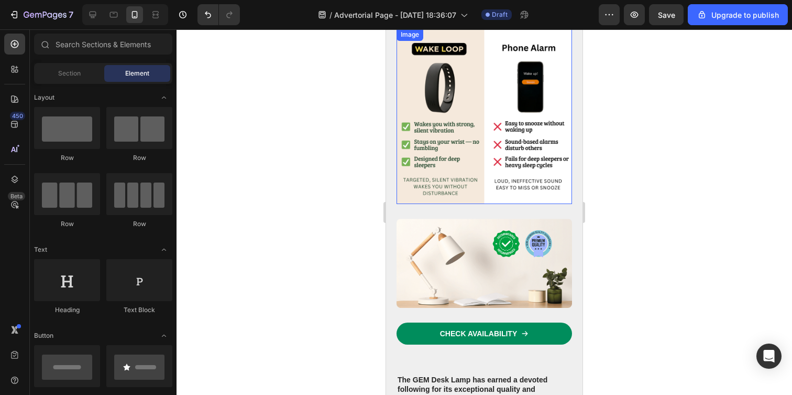
click at [509, 128] on img at bounding box center [485, 116] width 176 height 176
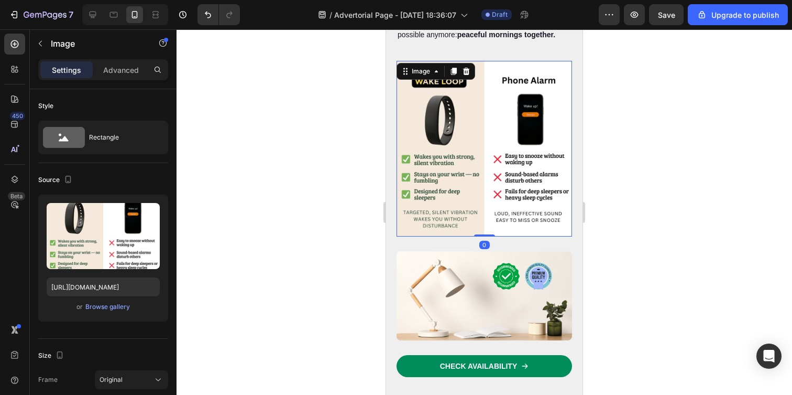
scroll to position [2409, 0]
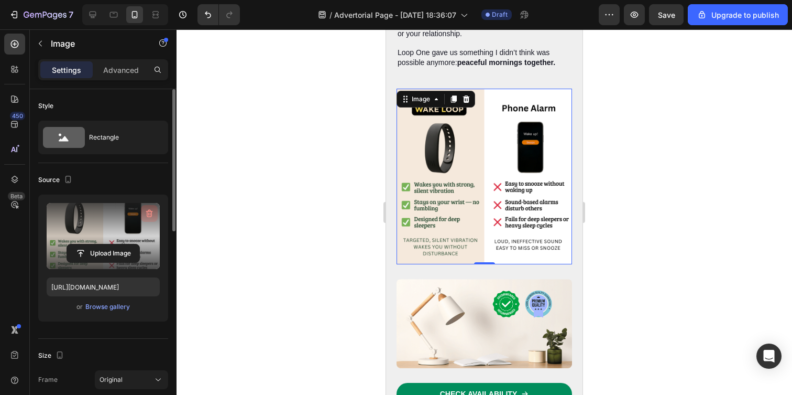
click at [149, 211] on icon "button" at bounding box center [149, 214] width 7 height 8
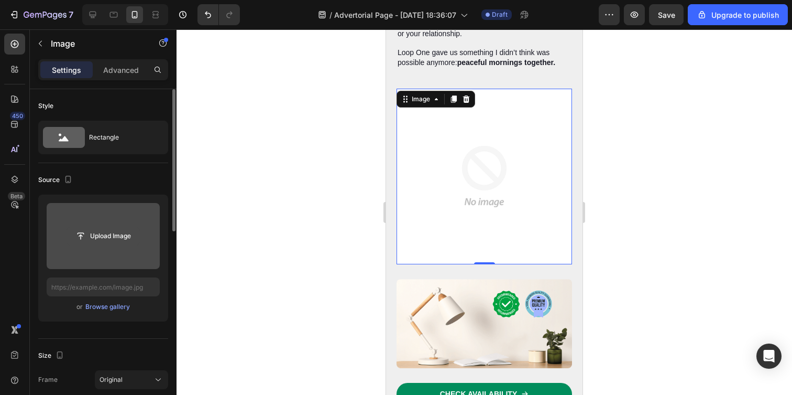
click at [128, 228] on input "file" at bounding box center [103, 236] width 72 height 18
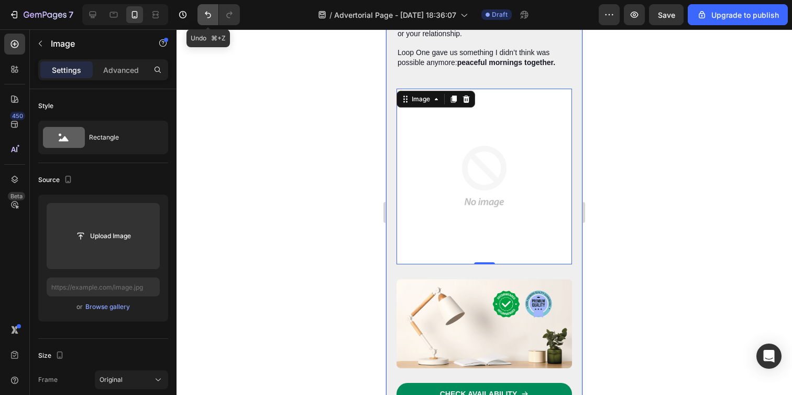
click at [207, 17] on icon "Undo/Redo" at bounding box center [208, 14] width 10 height 10
type input "[URL][DOMAIN_NAME]"
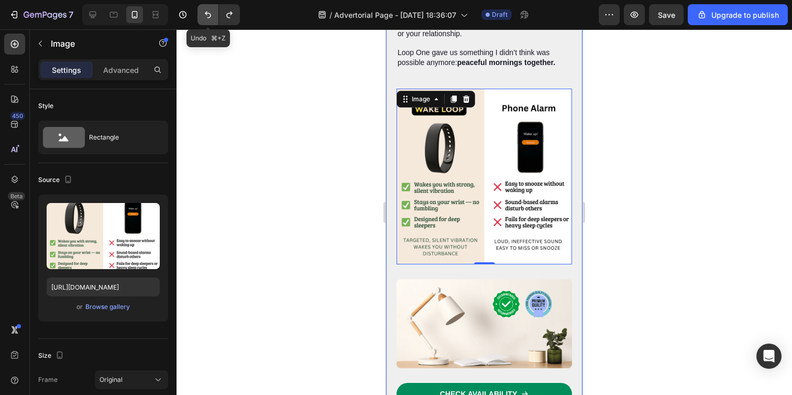
click at [207, 17] on icon "Undo/Redo" at bounding box center [208, 14] width 10 height 10
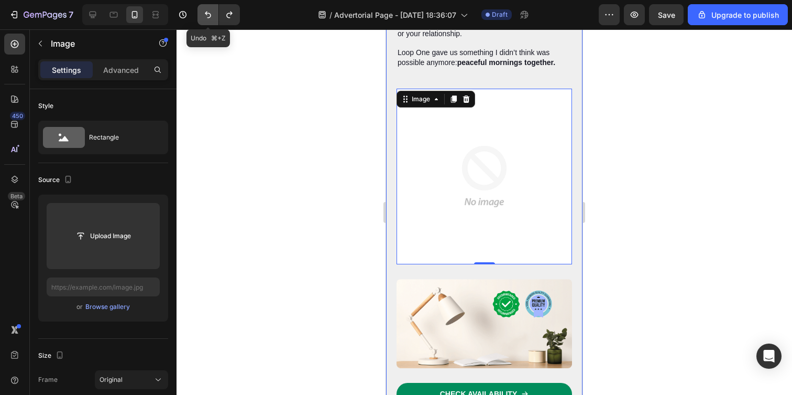
click at [207, 17] on icon "Undo/Redo" at bounding box center [208, 14] width 10 height 10
type input "[URL][DOMAIN_NAME]"
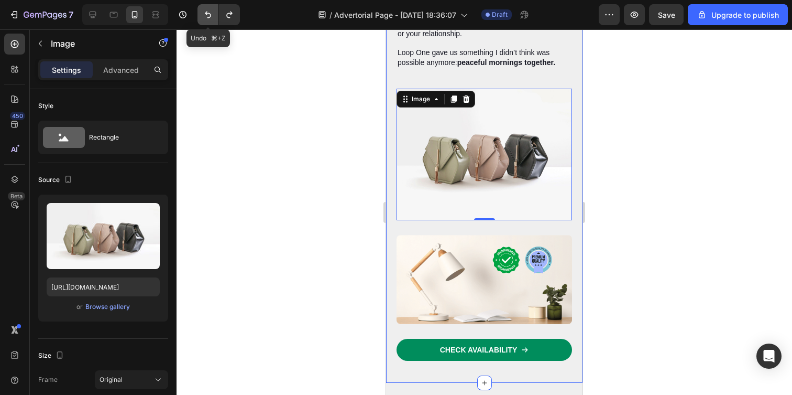
click at [207, 17] on icon "Undo/Redo" at bounding box center [208, 14] width 10 height 10
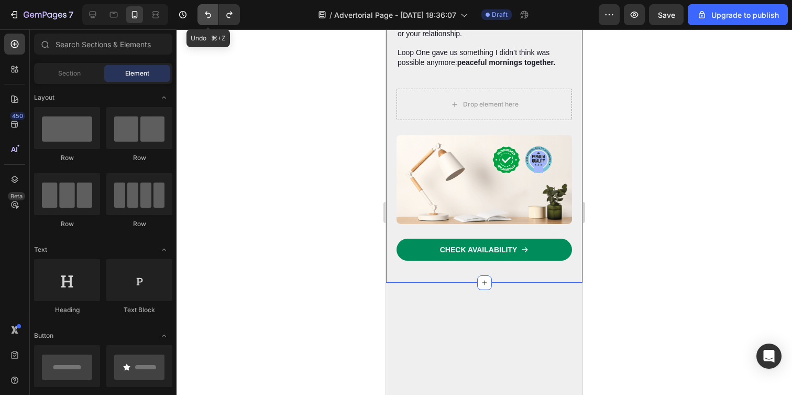
click at [207, 17] on icon "Undo/Redo" at bounding box center [208, 14] width 10 height 10
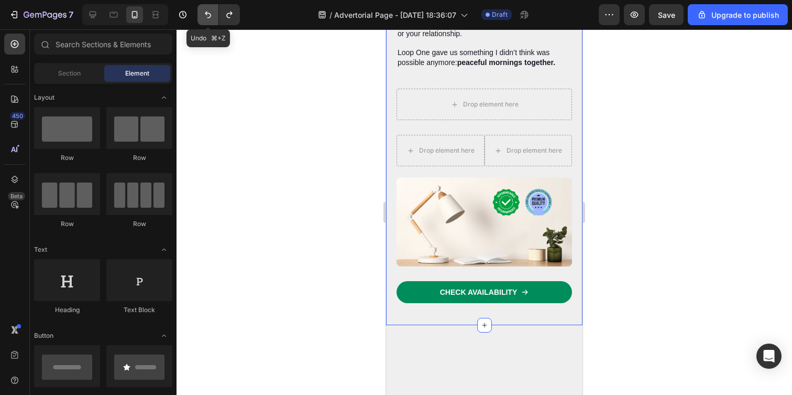
click at [207, 17] on icon "Undo/Redo" at bounding box center [208, 14] width 10 height 10
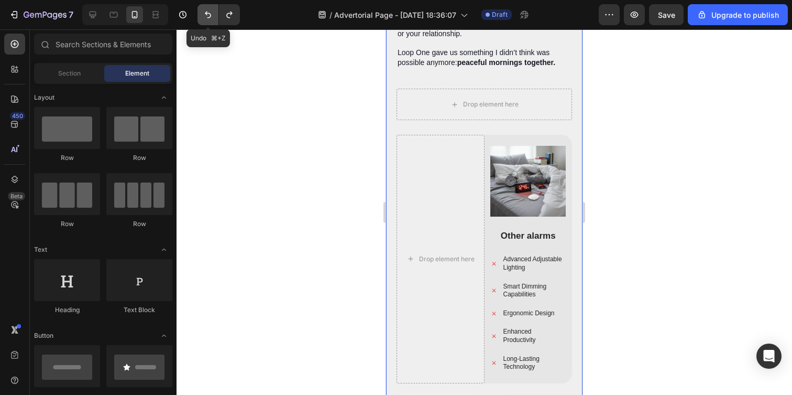
click at [207, 17] on icon "Undo/Redo" at bounding box center [208, 14] width 10 height 10
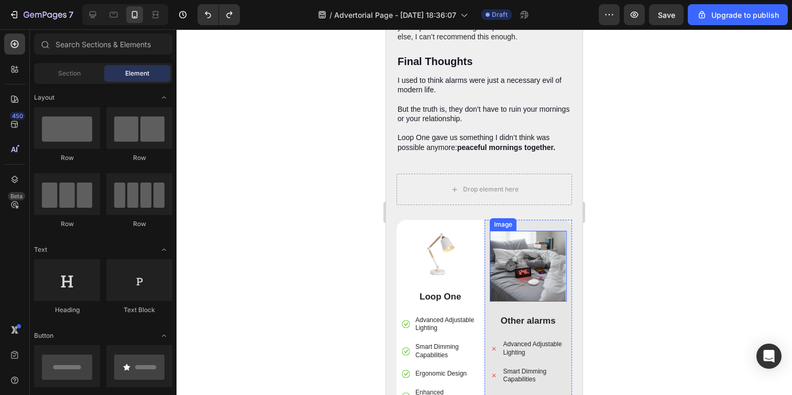
scroll to position [2283, 0]
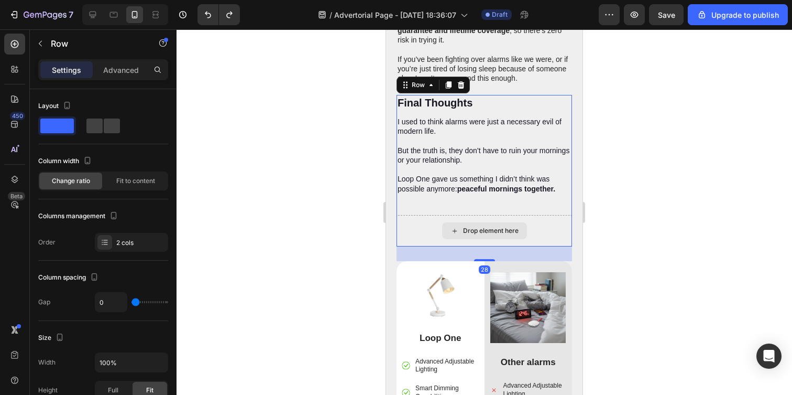
click at [410, 218] on div "Drop element here" at bounding box center [485, 230] width 176 height 31
click at [471, 175] on p "Loop One gave us something I didn’t think was possible anymore: peaceful mornin…" at bounding box center [484, 183] width 173 height 19
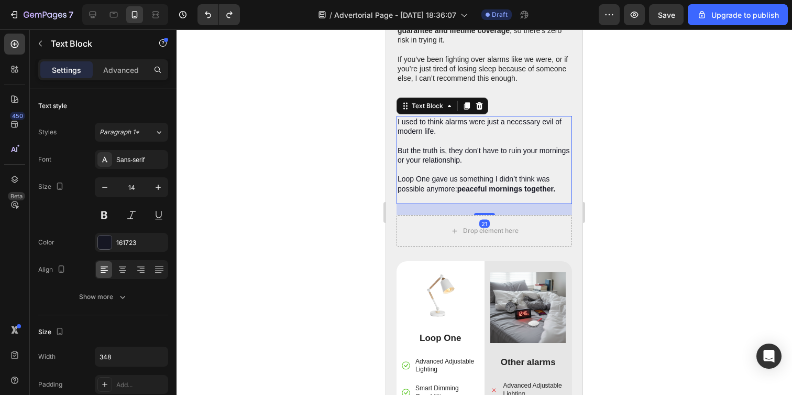
click at [471, 175] on p "Loop One gave us something I didn’t think was possible anymore: peaceful mornin…" at bounding box center [484, 183] width 173 height 19
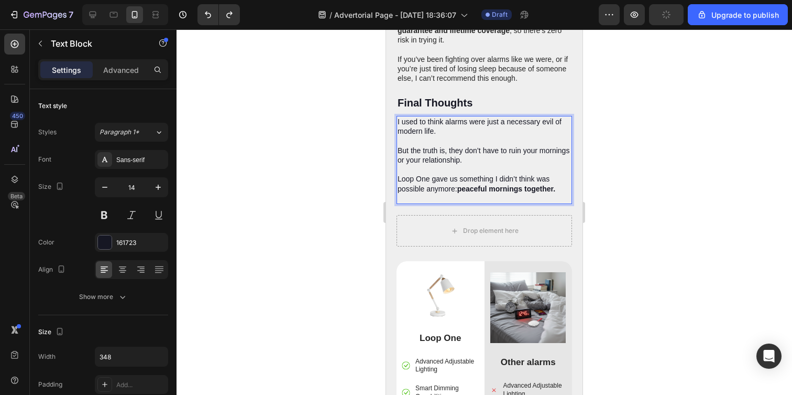
click at [410, 117] on p "I used to think alarms were just a necessary evil of modern life." at bounding box center [484, 126] width 173 height 19
click at [418, 95] on h2 "Final Thoughts" at bounding box center [485, 103] width 176 height 16
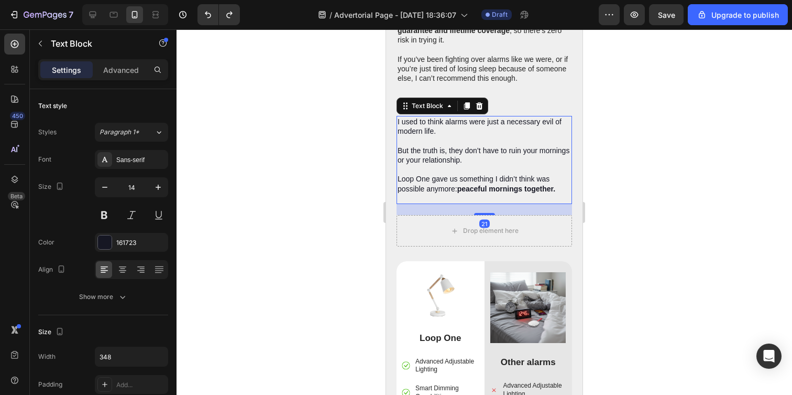
click at [444, 196] on div "I used to think alarms were just a necessary evil of modern life. But the truth…" at bounding box center [485, 160] width 176 height 88
drag, startPoint x: 557, startPoint y: 228, endPoint x: 549, endPoint y: 228, distance: 8.4
click at [557, 228] on div "Drop element here" at bounding box center [485, 230] width 176 height 31
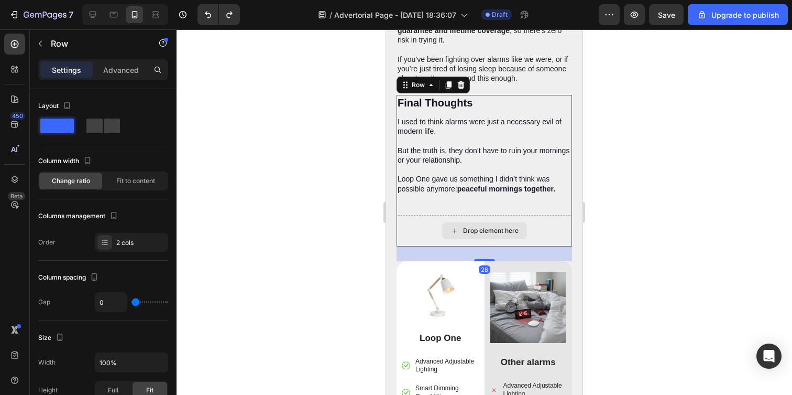
click at [548, 226] on div "Drop element here" at bounding box center [485, 230] width 176 height 31
drag, startPoint x: 543, startPoint y: 222, endPoint x: 540, endPoint y: 217, distance: 5.7
click at [543, 222] on div "Drop element here" at bounding box center [485, 230] width 176 height 31
click at [531, 195] on div "I used to think alarms were just a necessary evil of modern life. But the truth…" at bounding box center [485, 160] width 176 height 88
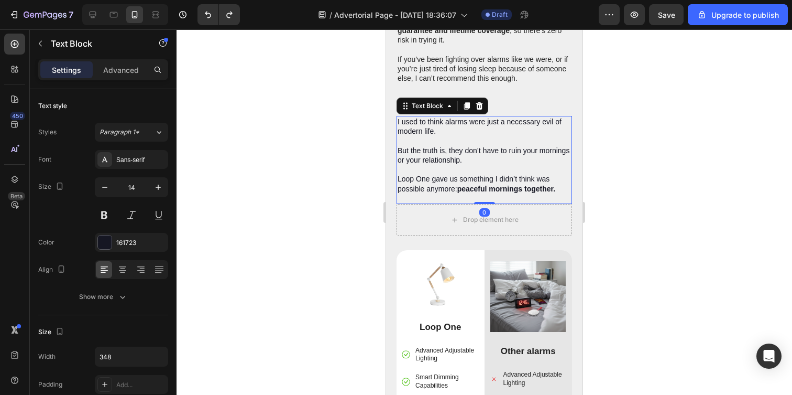
drag, startPoint x: 480, startPoint y: 207, endPoint x: 488, endPoint y: 180, distance: 27.7
click at [488, 180] on div "I used to think alarms were just a necessary evil of modern life. But the truth…" at bounding box center [485, 160] width 176 height 88
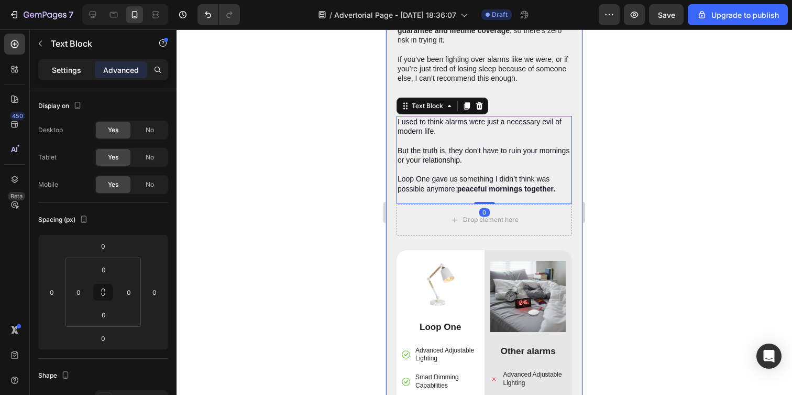
click at [41, 76] on div "Settings" at bounding box center [66, 69] width 52 height 17
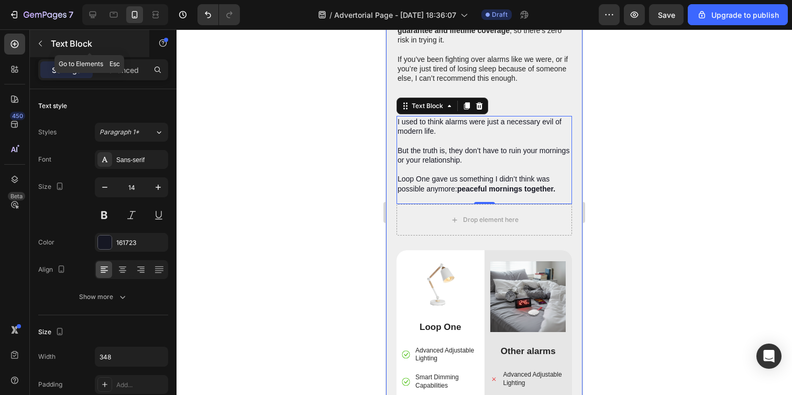
click at [41, 42] on icon "button" at bounding box center [40, 43] width 8 height 8
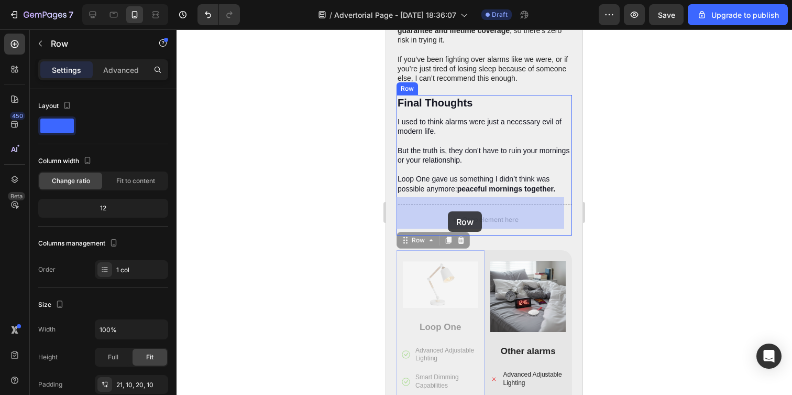
drag, startPoint x: 443, startPoint y: 250, endPoint x: 448, endPoint y: 211, distance: 39.6
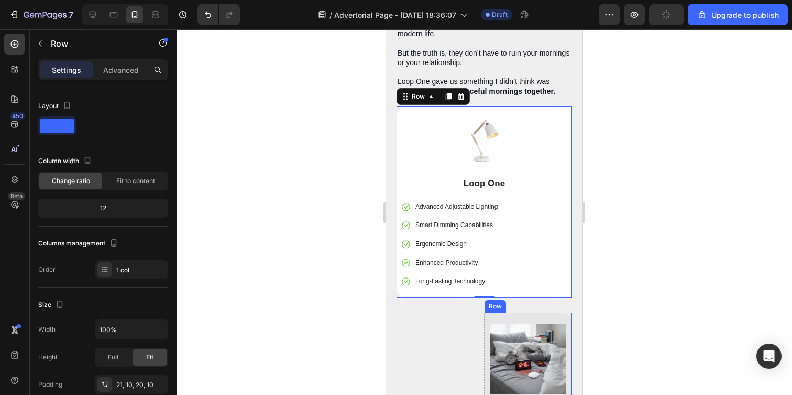
scroll to position [2370, 0]
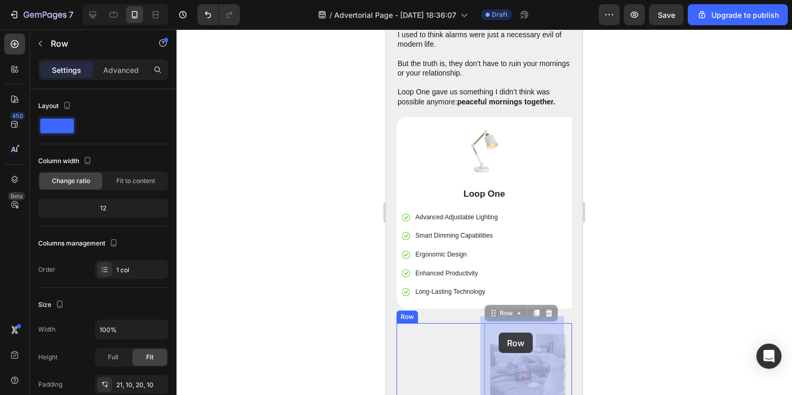
drag, startPoint x: 521, startPoint y: 322, endPoint x: 499, endPoint y: 332, distance: 24.6
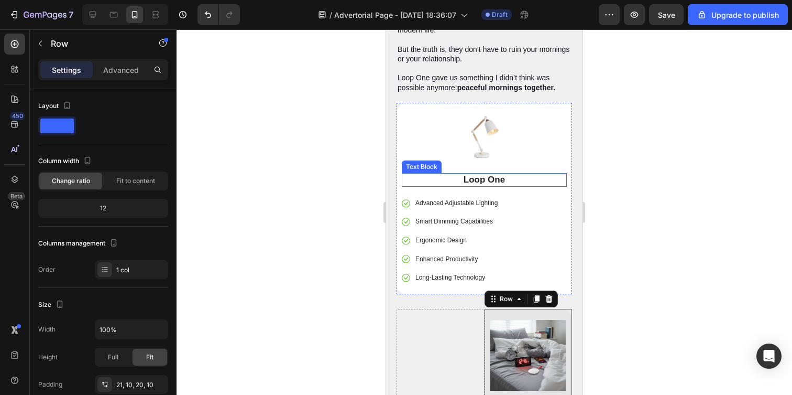
scroll to position [2385, 0]
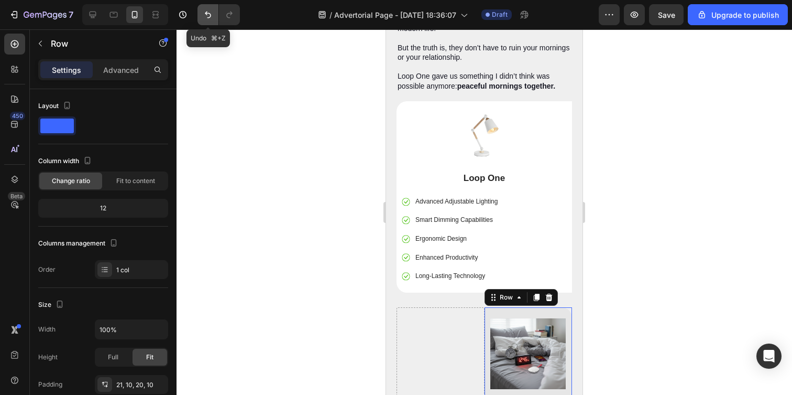
click at [203, 13] on icon "Undo/Redo" at bounding box center [208, 14] width 10 height 10
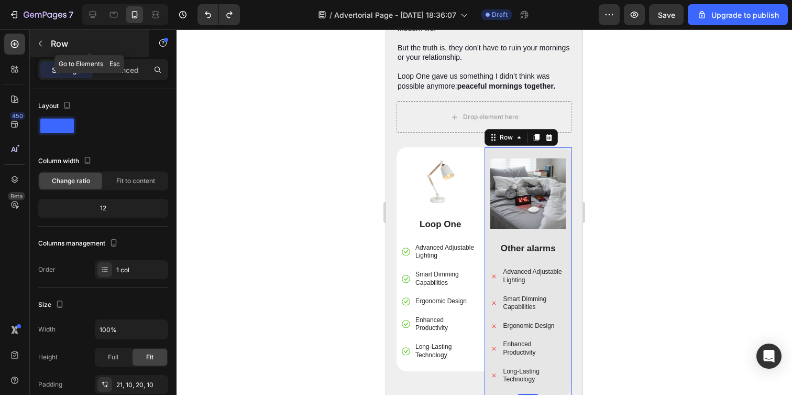
click at [41, 46] on icon "button" at bounding box center [40, 43] width 8 height 8
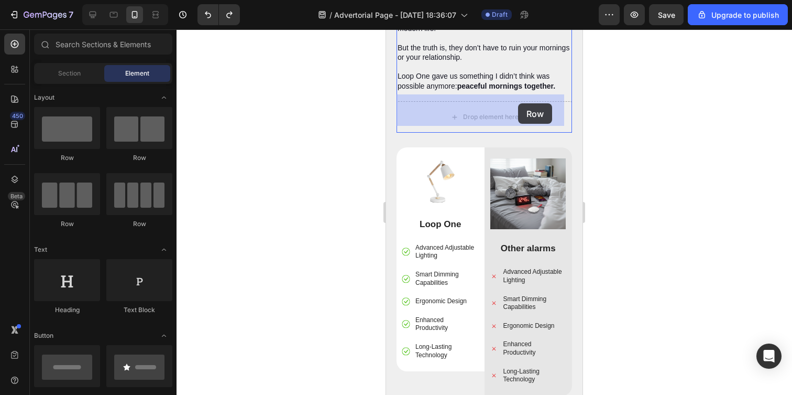
drag, startPoint x: 454, startPoint y: 157, endPoint x: 518, endPoint y: 103, distance: 84.1
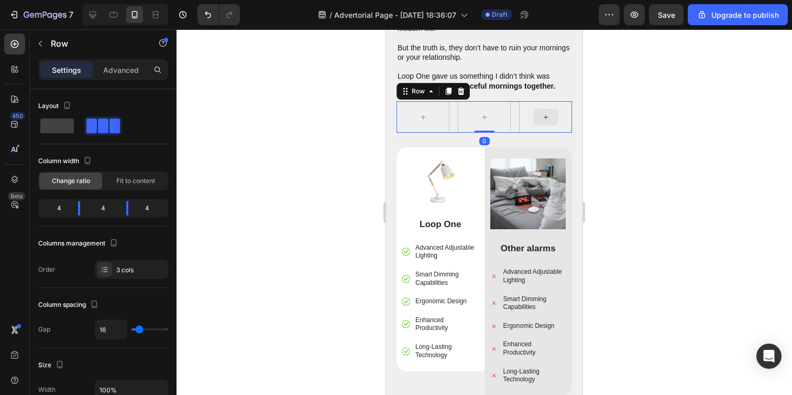
click at [520, 107] on div at bounding box center [545, 116] width 53 height 31
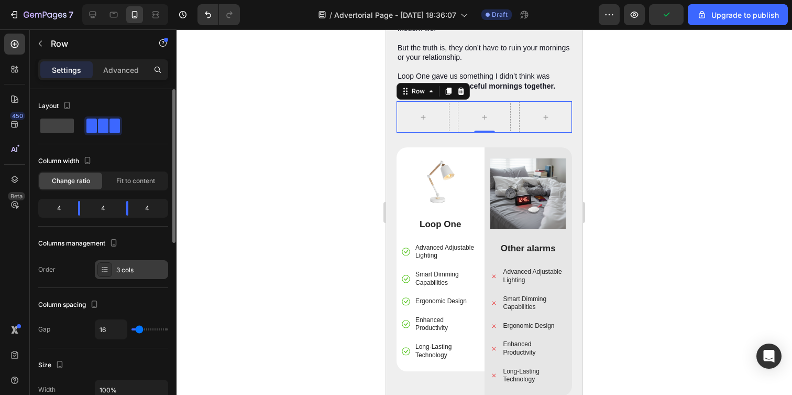
click at [112, 267] on div at bounding box center [104, 269] width 15 height 15
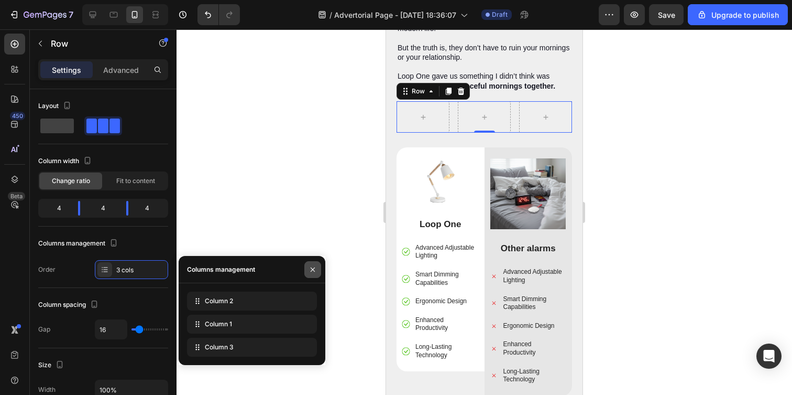
click at [310, 267] on icon "button" at bounding box center [313, 269] width 8 height 8
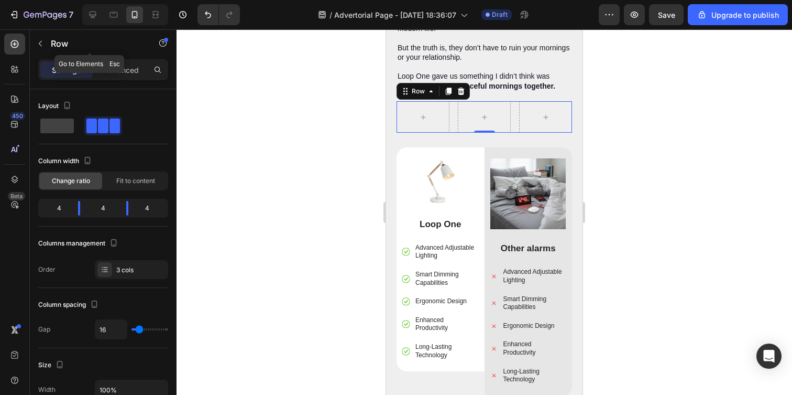
click at [40, 51] on button "button" at bounding box center [40, 43] width 17 height 17
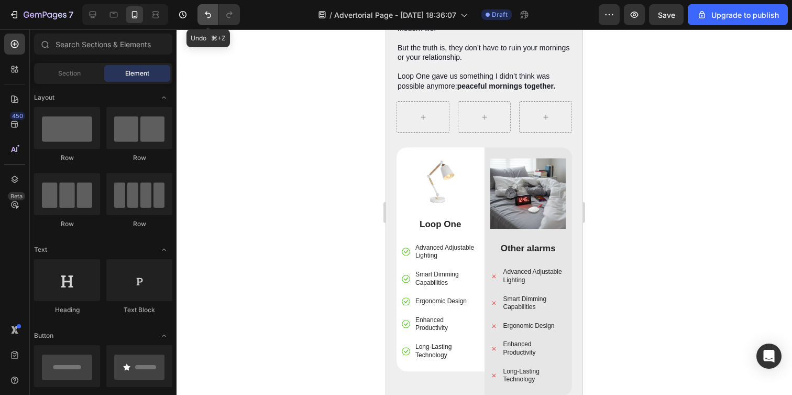
click at [203, 17] on icon "Undo/Redo" at bounding box center [208, 14] width 10 height 10
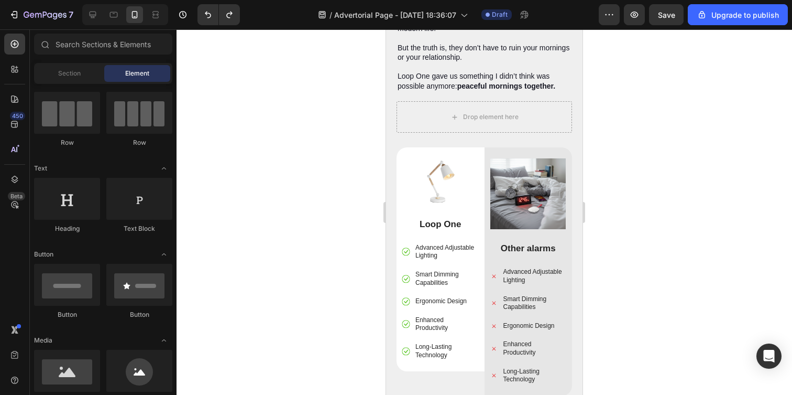
scroll to position [0, 0]
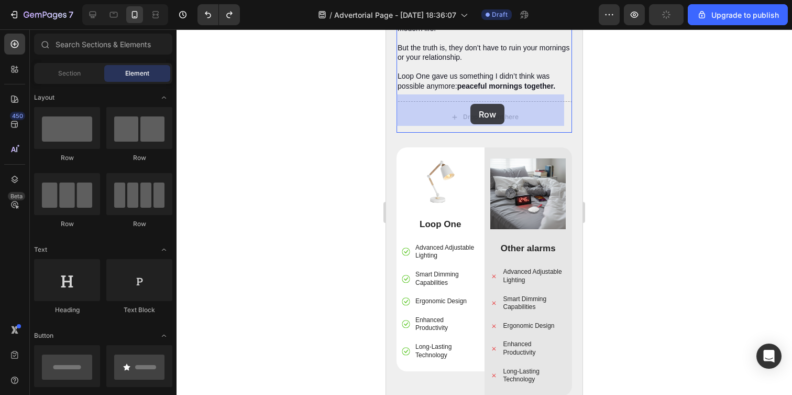
drag, startPoint x: 528, startPoint y: 165, endPoint x: 470, endPoint y: 104, distance: 83.8
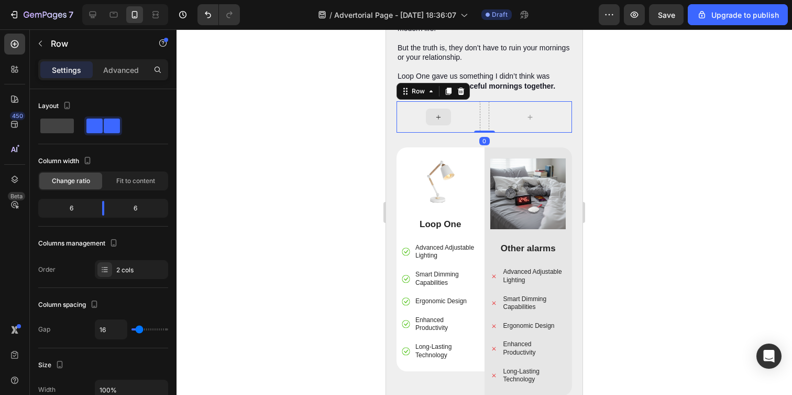
click at [443, 115] on div at bounding box center [438, 116] width 25 height 17
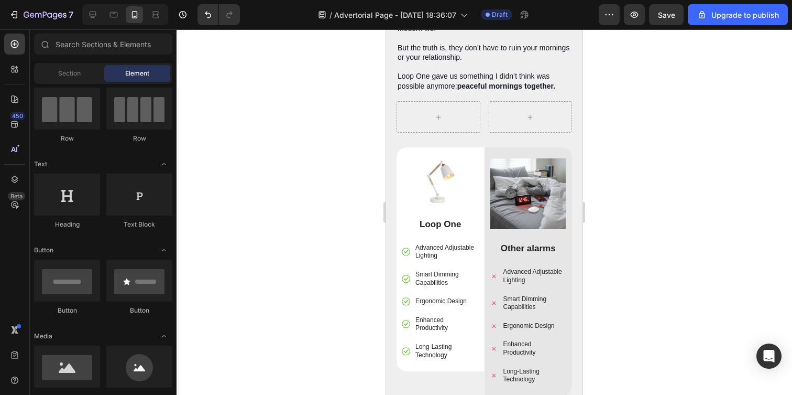
scroll to position [304, 0]
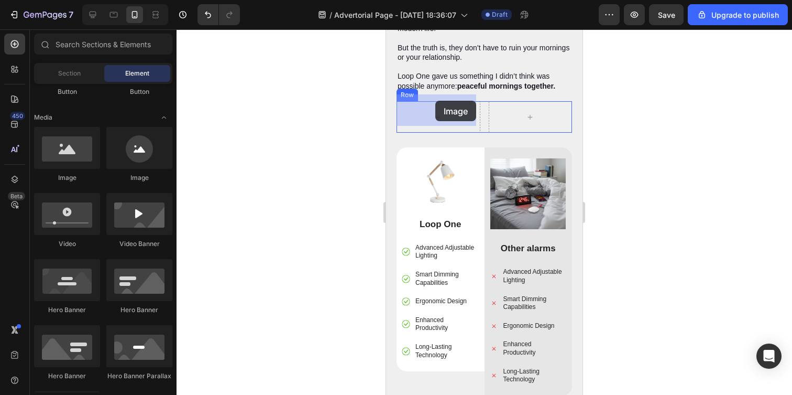
drag, startPoint x: 456, startPoint y: 182, endPoint x: 435, endPoint y: 101, distance: 83.7
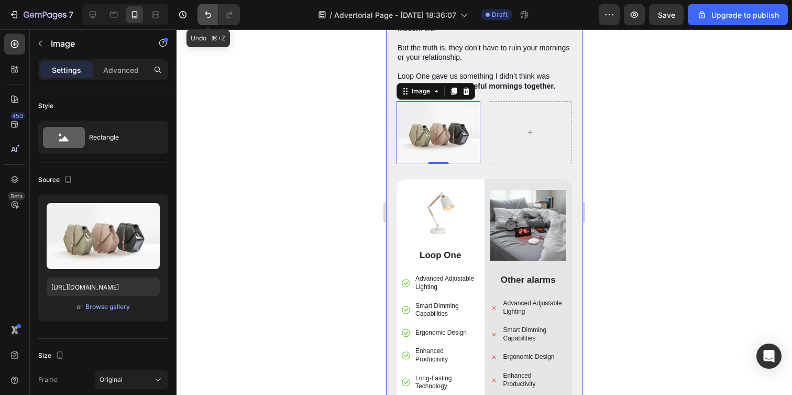
click at [211, 12] on icon "Undo/Redo" at bounding box center [208, 14] width 10 height 10
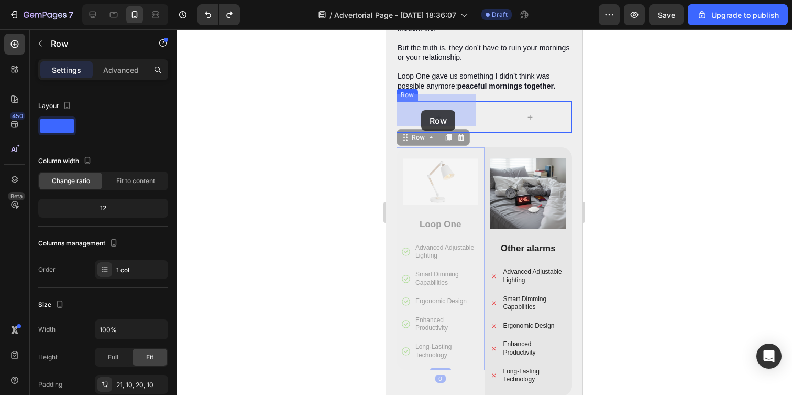
drag, startPoint x: 401, startPoint y: 147, endPoint x: 421, endPoint y: 110, distance: 41.7
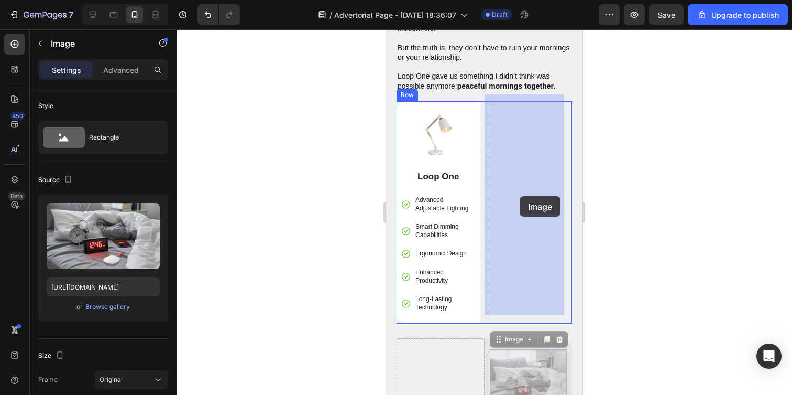
drag, startPoint x: 526, startPoint y: 340, endPoint x: 520, endPoint y: 195, distance: 145.3
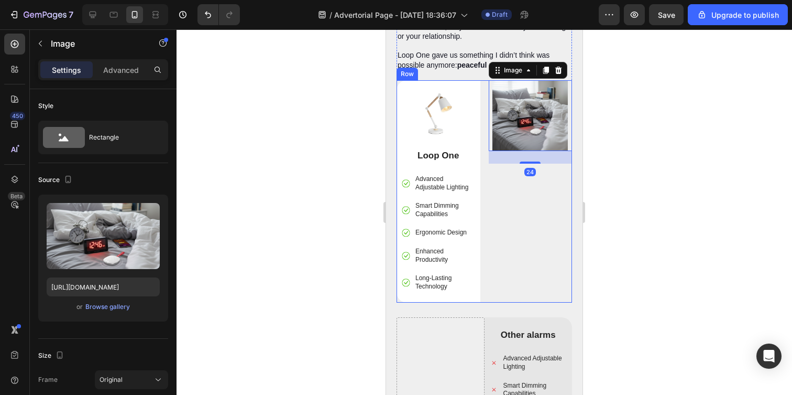
scroll to position [2406, 0]
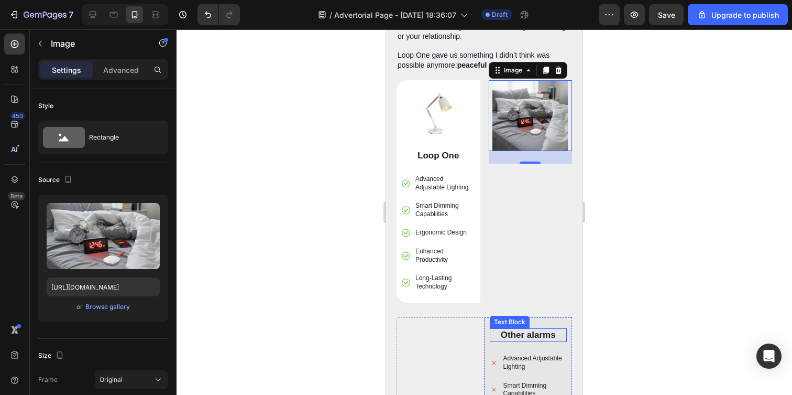
click at [527, 329] on p "Other alarms" at bounding box center [528, 335] width 75 height 12
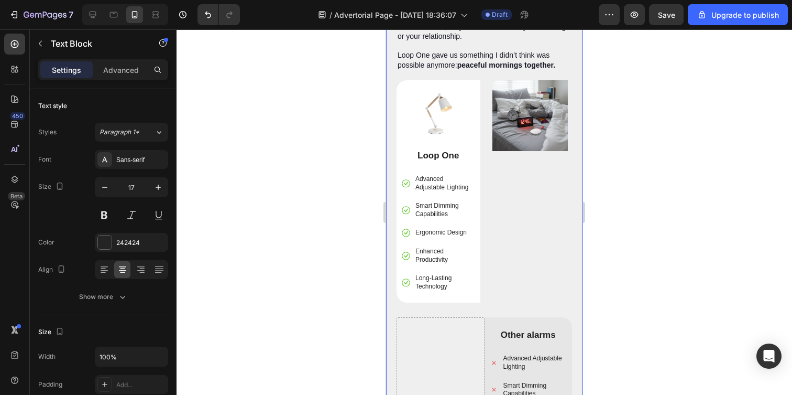
click at [568, 336] on div "Image Up to 30% Off Loop One Text Block Icon Icon Icon Icon Icon Icon List 1,52…" at bounding box center [484, 69] width 196 height 1143
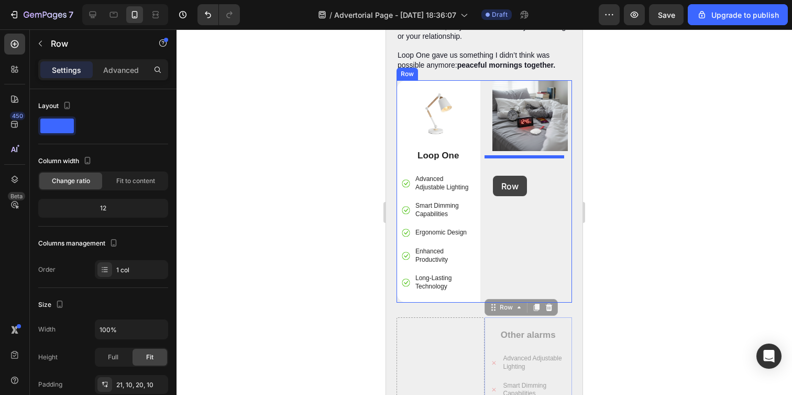
drag, startPoint x: 551, startPoint y: 316, endPoint x: 493, endPoint y: 176, distance: 152.0
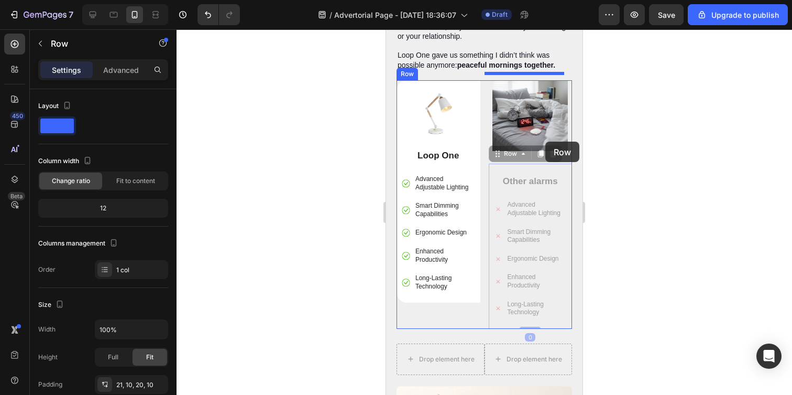
drag, startPoint x: 551, startPoint y: 164, endPoint x: 545, endPoint y: 134, distance: 30.9
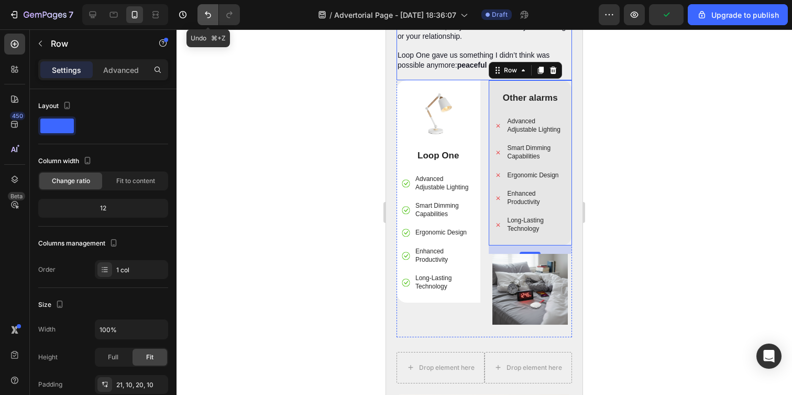
click at [209, 14] on icon "Undo/Redo" at bounding box center [208, 14] width 10 height 10
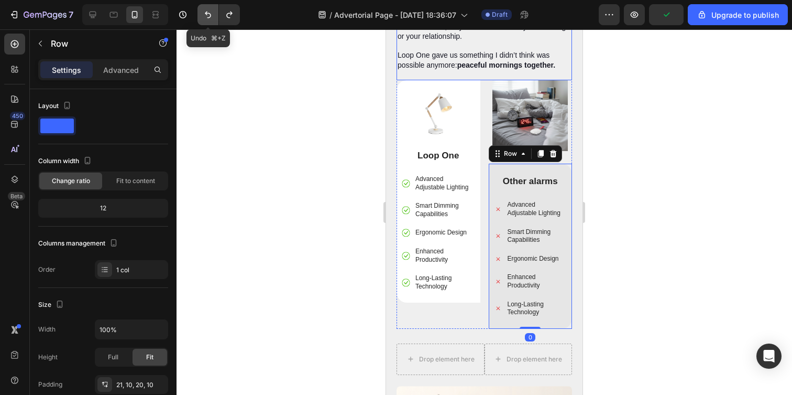
click at [209, 14] on icon "Undo/Redo" at bounding box center [208, 14] width 10 height 10
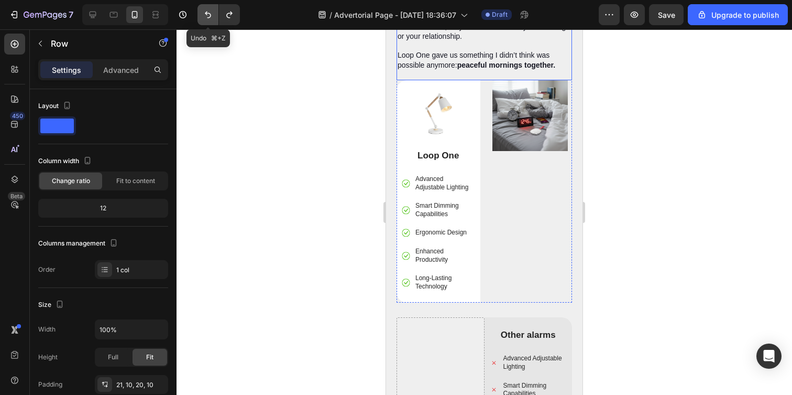
click at [209, 14] on icon "Undo/Redo" at bounding box center [208, 14] width 10 height 10
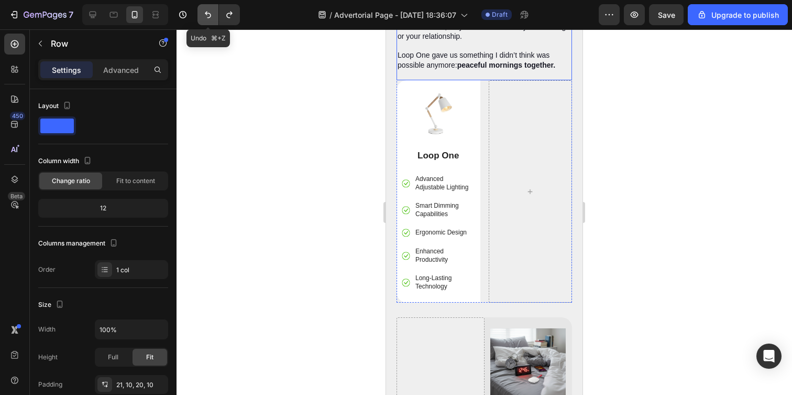
click at [209, 14] on icon "Undo/Redo" at bounding box center [208, 14] width 10 height 10
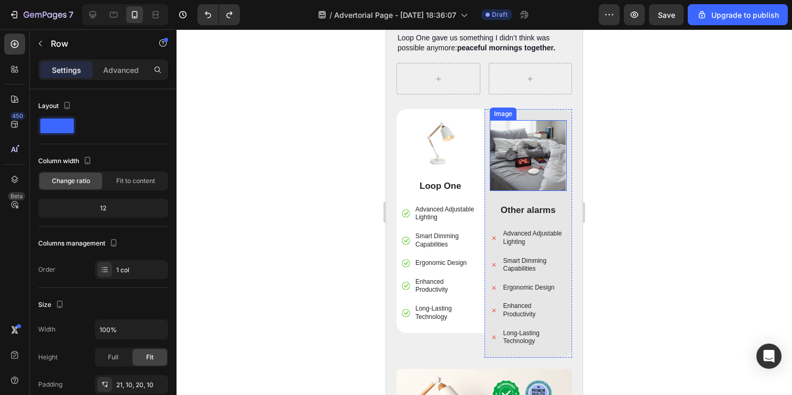
scroll to position [2411, 0]
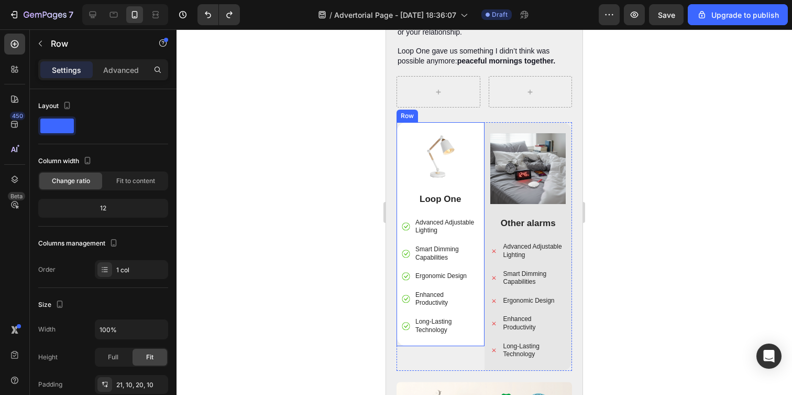
click at [447, 122] on div "Image Loop One Text Block Advanced Adjustable Lighting Smart Dimming Capabiliti…" at bounding box center [441, 234] width 88 height 224
click at [513, 122] on div "Image Other alarms Text Block Advanced Adjustable Lighting Smart Dimming Capabi…" at bounding box center [529, 246] width 88 height 248
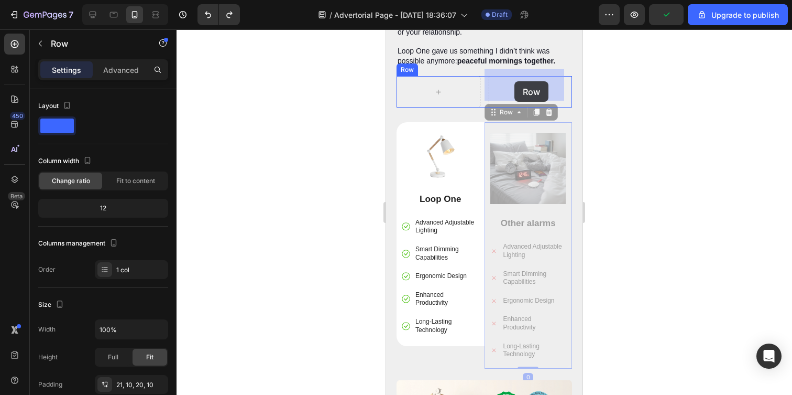
drag, startPoint x: 514, startPoint y: 120, endPoint x: 514, endPoint y: 81, distance: 38.8
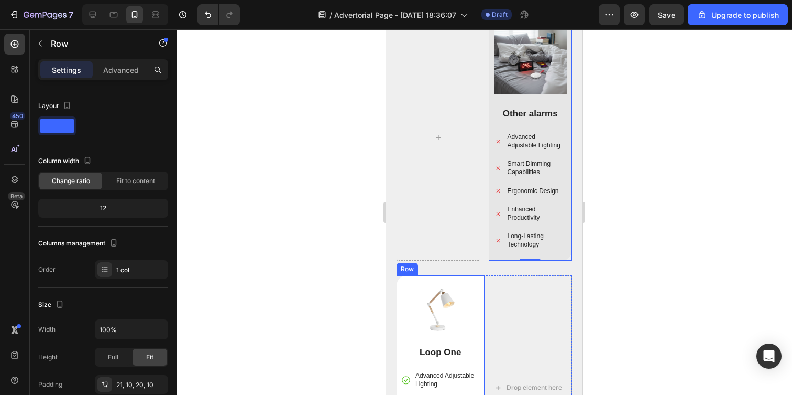
scroll to position [2514, 0]
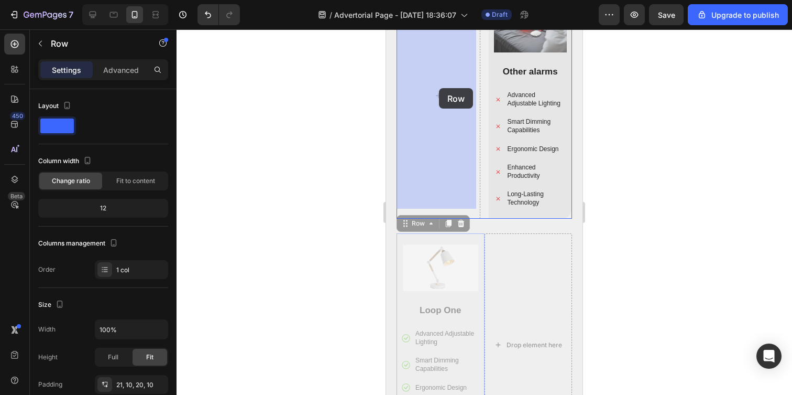
drag, startPoint x: 443, startPoint y: 231, endPoint x: 439, endPoint y: 88, distance: 143.1
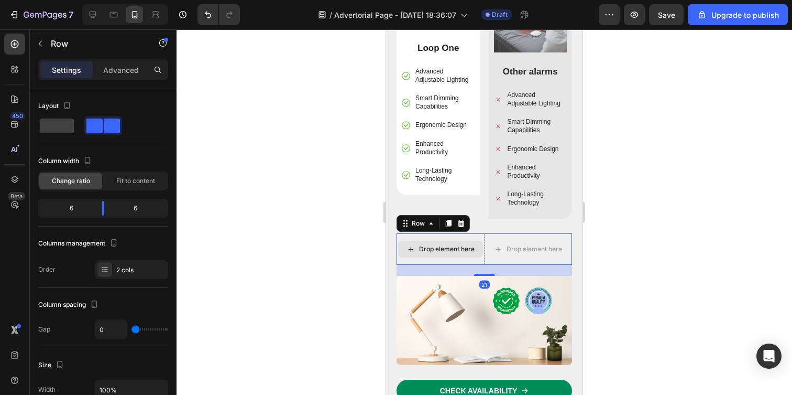
click at [401, 233] on div "Drop element here" at bounding box center [441, 248] width 88 height 31
click at [465, 217] on div at bounding box center [461, 223] width 13 height 13
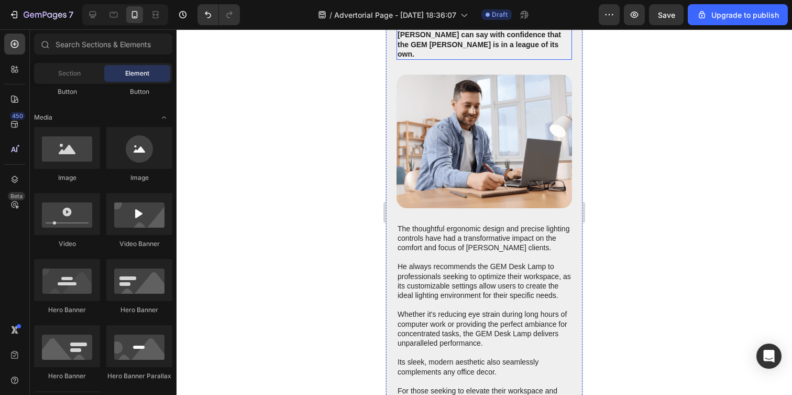
scroll to position [3041, 0]
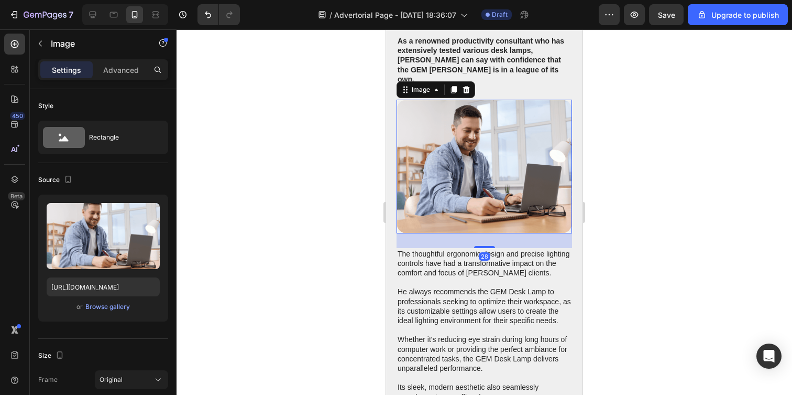
click at [472, 135] on img at bounding box center [485, 167] width 176 height 134
click at [468, 86] on icon at bounding box center [466, 89] width 7 height 7
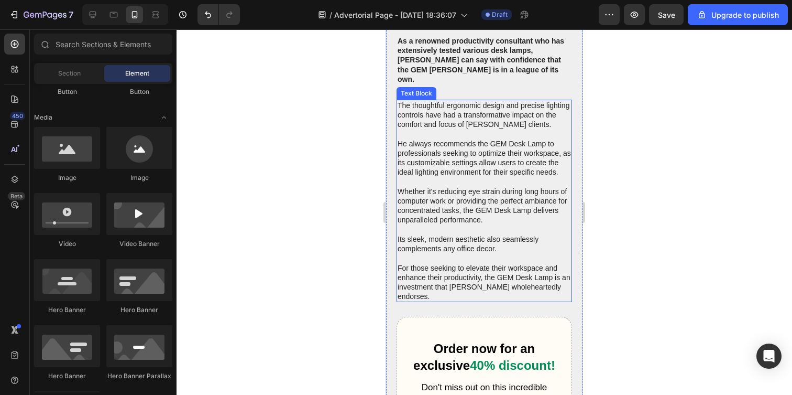
click at [461, 125] on p "The thoughtful ergonomic design and precise lighting controls have had a transf…" at bounding box center [484, 201] width 173 height 200
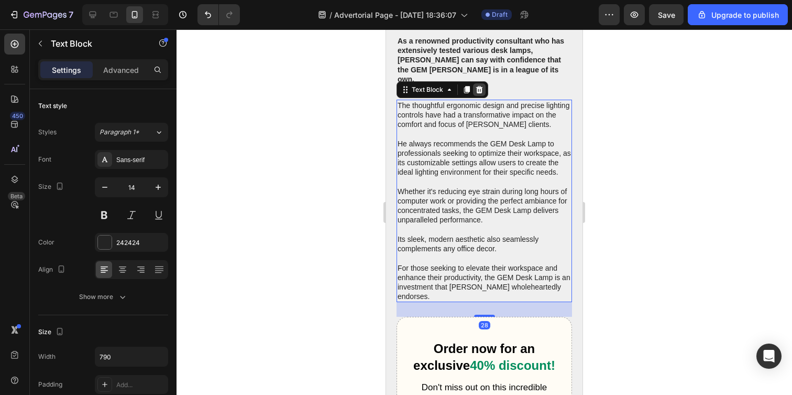
click at [479, 86] on icon at bounding box center [479, 89] width 7 height 7
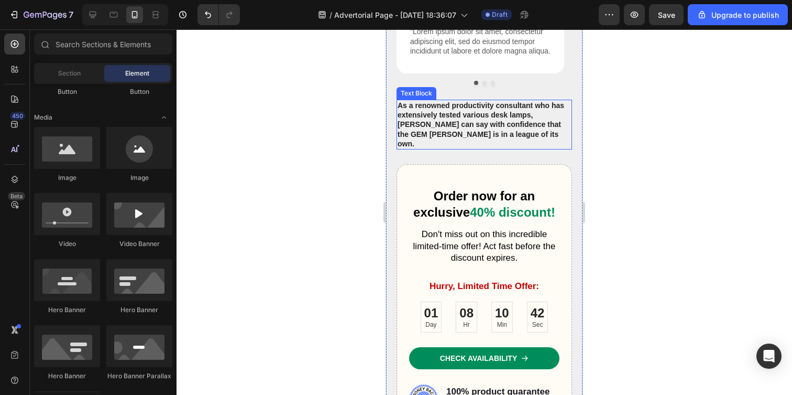
scroll to position [2976, 0]
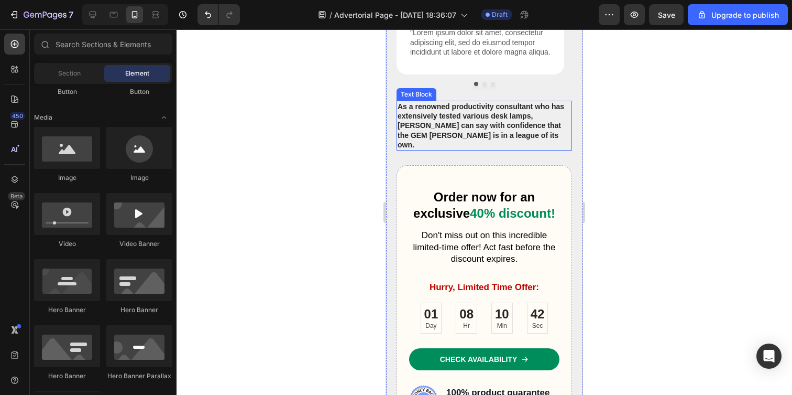
click at [448, 130] on p "As a renowned productivity consultant who has extensively tested various desk l…" at bounding box center [484, 126] width 173 height 48
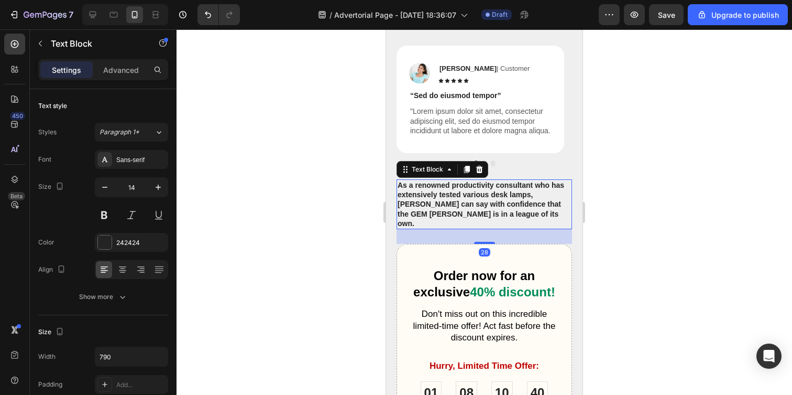
scroll to position [2836, 0]
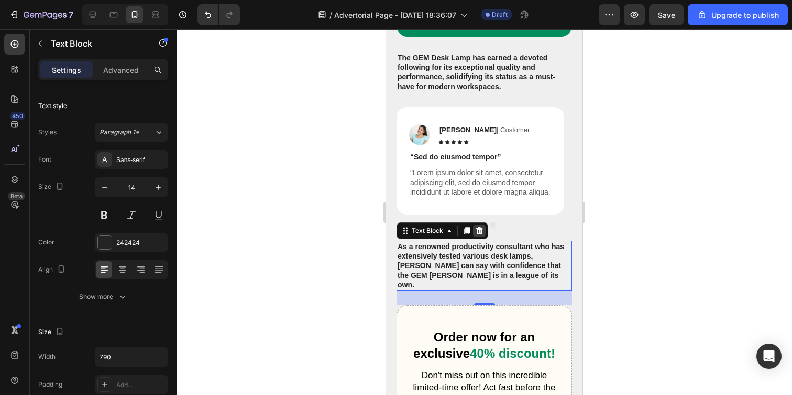
click at [478, 231] on icon at bounding box center [479, 230] width 8 height 8
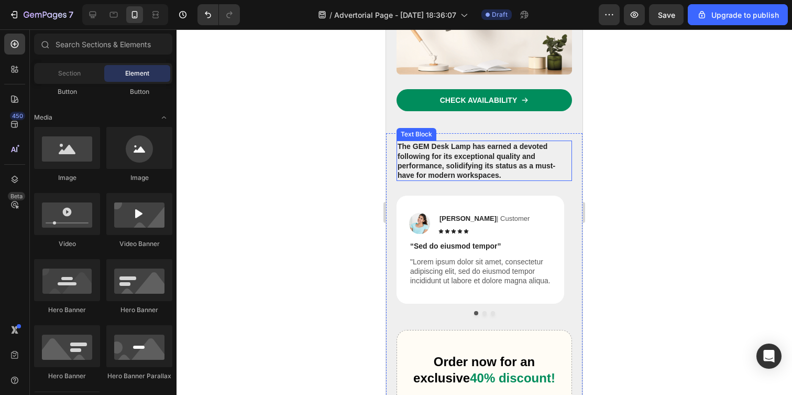
scroll to position [2762, 0]
click at [484, 141] on p "The GEM Desk Lamp has earned a devoted following for its exceptional quality an…" at bounding box center [484, 160] width 173 height 38
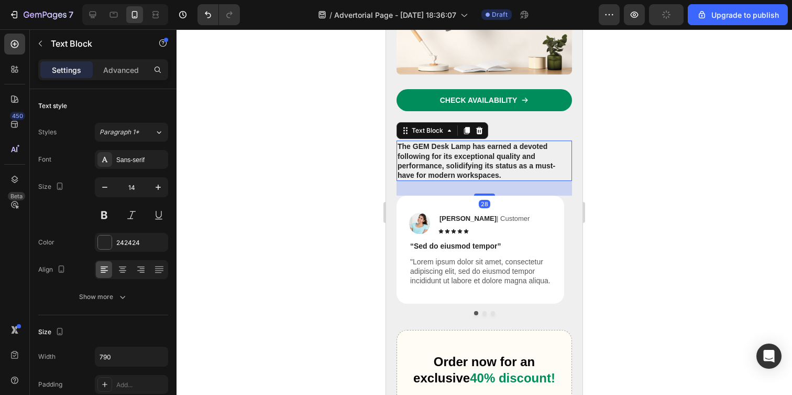
click at [484, 141] on p "The GEM Desk Lamp has earned a devoted following for its exceptional quality an…" at bounding box center [484, 160] width 173 height 38
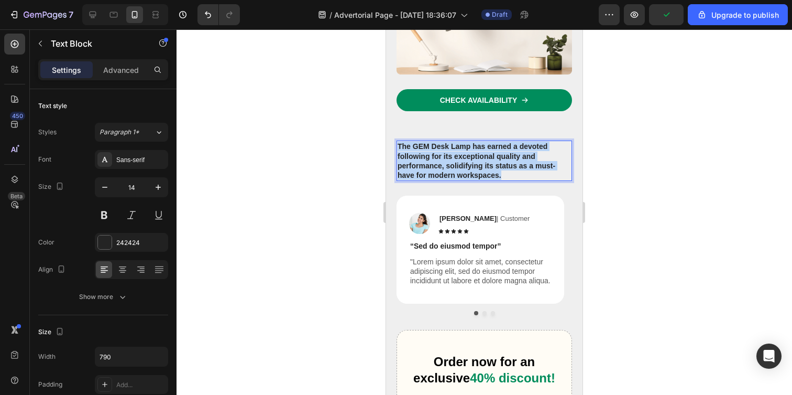
click at [484, 141] on p "The GEM Desk Lamp has earned a devoted following for its exceptional quality an…" at bounding box center [484, 160] width 173 height 38
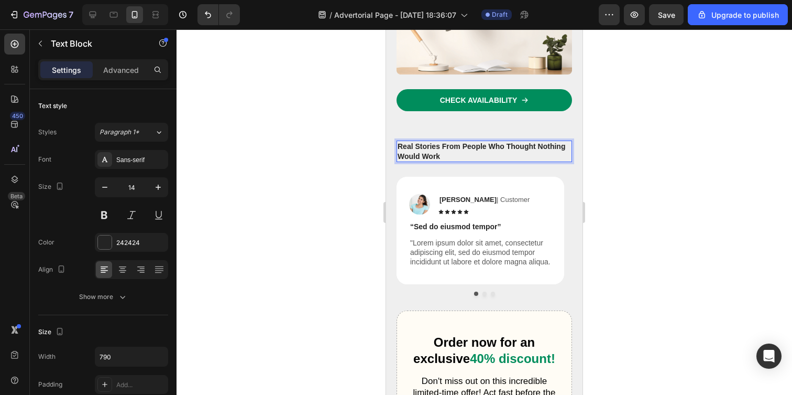
click at [479, 141] on p "Real Stories From People Who Thought Nothing Would Work" at bounding box center [484, 150] width 173 height 19
click at [455, 147] on div "Real Stories From People Who Thought Nothing Would Work Text Block 28 Image [PE…" at bounding box center [485, 378] width 176 height 476
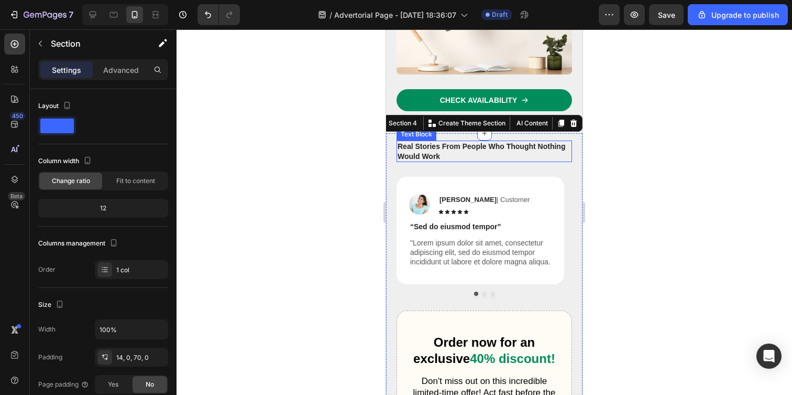
click at [456, 143] on p "Real Stories From People Who Thought Nothing Would Work" at bounding box center [484, 150] width 173 height 19
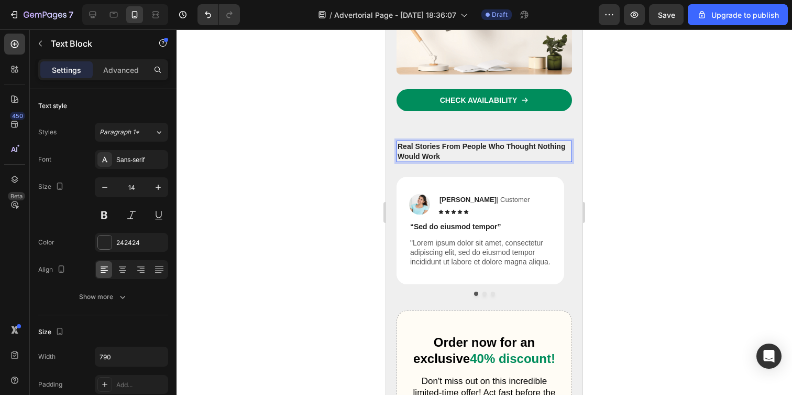
click at [456, 143] on p "Real Stories From People Who Thought Nothing Would Work" at bounding box center [484, 150] width 173 height 19
click at [469, 142] on p "It’s Not Just Us — Here’s What Other Couples Are Saying" at bounding box center [484, 150] width 173 height 19
click at [454, 141] on p "It’s Not Just Us — Here’s What Other Couples Are Saying:" at bounding box center [484, 150] width 173 height 19
click at [453, 141] on p "It’s Not Just Us. Here’s What Other Couples Are Saying:" at bounding box center [484, 150] width 173 height 19
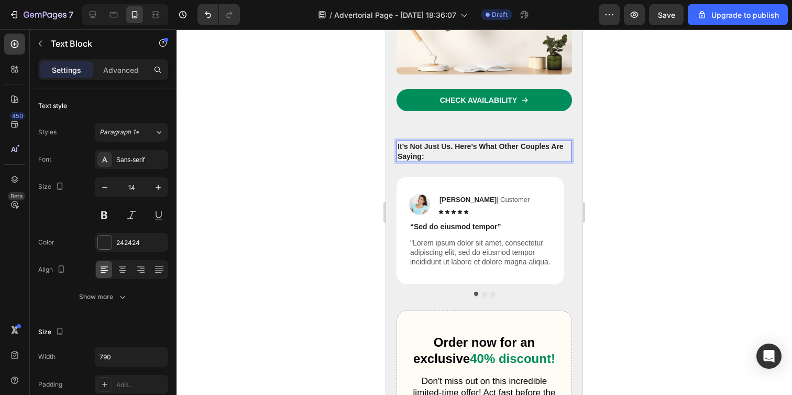
click at [437, 141] on p "It’s Not Just Us. Here’s What Other Couples Are Saying:" at bounding box center [484, 150] width 173 height 19
click at [435, 141] on p "It’s Not Just Us. Here’s What Other Couples Are Saying:" at bounding box center [484, 150] width 173 height 19
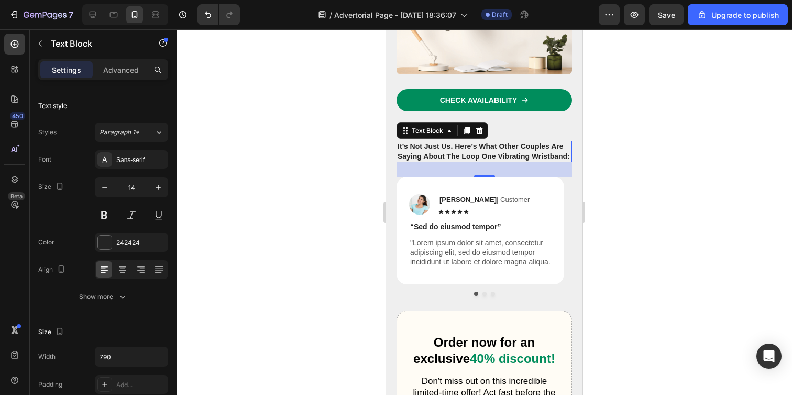
click at [614, 174] on div at bounding box center [485, 211] width 616 height 365
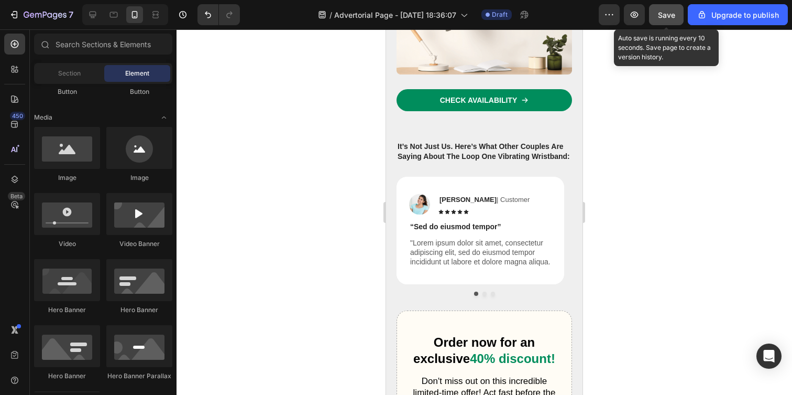
click at [671, 23] on button "Save" at bounding box center [666, 14] width 35 height 21
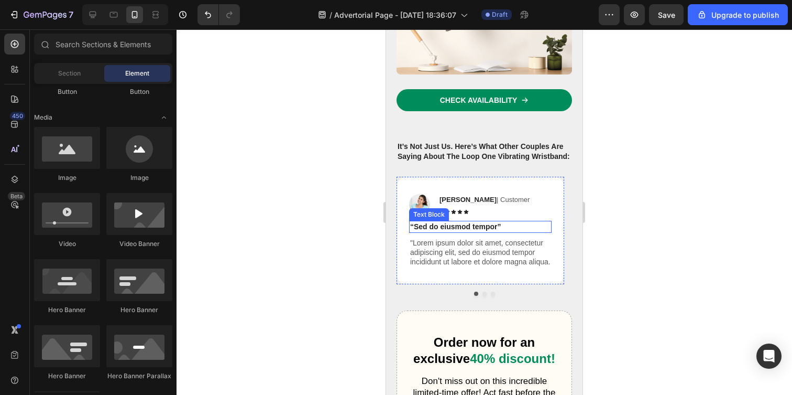
click at [449, 222] on p "“Sed do eiusmod tempor”" at bounding box center [480, 226] width 140 height 9
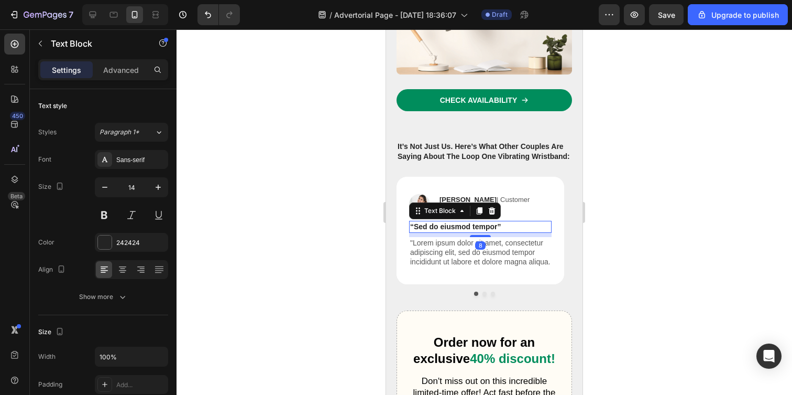
click at [449, 222] on p "“Sed do eiusmod tempor”" at bounding box center [480, 226] width 140 height 9
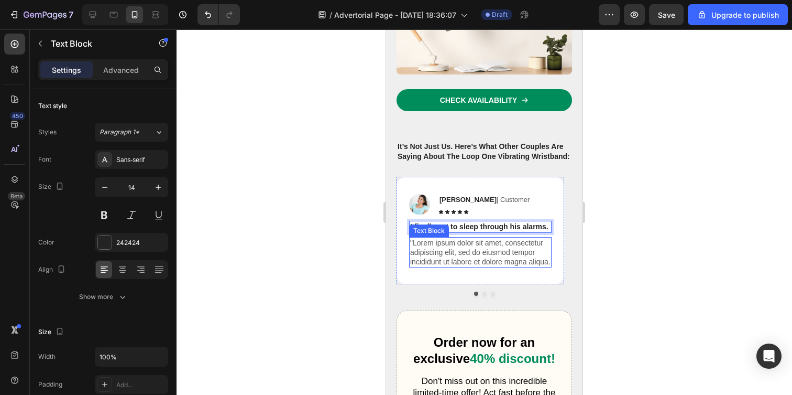
click at [519, 242] on p ""Lorem ipsum dolor sit amet, consectetur adipiscing elit, sed do eiusmod tempor…" at bounding box center [480, 252] width 140 height 29
click at [485, 246] on p ""Lorem ipsum dolor sit amet, consectetur adipiscing elit, sed do eiusmod tempor…" at bounding box center [480, 252] width 140 height 29
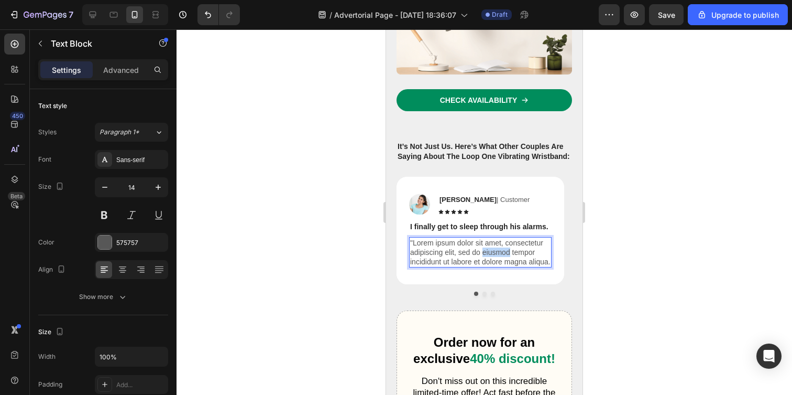
click at [485, 246] on p ""Lorem ipsum dolor sit amet, consectetur adipiscing elit, sed do eiusmod tempor…" at bounding box center [480, 252] width 140 height 29
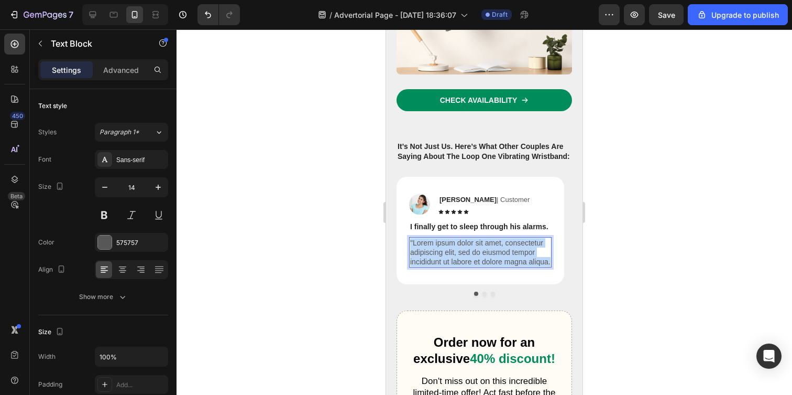
click at [485, 246] on p ""Lorem ipsum dolor sit amet, consectetur adipiscing elit, sed do eiusmod tempor…" at bounding box center [480, 252] width 140 height 29
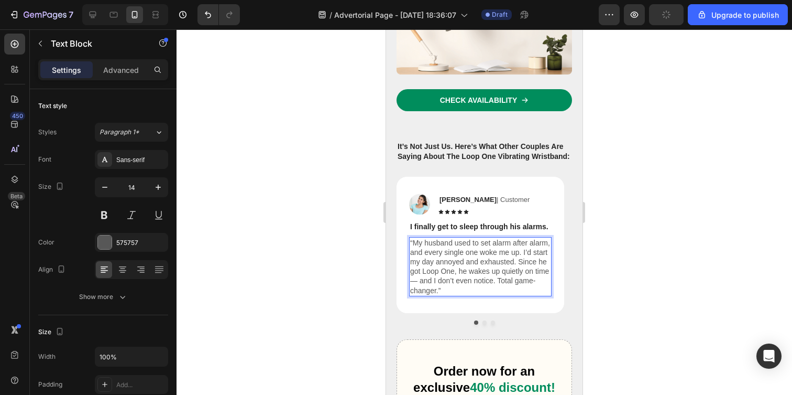
click at [412, 275] on p "“My husband used to set alarm after alarm, and every single one woke me up. I’d…" at bounding box center [480, 266] width 140 height 57
click at [454, 195] on strong "[PERSON_NAME]" at bounding box center [468, 199] width 57 height 8
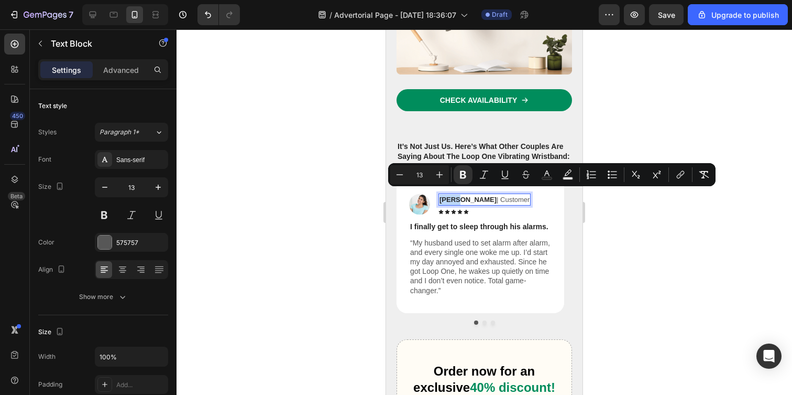
click at [456, 197] on strong "[PERSON_NAME]" at bounding box center [468, 199] width 57 height 8
drag, startPoint x: 463, startPoint y: 194, endPoint x: 430, endPoint y: 193, distance: 33.5
click at [430, 193] on div "Image Reylo B | Customer Text Block 7 Icon Icon Icon Icon Icon Icon List Row" at bounding box center [480, 203] width 143 height 21
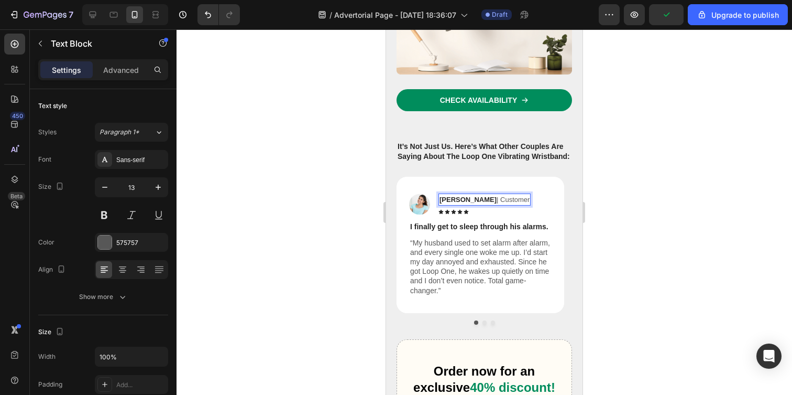
click at [488, 196] on p "[PERSON_NAME] | Customer" at bounding box center [485, 199] width 90 height 10
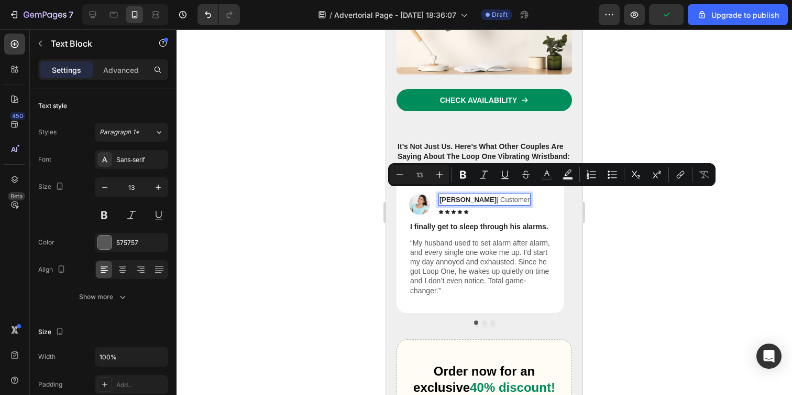
click at [479, 194] on p "[PERSON_NAME] | Customer" at bounding box center [485, 199] width 90 height 10
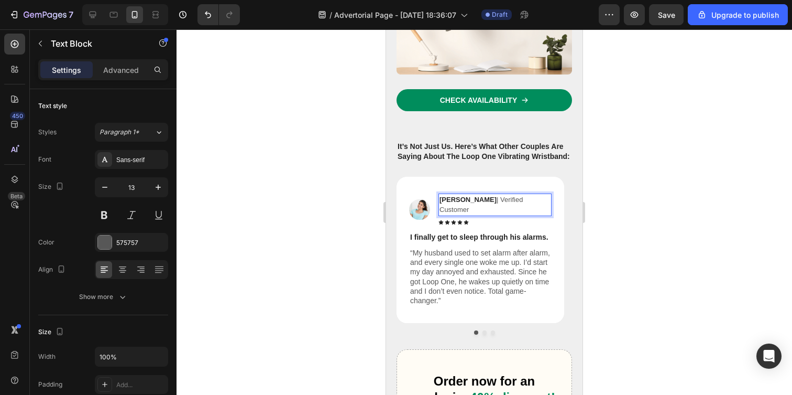
click at [627, 192] on div at bounding box center [485, 211] width 616 height 365
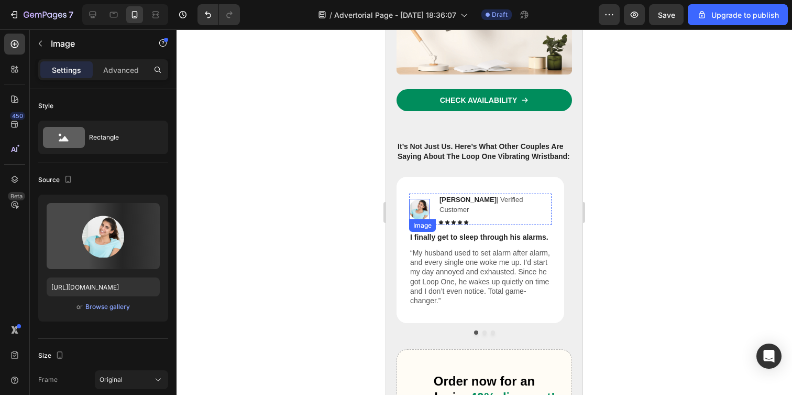
click at [419, 199] on img at bounding box center [419, 209] width 21 height 21
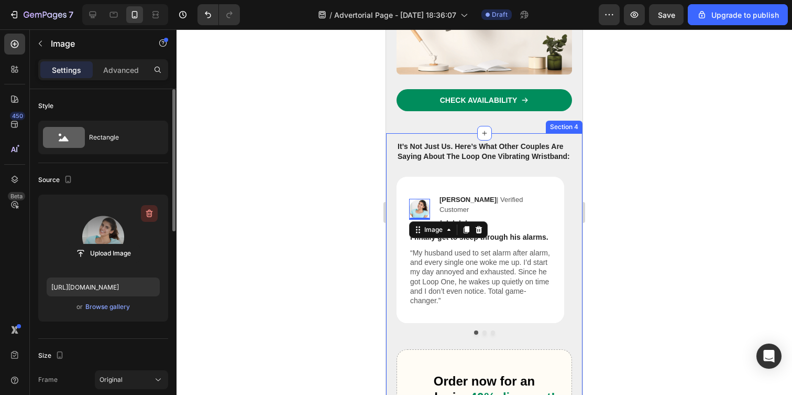
click at [150, 213] on icon "button" at bounding box center [150, 213] width 1 height 3
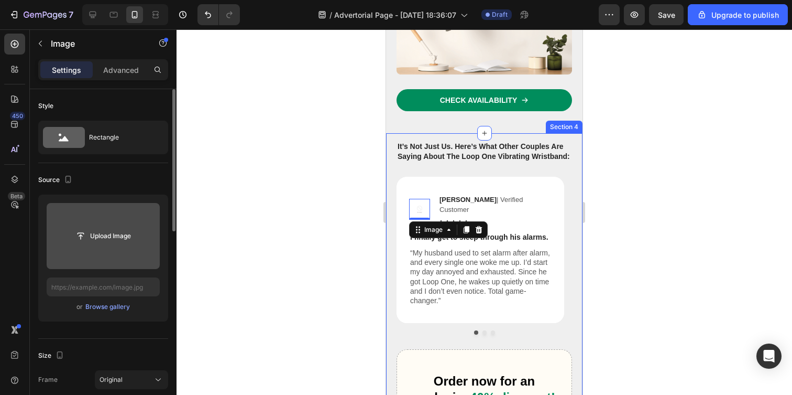
click at [276, 203] on div at bounding box center [485, 211] width 616 height 365
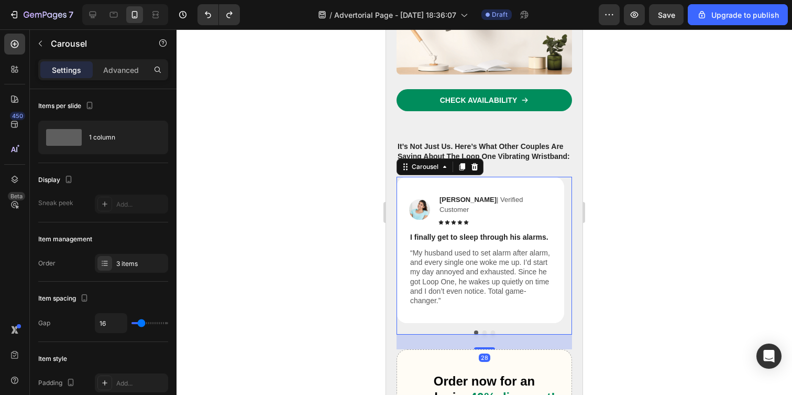
click at [483, 330] on button "Dot" at bounding box center [485, 332] width 4 height 4
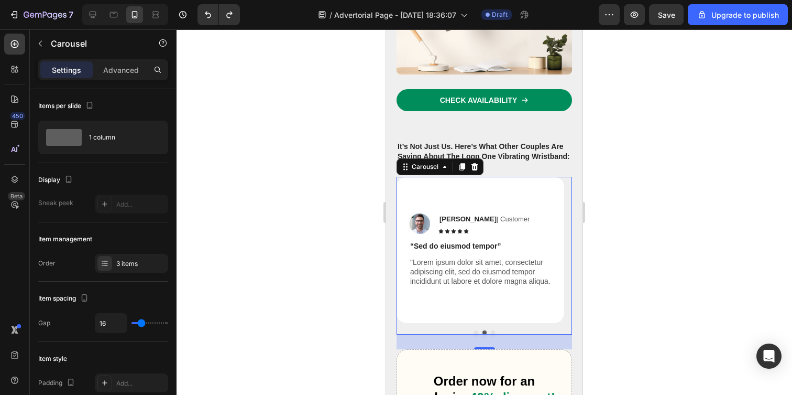
click at [474, 330] on button "Dot" at bounding box center [476, 332] width 4 height 4
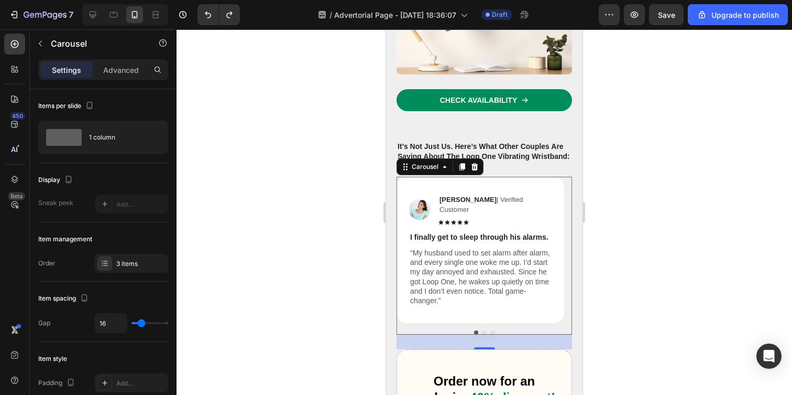
click at [479, 330] on div at bounding box center [485, 332] width 176 height 4
click at [483, 330] on button "Dot" at bounding box center [485, 332] width 4 height 4
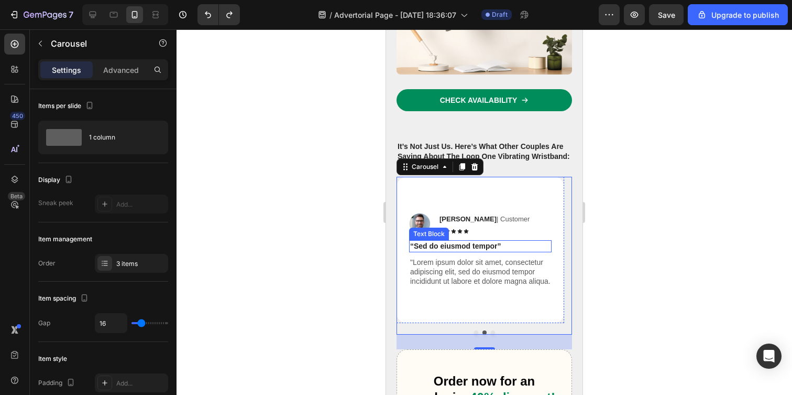
click at [463, 241] on p "“Sed do eiusmod tempor”" at bounding box center [480, 245] width 140 height 9
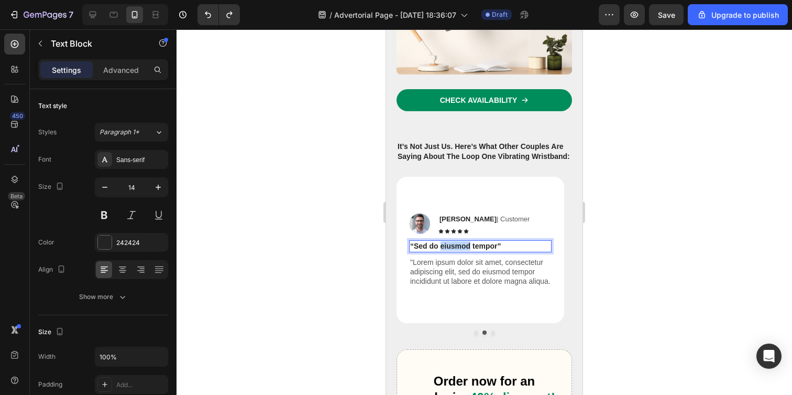
click at [463, 241] on p "“Sed do eiusmod tempor”" at bounding box center [480, 245] width 140 height 9
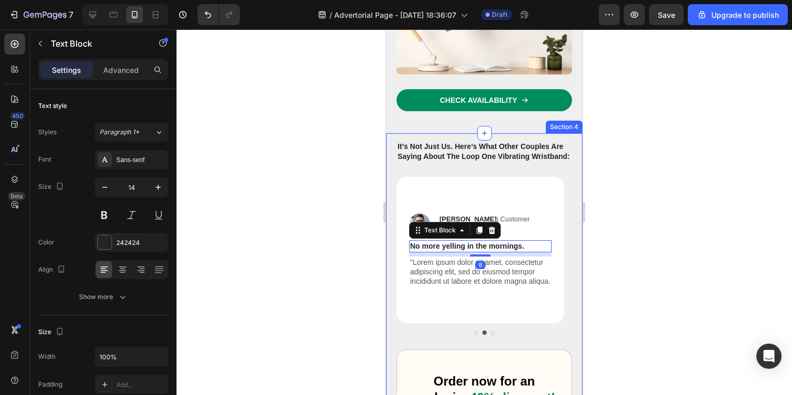
click at [325, 241] on div at bounding box center [485, 211] width 616 height 365
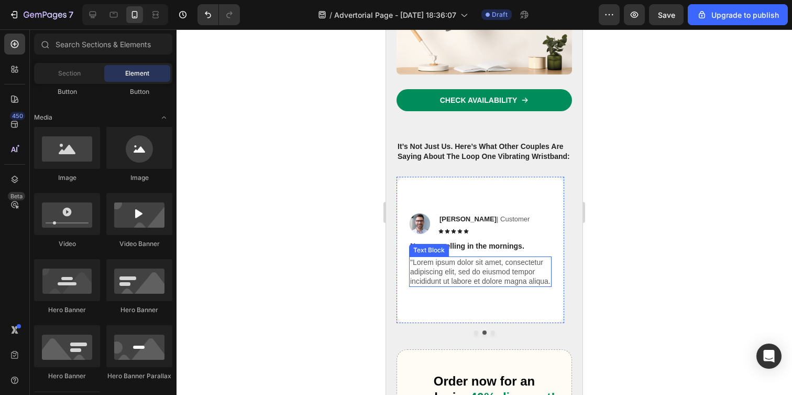
click at [447, 266] on p ""Lorem ipsum dolor sit amet, consectetur adipiscing elit, sed do eiusmod tempor…" at bounding box center [480, 271] width 140 height 29
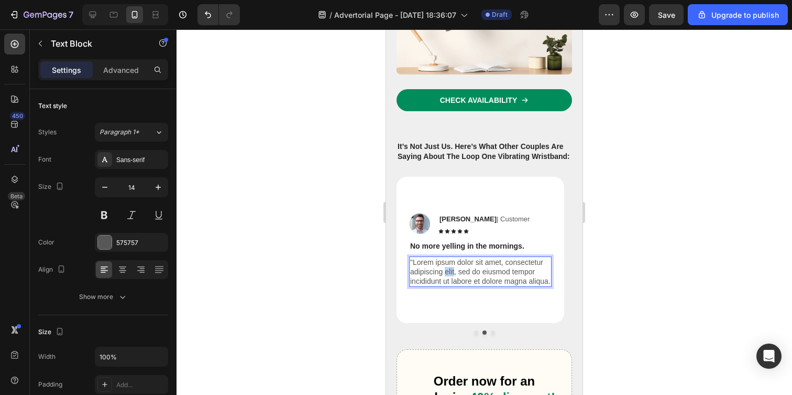
click at [447, 266] on p ""Lorem ipsum dolor sit amet, consectetur adipiscing elit, sed do eiusmod tempor…" at bounding box center [480, 271] width 140 height 29
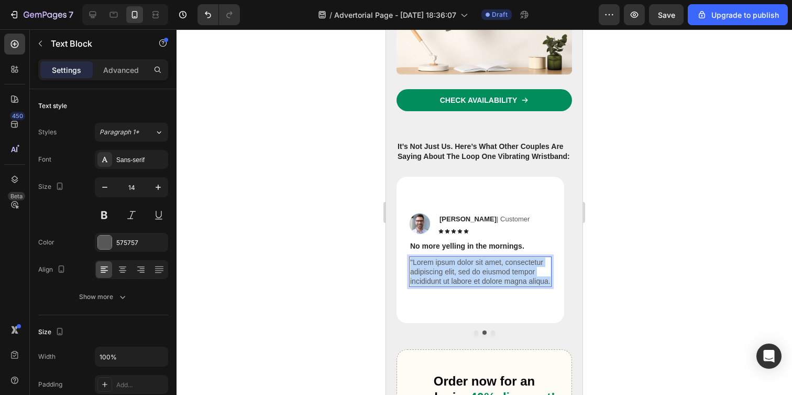
click at [447, 266] on p ""Lorem ipsum dolor sit amet, consectetur adipiscing elit, sed do eiusmod tempor…" at bounding box center [480, 271] width 140 height 29
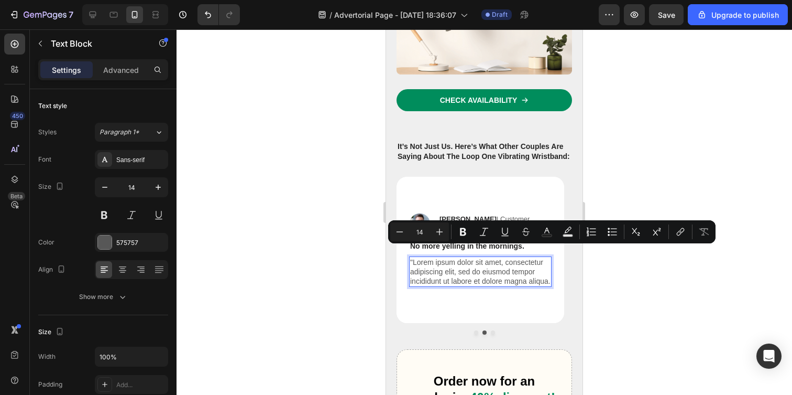
scroll to position [2747, 0]
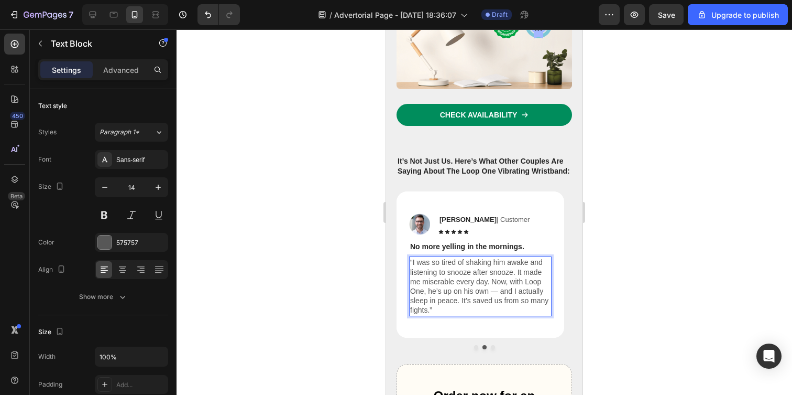
click at [492, 280] on p "“I was so tired of shaking him awake and listening to snooze after snooze. It m…" at bounding box center [480, 285] width 140 height 57
click at [448, 300] on p "“I was so tired of shaking him awake and listening to snooze after snooze. It m…" at bounding box center [480, 285] width 140 height 57
click at [336, 292] on div at bounding box center [485, 211] width 616 height 365
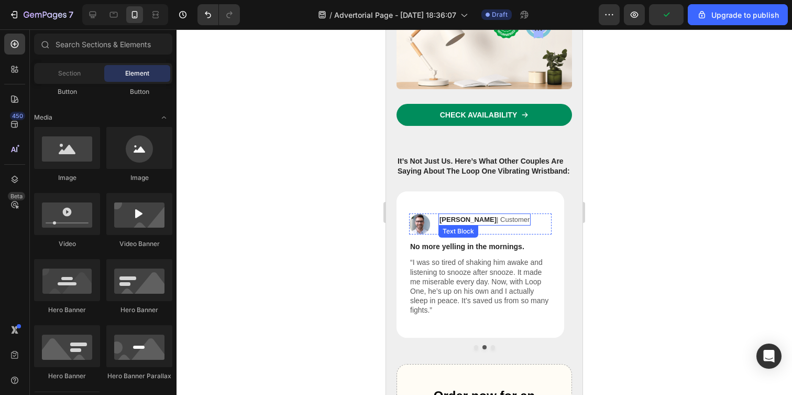
click at [453, 215] on strong "[PERSON_NAME]" at bounding box center [468, 219] width 57 height 8
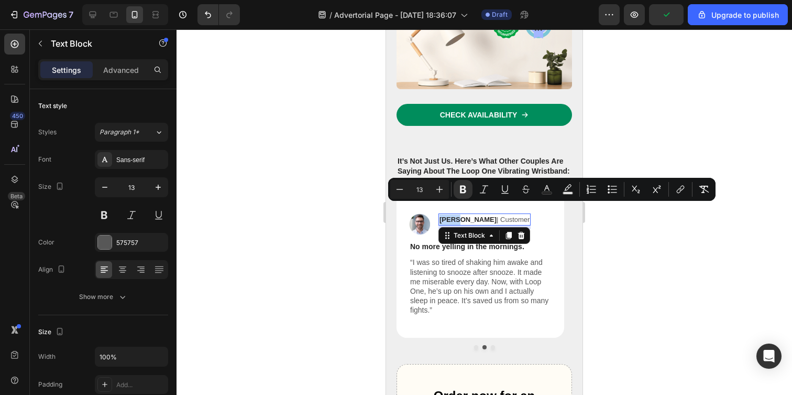
click at [453, 215] on strong "[PERSON_NAME]" at bounding box center [468, 219] width 57 height 8
click at [463, 215] on strong "[PERSON_NAME]" at bounding box center [468, 219] width 57 height 8
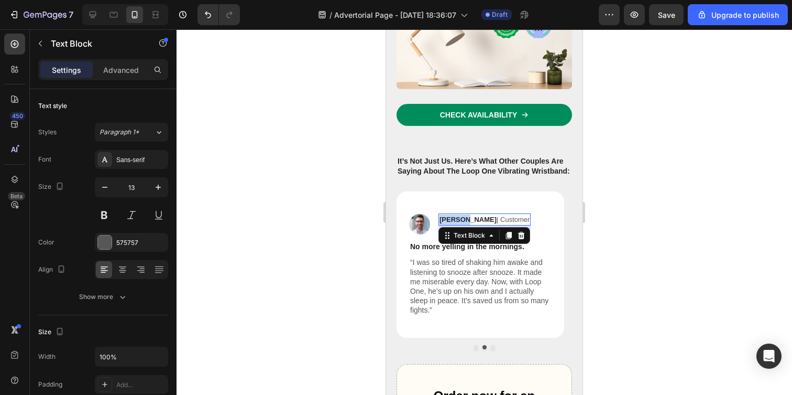
drag, startPoint x: 464, startPoint y: 209, endPoint x: 436, endPoint y: 206, distance: 27.9
click at [436, 213] on div "Image Reylo B | Customer Text Block 7 Icon Icon Icon Icon Icon Icon List Row" at bounding box center [480, 223] width 143 height 21
click at [477, 214] on p "[PERSON_NAME] | Customer" at bounding box center [485, 219] width 90 height 10
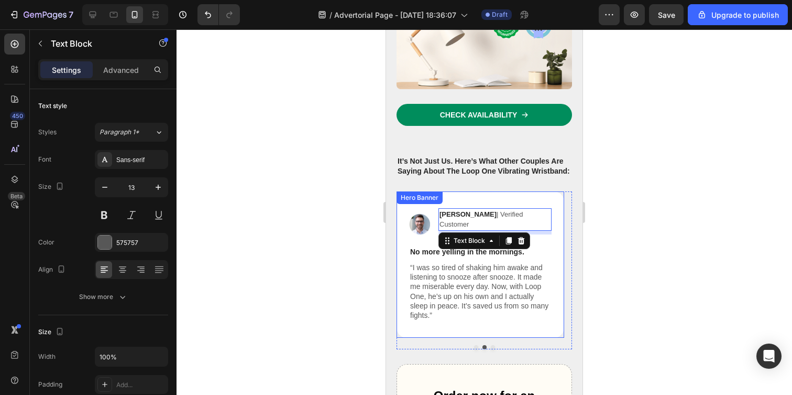
click at [540, 306] on div "Image [PERSON_NAME] | Verified Customer Text Block 7 Icon Icon Icon Icon Icon I…" at bounding box center [481, 264] width 168 height 146
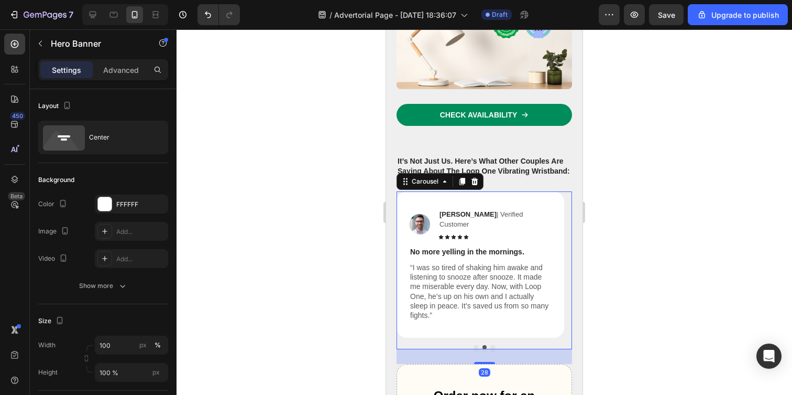
click at [487, 345] on div at bounding box center [485, 347] width 176 height 4
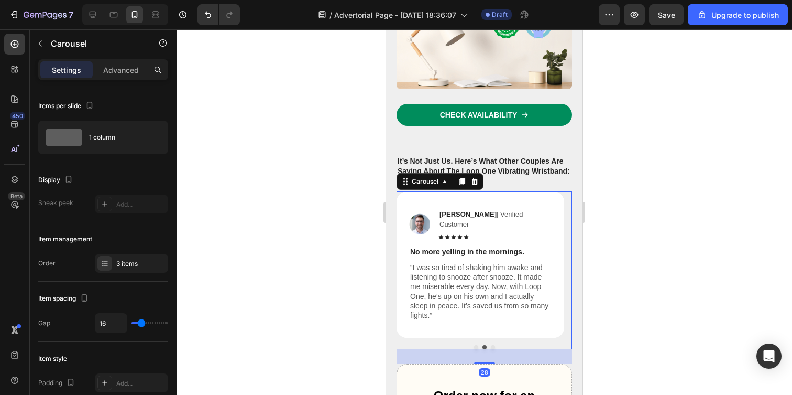
click at [491, 345] on button "Dot" at bounding box center [493, 347] width 4 height 4
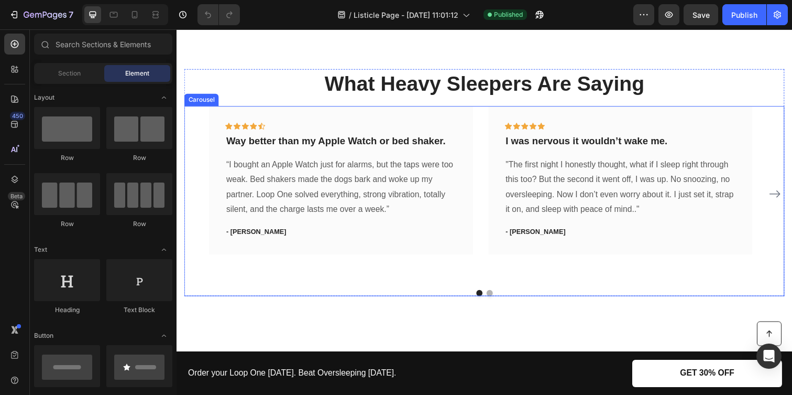
scroll to position [1268, 0]
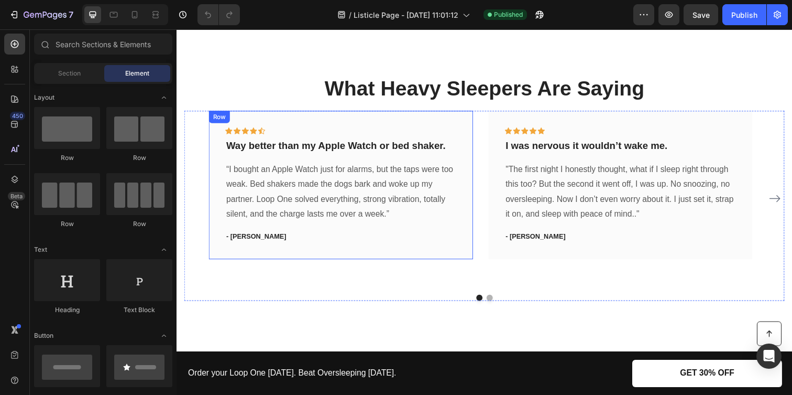
click at [277, 162] on div "Icon Icon Icon Icon Icon Row Way better than my Apple Watch or bed shaker. Text…" at bounding box center [344, 188] width 236 height 118
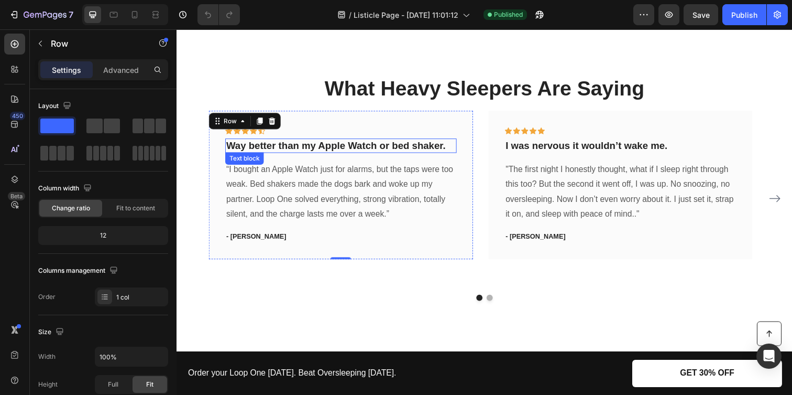
click at [282, 147] on p "Way better than my Apple Watch or bed shaker." at bounding box center [344, 147] width 234 height 13
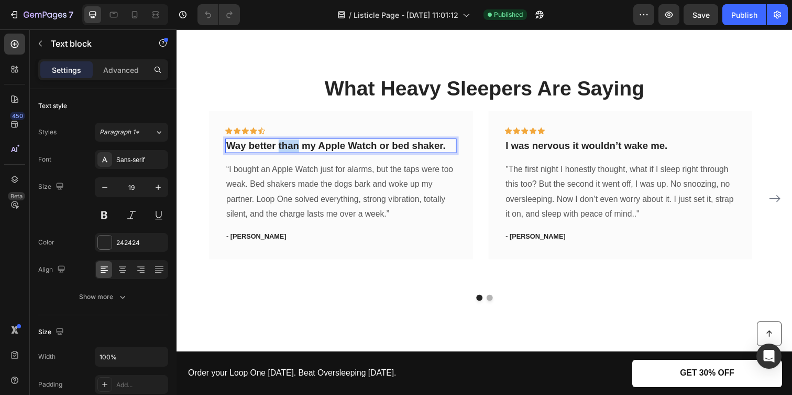
click at [282, 147] on p "Way better than my Apple Watch or bed shaker." at bounding box center [344, 147] width 234 height 13
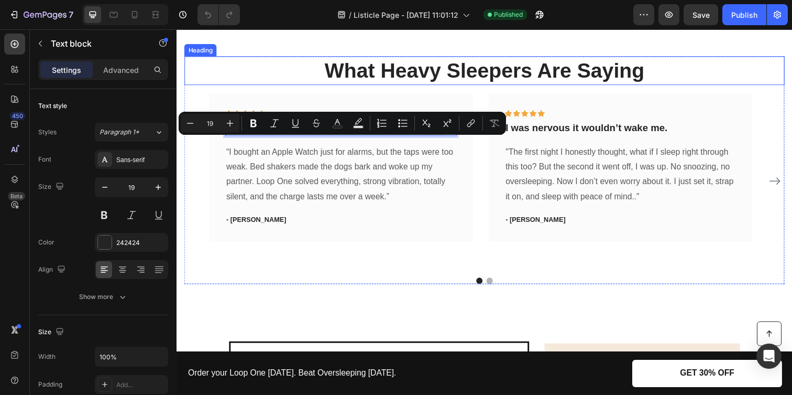
click at [299, 77] on h2 "What Heavy Sleepers Are Saying" at bounding box center [490, 71] width 613 height 29
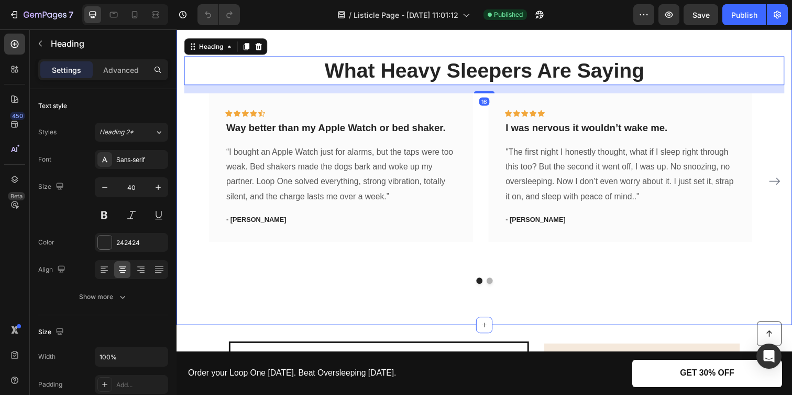
click at [240, 318] on div "What Heavy Sleepers Are Saying Heading 16 Icon Icon Icon Icon Icon Row Way bett…" at bounding box center [491, 173] width 629 height 316
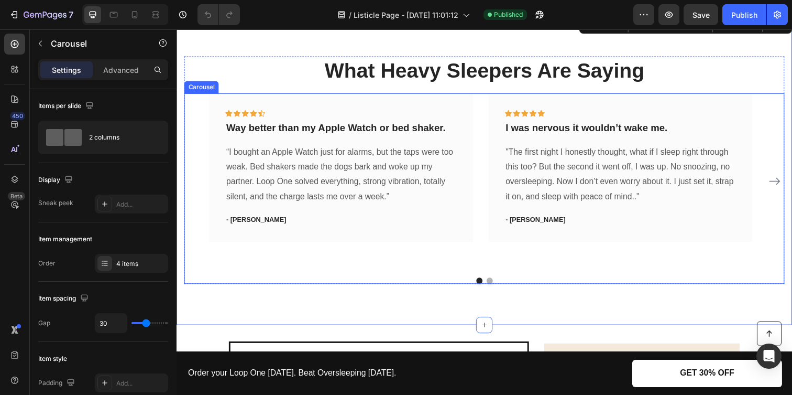
click at [781, 190] on icon "Carousel Next Arrow" at bounding box center [787, 184] width 13 height 13
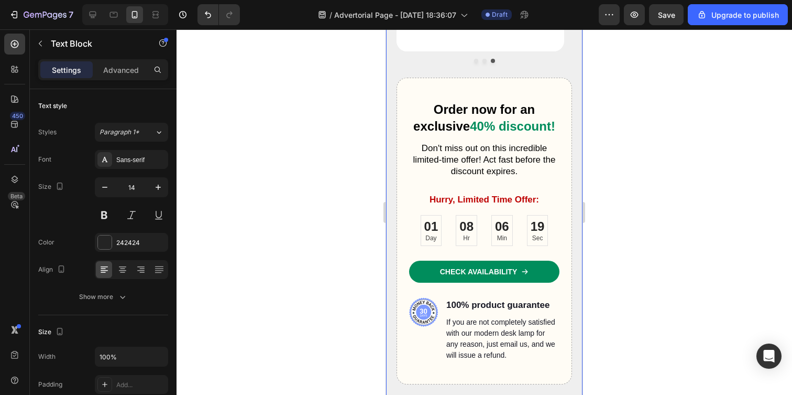
click at [324, 268] on div at bounding box center [485, 211] width 616 height 365
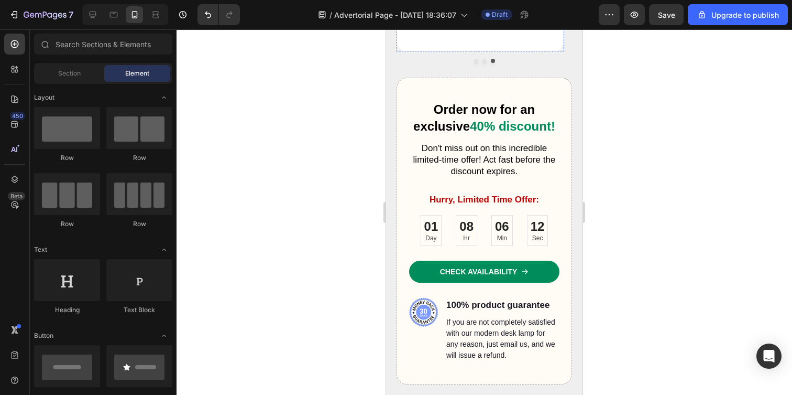
click at [453, 19] on p ""Lorem ipsum dolor sit amet, consectetur adipiscing elit, sed do eiusmod tempor…" at bounding box center [480, 5] width 140 height 29
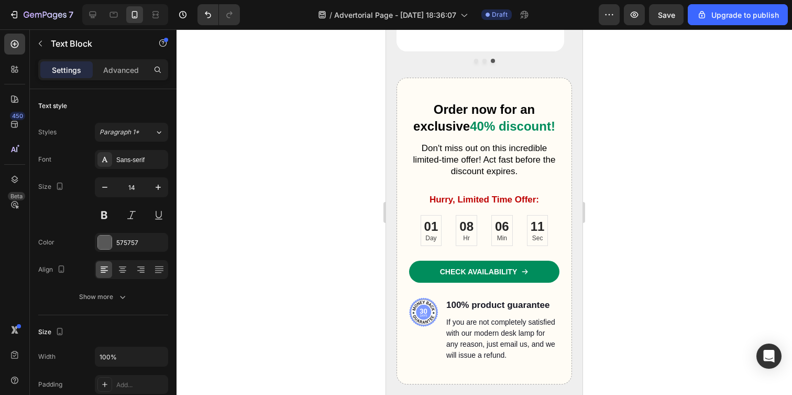
click at [453, 19] on p ""Lorem ipsum dolor sit amet, consectetur adipiscing elit, sed do eiusmod tempor…" at bounding box center [480, 5] width 140 height 29
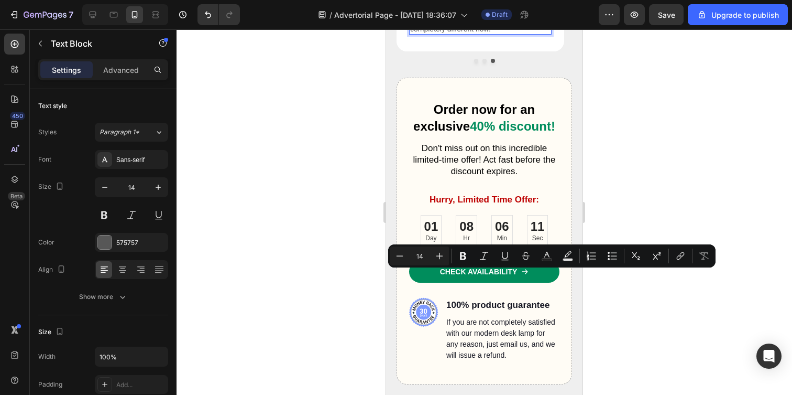
scroll to position [2733, 0]
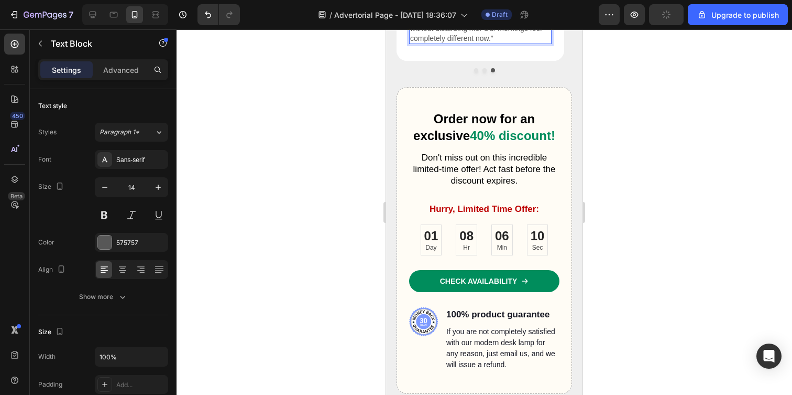
click at [509, 43] on p "“I honestly thought nothing would work for him. Every alarm we tried was either…" at bounding box center [480, 14] width 140 height 57
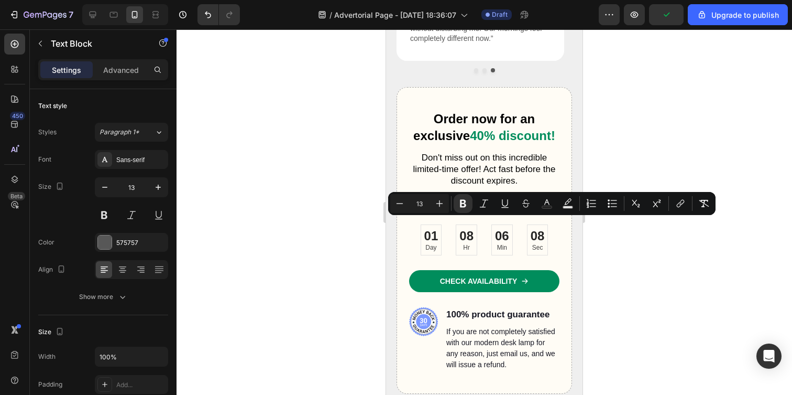
drag, startPoint x: 464, startPoint y: 224, endPoint x: 850, endPoint y: 227, distance: 386.2
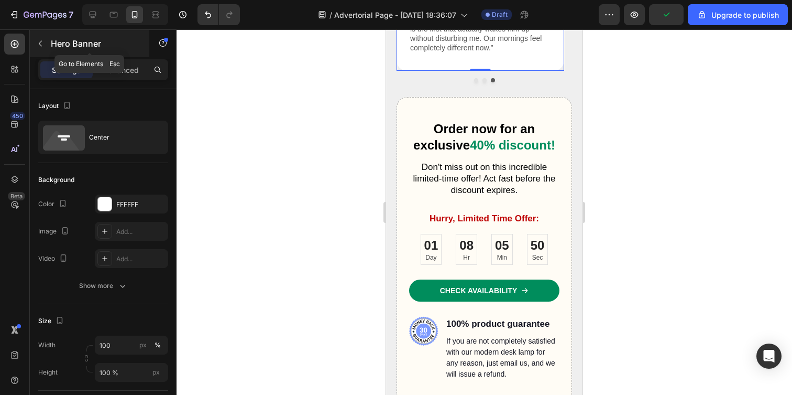
click at [37, 41] on icon "button" at bounding box center [40, 43] width 8 height 8
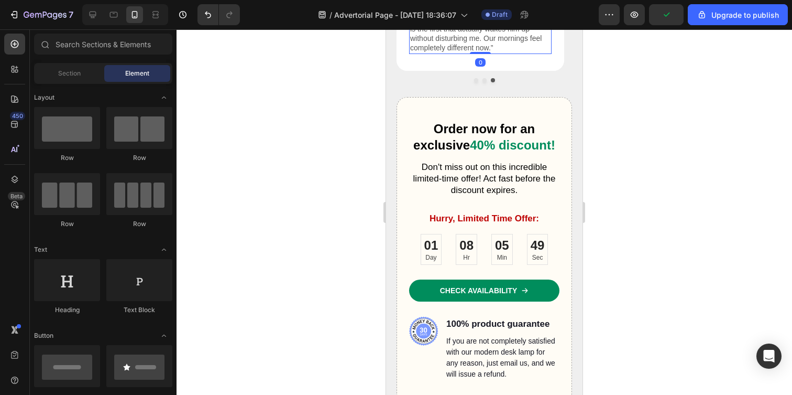
click at [424, 52] on p "“I honestly thought nothing would work for him. Every alarm we tried was either…" at bounding box center [480, 23] width 140 height 57
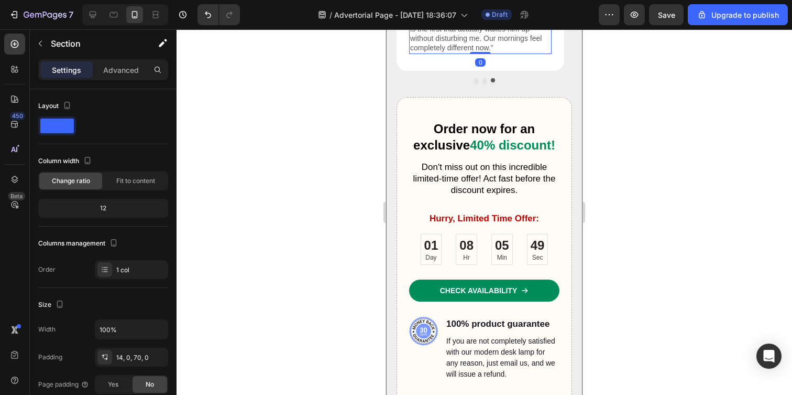
click at [394, 322] on div "It’s Not Just Us. Here’s What Other Couples Are Saying About The Loop One Vibra…" at bounding box center [484, 156] width 196 height 568
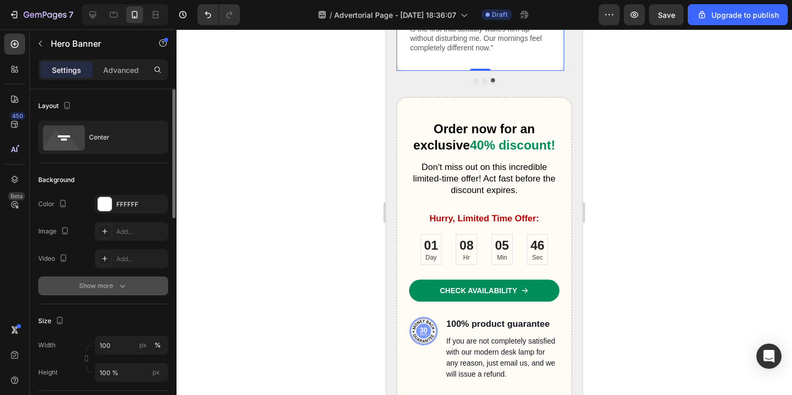
click at [94, 287] on div "Show more" at bounding box center [103, 285] width 49 height 10
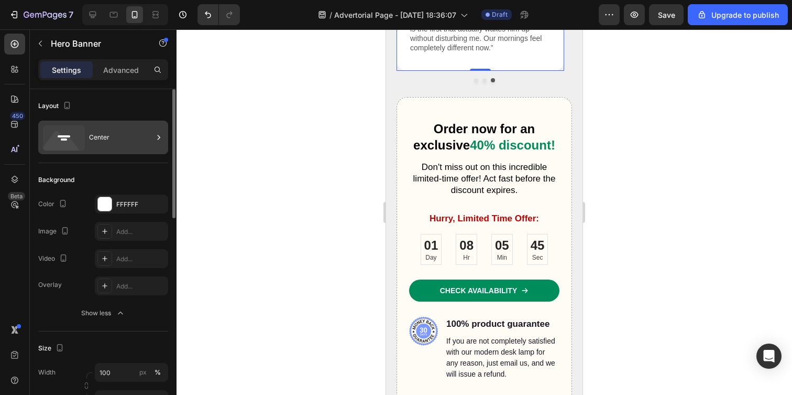
click at [106, 136] on div "Center" at bounding box center [121, 137] width 64 height 24
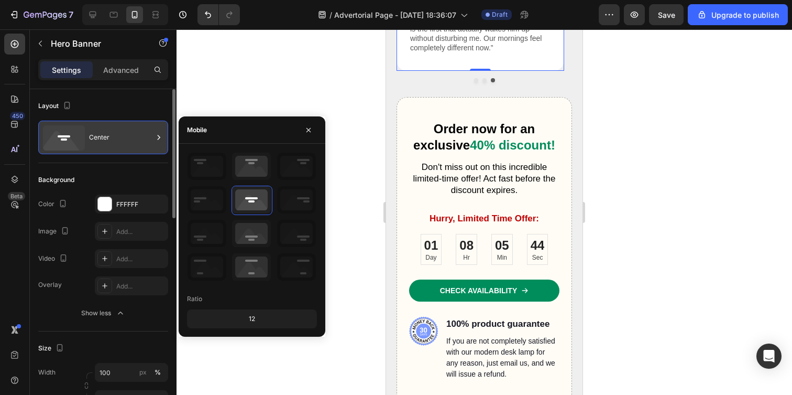
click at [106, 136] on div "Center" at bounding box center [121, 137] width 64 height 24
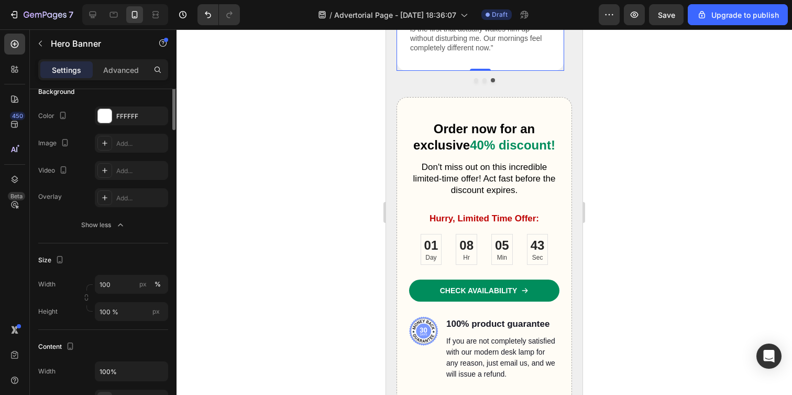
scroll to position [309, 0]
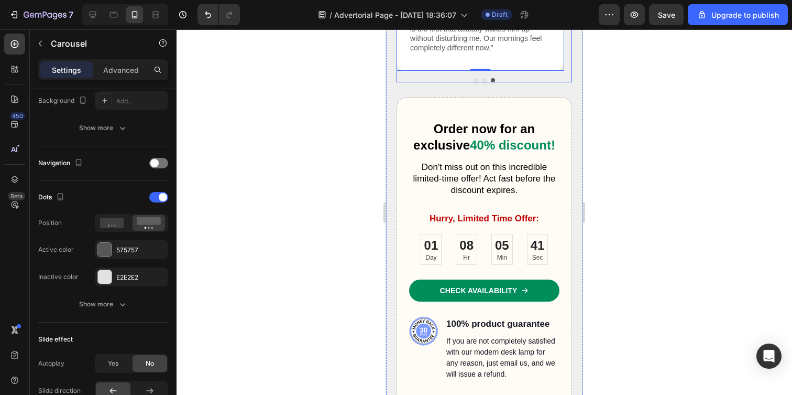
scroll to position [0, 0]
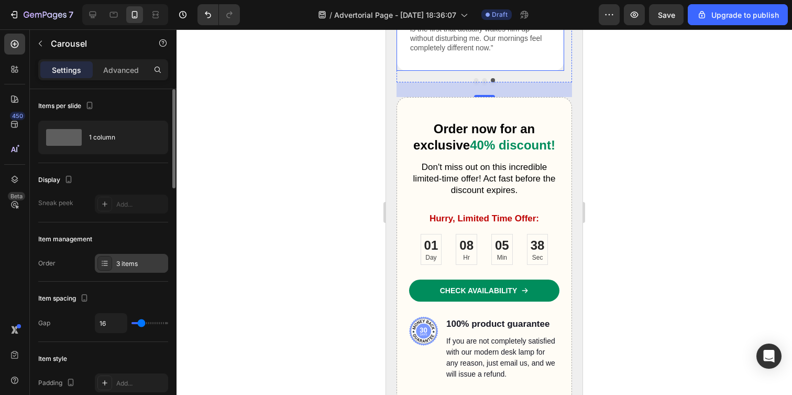
click at [118, 267] on div "3 items" at bounding box center [140, 263] width 49 height 9
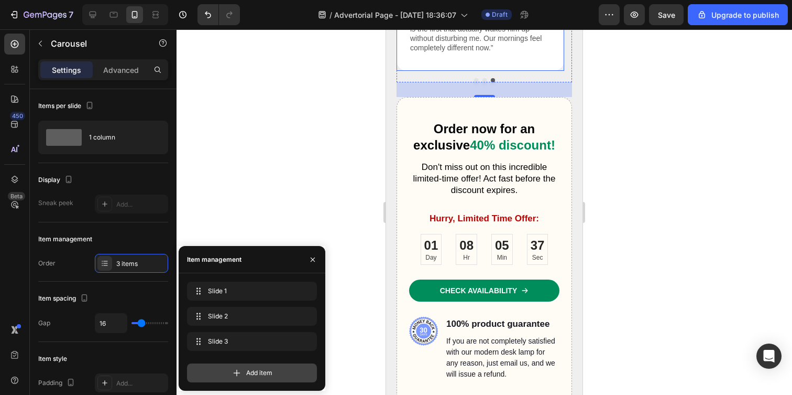
click at [265, 365] on div "Add item" at bounding box center [252, 372] width 130 height 19
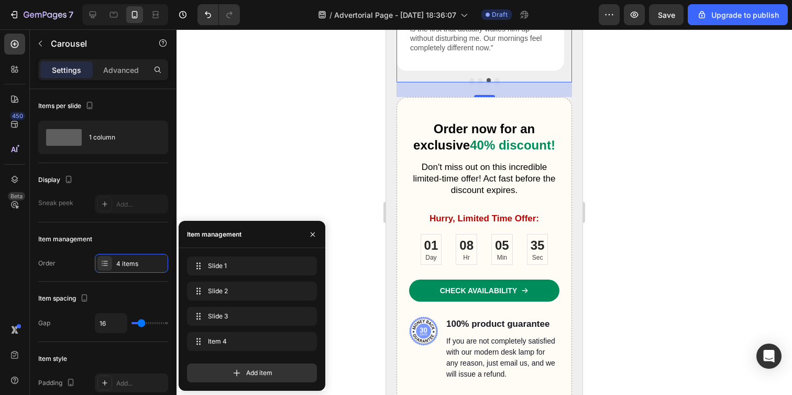
click at [495, 82] on button "Dot" at bounding box center [497, 80] width 4 height 4
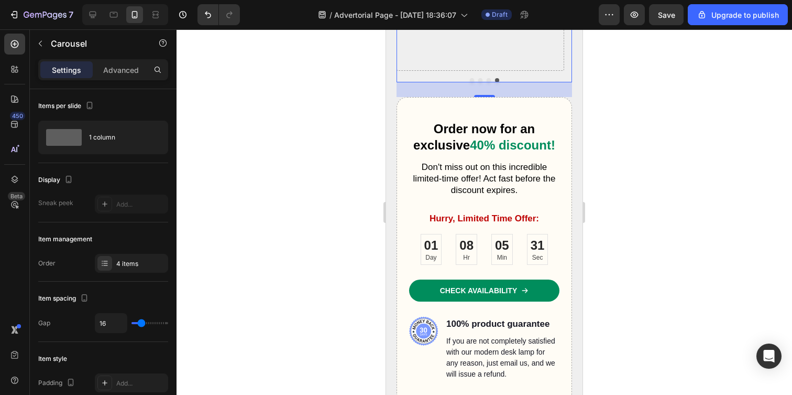
click at [487, 82] on button "Dot" at bounding box center [489, 80] width 4 height 4
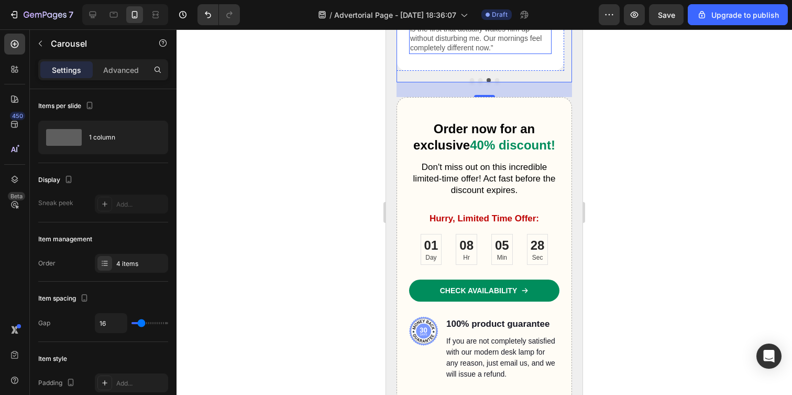
click at [473, 52] on p "“I honestly thought nothing would work for him. Every alarm we tried was either…" at bounding box center [480, 23] width 140 height 57
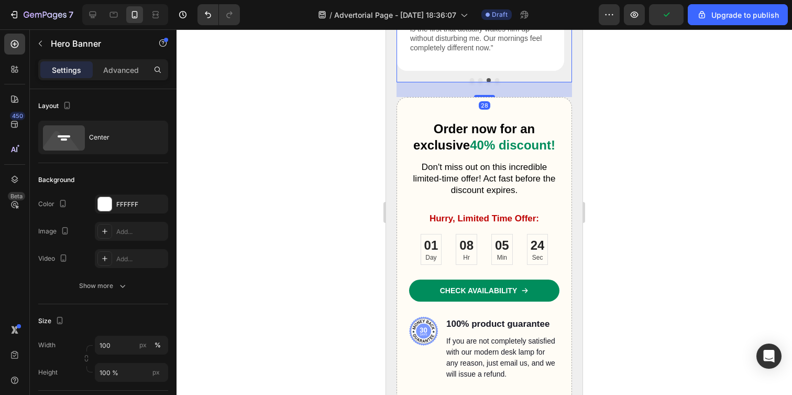
click at [495, 82] on button "Dot" at bounding box center [497, 80] width 4 height 4
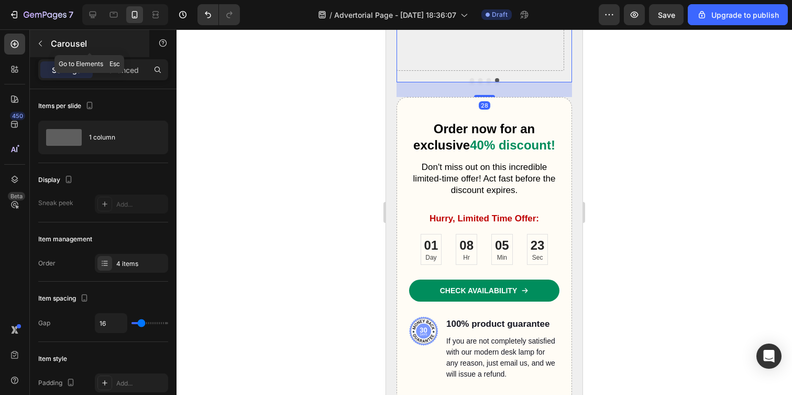
click at [39, 39] on icon "button" at bounding box center [40, 43] width 8 height 8
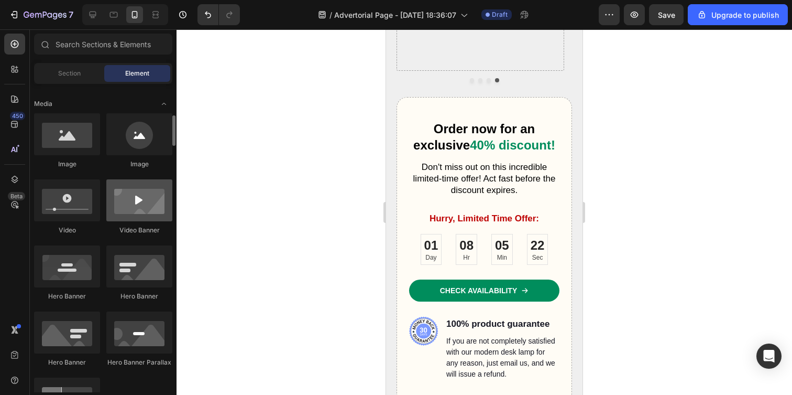
scroll to position [349, 0]
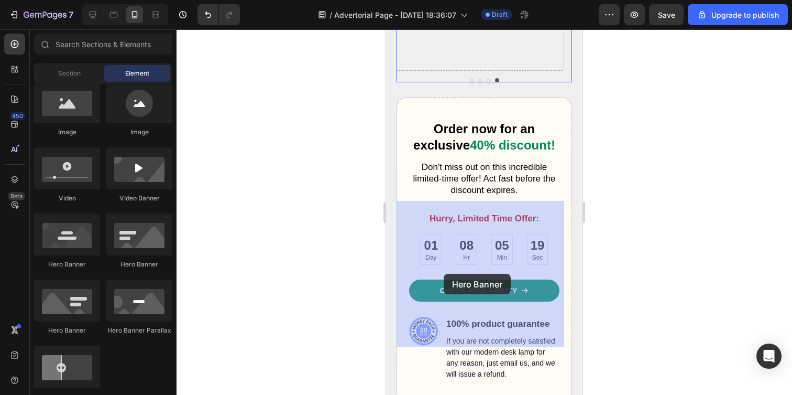
drag, startPoint x: 436, startPoint y: 269, endPoint x: 446, endPoint y: 276, distance: 12.1
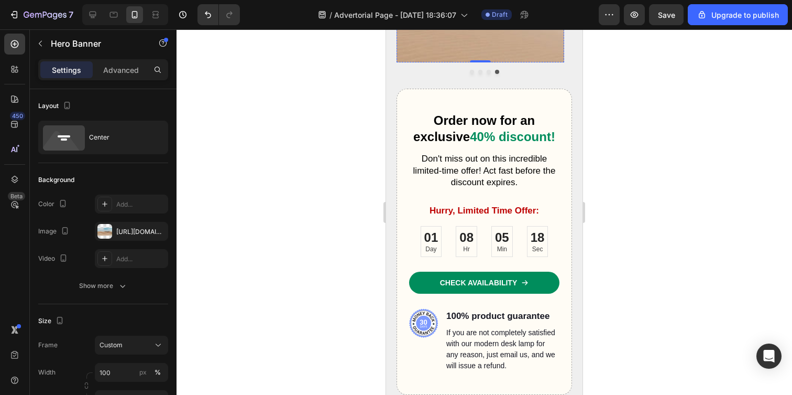
scroll to position [2905, 0]
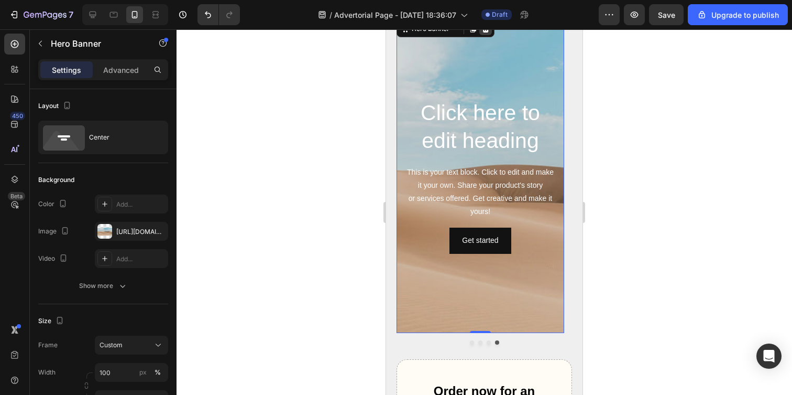
click at [484, 33] on icon at bounding box center [485, 29] width 8 height 8
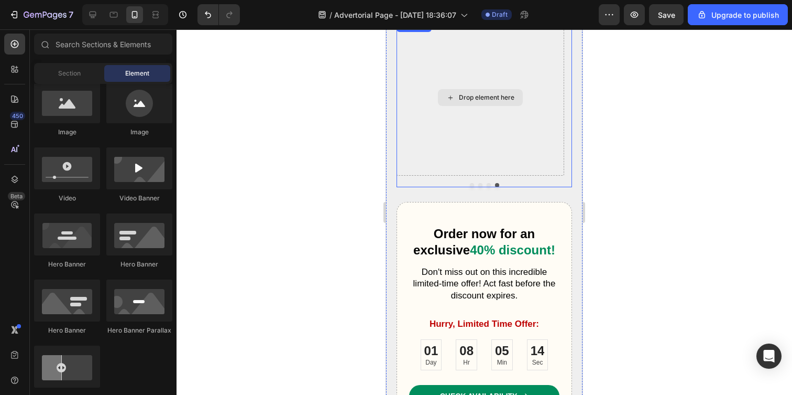
scroll to position [2903, 0]
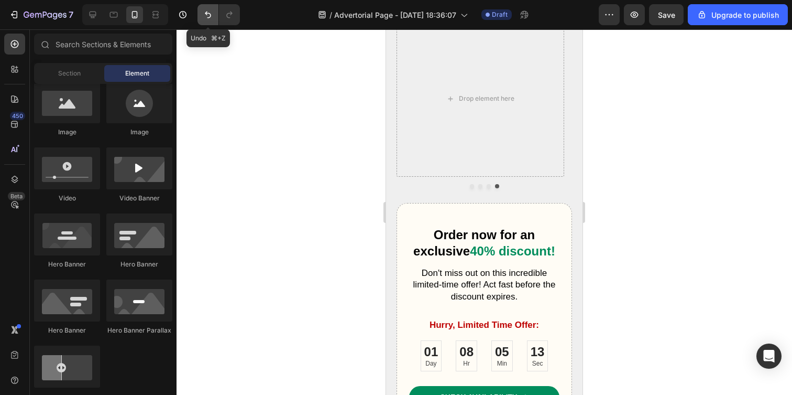
click at [206, 15] on icon "Undo/Redo" at bounding box center [208, 14] width 10 height 10
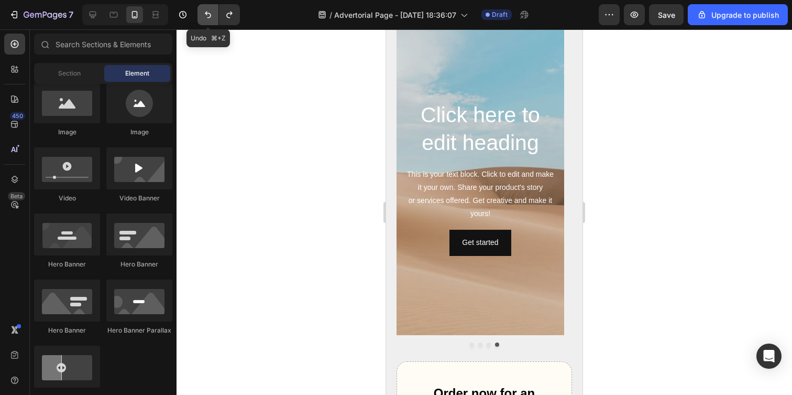
click at [206, 15] on icon "Undo/Redo" at bounding box center [208, 14] width 10 height 10
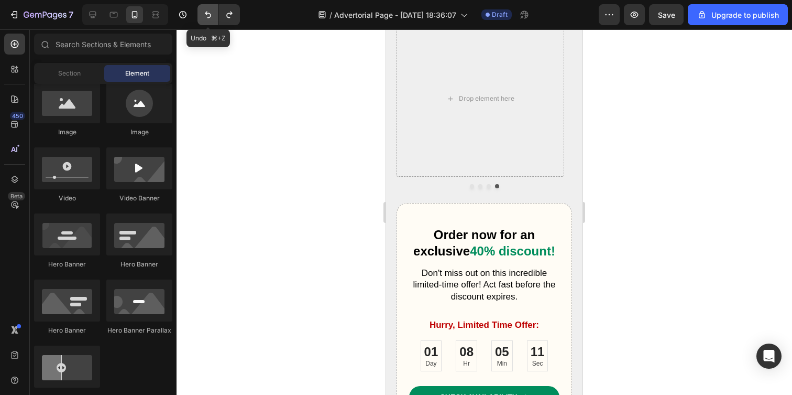
click at [206, 15] on icon "Undo/Redo" at bounding box center [208, 14] width 10 height 10
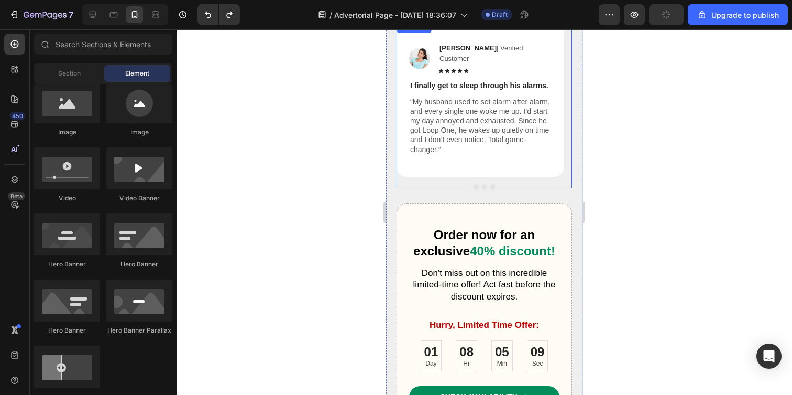
drag, startPoint x: 498, startPoint y: 183, endPoint x: 489, endPoint y: 184, distance: 8.9
click at [498, 184] on div at bounding box center [485, 186] width 176 height 4
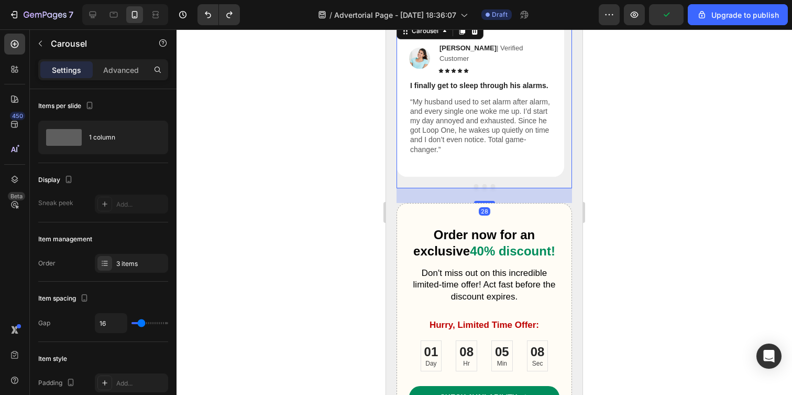
click at [491, 184] on button "Dot" at bounding box center [493, 186] width 4 height 4
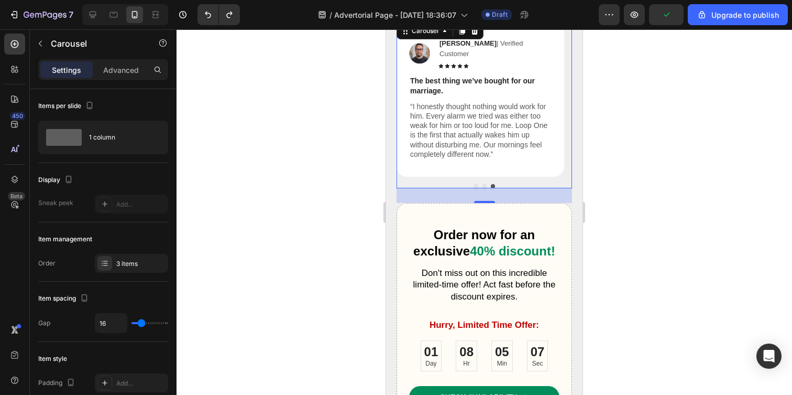
click at [480, 182] on div "Image Crystal M. | Verified Customer Text Block Icon Icon Icon Icon Icon Icon L…" at bounding box center [485, 104] width 176 height 168
click at [483, 184] on button "Dot" at bounding box center [485, 186] width 4 height 4
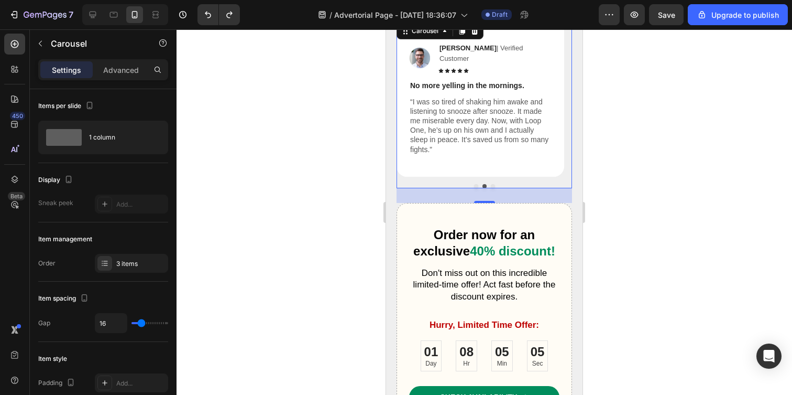
click at [474, 184] on button "Dot" at bounding box center [476, 186] width 4 height 4
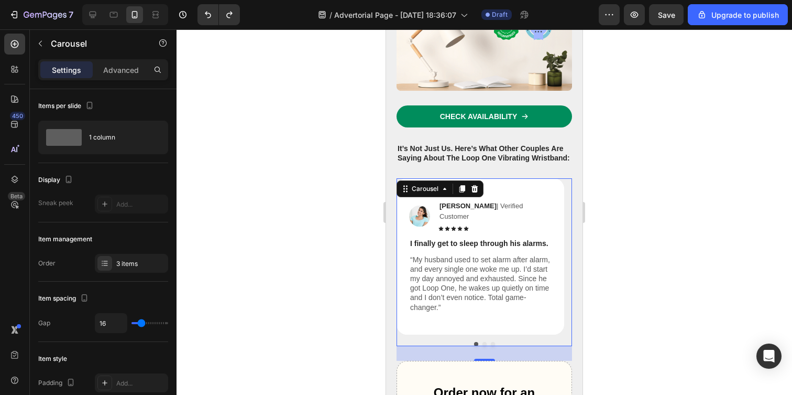
click at [312, 228] on div at bounding box center [485, 211] width 616 height 365
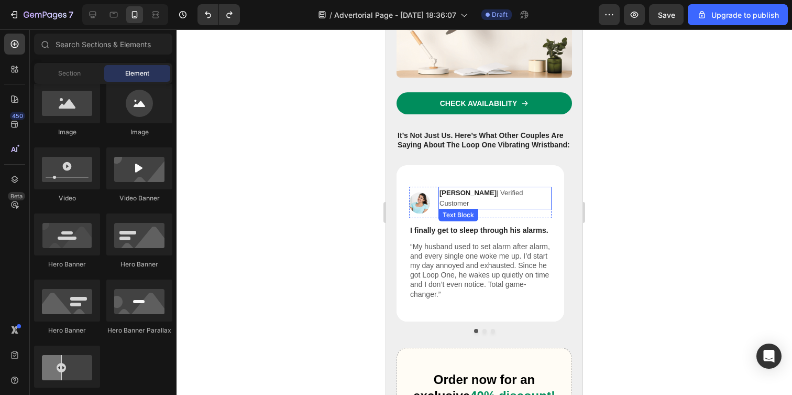
scroll to position [2909, 0]
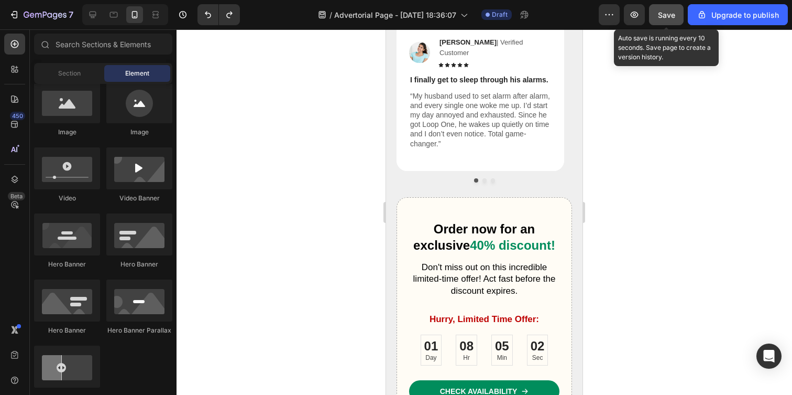
click at [665, 13] on span "Save" at bounding box center [666, 14] width 17 height 9
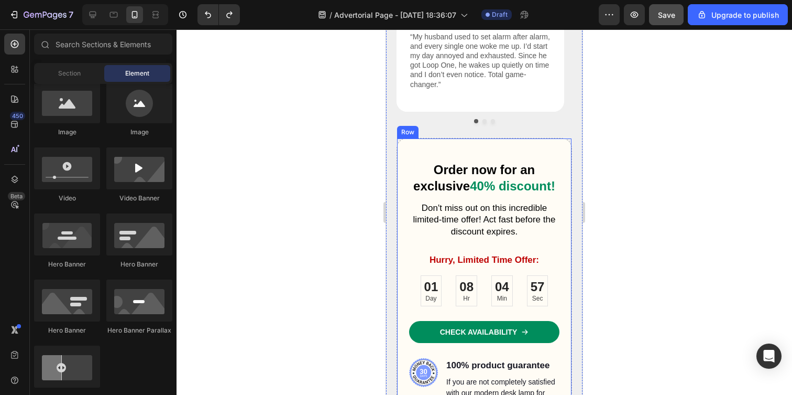
scroll to position [2981, 0]
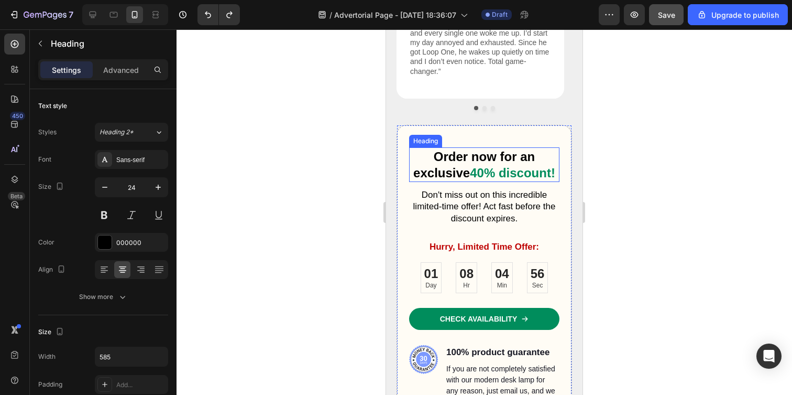
click at [495, 162] on h2 "Order now for an exclusive 40% discount!" at bounding box center [484, 164] width 150 height 35
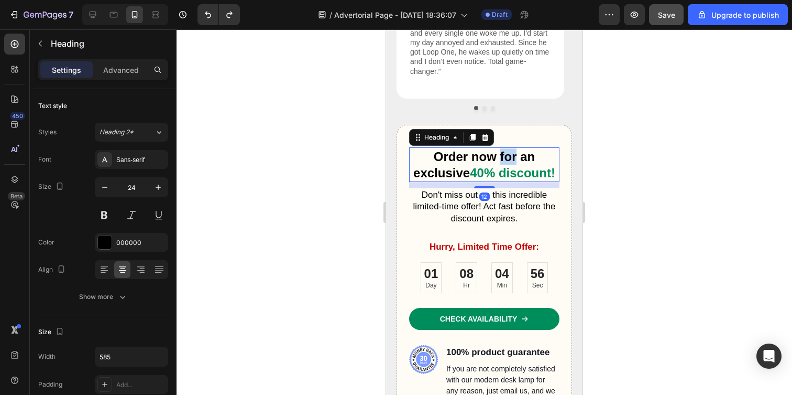
click at [495, 162] on h2 "Order now for an exclusive 40% discount!" at bounding box center [484, 164] width 150 height 35
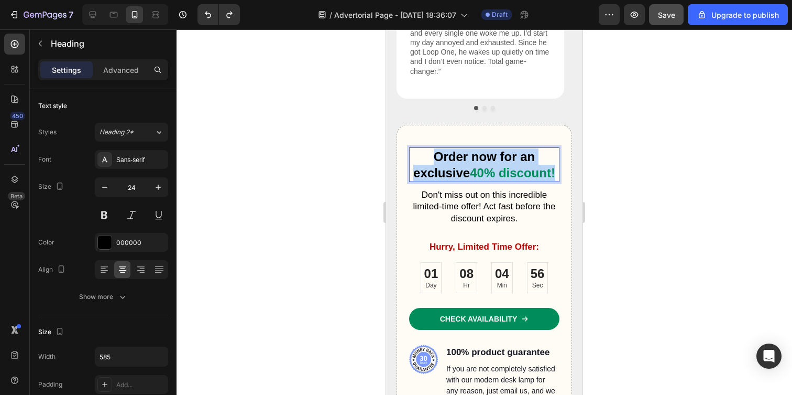
click at [495, 162] on p "Order now for an exclusive 40% discount!" at bounding box center [484, 164] width 148 height 32
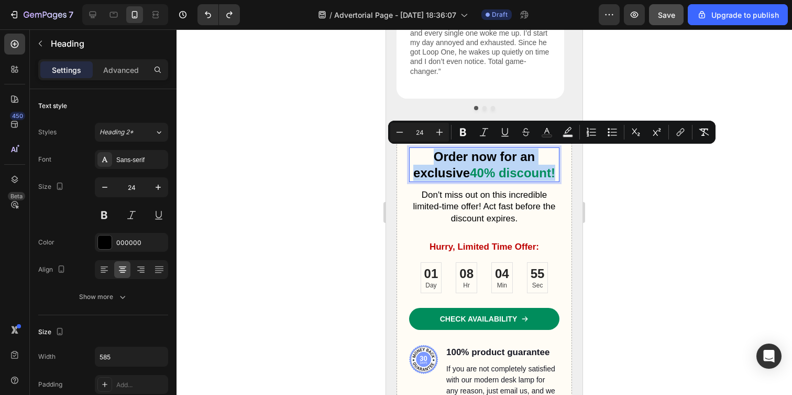
click at [503, 171] on span "40% discount!" at bounding box center [512, 173] width 85 height 14
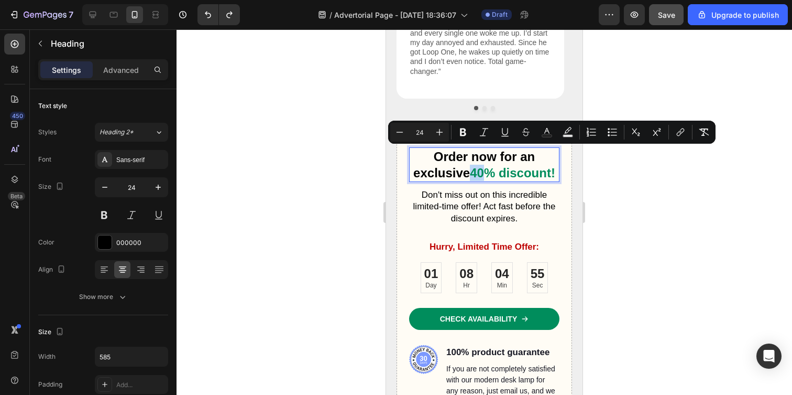
click at [503, 171] on span "40% discount!" at bounding box center [512, 173] width 85 height 14
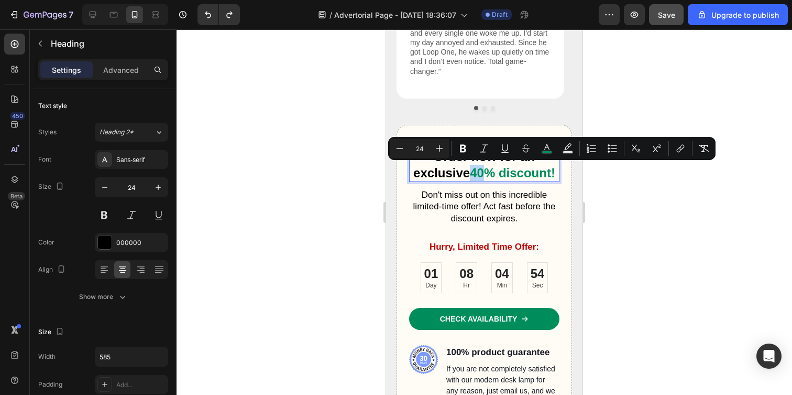
click at [506, 179] on span "40% discount!" at bounding box center [512, 173] width 85 height 14
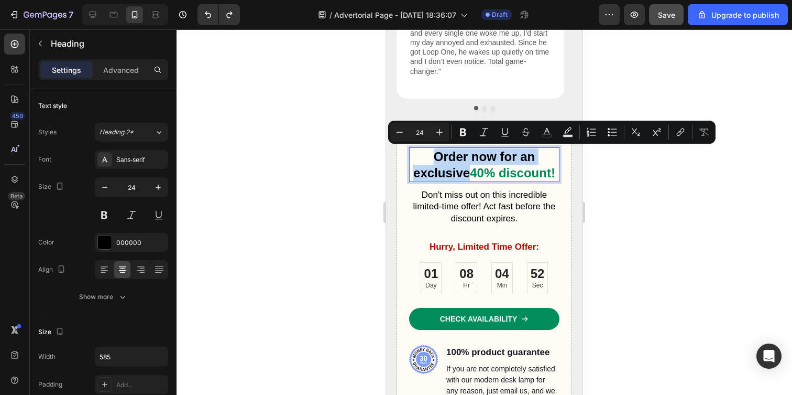
drag, startPoint x: 493, startPoint y: 171, endPoint x: 417, endPoint y: 155, distance: 78.3
click at [417, 155] on p "Order now for an exclusive 40% discount!" at bounding box center [484, 164] width 148 height 32
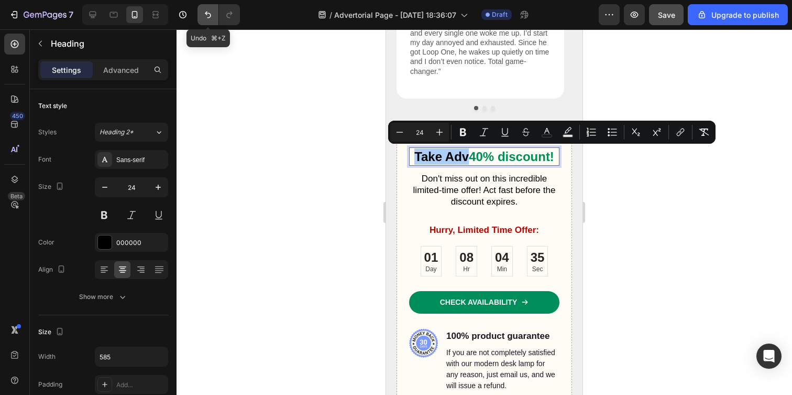
drag, startPoint x: 197, startPoint y: 14, endPoint x: 204, endPoint y: 14, distance: 7.4
click at [197, 14] on div "Undo ⌘+Z" at bounding box center [216, 14] width 47 height 21
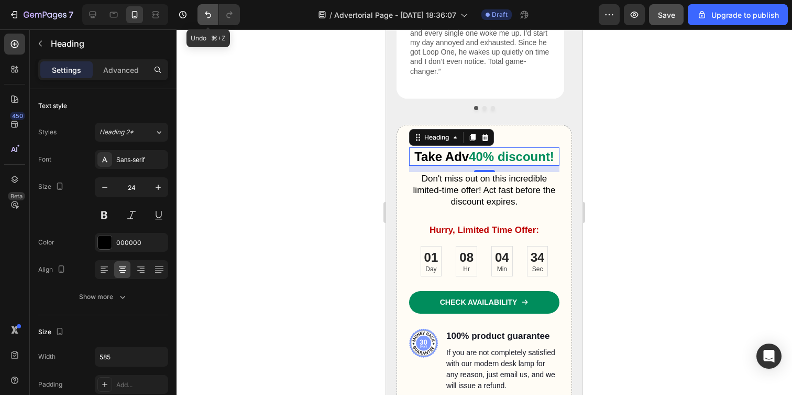
click at [209, 12] on icon "Undo/Redo" at bounding box center [208, 14] width 10 height 10
click at [208, 13] on icon "Undo/Redo" at bounding box center [208, 14] width 10 height 10
click at [209, 15] on icon "Undo/Redo" at bounding box center [208, 14] width 10 height 10
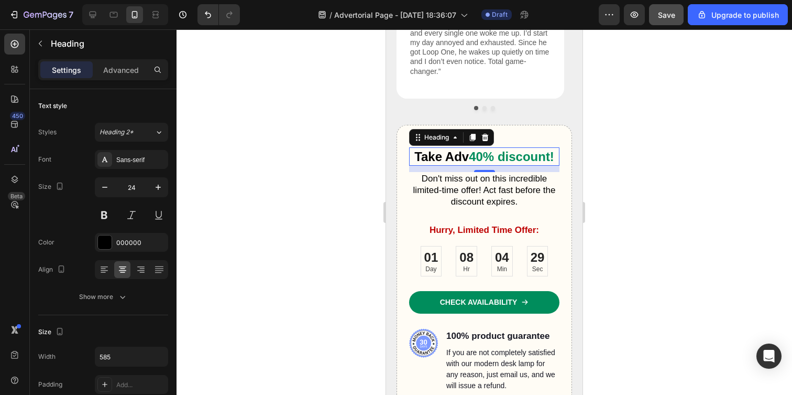
click at [458, 161] on h2 "Take Adv 40% discount!" at bounding box center [484, 156] width 150 height 18
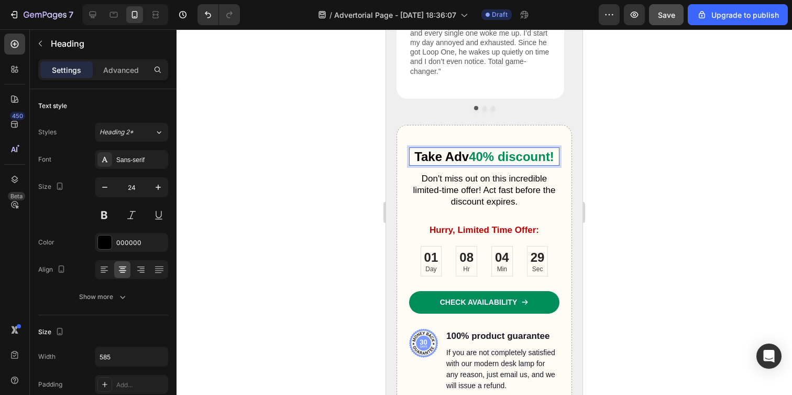
click at [467, 158] on p "Take Adv 40% discount!" at bounding box center [484, 156] width 148 height 16
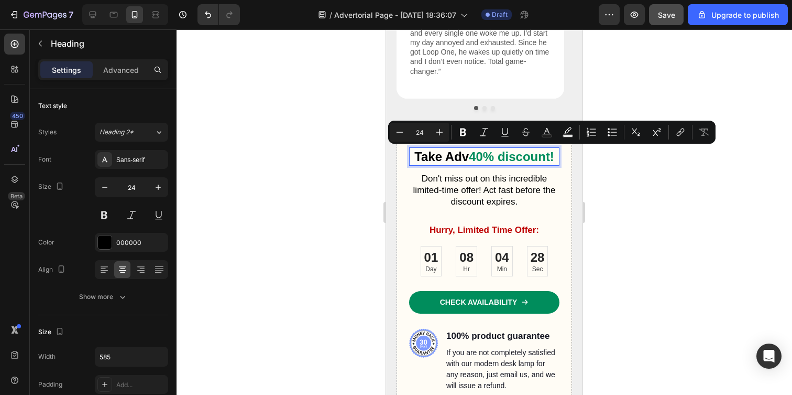
click at [476, 158] on p "Take Adv 40% discount!" at bounding box center [484, 156] width 148 height 16
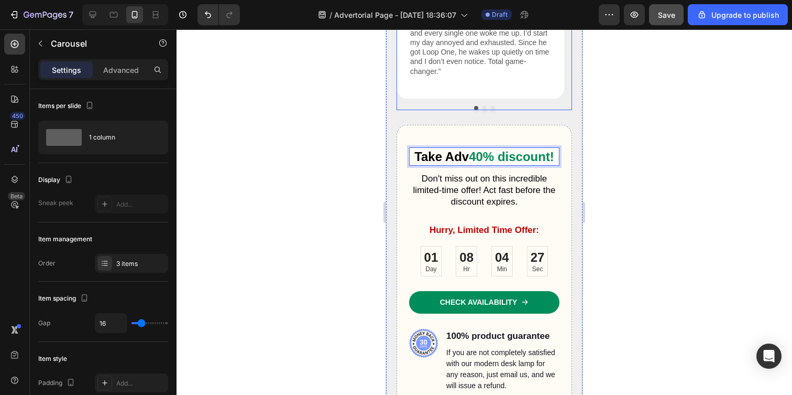
click at [491, 106] on button "Dot" at bounding box center [493, 108] width 4 height 4
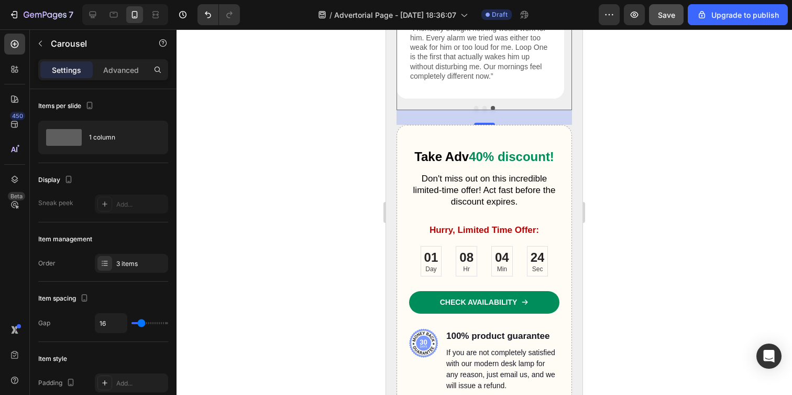
click at [474, 106] on button "Dot" at bounding box center [476, 108] width 4 height 4
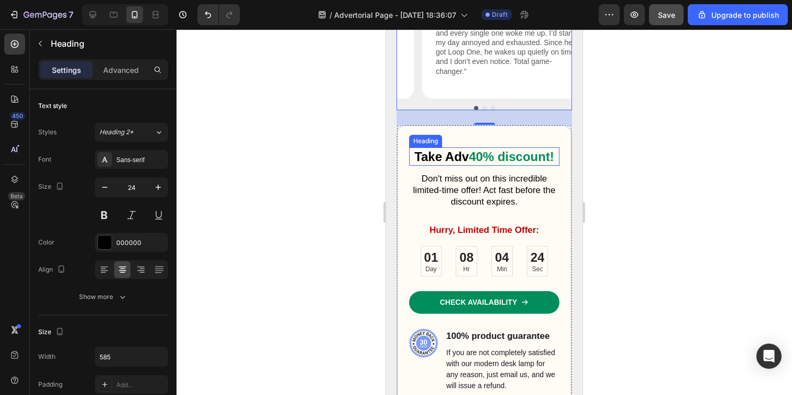
click at [474, 156] on p "Take Adv 40% discount!" at bounding box center [484, 156] width 148 height 16
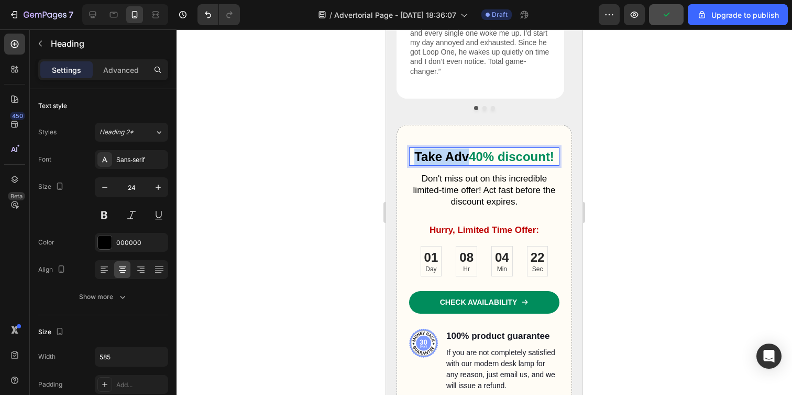
drag, startPoint x: 494, startPoint y: 154, endPoint x: 423, endPoint y: 148, distance: 70.4
click at [423, 148] on p "Take Adv 40% discount!" at bounding box center [484, 156] width 148 height 16
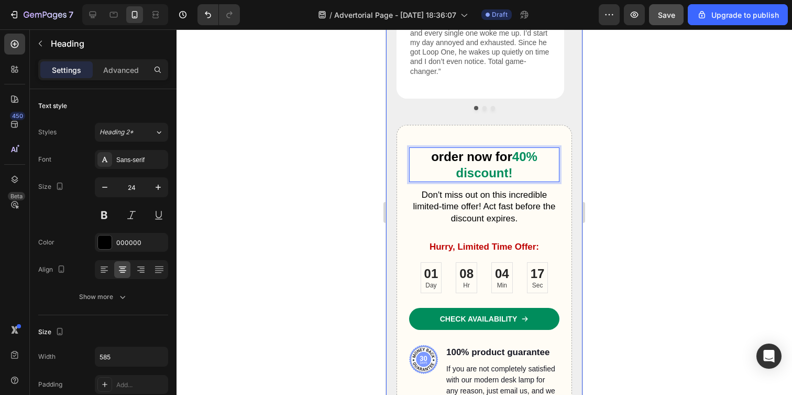
click at [292, 174] on div at bounding box center [485, 211] width 616 height 365
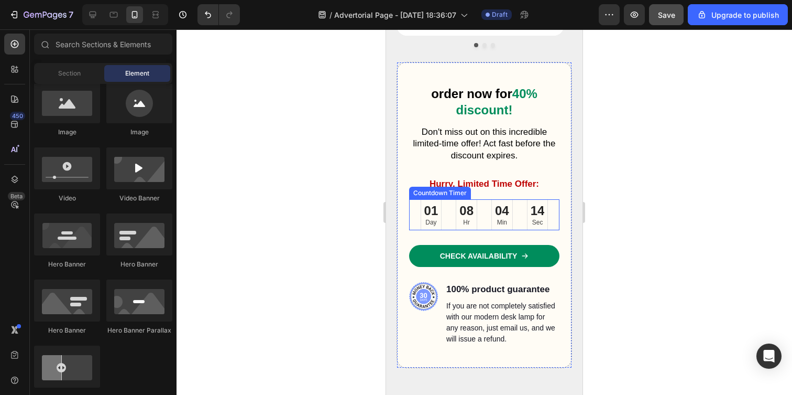
scroll to position [3045, 0]
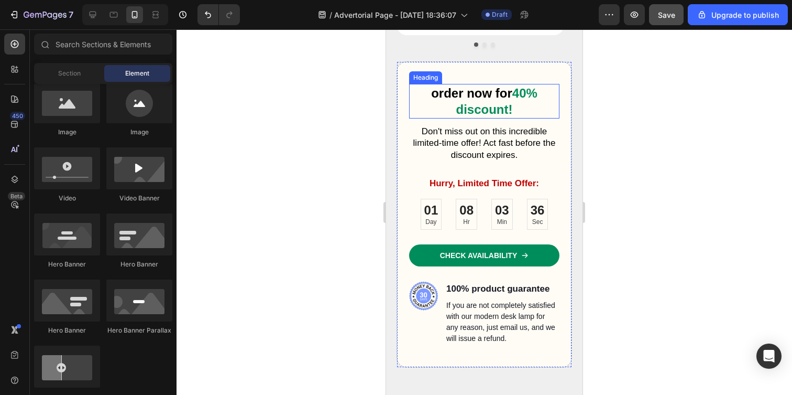
click at [497, 98] on p "order now for 40% discount!" at bounding box center [484, 101] width 148 height 32
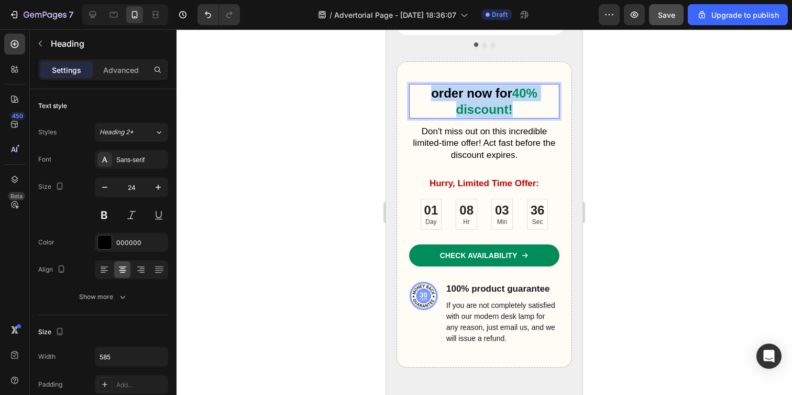
click at [497, 98] on p "order now for 40% discount!" at bounding box center [484, 101] width 148 height 32
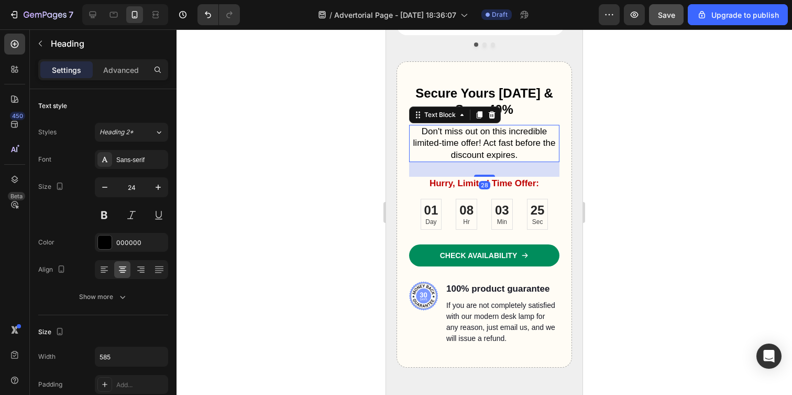
click at [472, 144] on p "Don't miss out on this incredible limited-time offer! Act fast before the disco…" at bounding box center [484, 143] width 148 height 35
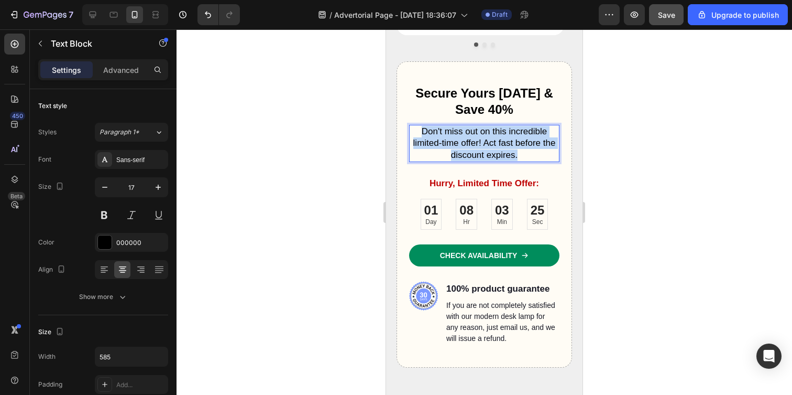
click at [472, 144] on p "Don't miss out on this incredible limited-time offer! Act fast before the disco…" at bounding box center [484, 143] width 148 height 35
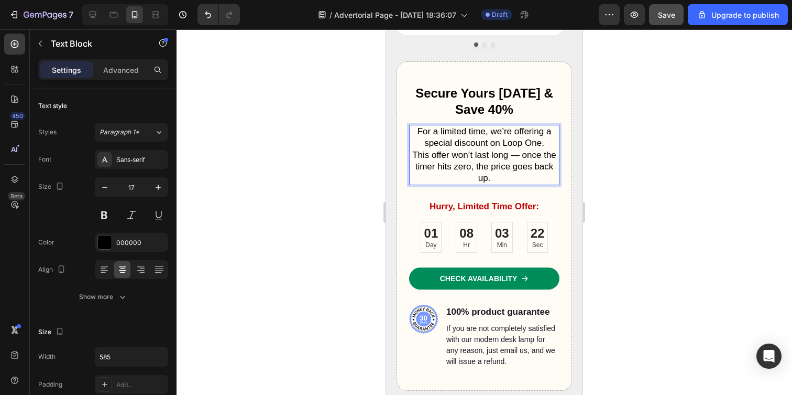
click at [544, 143] on p "For a limited time, we’re offering a special discount on Loop One. This offer w…" at bounding box center [484, 155] width 148 height 58
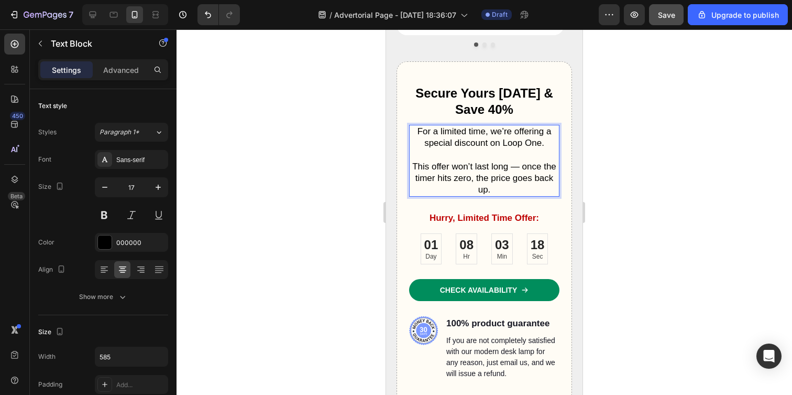
click at [518, 162] on p "⁠⁠⁠⁠⁠⁠⁠ This offer won’t last long — once the timer hits zero, the price goes b…" at bounding box center [484, 172] width 148 height 46
click at [519, 164] on p "This offer won’t last long. once the timer hits zero, the price goes back up." at bounding box center [484, 172] width 148 height 46
click at [328, 180] on div at bounding box center [485, 211] width 616 height 365
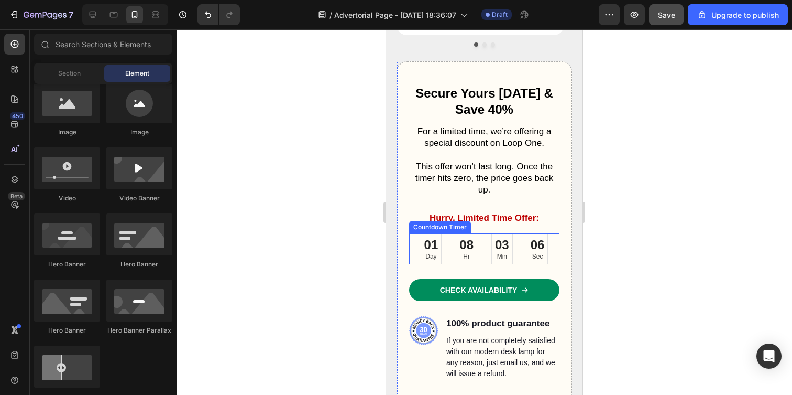
click at [428, 248] on div "01" at bounding box center [431, 244] width 14 height 16
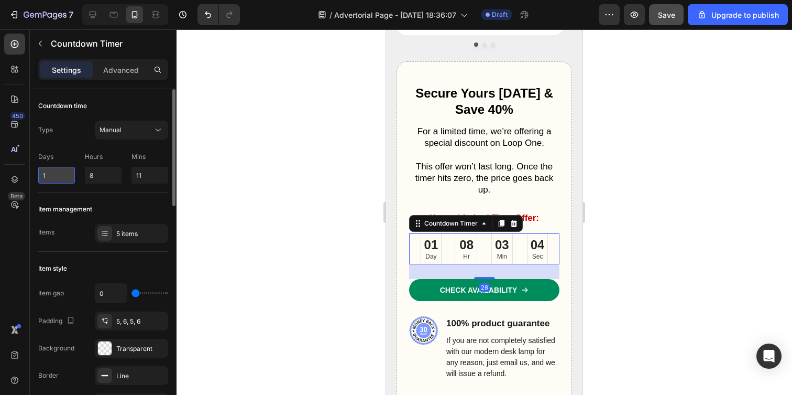
click at [46, 175] on input "1" at bounding box center [56, 175] width 37 height 17
type input "0"
click at [74, 195] on div "Item management Items 5 items" at bounding box center [103, 221] width 130 height 59
click at [279, 181] on div at bounding box center [485, 211] width 616 height 365
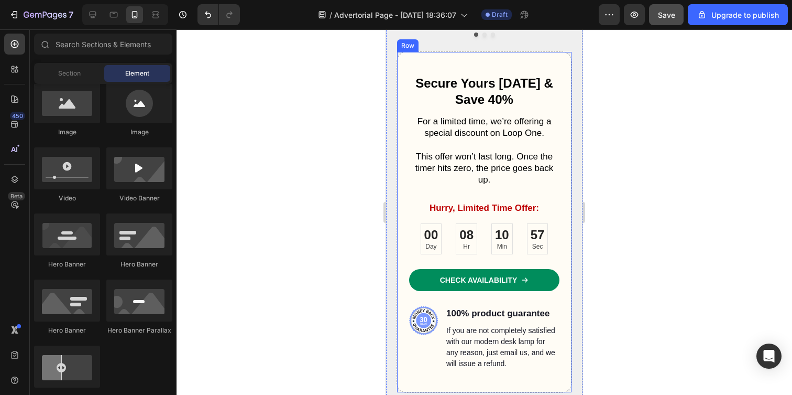
scroll to position [3061, 0]
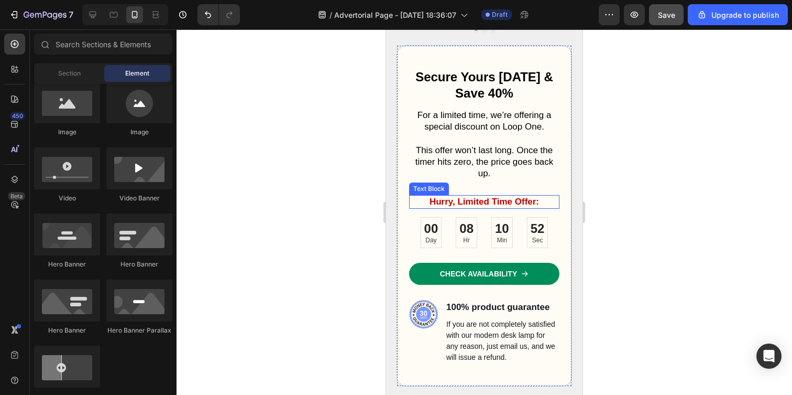
click at [478, 202] on p "Hurry, Limited Time Offer:" at bounding box center [484, 202] width 148 height 12
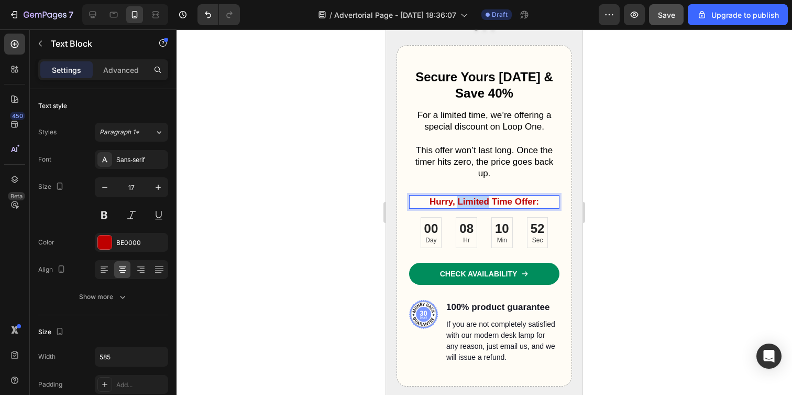
click at [478, 202] on p "Hurry, Limited Time Offer:" at bounding box center [484, 202] width 148 height 12
click at [297, 187] on div at bounding box center [485, 211] width 616 height 365
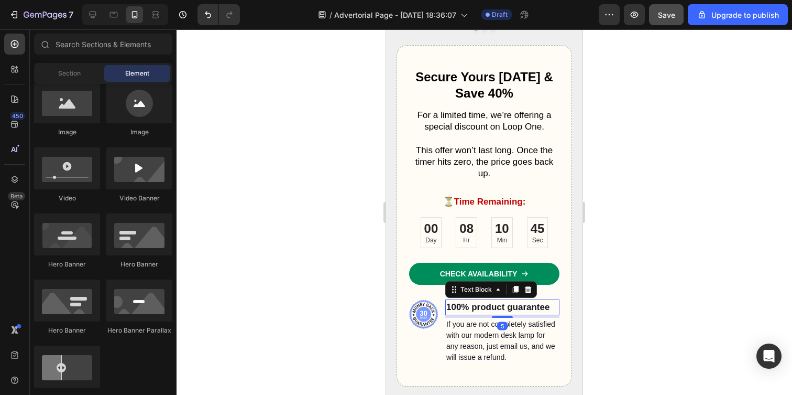
click at [499, 308] on p "100% product guarantee" at bounding box center [502, 307] width 112 height 14
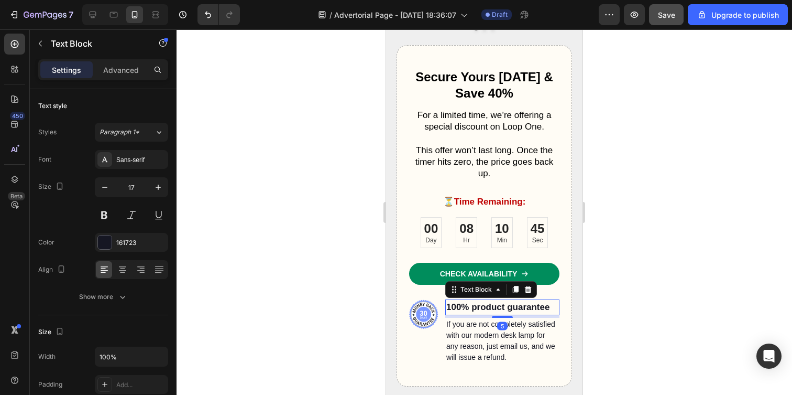
click at [499, 308] on p "100% product guarantee" at bounding box center [502, 307] width 112 height 14
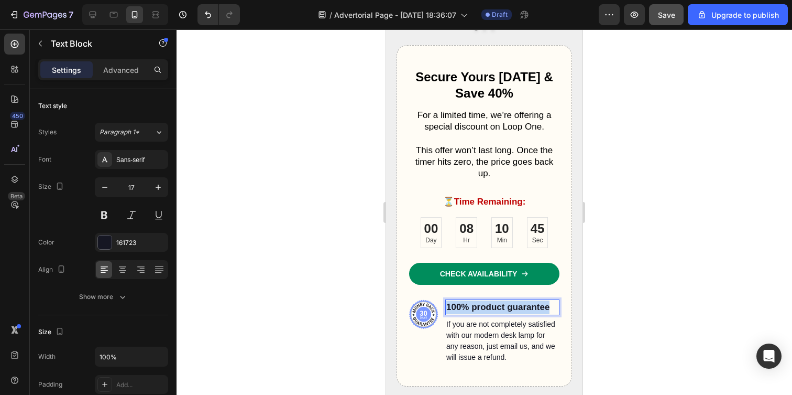
click at [499, 308] on p "100% product guarantee" at bounding box center [502, 307] width 112 height 14
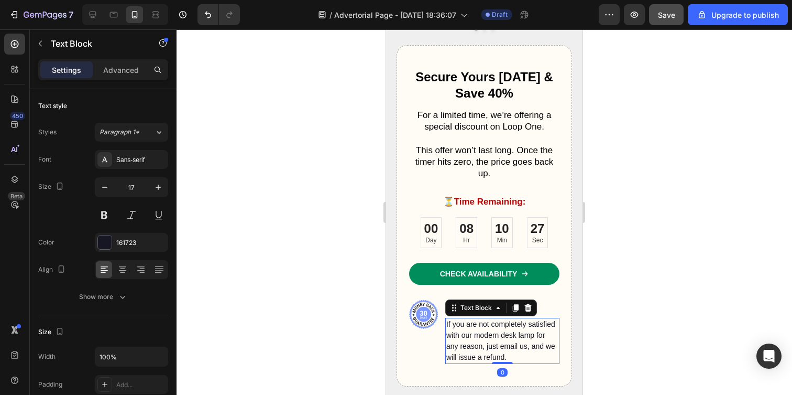
click at [490, 341] on p "If you are not completely satisfied with our modern desk lamp for any reason, j…" at bounding box center [502, 341] width 112 height 44
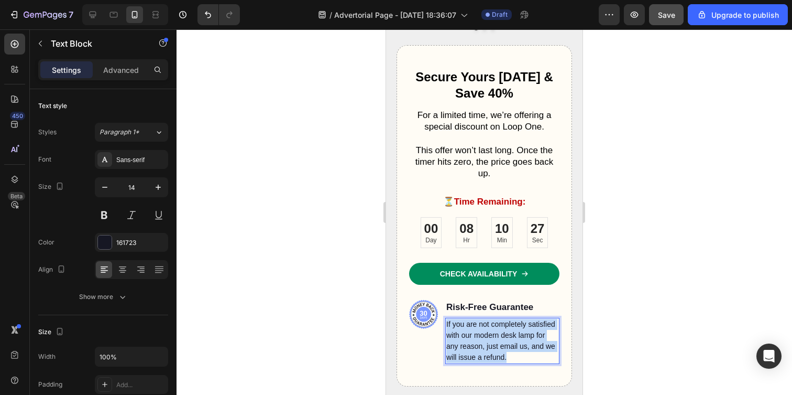
click at [490, 341] on p "If you are not completely satisfied with our modern desk lamp for any reason, j…" at bounding box center [502, 341] width 112 height 44
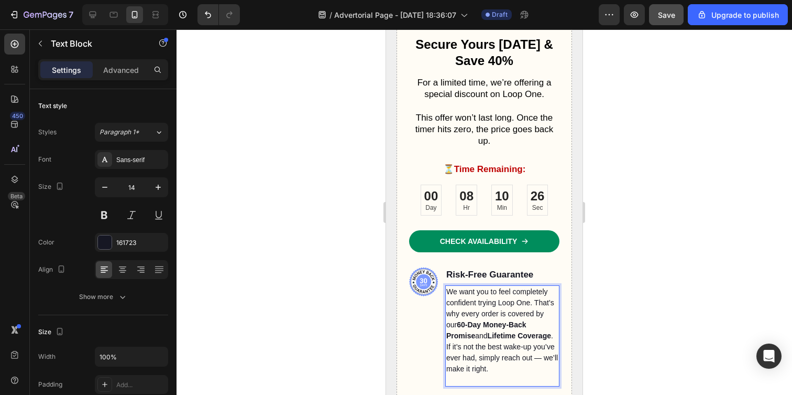
scroll to position [3104, 0]
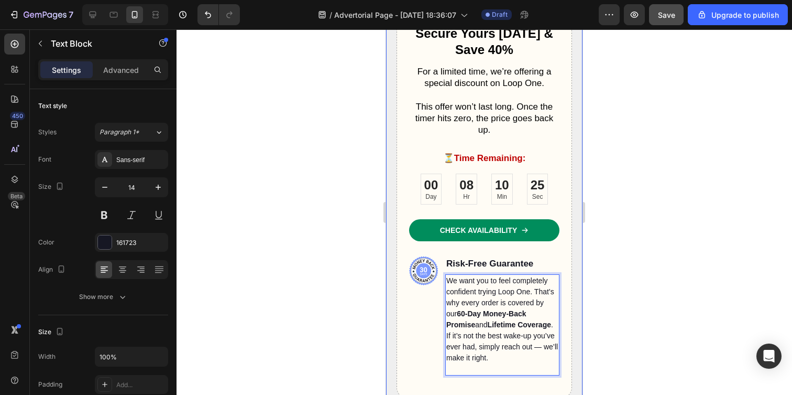
click at [351, 319] on div at bounding box center [485, 211] width 616 height 365
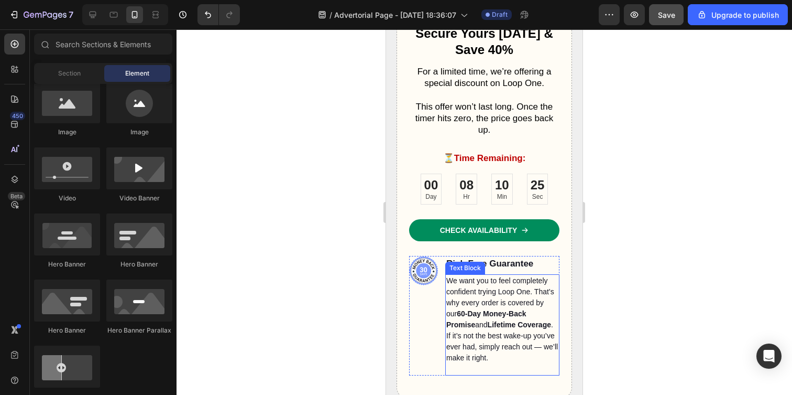
click at [491, 313] on p "We want you to feel completely confident trying Loop One. That’s why every orde…" at bounding box center [502, 319] width 112 height 88
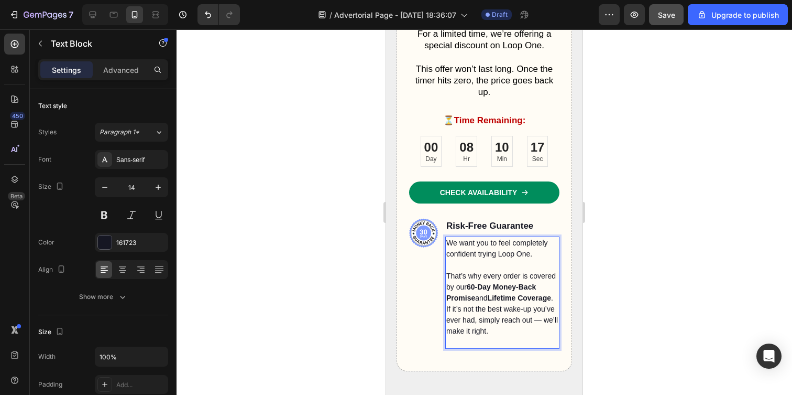
scroll to position [3168, 0]
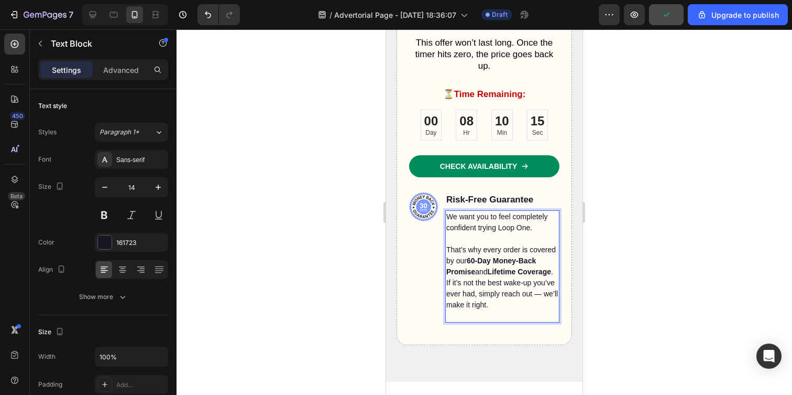
click at [484, 282] on p "That’s why every order is covered by our 60-Day Money-Back Promise and Lifetime…" at bounding box center [502, 277] width 112 height 66
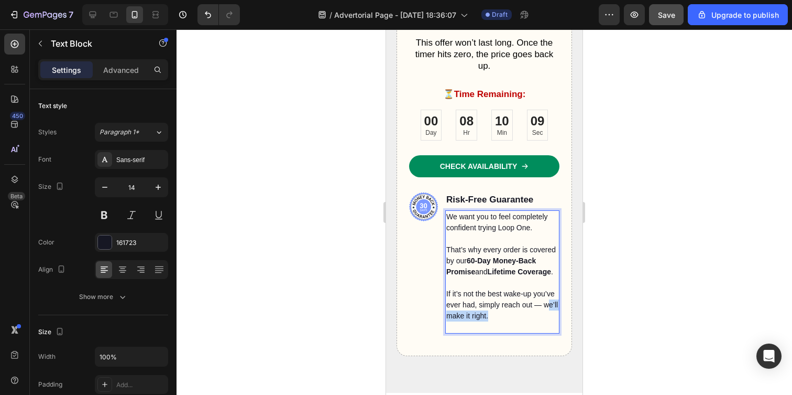
drag, startPoint x: 536, startPoint y: 324, endPoint x: 471, endPoint y: 322, distance: 65.0
click at [471, 321] on p "If it’s not the best wake-up you’ve ever had, simply reach out — we’ll make it …" at bounding box center [502, 304] width 112 height 33
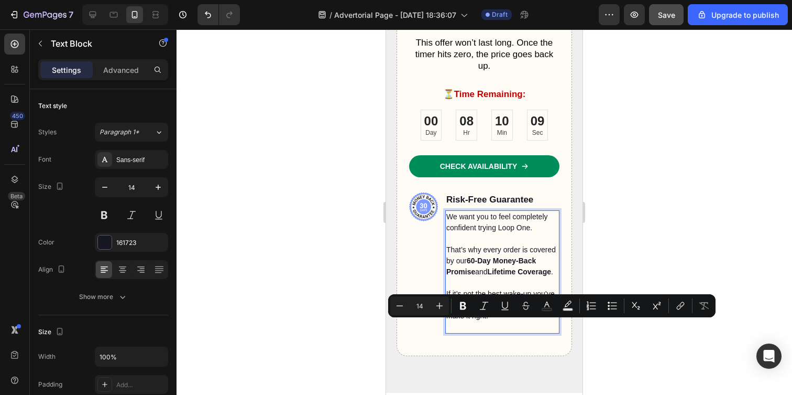
click at [458, 321] on p "If it’s not the best wake-up you’ve ever had, simply reach out — we’ll make it …" at bounding box center [502, 304] width 112 height 33
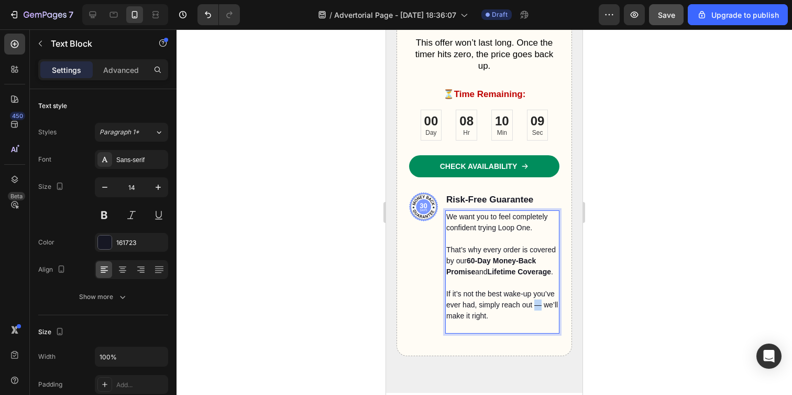
click at [459, 321] on p "If it’s not the best wake-up you’ve ever had, simply reach out — we’ll make it …" at bounding box center [502, 304] width 112 height 33
click at [353, 320] on div at bounding box center [485, 211] width 616 height 365
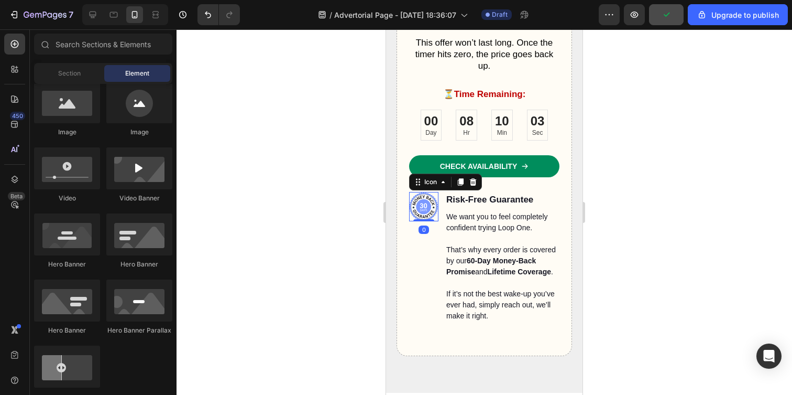
click at [418, 214] on icon at bounding box center [418, 215] width 3 height 3
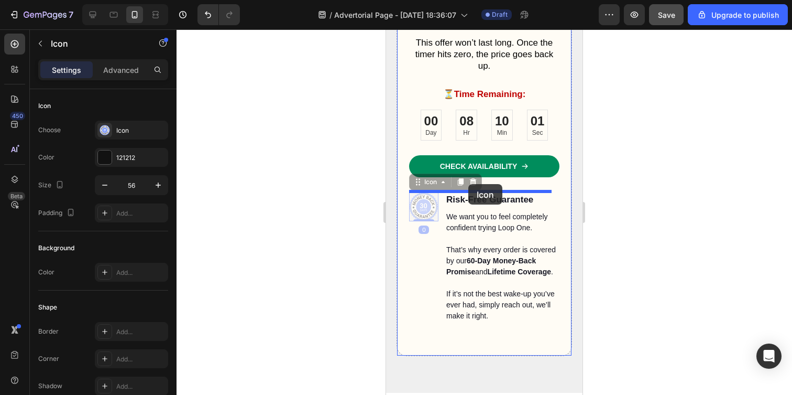
drag, startPoint x: 419, startPoint y: 211, endPoint x: 467, endPoint y: 185, distance: 54.6
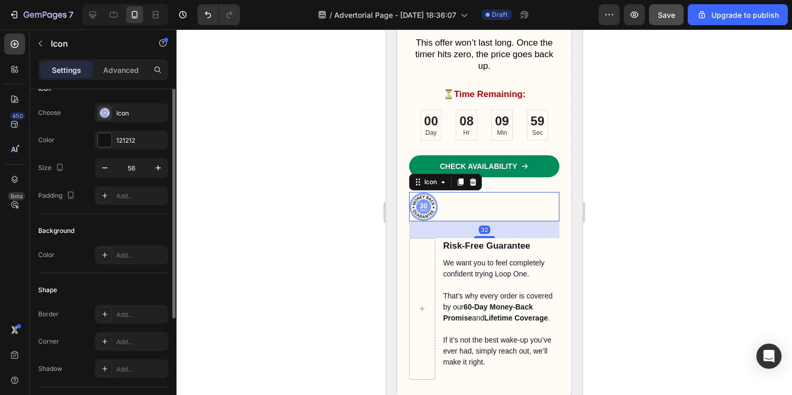
scroll to position [121, 0]
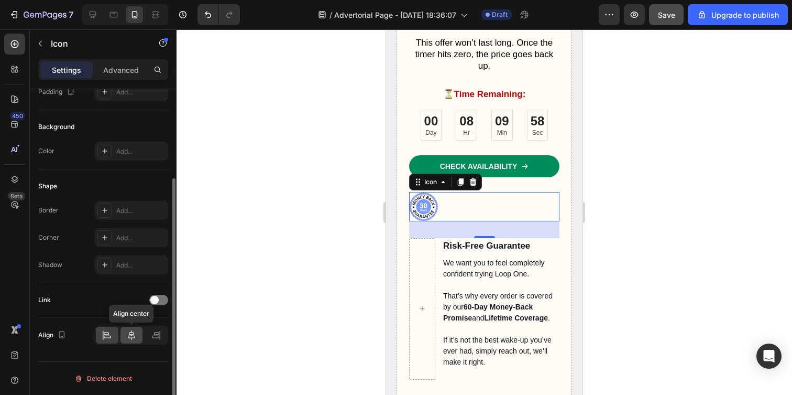
click at [129, 338] on icon at bounding box center [131, 335] width 10 height 10
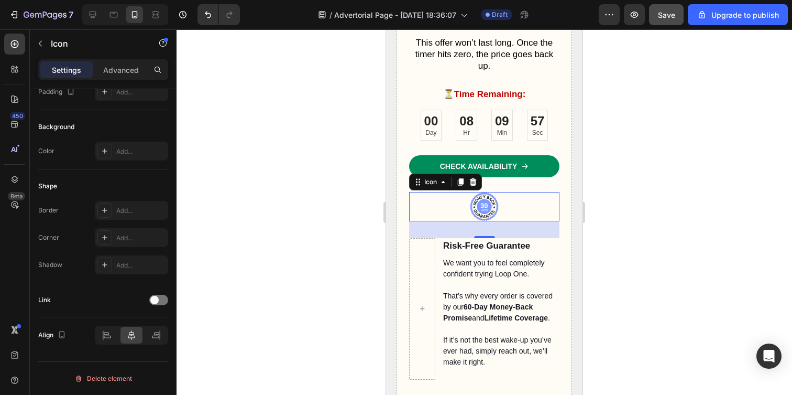
click at [292, 250] on div at bounding box center [485, 211] width 616 height 365
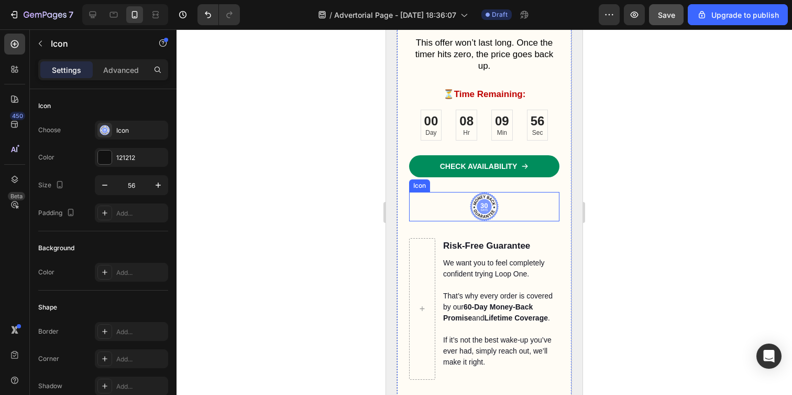
click at [484, 202] on icon at bounding box center [484, 206] width 15 height 15
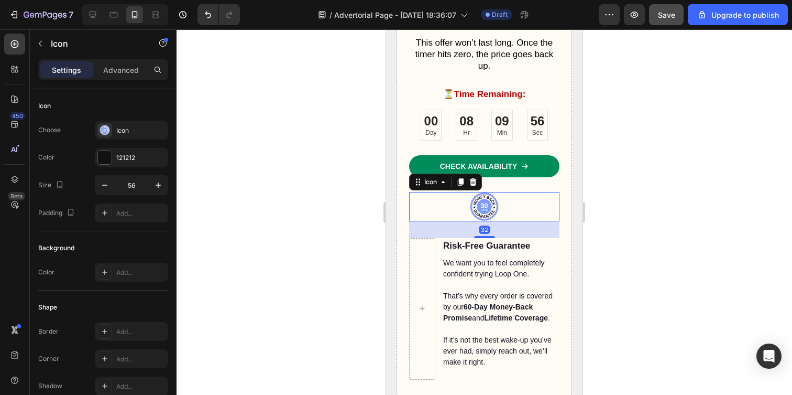
click at [484, 202] on icon at bounding box center [484, 206] width 15 height 15
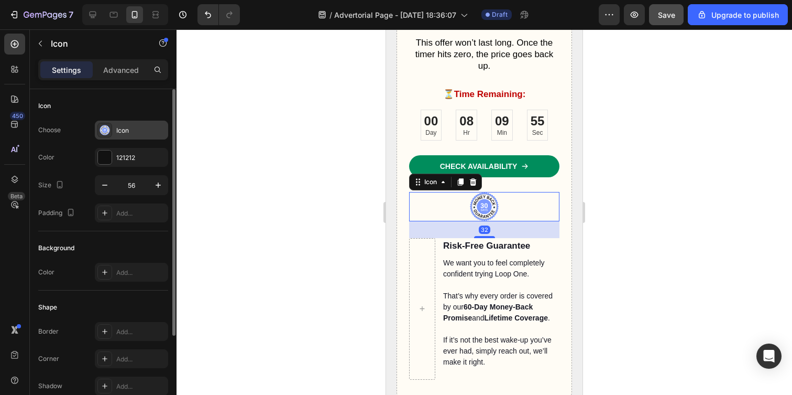
click at [118, 133] on div "Icon" at bounding box center [140, 130] width 49 height 9
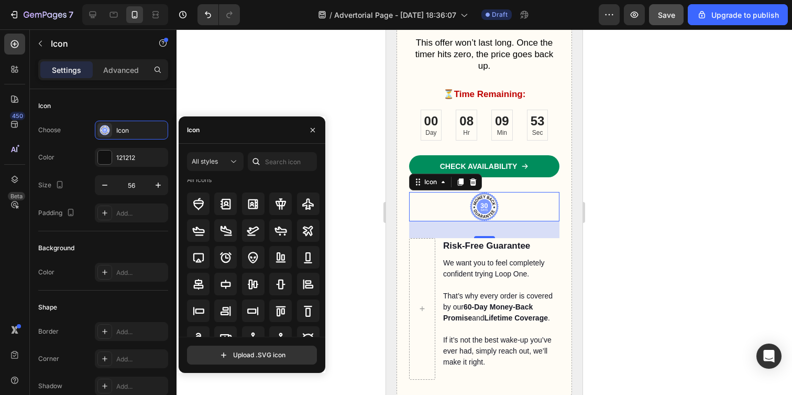
scroll to position [0, 0]
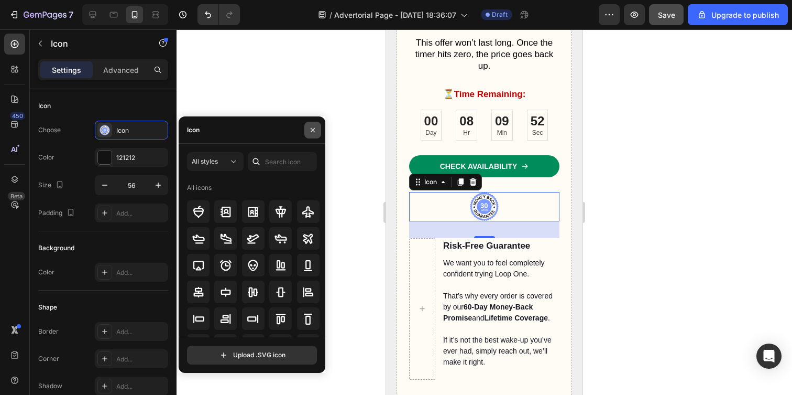
click at [316, 133] on icon "button" at bounding box center [313, 130] width 8 height 8
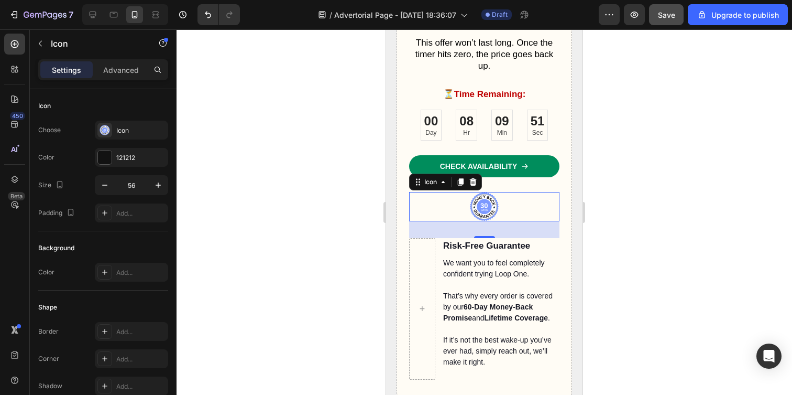
click at [488, 203] on icon at bounding box center [484, 206] width 24 height 24
click at [476, 181] on icon at bounding box center [473, 182] width 8 height 8
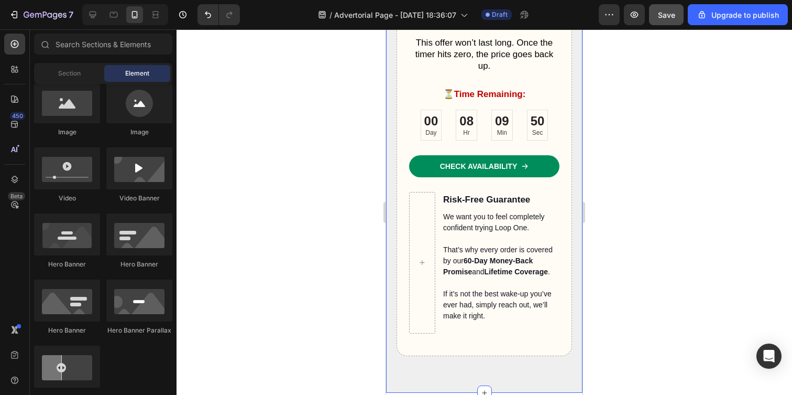
click at [352, 218] on div at bounding box center [485, 211] width 616 height 365
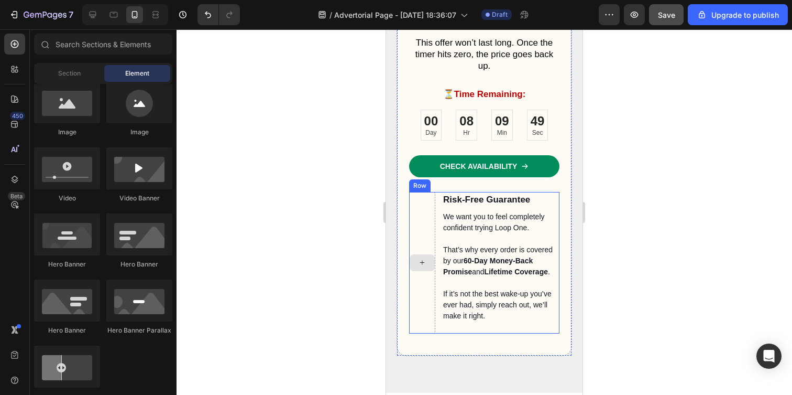
click at [425, 240] on div at bounding box center [422, 262] width 26 height 141
click at [422, 264] on icon at bounding box center [422, 262] width 8 height 9
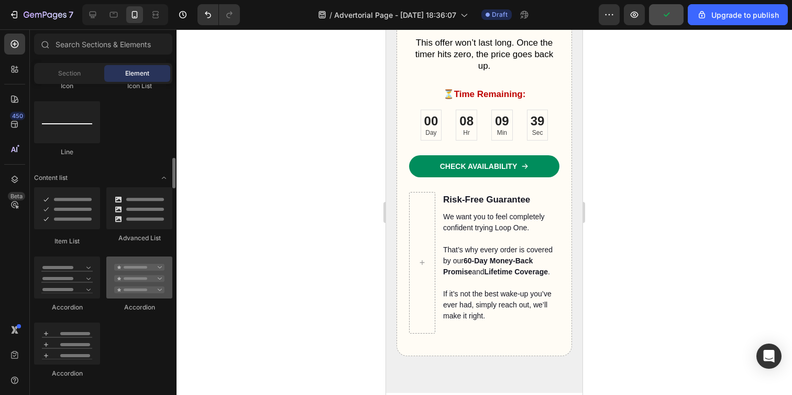
scroll to position [671, 0]
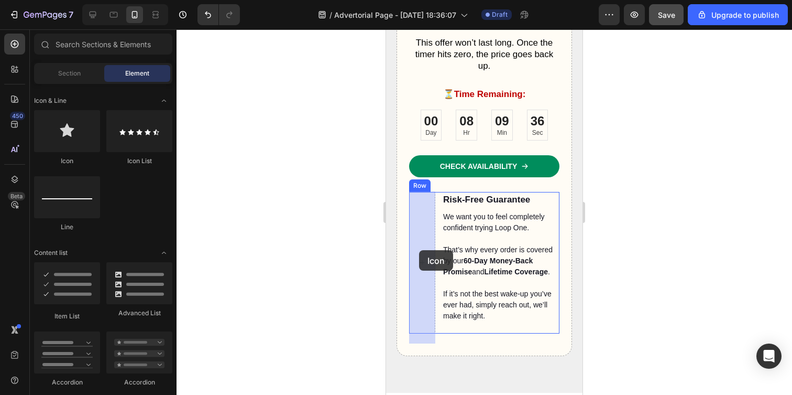
drag, startPoint x: 440, startPoint y: 151, endPoint x: 419, endPoint y: 250, distance: 100.7
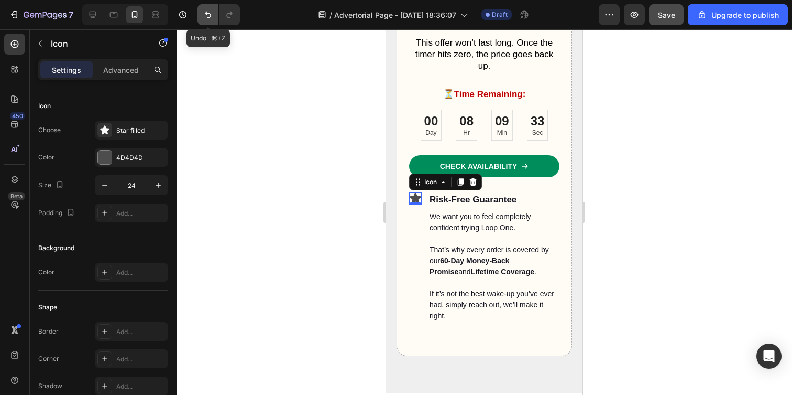
click at [207, 10] on icon "Undo/Redo" at bounding box center [208, 14] width 10 height 10
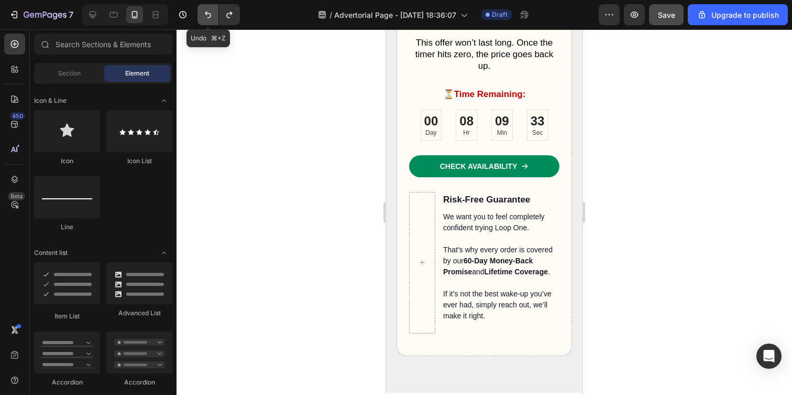
click at [207, 10] on icon "Undo/Redo" at bounding box center [208, 14] width 10 height 10
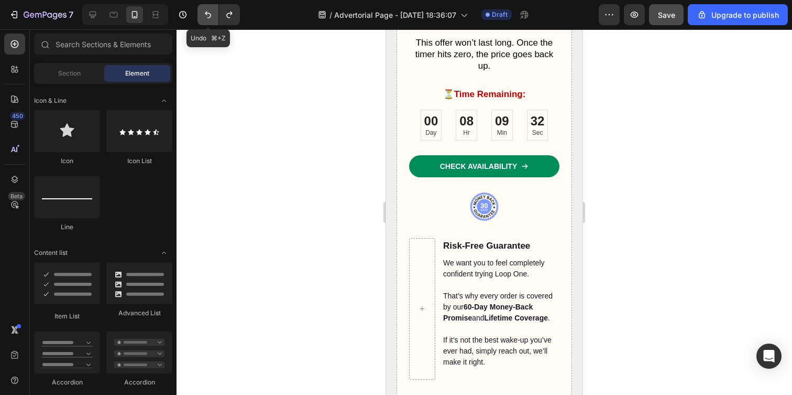
click at [207, 10] on icon "Undo/Redo" at bounding box center [208, 14] width 10 height 10
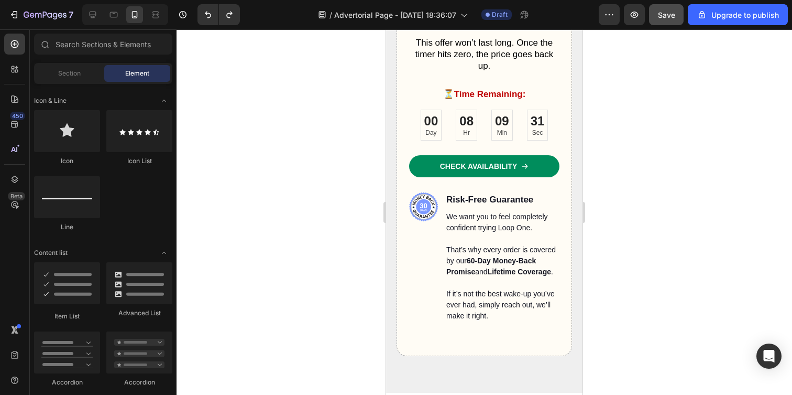
click at [288, 150] on div at bounding box center [485, 211] width 616 height 365
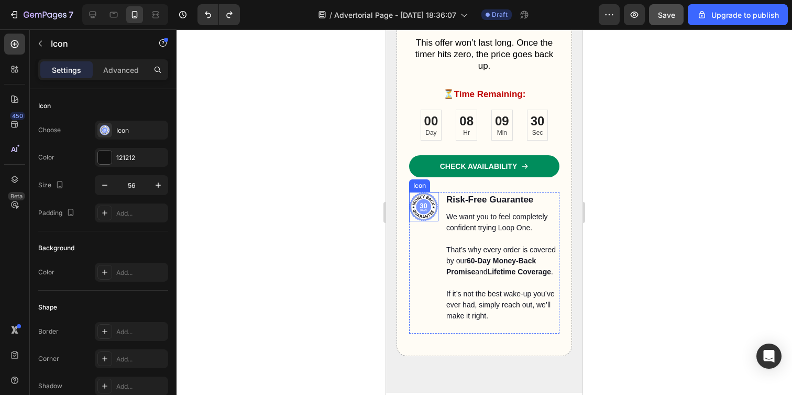
click at [421, 205] on icon at bounding box center [424, 206] width 15 height 15
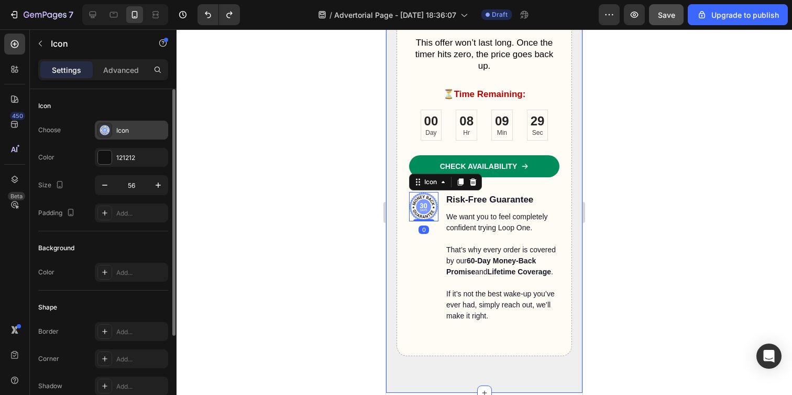
click at [110, 124] on div at bounding box center [104, 130] width 15 height 15
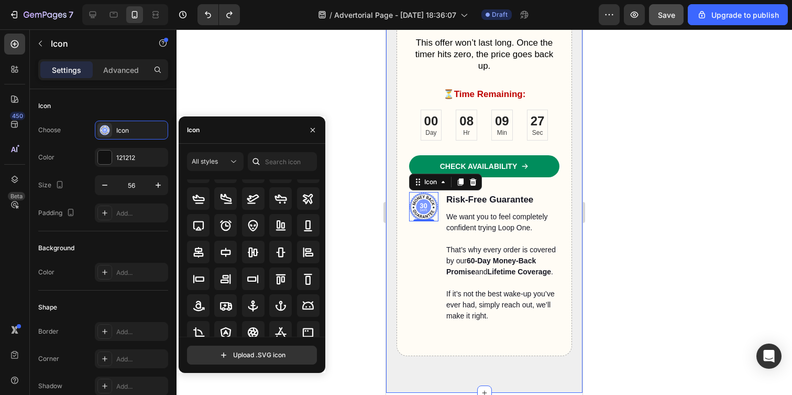
scroll to position [0, 0]
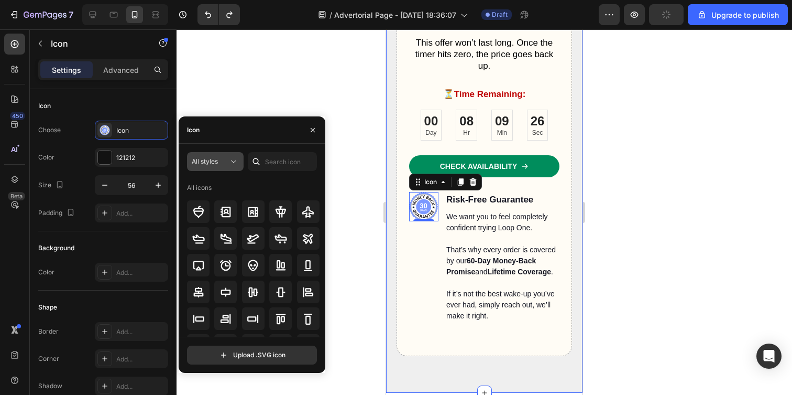
click at [222, 167] on button "All styles" at bounding box center [215, 161] width 57 height 19
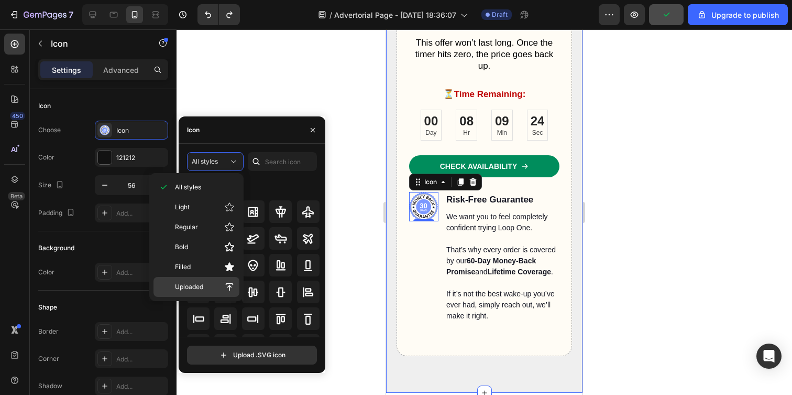
click at [210, 285] on p "Uploaded" at bounding box center [205, 286] width 60 height 10
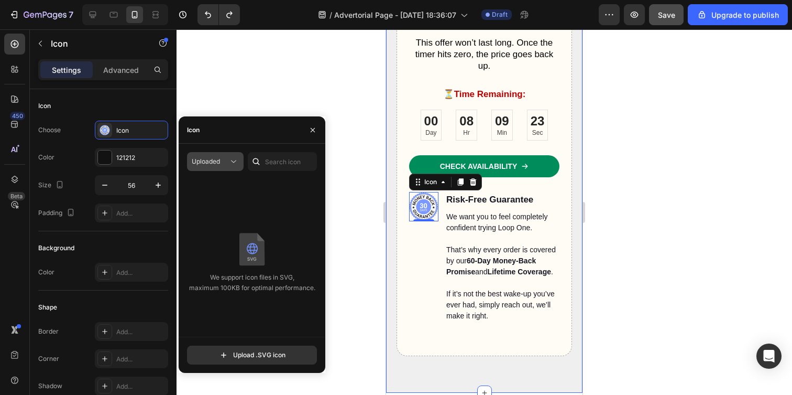
click at [241, 159] on button "Uploaded" at bounding box center [215, 161] width 57 height 19
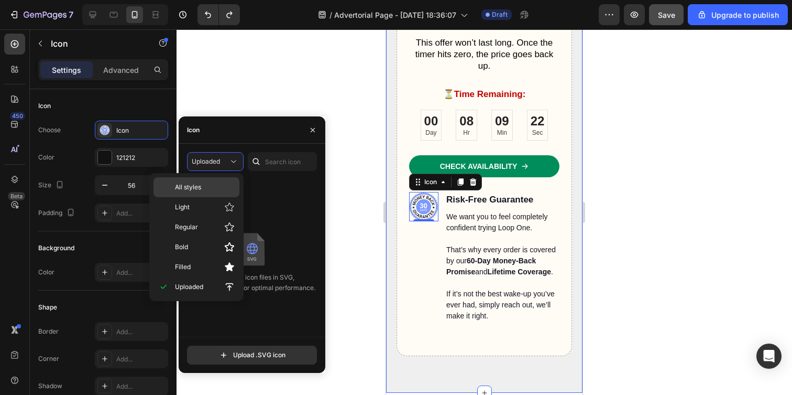
click at [217, 188] on p "All styles" at bounding box center [205, 186] width 60 height 9
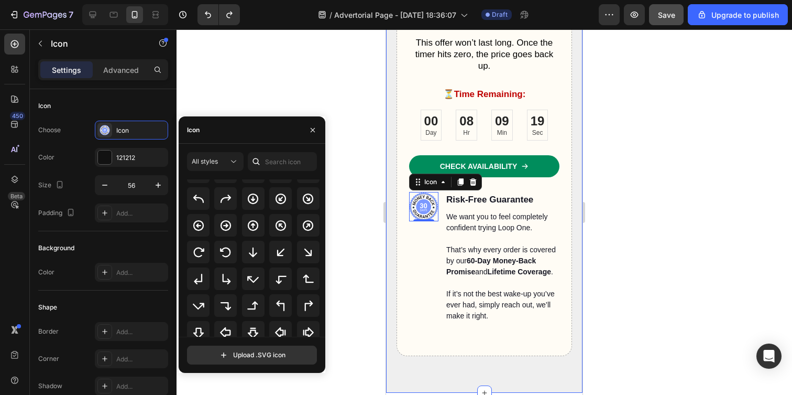
scroll to position [249, 0]
click at [310, 129] on icon "button" at bounding box center [313, 130] width 8 height 8
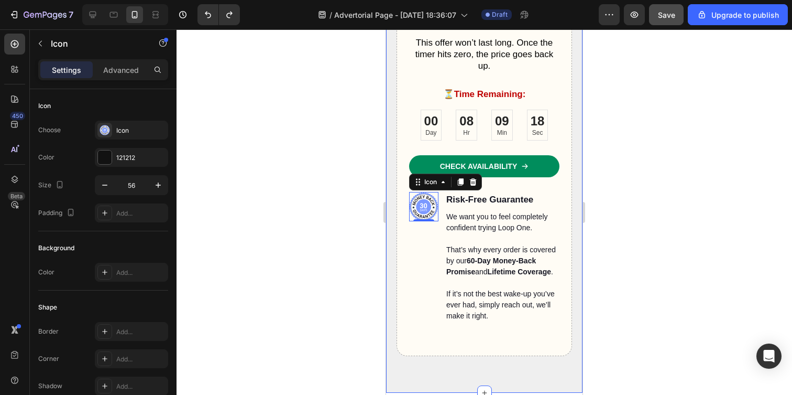
click at [375, 185] on div at bounding box center [485, 211] width 616 height 365
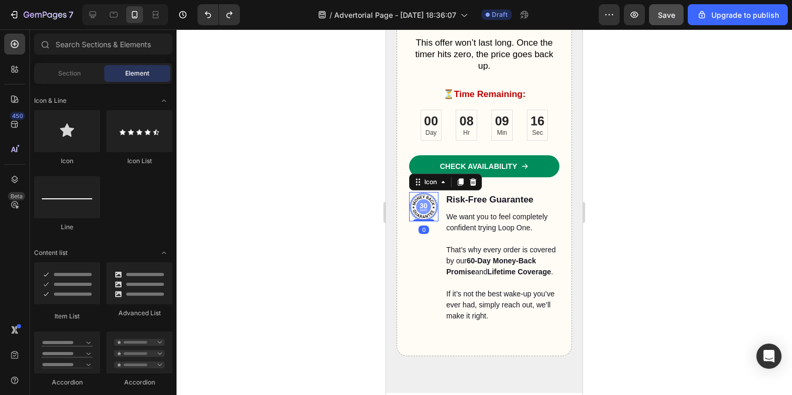
click at [429, 203] on icon at bounding box center [424, 206] width 15 height 15
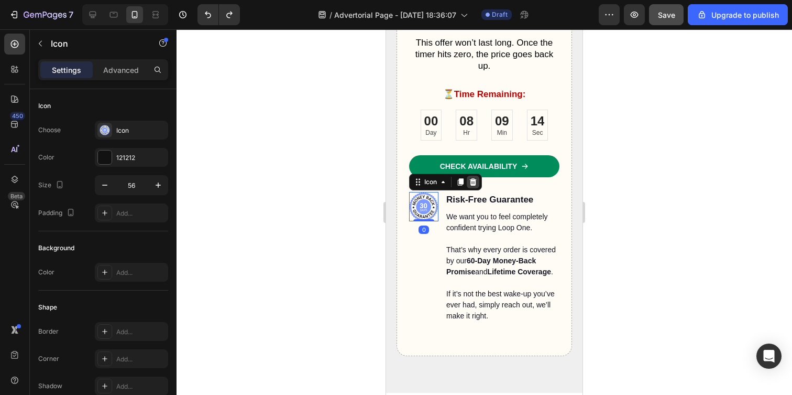
click at [472, 181] on icon at bounding box center [473, 182] width 8 height 8
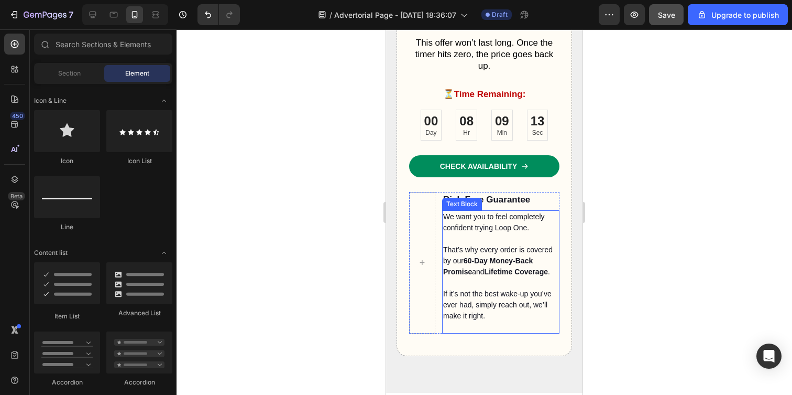
click at [451, 234] on p "Rich Text Editor. Editing area: main" at bounding box center [500, 238] width 115 height 11
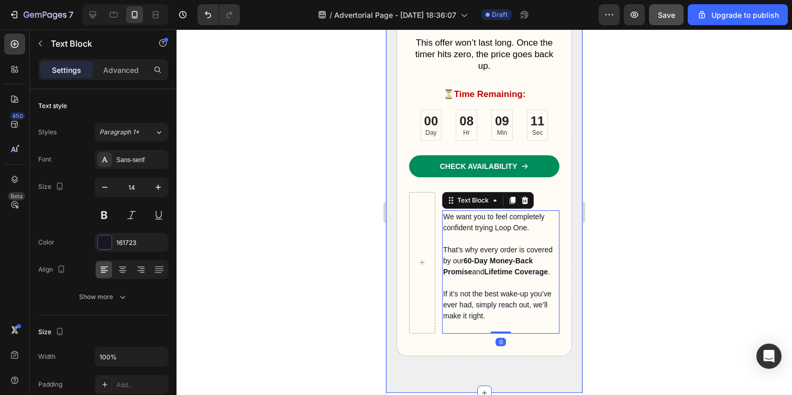
click at [357, 226] on div at bounding box center [485, 211] width 616 height 365
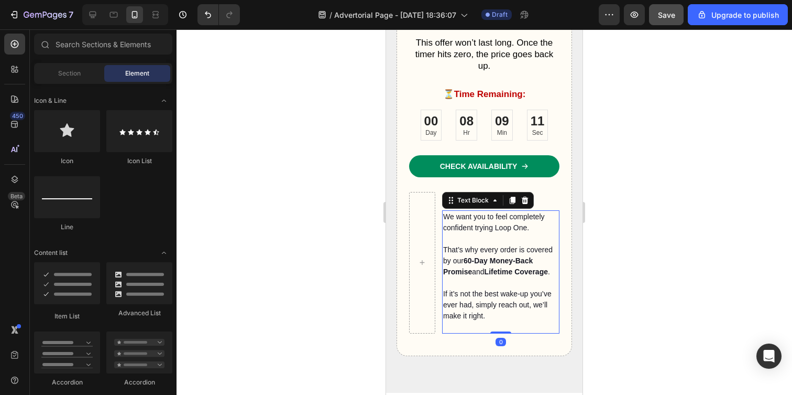
click at [480, 222] on p "We want you to feel completely confident trying Loop One." at bounding box center [500, 222] width 115 height 22
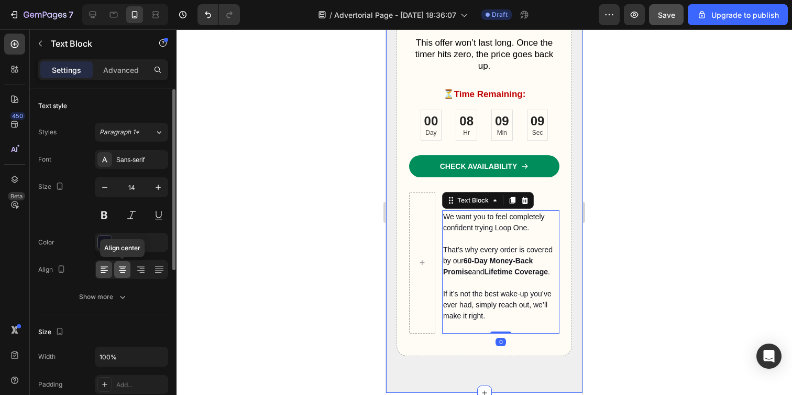
click at [120, 266] on icon at bounding box center [122, 269] width 10 height 10
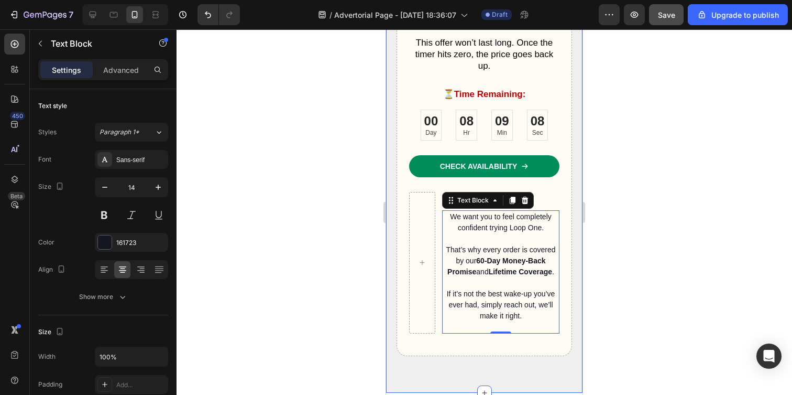
click at [330, 239] on div at bounding box center [485, 211] width 616 height 365
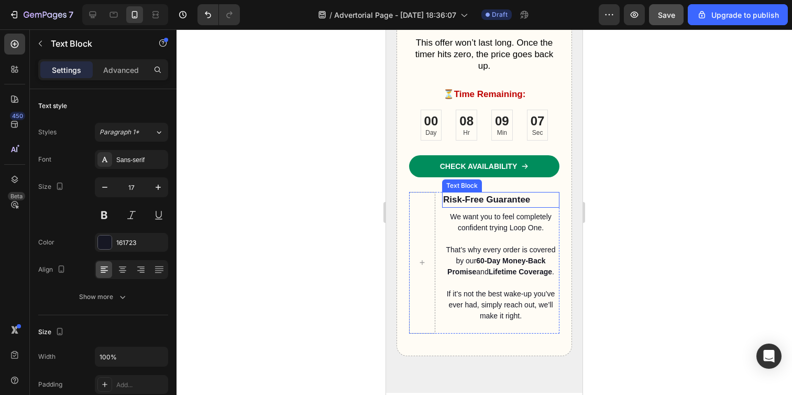
click at [508, 200] on p "Risk-Free Guarantee" at bounding box center [500, 200] width 115 height 14
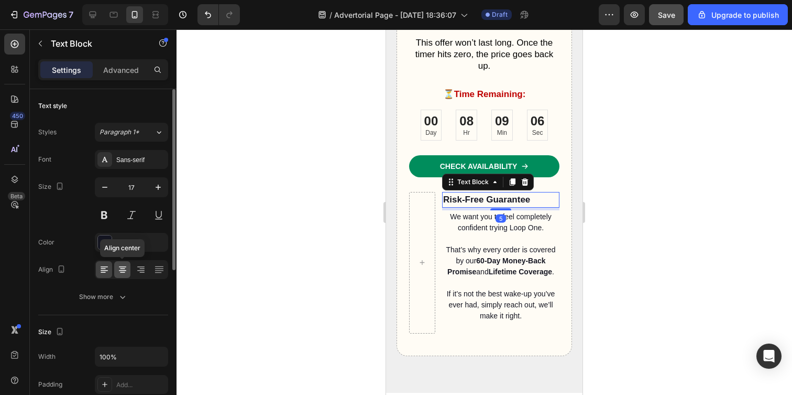
drag, startPoint x: 125, startPoint y: 264, endPoint x: 141, endPoint y: 260, distance: 17.2
click at [125, 264] on icon at bounding box center [122, 269] width 10 height 10
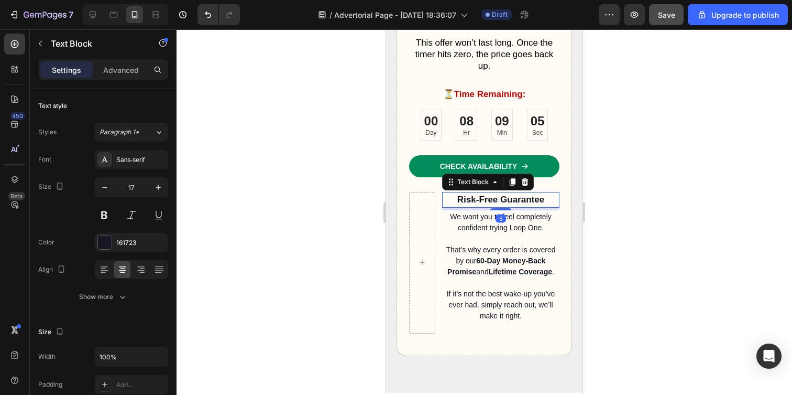
click at [258, 215] on div at bounding box center [485, 211] width 616 height 365
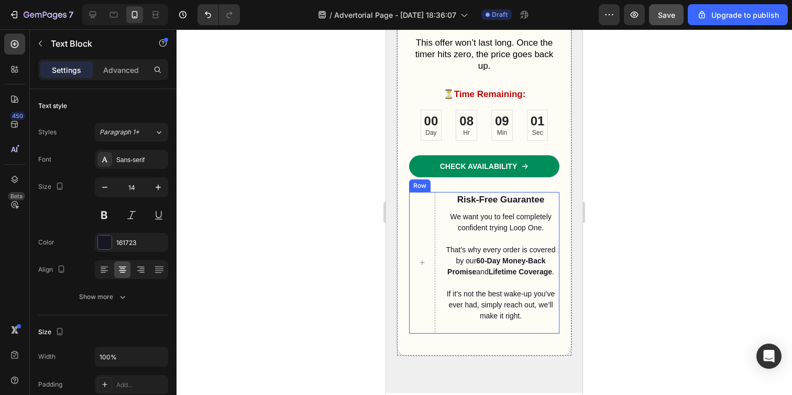
click at [445, 300] on p "If it’s not the best wake-up you’ve ever had, simply reach out, we’ll make it r…" at bounding box center [500, 304] width 115 height 33
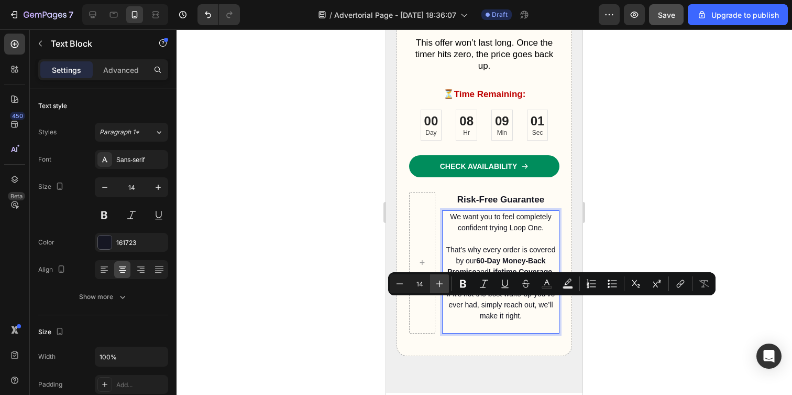
click at [436, 290] on button "Plus" at bounding box center [439, 283] width 19 height 19
click at [404, 283] on icon "Editor contextual toolbar" at bounding box center [400, 283] width 10 height 10
click at [401, 281] on icon "Editor contextual toolbar" at bounding box center [400, 283] width 10 height 10
click at [436, 281] on icon "Editor contextual toolbar" at bounding box center [439, 283] width 10 height 10
type input "14"
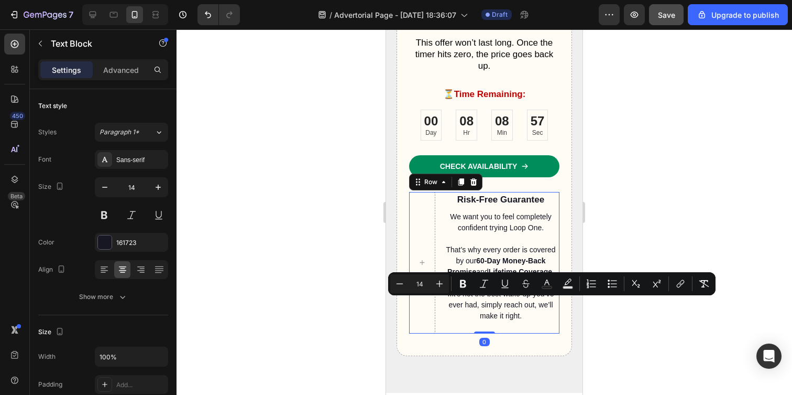
click at [437, 304] on div "Risk-Free Guarantee Text Block We want you to feel completely confident trying …" at bounding box center [484, 262] width 150 height 141
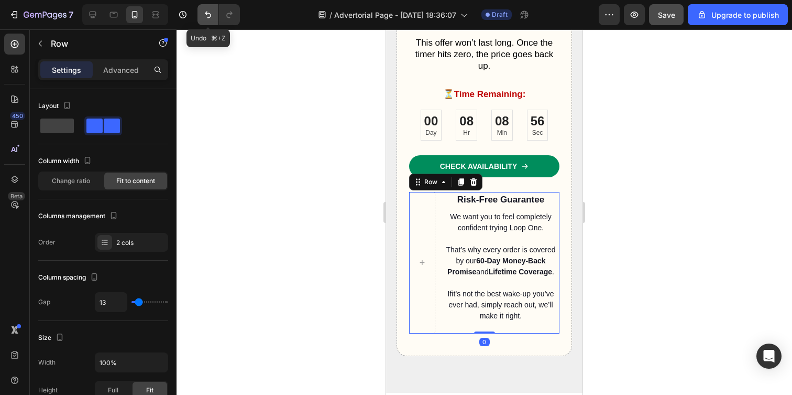
click at [202, 21] on button "Undo/Redo" at bounding box center [208, 14] width 21 height 21
click at [206, 17] on icon "Undo/Redo" at bounding box center [208, 14] width 10 height 10
click at [432, 234] on div at bounding box center [422, 262] width 26 height 141
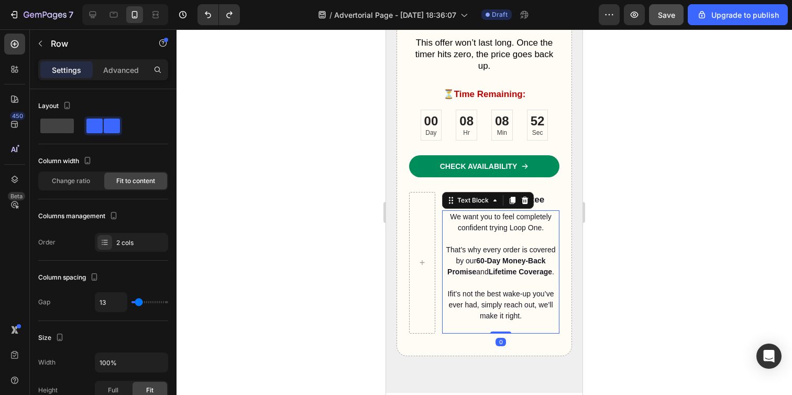
click at [452, 258] on p "That’s why every order is covered by our 60-Day Money-Back Promise and Lifetime…" at bounding box center [500, 260] width 115 height 33
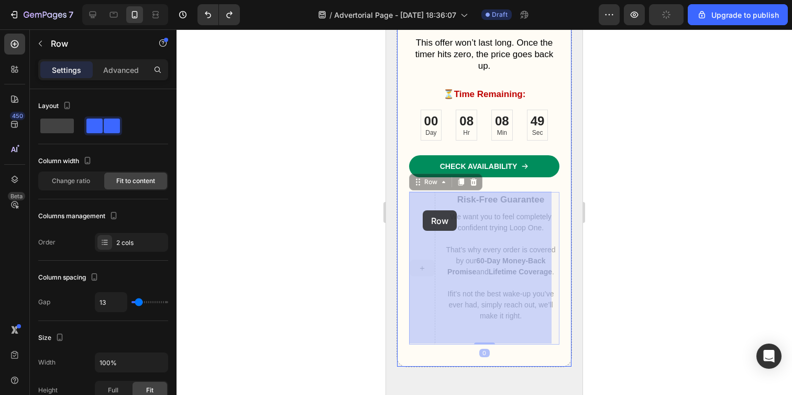
drag, startPoint x: 430, startPoint y: 209, endPoint x: 423, endPoint y: 210, distance: 6.5
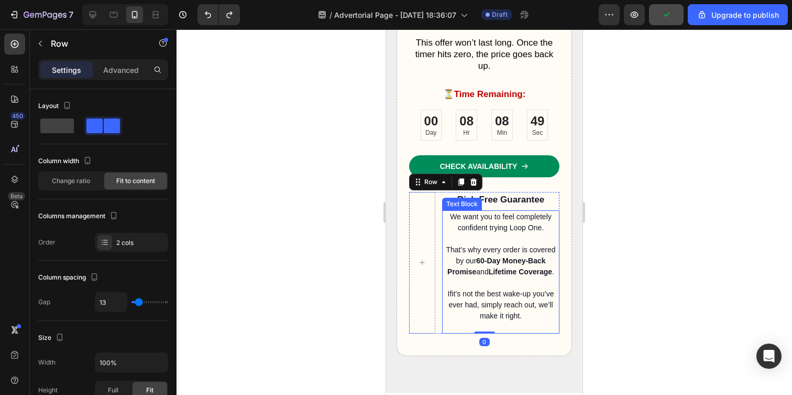
click at [468, 203] on div "Text Block" at bounding box center [462, 203] width 36 height 9
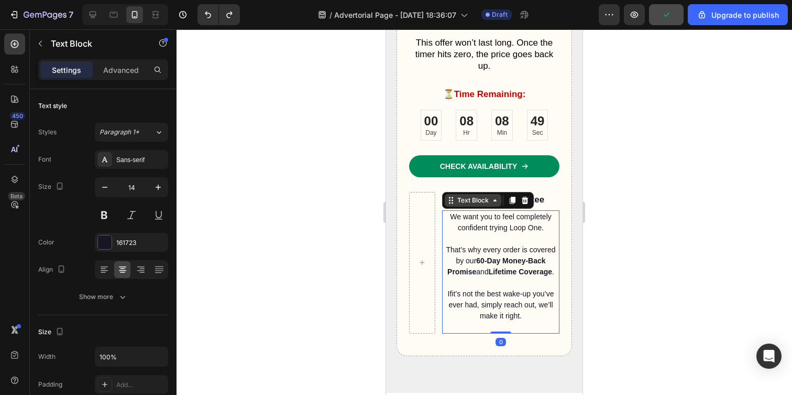
click at [468, 203] on div "Text Block" at bounding box center [473, 200] width 57 height 13
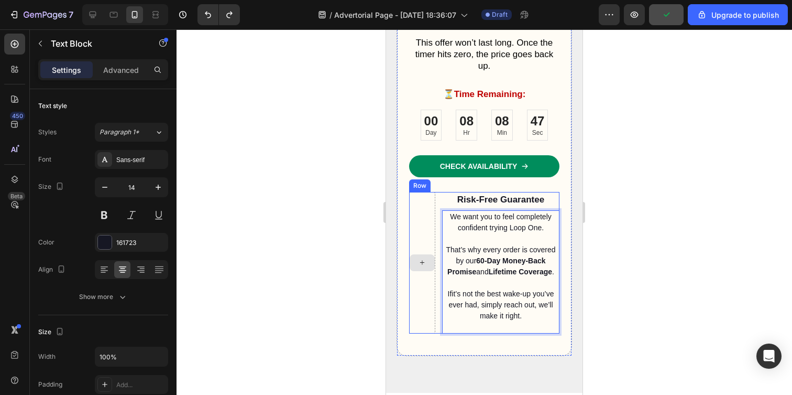
click at [415, 194] on div at bounding box center [422, 262] width 26 height 141
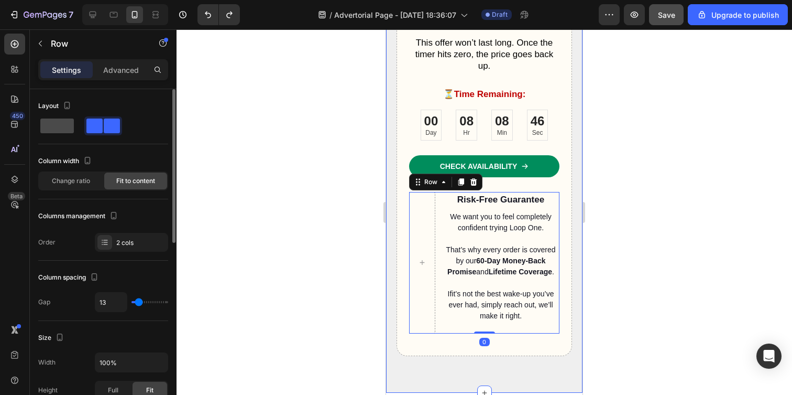
click at [58, 126] on span at bounding box center [57, 125] width 34 height 15
type input "0"
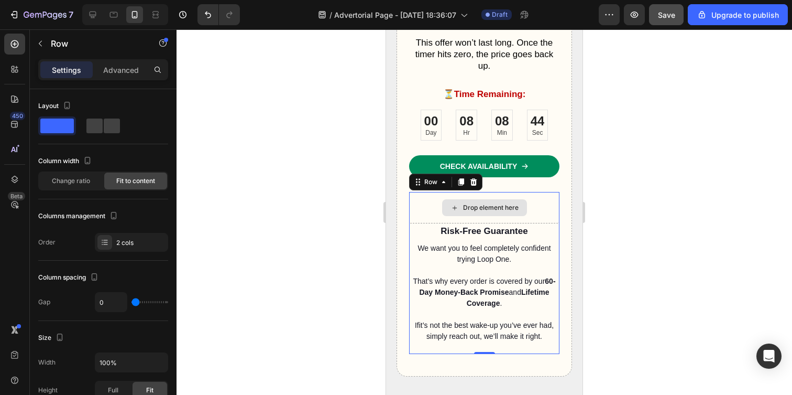
click at [511, 199] on div "Drop element here" at bounding box center [484, 207] width 85 height 17
click at [528, 202] on div "Drop element here" at bounding box center [484, 207] width 150 height 31
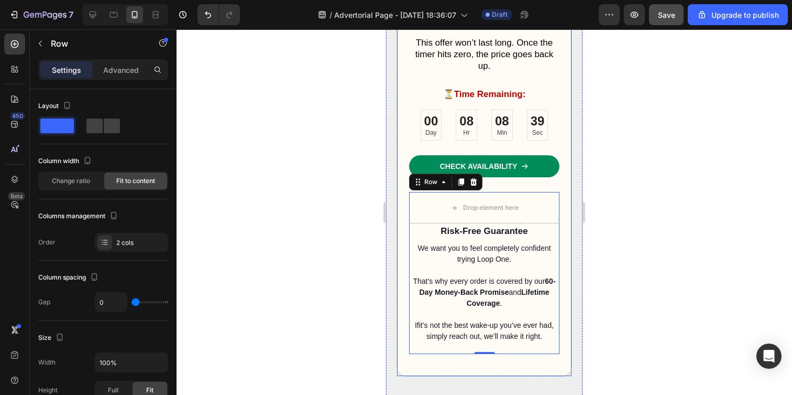
click at [555, 236] on div "Secure Yours Today & Save 40% Heading For a limited time, we’re offering a spec…" at bounding box center [485, 157] width 176 height 439
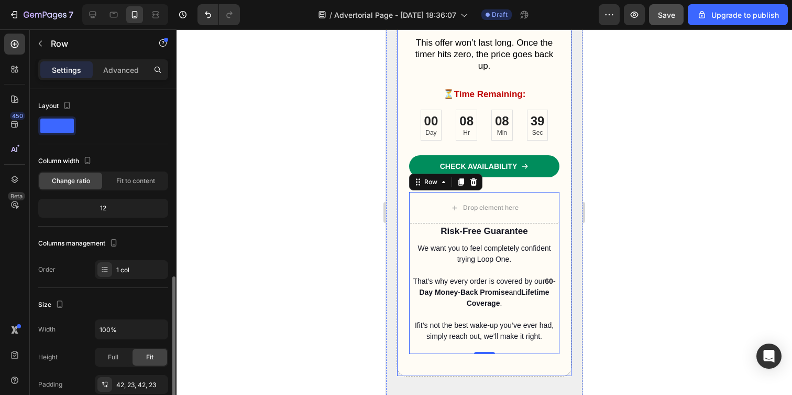
scroll to position [121, 0]
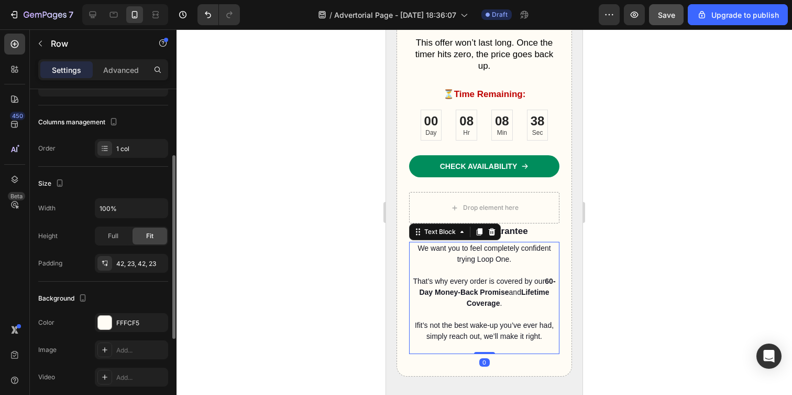
click at [495, 322] on p "If it’s not the best wake-up you’ve ever had, simply reach out, we’ll make it r…" at bounding box center [484, 331] width 148 height 22
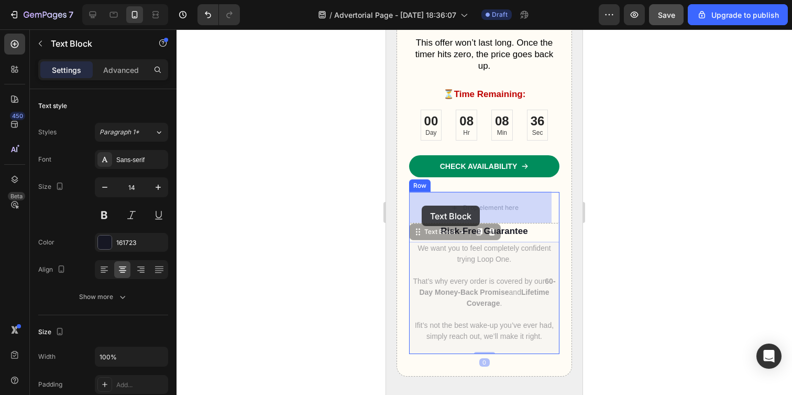
drag, startPoint x: 423, startPoint y: 234, endPoint x: 422, endPoint y: 205, distance: 28.8
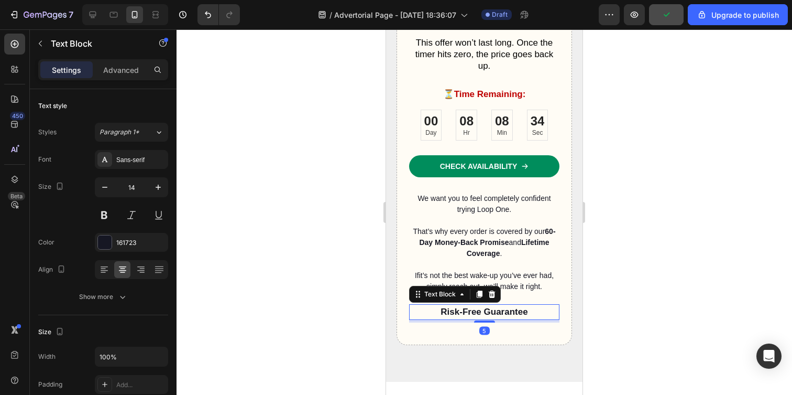
click at [454, 309] on p "Risk-Free Guarantee" at bounding box center [484, 312] width 148 height 14
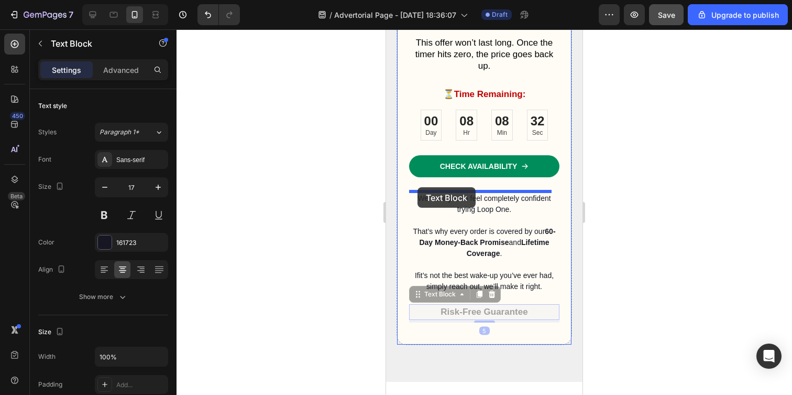
drag, startPoint x: 415, startPoint y: 294, endPoint x: 418, endPoint y: 187, distance: 107.4
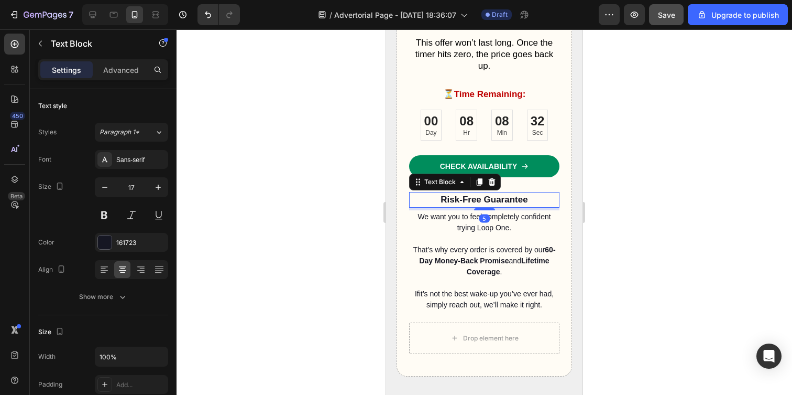
click at [336, 232] on div at bounding box center [485, 211] width 616 height 365
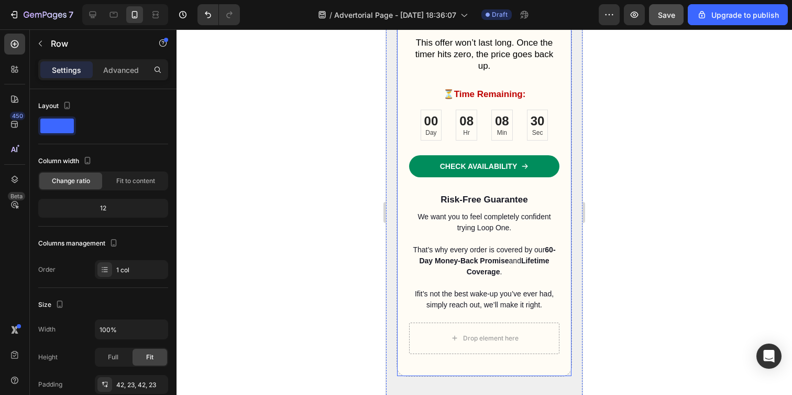
click at [490, 364] on div "Secure Yours Today & Save 40% Heading For a limited time, we’re offering a spec…" at bounding box center [485, 157] width 176 height 439
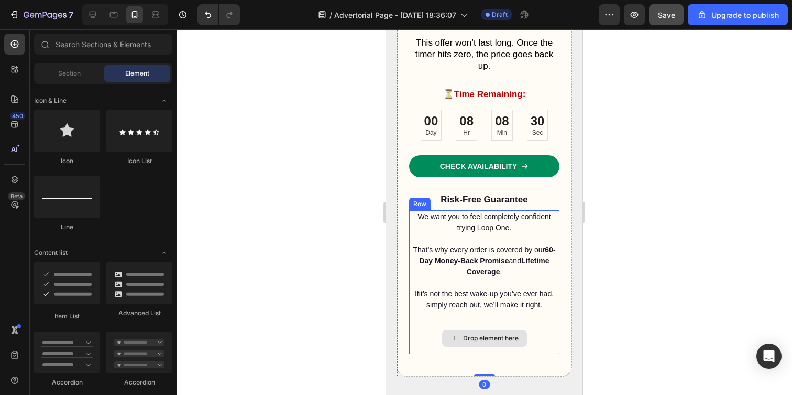
click at [498, 344] on div "Drop element here" at bounding box center [484, 338] width 85 height 17
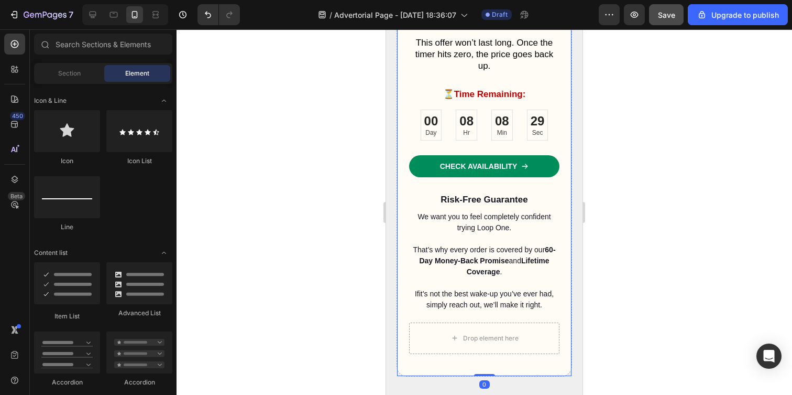
click at [474, 368] on div "Secure Yours Today & Save 40% Heading For a limited time, we’re offering a spec…" at bounding box center [485, 157] width 176 height 439
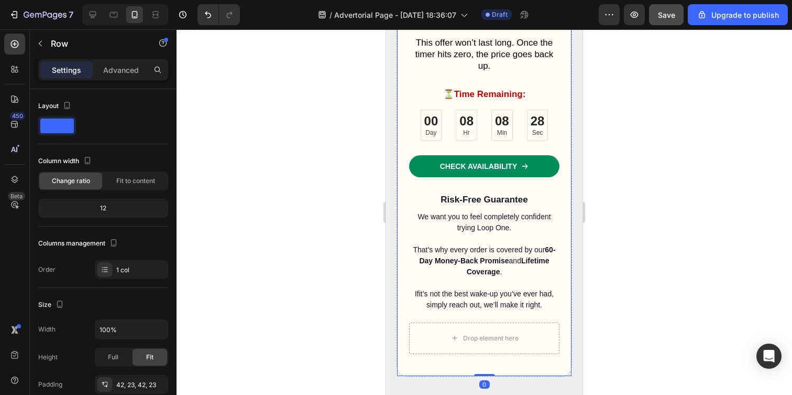
click at [487, 361] on div "Secure Yours Today & Save 40% Heading For a limited time, we’re offering a spec…" at bounding box center [485, 157] width 176 height 439
click at [485, 363] on div "Secure Yours Today & Save 40% Heading For a limited time, we’re offering a spec…" at bounding box center [485, 157] width 176 height 439
click at [277, 278] on div at bounding box center [485, 211] width 616 height 365
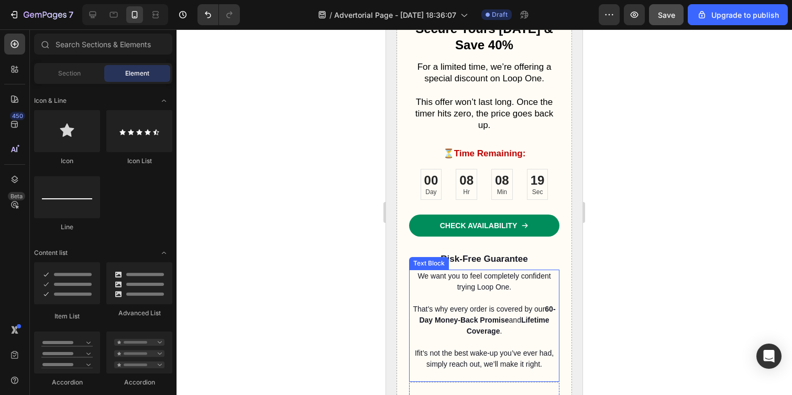
scroll to position [3106, 0]
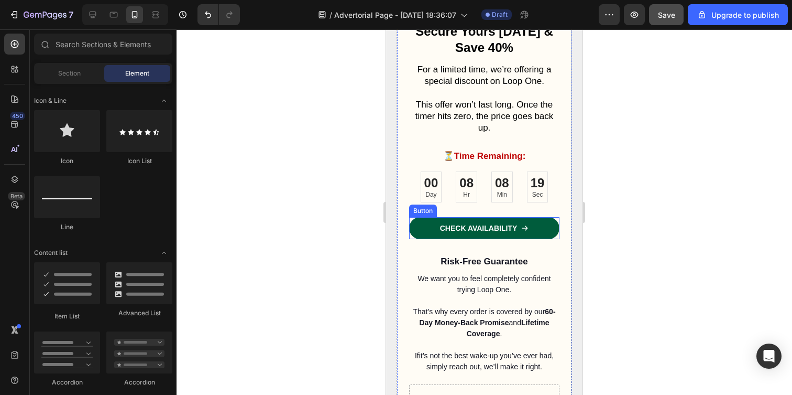
click at [521, 227] on icon at bounding box center [524, 227] width 7 height 7
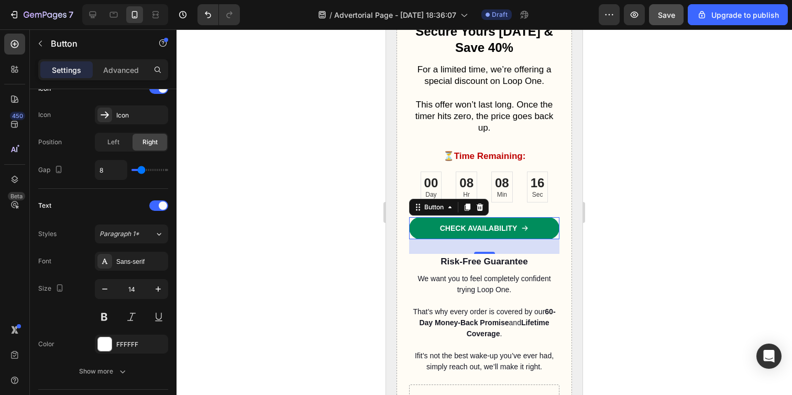
scroll to position [553, 0]
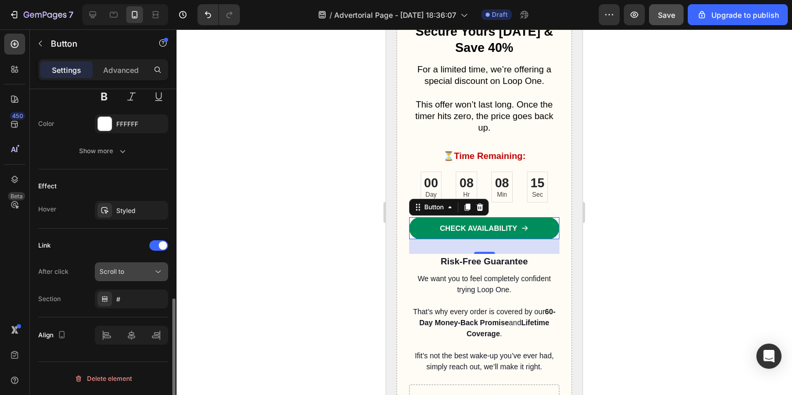
click at [132, 272] on div "Scroll to" at bounding box center [126, 271] width 53 height 9
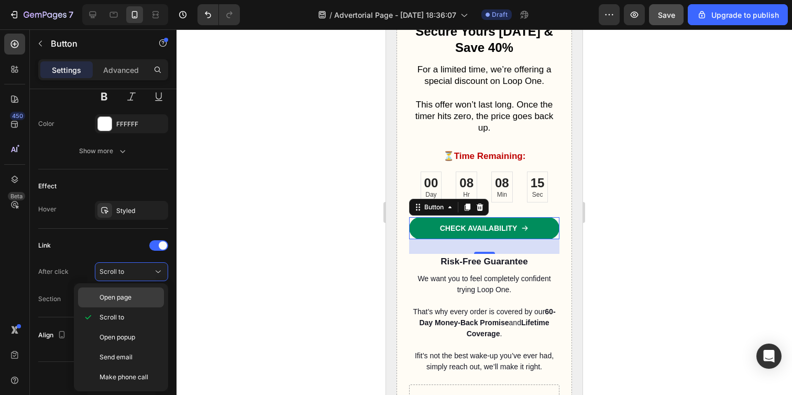
click at [130, 299] on span "Open page" at bounding box center [116, 296] width 32 height 9
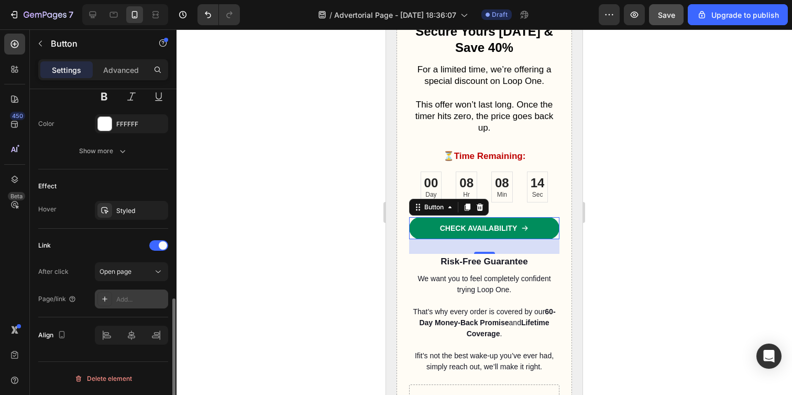
click at [139, 295] on div "Add..." at bounding box center [140, 298] width 49 height 9
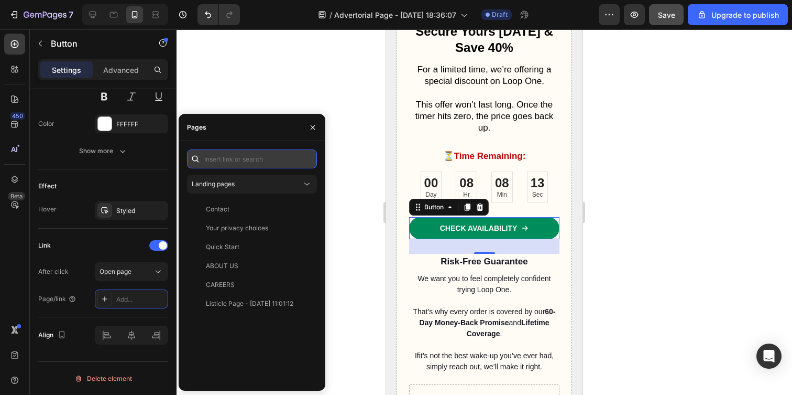
click at [256, 155] on input "text" at bounding box center [252, 158] width 130 height 19
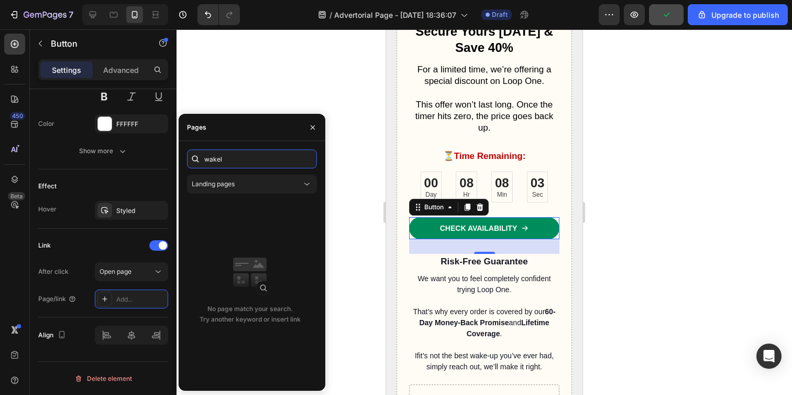
paste input "[URL][DOMAIN_NAME]"
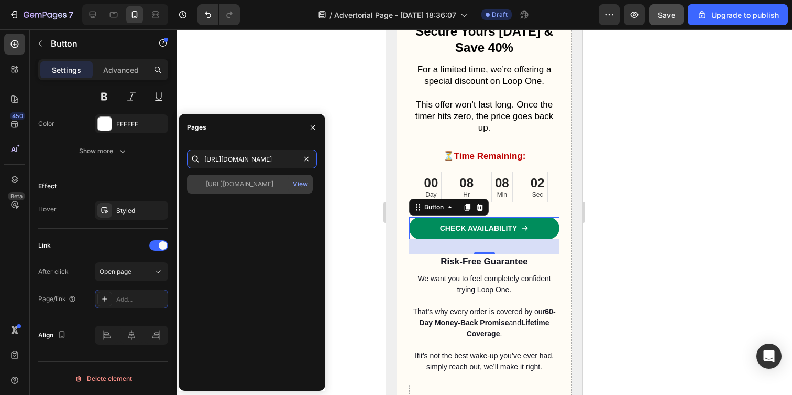
type input "[URL][DOMAIN_NAME]"
click at [233, 185] on div "[URL][DOMAIN_NAME]" at bounding box center [240, 183] width 68 height 9
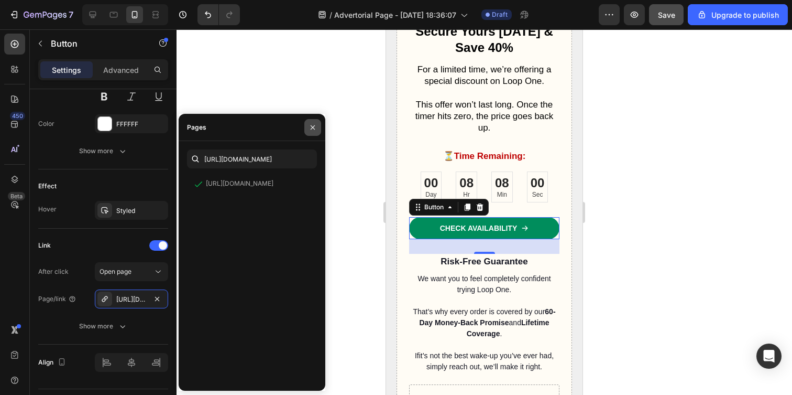
click at [312, 126] on icon "button" at bounding box center [313, 127] width 8 height 8
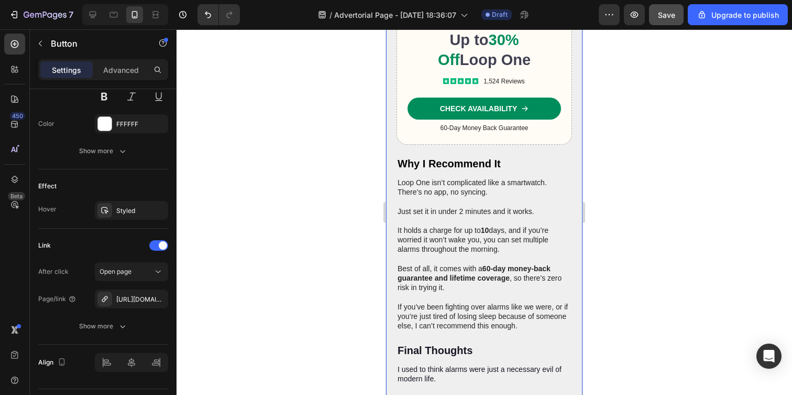
scroll to position [1942, 0]
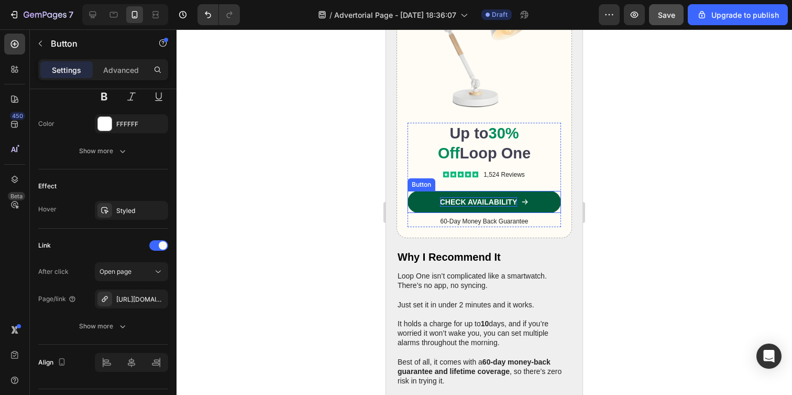
click at [472, 197] on p "CHECK AVAILABILITY" at bounding box center [479, 201] width 78 height 9
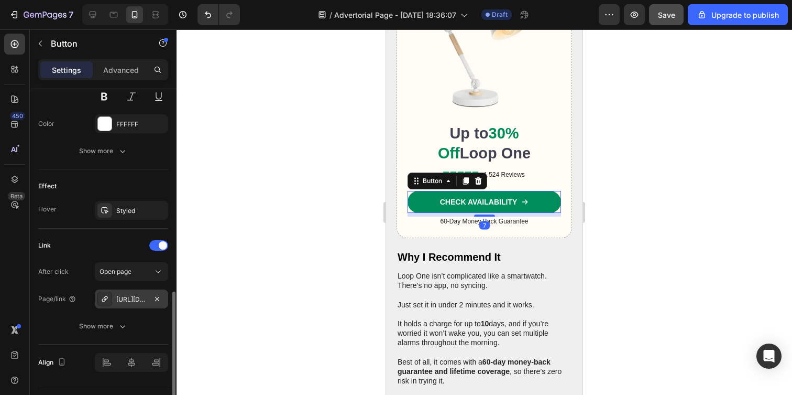
click at [129, 301] on div "[URL][DOMAIN_NAME]" at bounding box center [131, 298] width 30 height 9
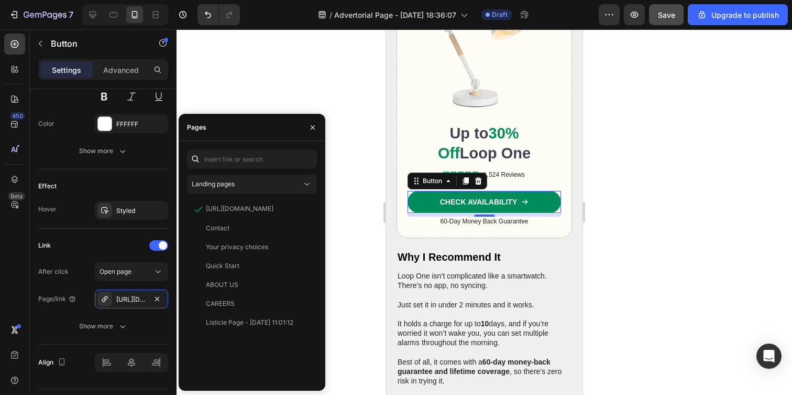
click at [350, 107] on div at bounding box center [485, 211] width 616 height 365
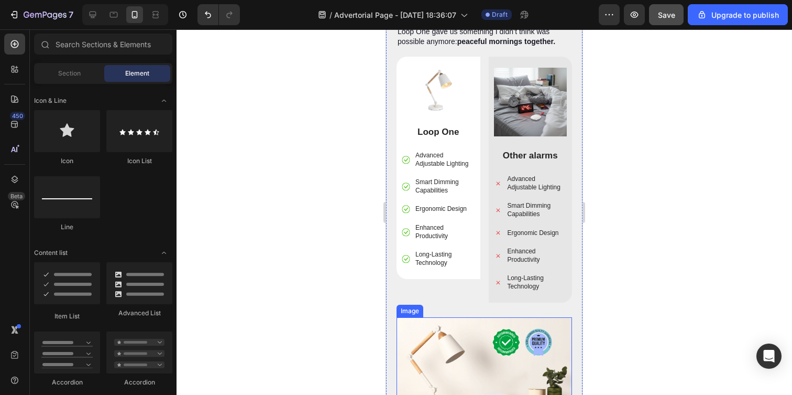
scroll to position [2774, 0]
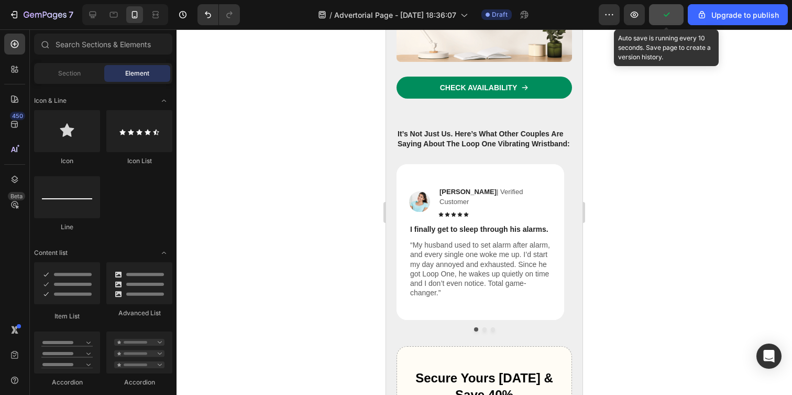
click at [669, 20] on button "button" at bounding box center [666, 14] width 35 height 21
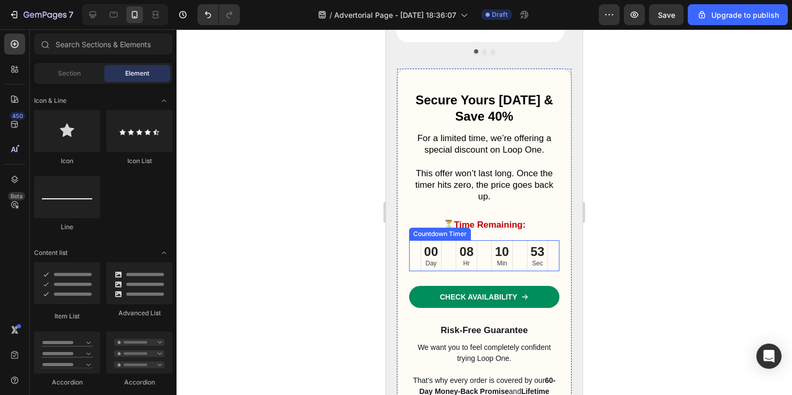
scroll to position [3028, 0]
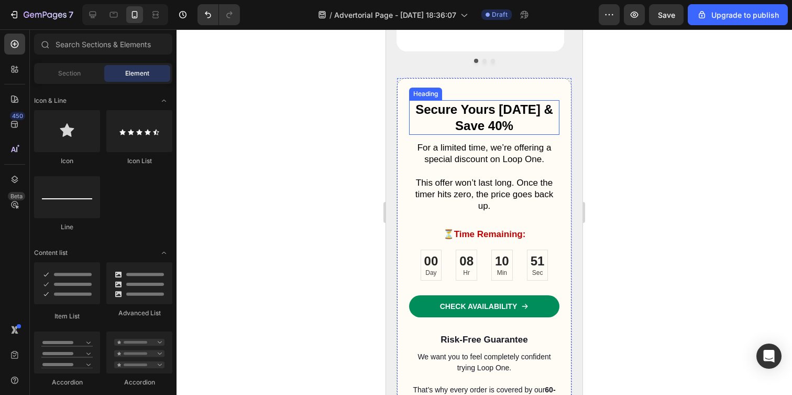
click at [518, 118] on h2 "Secure Yours Today & Save 40%" at bounding box center [484, 117] width 150 height 35
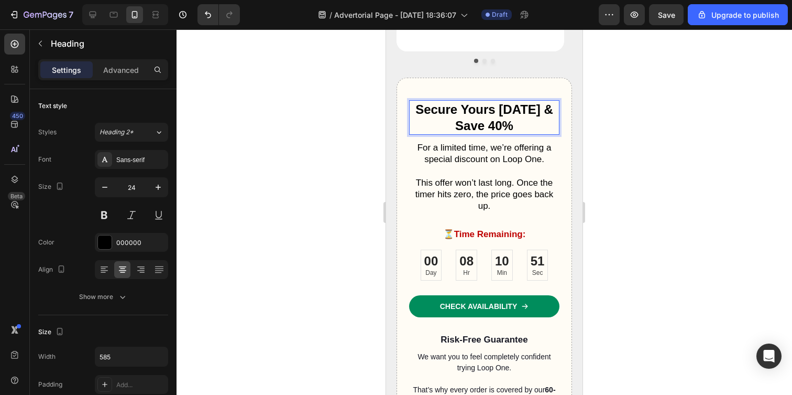
click at [518, 118] on h2 "Secure Yours Today & Save 40%" at bounding box center [484, 117] width 150 height 35
click at [491, 123] on p "Secure Yours Today & Save 40%" at bounding box center [484, 117] width 148 height 32
click at [533, 128] on p "Secure Yours Today & Save 30%" at bounding box center [484, 117] width 148 height 32
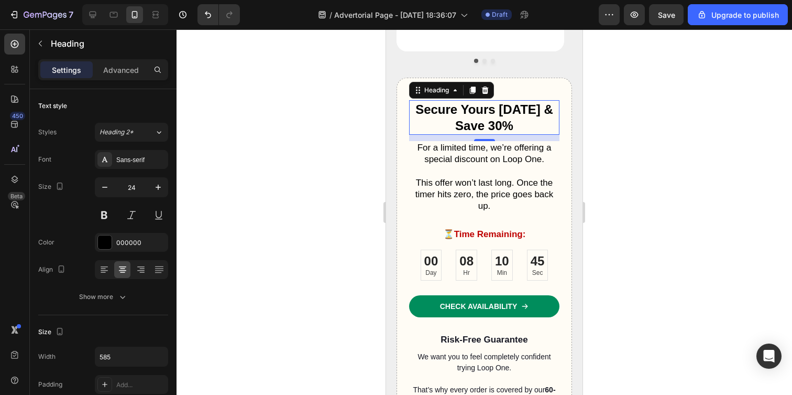
click at [641, 187] on div at bounding box center [485, 211] width 616 height 365
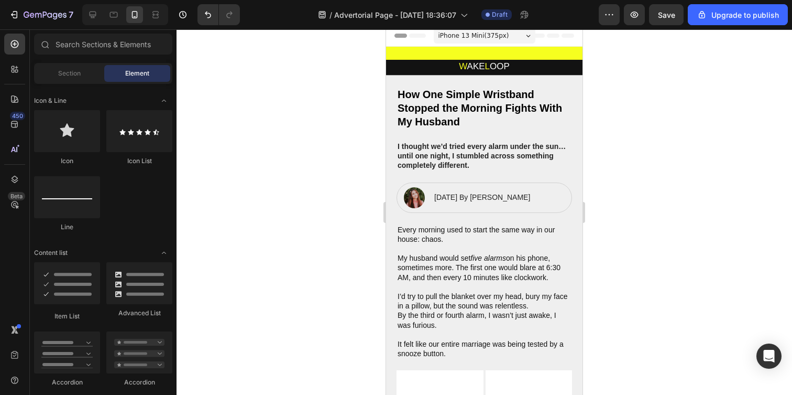
scroll to position [0, 0]
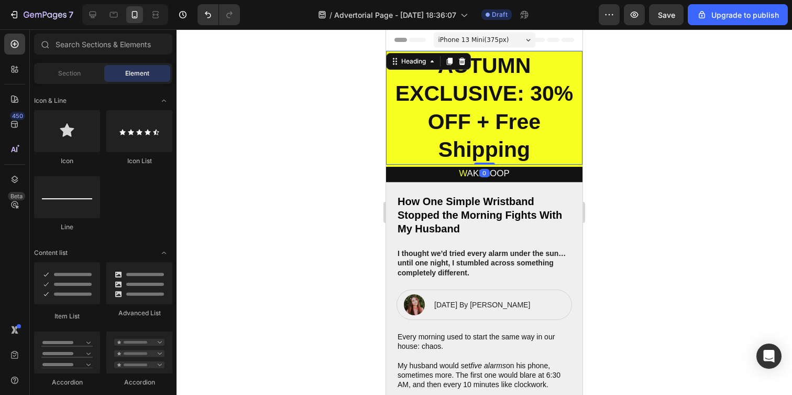
click at [509, 67] on h2 "AUTUMN EXCLUSIVE: 30% OFF + Free Shipping" at bounding box center [484, 108] width 196 height 114
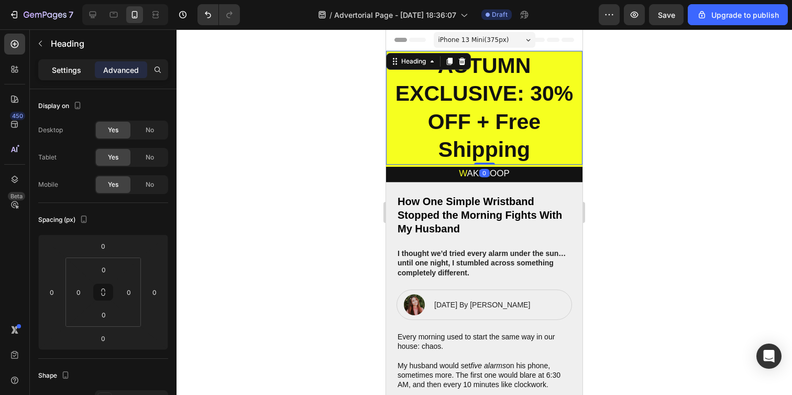
click at [74, 74] on p "Settings" at bounding box center [66, 69] width 29 height 11
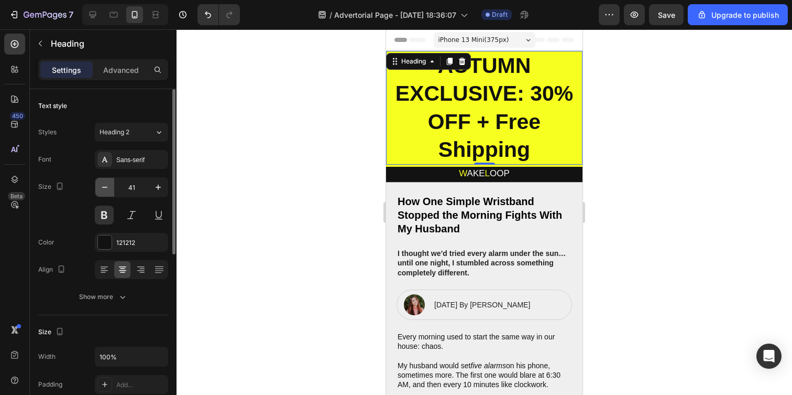
click at [105, 188] on icon "button" at bounding box center [105, 187] width 10 height 10
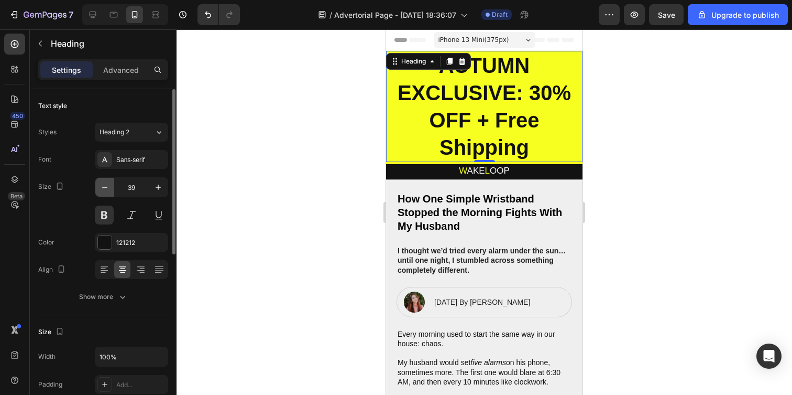
click at [105, 188] on icon "button" at bounding box center [105, 187] width 10 height 10
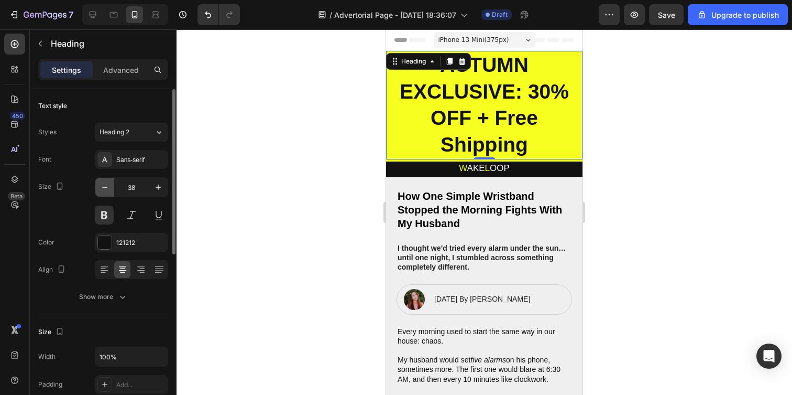
click at [105, 188] on icon "button" at bounding box center [105, 187] width 10 height 10
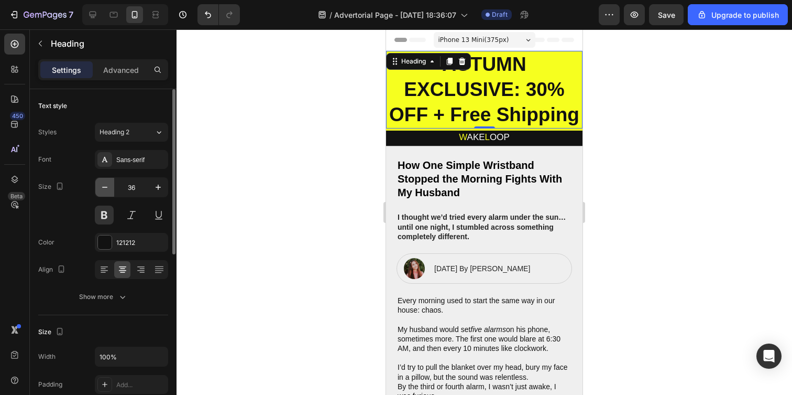
click at [105, 188] on icon "button" at bounding box center [105, 187] width 10 height 10
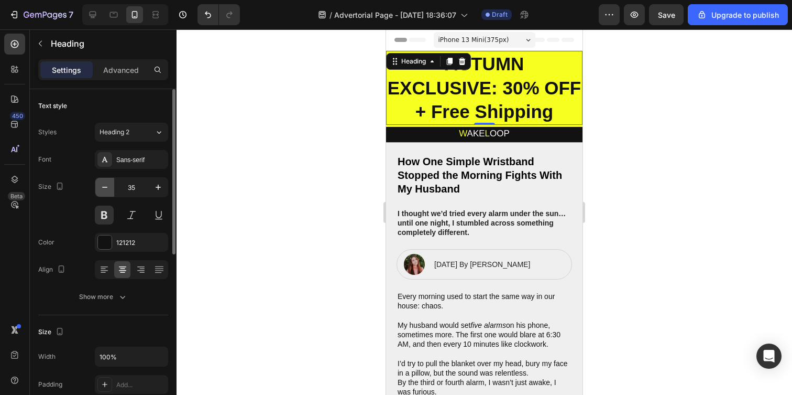
click at [105, 188] on icon "button" at bounding box center [105, 187] width 10 height 10
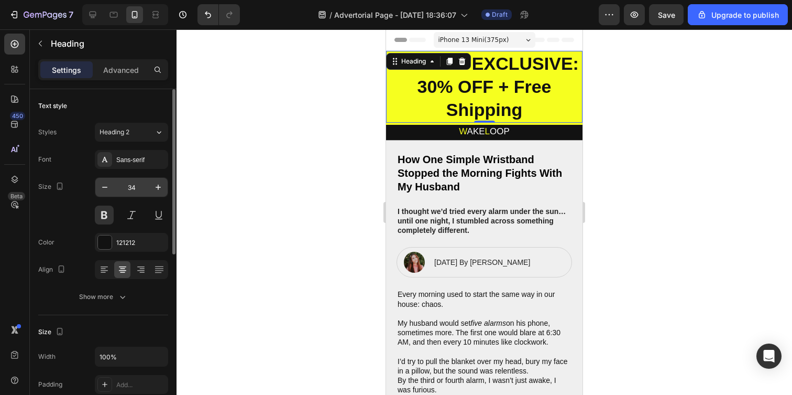
click at [134, 187] on input "34" at bounding box center [131, 187] width 35 height 19
click at [134, 188] on input "34" at bounding box center [131, 187] width 35 height 19
click at [134, 187] on input "34" at bounding box center [131, 187] width 35 height 19
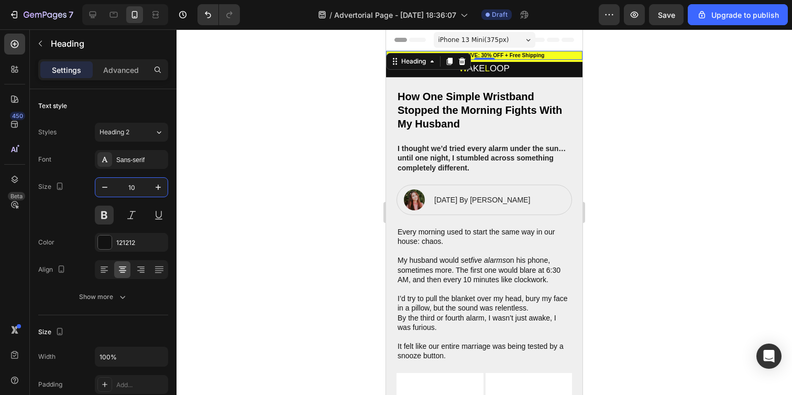
type input "10"
click at [295, 167] on div at bounding box center [485, 211] width 616 height 365
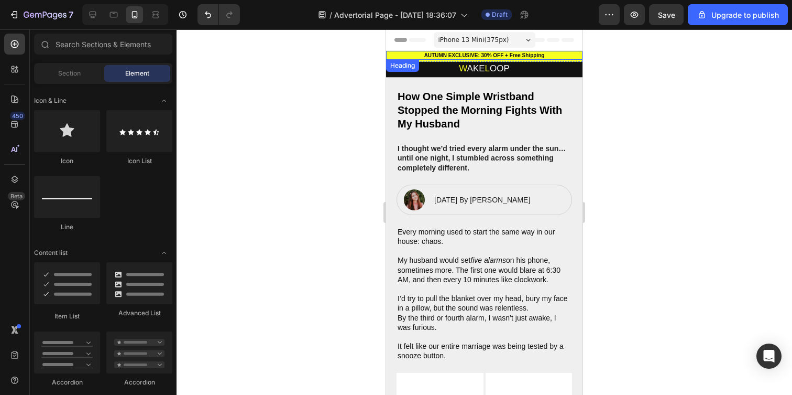
click at [471, 53] on h2 "AUTUMN EXCLUSIVE: 30% OFF + Free Shipping" at bounding box center [484, 55] width 196 height 9
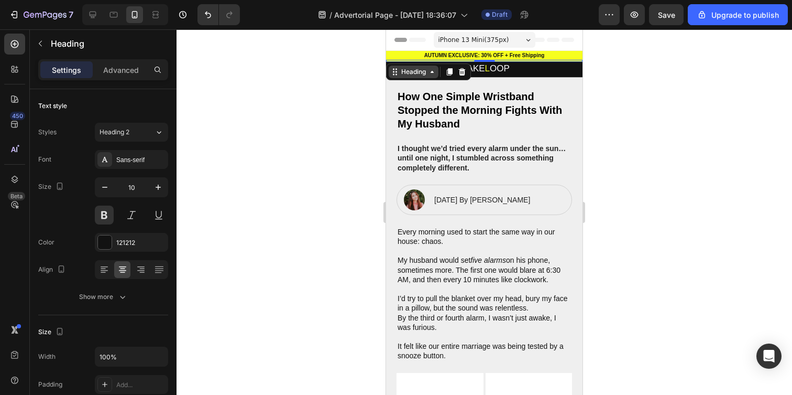
click at [410, 57] on div "AUTUMN EXCLUSIVE: 30% OFF + Free Shipping Heading Heading 0" at bounding box center [484, 56] width 196 height 11
click at [573, 60] on h2 at bounding box center [484, 61] width 196 height 2
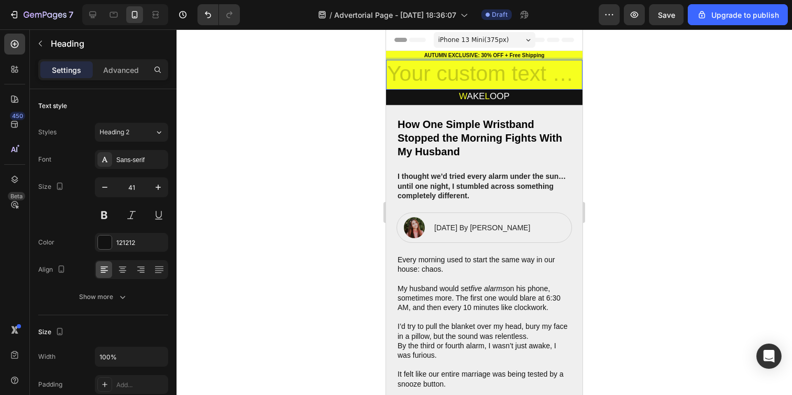
click at [531, 73] on h2 "Rich Text Editor. Editing area: main" at bounding box center [484, 75] width 196 height 30
click at [201, 92] on div at bounding box center [485, 211] width 616 height 365
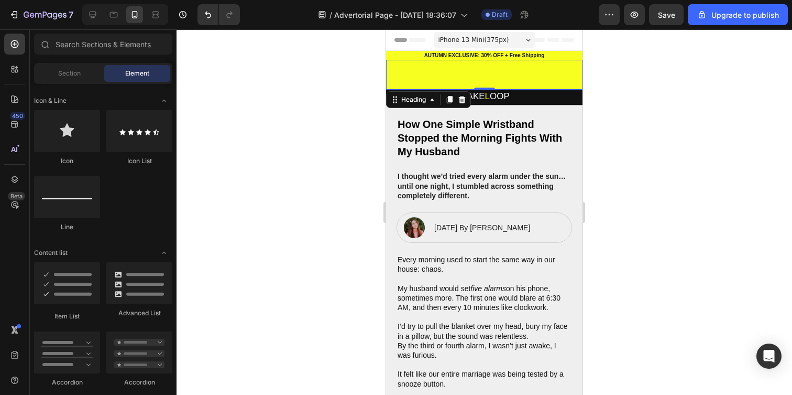
click at [407, 69] on p "Rich Text Editor. Editing area: main" at bounding box center [484, 75] width 194 height 28
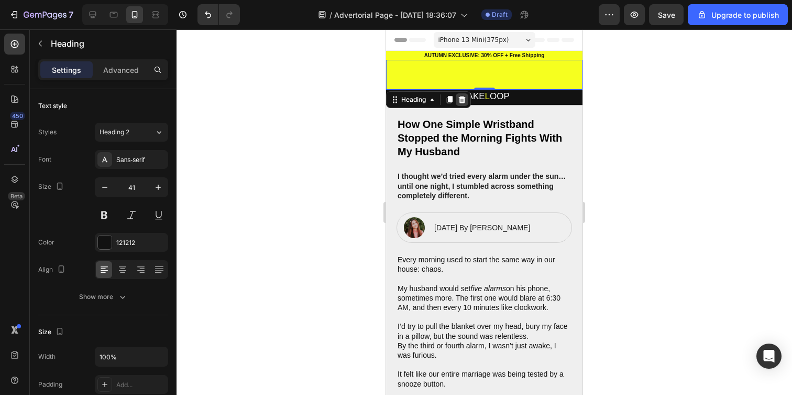
click at [465, 97] on icon at bounding box center [462, 99] width 7 height 7
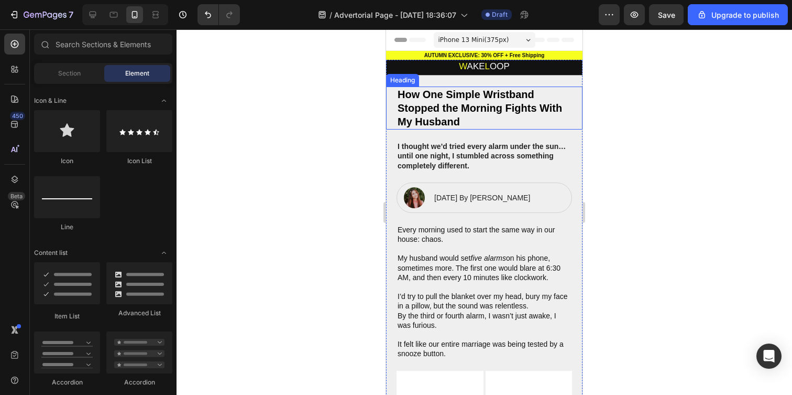
click at [332, 88] on div at bounding box center [485, 211] width 616 height 365
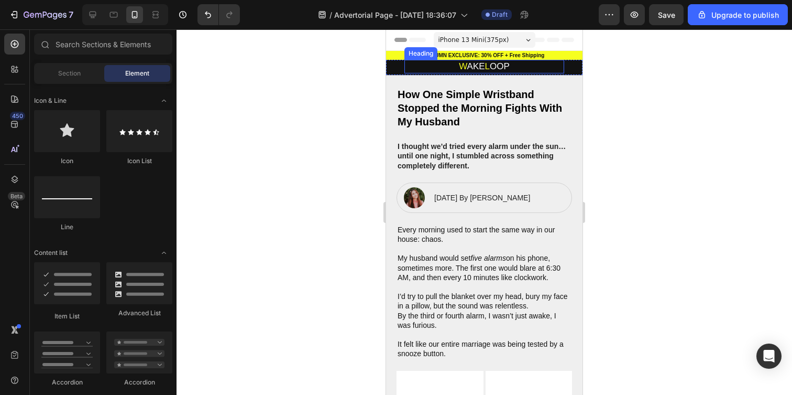
click at [478, 70] on span "AKE" at bounding box center [476, 66] width 18 height 10
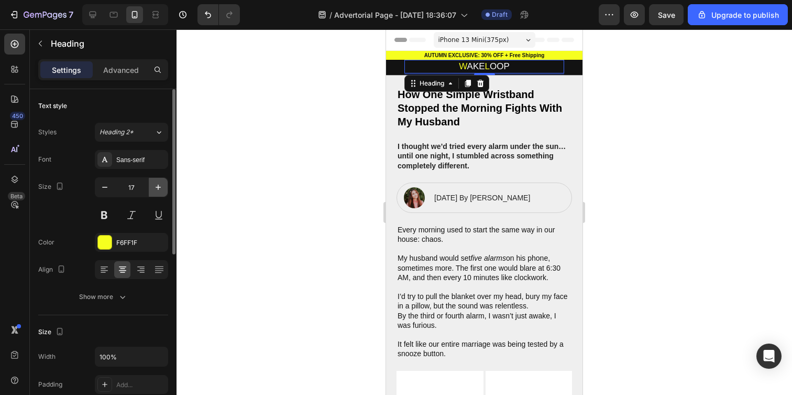
click at [162, 185] on icon "button" at bounding box center [158, 187] width 10 height 10
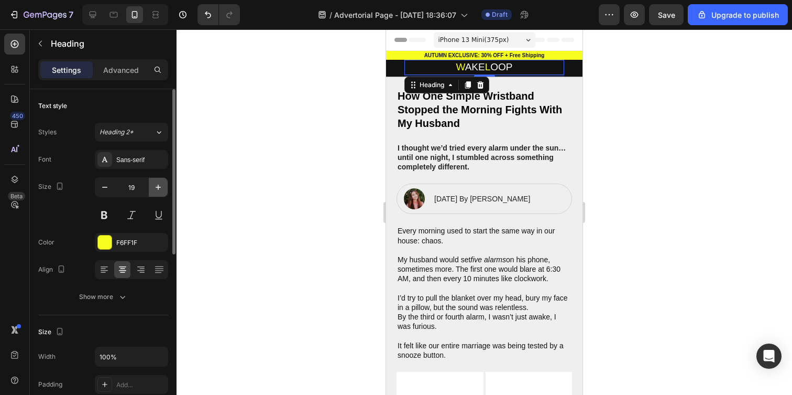
click at [162, 185] on icon "button" at bounding box center [158, 187] width 10 height 10
type input "20"
click at [299, 158] on div at bounding box center [485, 211] width 616 height 365
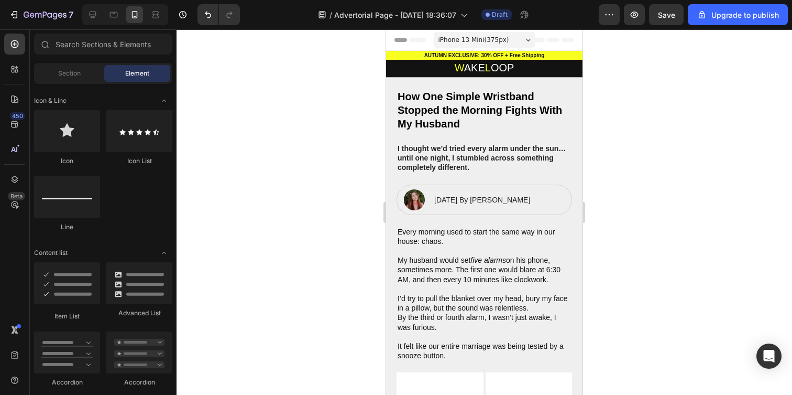
click at [402, 40] on div "Header" at bounding box center [411, 40] width 39 height 13
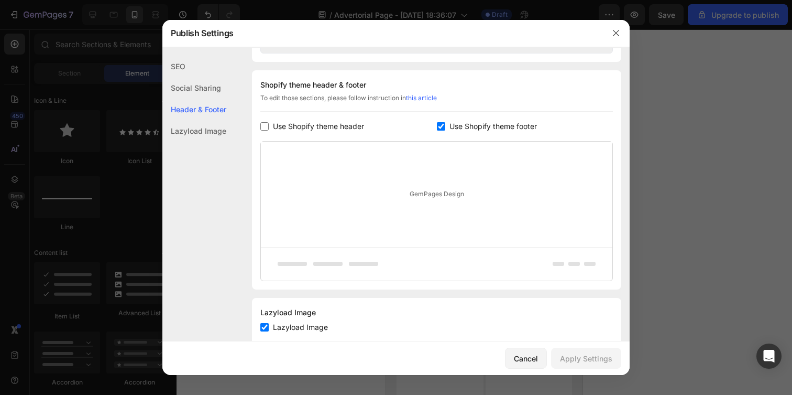
scroll to position [491, 0]
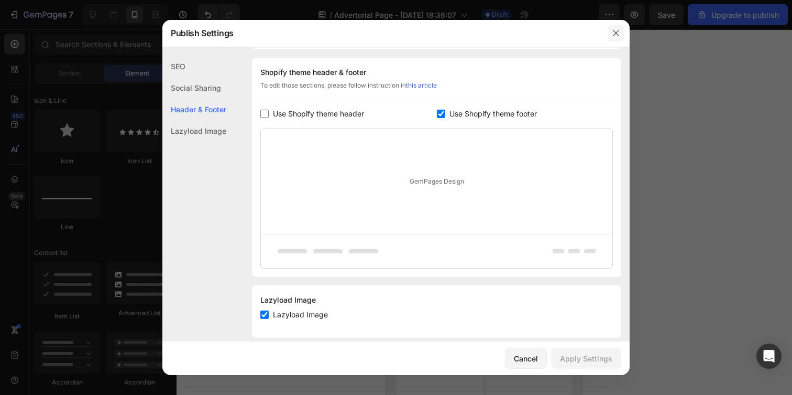
click at [616, 34] on icon "button" at bounding box center [616, 33] width 8 height 8
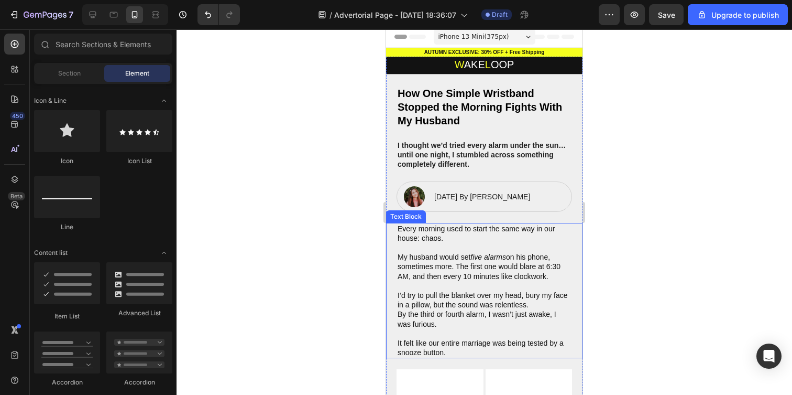
scroll to position [0, 0]
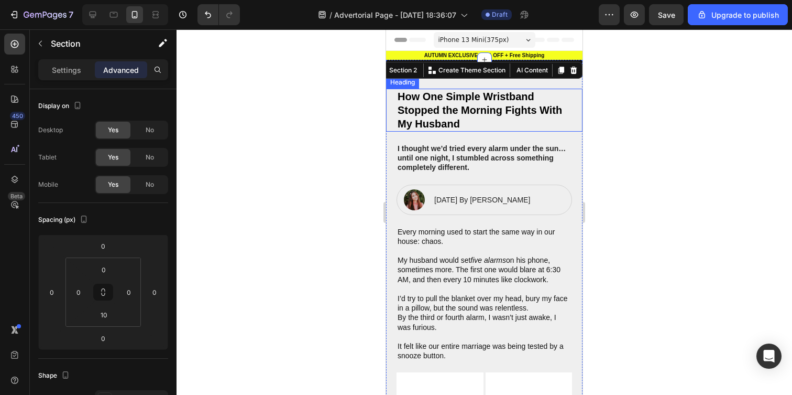
click at [425, 92] on h2 "How One Simple Wristband Stopped the Morning Fights With My Husband" at bounding box center [485, 110] width 176 height 43
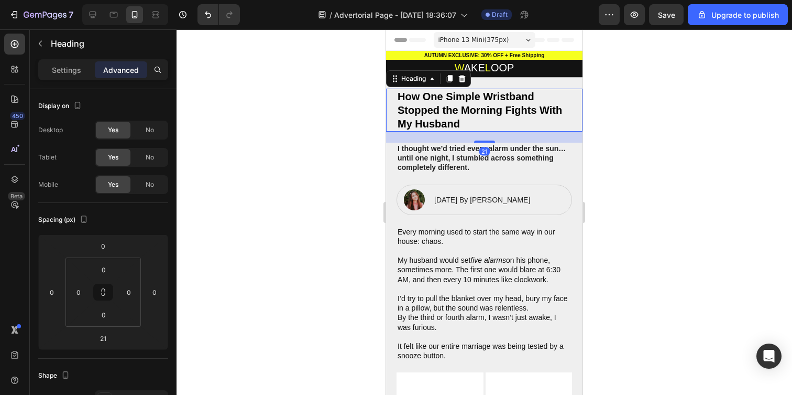
click at [400, 94] on h2 "How One Simple Wristband Stopped the Morning Fights With My Husband" at bounding box center [485, 110] width 176 height 43
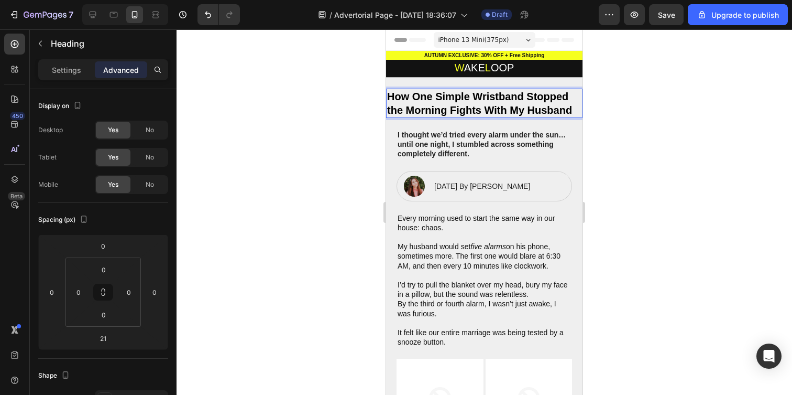
click at [369, 95] on div at bounding box center [485, 211] width 616 height 365
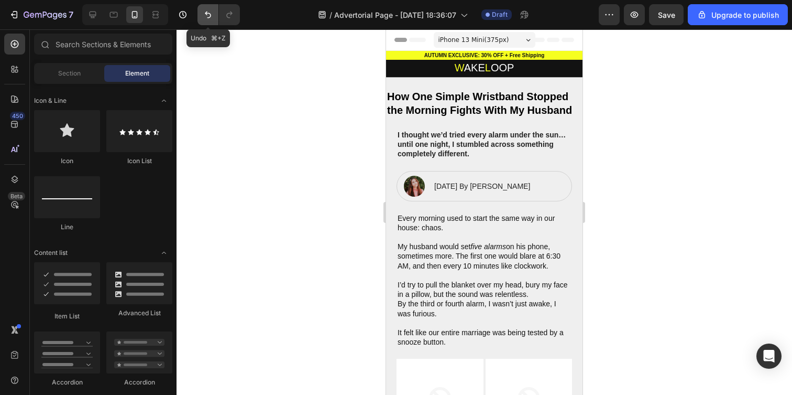
click at [204, 13] on icon "Undo/Redo" at bounding box center [208, 14] width 10 height 10
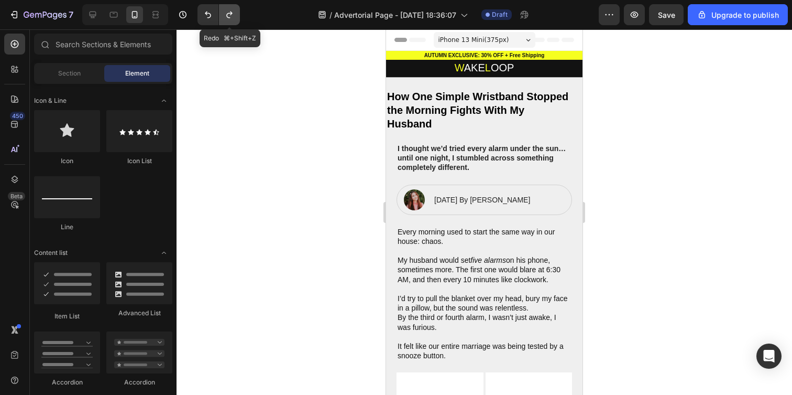
click at [228, 16] on icon "Undo/Redo" at bounding box center [229, 14] width 10 height 10
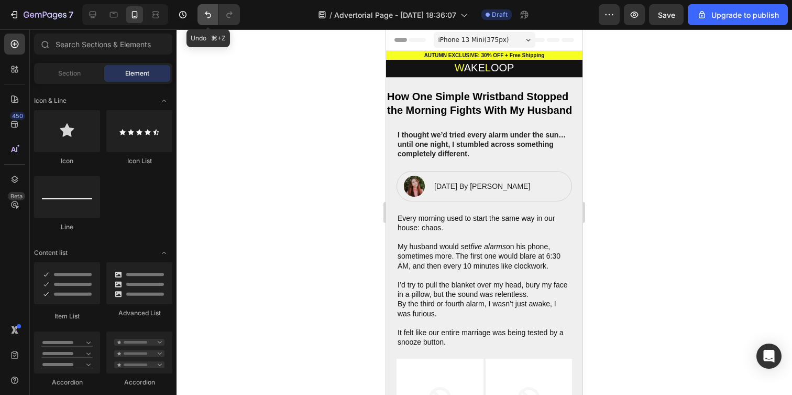
click at [205, 16] on icon "Undo/Redo" at bounding box center [208, 14] width 10 height 10
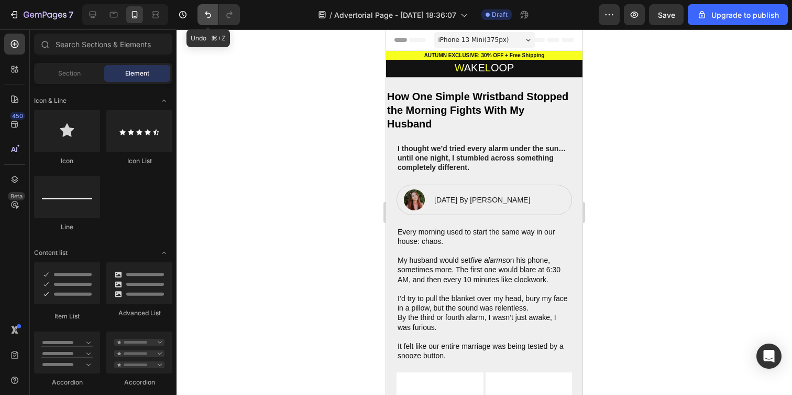
click at [205, 16] on icon "Undo/Redo" at bounding box center [208, 14] width 10 height 10
click at [238, 15] on button "Undo/Redo" at bounding box center [229, 14] width 21 height 21
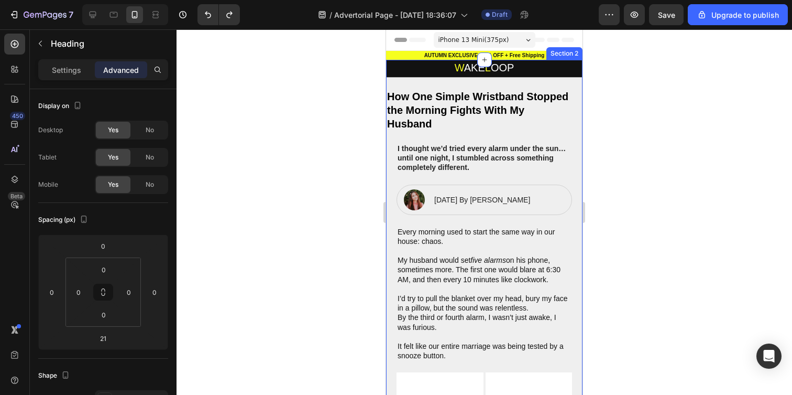
click at [419, 101] on p "How One Simple Wristband Stopped the Morning Fights With My Husband" at bounding box center [479, 110] width 184 height 41
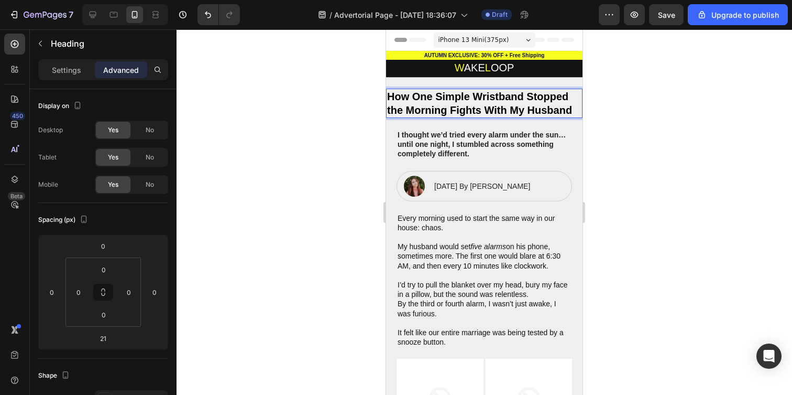
drag, startPoint x: 469, startPoint y: 127, endPoint x: 386, endPoint y: 91, distance: 90.3
click at [315, 98] on div at bounding box center [485, 211] width 616 height 365
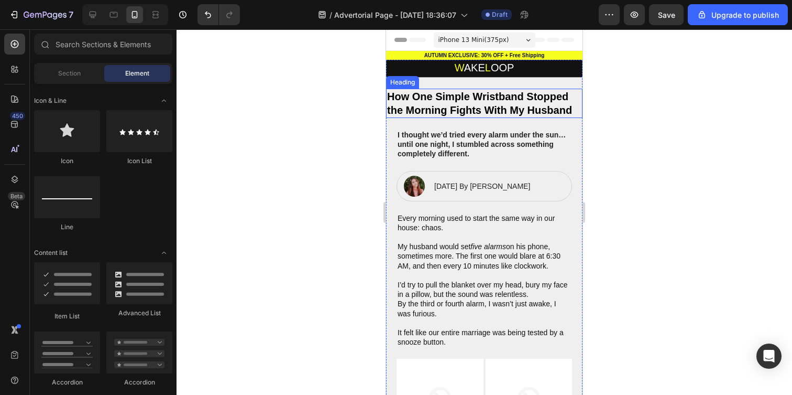
click at [210, 102] on div at bounding box center [485, 211] width 616 height 365
click at [302, 111] on div at bounding box center [485, 211] width 616 height 365
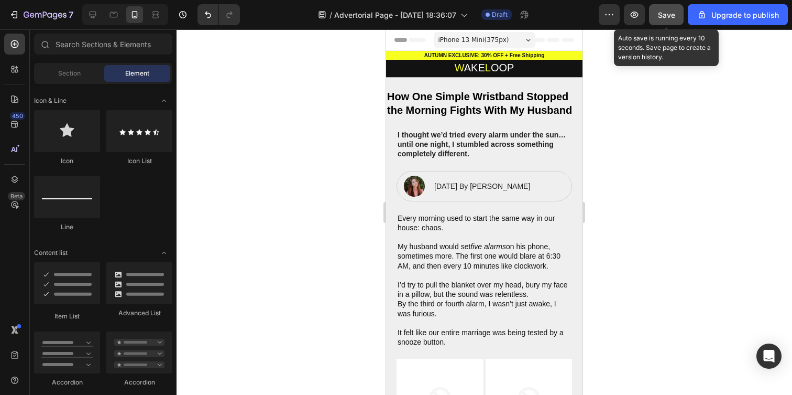
click at [677, 15] on button "Save" at bounding box center [666, 14] width 35 height 21
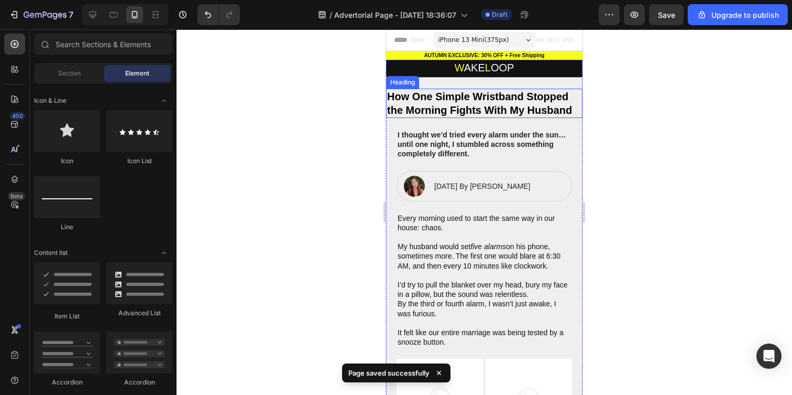
click at [464, 107] on p "How One Simple Wristband Stopped the Morning Fights With My Husband" at bounding box center [484, 103] width 194 height 27
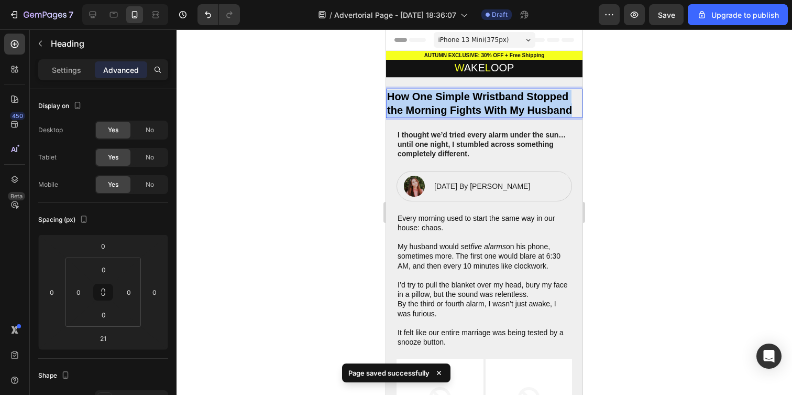
click at [464, 107] on p "How One Simple Wristband Stopped the Morning Fights With My Husband" at bounding box center [484, 103] width 194 height 27
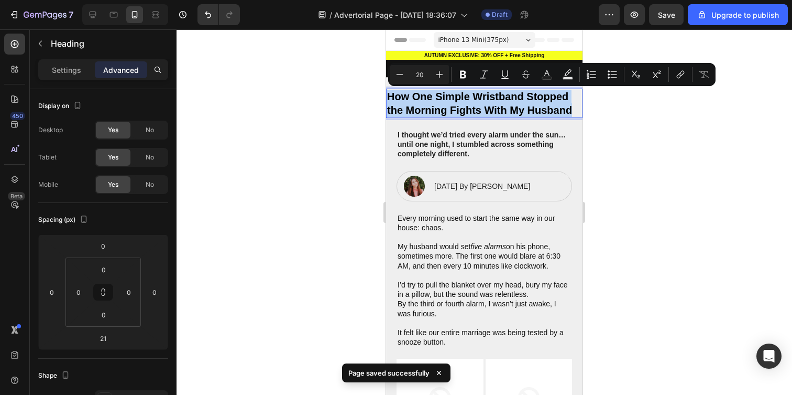
click at [464, 107] on p "How One Simple Wristband Stopped the Morning Fights With My Husband" at bounding box center [484, 103] width 194 height 27
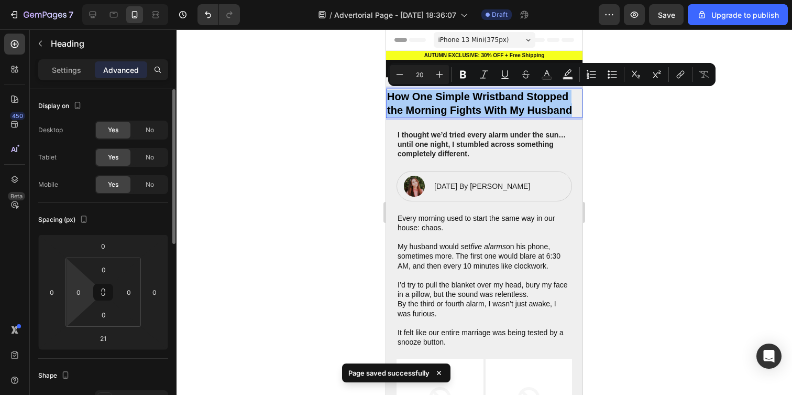
click at [77, 0] on html "7 / Advertorial Page - Sep 28, 18:36:07 Draft Preview Save Upgrade to publish 4…" at bounding box center [396, 0] width 792 height 0
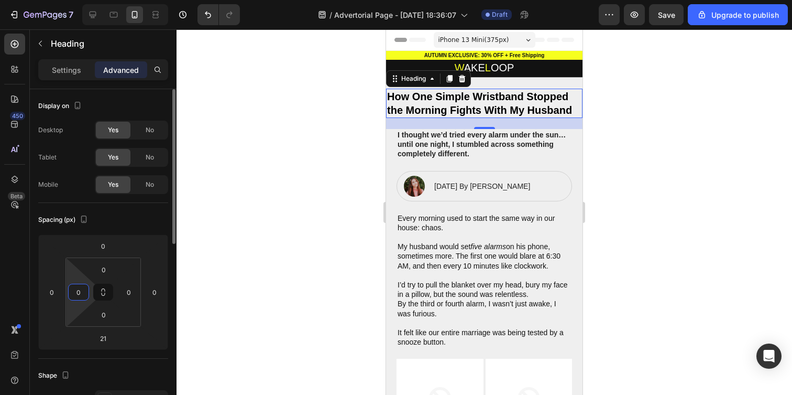
click at [78, 295] on input "0" at bounding box center [79, 292] width 16 height 16
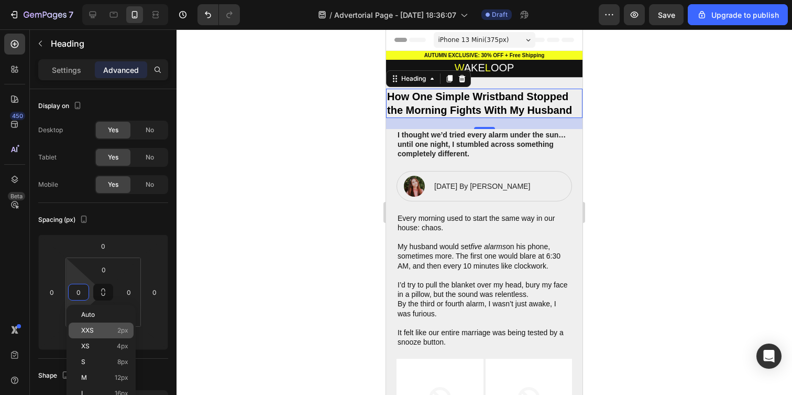
click at [112, 330] on p "XXS 2px" at bounding box center [104, 329] width 47 height 7
type input "2"
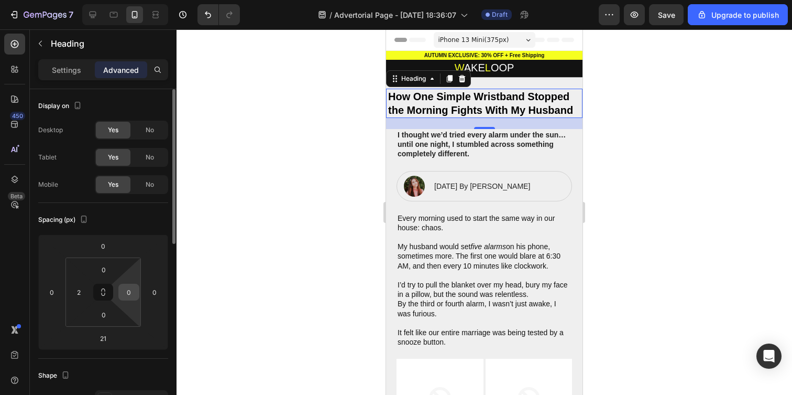
click at [127, 297] on input "0" at bounding box center [129, 292] width 16 height 16
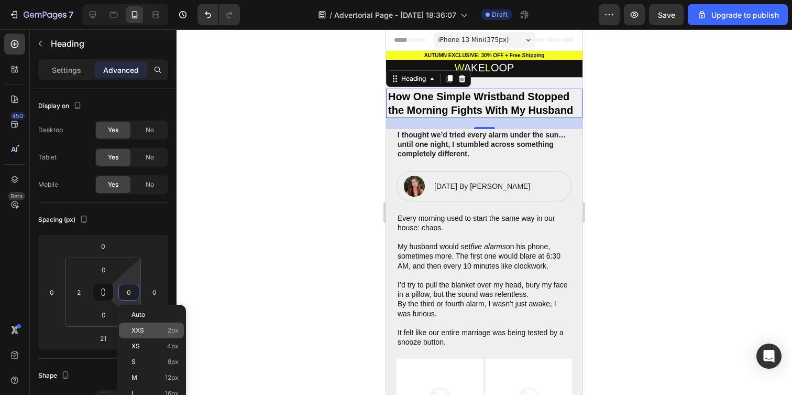
click at [147, 327] on p "XXS 2px" at bounding box center [155, 329] width 47 height 7
type input "2"
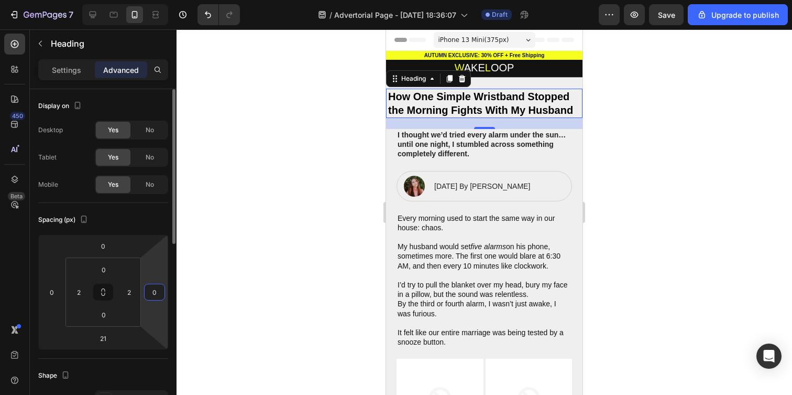
click at [159, 0] on html "7 / Advertorial Page - Sep 28, 18:36:07 Draft Preview Save Upgrade to publish 4…" at bounding box center [396, 0] width 792 height 0
click at [156, 295] on input "0" at bounding box center [155, 292] width 16 height 16
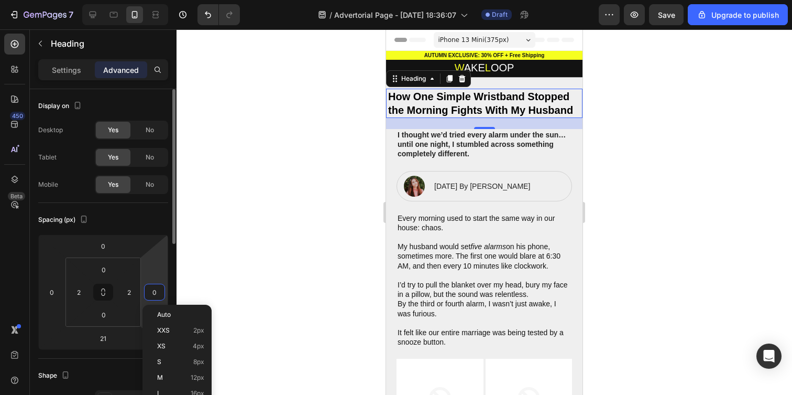
click at [156, 295] on input "0" at bounding box center [155, 292] width 16 height 16
click at [189, 334] on div "XXS 2px" at bounding box center [177, 330] width 65 height 16
type input "2"
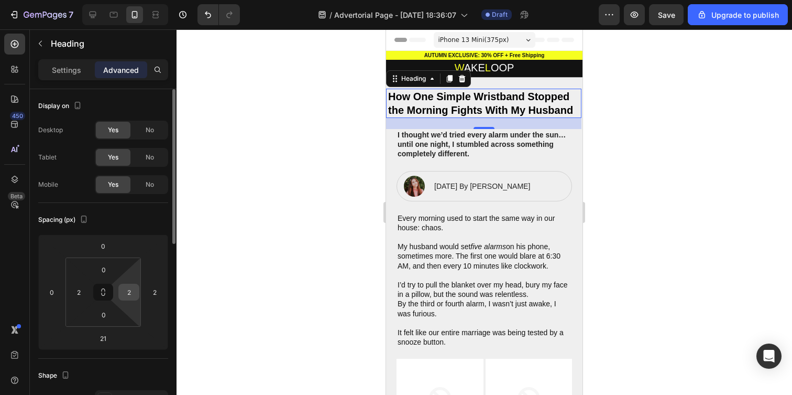
click at [135, 292] on input "2" at bounding box center [129, 292] width 16 height 16
type input "0"
click at [83, 291] on input "2" at bounding box center [79, 292] width 16 height 16
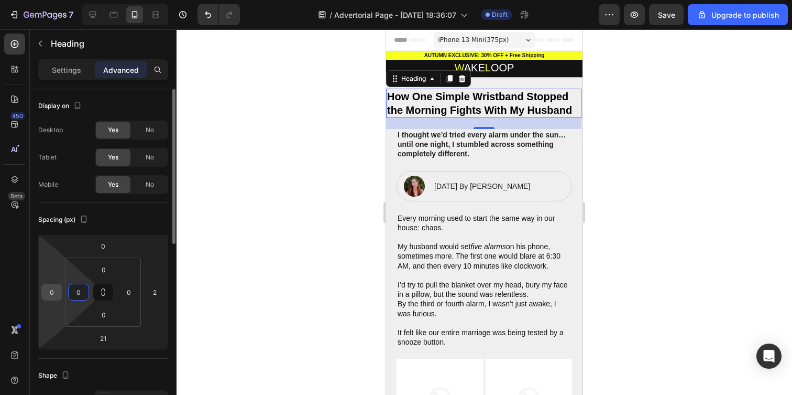
type input "0"
click at [48, 294] on input "0" at bounding box center [52, 292] width 16 height 16
click at [49, 294] on input "0" at bounding box center [52, 292] width 16 height 16
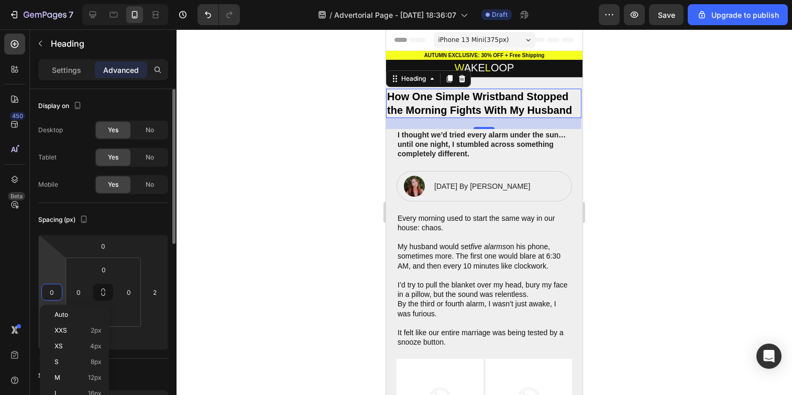
click at [50, 295] on input "0" at bounding box center [52, 292] width 16 height 16
click at [73, 340] on div "XS 4px" at bounding box center [74, 346] width 65 height 16
type input "4"
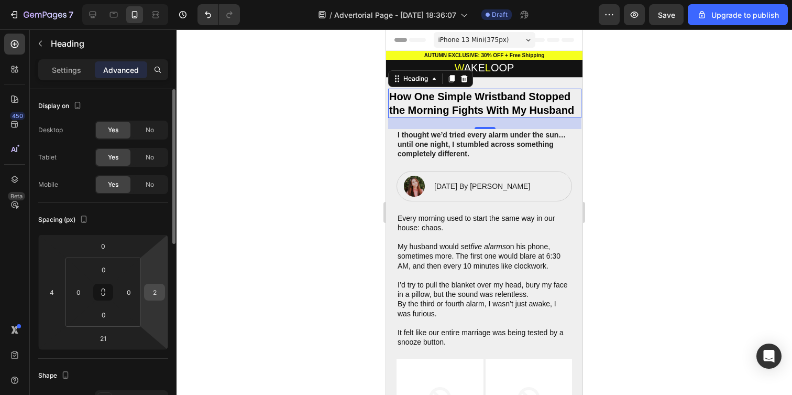
click at [154, 291] on input "2" at bounding box center [155, 292] width 16 height 16
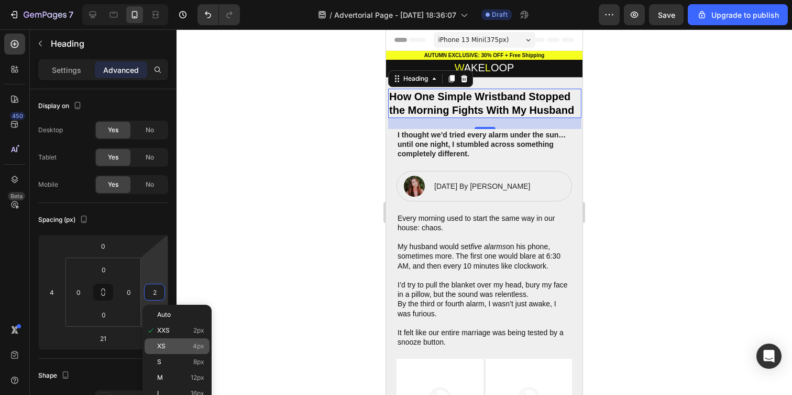
click at [184, 344] on p "XS 4px" at bounding box center [180, 345] width 47 height 7
type input "4"
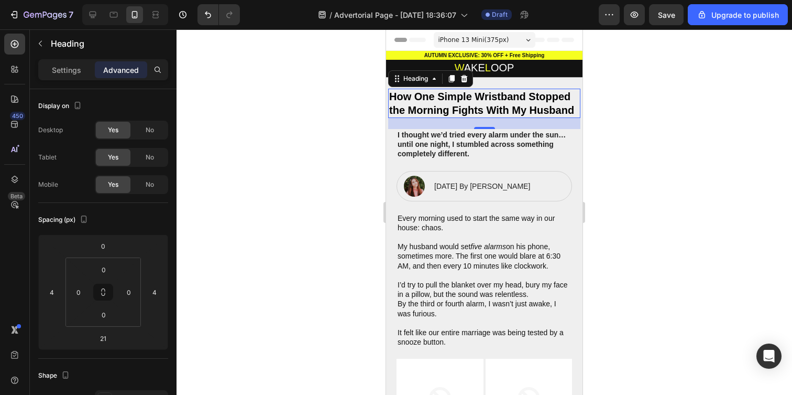
click at [288, 218] on div at bounding box center [485, 211] width 616 height 365
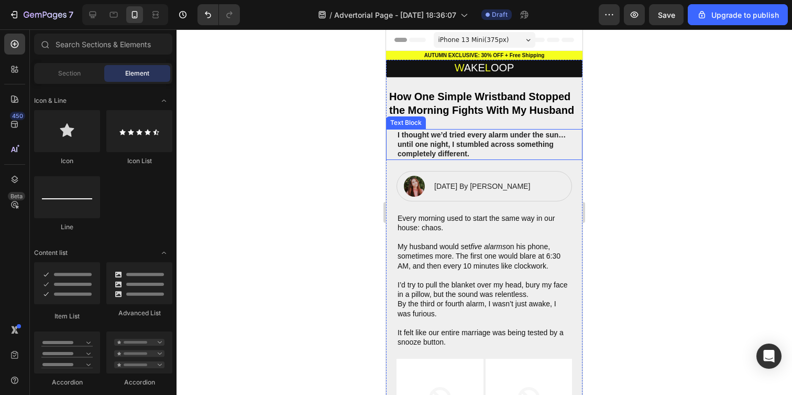
click at [454, 154] on p "I thought we’d tried every alarm under the sun… until one night, I stumbled acr…" at bounding box center [484, 144] width 173 height 29
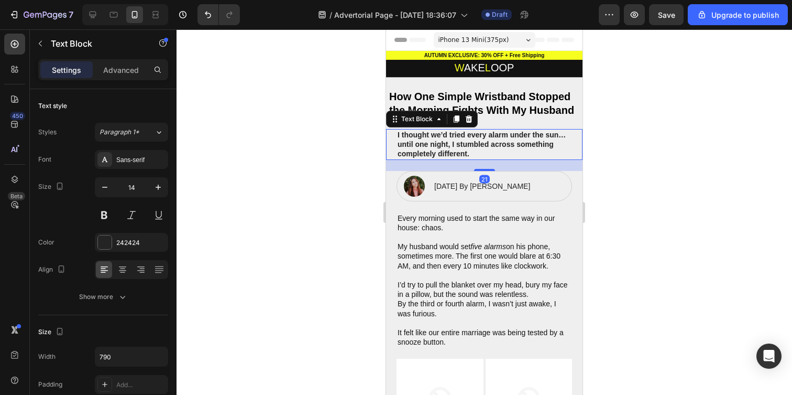
click at [358, 153] on div at bounding box center [485, 211] width 616 height 365
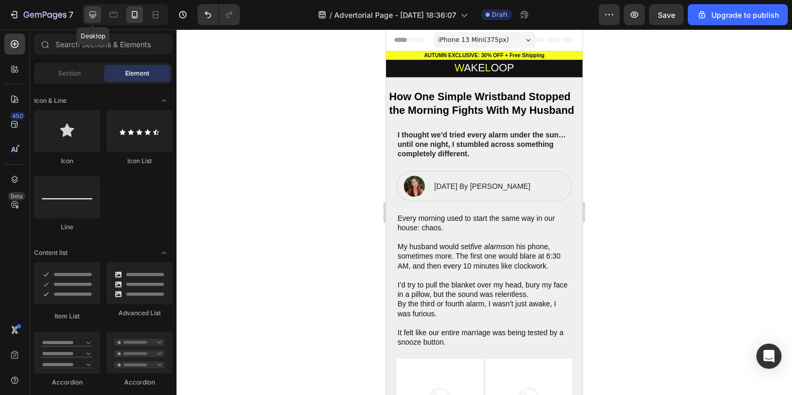
click at [93, 15] on icon at bounding box center [93, 15] width 7 height 7
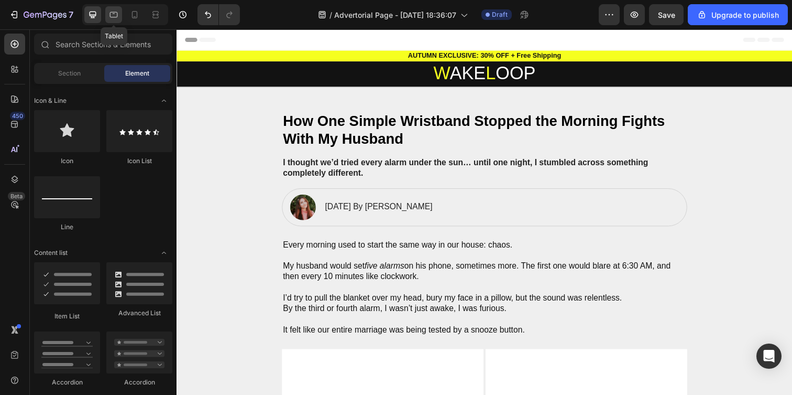
click at [110, 15] on icon at bounding box center [113, 14] width 10 height 10
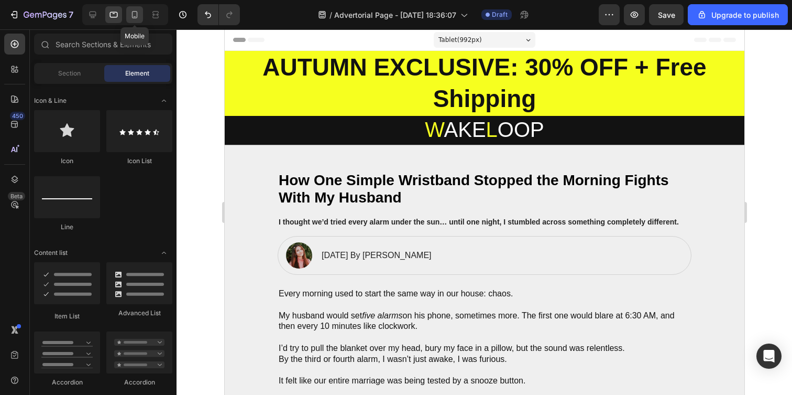
click at [129, 13] on icon at bounding box center [134, 14] width 10 height 10
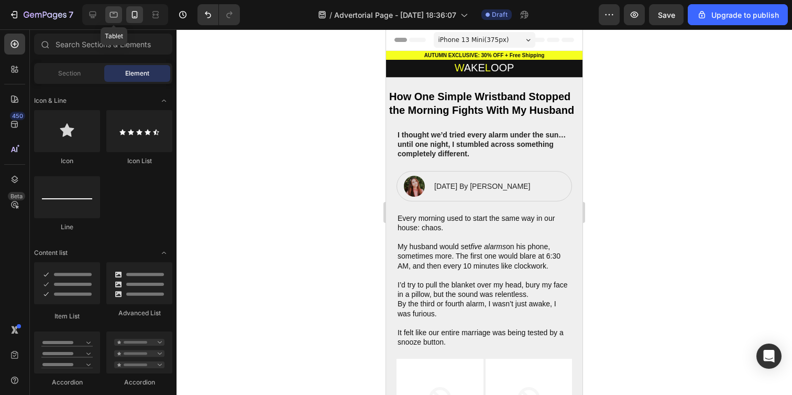
click at [110, 13] on icon at bounding box center [113, 14] width 10 height 10
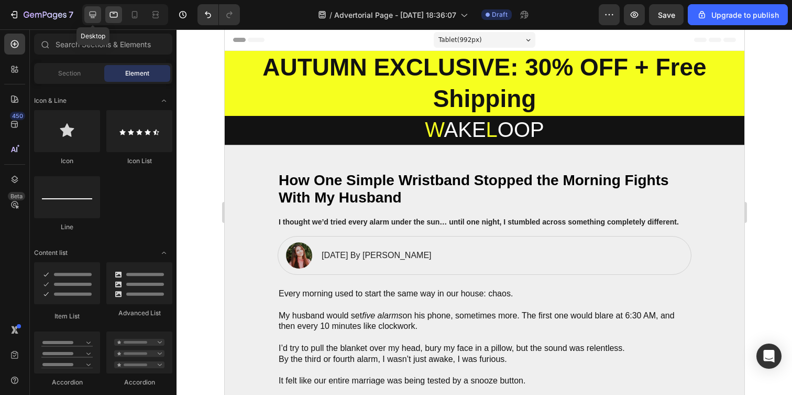
click at [85, 14] on div at bounding box center [92, 14] width 17 height 17
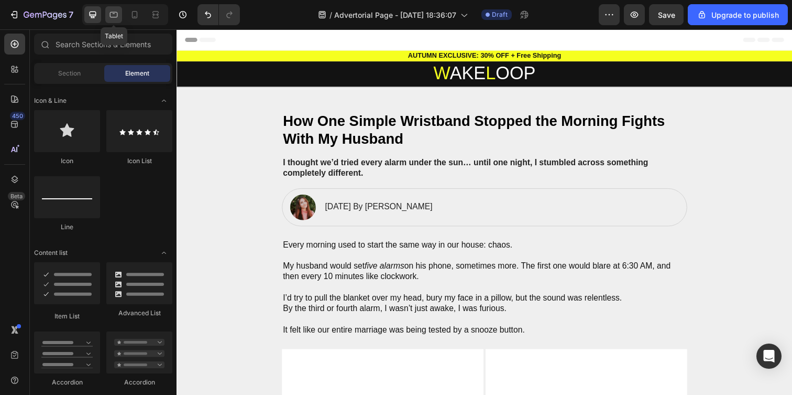
click at [118, 16] on icon at bounding box center [113, 14] width 10 height 10
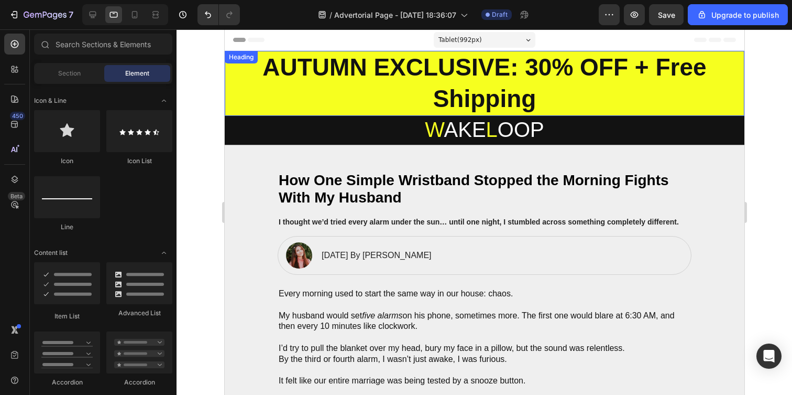
click at [363, 63] on h2 "AUTUMN EXCLUSIVE: 30% OFF + Free Shipping" at bounding box center [484, 83] width 520 height 65
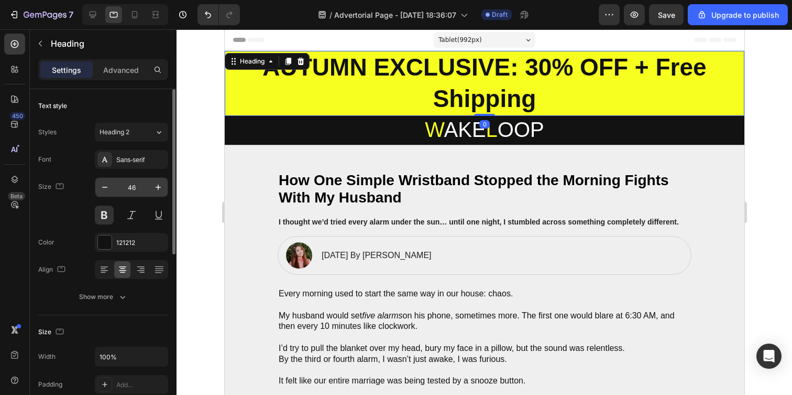
click at [129, 190] on input "46" at bounding box center [131, 187] width 35 height 19
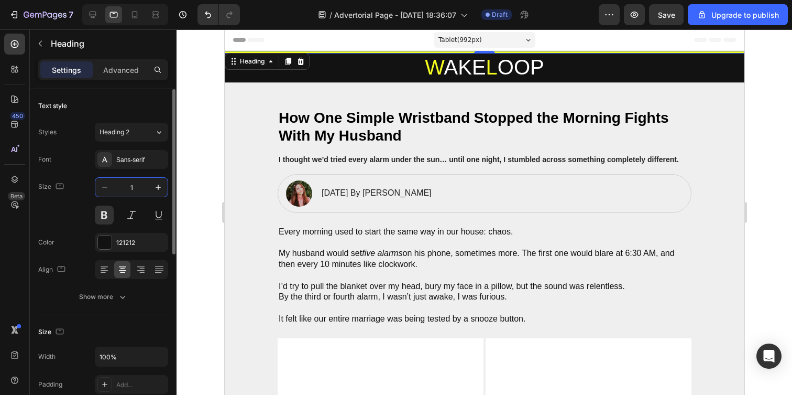
type input "10"
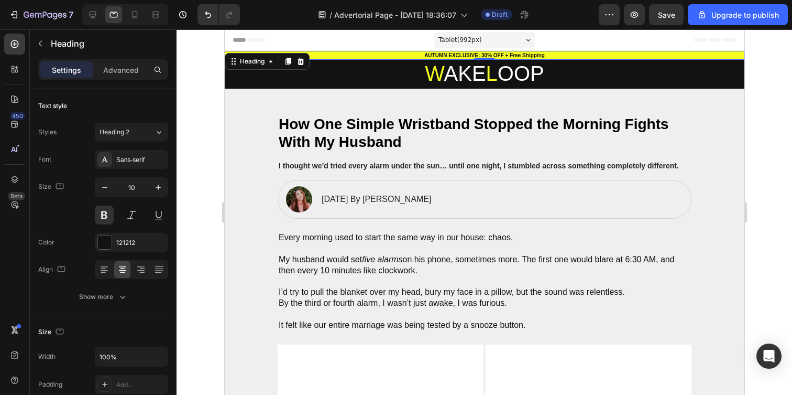
click at [197, 158] on div at bounding box center [485, 211] width 616 height 365
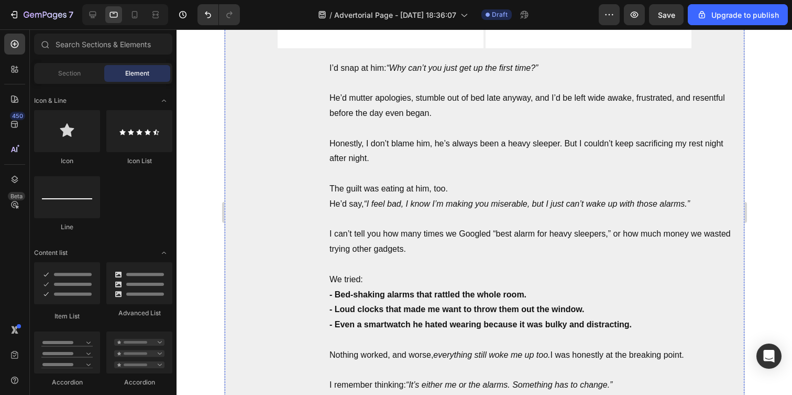
scroll to position [435, 0]
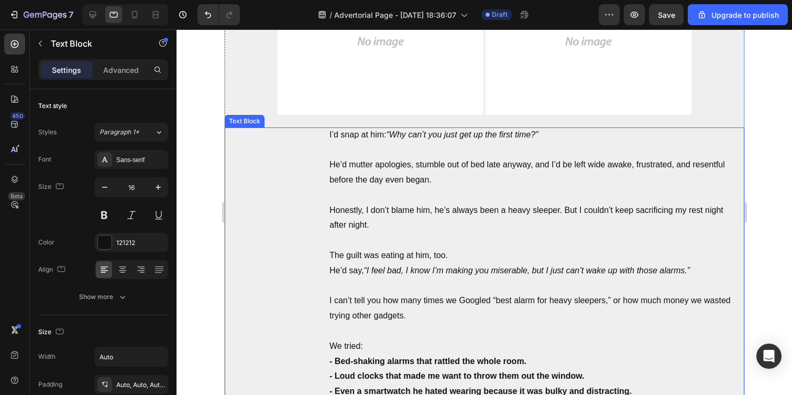
click at [357, 161] on p "He’d mutter apologies, stumble out of bed late anyway, and I’d be left wide awa…" at bounding box center [531, 172] width 404 height 30
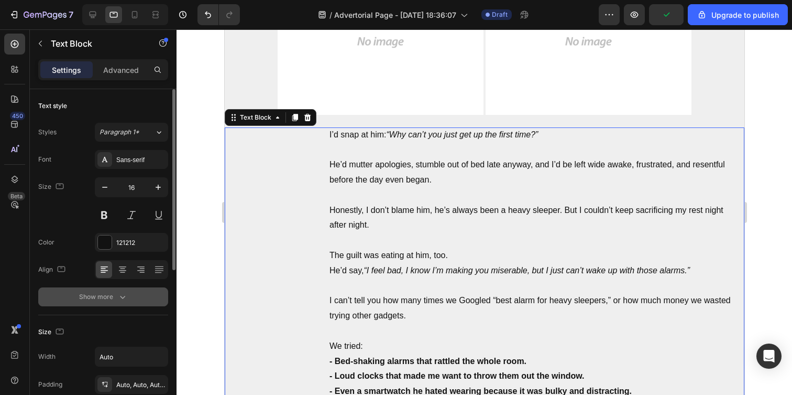
click at [111, 288] on button "Show more" at bounding box center [103, 296] width 130 height 19
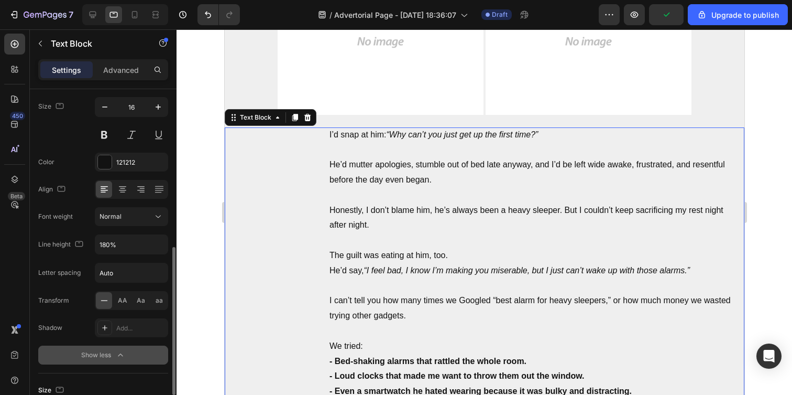
scroll to position [165, 0]
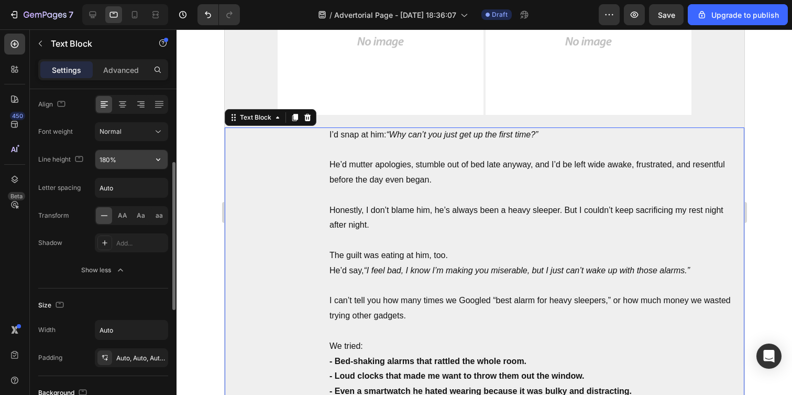
click at [106, 158] on input "180%" at bounding box center [131, 159] width 72 height 19
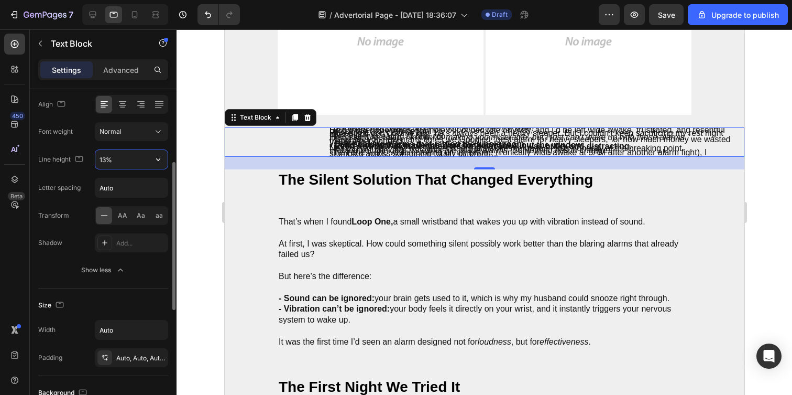
type input "130%"
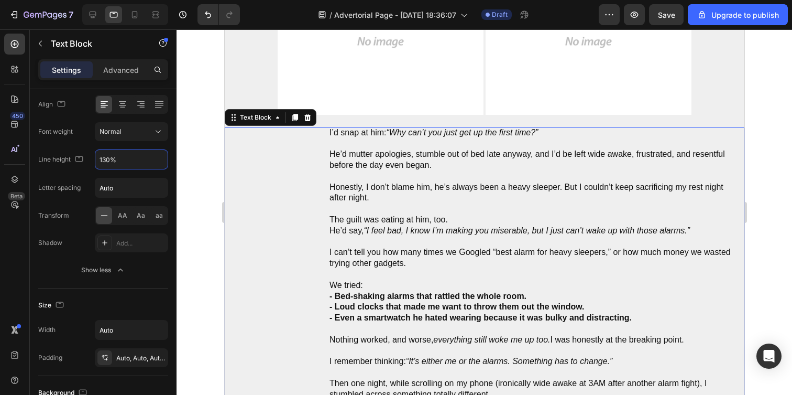
click at [177, 160] on div at bounding box center [485, 211] width 616 height 365
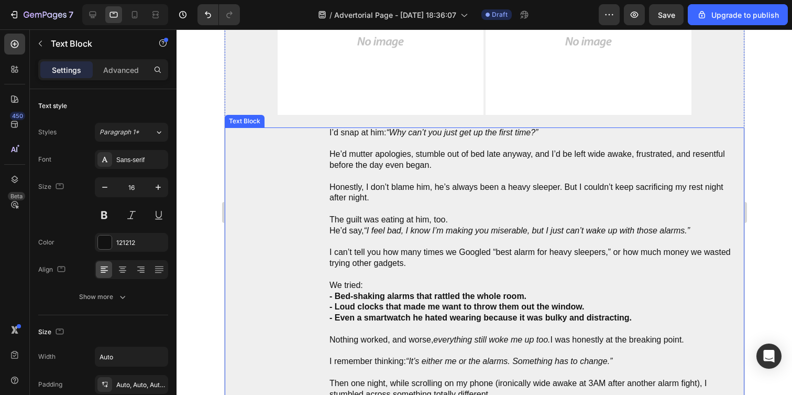
click at [402, 190] on p "Honestly, I don’t blame him, he’s always been a heavy sleeper. But I couldn’t k…" at bounding box center [531, 193] width 404 height 22
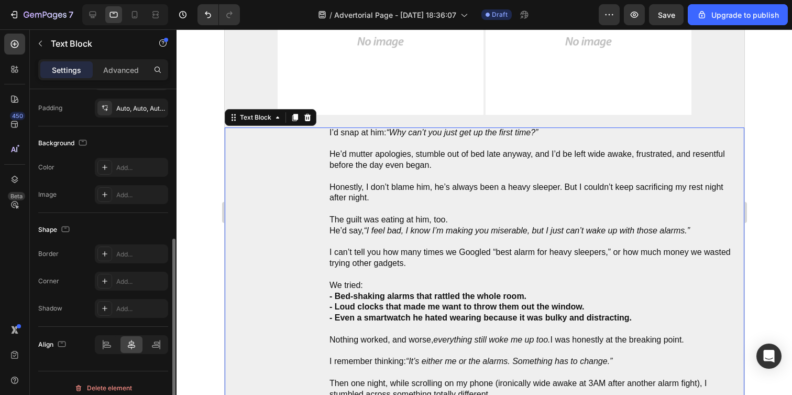
scroll to position [286, 0]
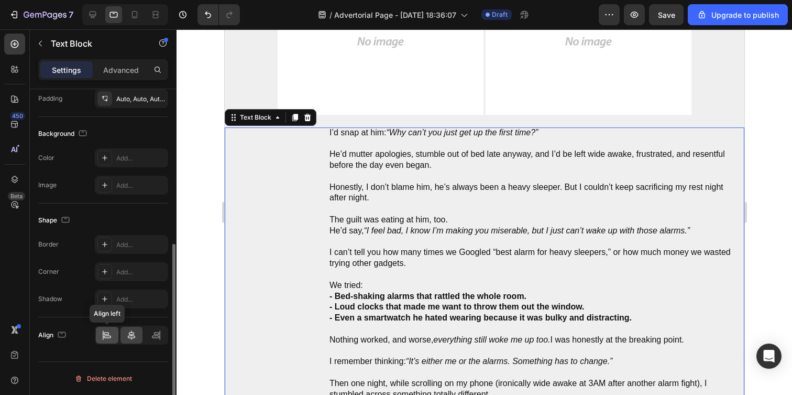
click at [100, 340] on div at bounding box center [107, 334] width 23 height 17
click at [104, 335] on icon at bounding box center [107, 336] width 7 height 3
click at [104, 333] on icon at bounding box center [106, 333] width 5 height 3
click at [126, 333] on div at bounding box center [132, 334] width 23 height 17
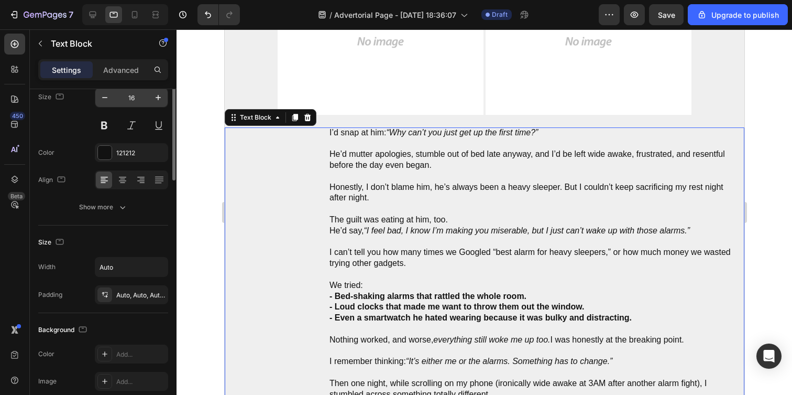
scroll to position [188, 0]
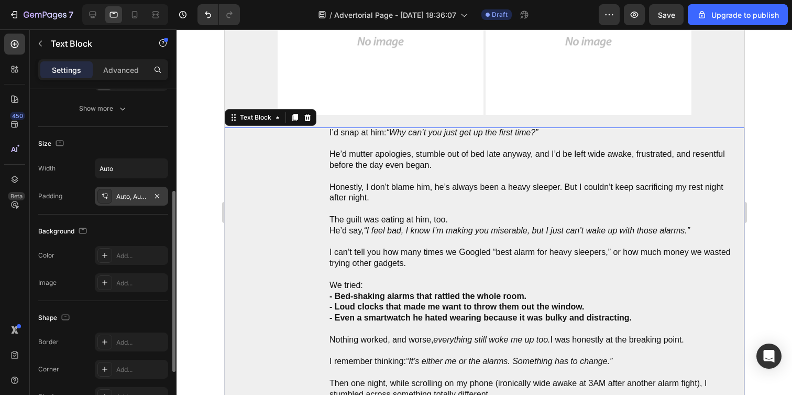
click at [130, 201] on div "Auto, Auto, Auto, 180" at bounding box center [131, 196] width 73 height 19
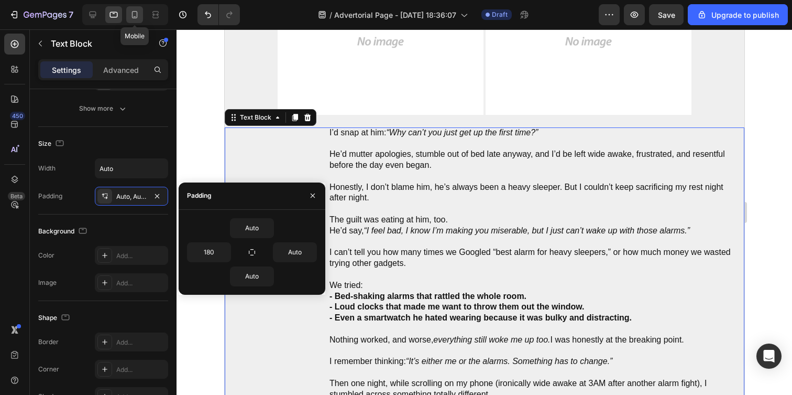
click at [137, 13] on icon at bounding box center [135, 14] width 6 height 7
type input "14"
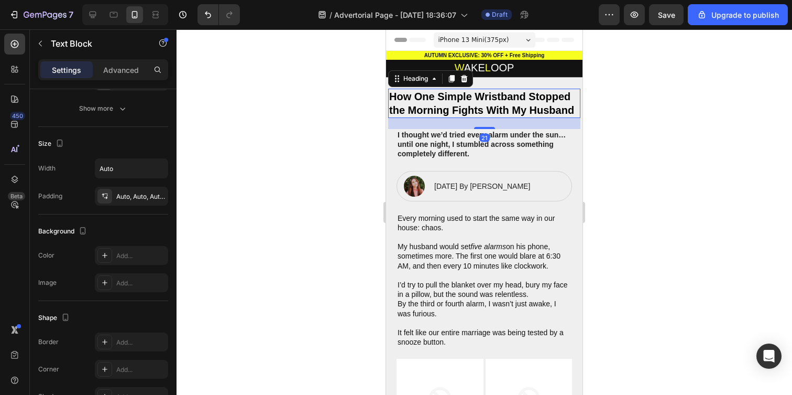
click at [430, 105] on h2 "How One Simple Wristband Stopped the Morning Fights With My Husband" at bounding box center [484, 103] width 192 height 29
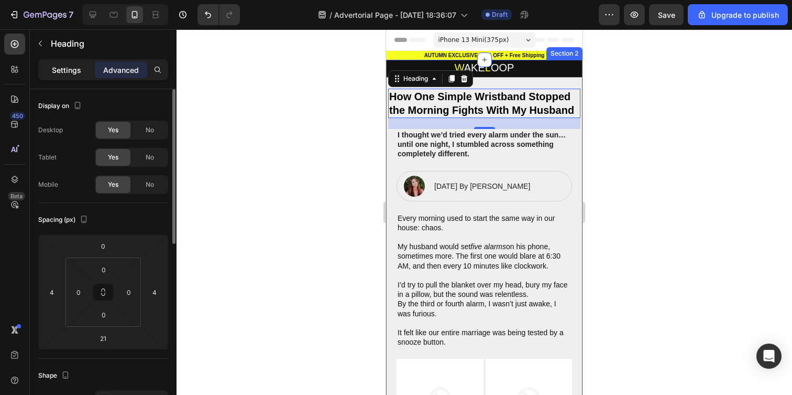
click at [75, 69] on p "Settings" at bounding box center [66, 69] width 29 height 11
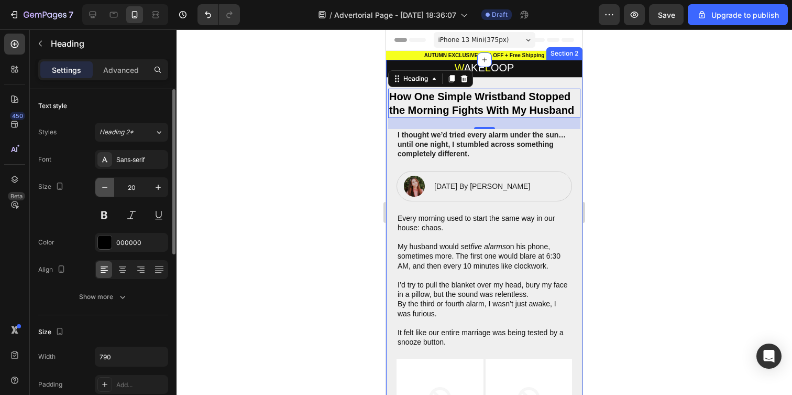
click at [104, 185] on icon "button" at bounding box center [105, 187] width 10 height 10
type input "19"
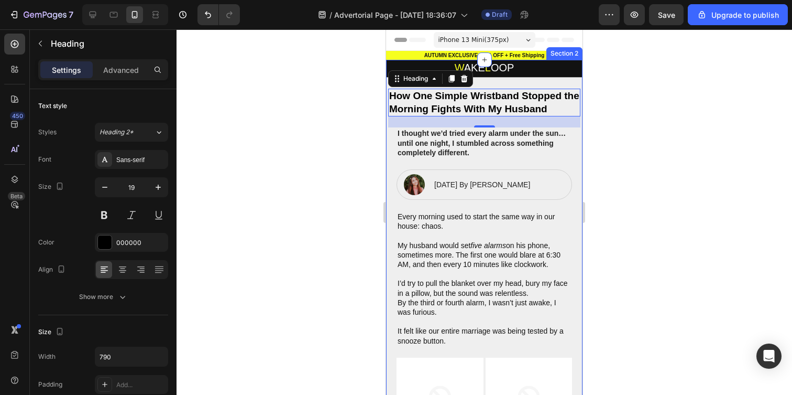
click at [325, 140] on div at bounding box center [485, 211] width 616 height 365
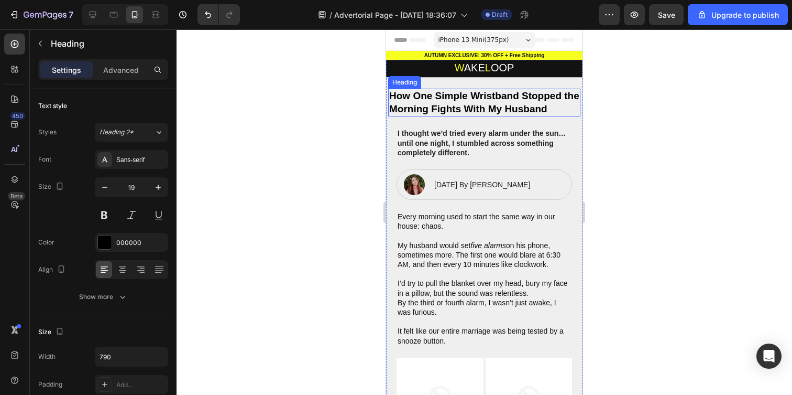
click at [428, 108] on h2 "How One Simple Wristband Stopped the Morning Fights With My Husband" at bounding box center [484, 103] width 192 height 28
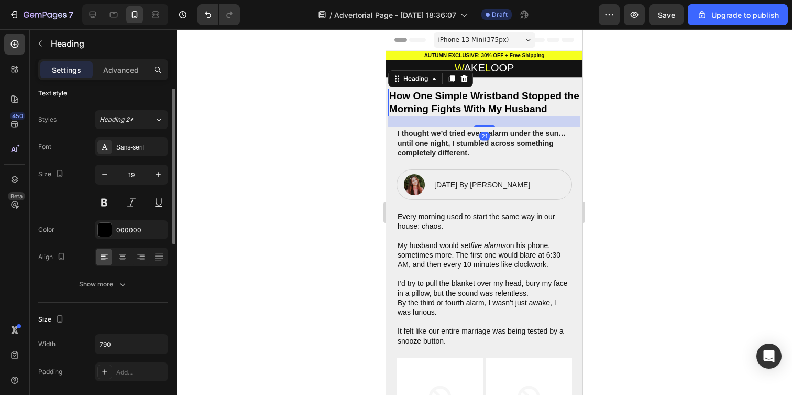
scroll to position [39, 0]
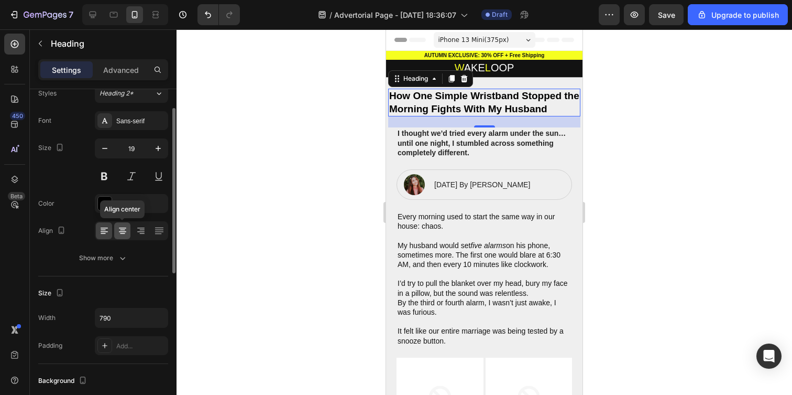
click at [122, 234] on icon at bounding box center [122, 230] width 10 height 10
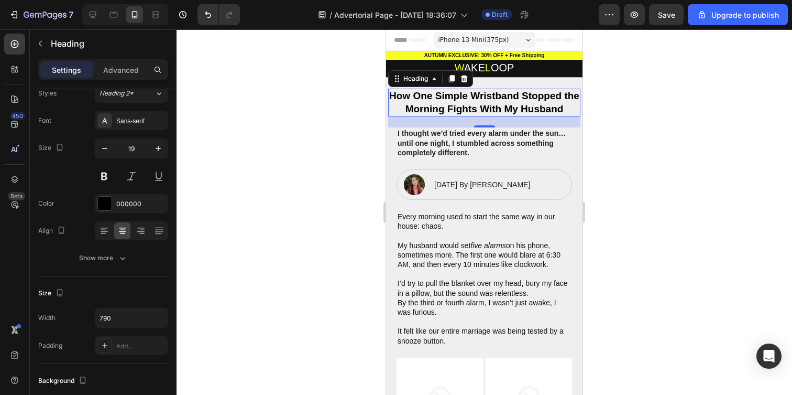
click at [277, 179] on div at bounding box center [485, 211] width 616 height 365
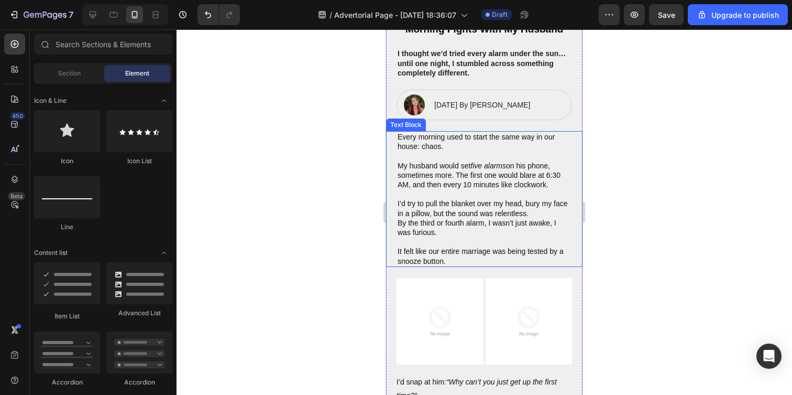
scroll to position [91, 0]
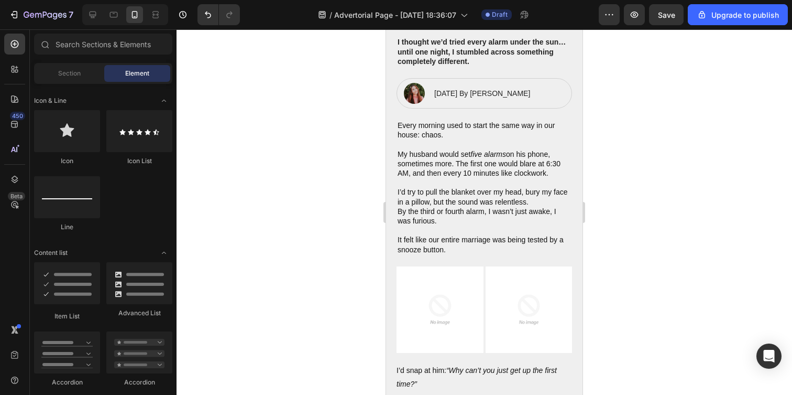
click at [323, 131] on div at bounding box center [485, 211] width 616 height 365
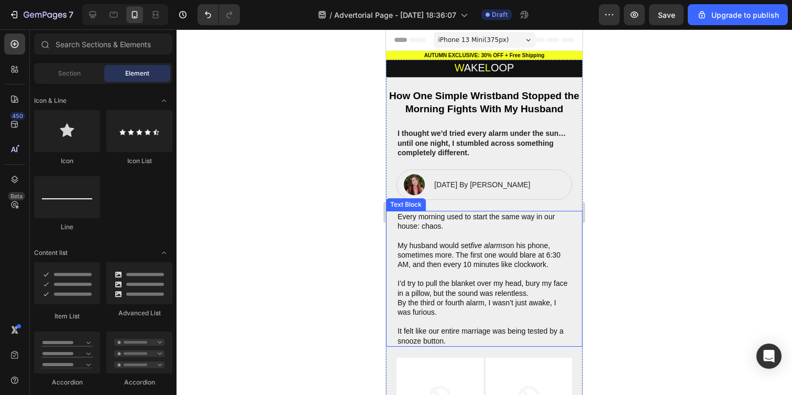
scroll to position [0, 0]
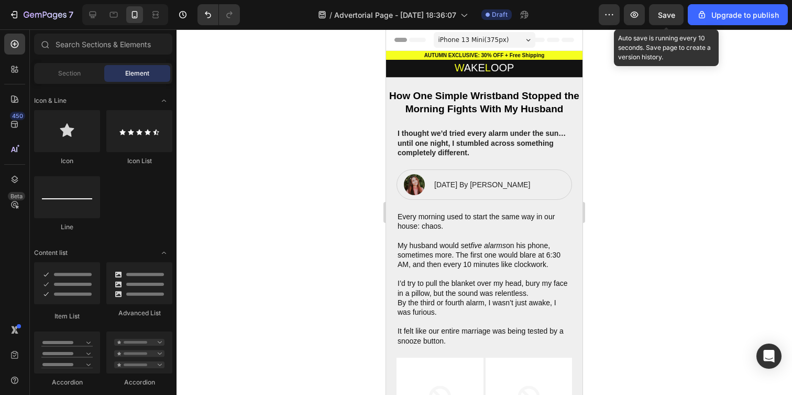
click at [662, 16] on span "Save" at bounding box center [666, 14] width 17 height 9
